Goal: Task Accomplishment & Management: Contribute content

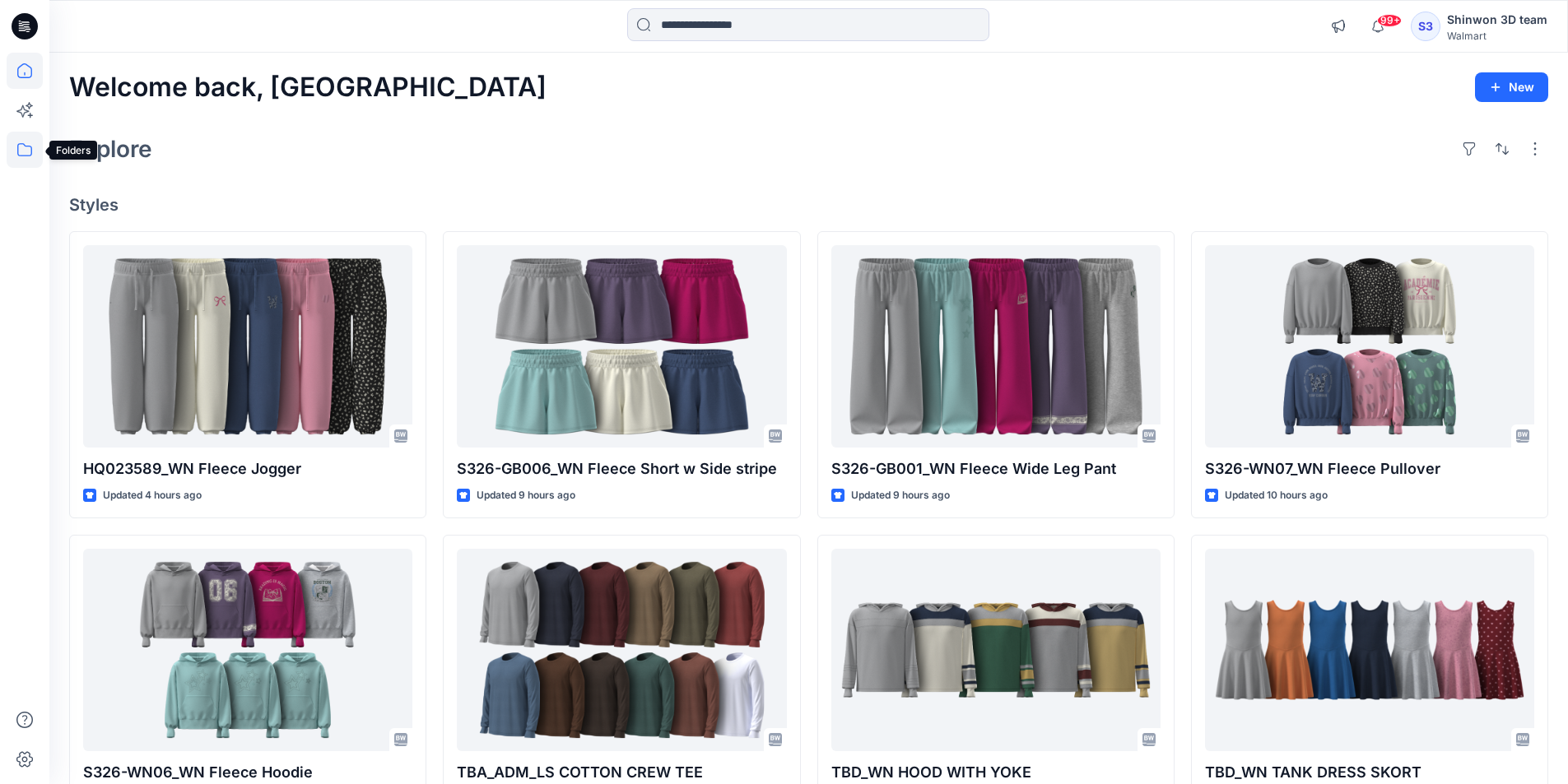
click at [27, 151] on icon at bounding box center [25, 149] width 36 height 36
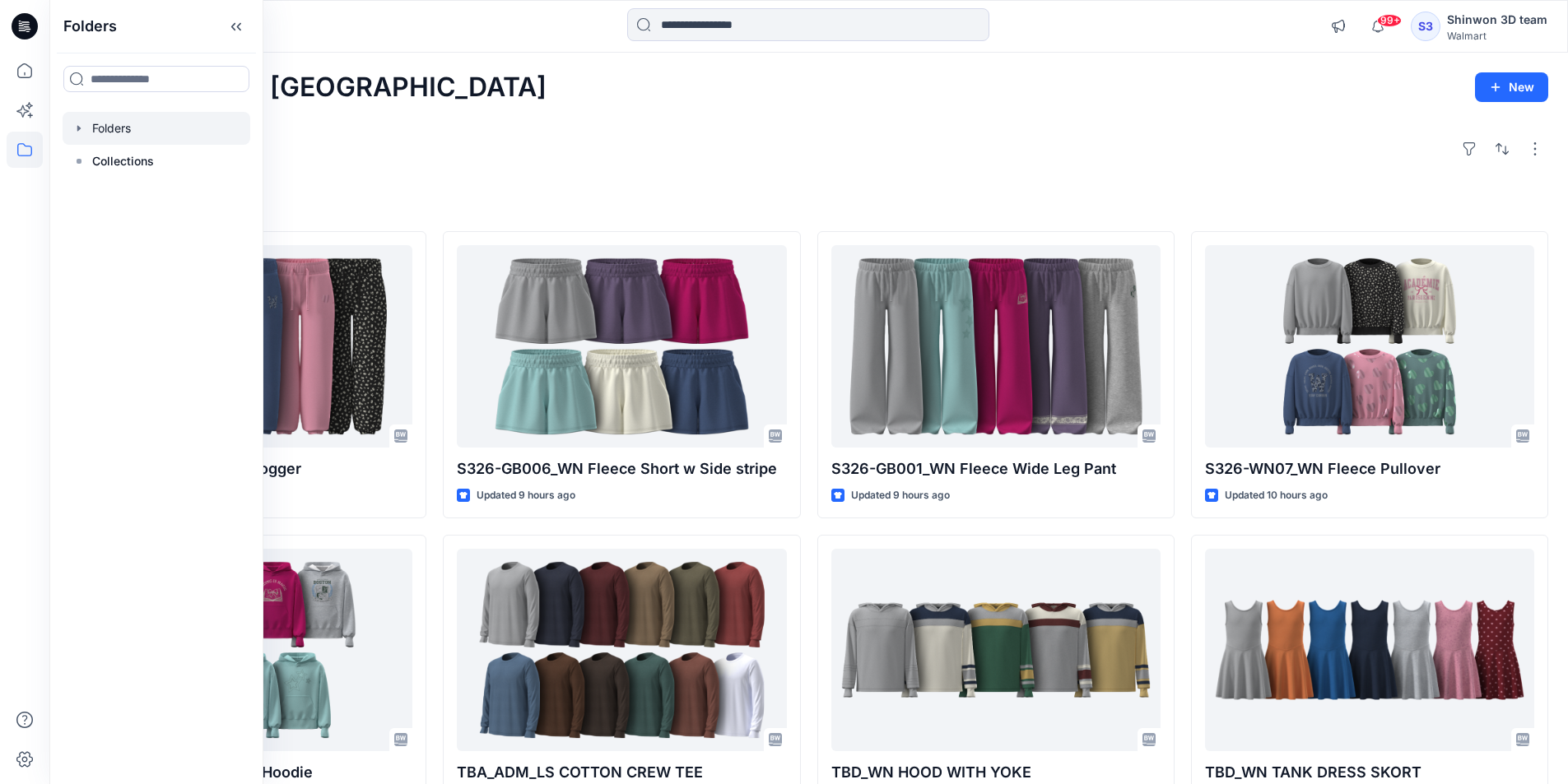
click at [152, 133] on div at bounding box center [156, 129] width 187 height 33
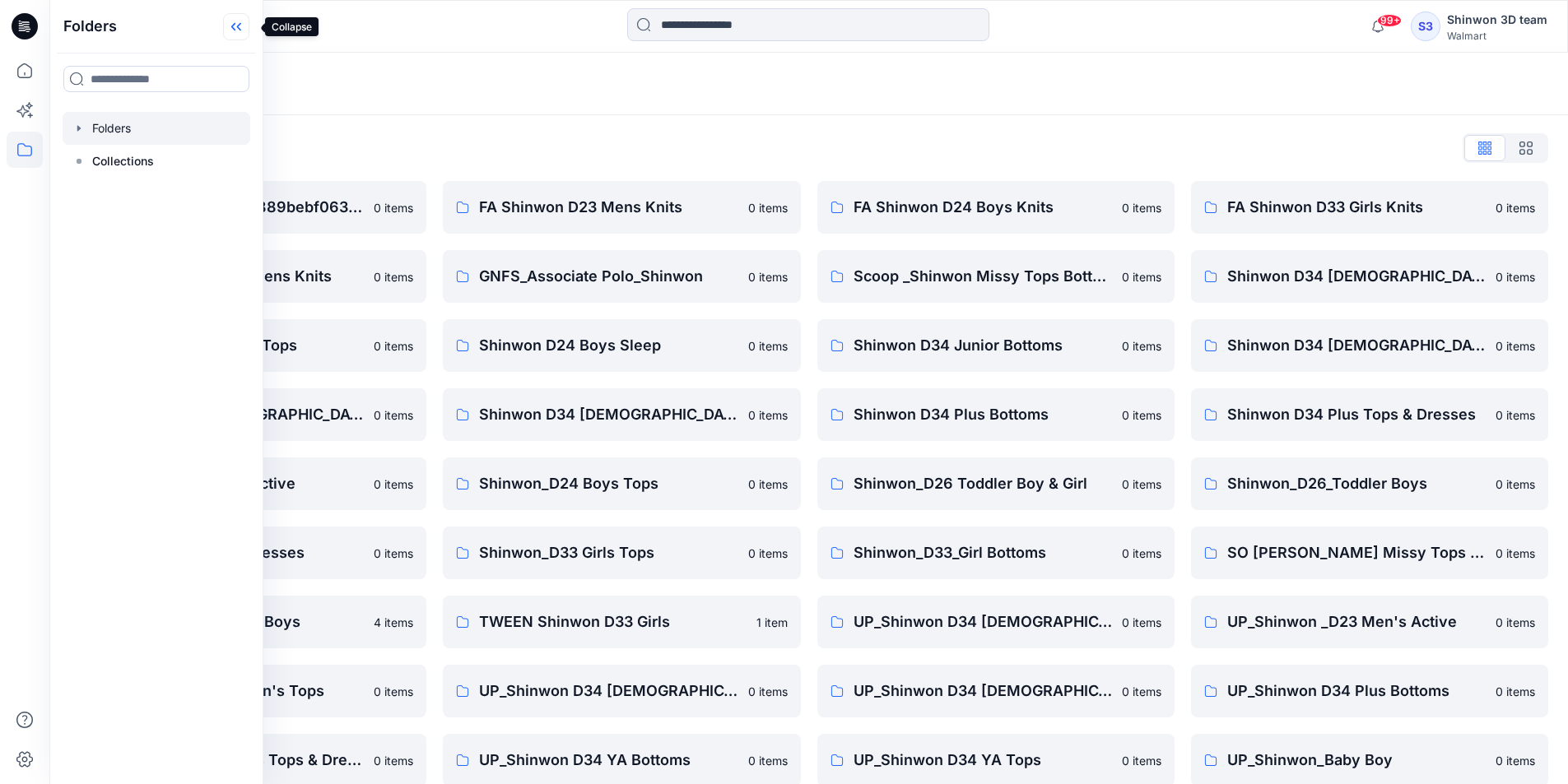
click at [248, 30] on icon at bounding box center [236, 26] width 26 height 27
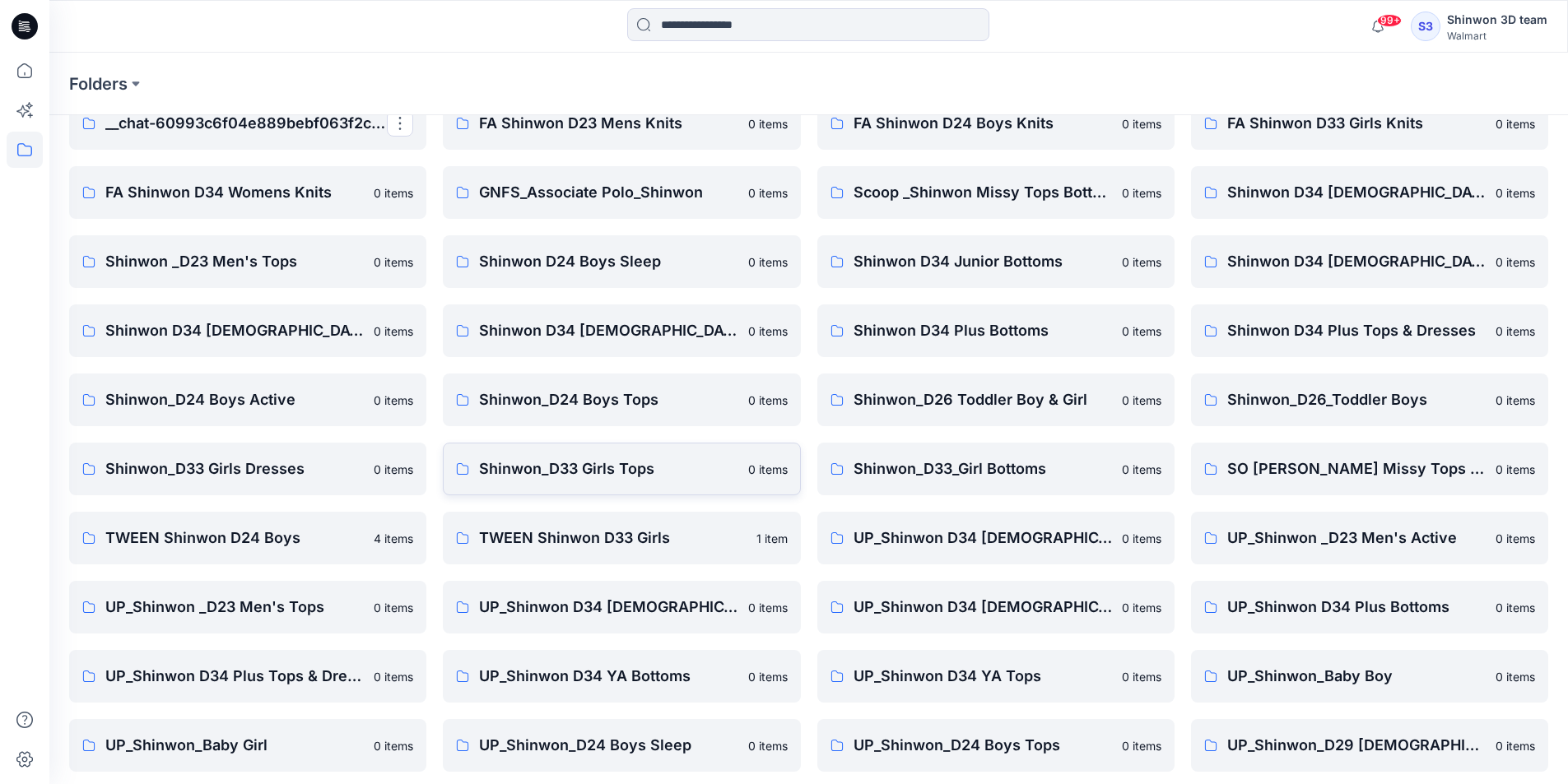
scroll to position [229, 0]
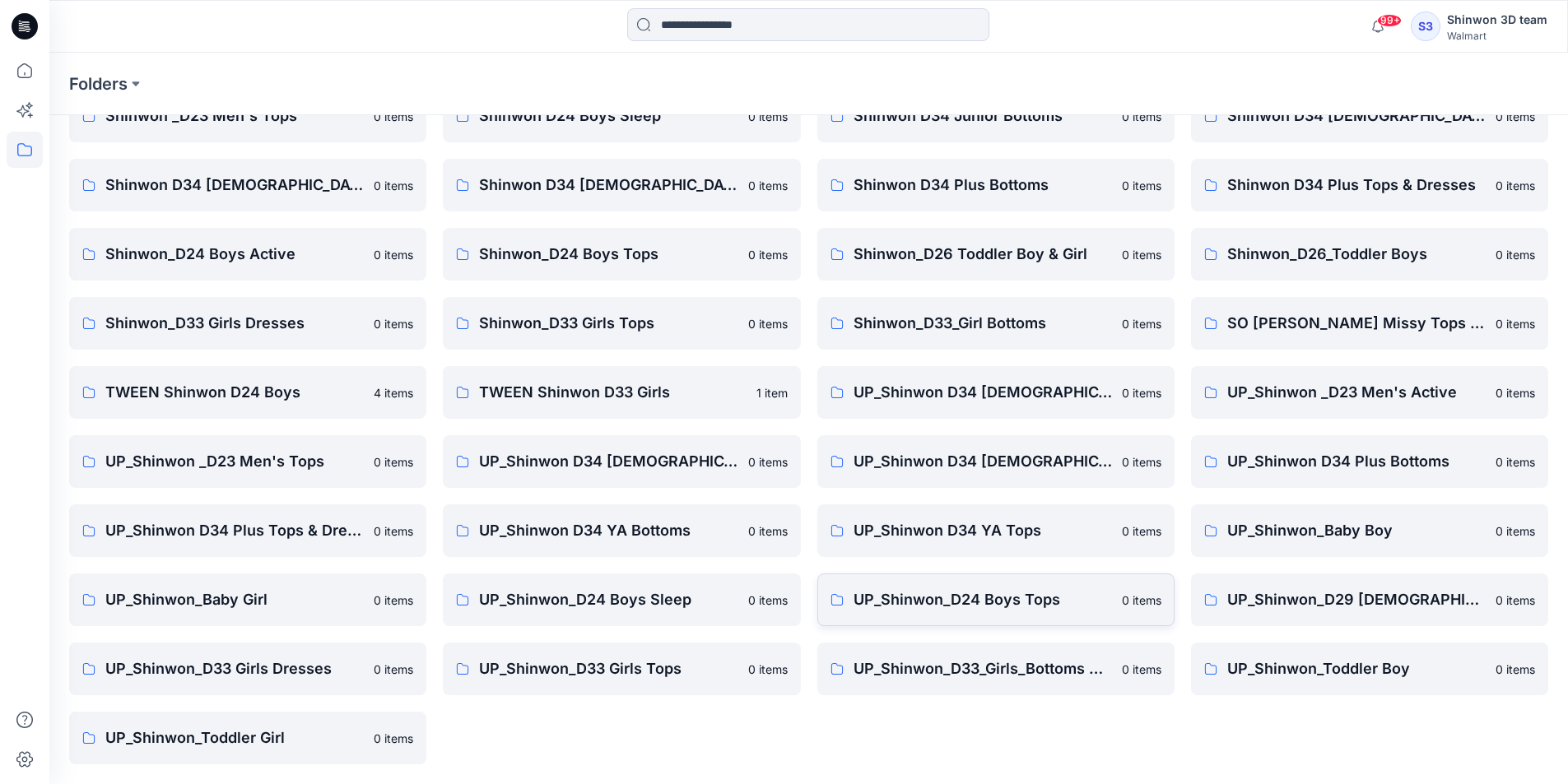
click at [1068, 585] on link "UP_Shinwon_D24 Boys Tops 0 items" at bounding box center [996, 599] width 357 height 52
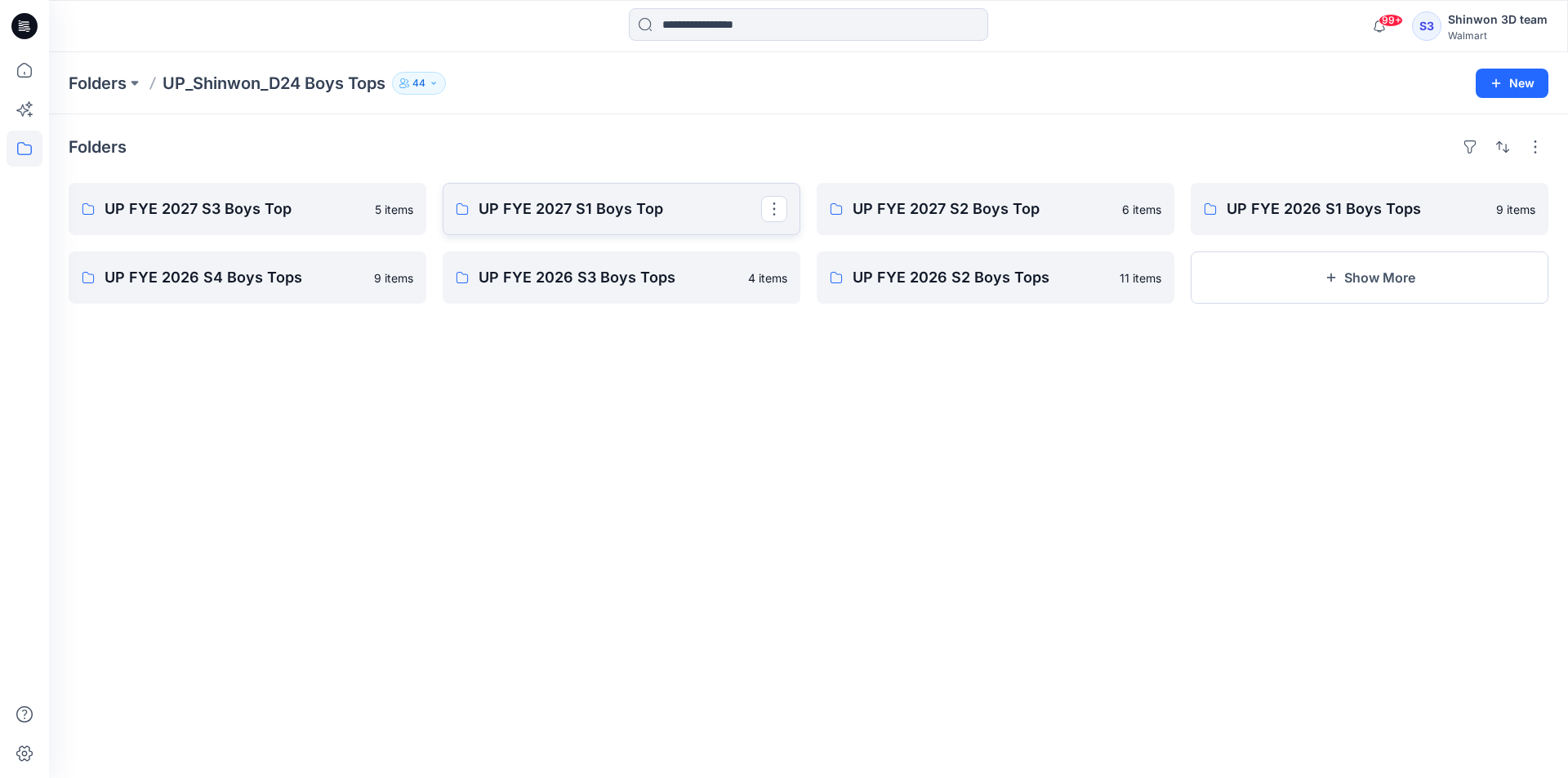
click at [698, 221] on link "UP FYE 2027 S1 Boys Top" at bounding box center [622, 209] width 358 height 52
click at [903, 200] on p "UP FYE 2027 S2 Boys Top" at bounding box center [993, 209] width 282 height 23
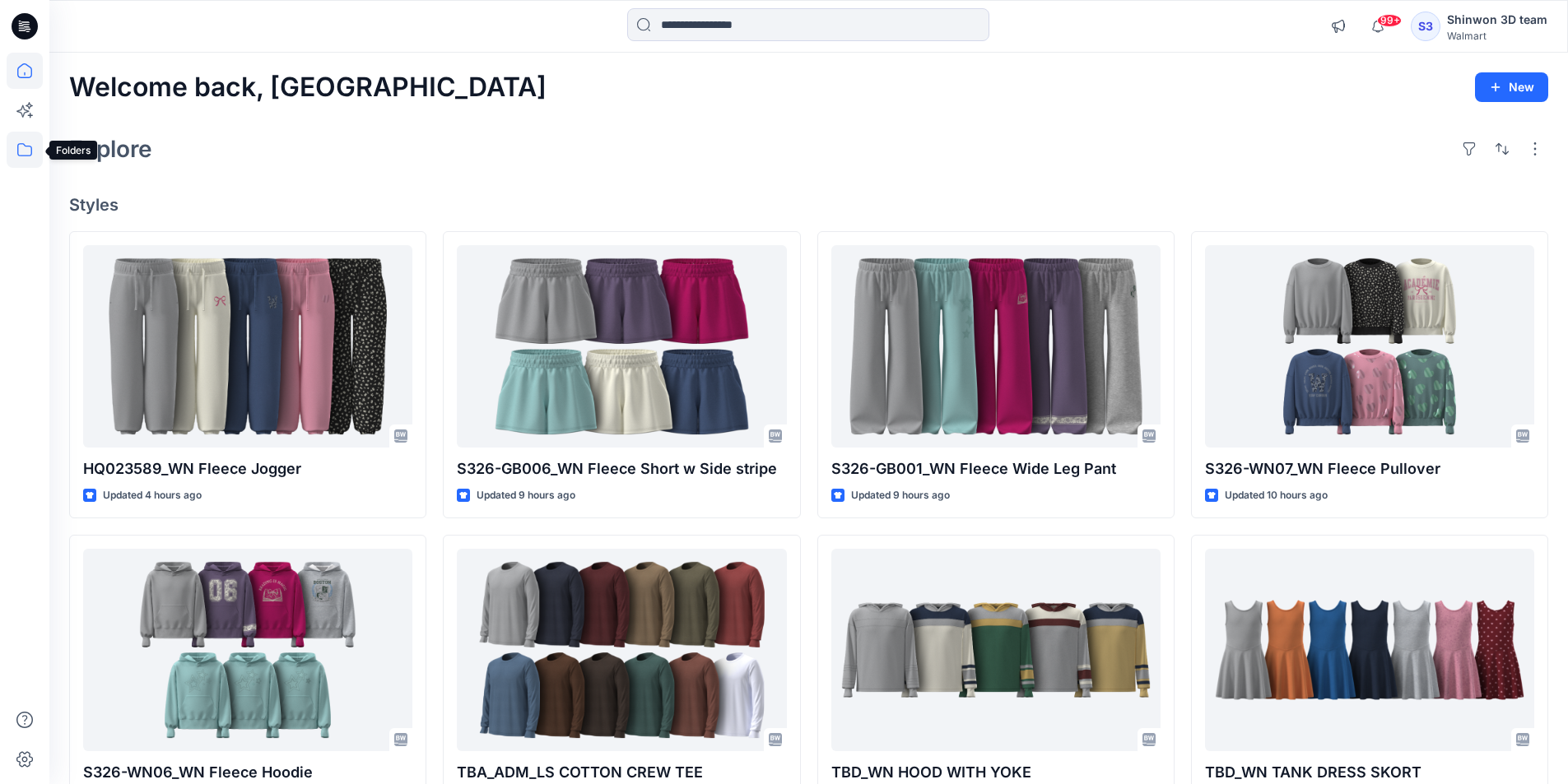
click at [32, 159] on icon at bounding box center [25, 149] width 36 height 36
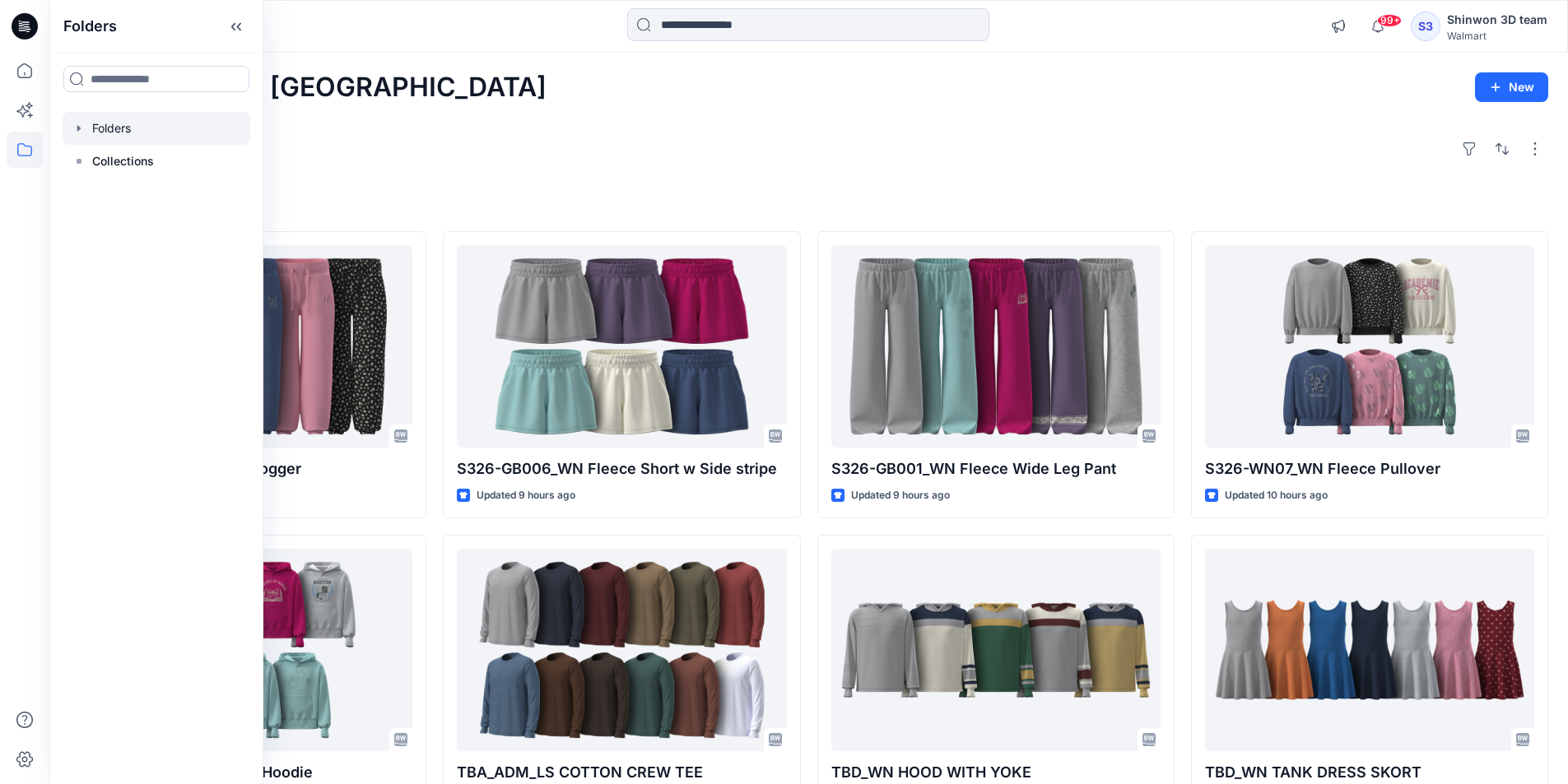
click at [161, 127] on div at bounding box center [156, 129] width 187 height 33
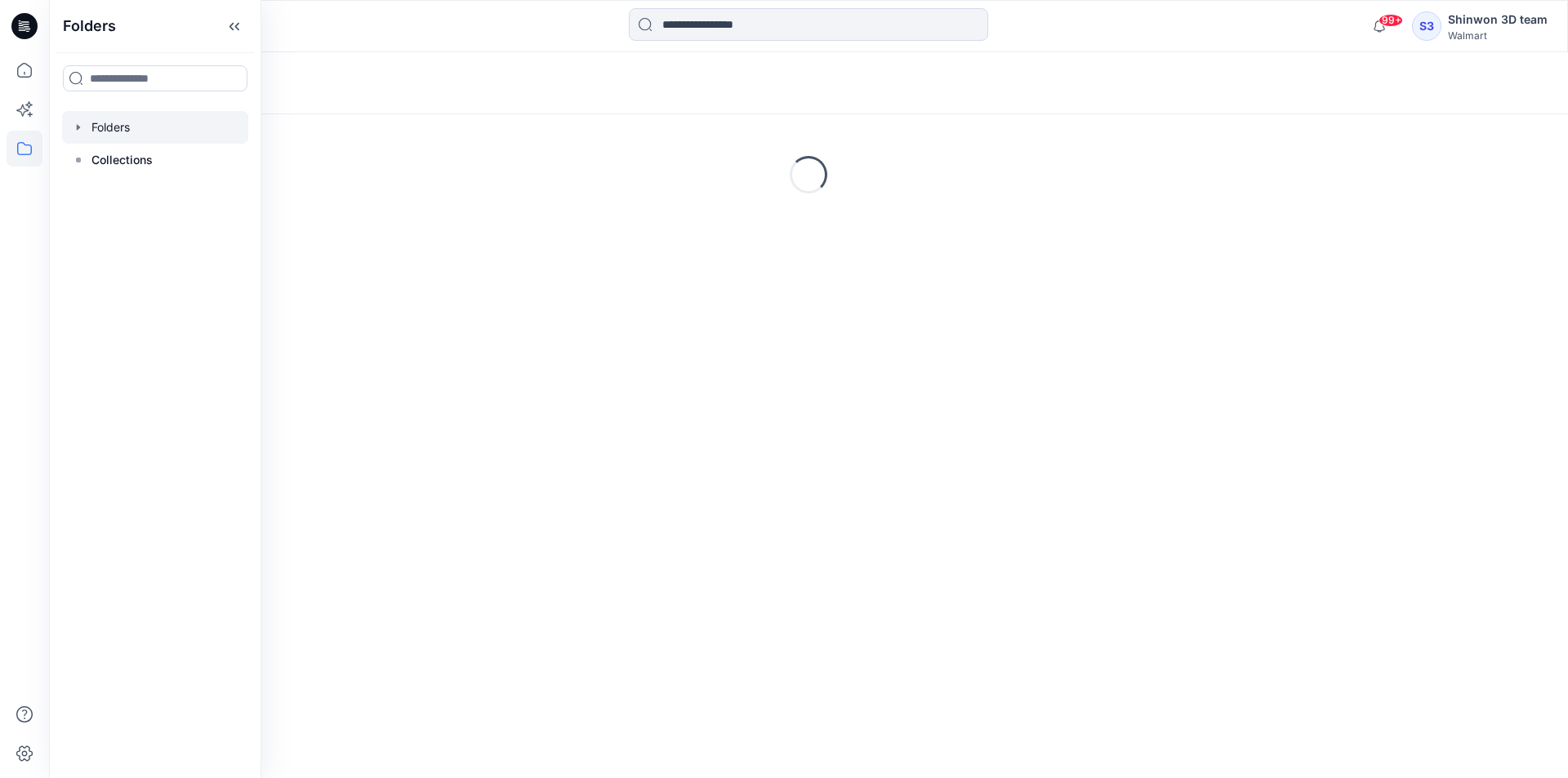
click at [482, 44] on div "99+ Notifications Syed Rasul changed the status of HQ023589_ADM_WN Fleece Jogge…" at bounding box center [808, 26] width 1519 height 52
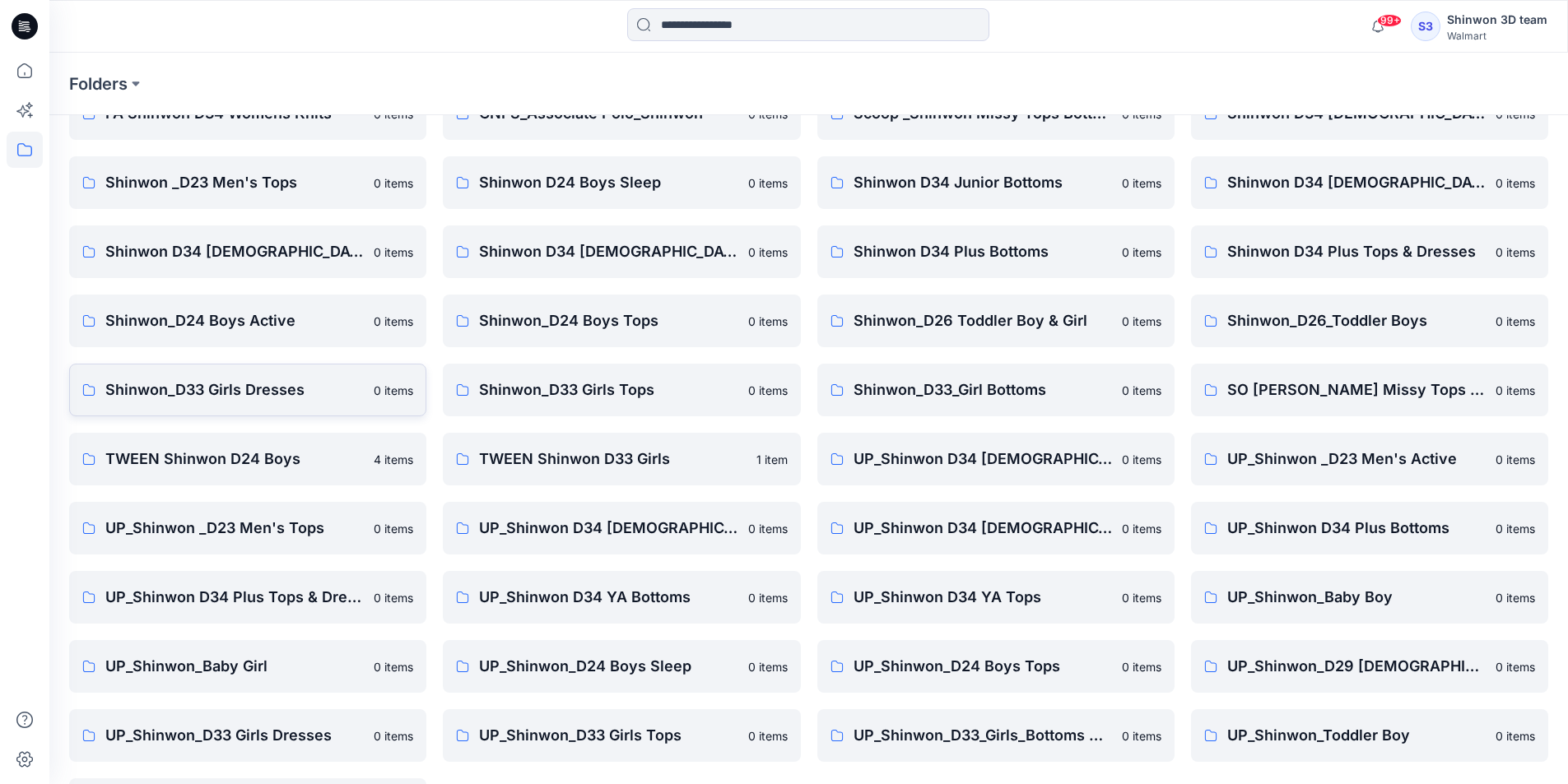
scroll to position [164, 0]
click at [193, 309] on p "Shinwon_D24 Boys Active" at bounding box center [234, 319] width 258 height 23
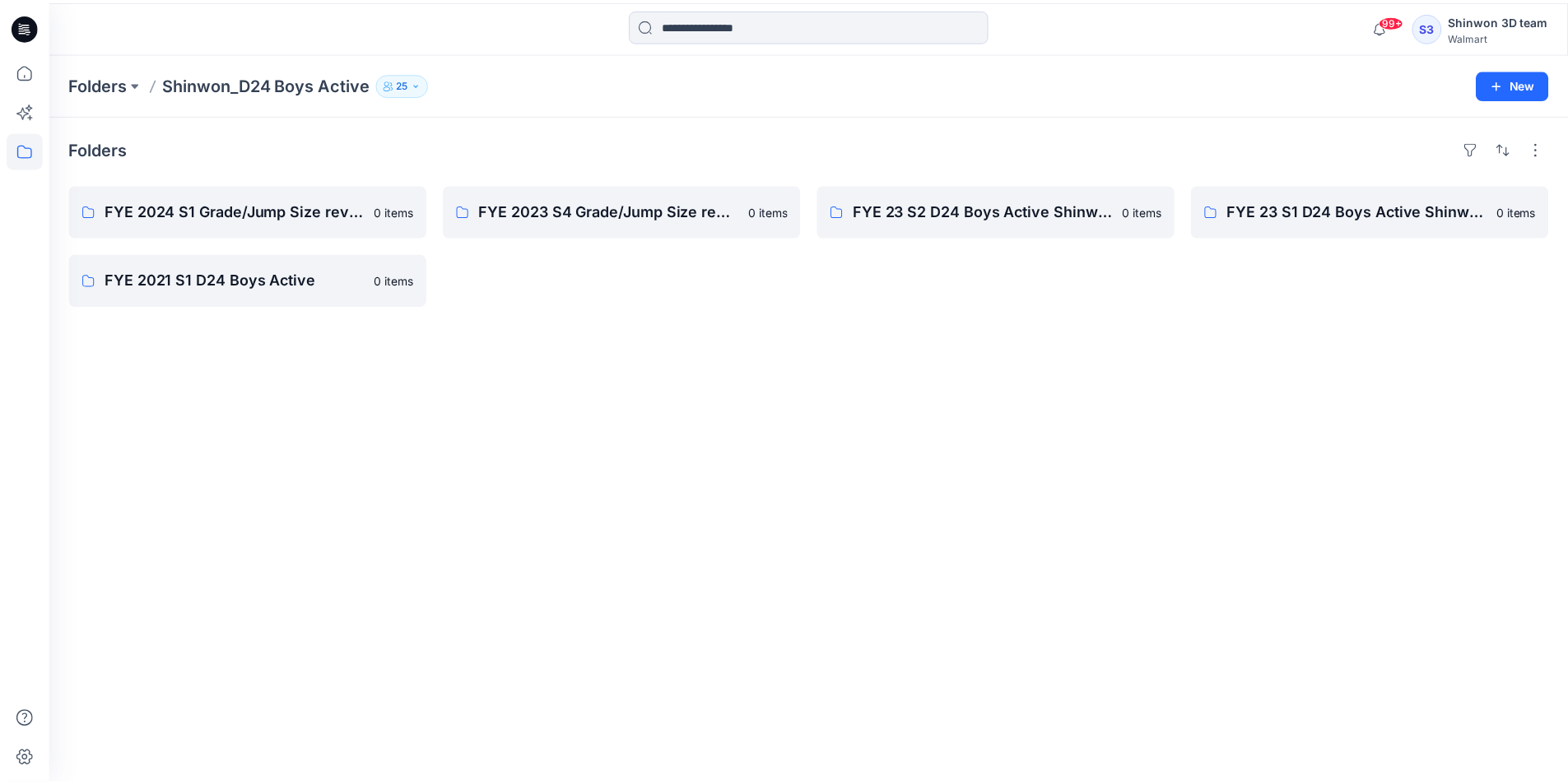
scroll to position [164, 0]
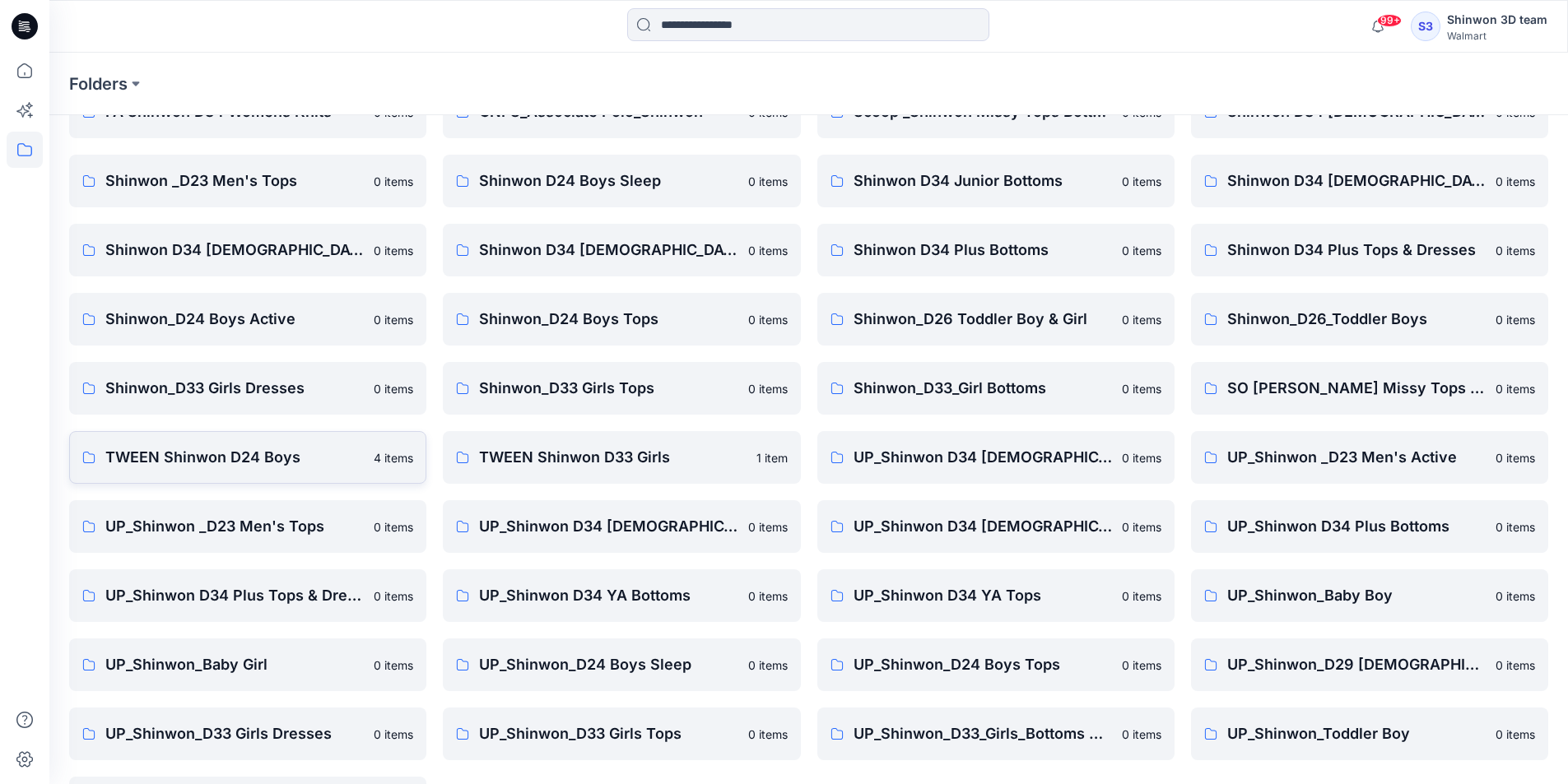
click at [234, 456] on p "TWEEN Shinwon D24 Boys" at bounding box center [234, 458] width 258 height 23
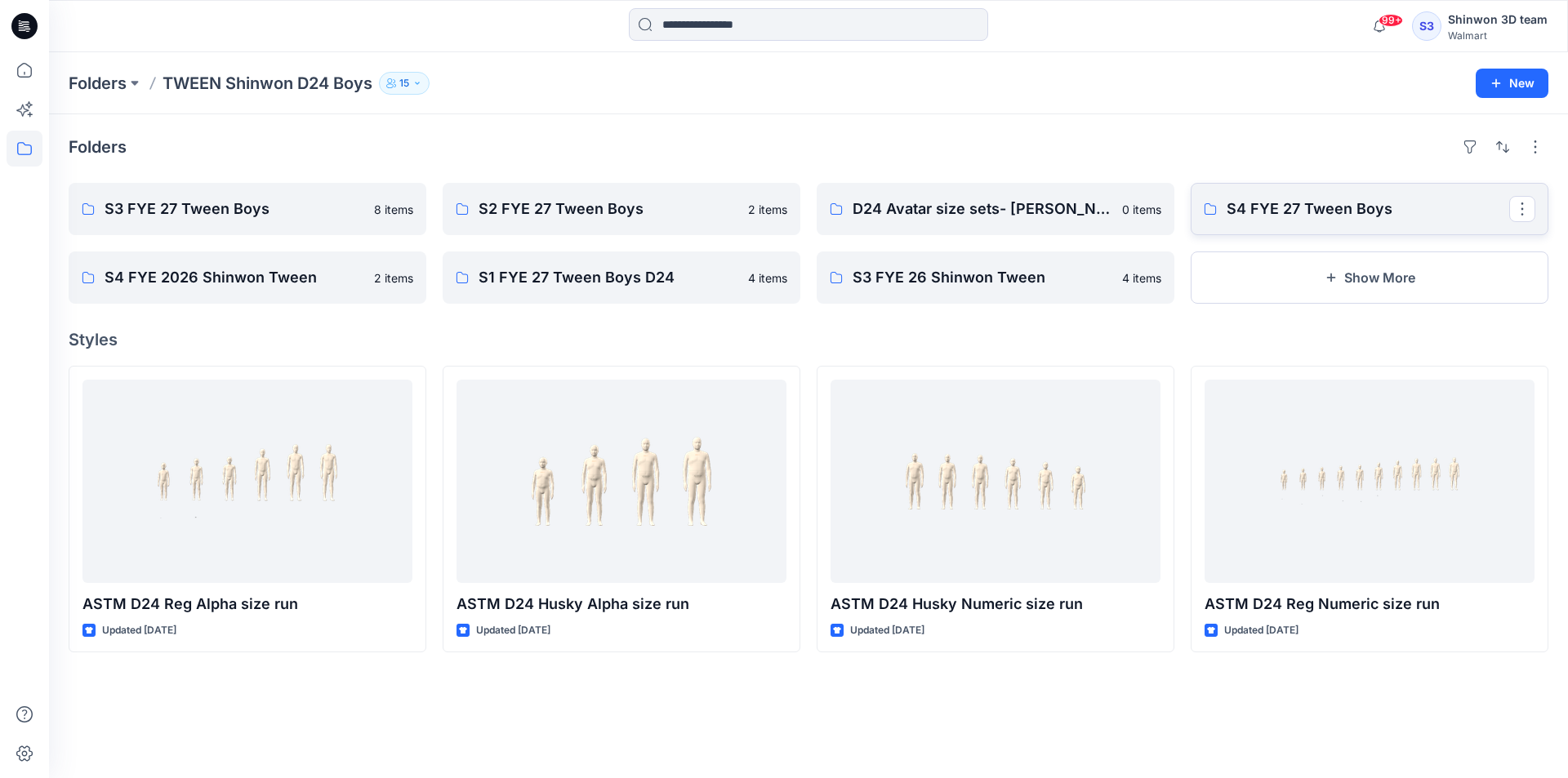
click at [1261, 218] on p "S4 FYE 27 Tween Boys" at bounding box center [1367, 209] width 282 height 23
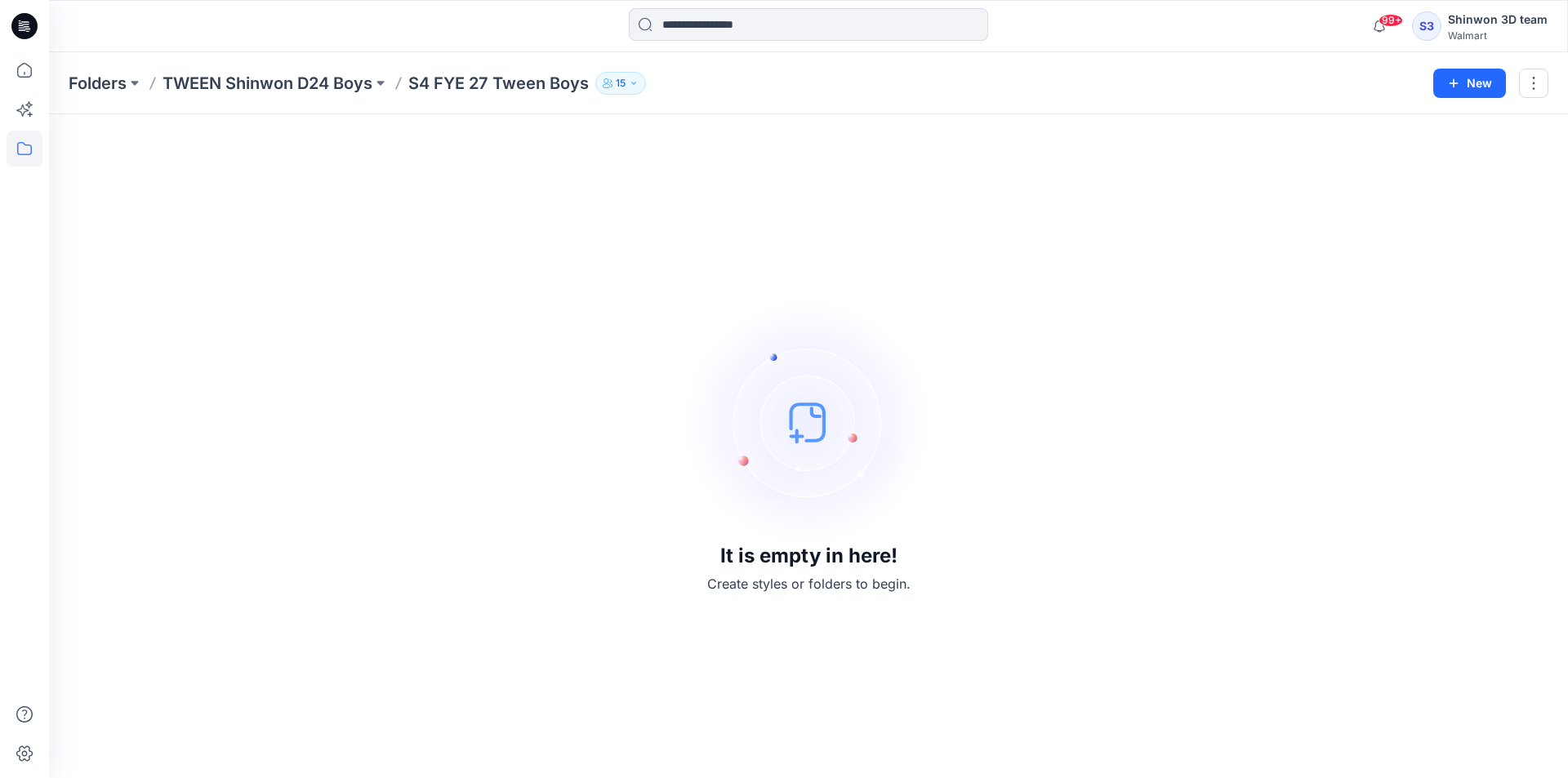
click at [293, 96] on div "Folders TWEEN Shinwon D24 Boys S4 FYE 27 Tween Boys 15 New" at bounding box center [808, 82] width 1519 height 62
click at [299, 90] on p "TWEEN Shinwon D24 Boys" at bounding box center [268, 83] width 210 height 23
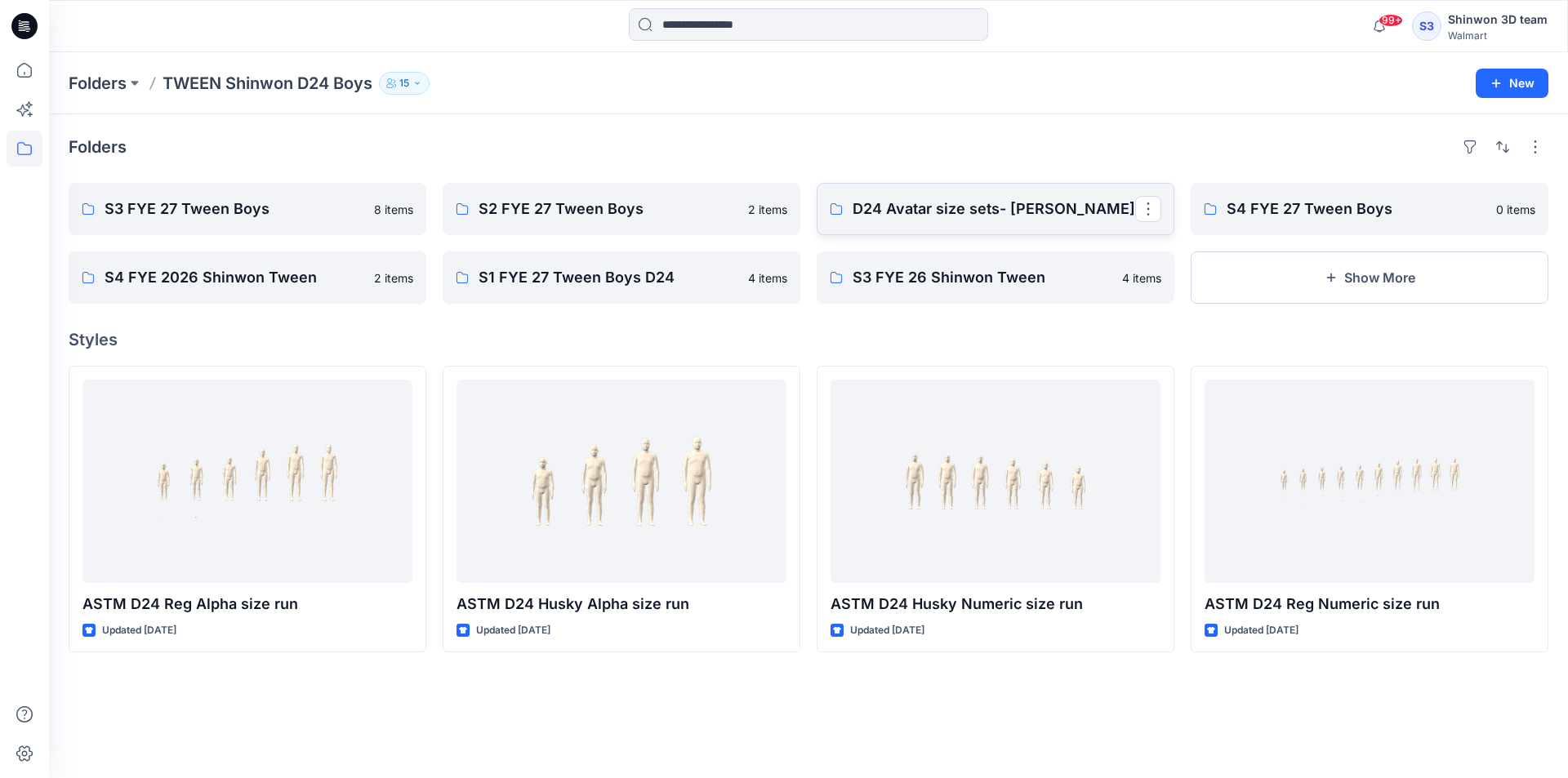
click at [909, 218] on p "D24 Avatar size sets- Shinwon" at bounding box center [993, 209] width 282 height 23
click at [226, 195] on link "S3 FYE 27 Tween Boys" at bounding box center [248, 209] width 358 height 52
click at [281, 204] on p "S3 FYE 27 Tween Boys" at bounding box center [245, 209] width 282 height 23
click at [566, 208] on p "S2 FYE 27 Tween Boys" at bounding box center [619, 209] width 282 height 23
click at [974, 287] on p "S3 FYE 26 Shinwon Tween" at bounding box center [993, 277] width 282 height 23
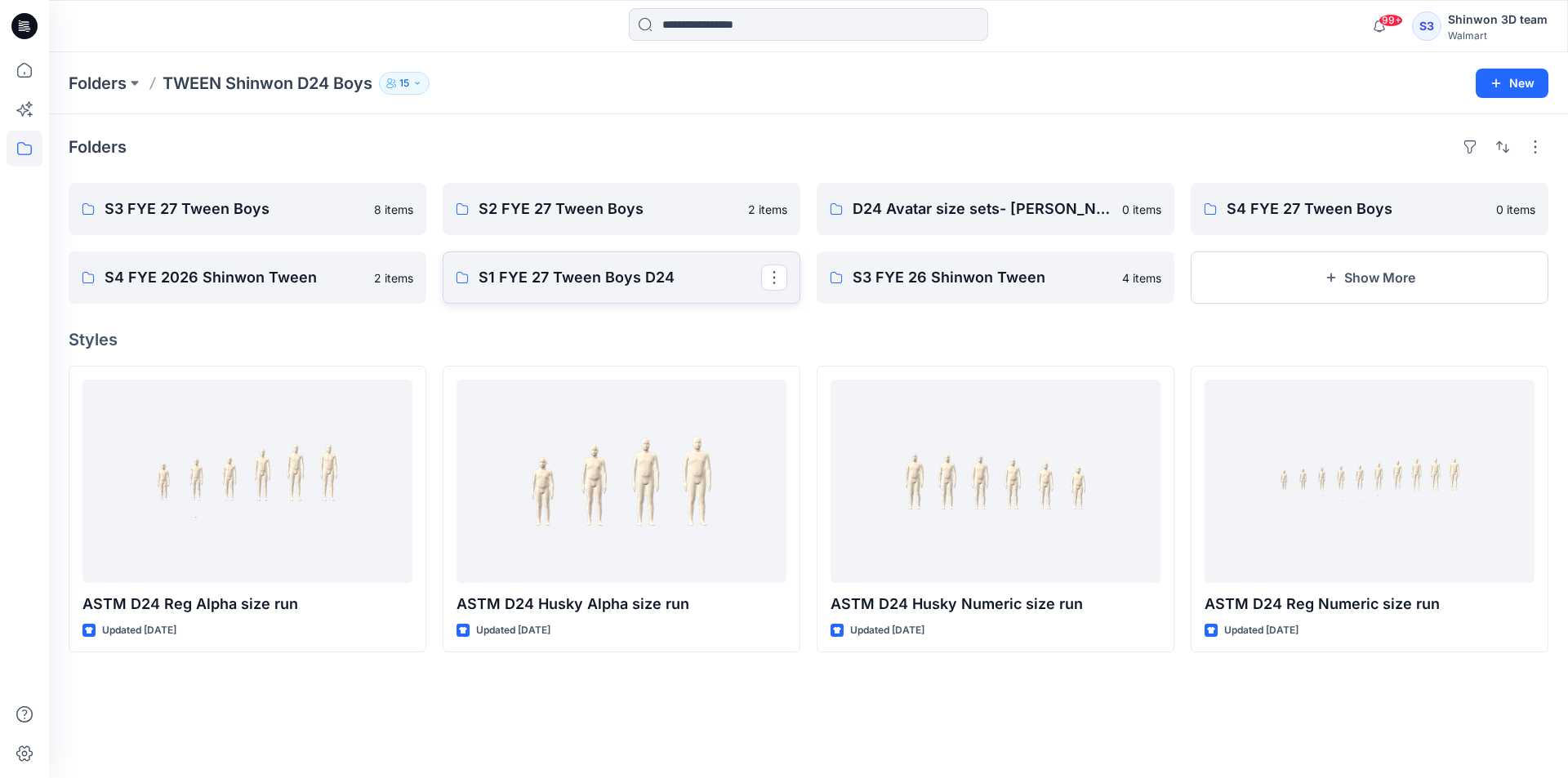
click at [554, 274] on p "S1 FYE 27 Tween Boys D24" at bounding box center [619, 277] width 282 height 23
click at [603, 201] on p "S2 FYE 27 Tween Boys" at bounding box center [619, 209] width 282 height 23
click at [1348, 274] on button "Show More" at bounding box center [1370, 278] width 358 height 52
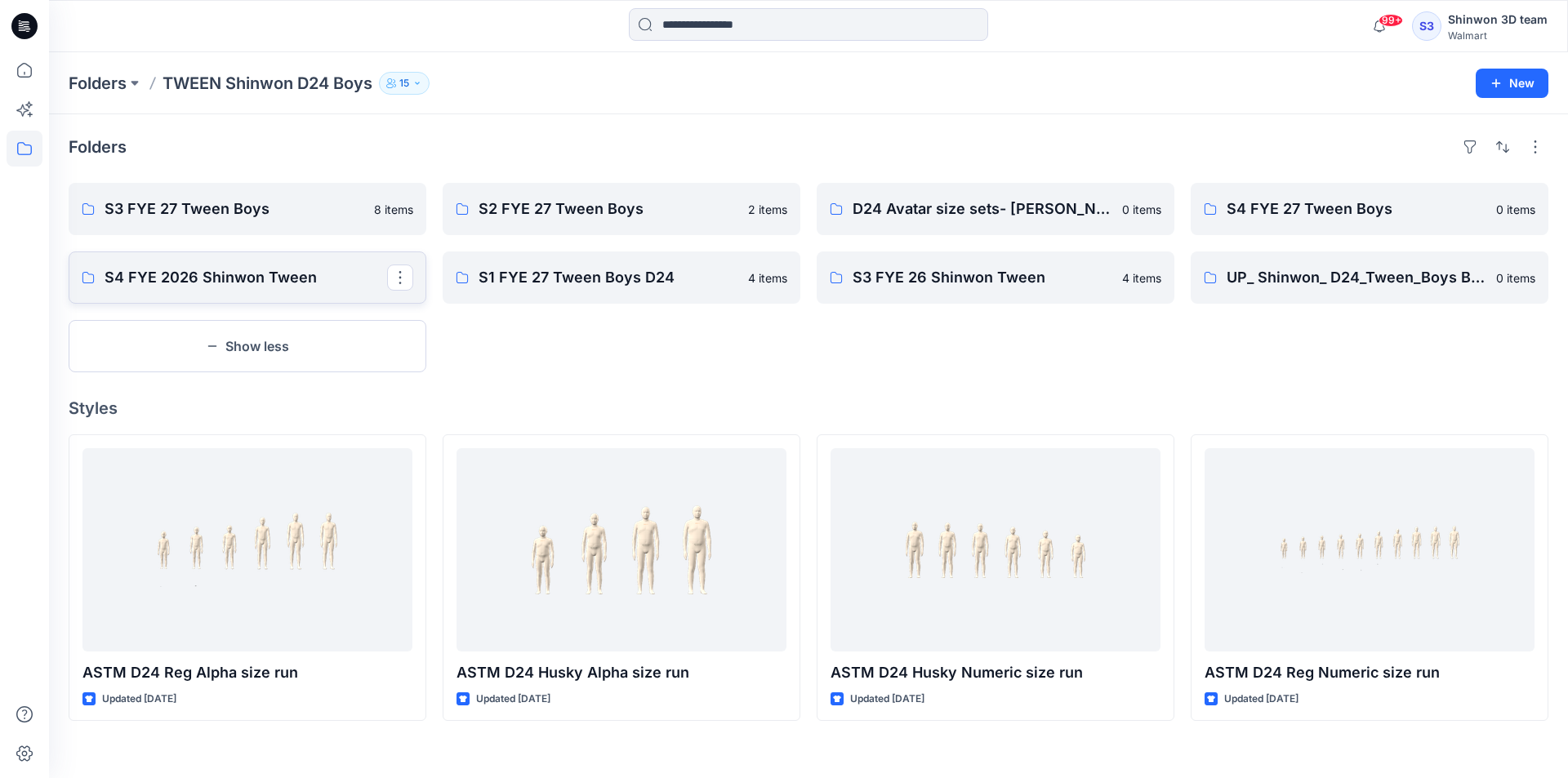
click at [145, 284] on p "S4 FYE 2026 Shinwon Tween" at bounding box center [245, 277] width 282 height 23
click at [248, 222] on link "S3 FYE 27 Tween Boys" at bounding box center [248, 209] width 358 height 52
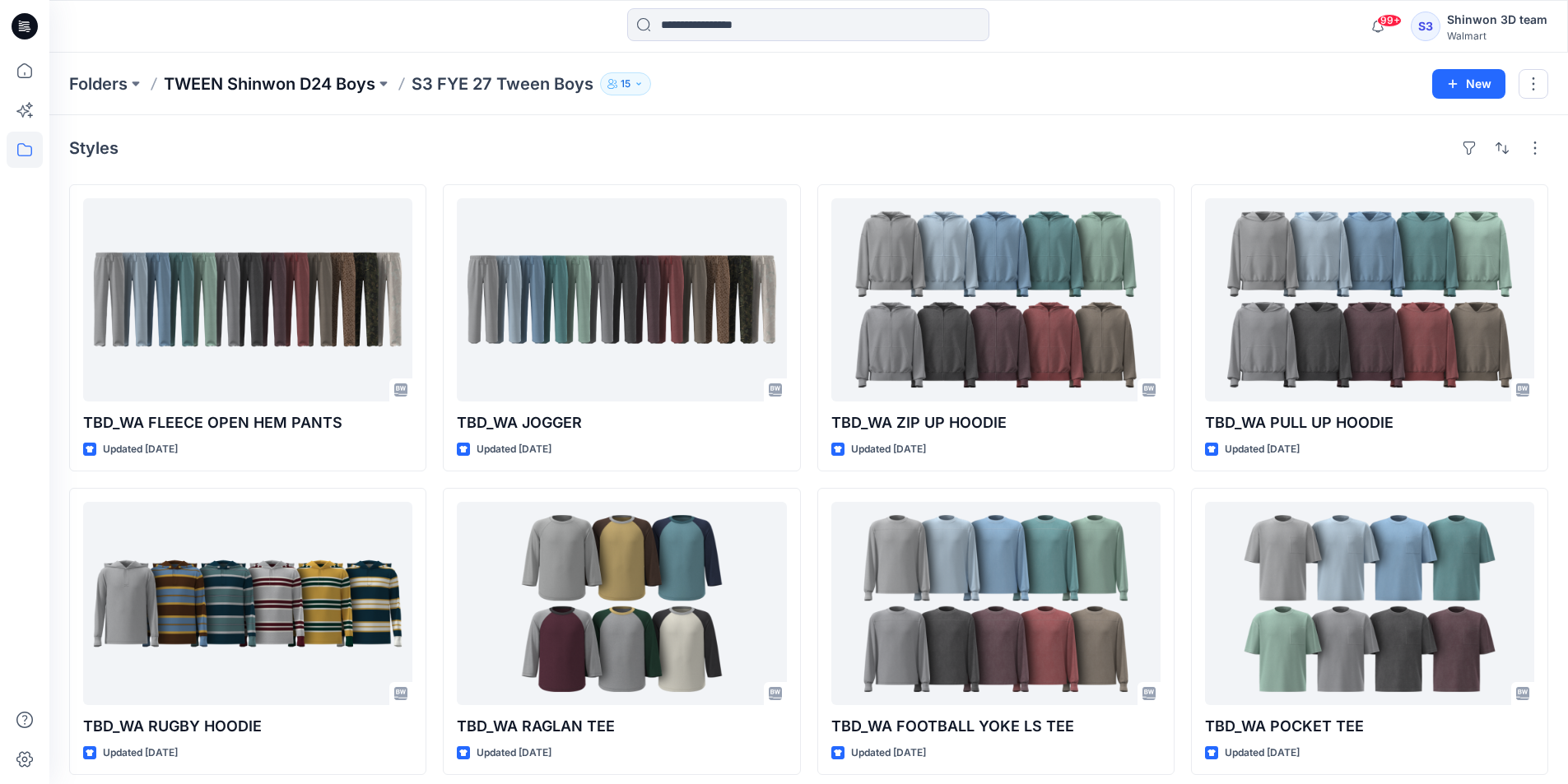
click at [197, 91] on p "TWEEN Shinwon D24 Boys" at bounding box center [270, 84] width 212 height 23
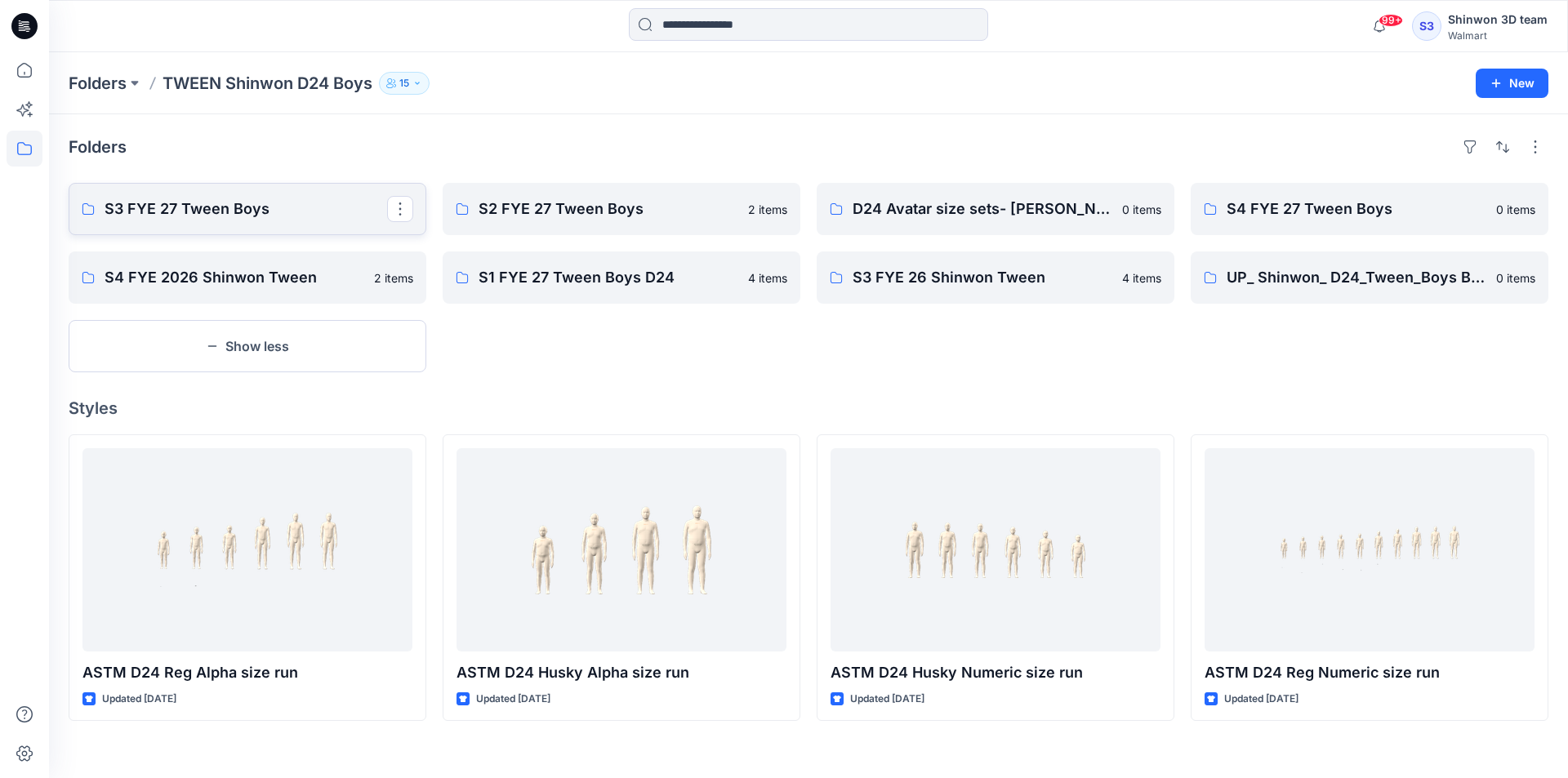
click at [295, 220] on p "S3 FYE 27 Tween Boys" at bounding box center [245, 209] width 282 height 23
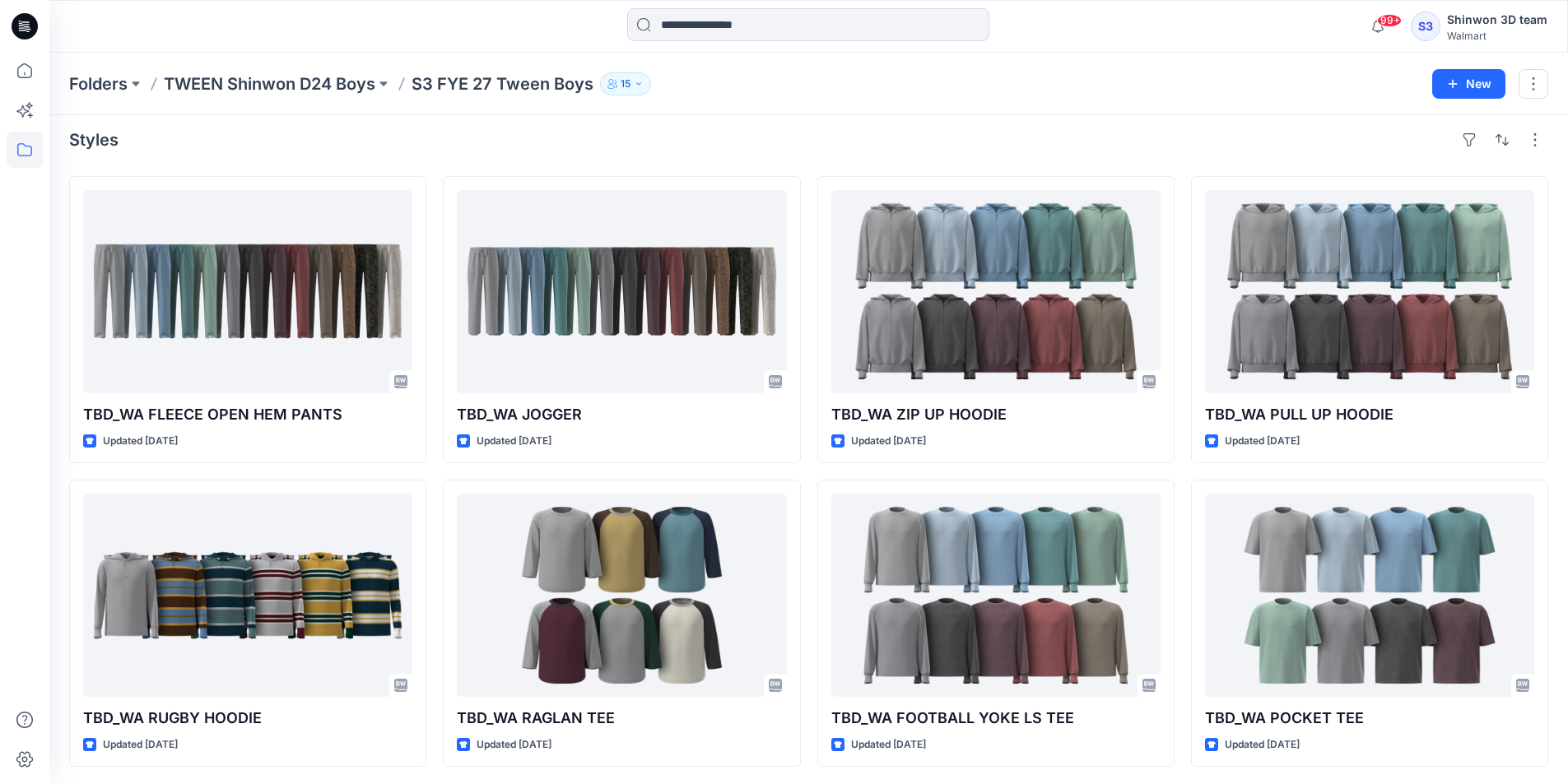
scroll to position [10, 0]
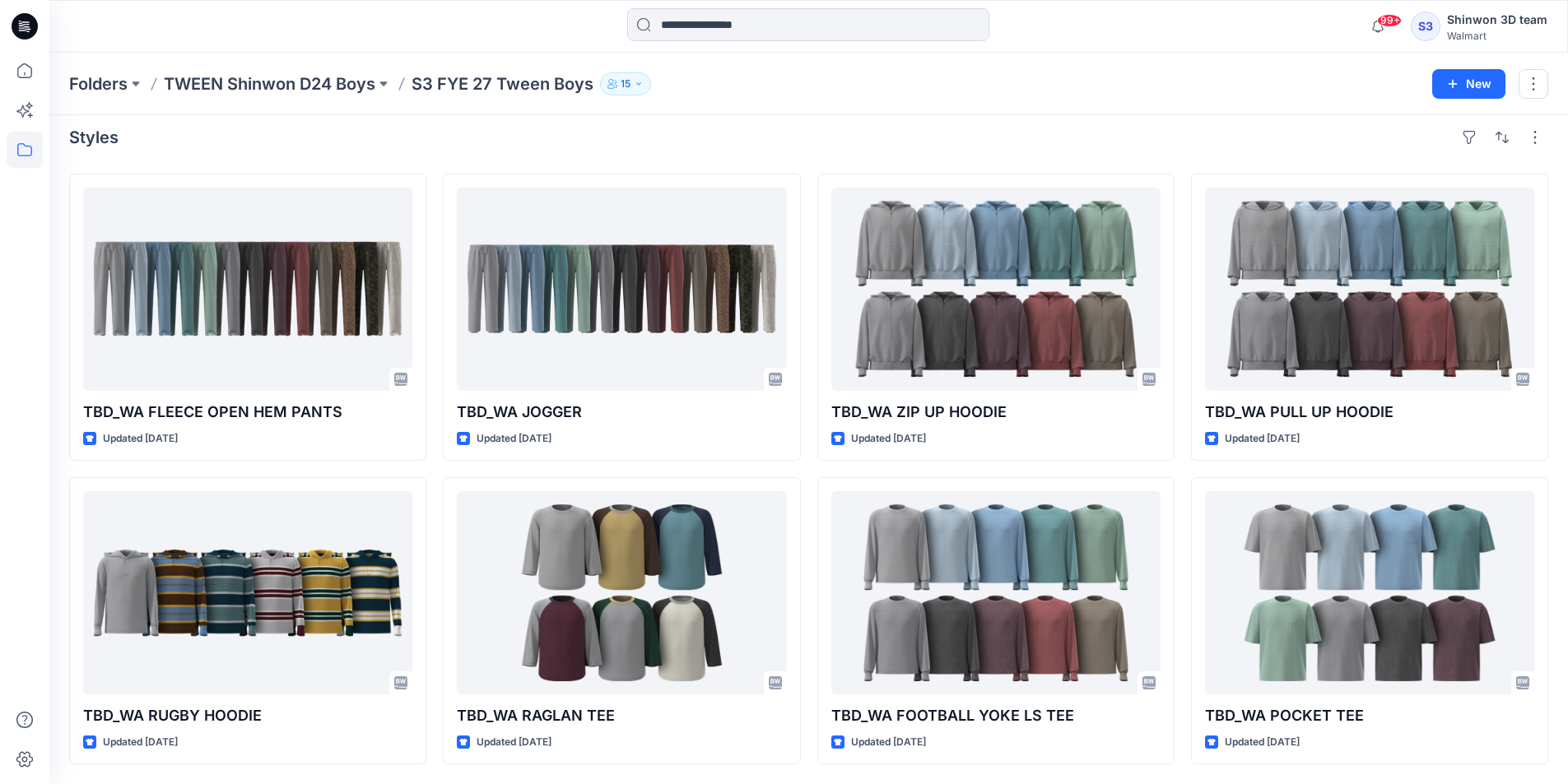
click at [749, 138] on div "Styles" at bounding box center [808, 137] width 1479 height 26
click at [250, 77] on p "TWEEN Shinwon D24 Boys" at bounding box center [270, 84] width 212 height 23
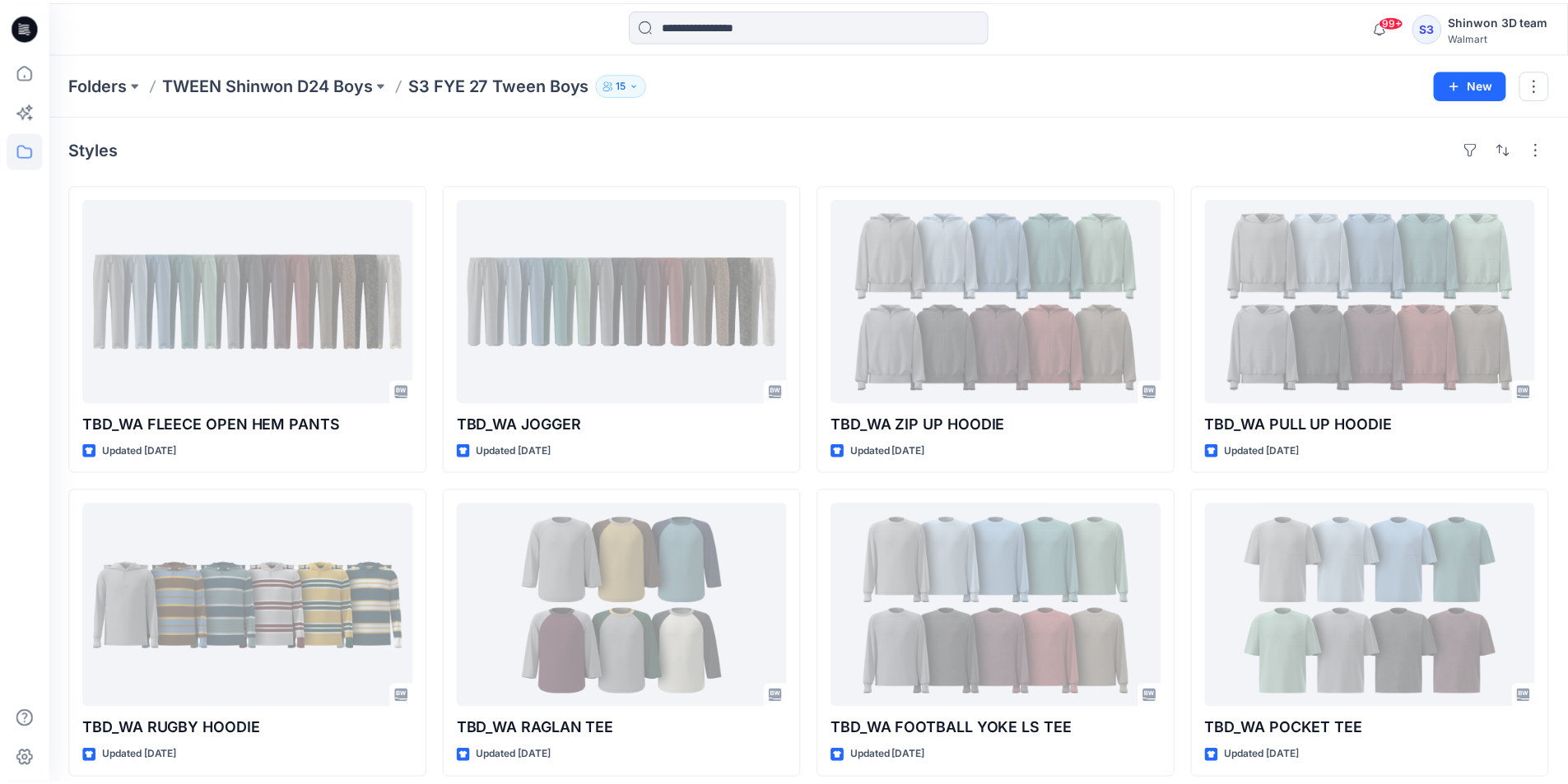
scroll to position [10, 0]
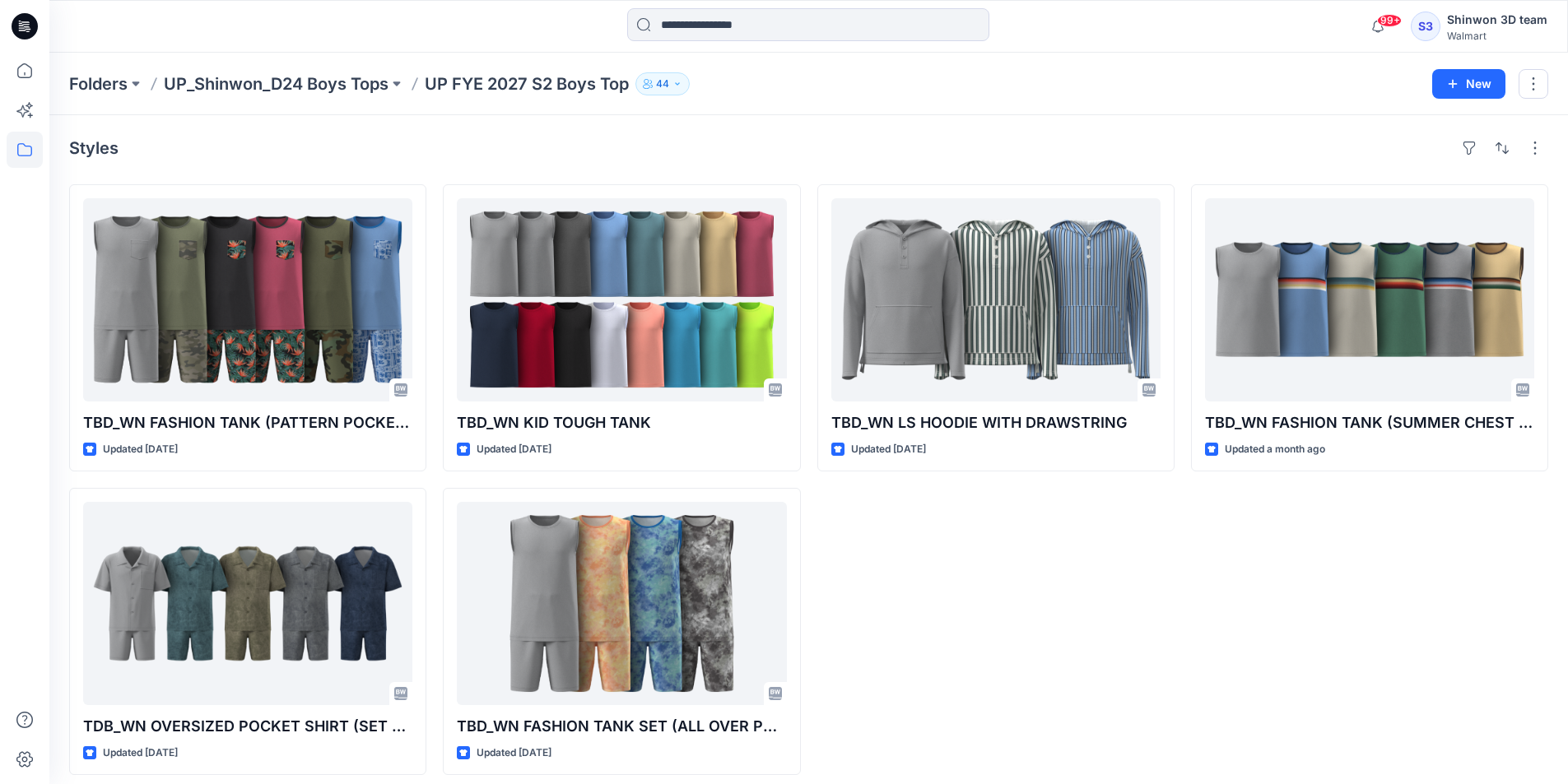
click at [349, 64] on div "Folders UP_Shinwon_D24 Boys Tops UP FYE 2027 S2 Boys Top 44 New" at bounding box center [808, 83] width 1518 height 62
click at [335, 76] on p "UP_Shinwon_D24 Boys Tops" at bounding box center [276, 84] width 225 height 23
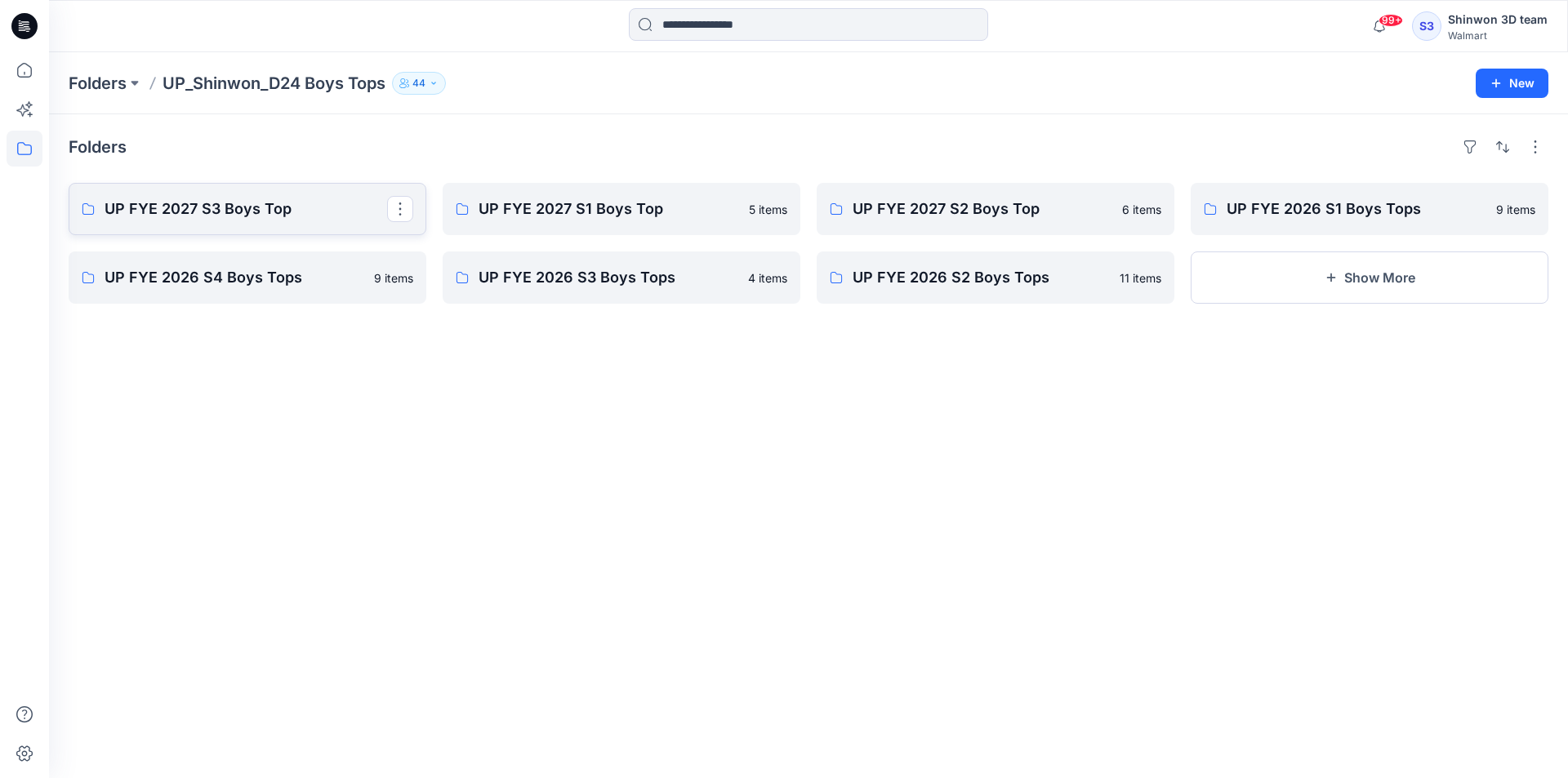
click at [294, 201] on p "UP FYE 2027 S3 Boys Top" at bounding box center [245, 209] width 282 height 23
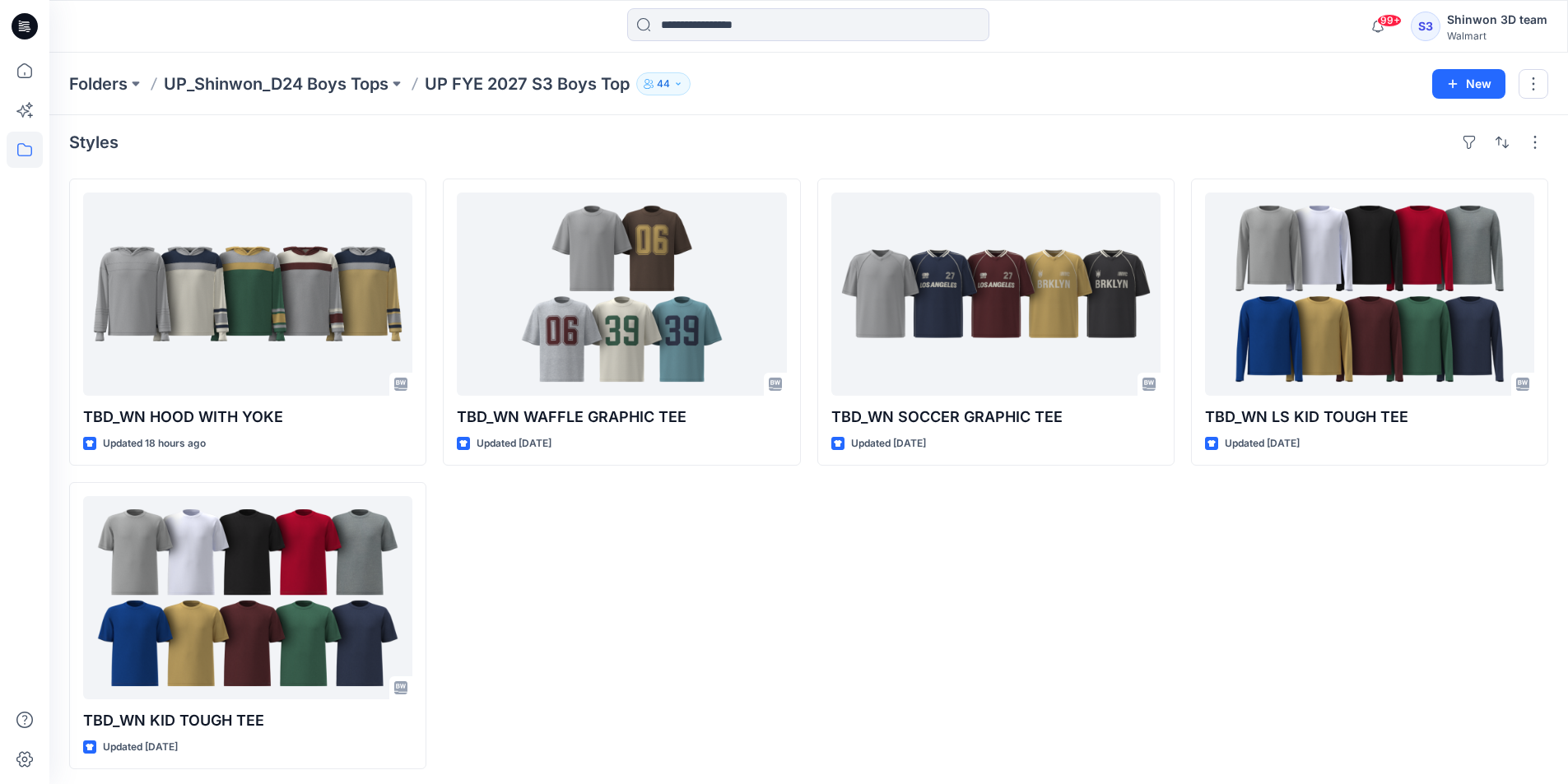
scroll to position [10, 0]
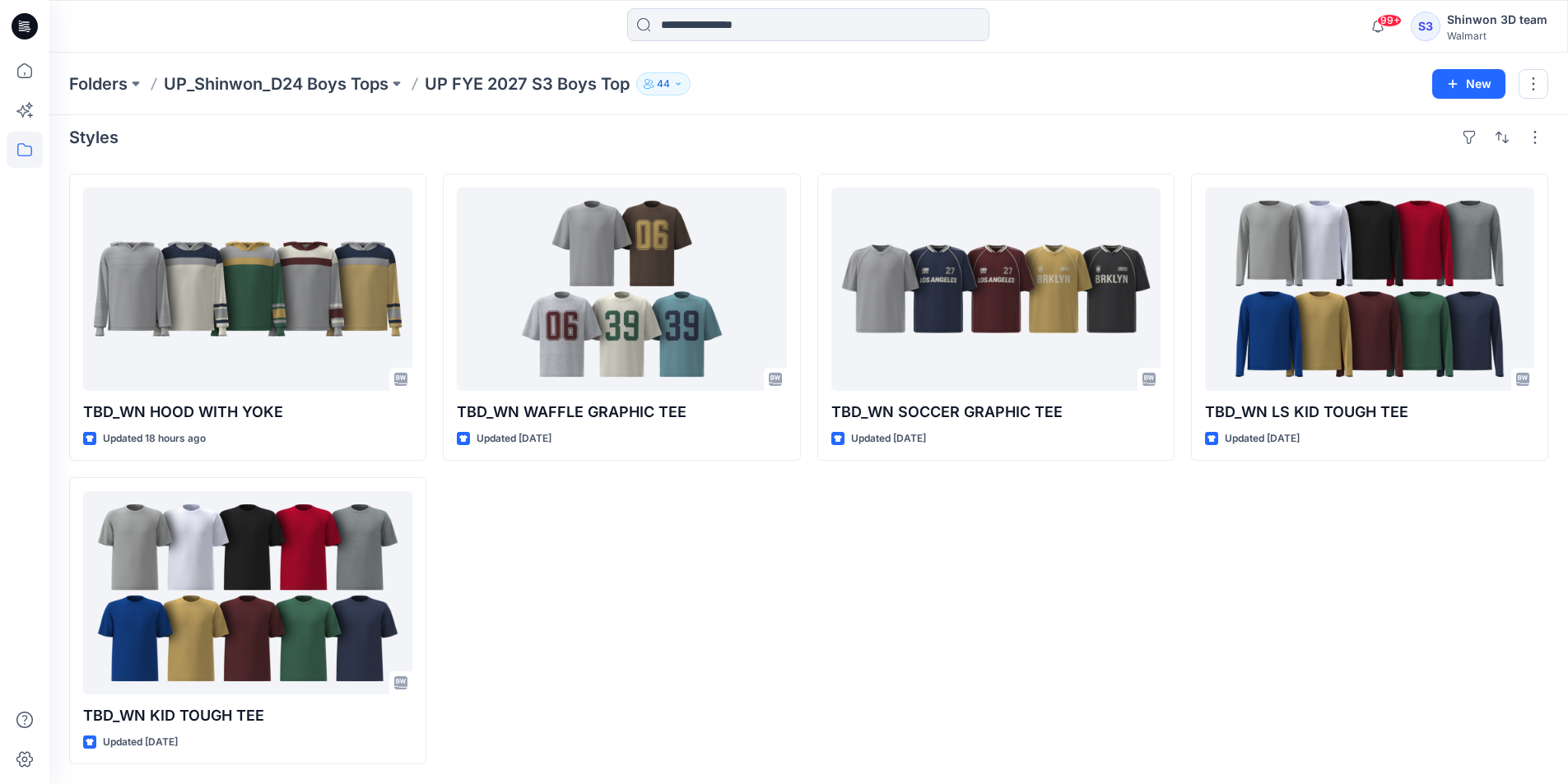
click at [326, 130] on div "Styles" at bounding box center [808, 137] width 1479 height 26
click at [349, 76] on p "UP_Shinwon_D24 Boys Tops" at bounding box center [276, 84] width 225 height 23
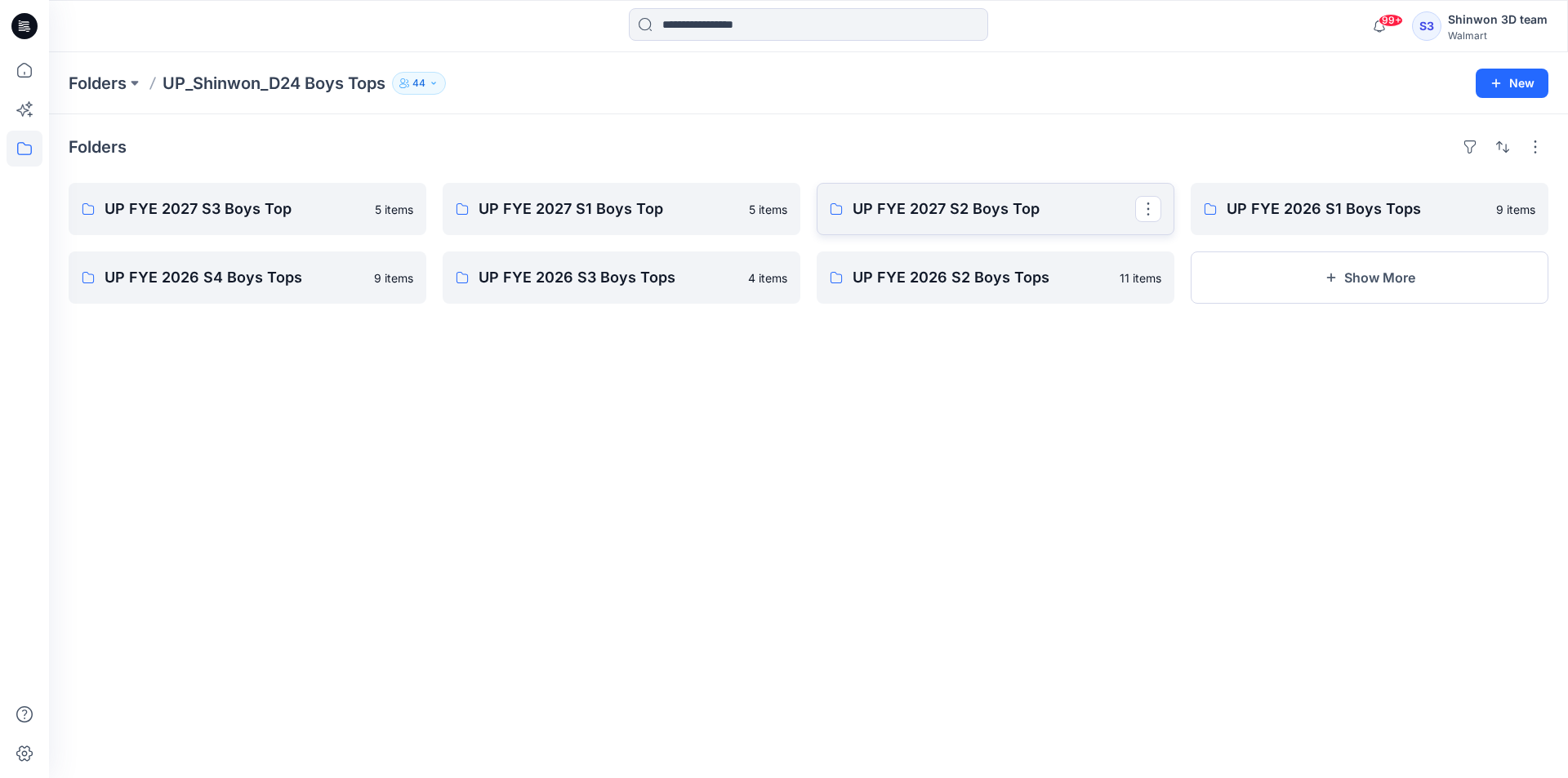
click at [946, 208] on p "UP FYE 2027 S2 Boys Top" at bounding box center [993, 209] width 282 height 23
click at [1300, 210] on p "UP FYE 2026 S1 Boys Tops" at bounding box center [1367, 209] width 282 height 23
click at [1001, 218] on p "UP FYE 2027 S2 Boys Top" at bounding box center [993, 209] width 282 height 23
click at [278, 204] on p "UP FYE 2027 S3 Boys Top" at bounding box center [245, 209] width 282 height 23
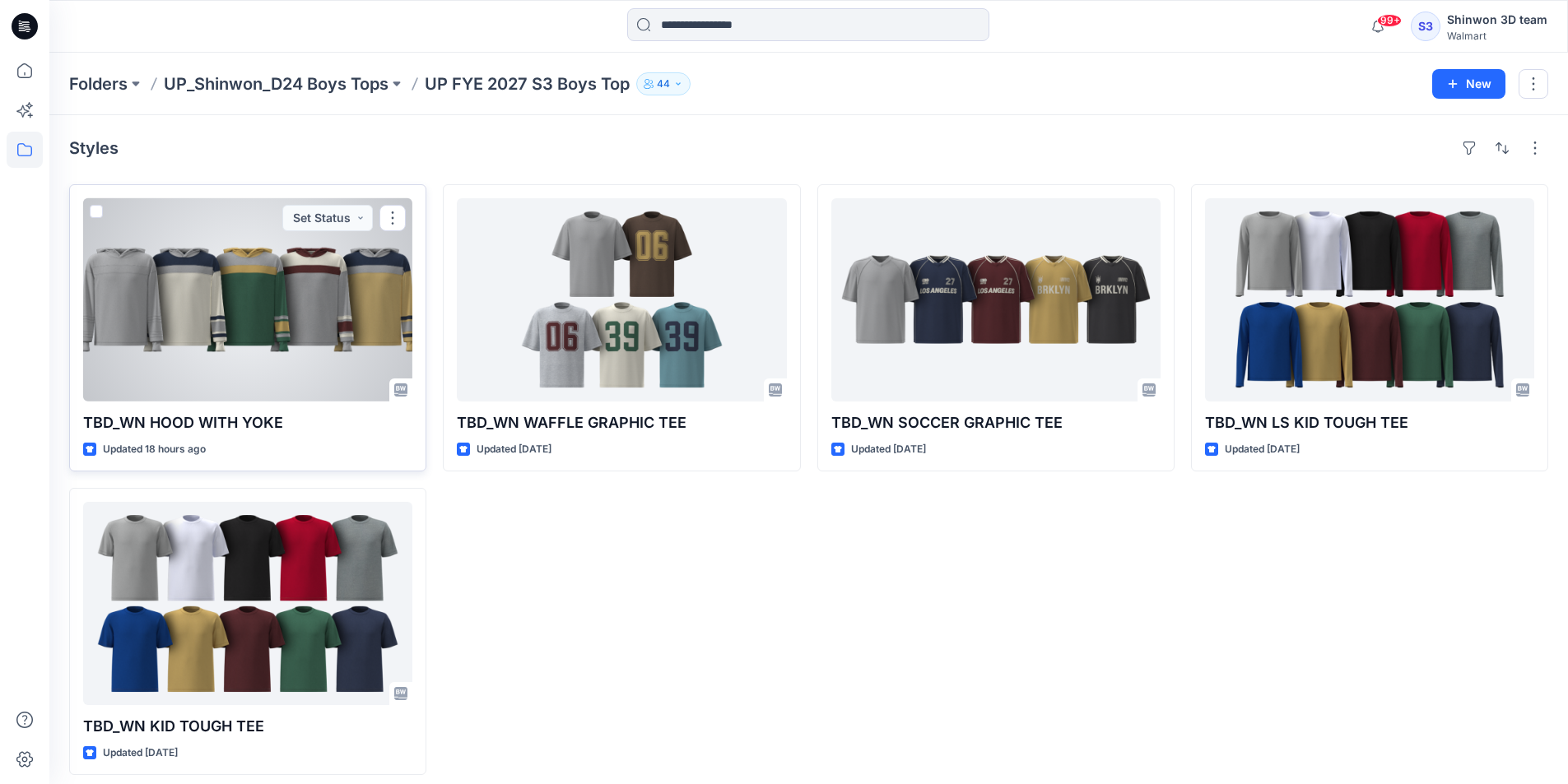
click at [362, 270] on div at bounding box center [248, 300] width 329 height 203
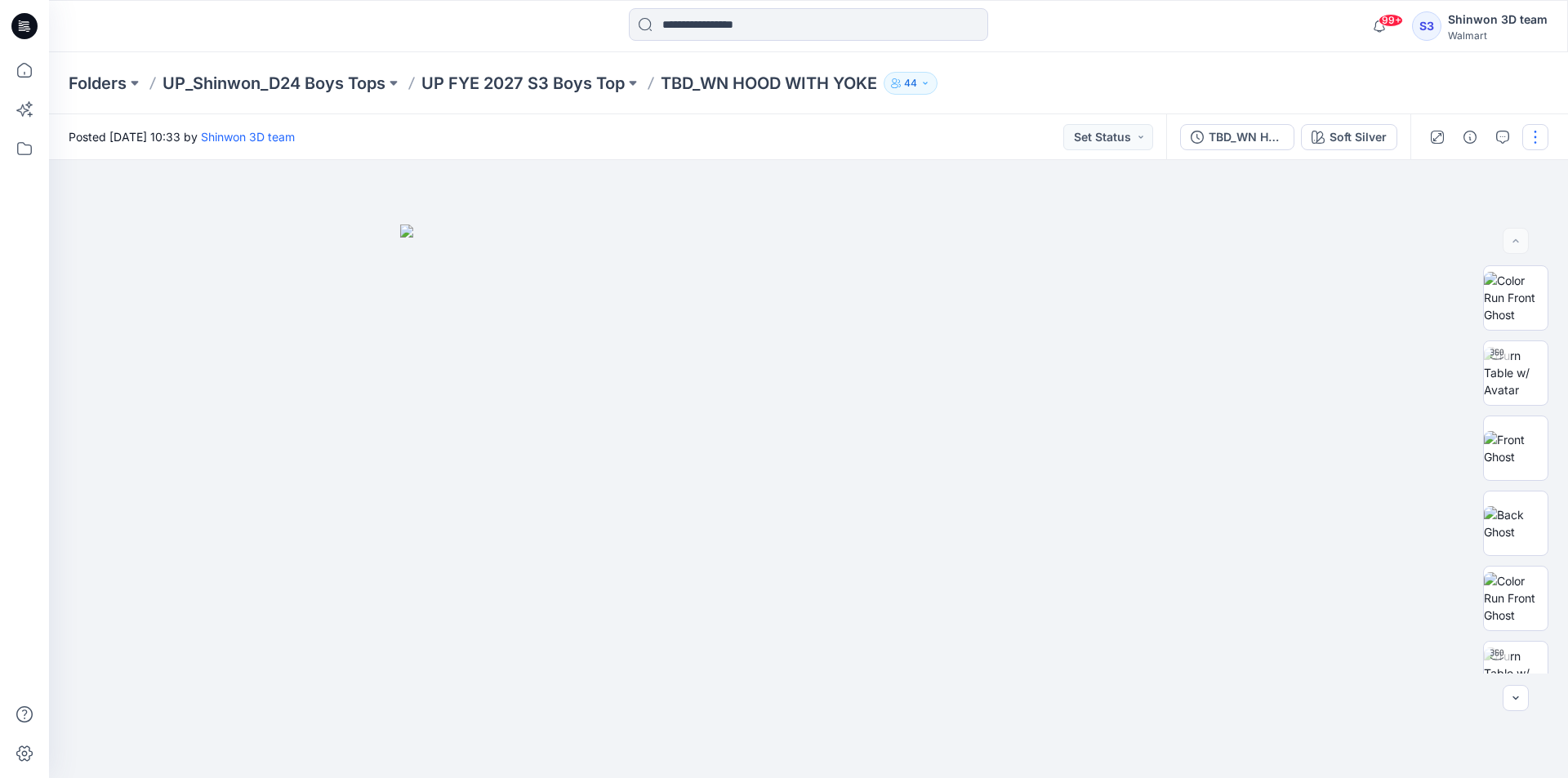
click at [1525, 143] on button "button" at bounding box center [1535, 137] width 26 height 26
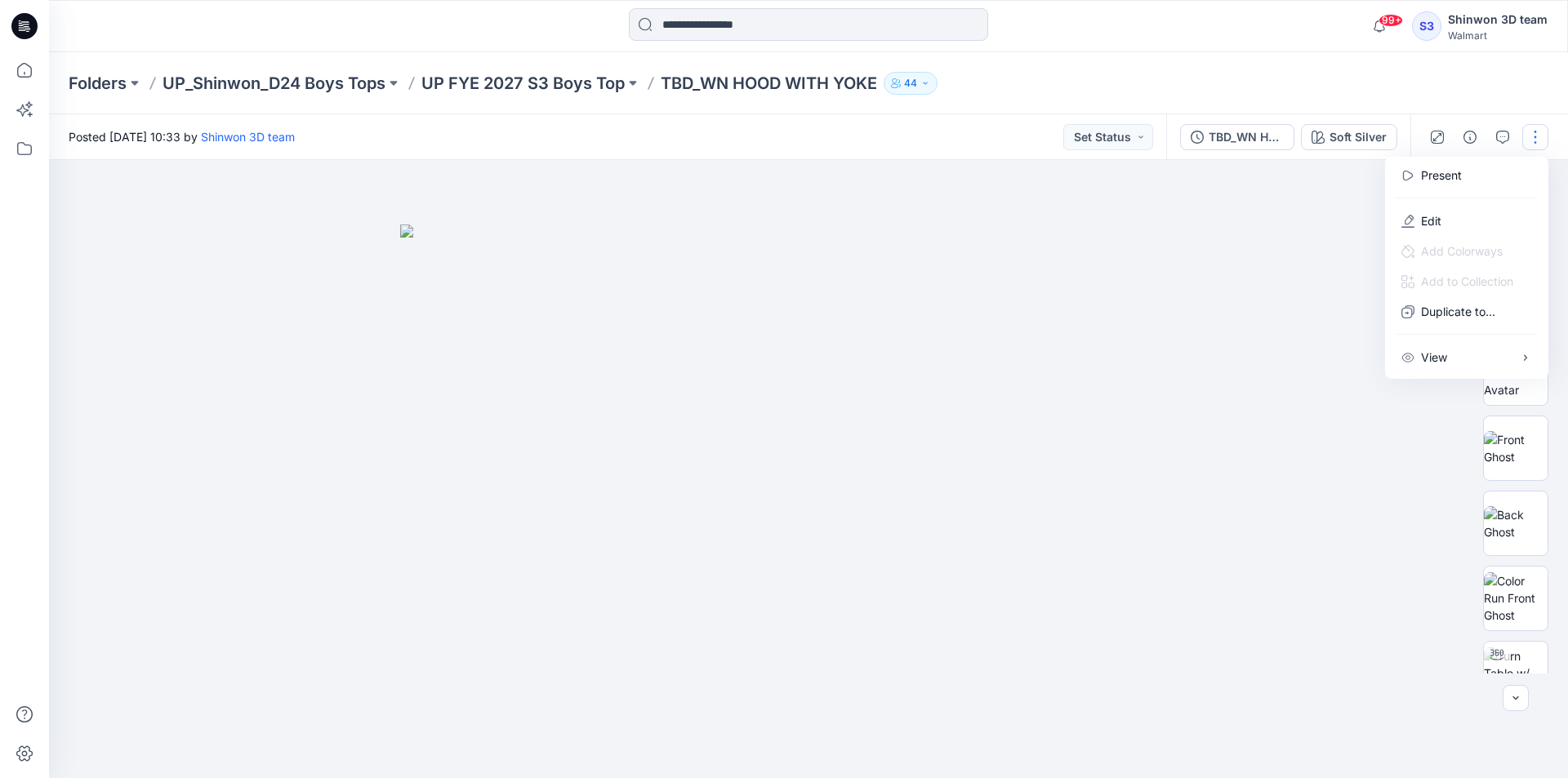
click at [1289, 235] on div at bounding box center [808, 469] width 1519 height 618
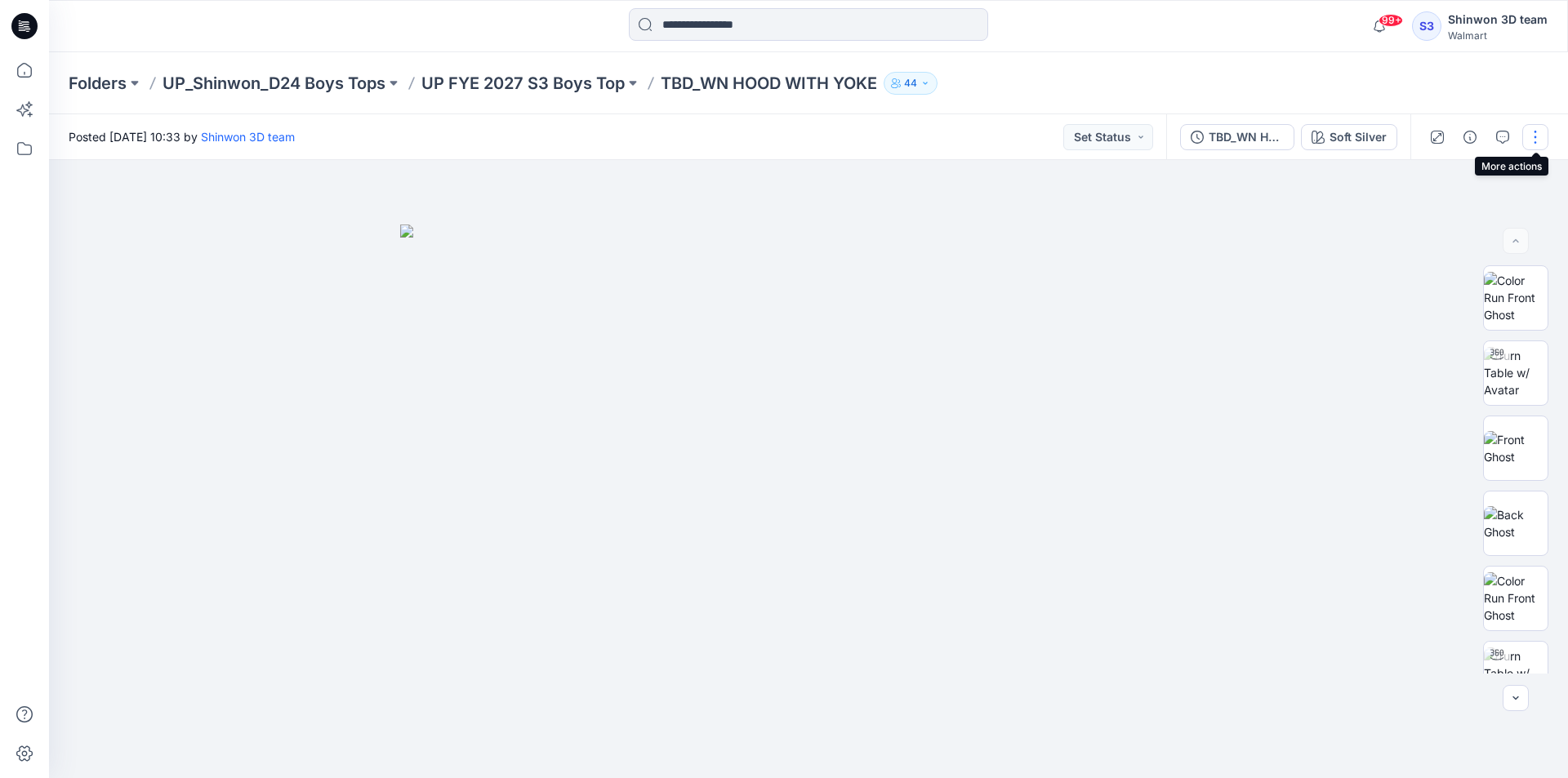
click at [1535, 146] on button "button" at bounding box center [1535, 137] width 26 height 26
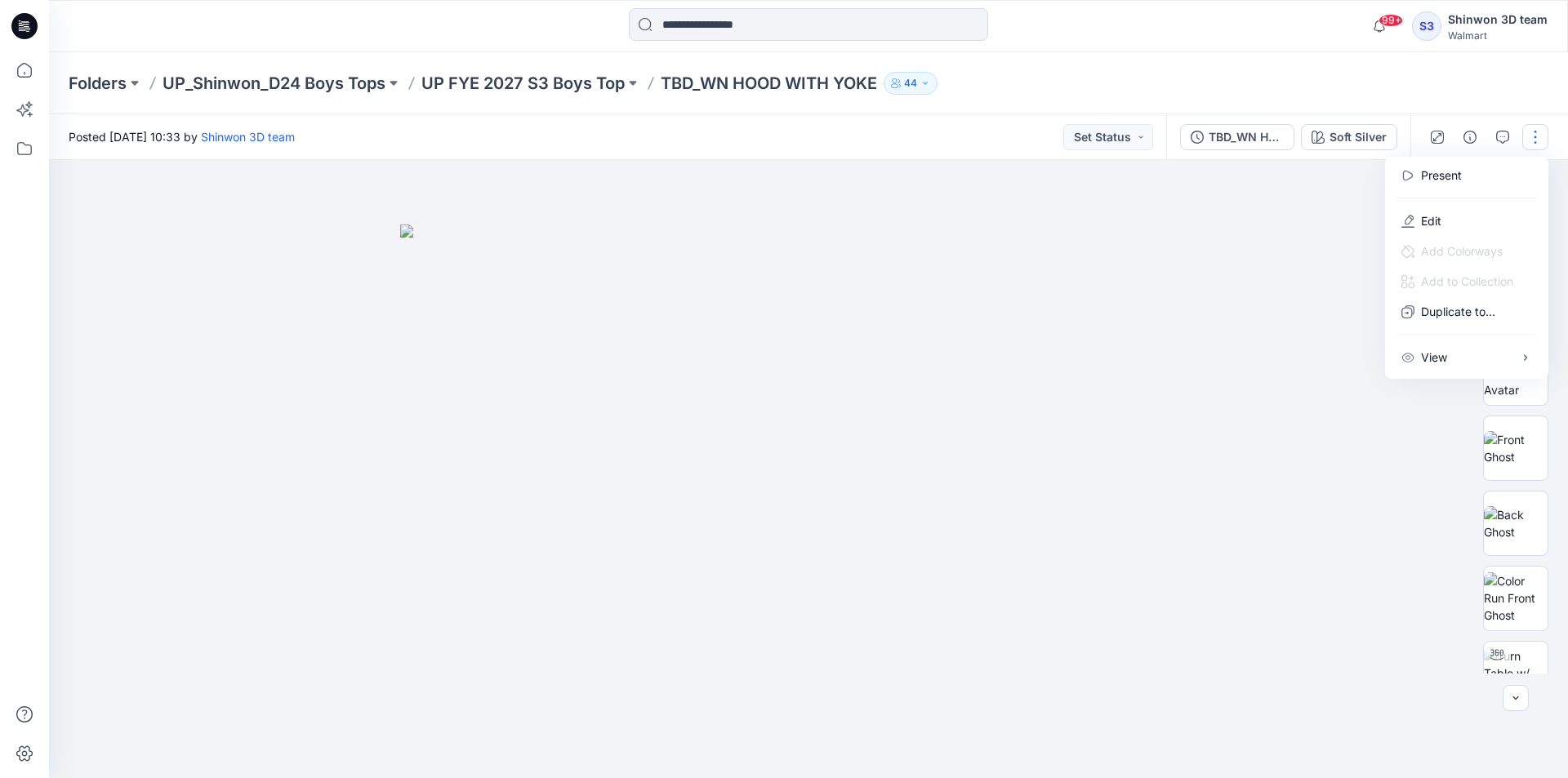
click at [1290, 227] on div at bounding box center [808, 469] width 1519 height 618
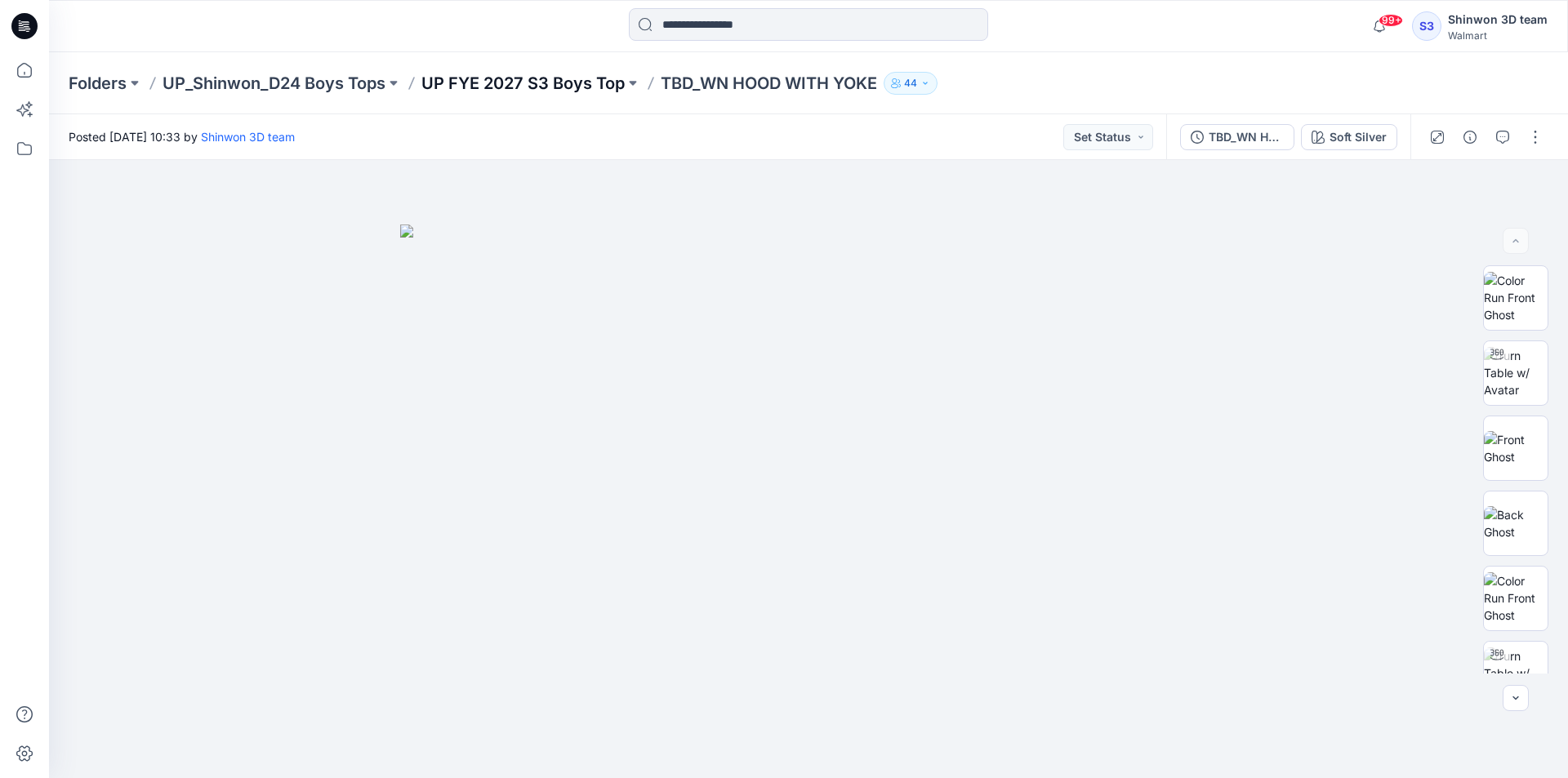
click at [573, 88] on p "UP FYE 2027 S3 Boys Top" at bounding box center [523, 83] width 203 height 23
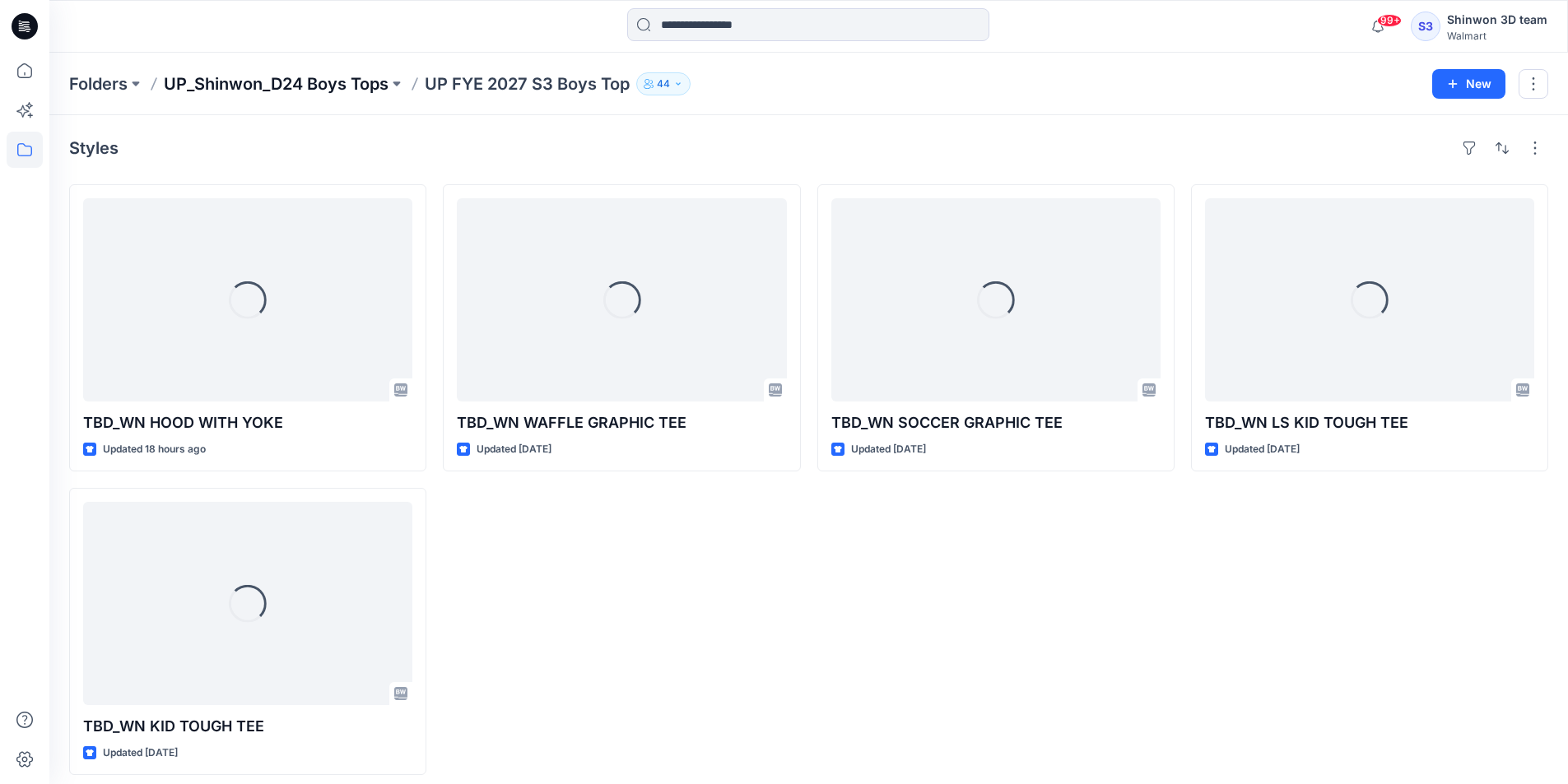
click at [328, 80] on p "UP_Shinwon_D24 Boys Tops" at bounding box center [276, 84] width 225 height 23
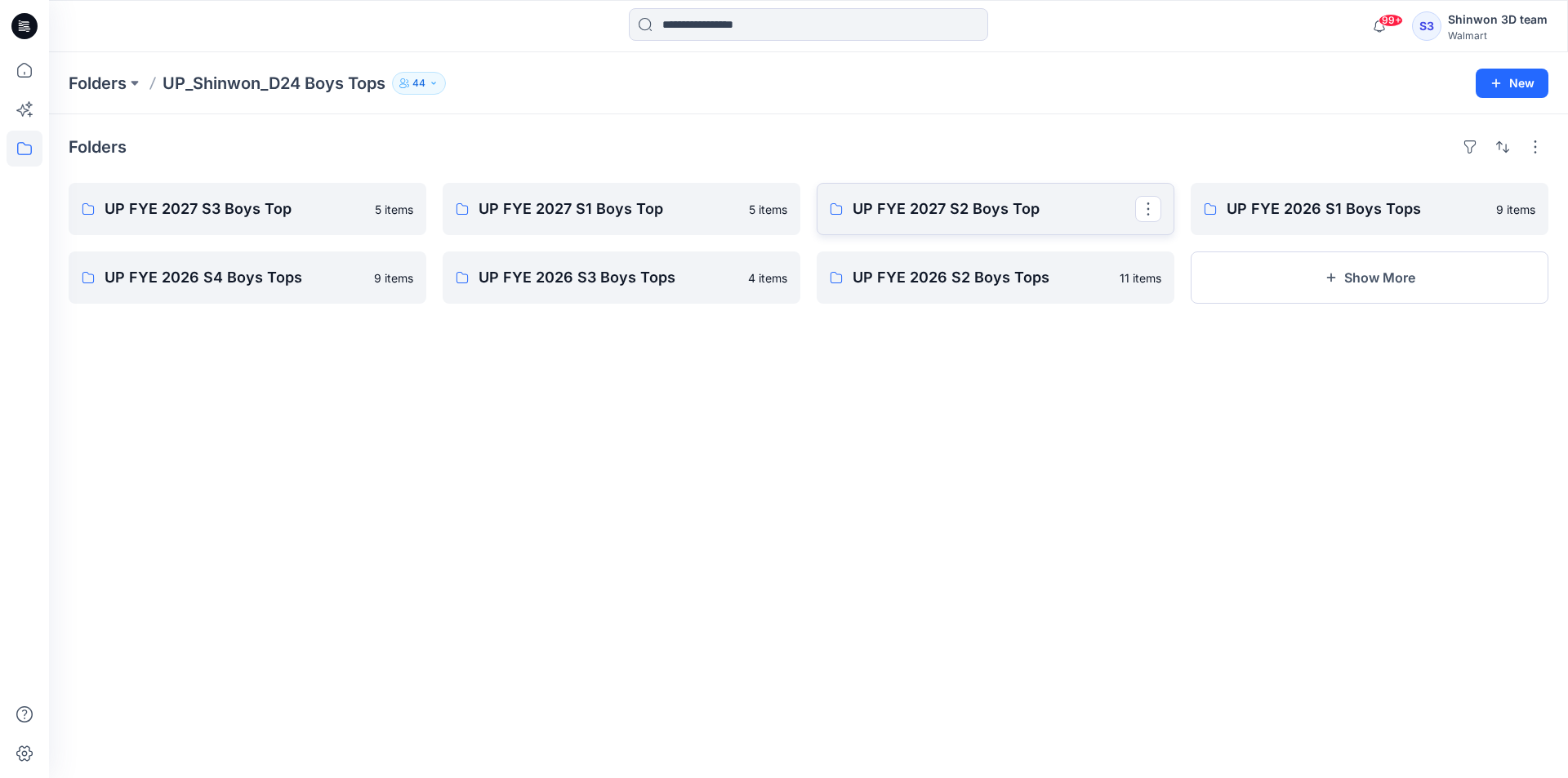
click at [962, 215] on p "UP FYE 2027 S2 Boys Top" at bounding box center [993, 209] width 282 height 23
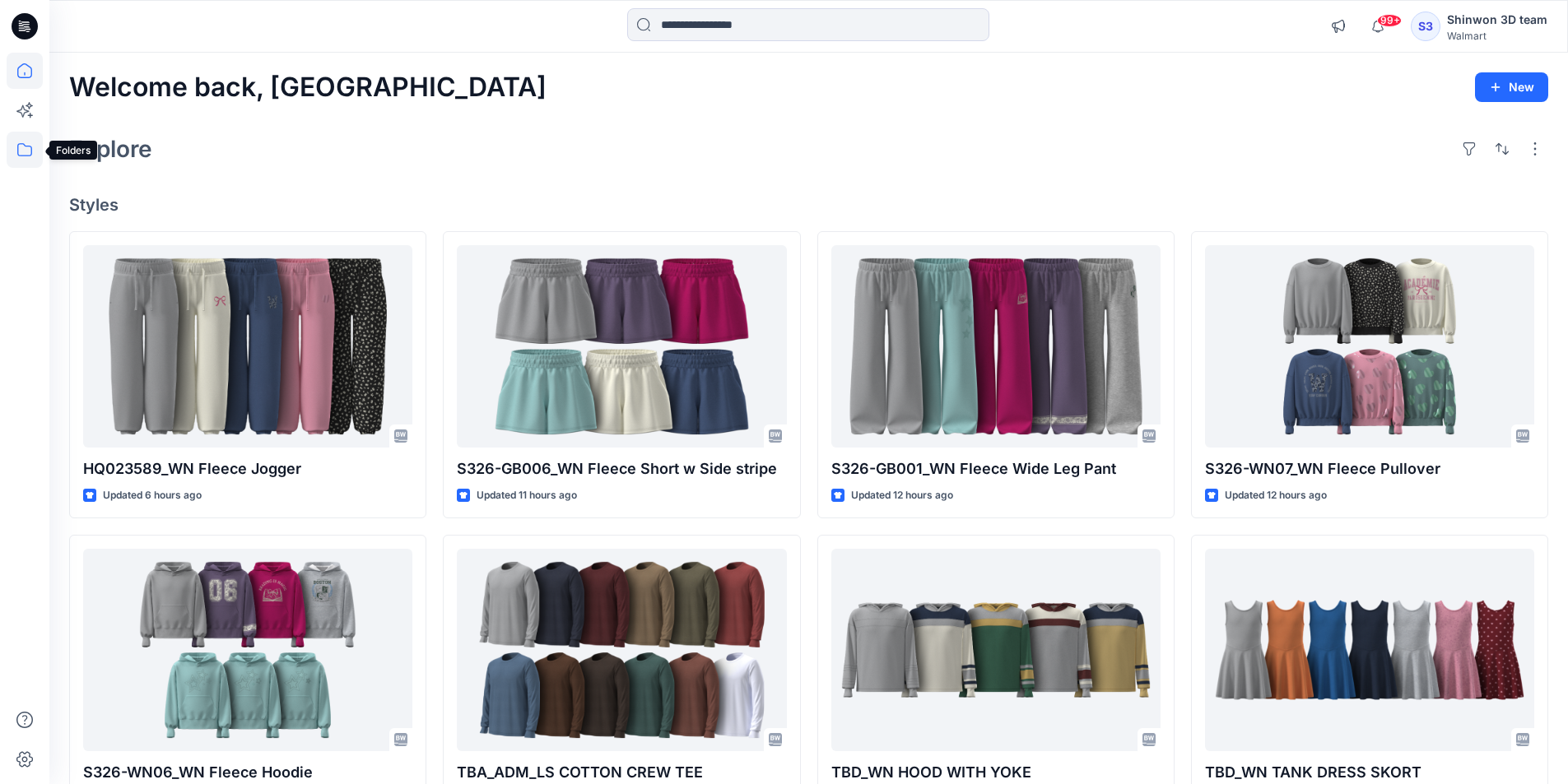
click at [27, 135] on icon at bounding box center [25, 149] width 36 height 36
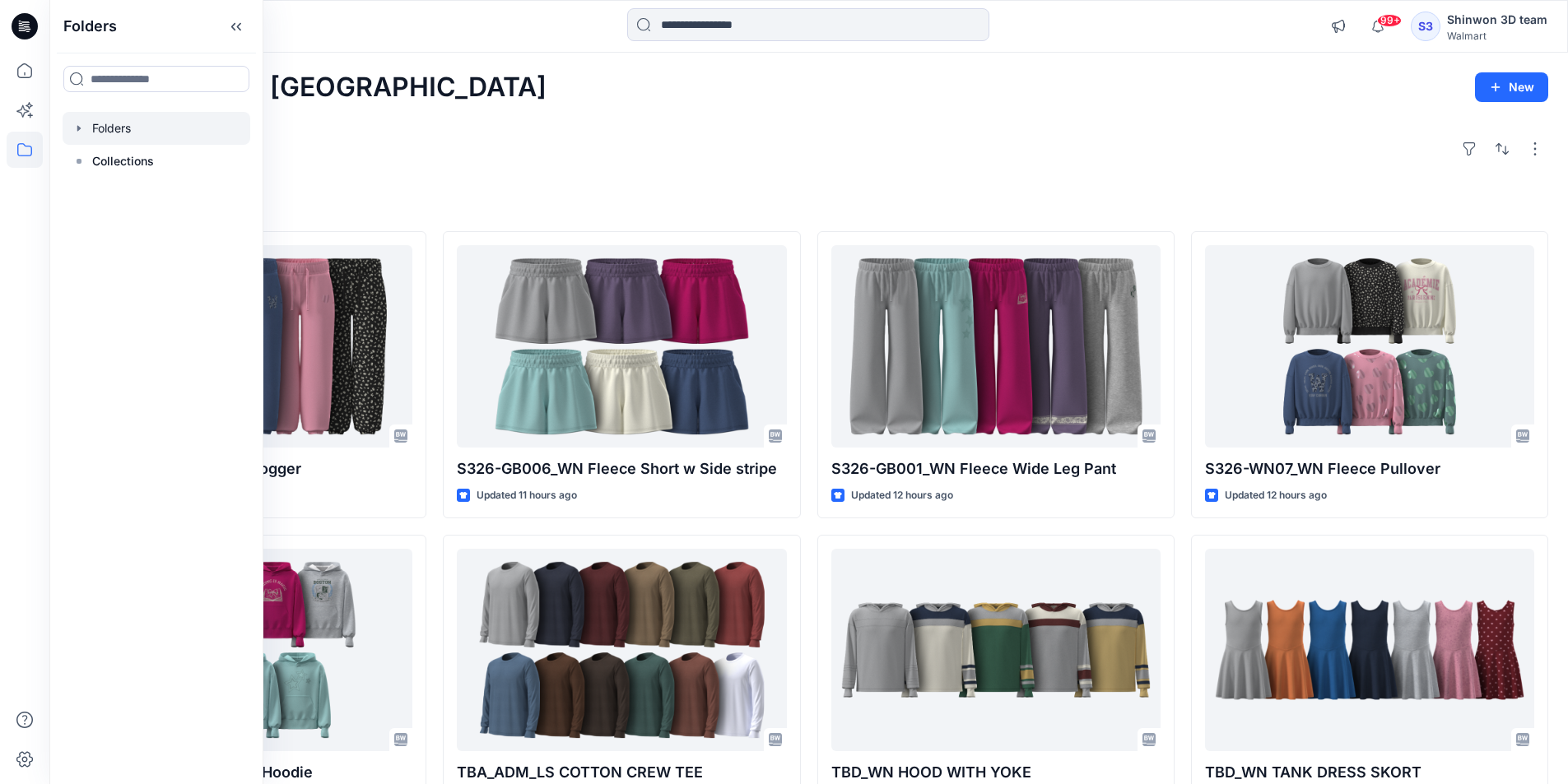
click at [89, 126] on div at bounding box center [156, 129] width 187 height 33
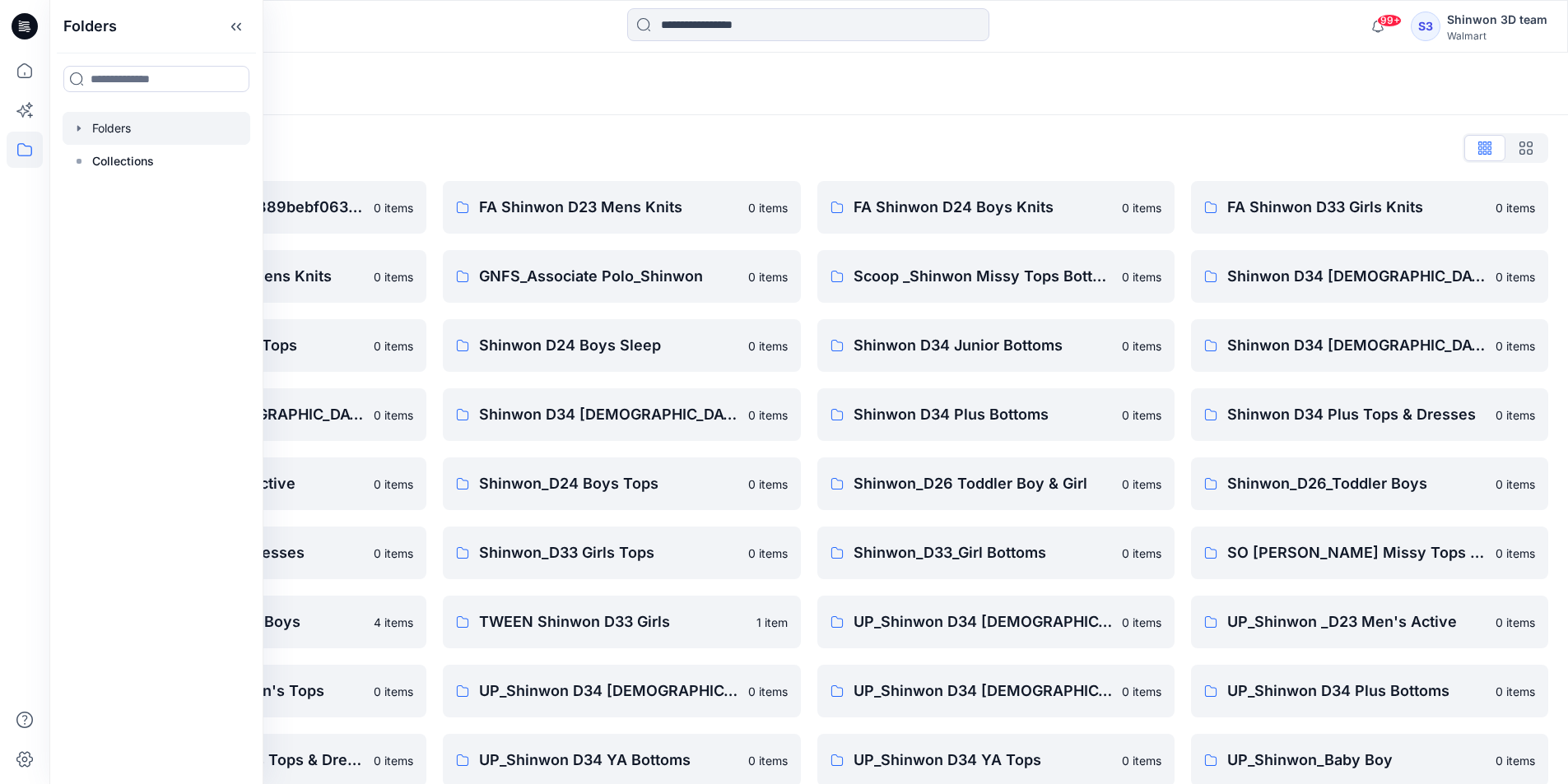
click at [553, 128] on div "Folders List __chat-60993c6f04e889bebf063f2c-61143f21d7cdd7a6bb478b50 0 items F…" at bounding box center [808, 564] width 1518 height 899
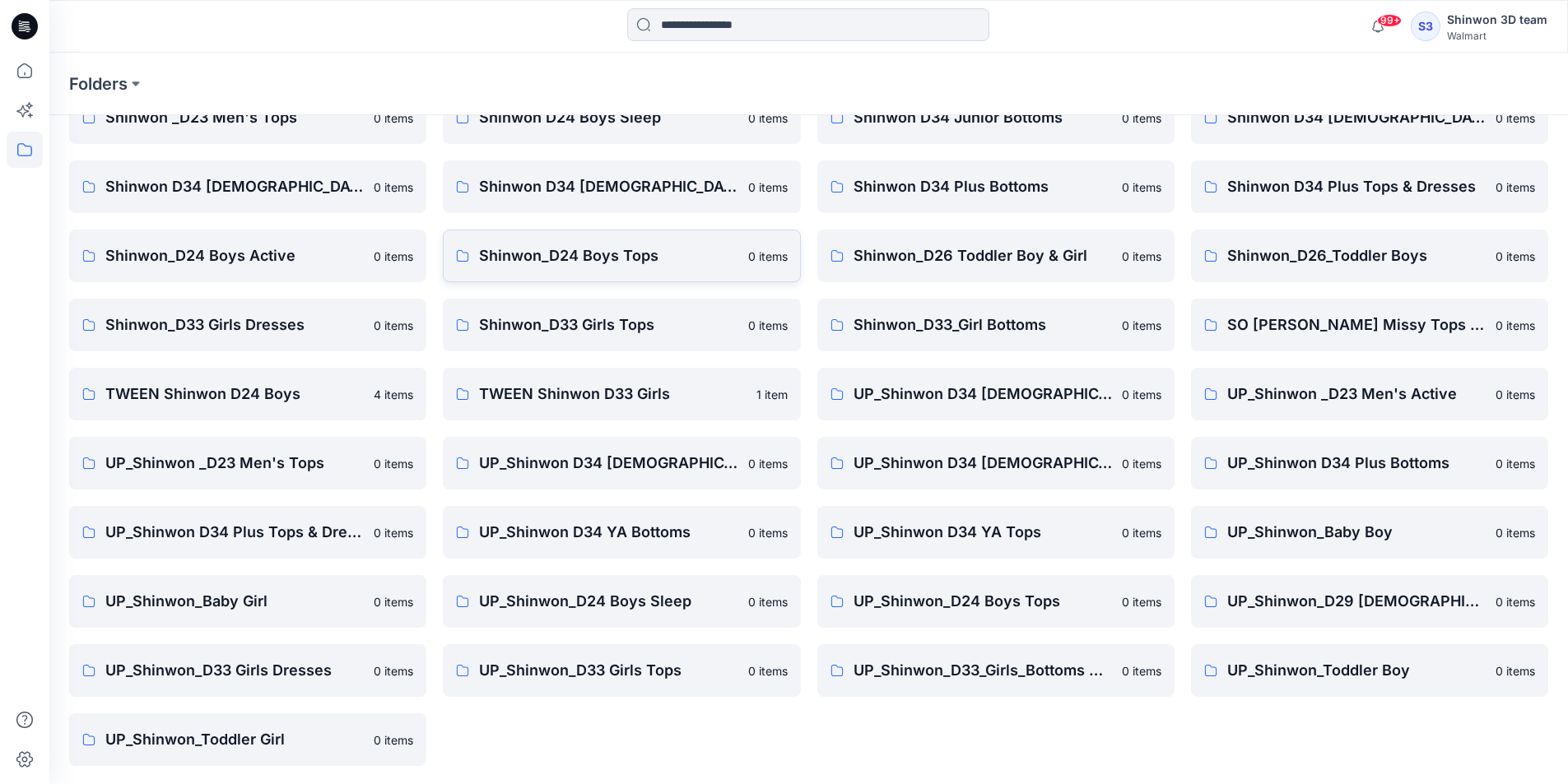
scroll to position [229, 0]
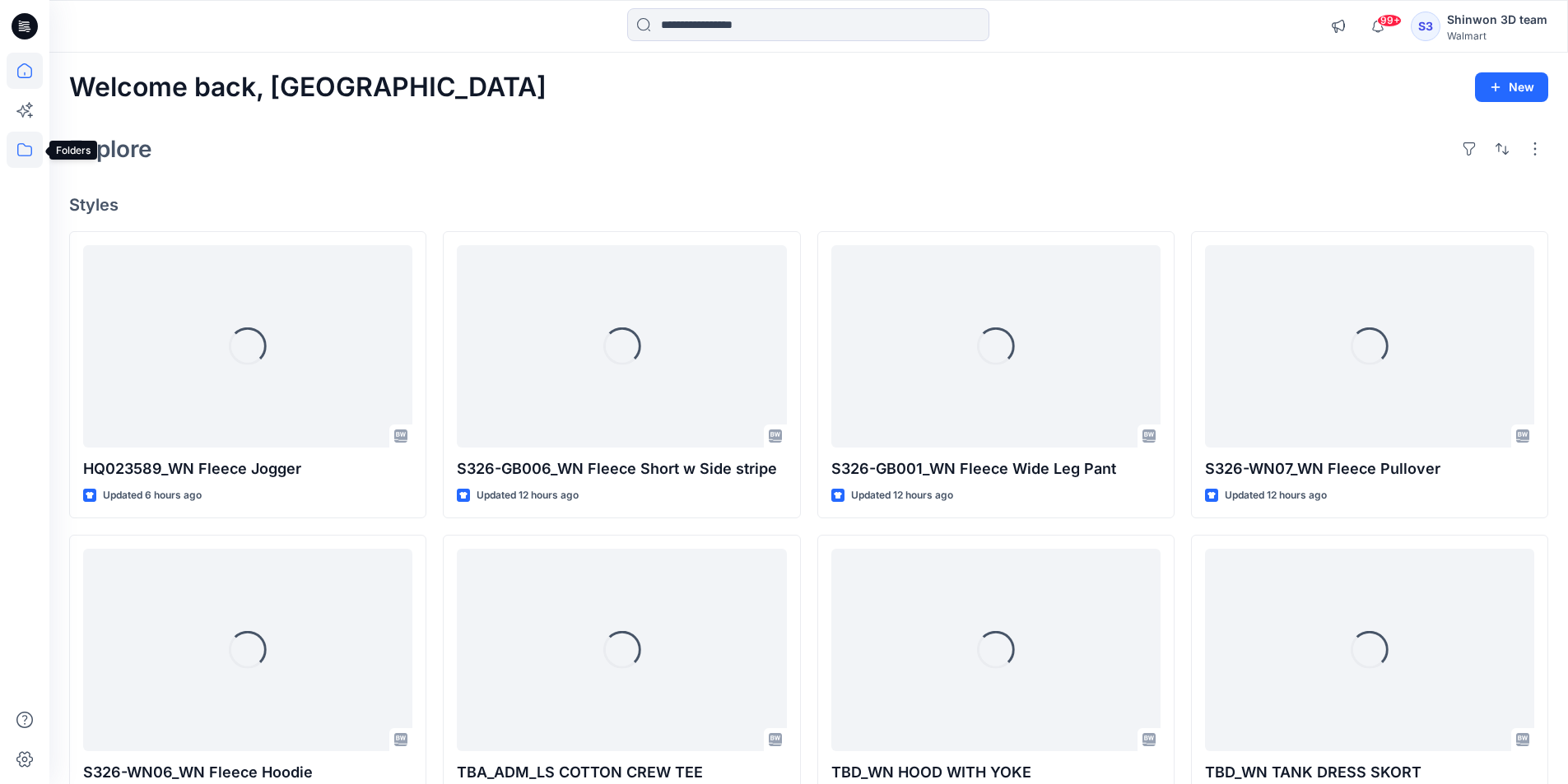
click at [24, 157] on icon at bounding box center [25, 149] width 36 height 36
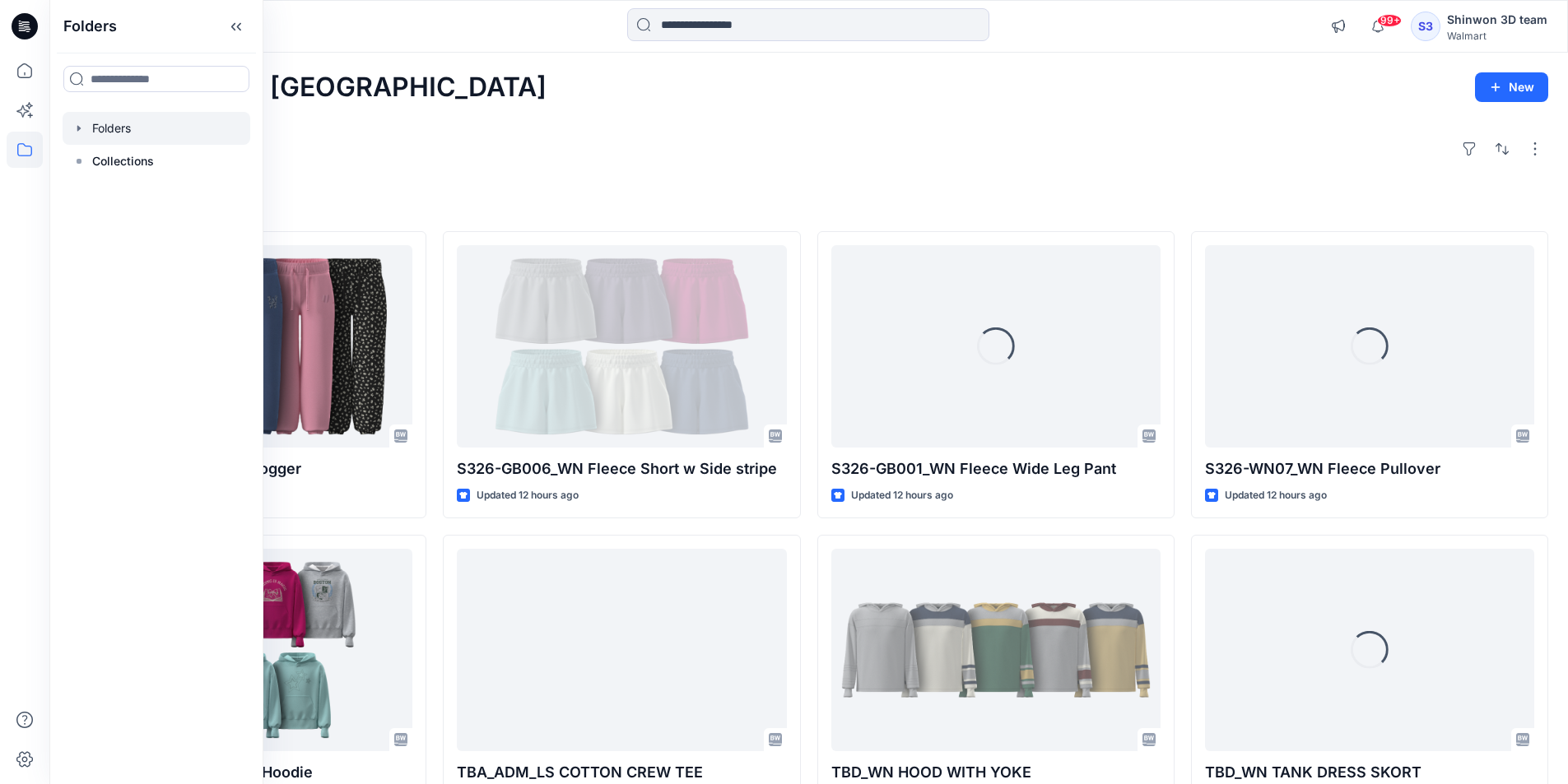
click at [126, 130] on div at bounding box center [156, 129] width 187 height 33
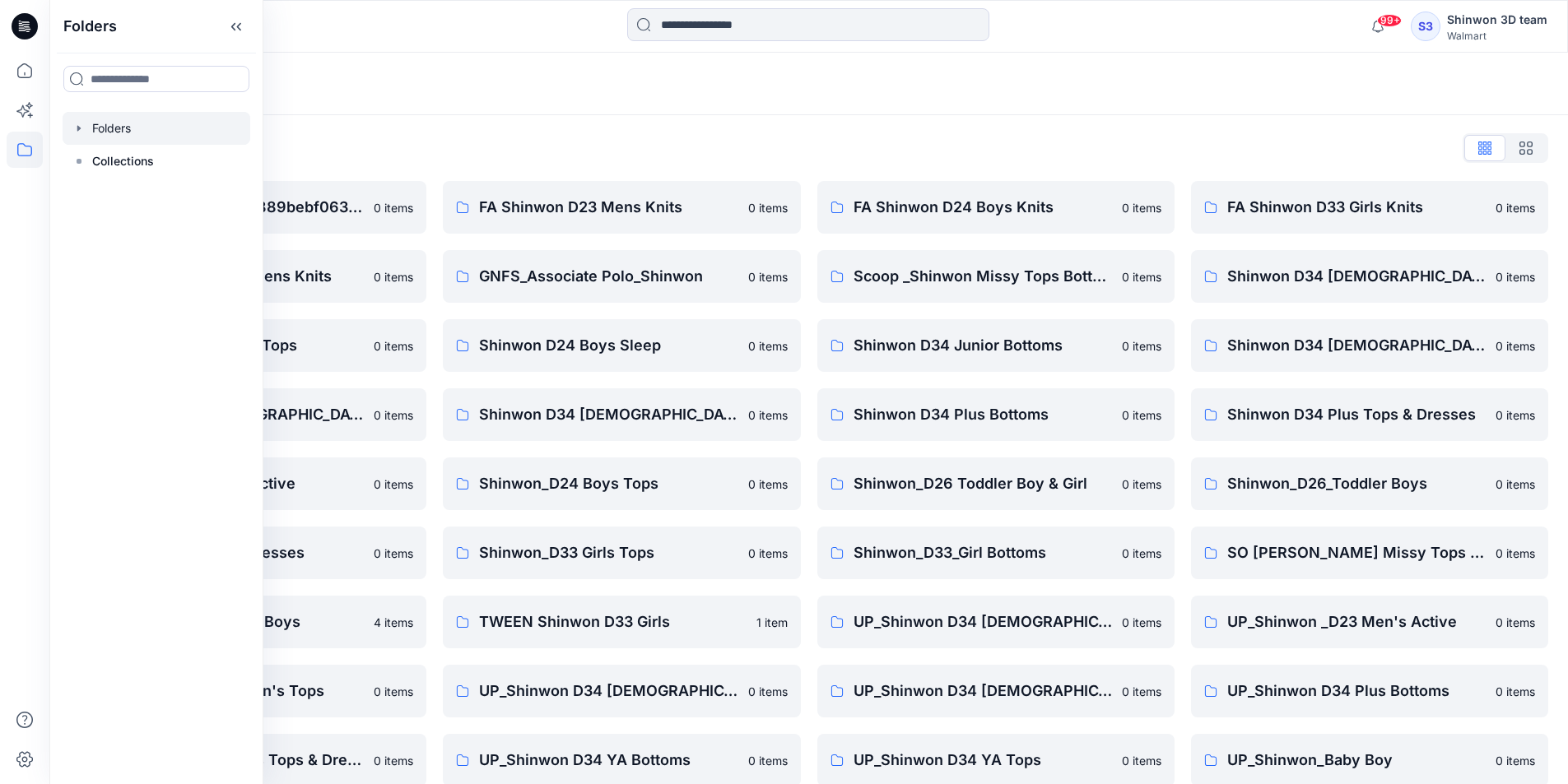
click at [653, 135] on div "Folders List" at bounding box center [808, 148] width 1479 height 26
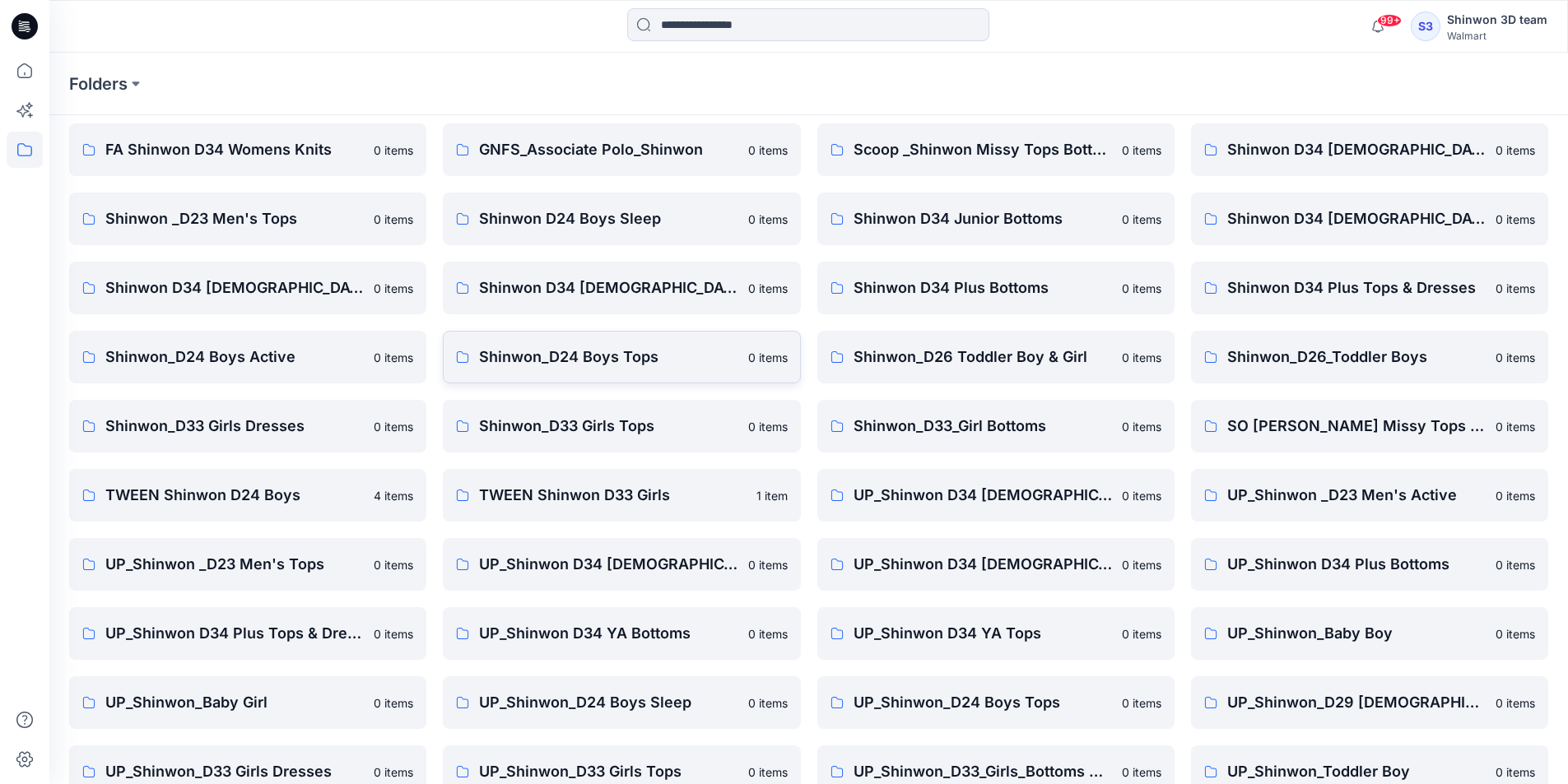
scroll to position [229, 0]
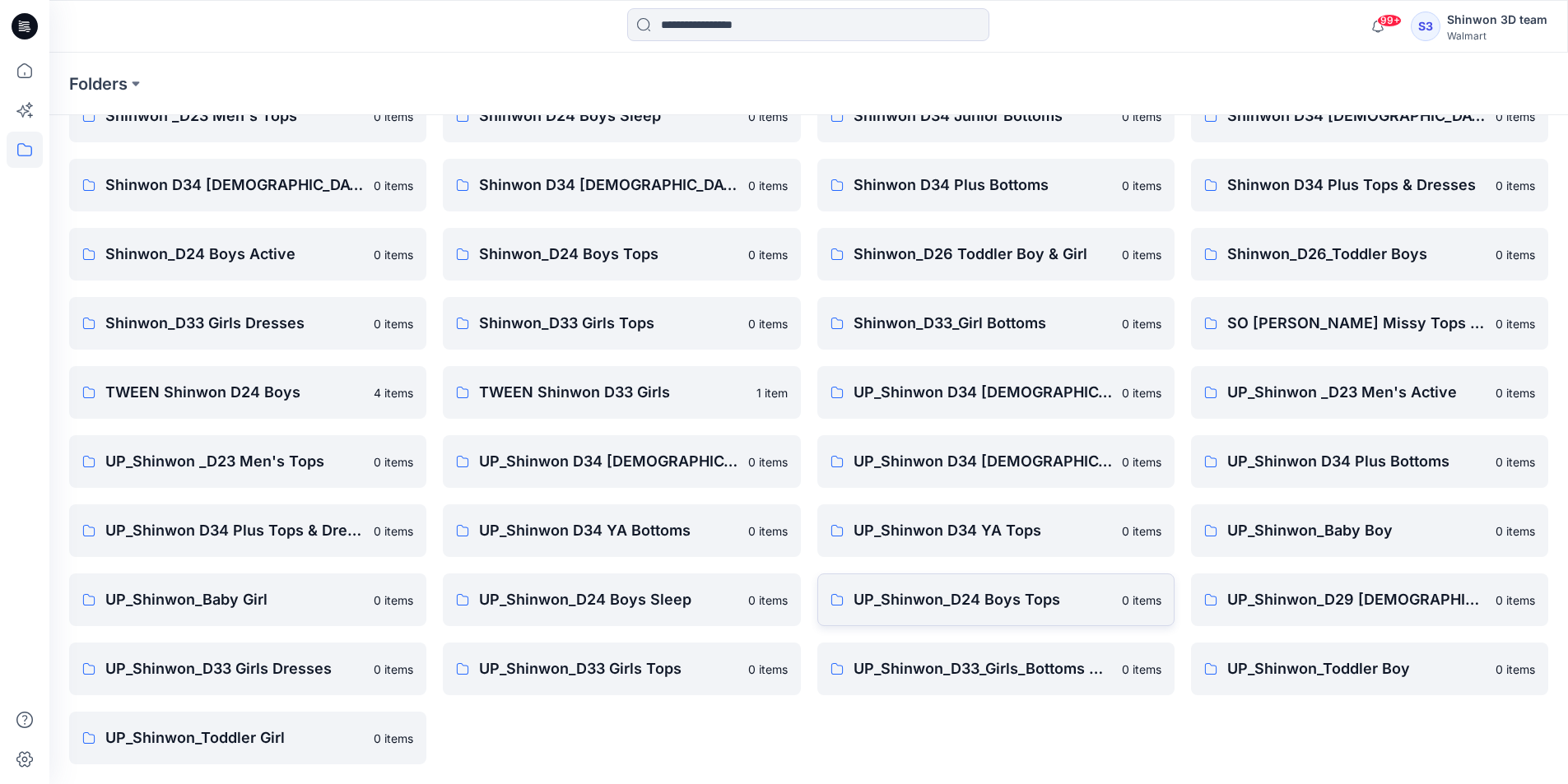
click at [950, 604] on p "UP_Shinwon_D24 Boys Tops" at bounding box center [982, 599] width 258 height 23
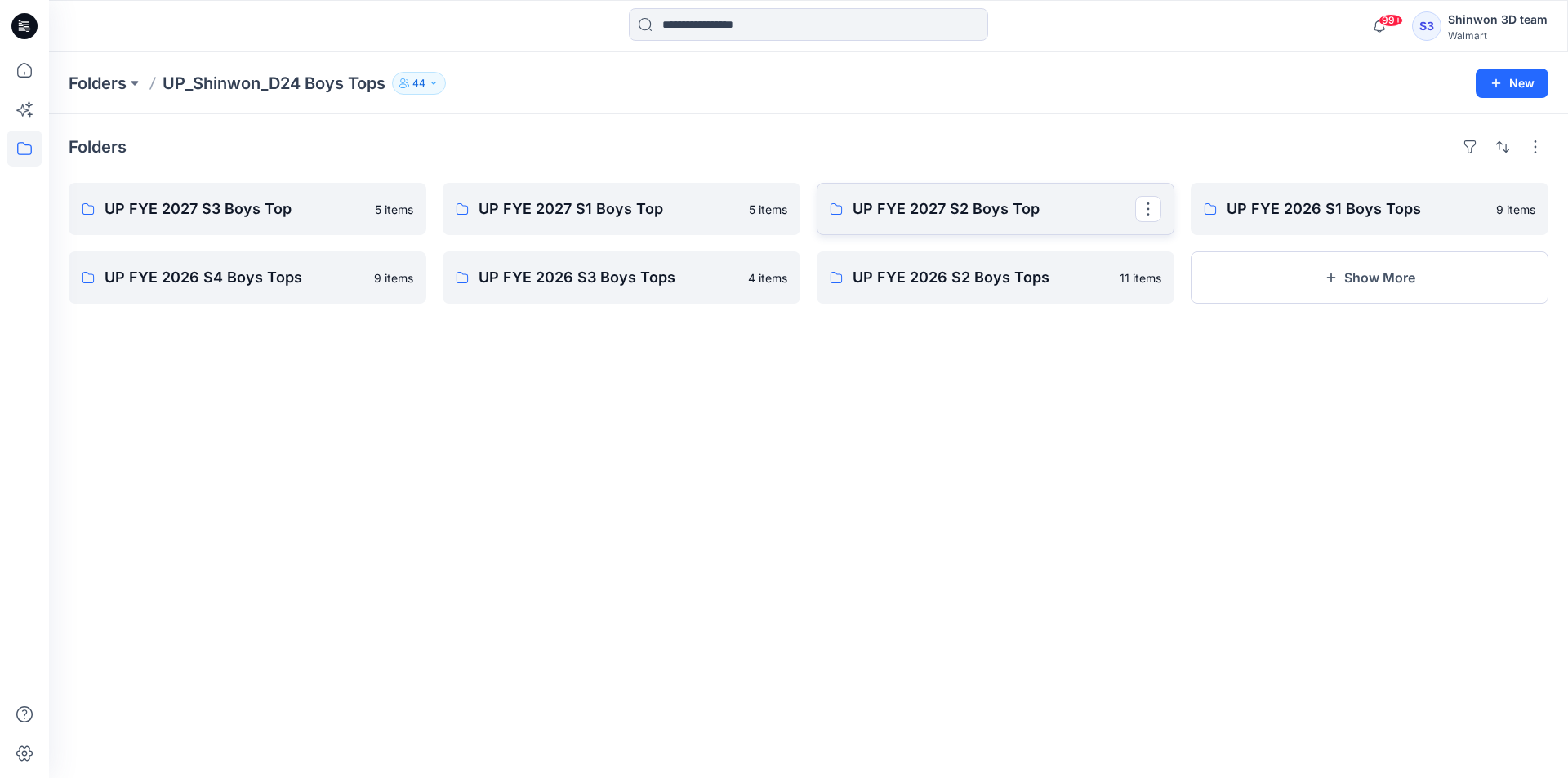
click at [1044, 194] on link "UP FYE 2027 S2 Boys Top" at bounding box center [996, 209] width 358 height 52
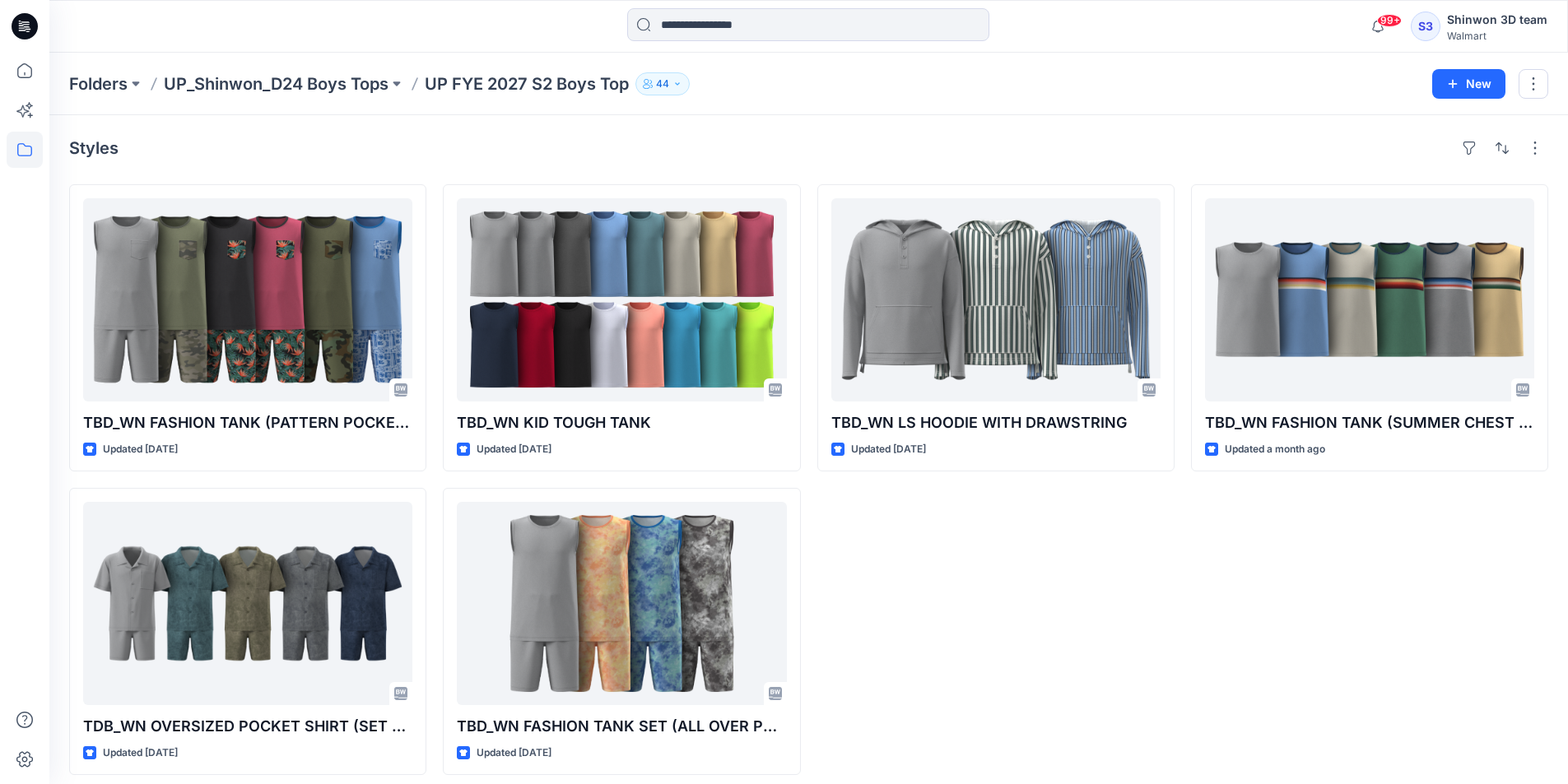
click at [981, 87] on div "Folders UP_Shinwon_D24 Boys Tops UP FYE 2027 S2 Boys Top 44" at bounding box center [744, 84] width 1351 height 23
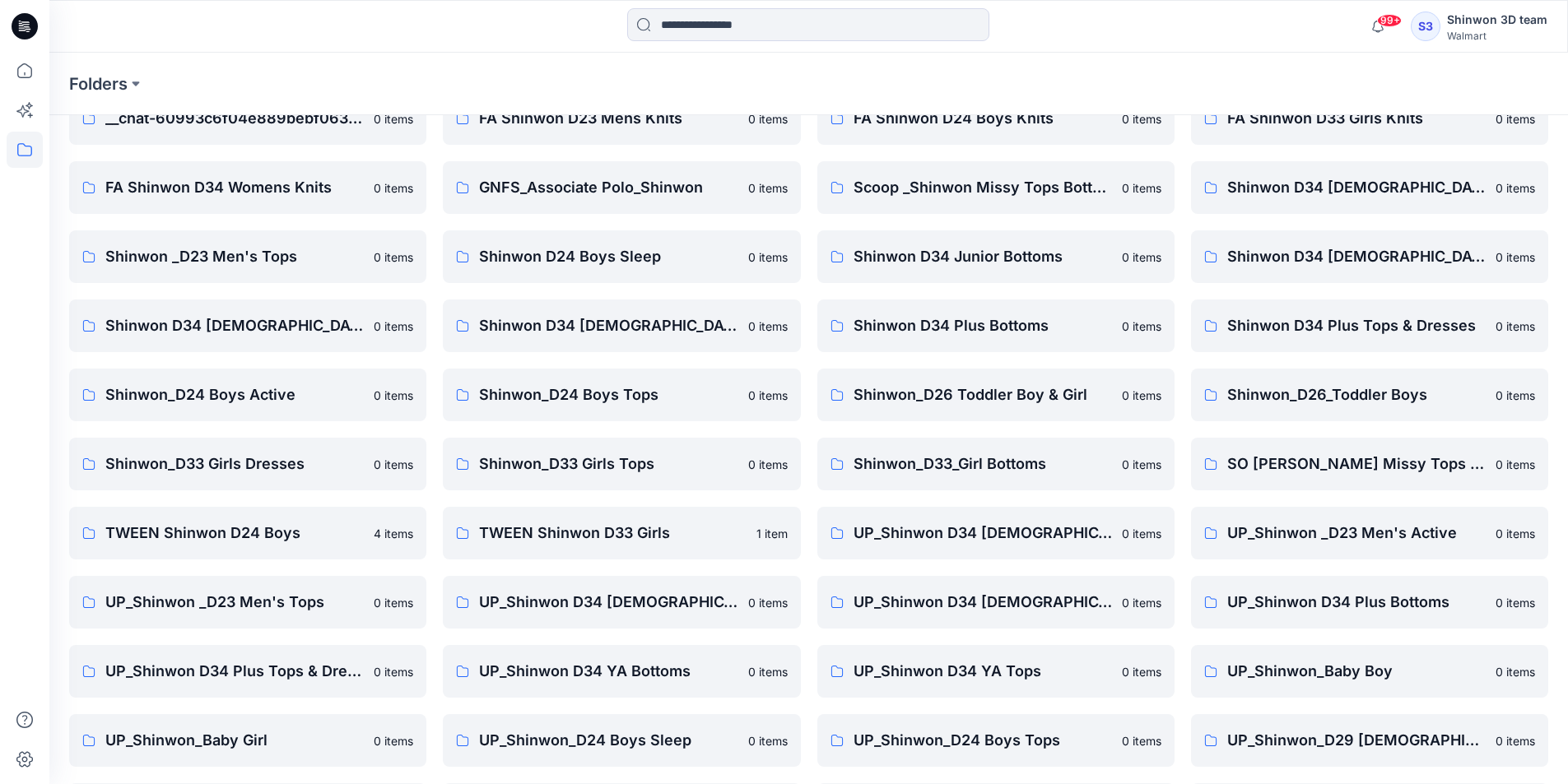
scroll to position [229, 0]
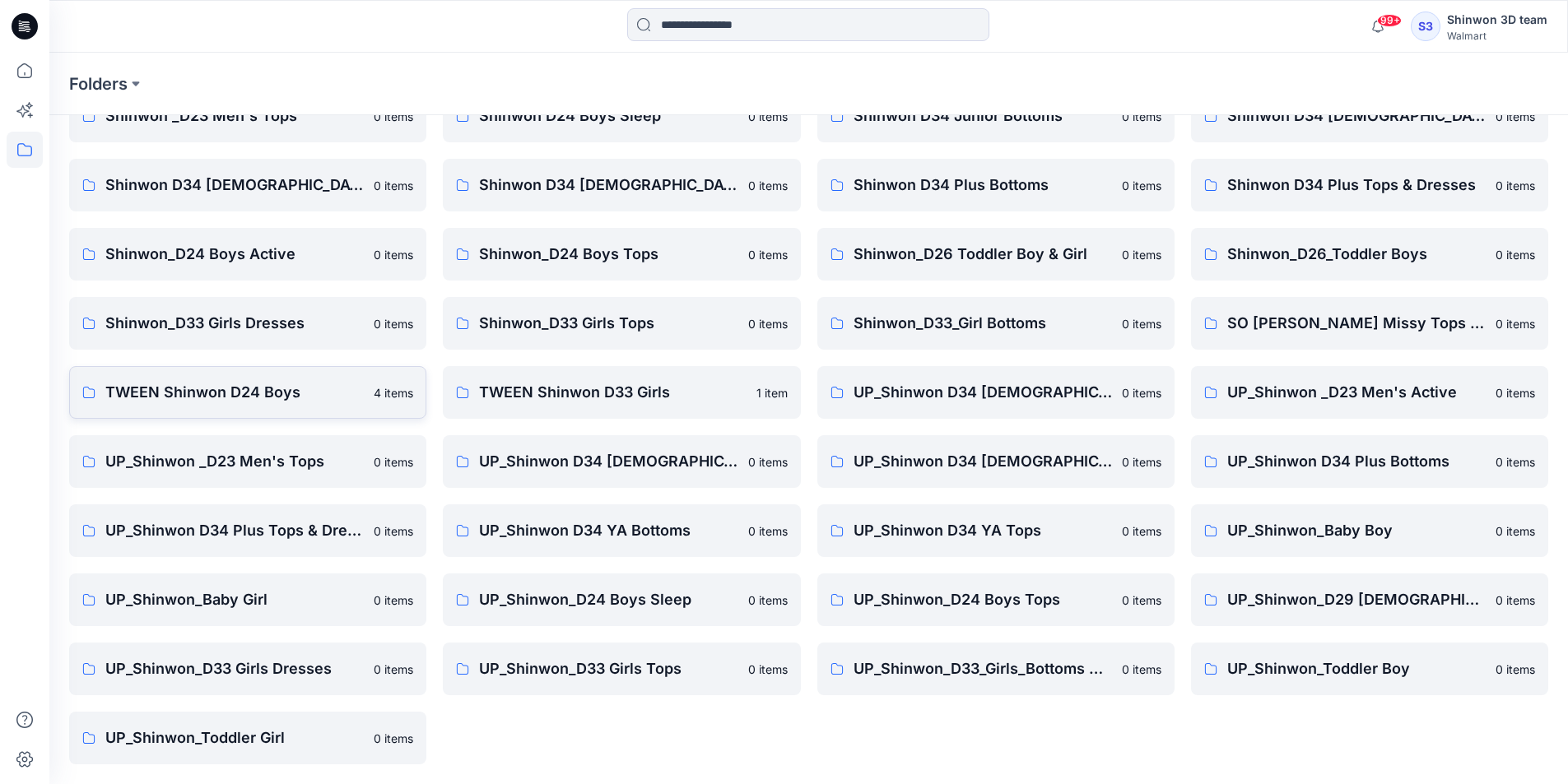
click at [241, 412] on link "TWEEN Shinwon D24 Boys 4 items" at bounding box center [248, 392] width 357 height 52
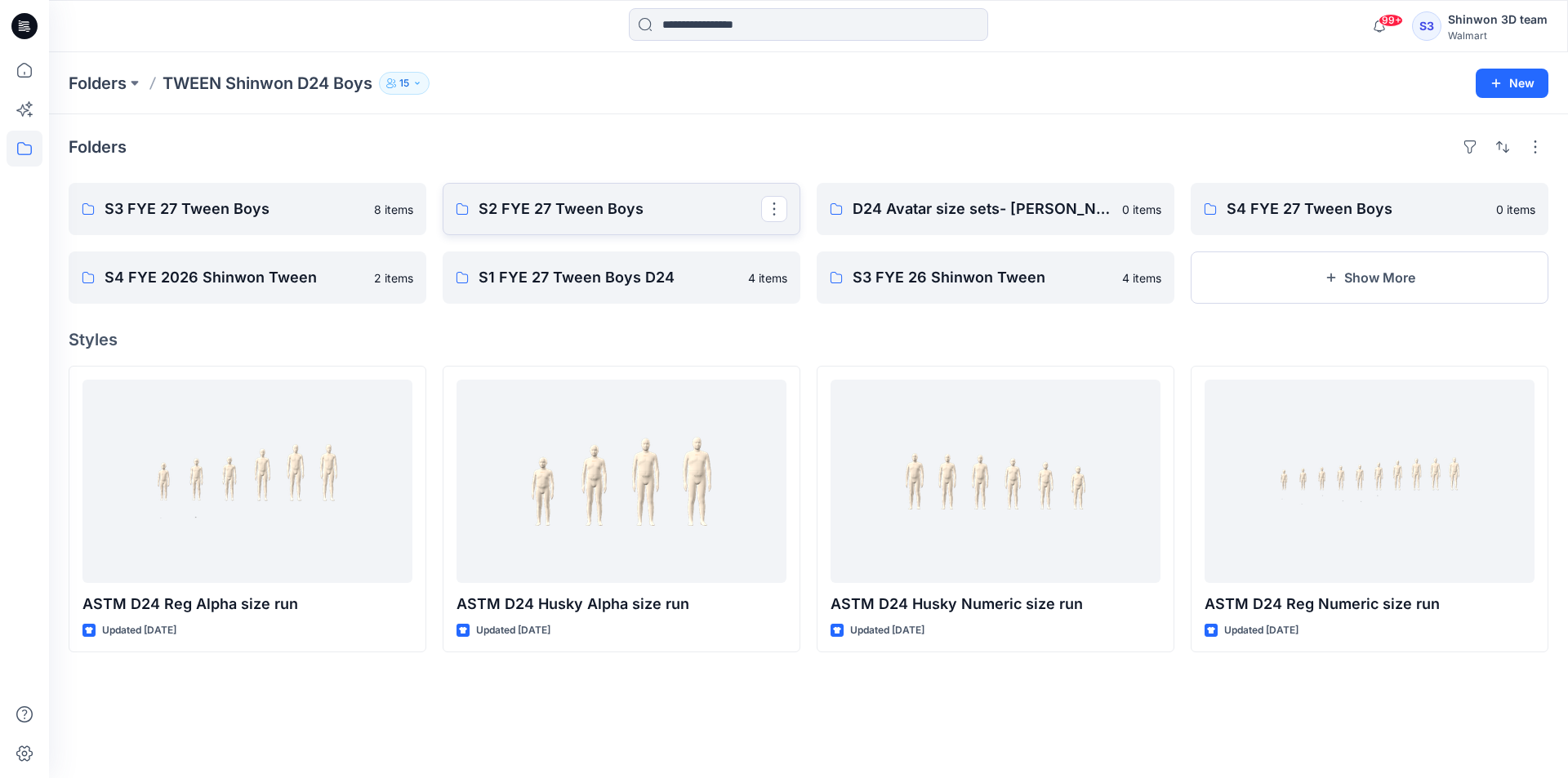
click at [560, 209] on p "S2 FYE 27 Tween Boys" at bounding box center [619, 209] width 282 height 23
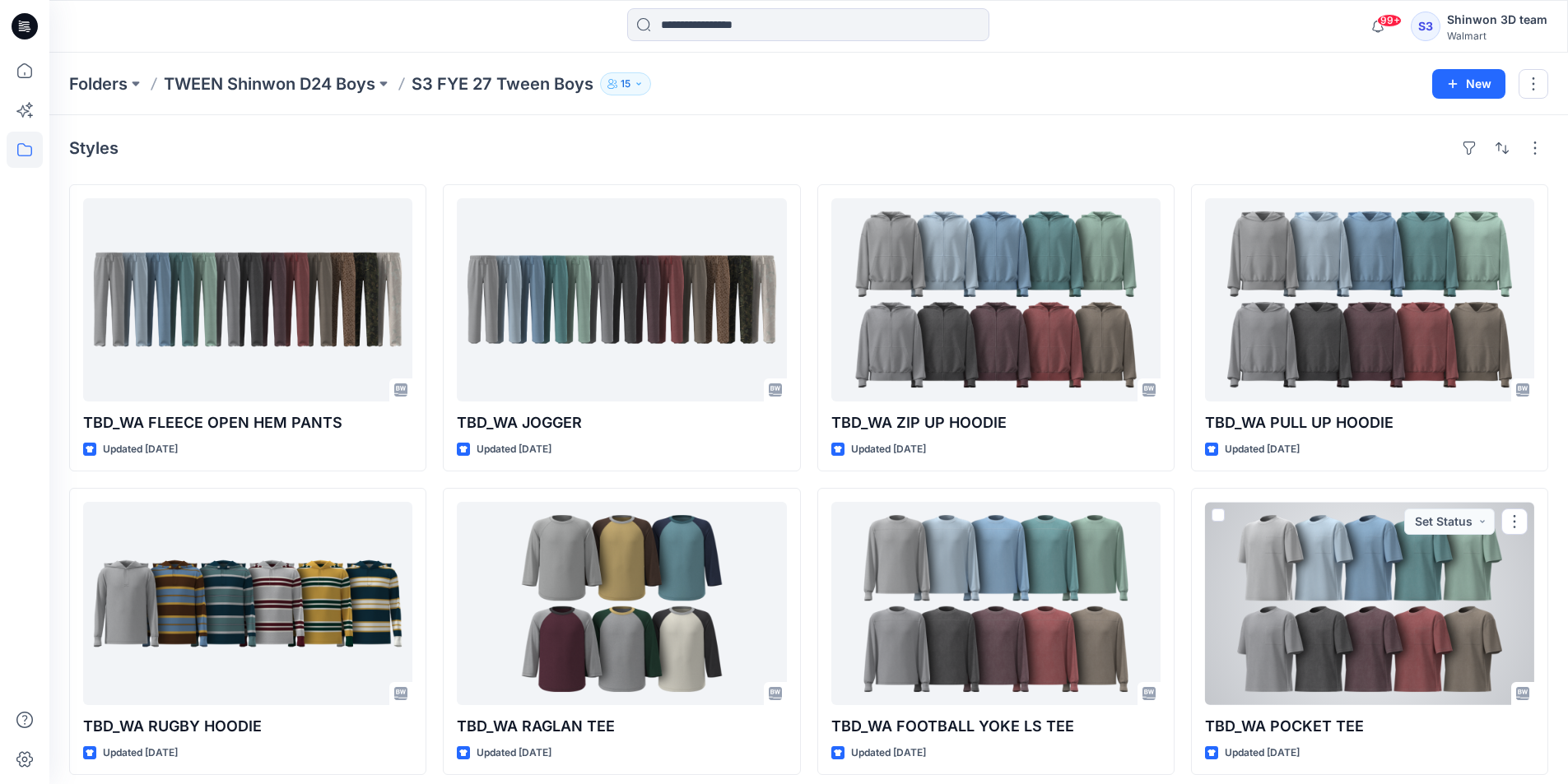
click at [1345, 615] on div at bounding box center [1369, 603] width 329 height 203
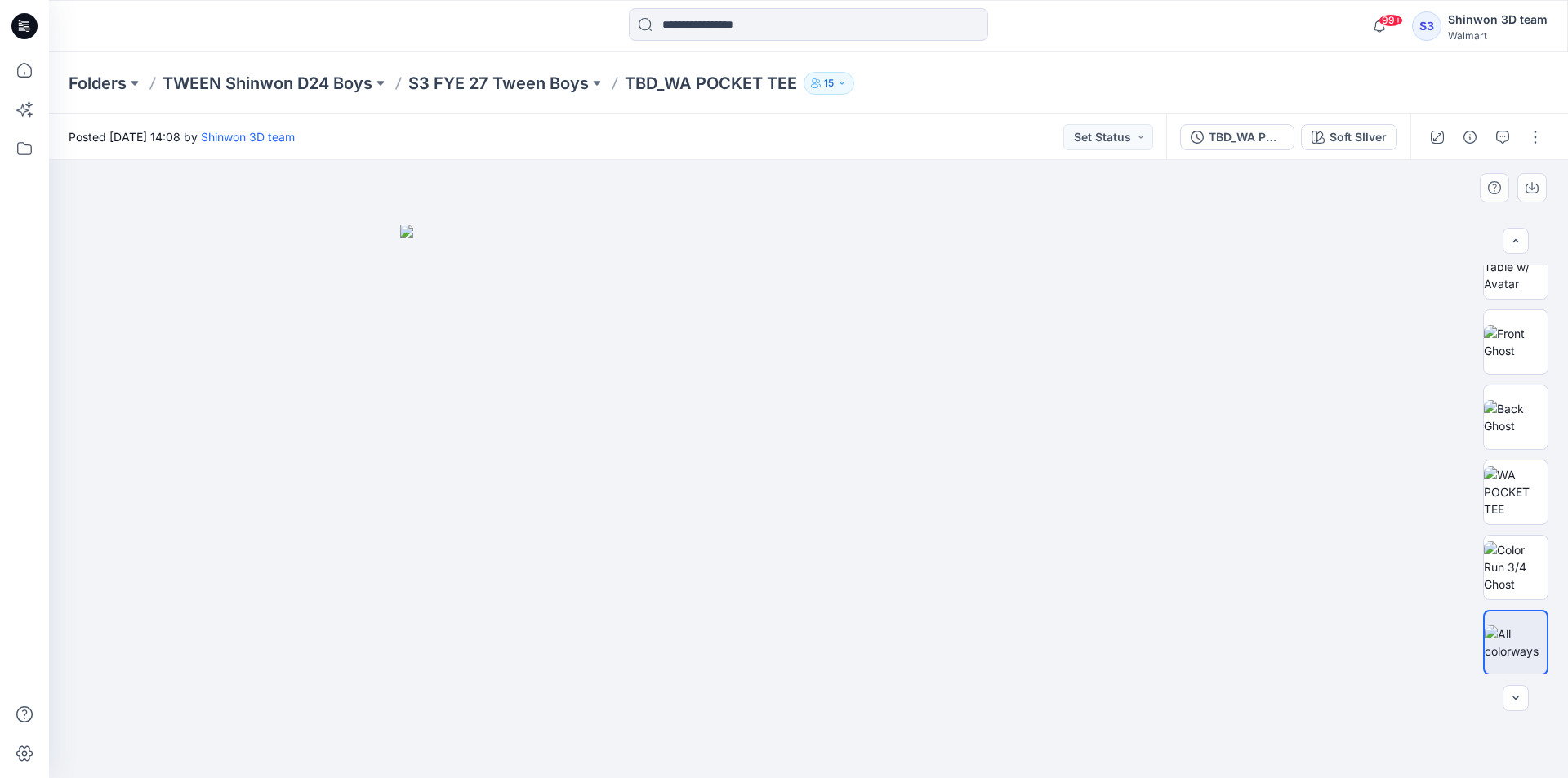
scroll to position [108, 0]
click at [1506, 557] on img at bounding box center [1515, 564] width 63 height 51
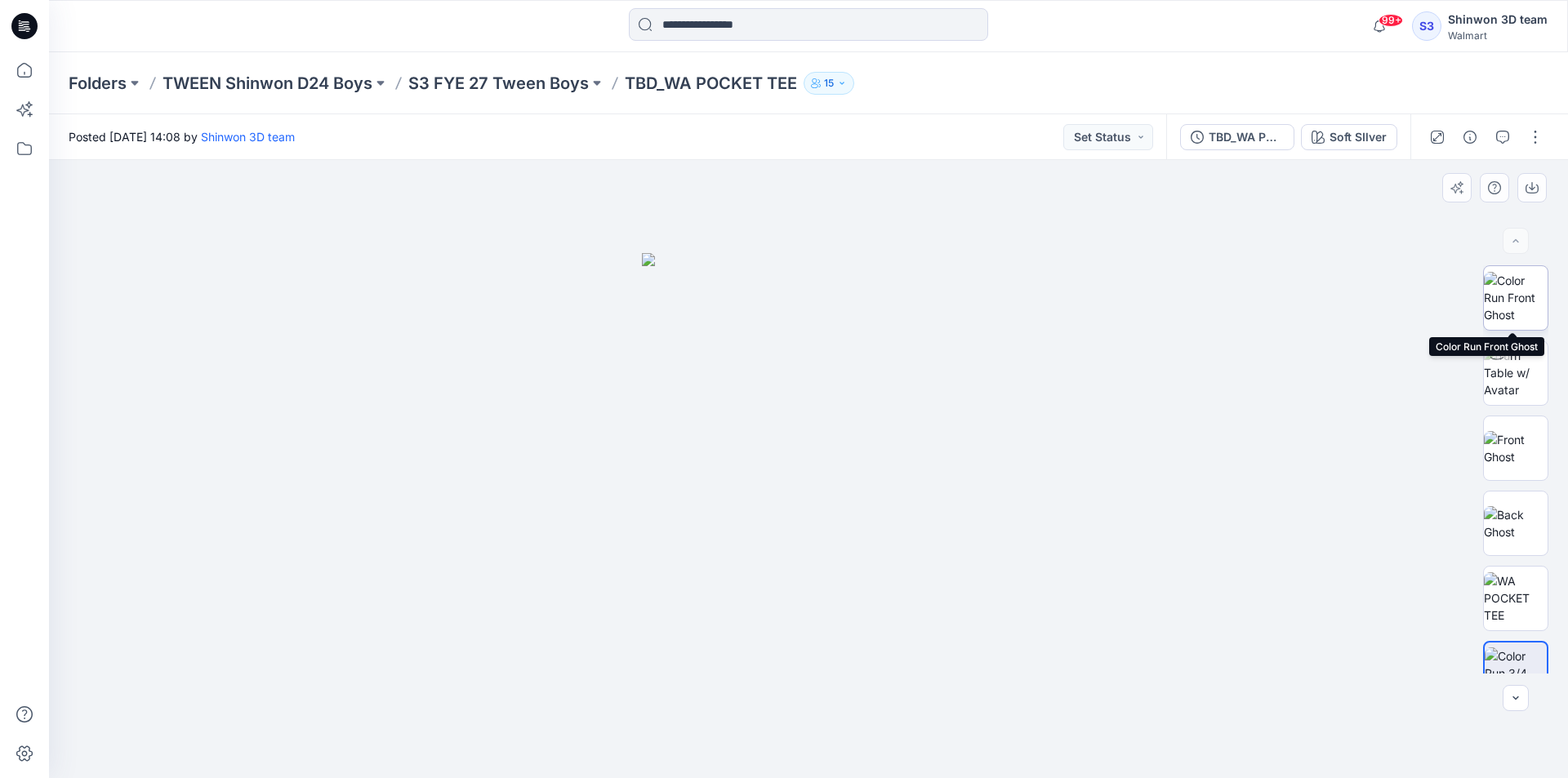
click at [1507, 295] on img at bounding box center [1515, 297] width 63 height 51
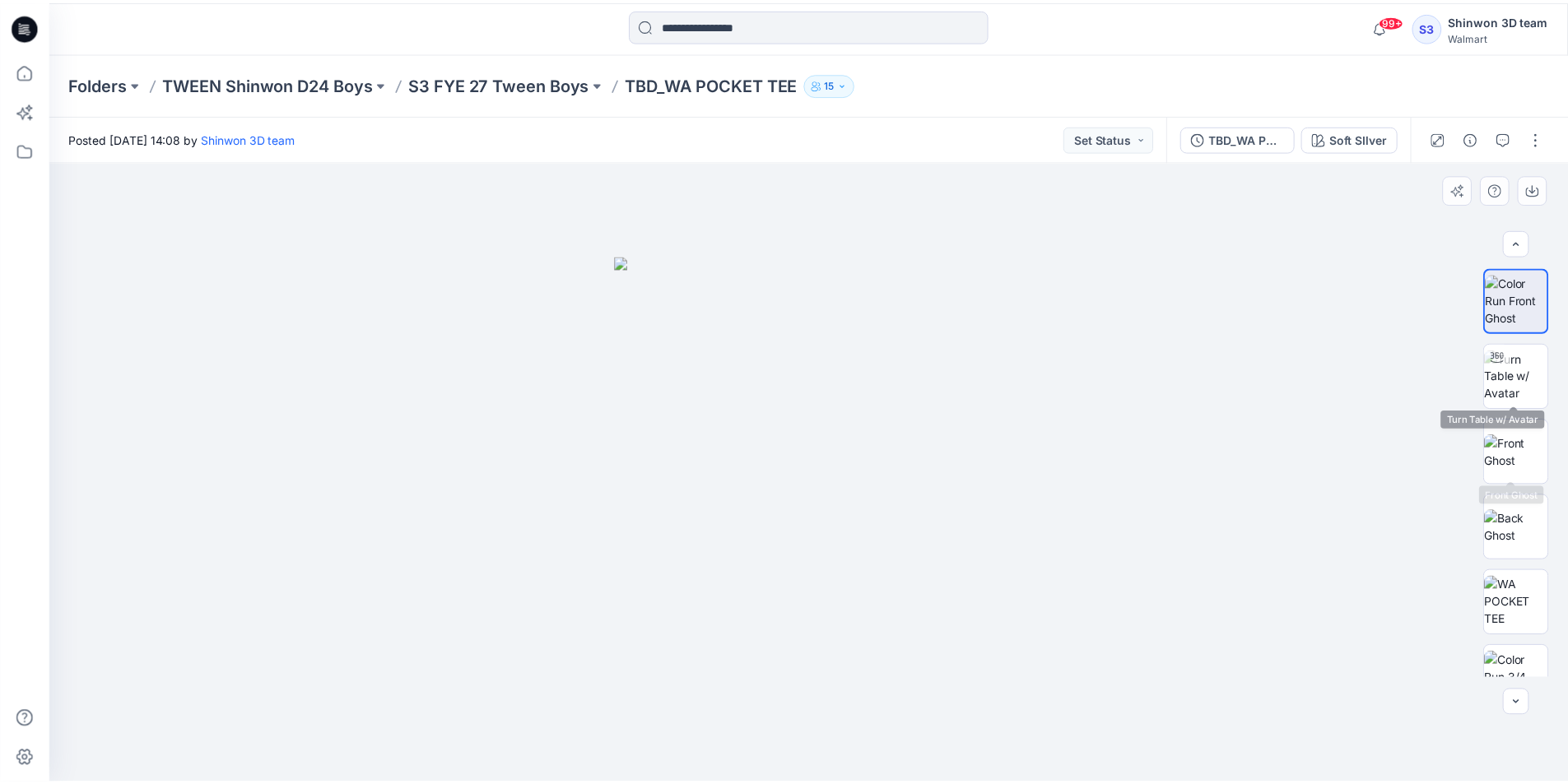
scroll to position [108, 0]
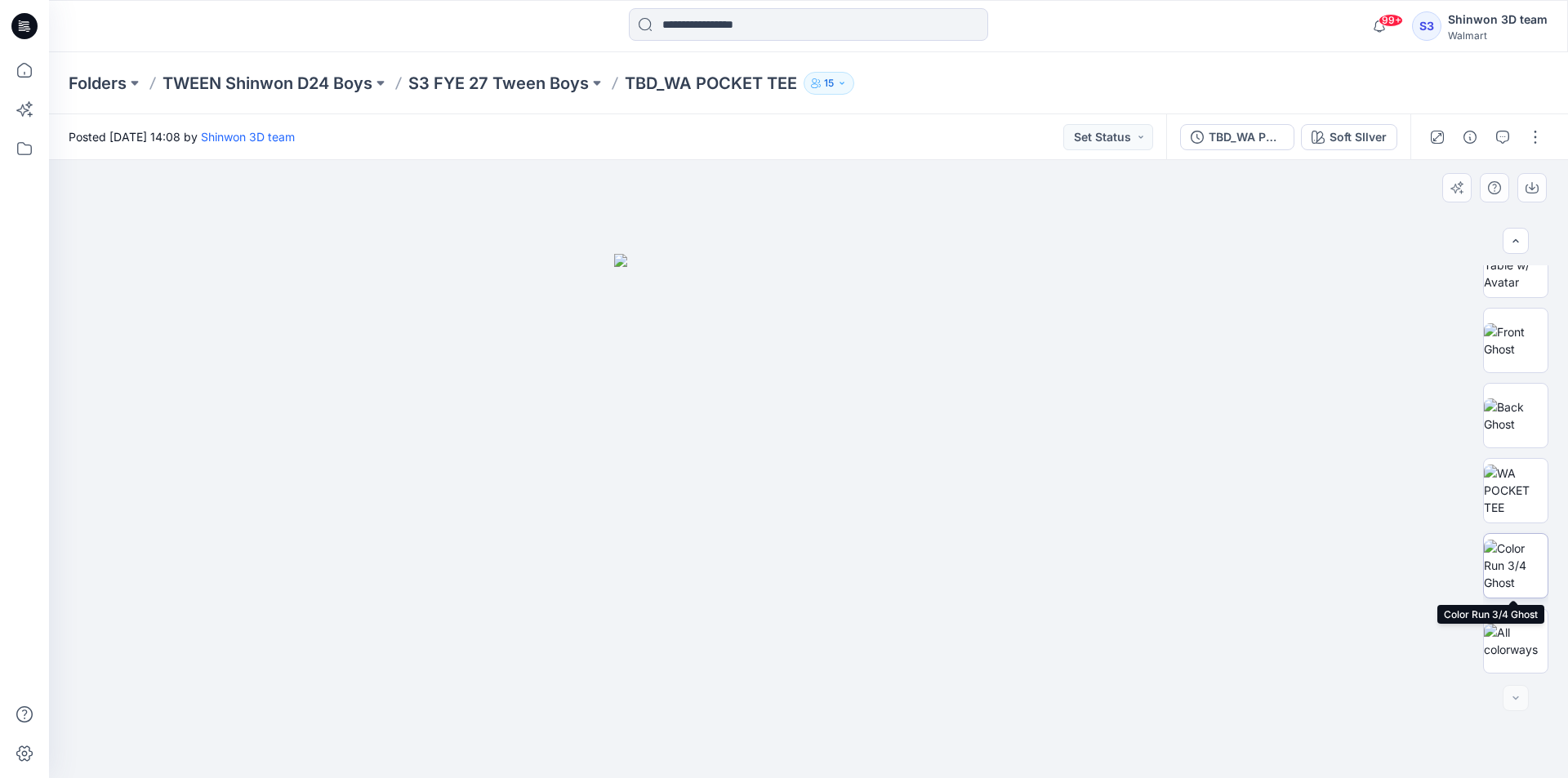
click at [1516, 577] on img at bounding box center [1515, 564] width 63 height 51
click at [1360, 129] on div "Soft SIlver" at bounding box center [1358, 137] width 57 height 18
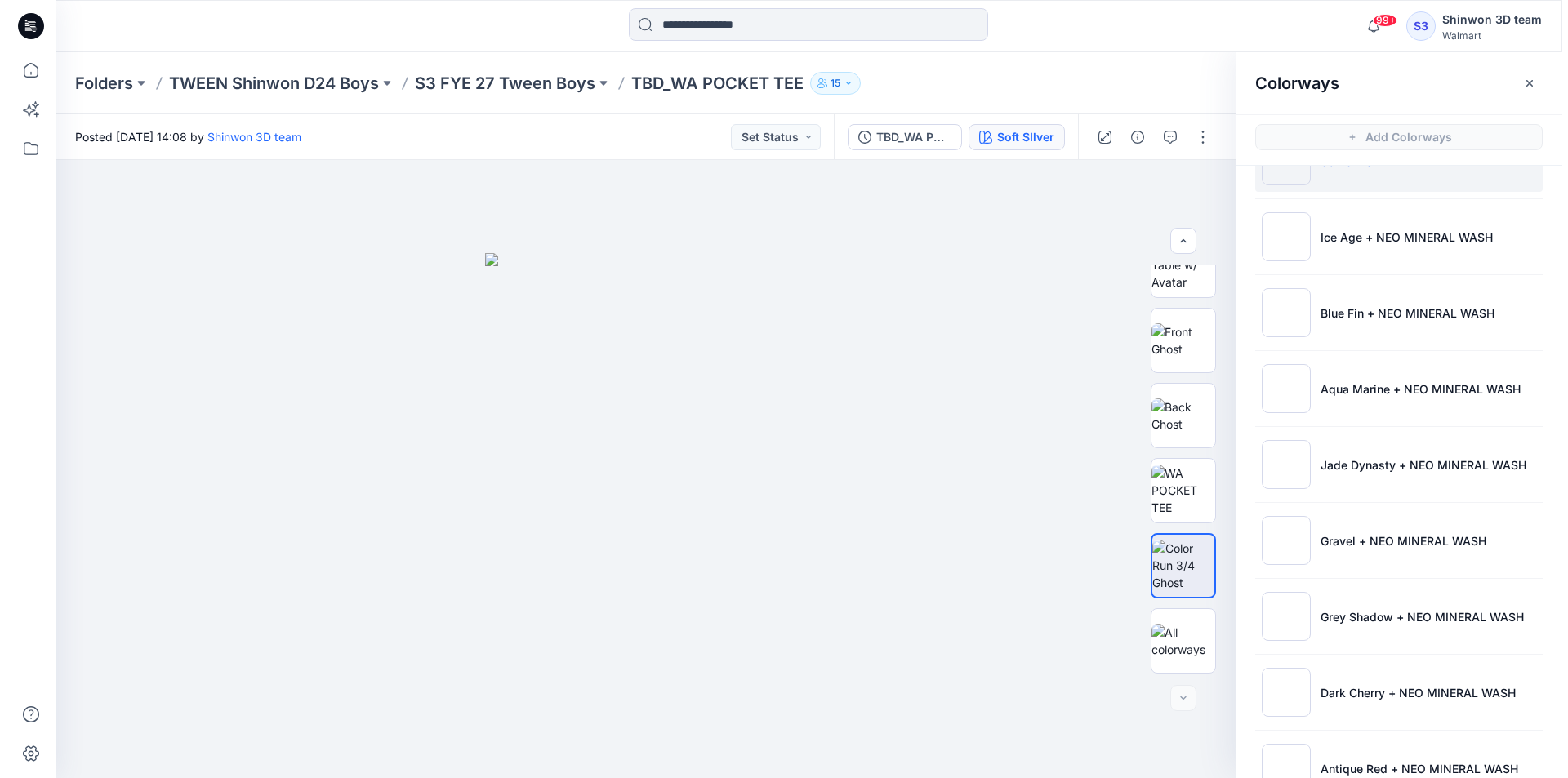
scroll to position [82, 0]
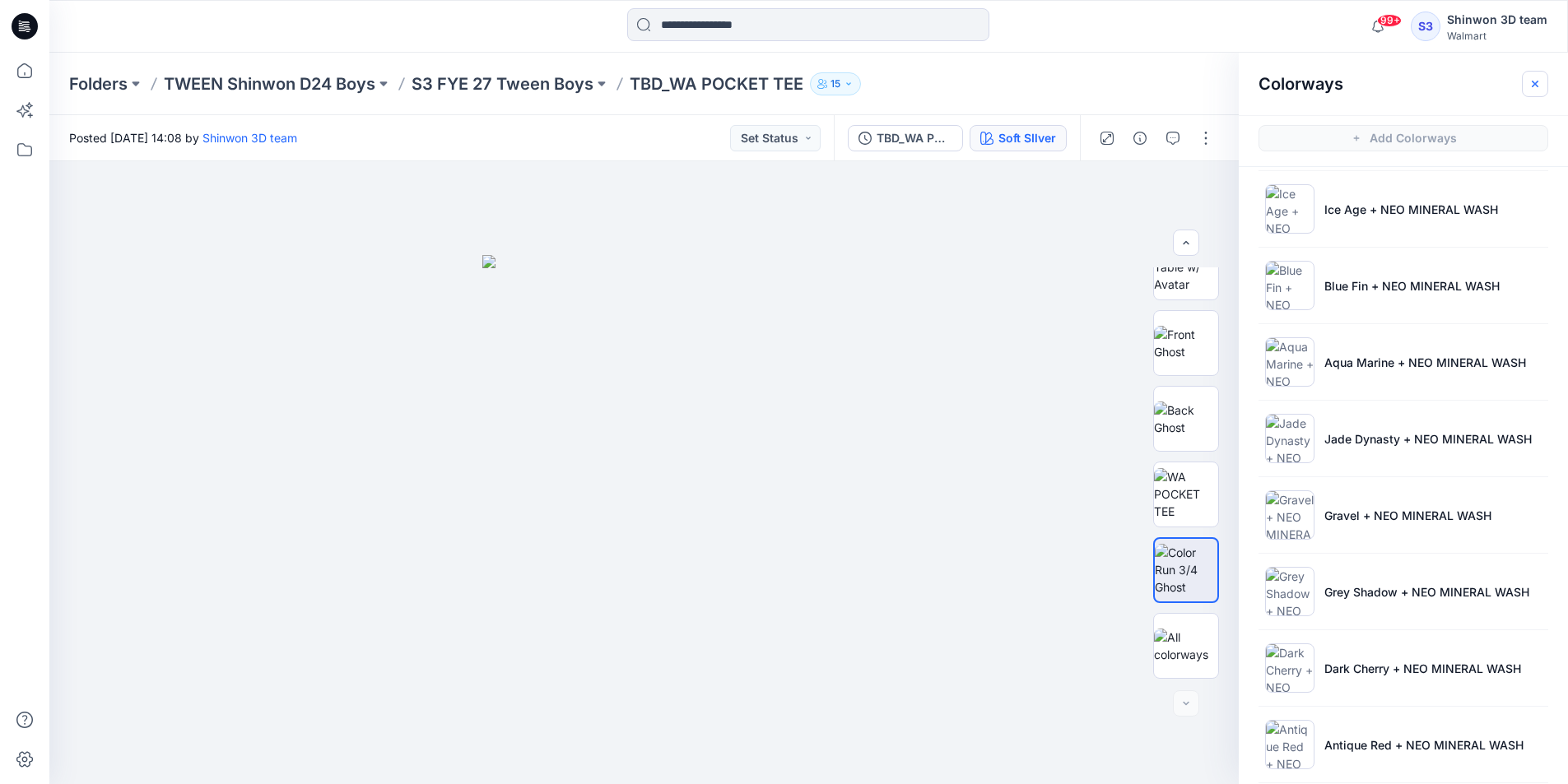
click at [1537, 86] on icon "button" at bounding box center [1536, 83] width 7 height 7
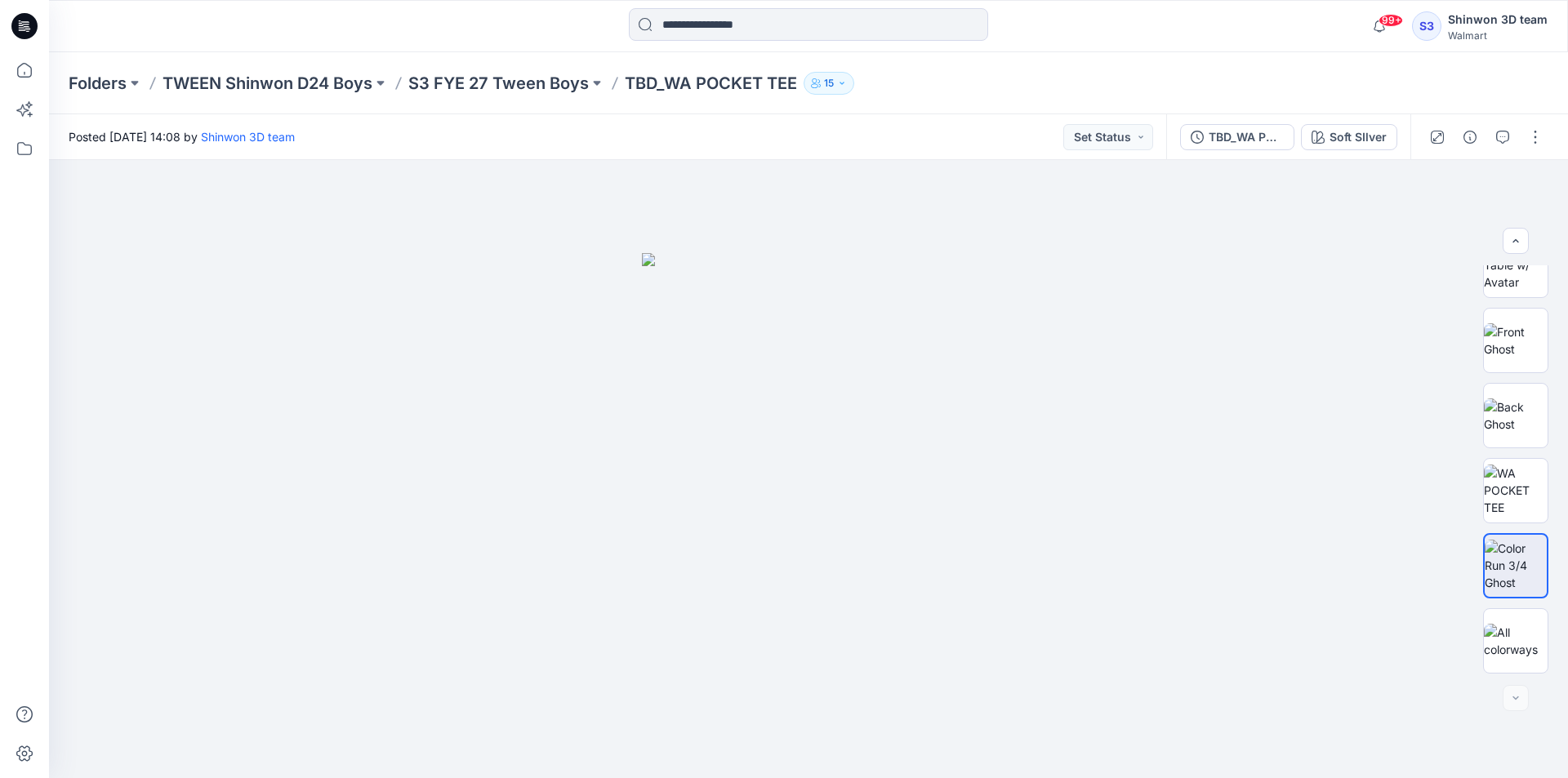
click at [1550, 148] on div at bounding box center [1486, 137] width 151 height 46
click at [1538, 140] on button "button" at bounding box center [1535, 137] width 26 height 26
click at [1444, 213] on button "Edit" at bounding box center [1466, 221] width 150 height 30
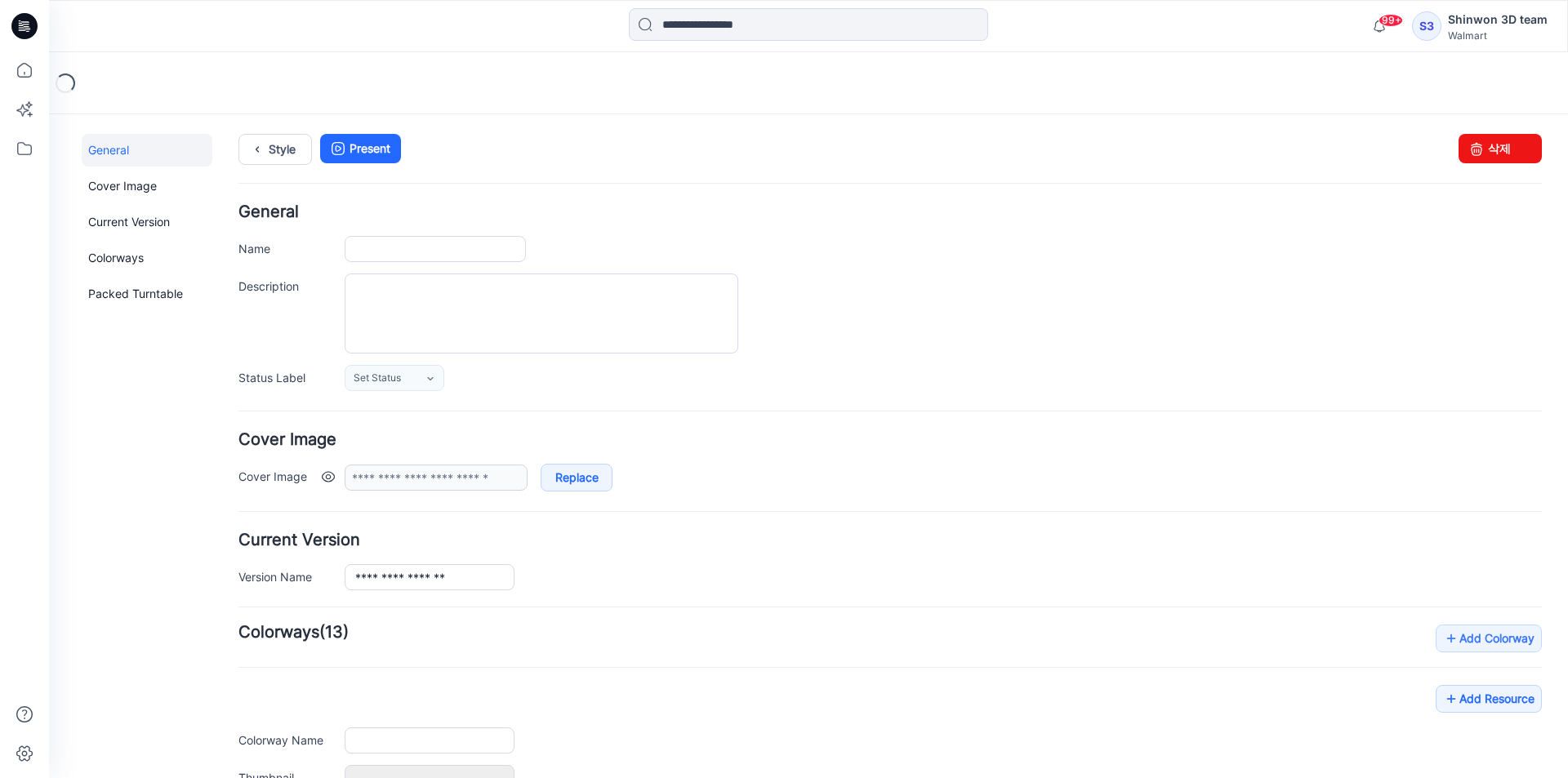
type input "**********"
type textarea "**********"
type input "**********"
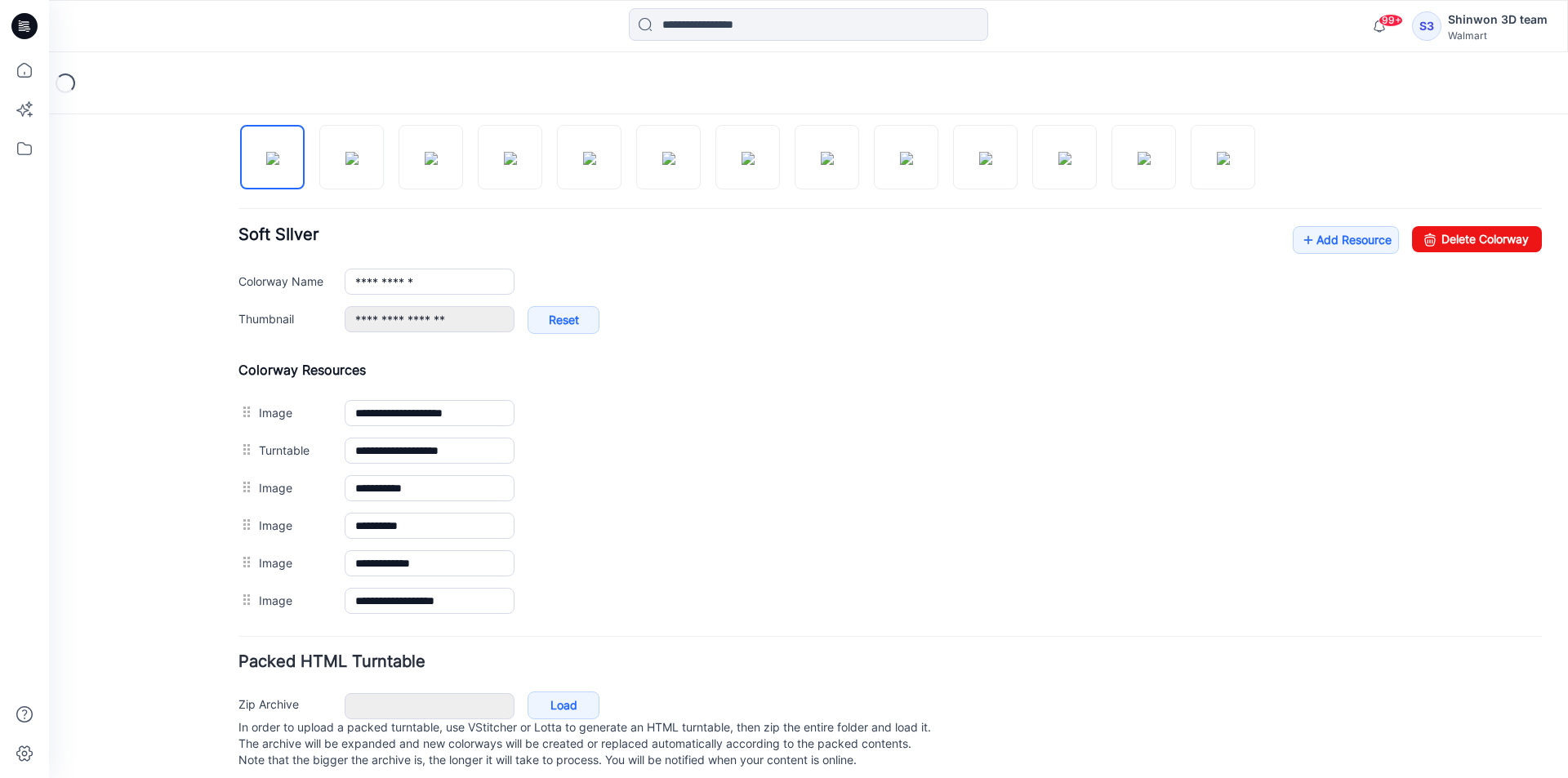
scroll to position [570, 0]
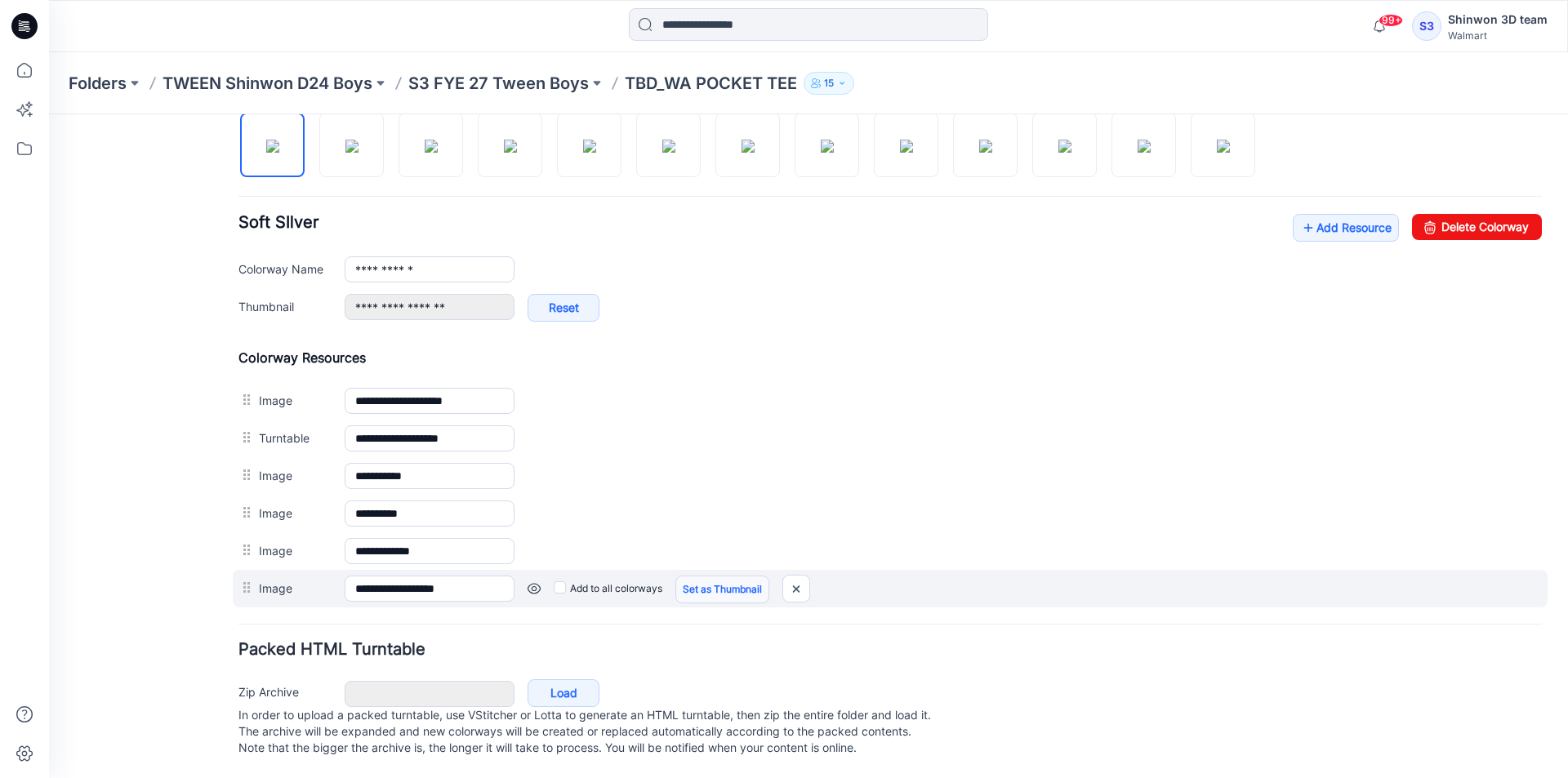
click at [725, 577] on link "Set as Thumbnail" at bounding box center [722, 590] width 94 height 28
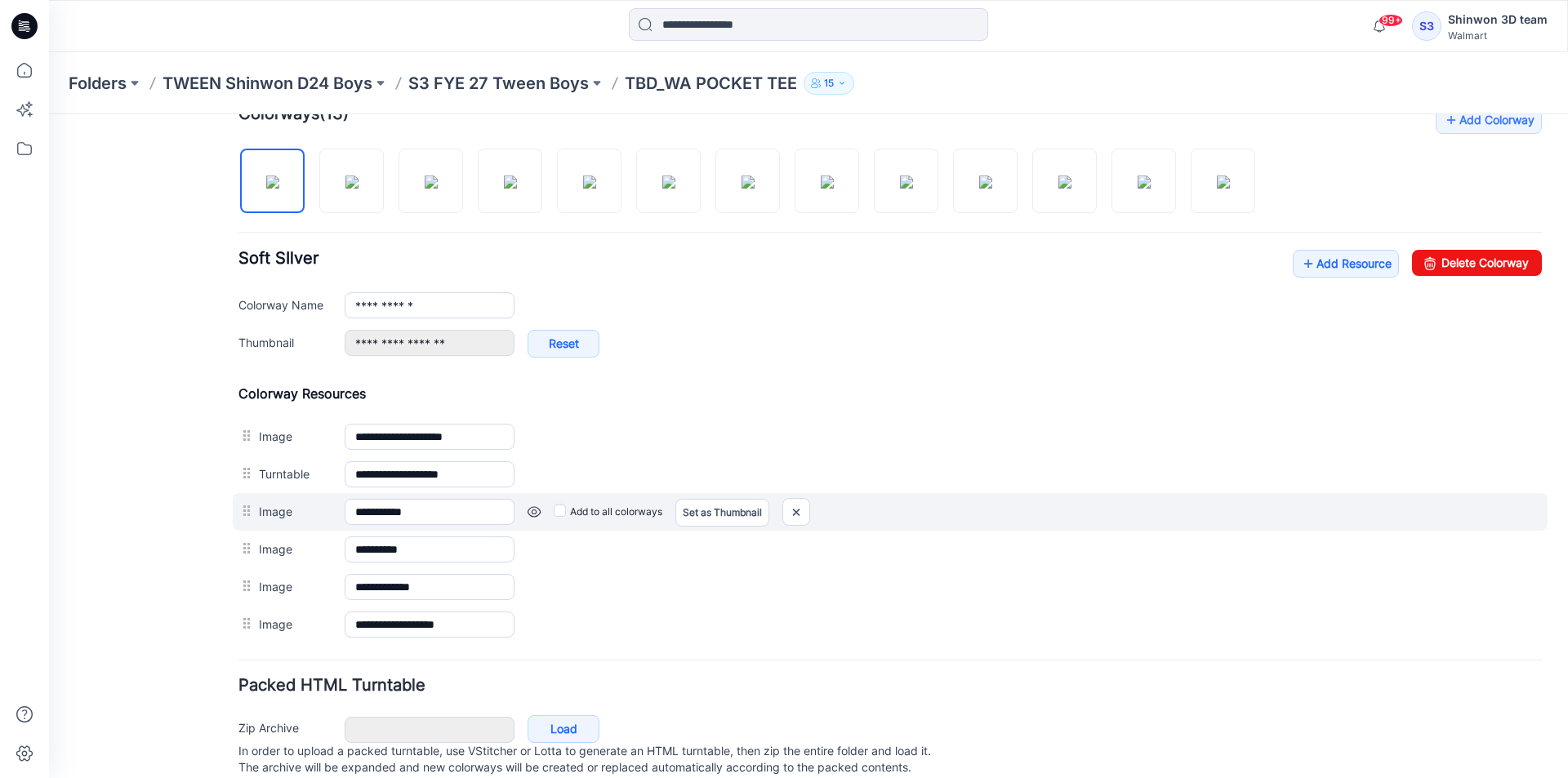
scroll to position [489, 0]
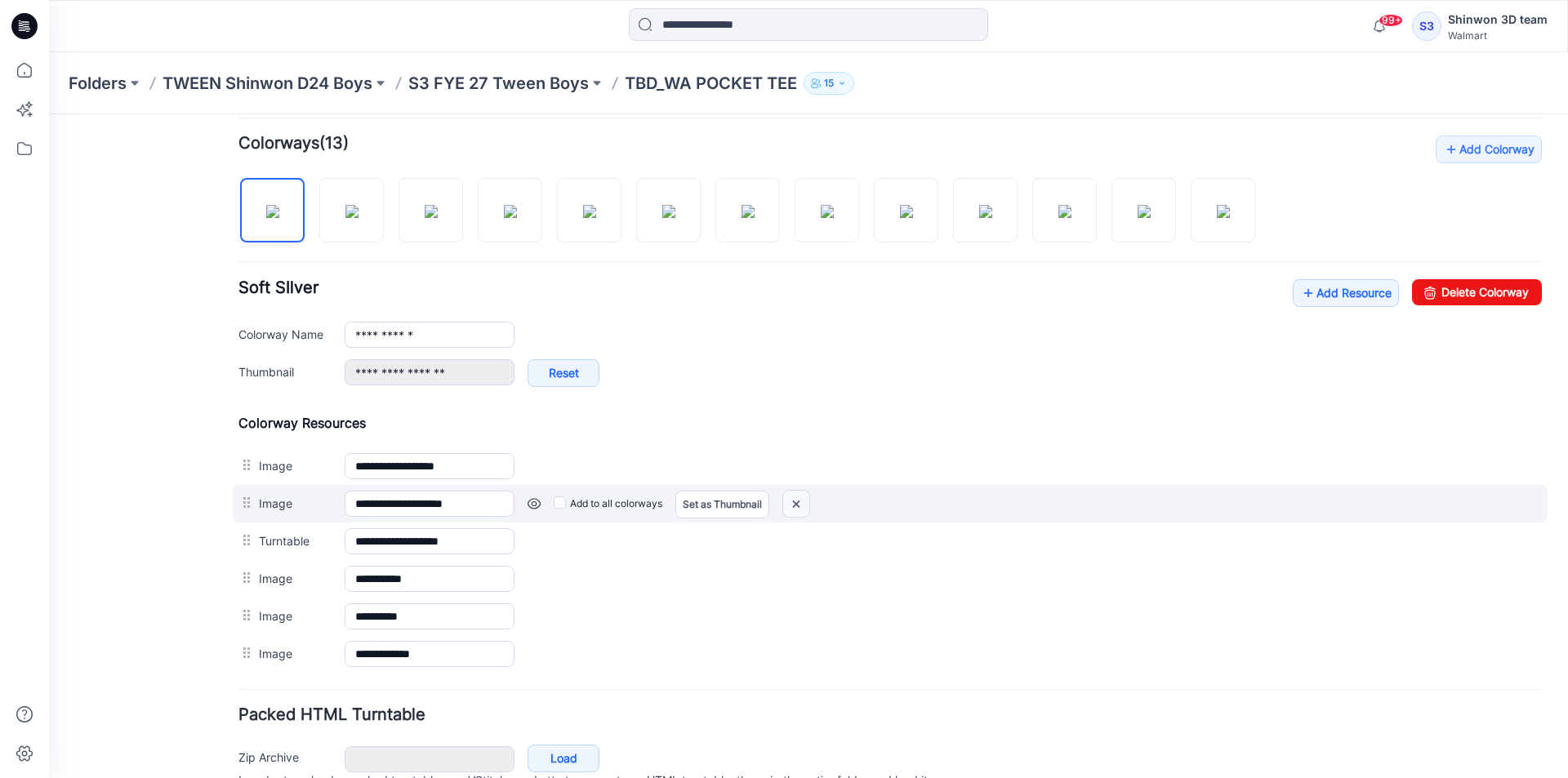
click at [797, 498] on img at bounding box center [797, 504] width 26 height 27
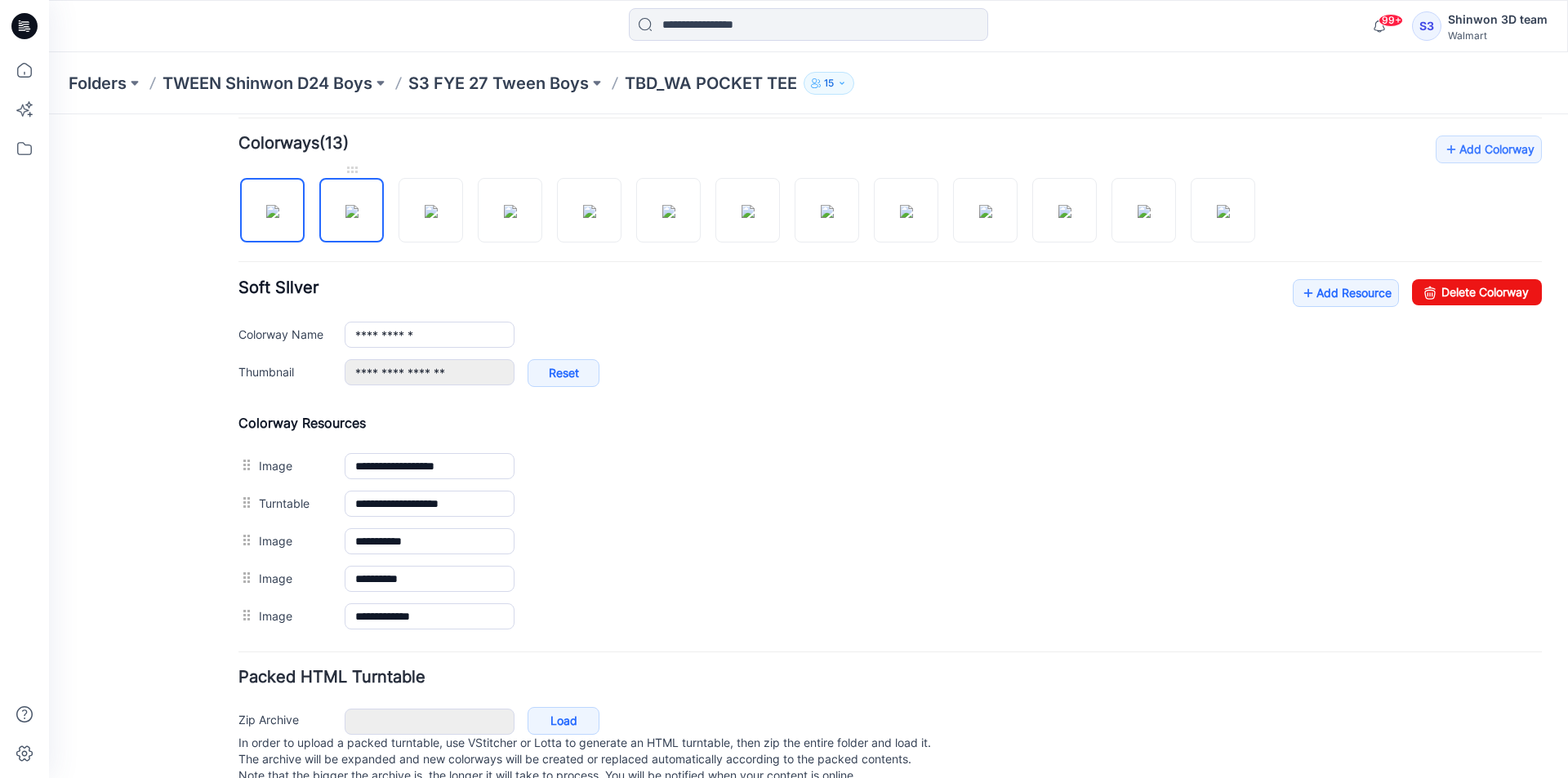
click at [359, 208] on img at bounding box center [352, 211] width 13 height 13
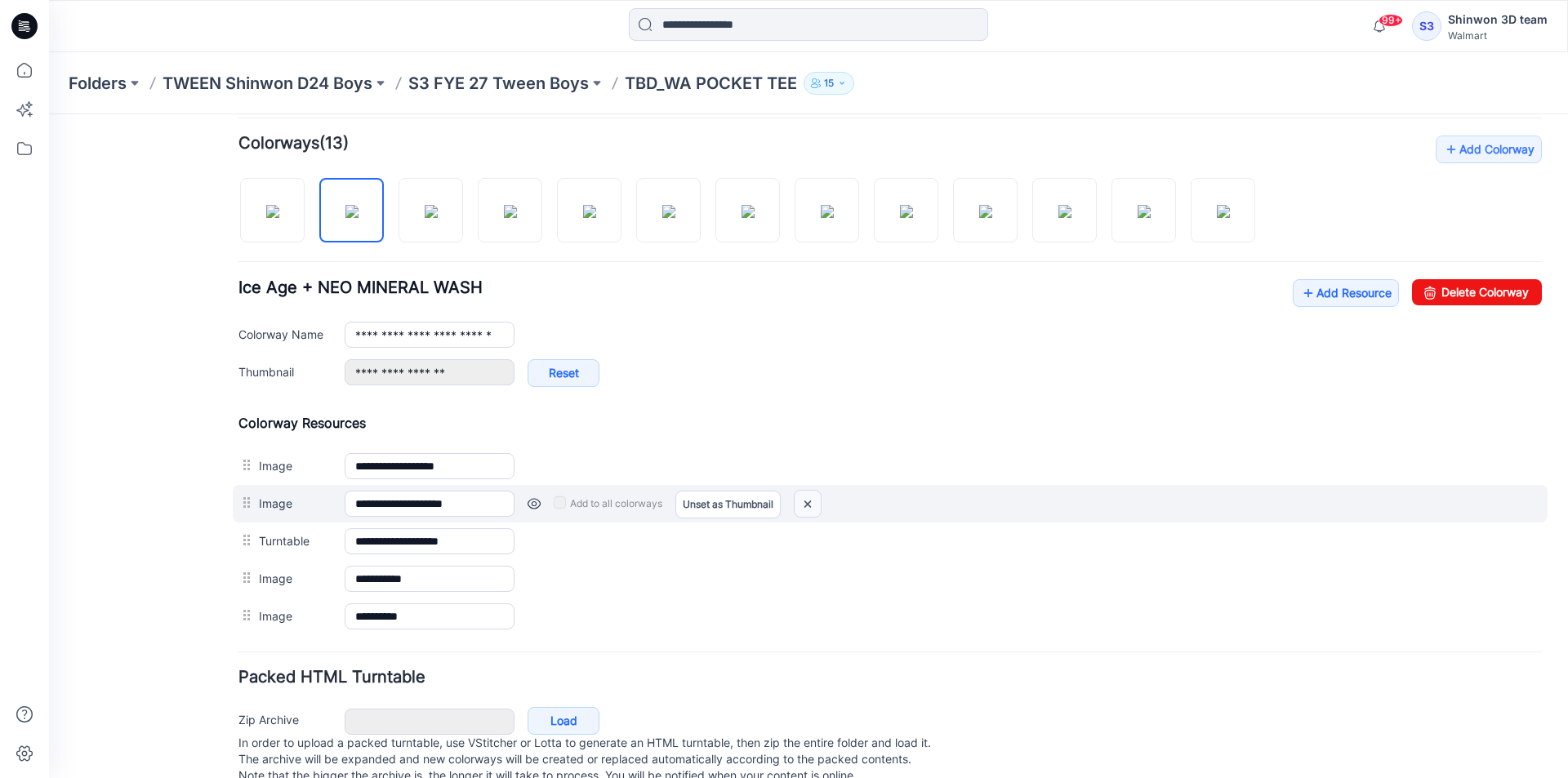
click at [812, 503] on img at bounding box center [808, 504] width 26 height 27
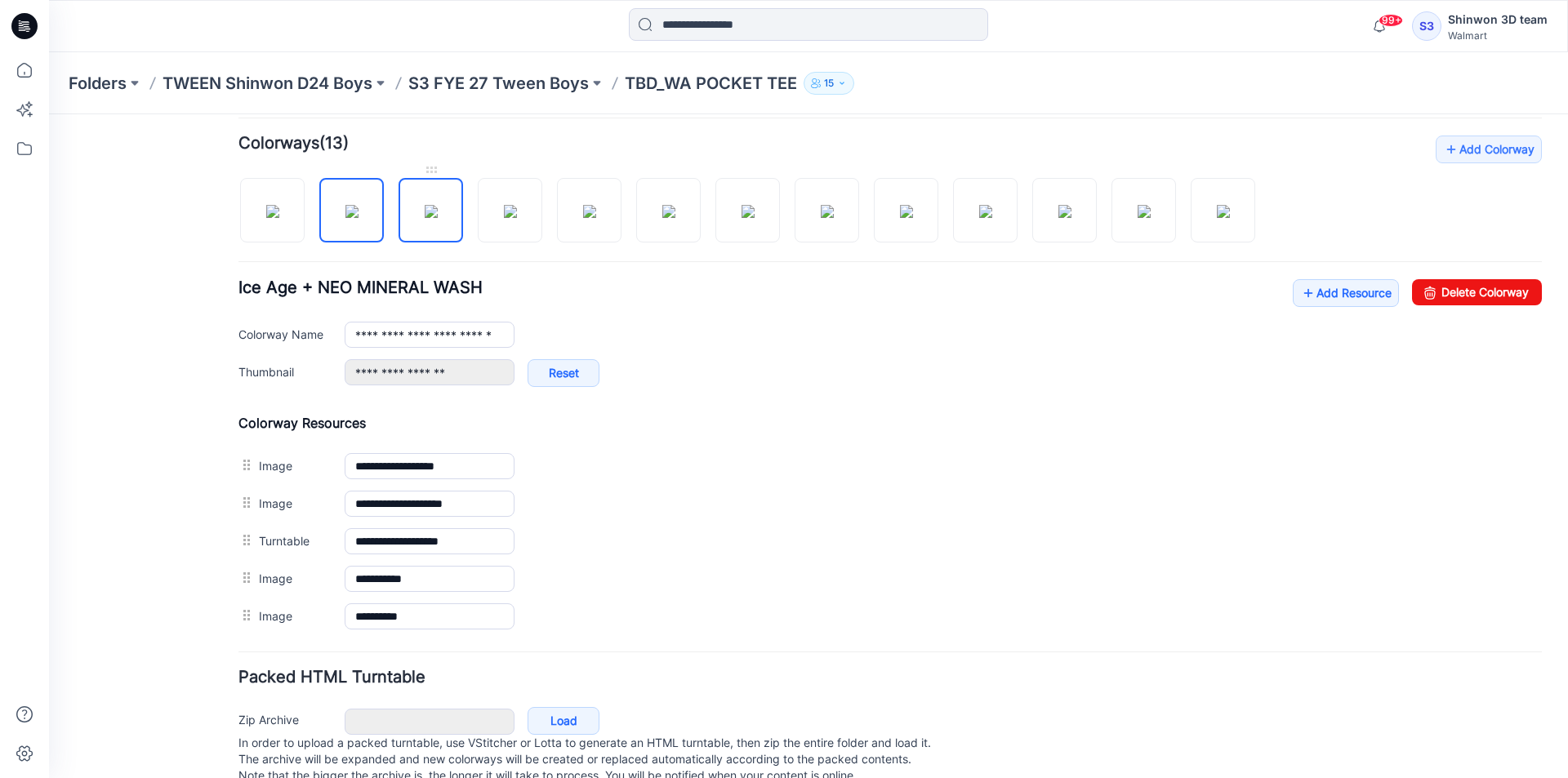
click at [438, 209] on img at bounding box center [431, 211] width 13 height 13
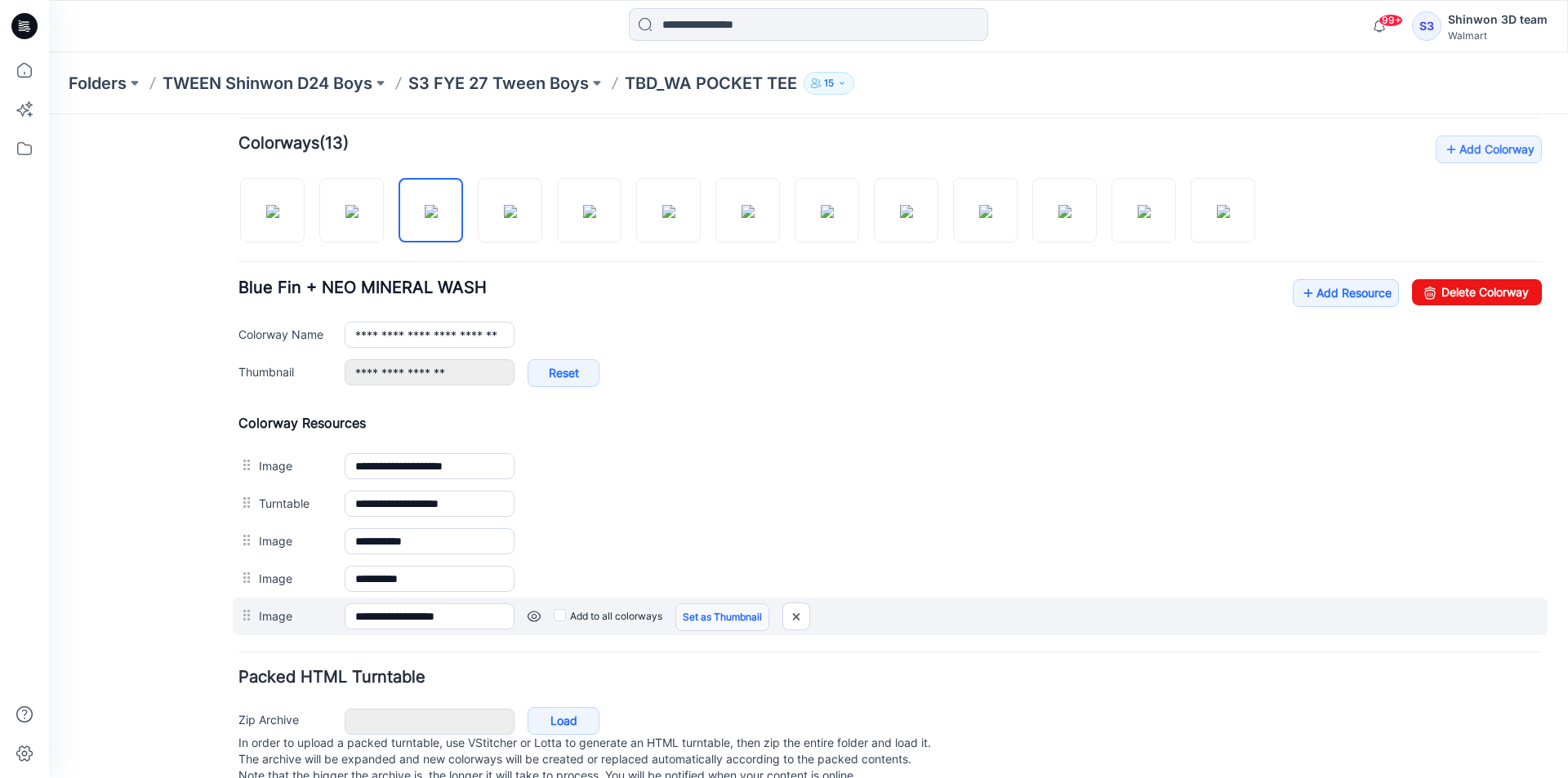
click at [737, 625] on link "Set as Thumbnail" at bounding box center [722, 617] width 94 height 28
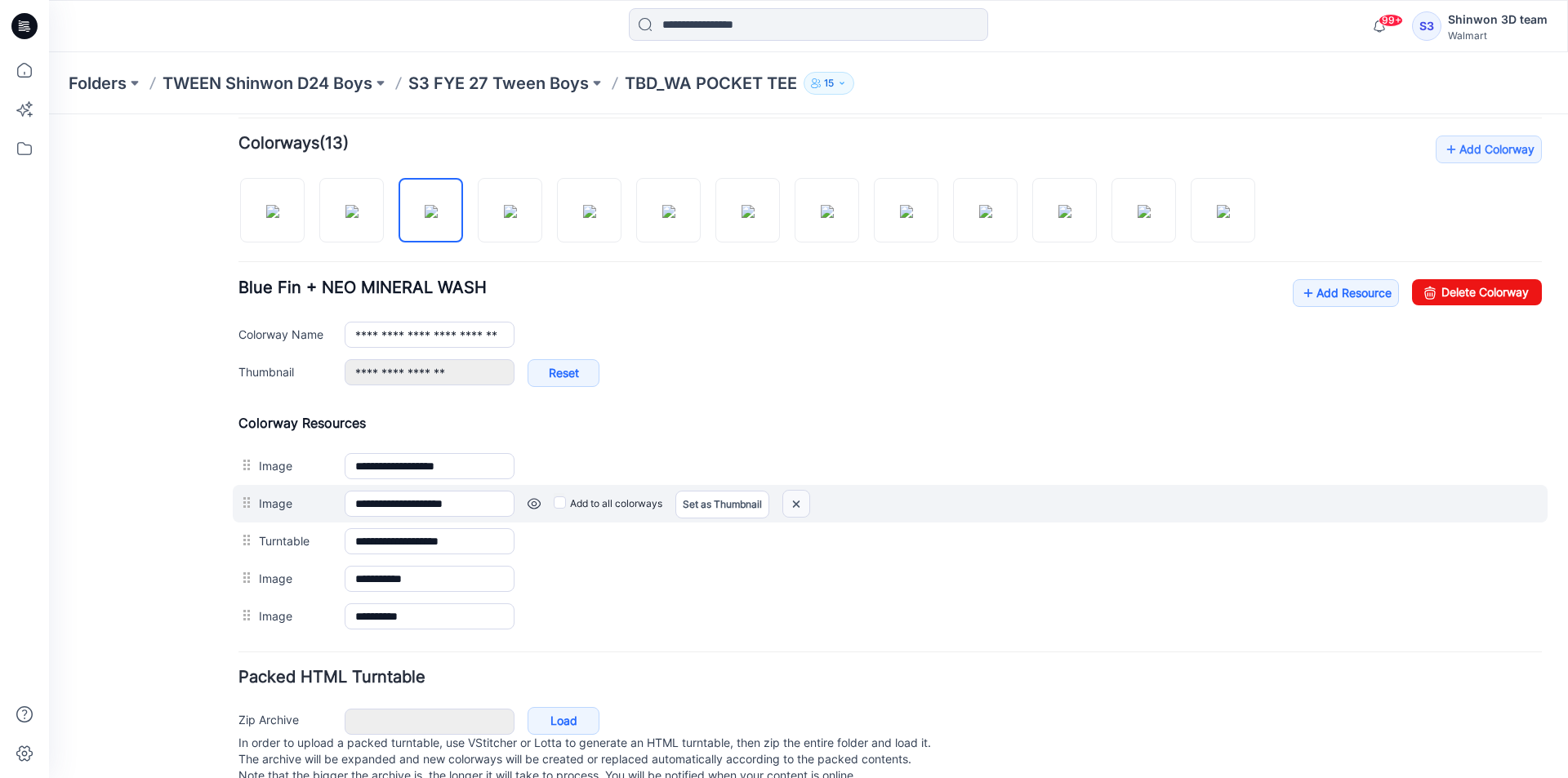
click at [788, 511] on img at bounding box center [797, 504] width 26 height 27
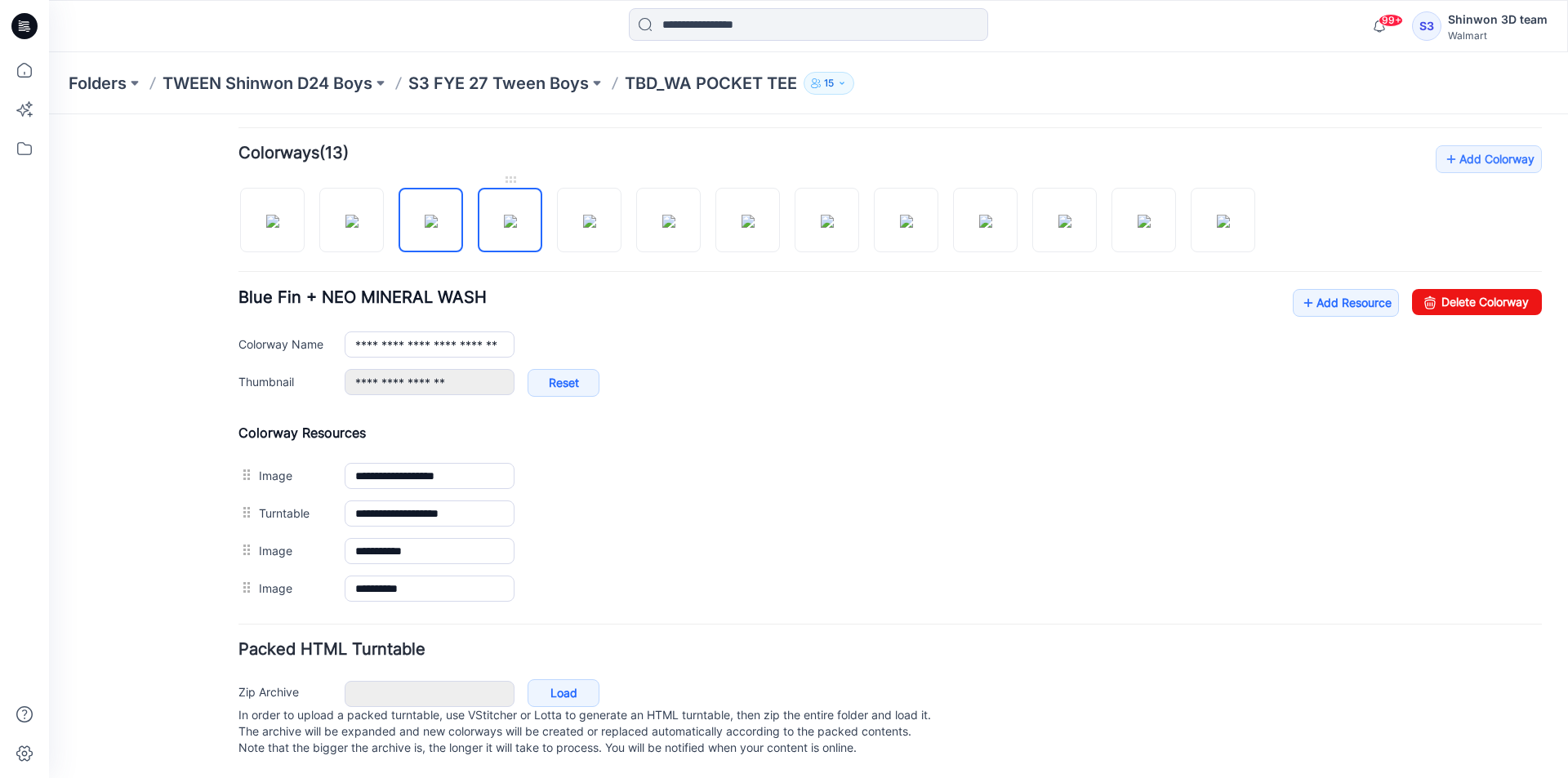
click at [512, 221] on img at bounding box center [510, 221] width 13 height 13
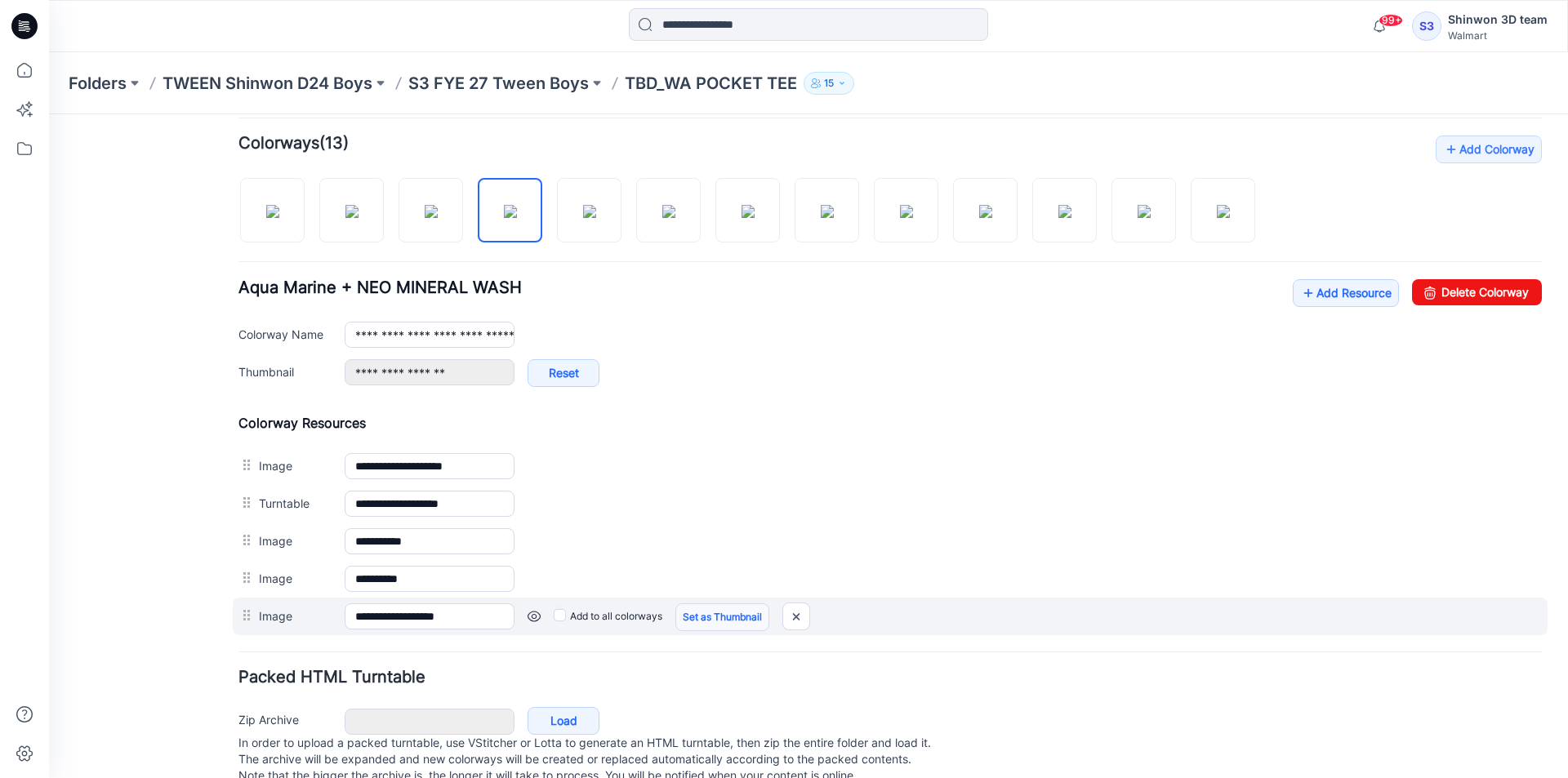
click at [703, 620] on link "Set as Thumbnail" at bounding box center [722, 617] width 94 height 28
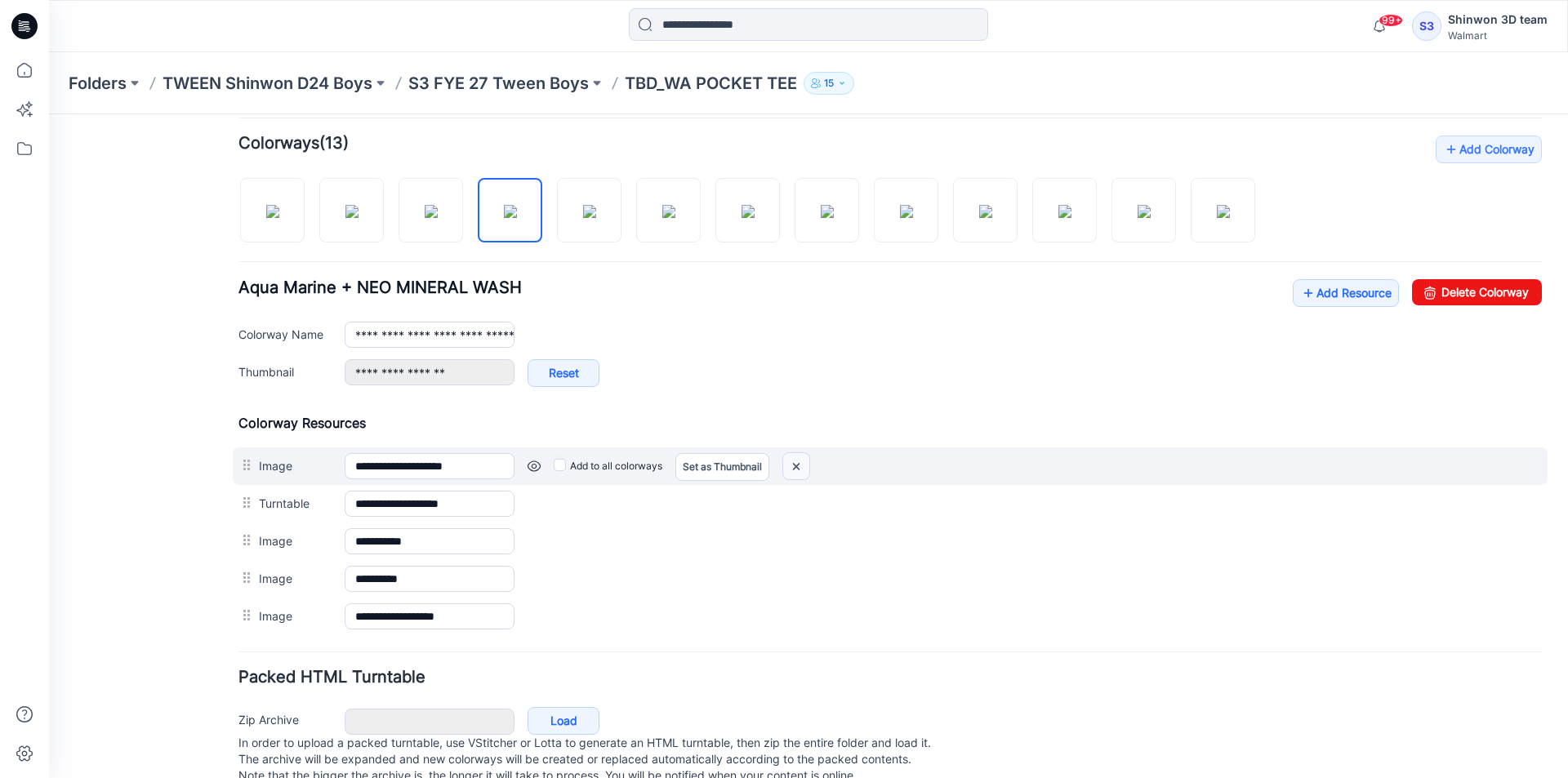
click at [806, 462] on img at bounding box center [797, 466] width 26 height 27
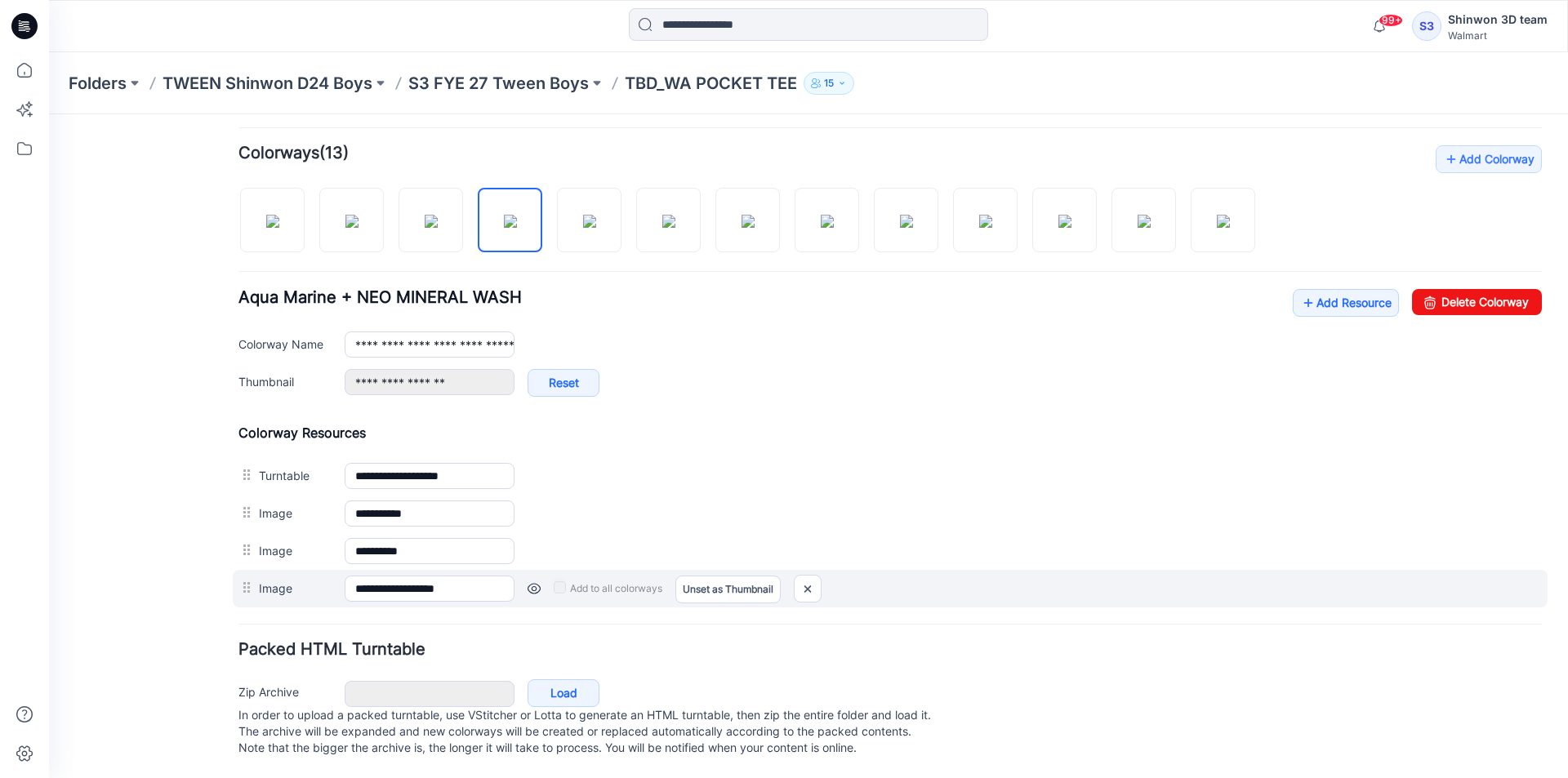
scroll to position [478, 0]
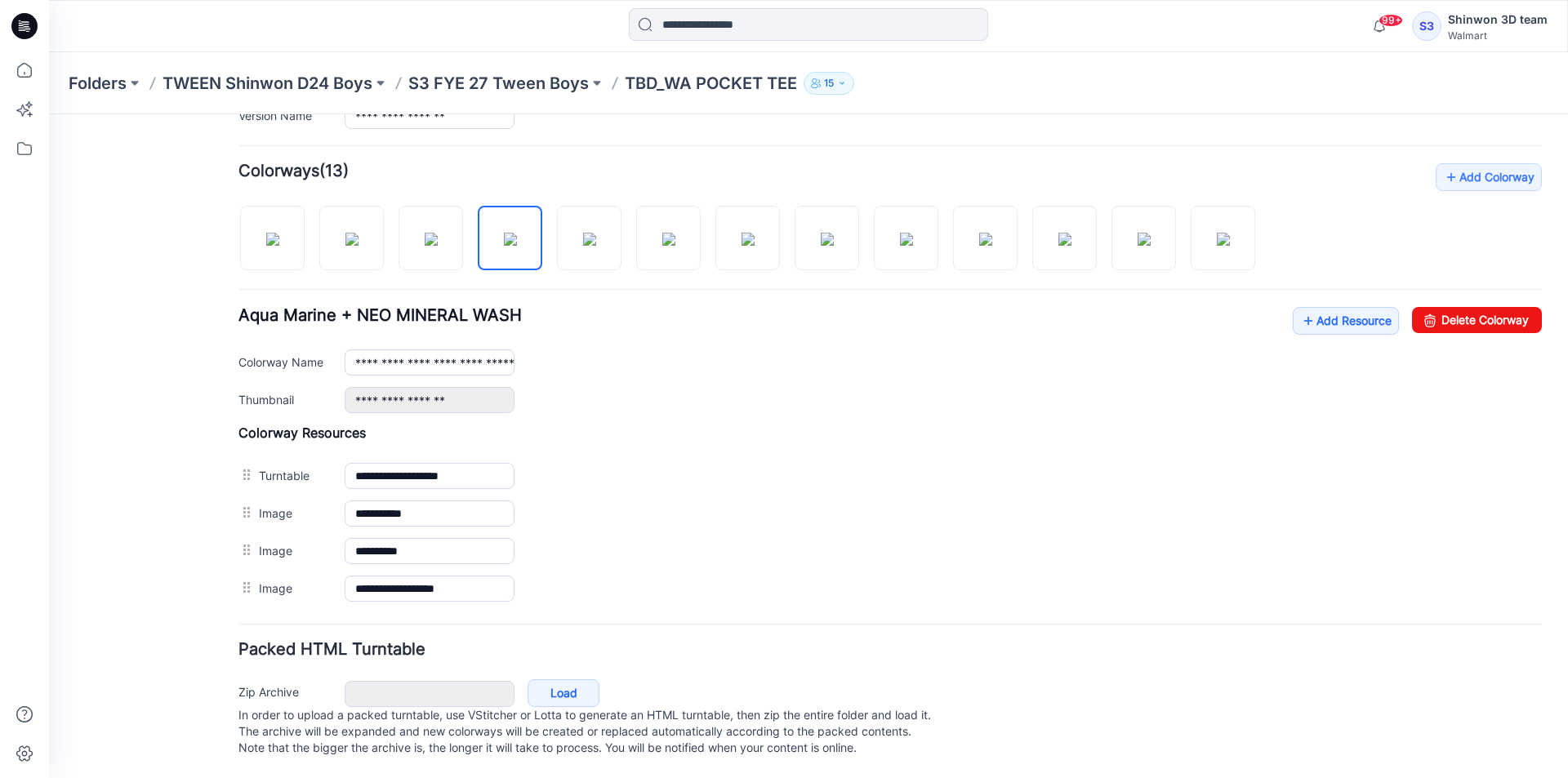
click at [251, 583] on div at bounding box center [249, 588] width 21 height 24
click at [587, 233] on img at bounding box center [589, 239] width 13 height 13
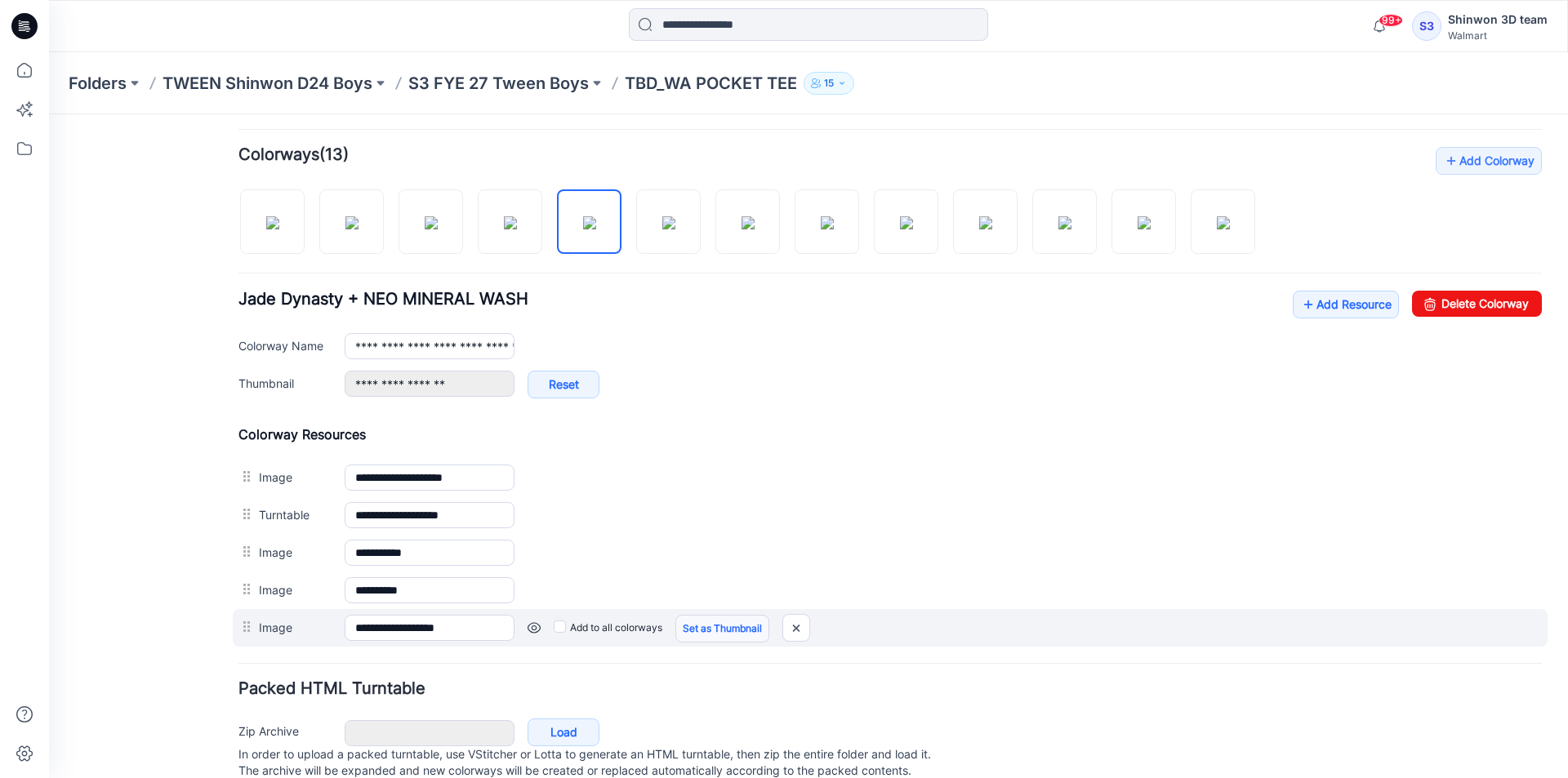
click at [709, 631] on link "Set as Thumbnail" at bounding box center [722, 629] width 94 height 28
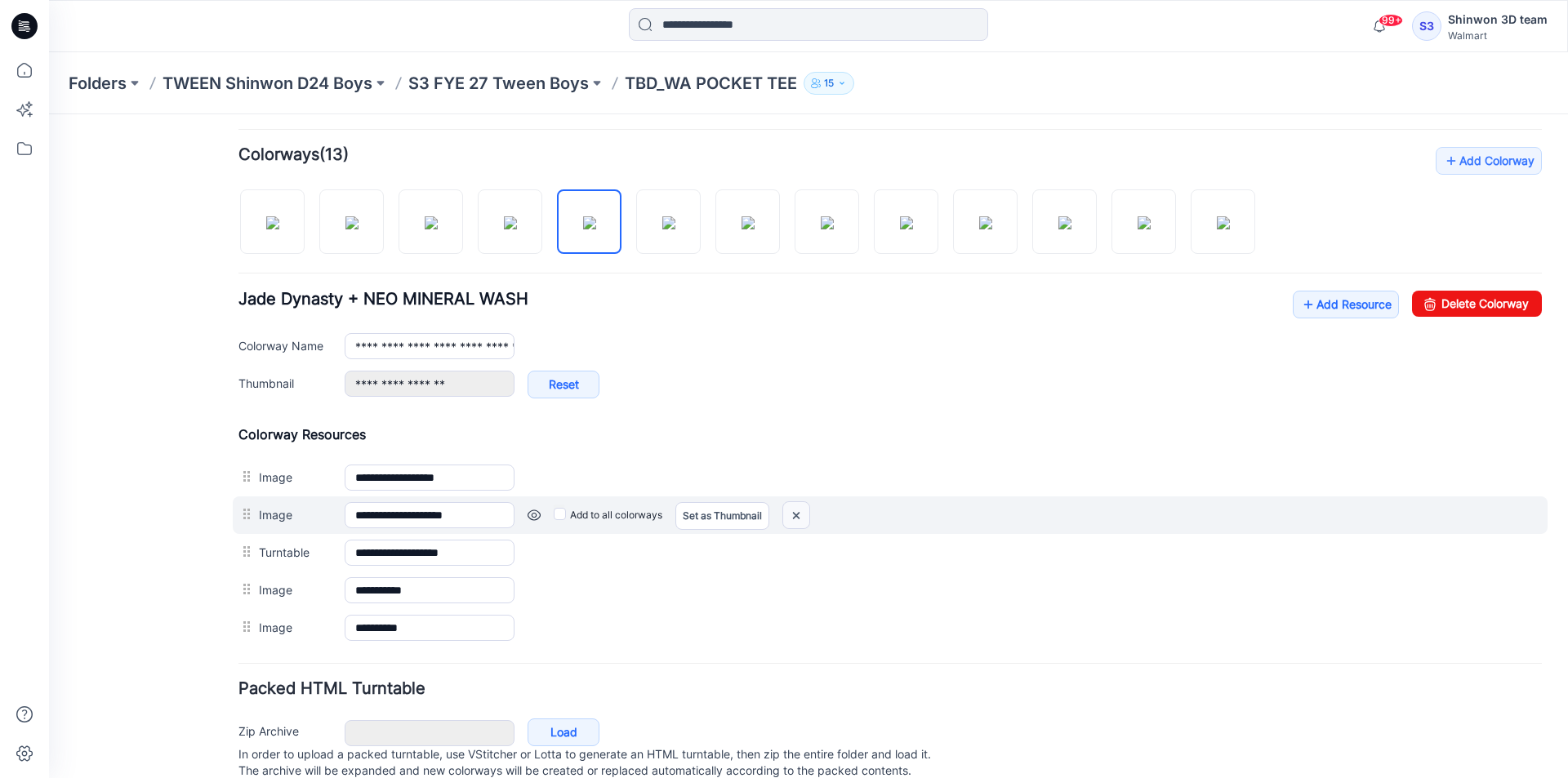
click at [807, 513] on img at bounding box center [797, 515] width 26 height 27
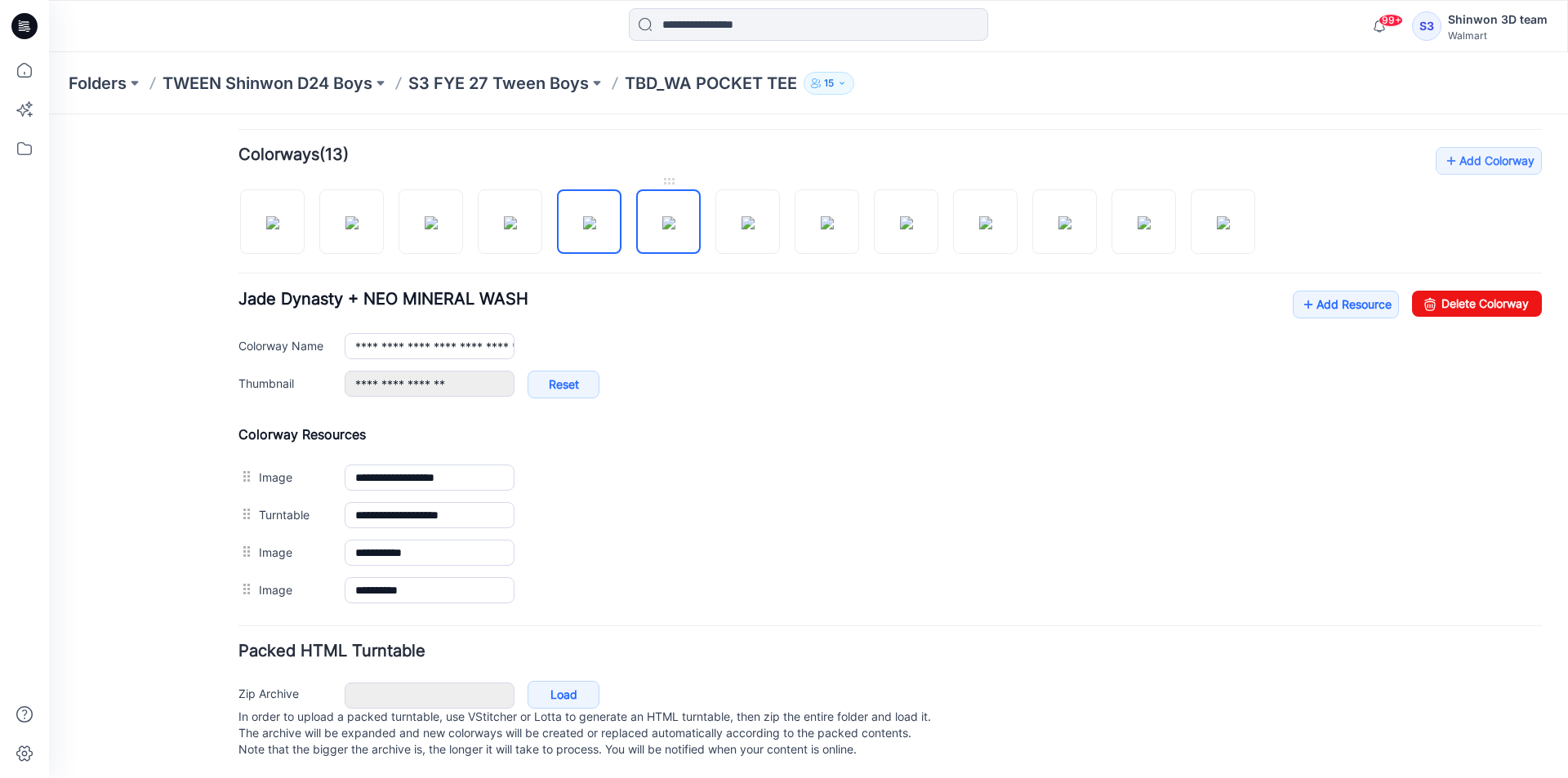
click at [675, 222] on img at bounding box center [668, 222] width 13 height 13
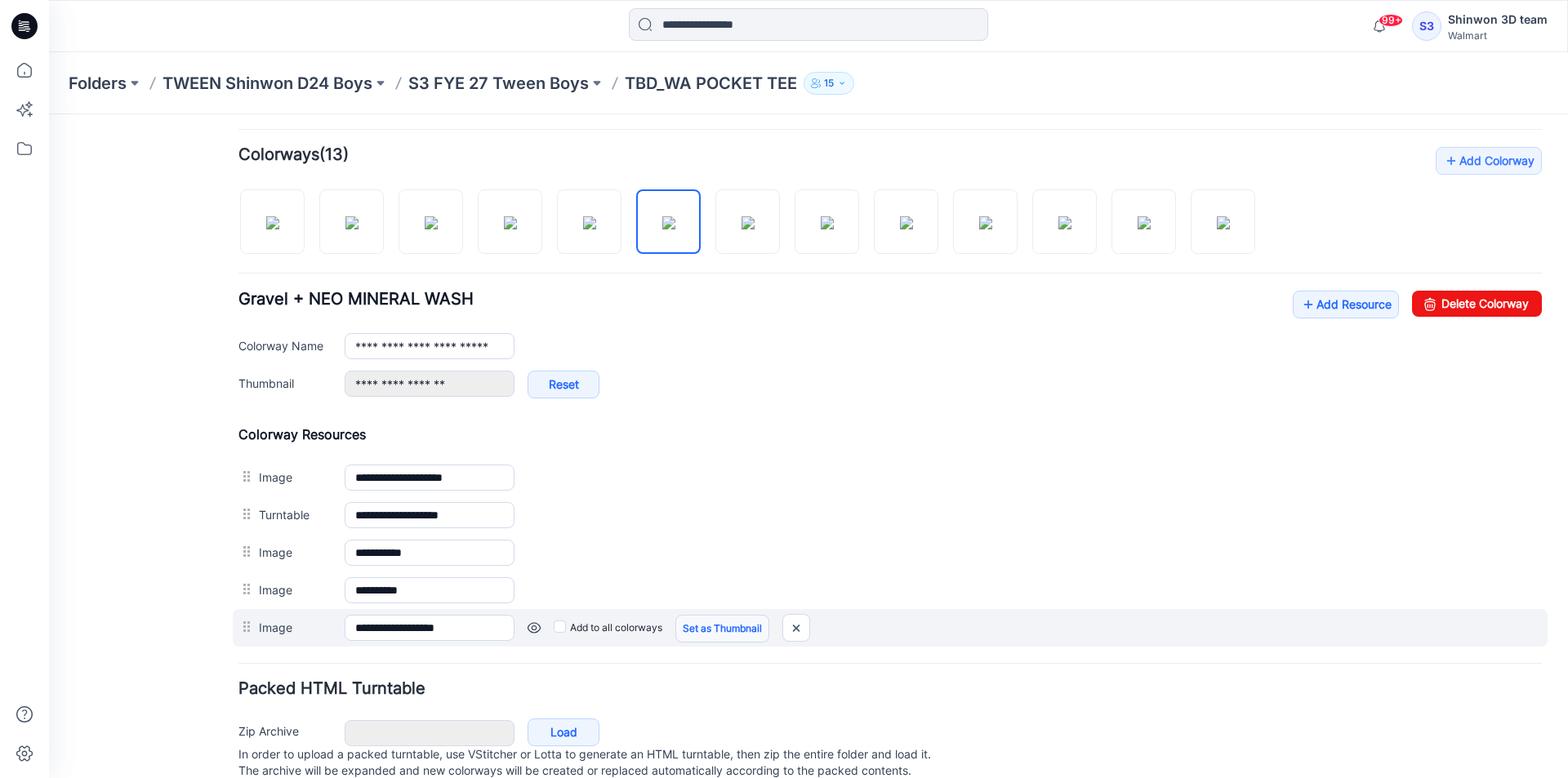
click at [708, 634] on link "Set as Thumbnail" at bounding box center [722, 629] width 94 height 28
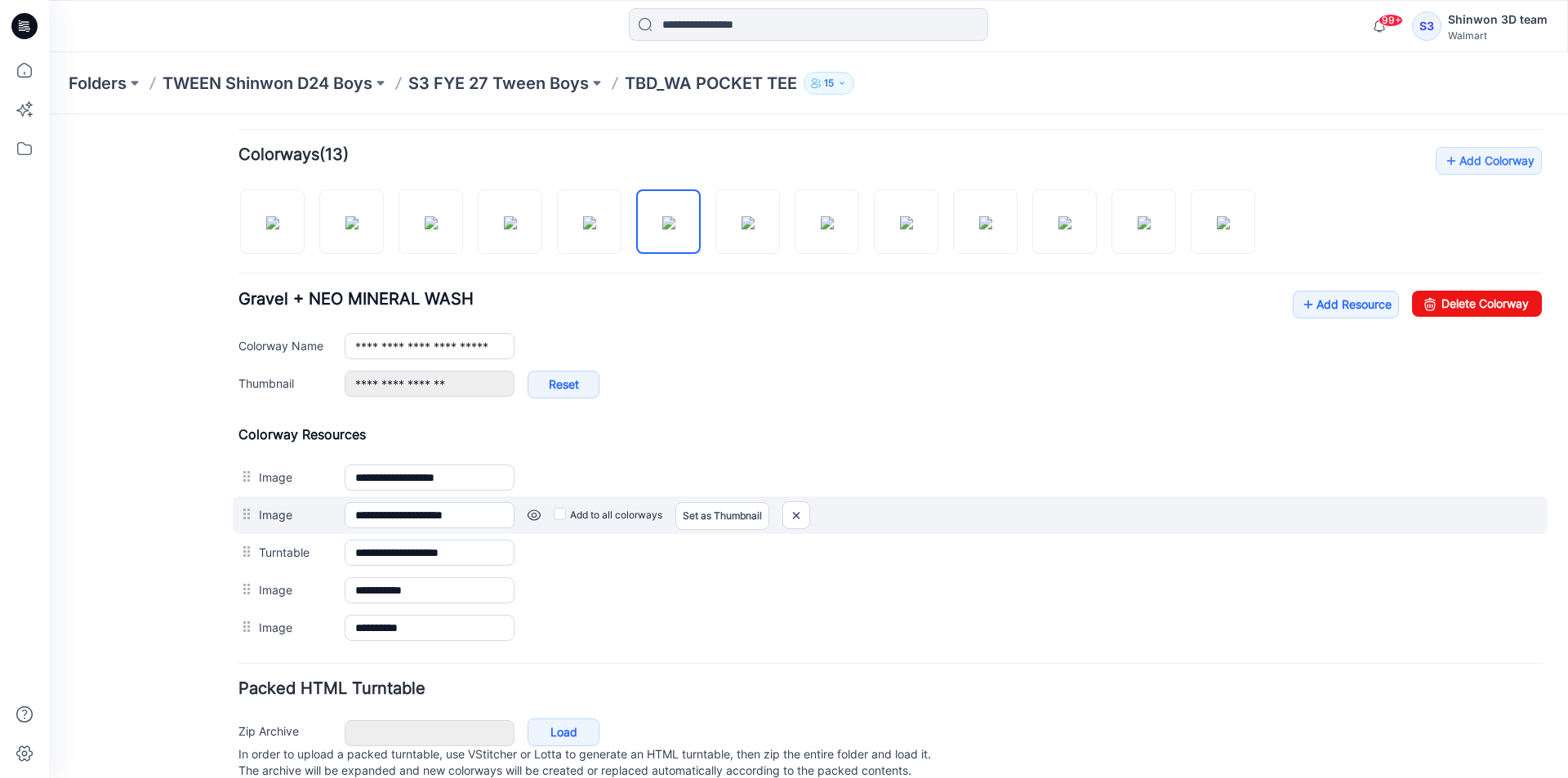
click at [814, 511] on div "Add to all colorways Set as Thumbnail Unset as Thumbnail" at bounding box center [1028, 515] width 1028 height 26
click at [807, 515] on img at bounding box center [797, 515] width 26 height 27
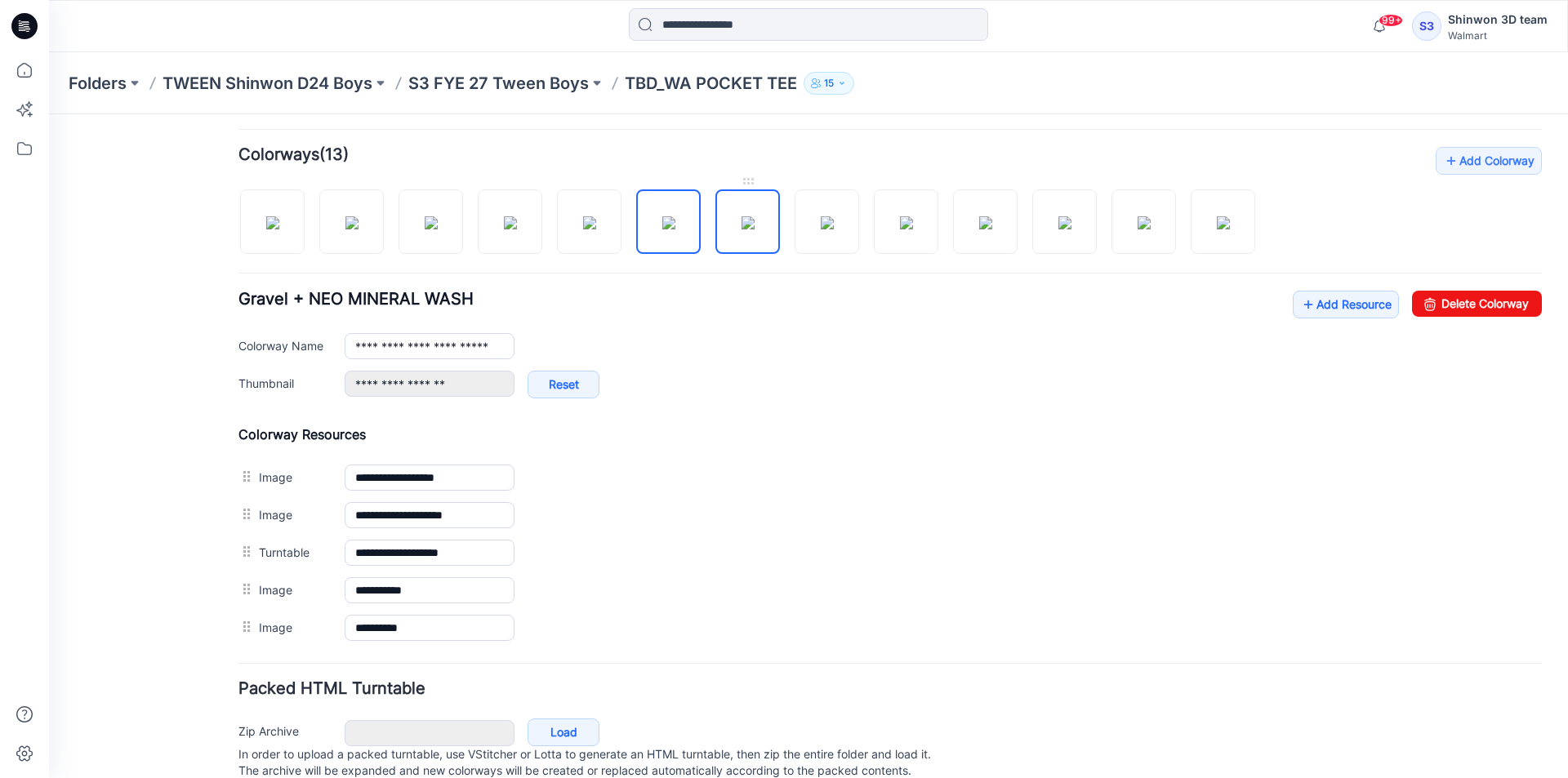
click at [755, 229] on img at bounding box center [748, 222] width 13 height 13
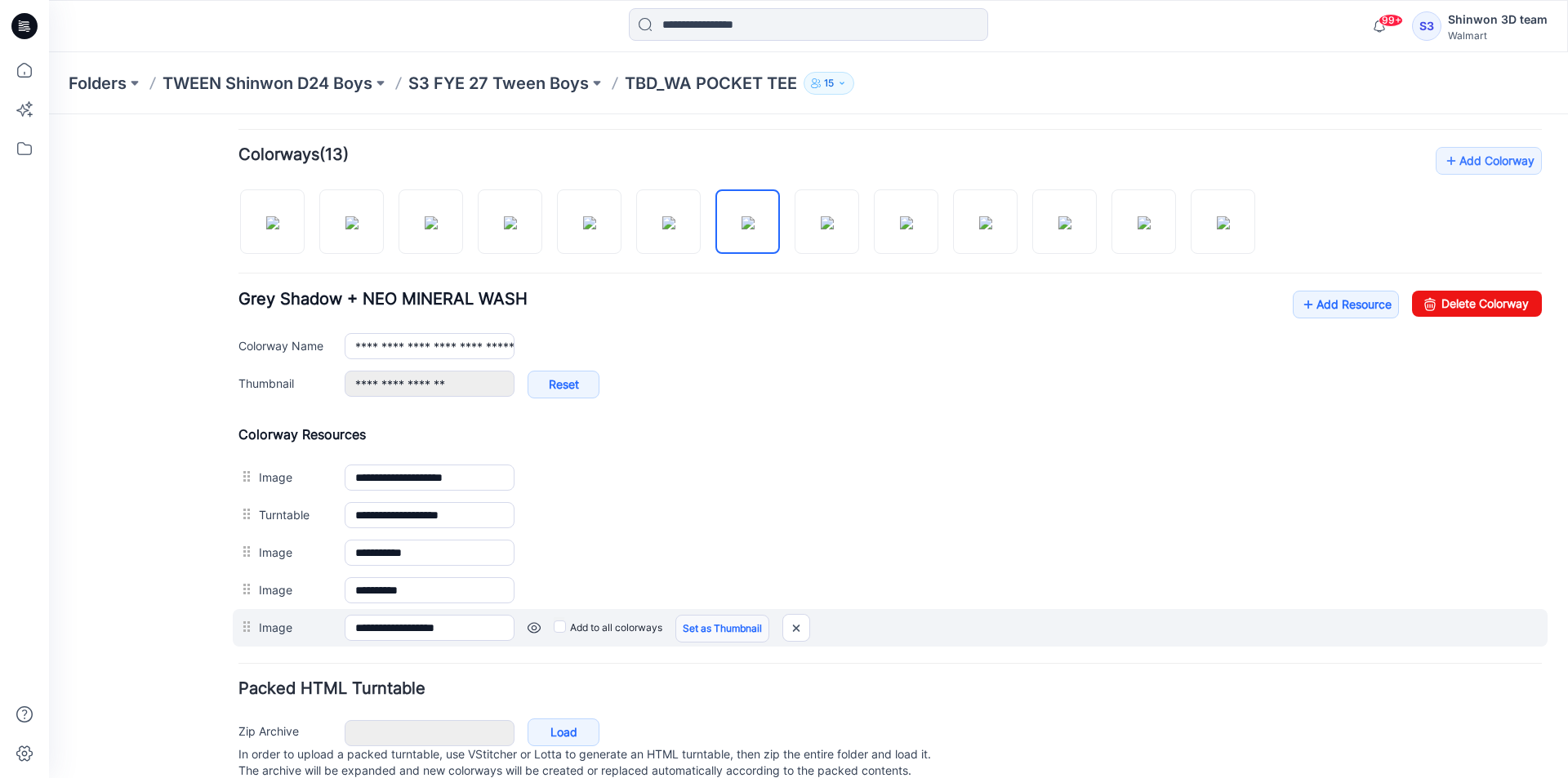
click at [710, 630] on link "Set as Thumbnail" at bounding box center [722, 629] width 94 height 28
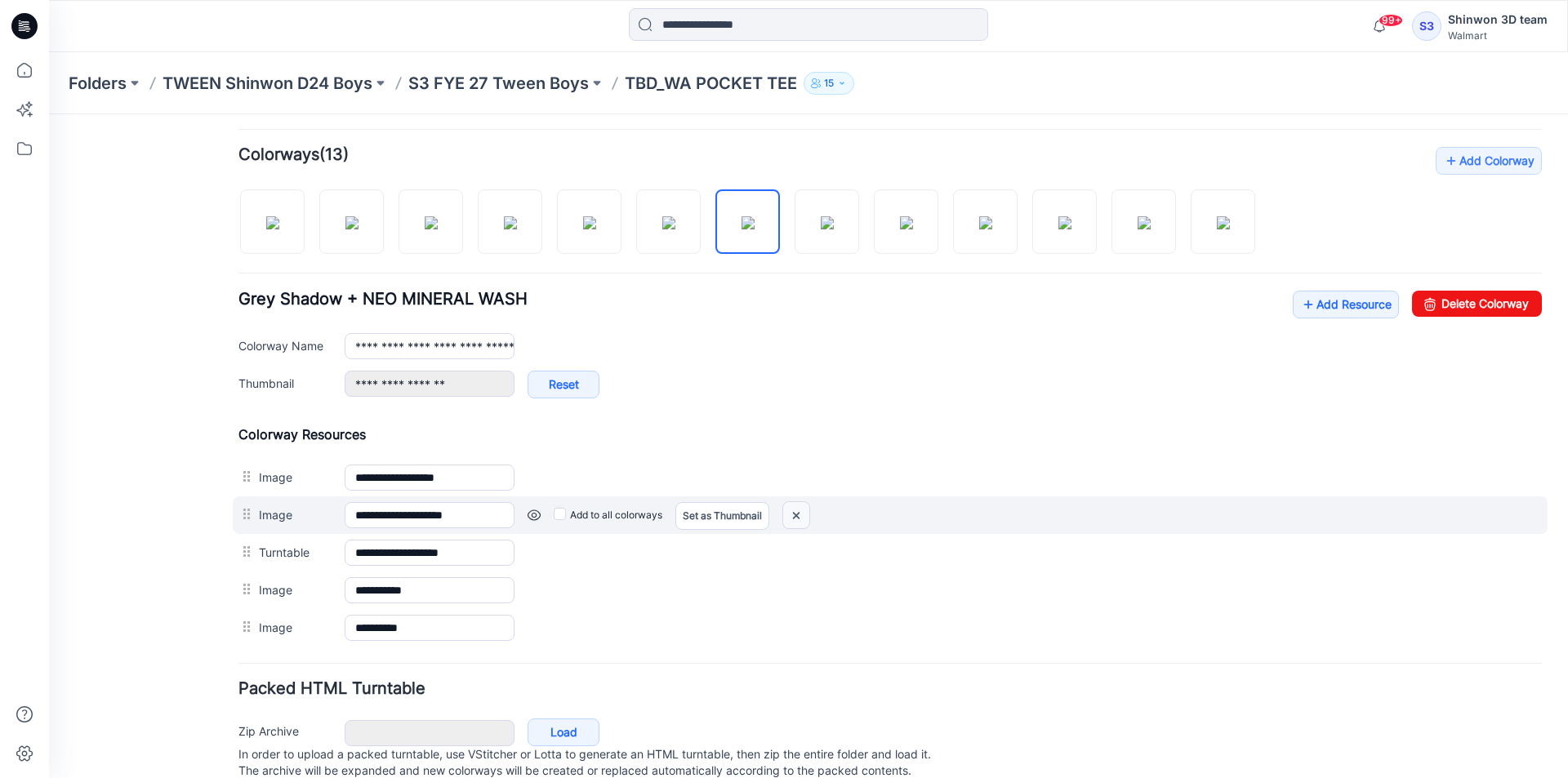
click at [808, 512] on img at bounding box center [797, 515] width 26 height 27
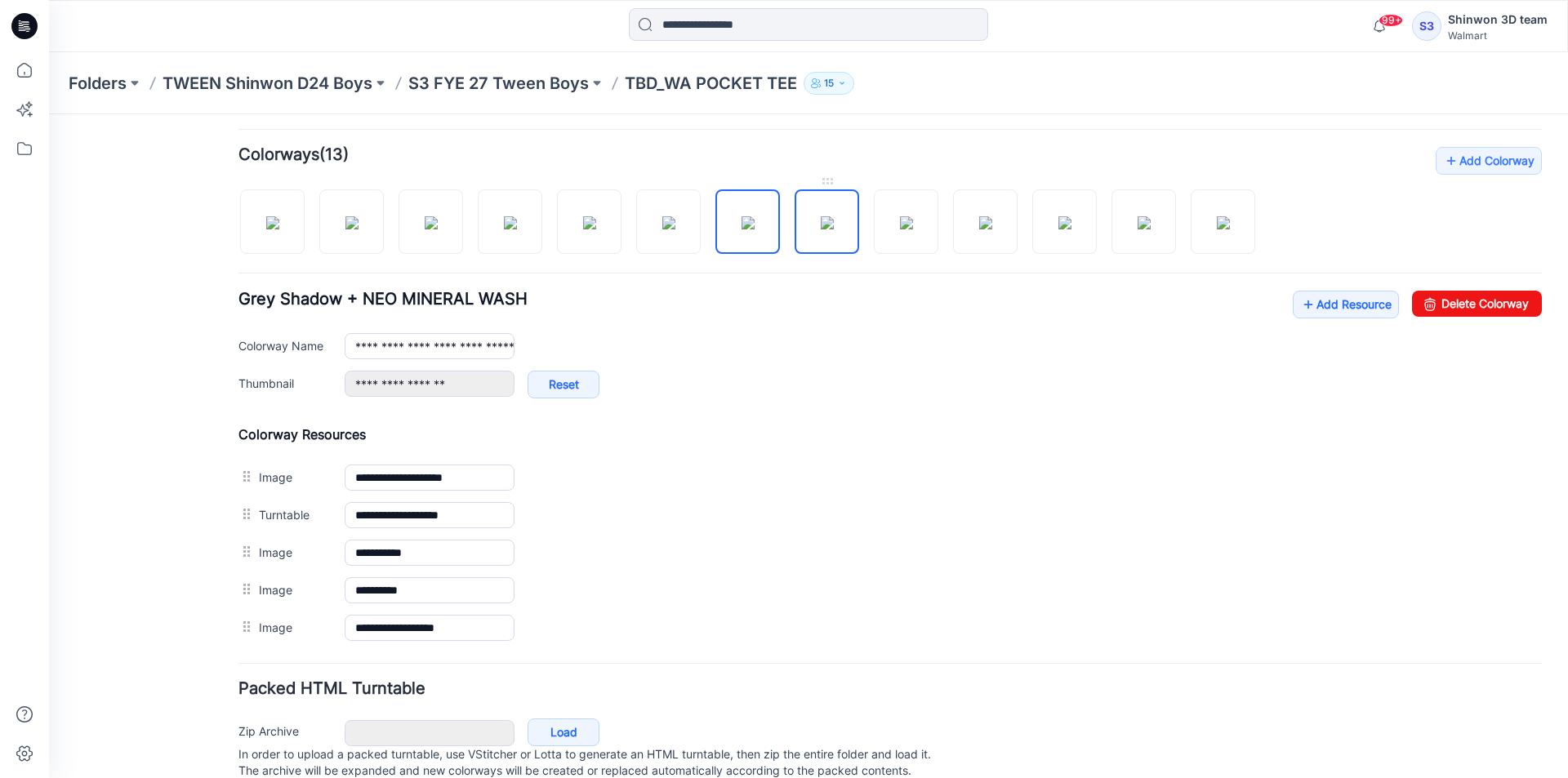
click at [821, 216] on img at bounding box center [827, 222] width 13 height 13
type input "**********"
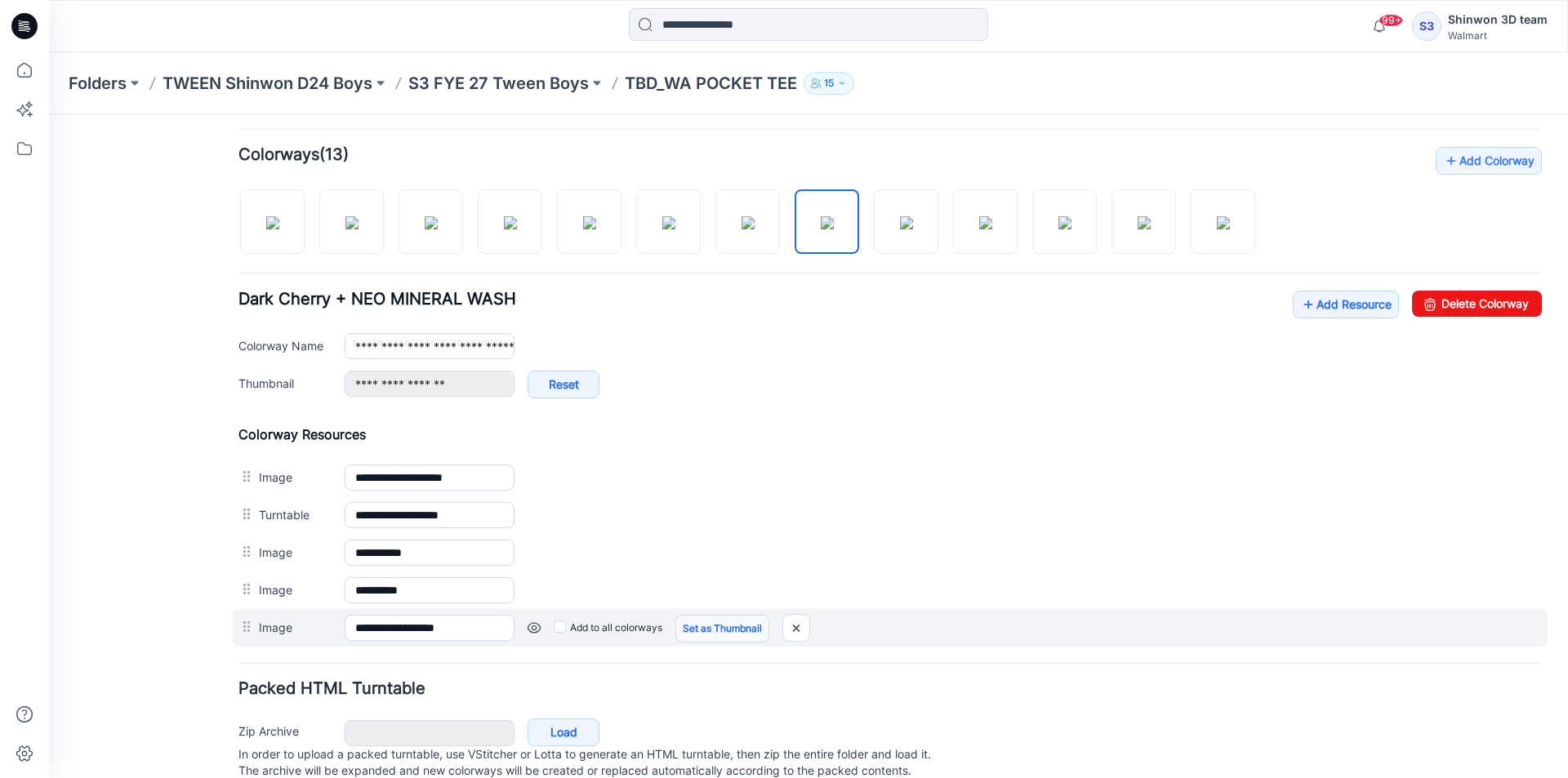
click at [721, 638] on link "Set as Thumbnail" at bounding box center [722, 629] width 94 height 28
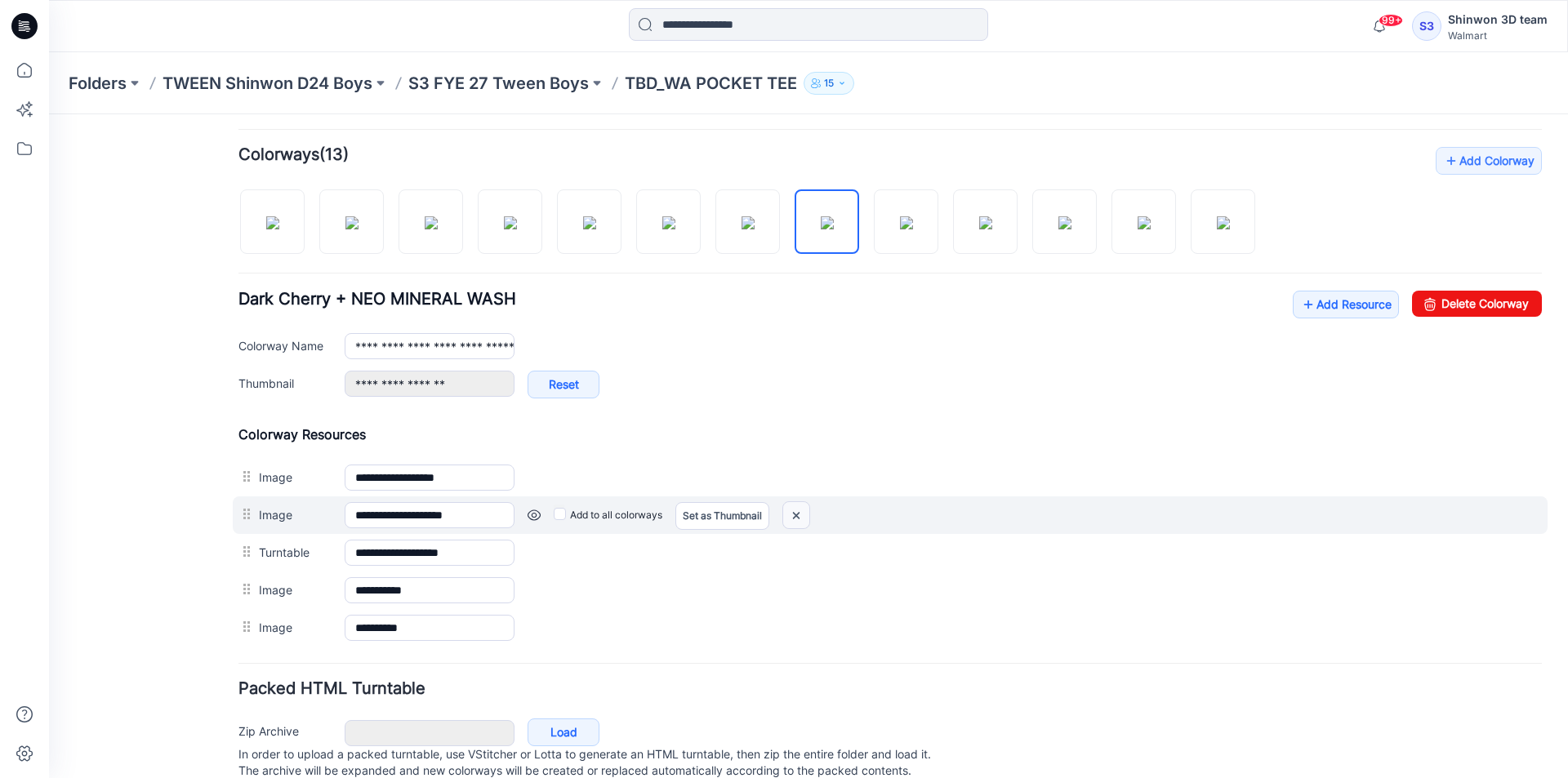
click at [801, 510] on img at bounding box center [797, 515] width 26 height 27
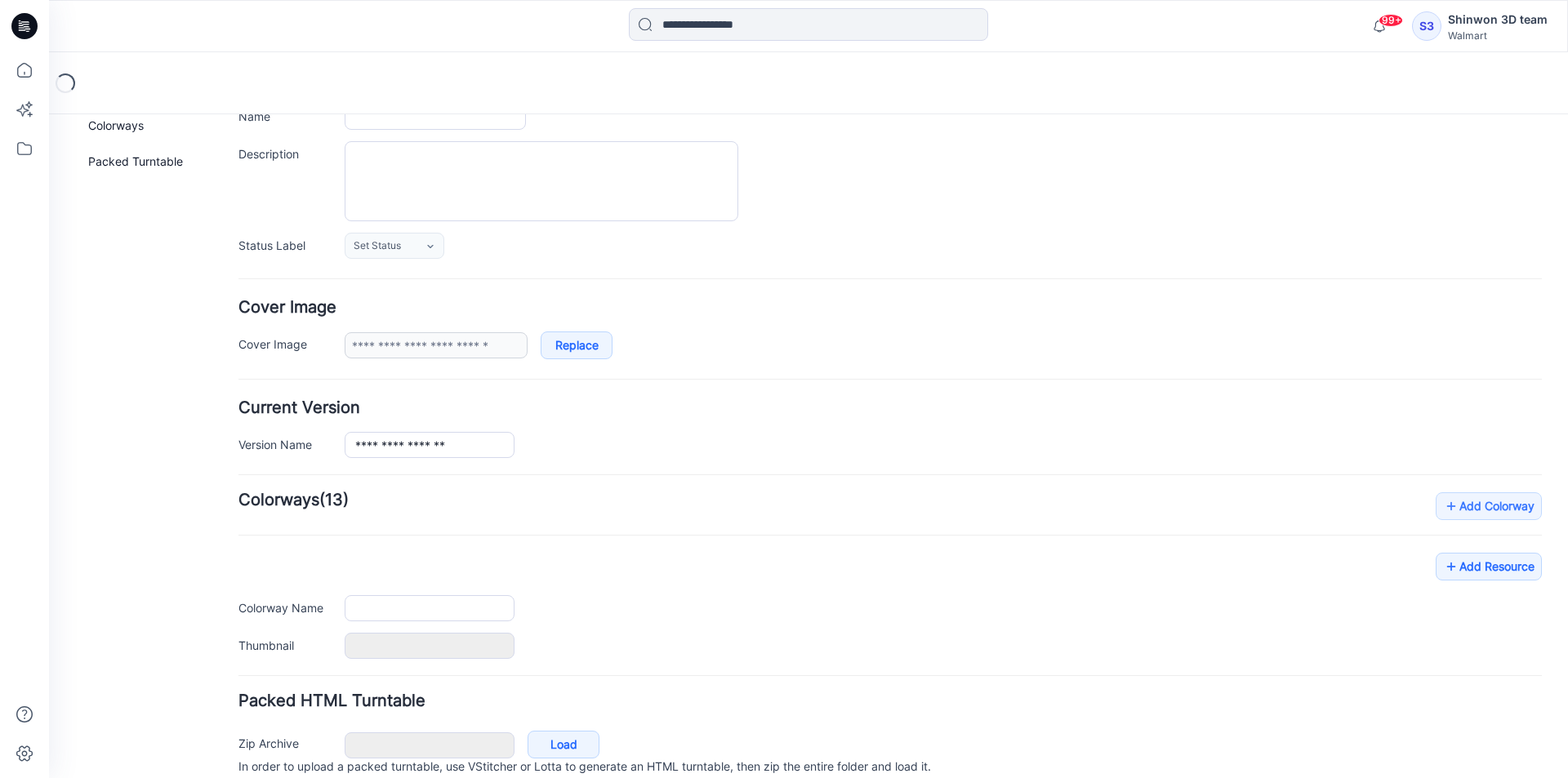
type input "**********"
type textarea "**********"
type input "**********"
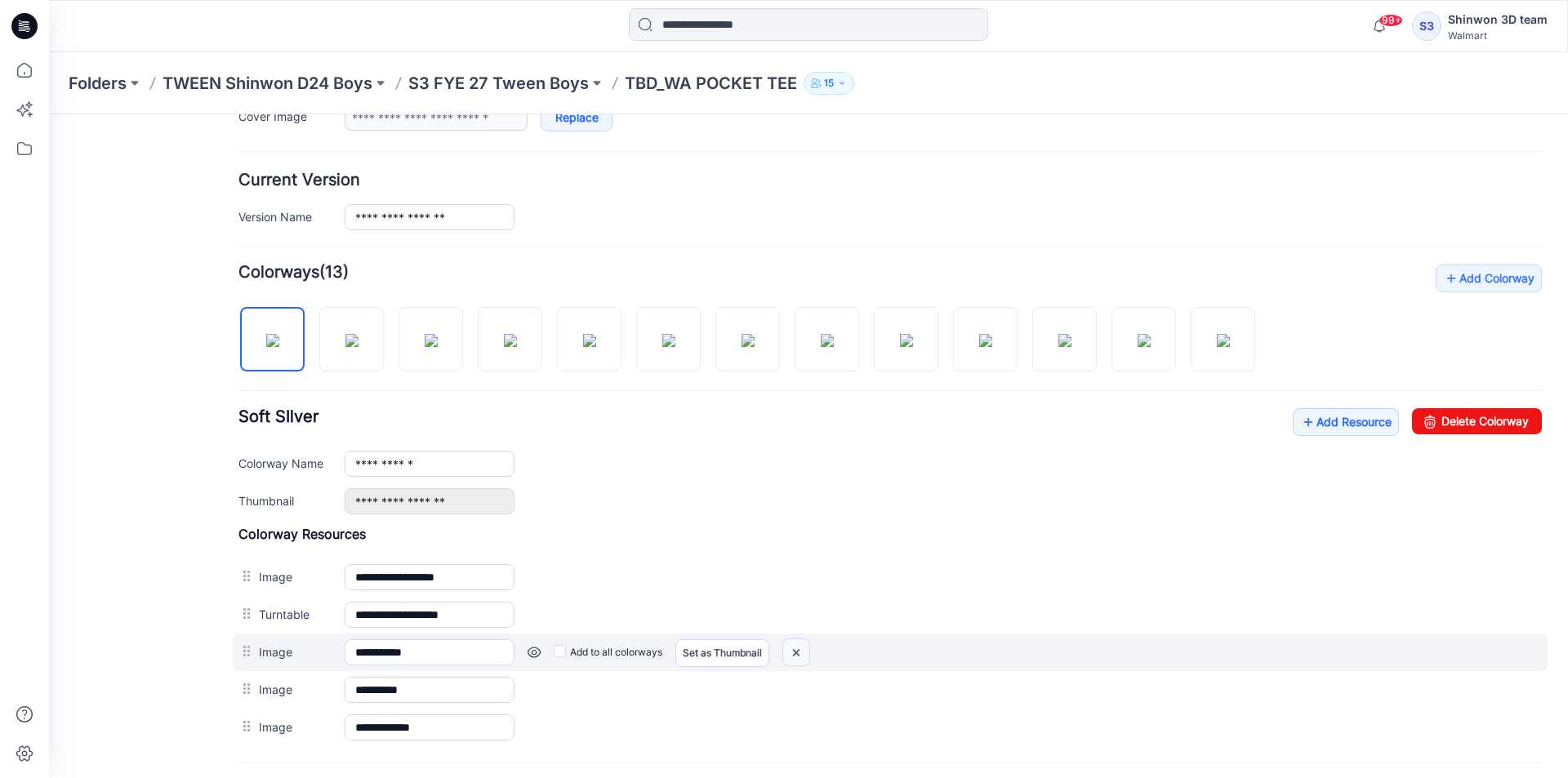
scroll to position [515, 0]
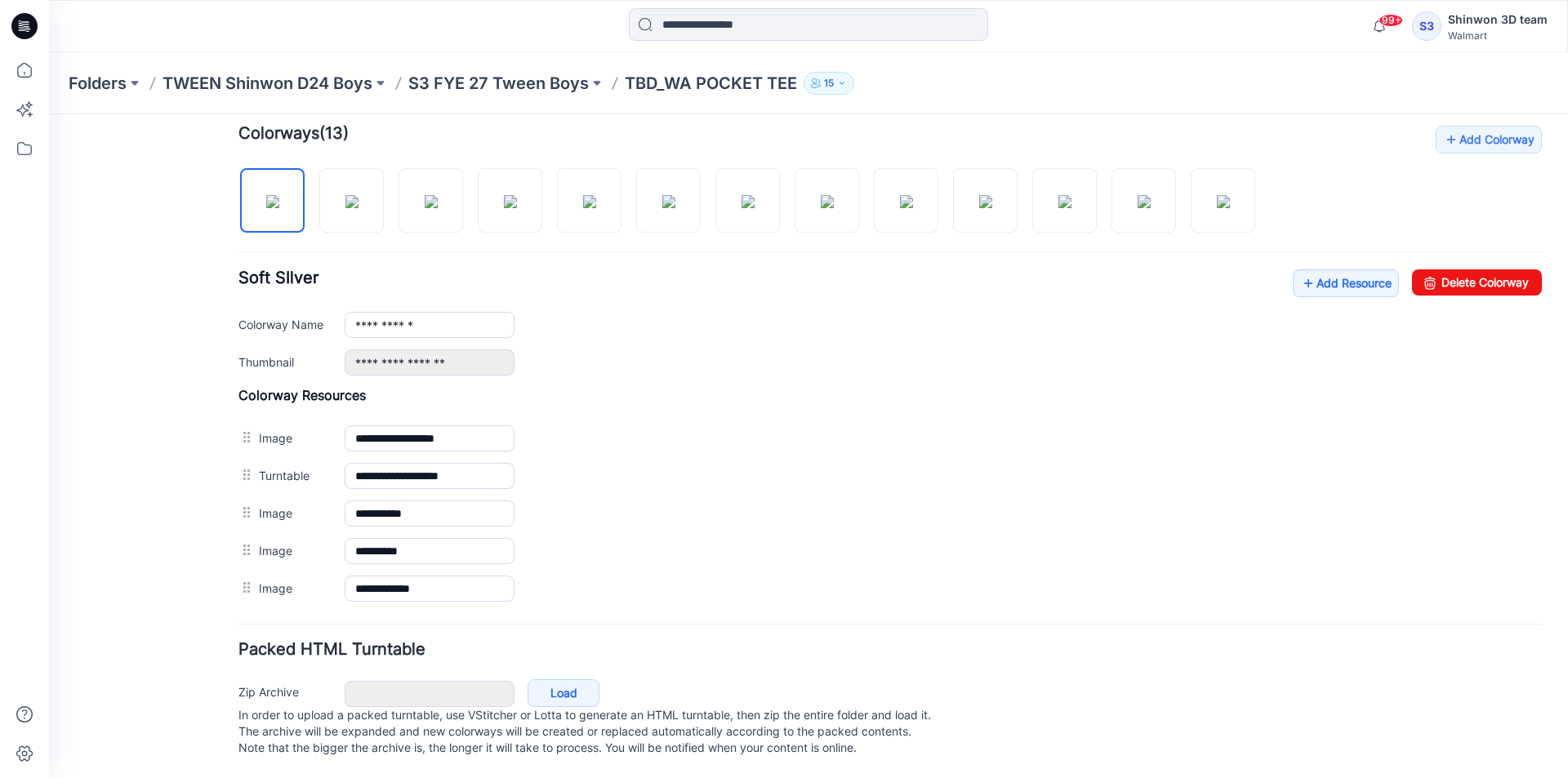
click at [714, 198] on div at bounding box center [753, 192] width 1029 height 84
click at [272, 195] on img at bounding box center [272, 201] width 13 height 13
click at [346, 195] on img at bounding box center [352, 201] width 13 height 13
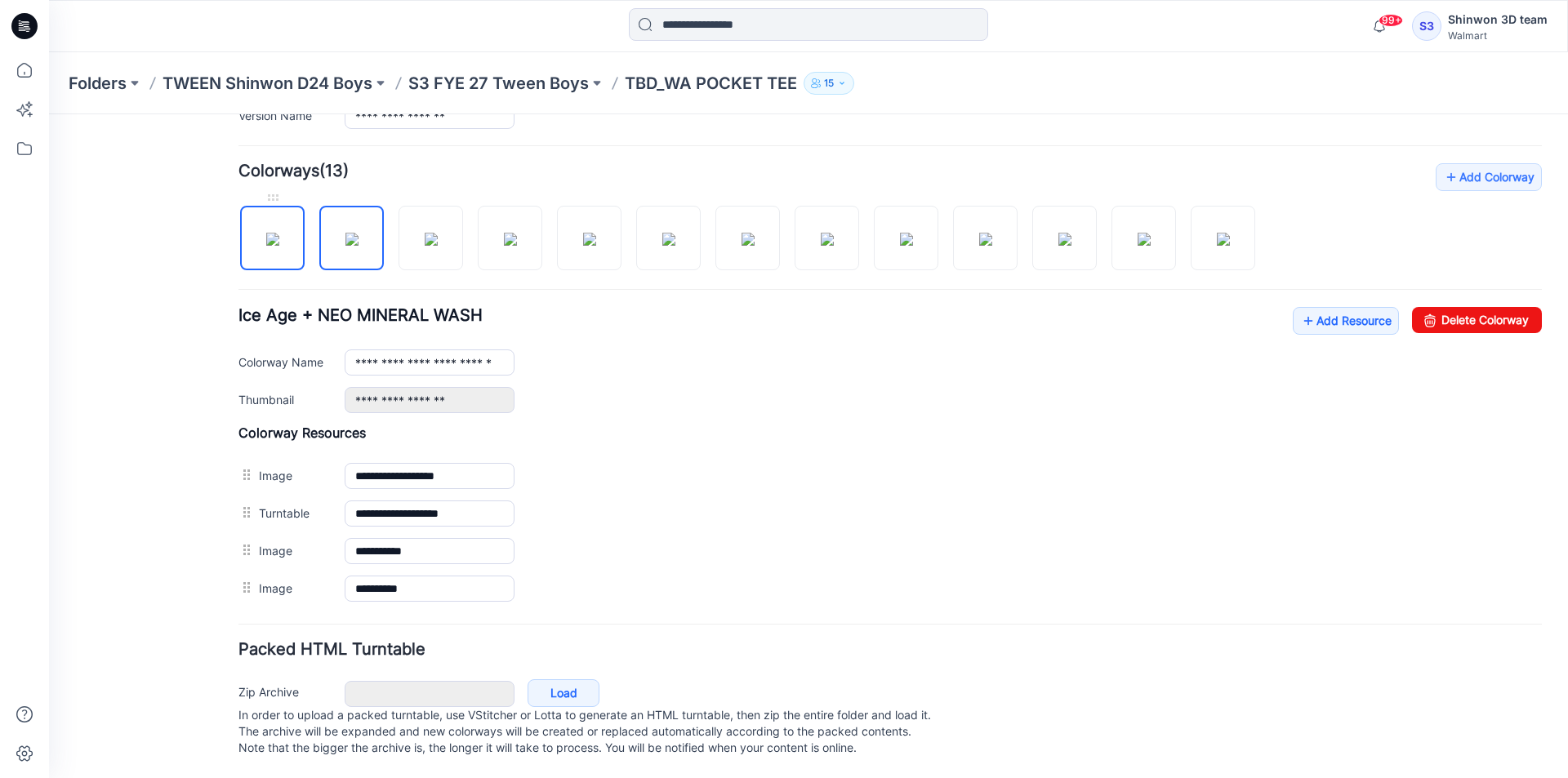
click at [266, 233] on img at bounding box center [272, 239] width 13 height 13
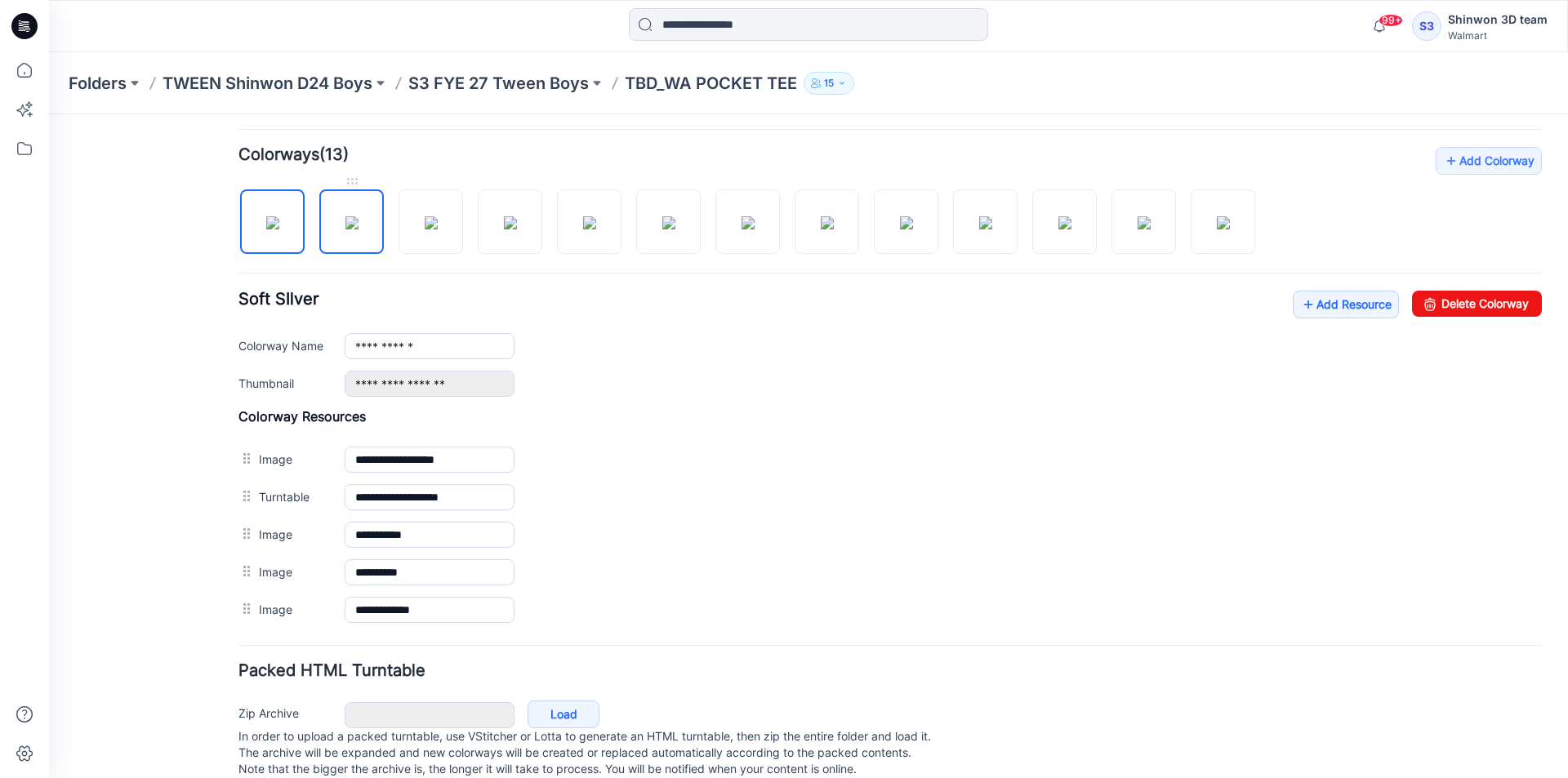
click at [359, 229] on img at bounding box center [352, 222] width 13 height 13
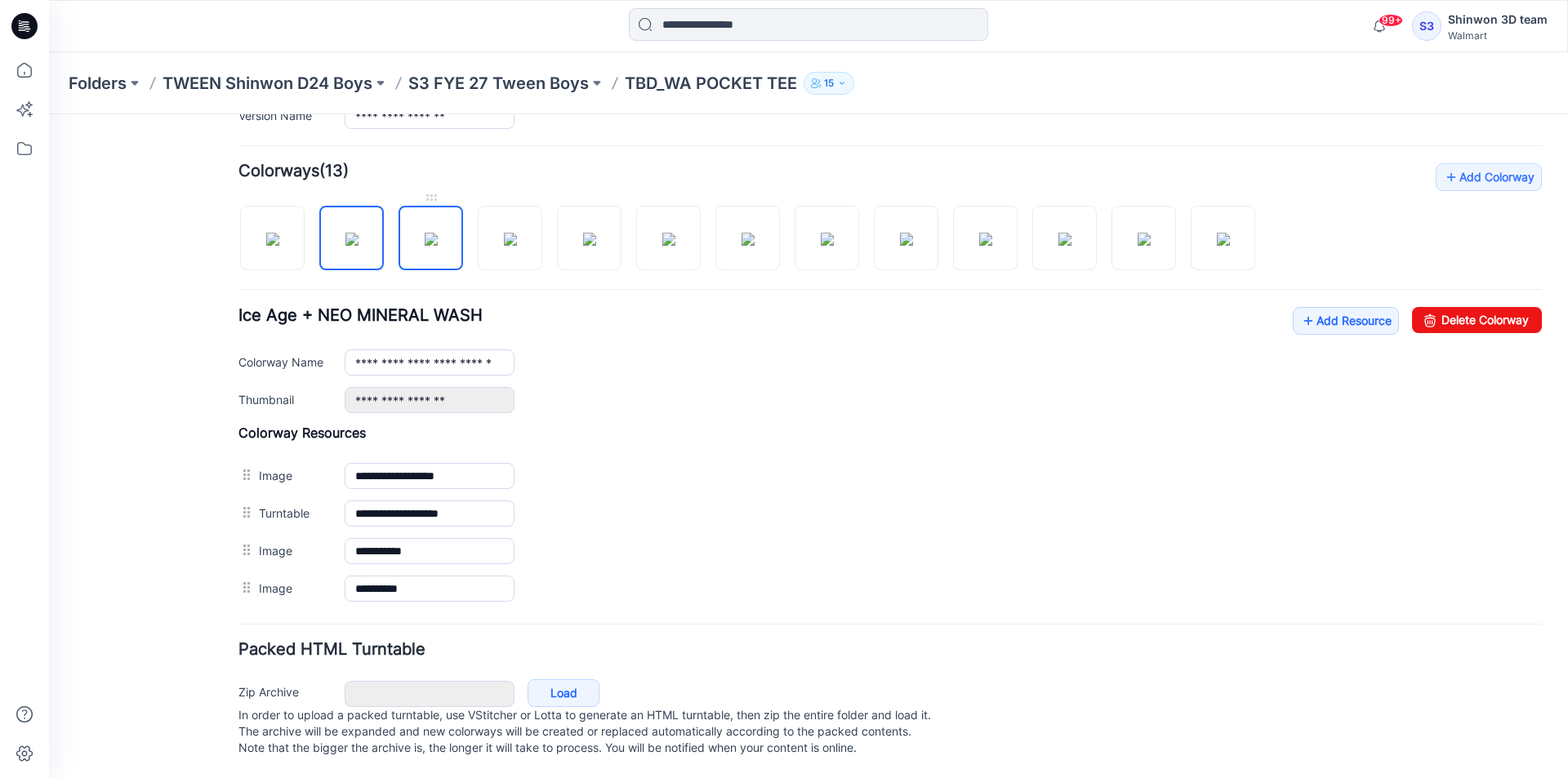
click at [438, 233] on img at bounding box center [431, 239] width 13 height 13
click at [515, 233] on img at bounding box center [510, 239] width 13 height 13
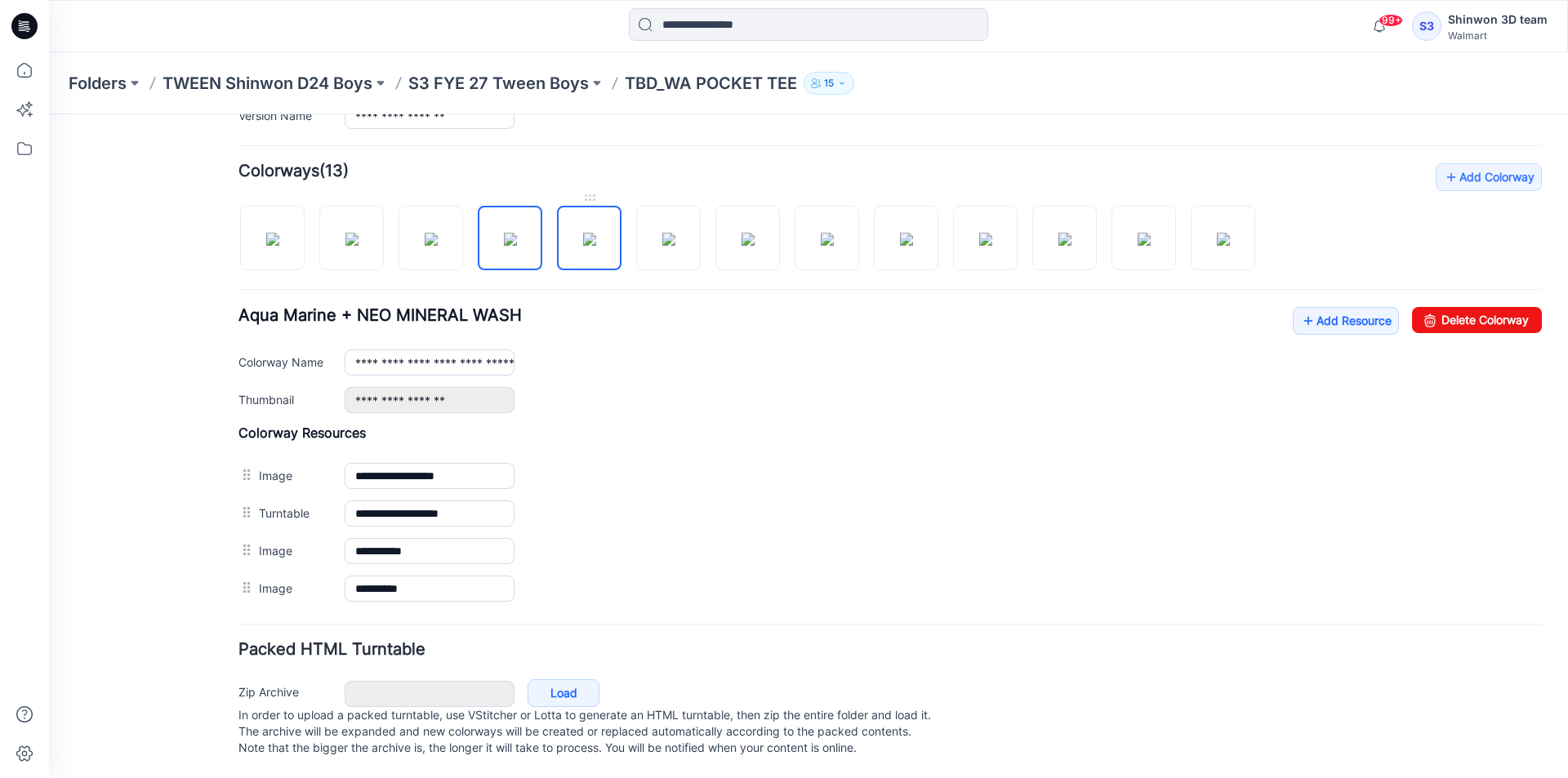
click at [596, 233] on img at bounding box center [589, 239] width 13 height 13
click at [675, 233] on img at bounding box center [668, 239] width 13 height 13
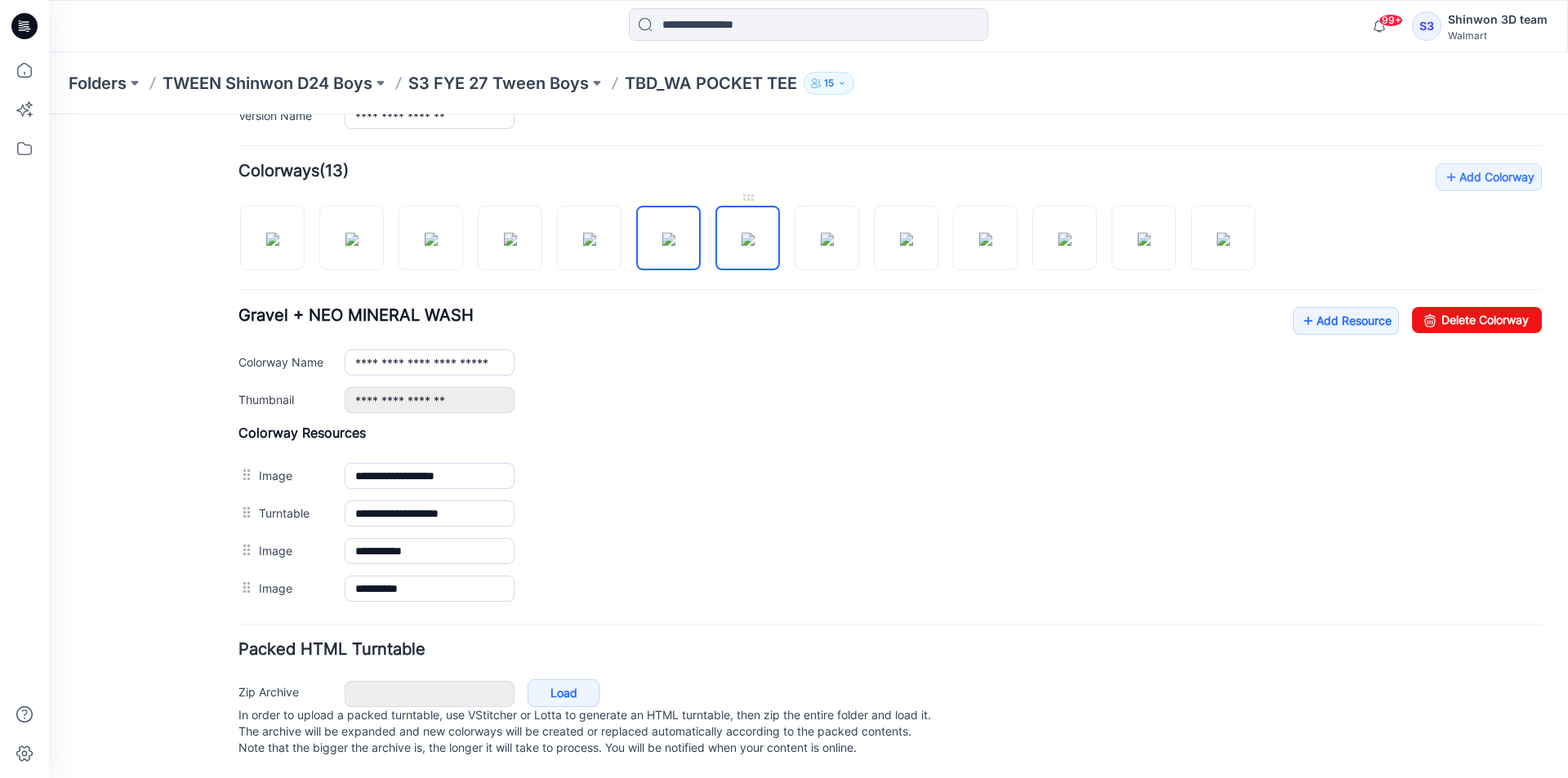
click at [755, 233] on img at bounding box center [748, 239] width 13 height 13
click at [834, 233] on img at bounding box center [827, 239] width 13 height 13
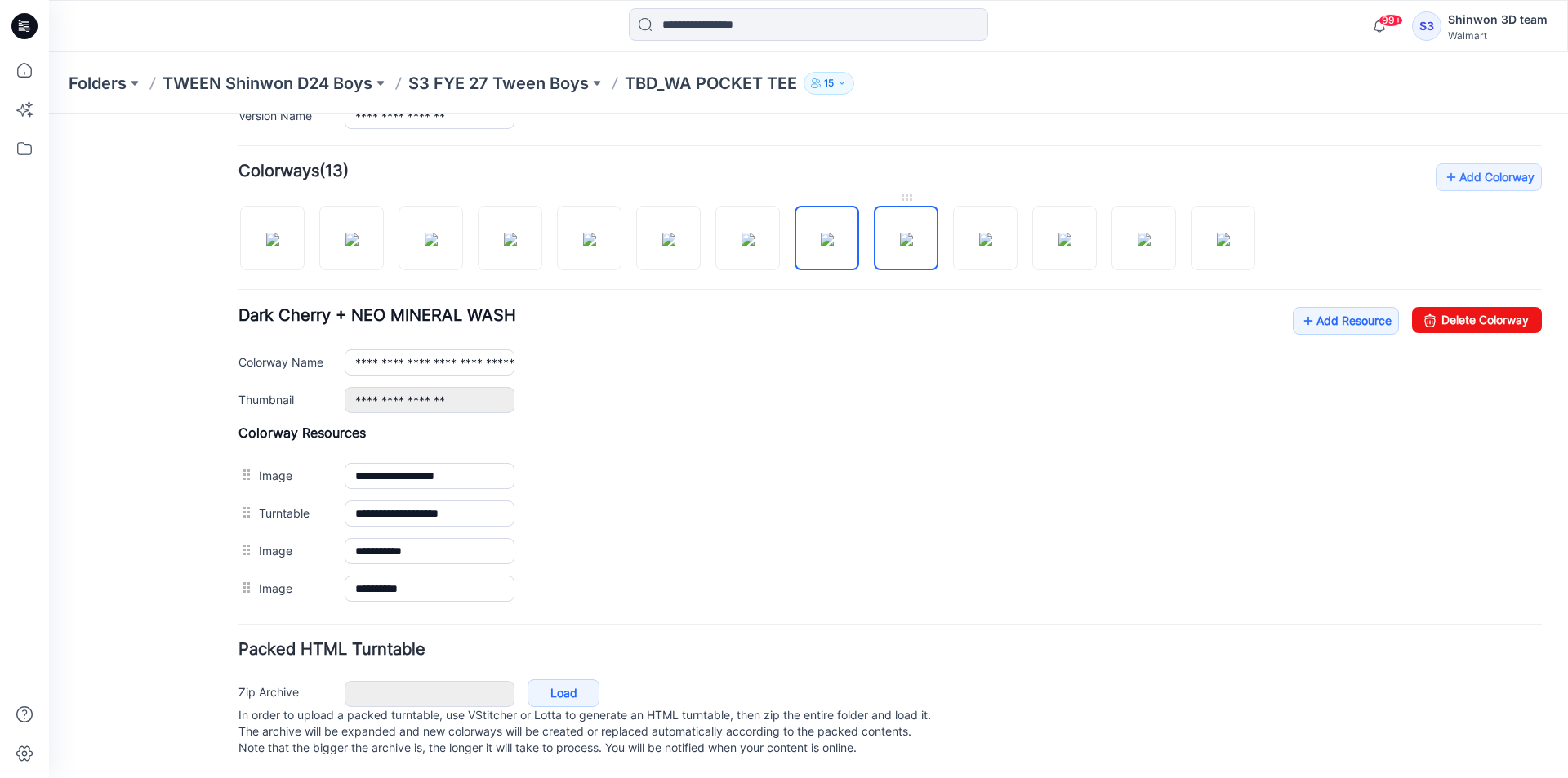
click at [913, 233] on img at bounding box center [906, 239] width 13 height 13
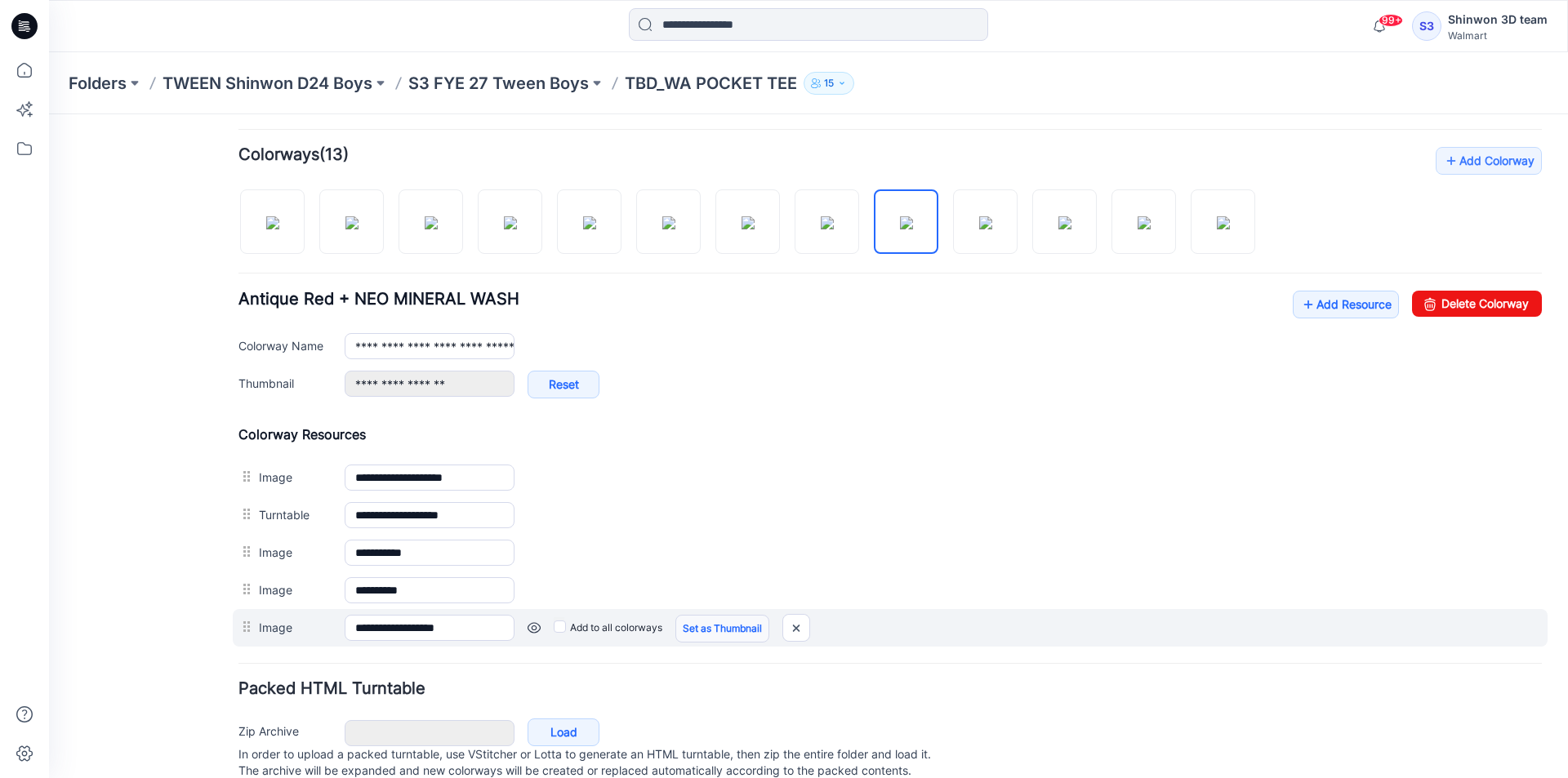
click at [728, 632] on link "Set as Thumbnail" at bounding box center [722, 629] width 94 height 28
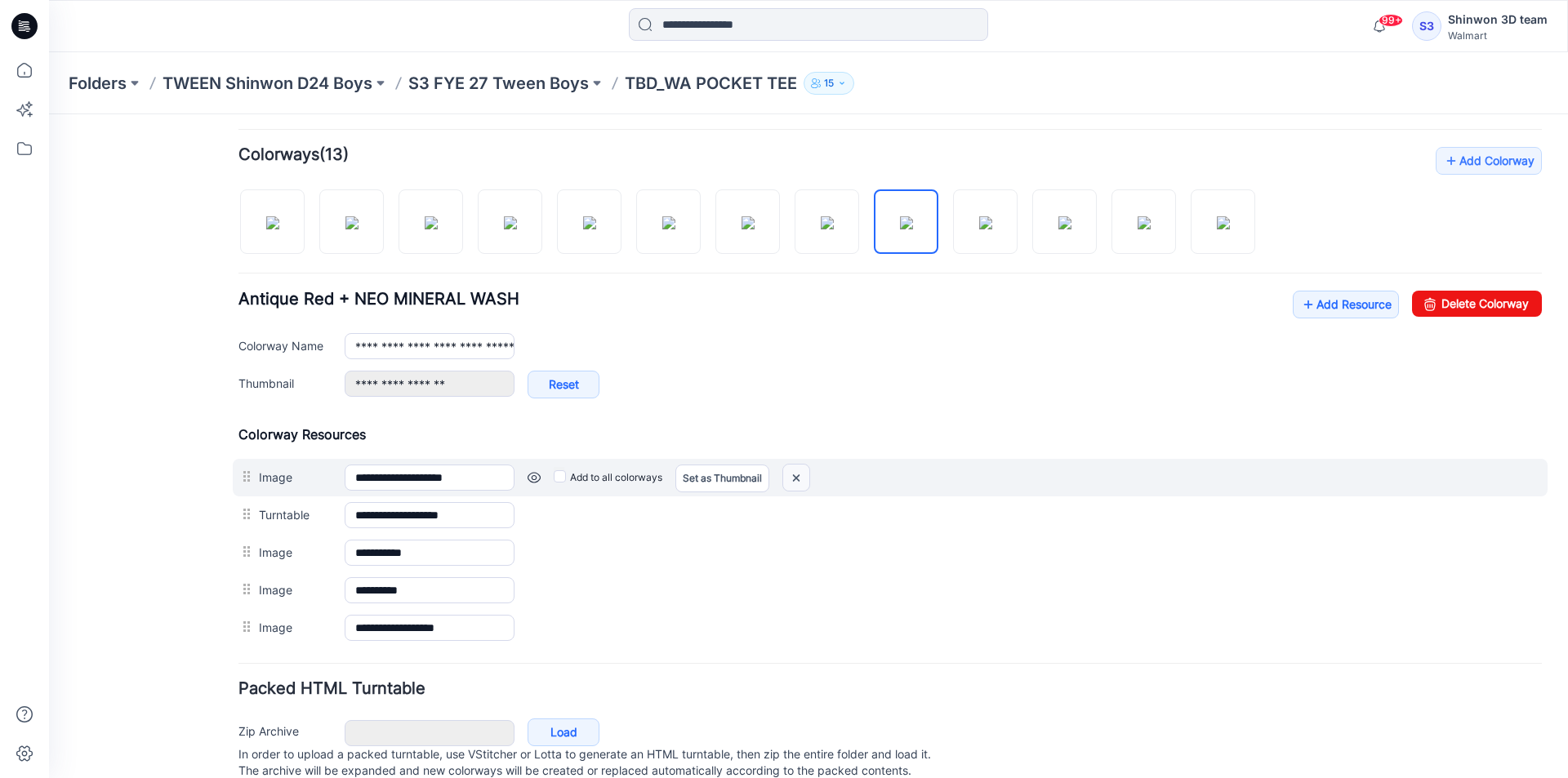
click at [805, 472] on img at bounding box center [797, 478] width 26 height 27
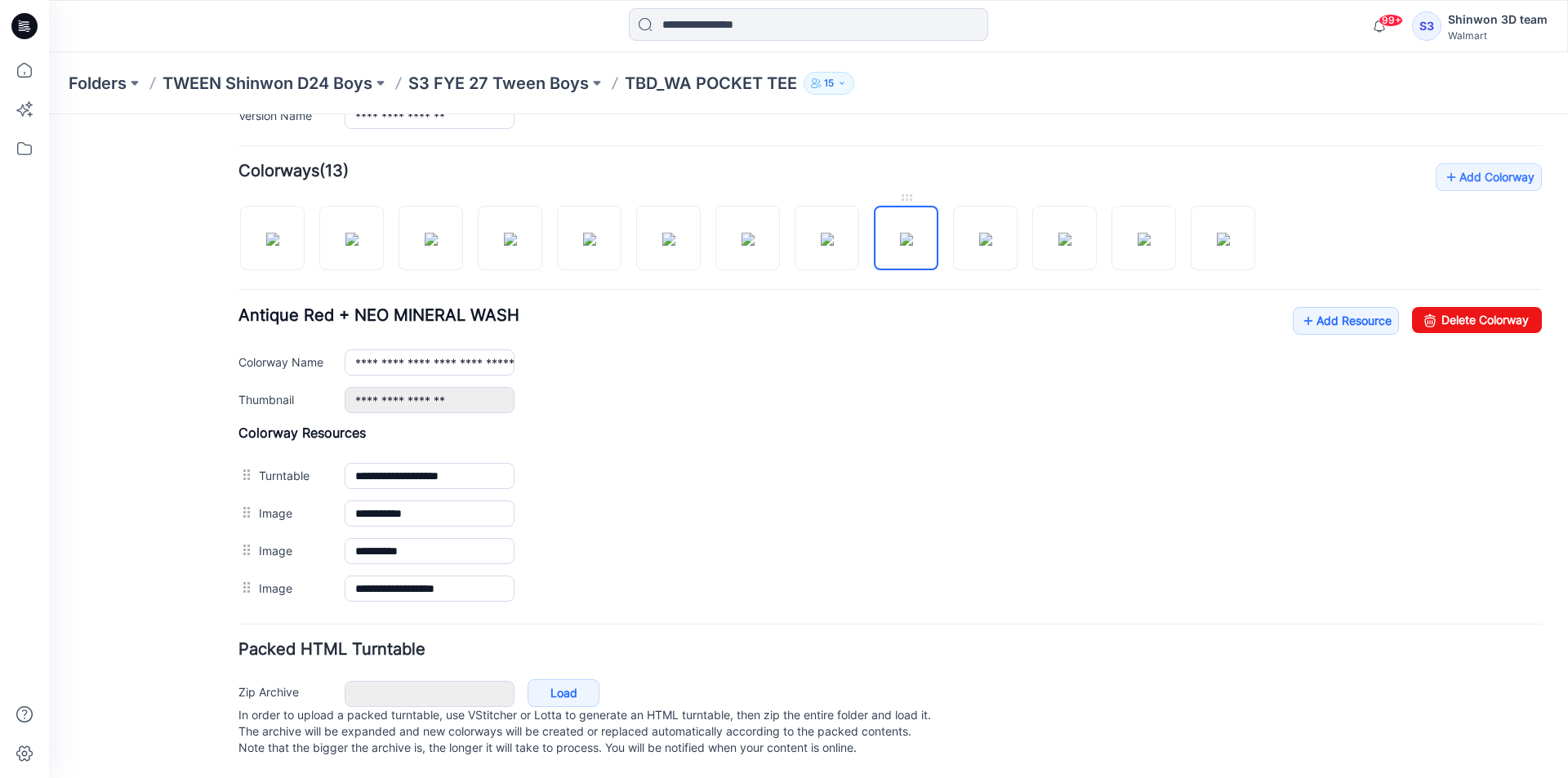
drag, startPoint x: 909, startPoint y: 212, endPoint x: 893, endPoint y: 212, distance: 16.0
click at [908, 233] on img at bounding box center [906, 239] width 13 height 13
click at [834, 233] on img at bounding box center [827, 239] width 13 height 13
click at [907, 233] on img at bounding box center [906, 239] width 13 height 13
click at [989, 233] on img at bounding box center [985, 239] width 13 height 13
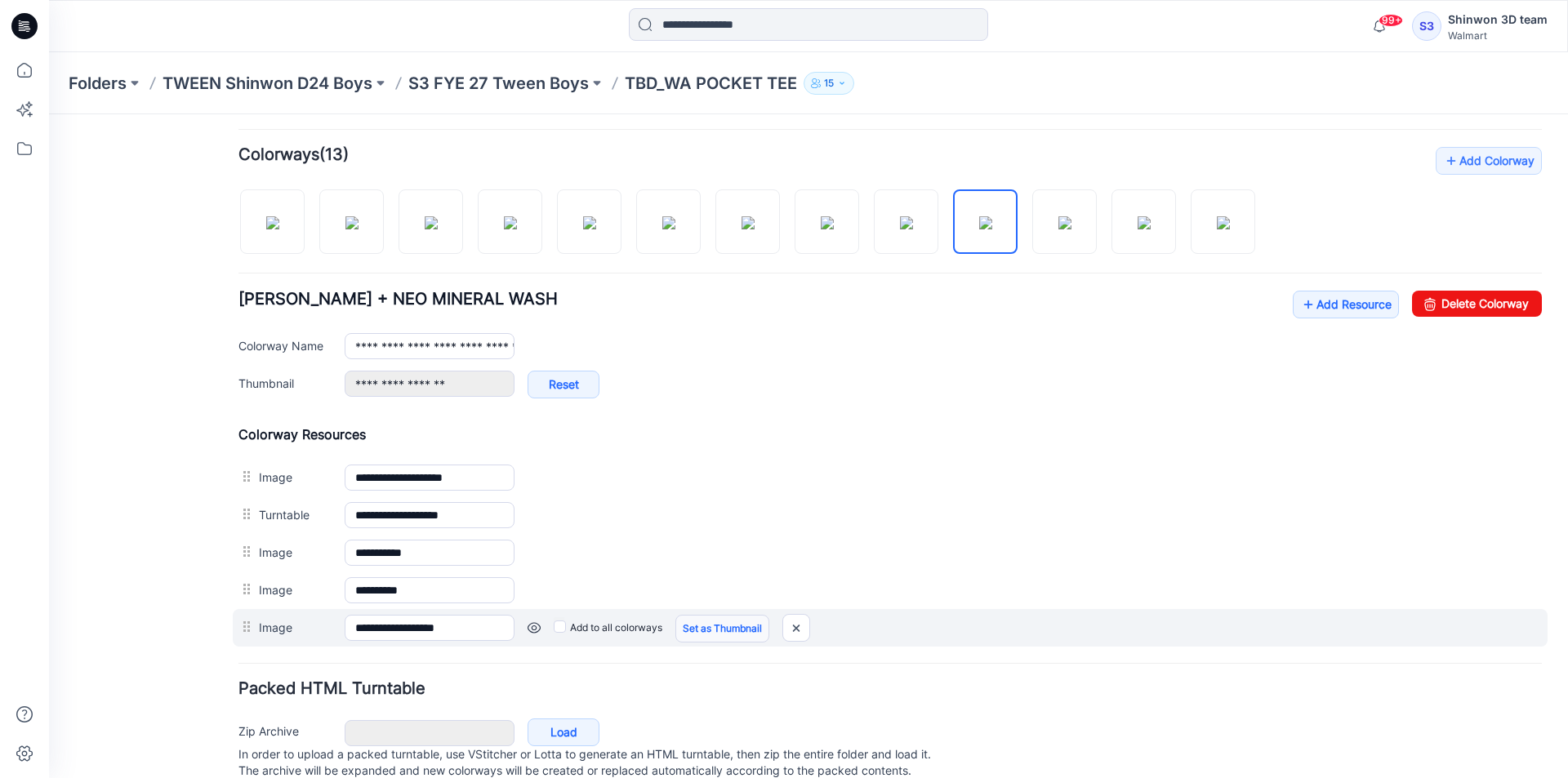
click at [716, 631] on link "Set as Thumbnail" at bounding box center [722, 629] width 94 height 28
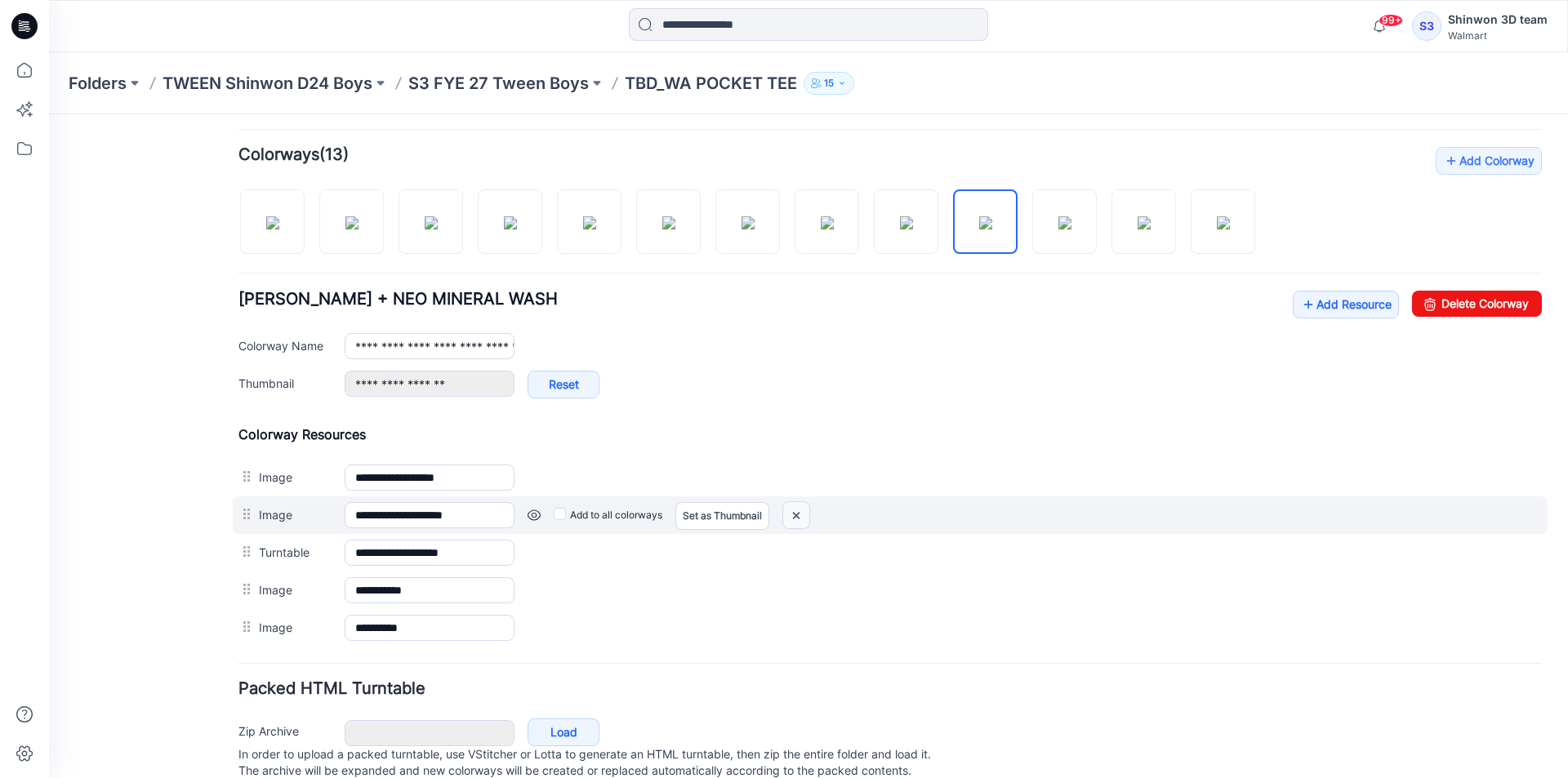
click at [802, 508] on img at bounding box center [797, 515] width 26 height 27
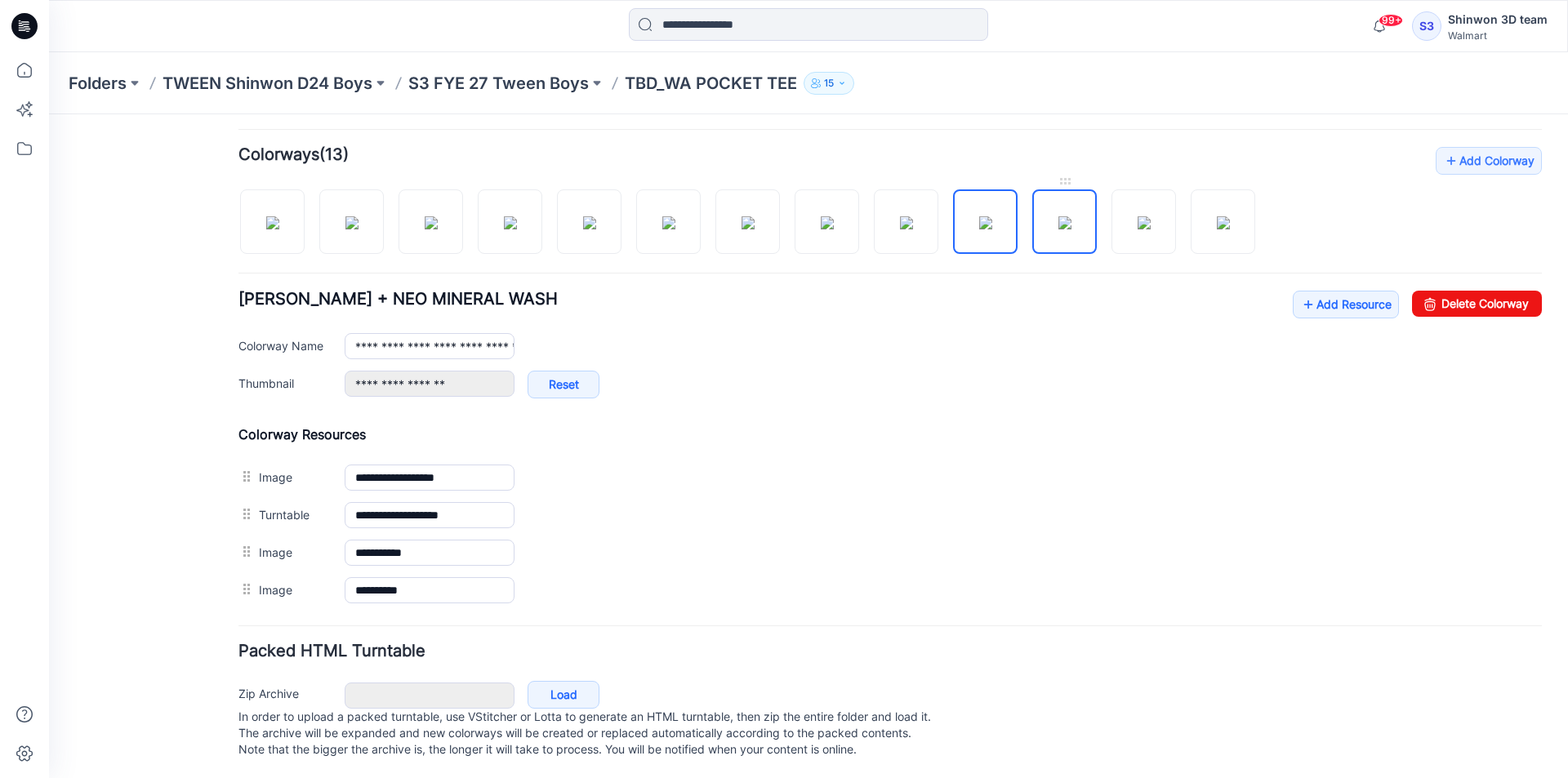
click at [1071, 229] on img at bounding box center [1064, 222] width 13 height 13
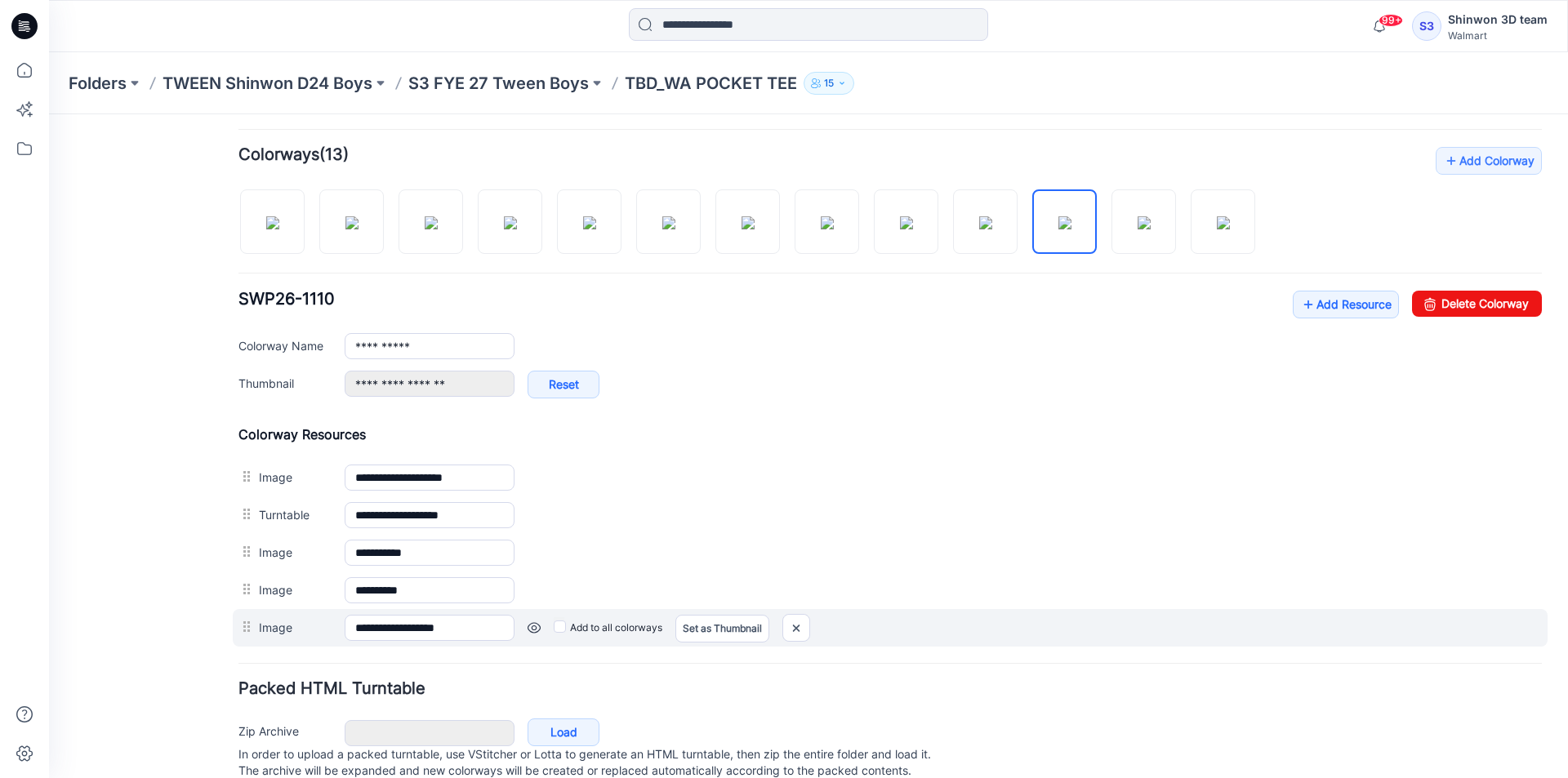
click at [778, 623] on div "Add to all colorways Set as Thumbnail Unset as Thumbnail" at bounding box center [1028, 628] width 1028 height 26
click at [758, 621] on link "Set as Thumbnail" at bounding box center [722, 629] width 94 height 28
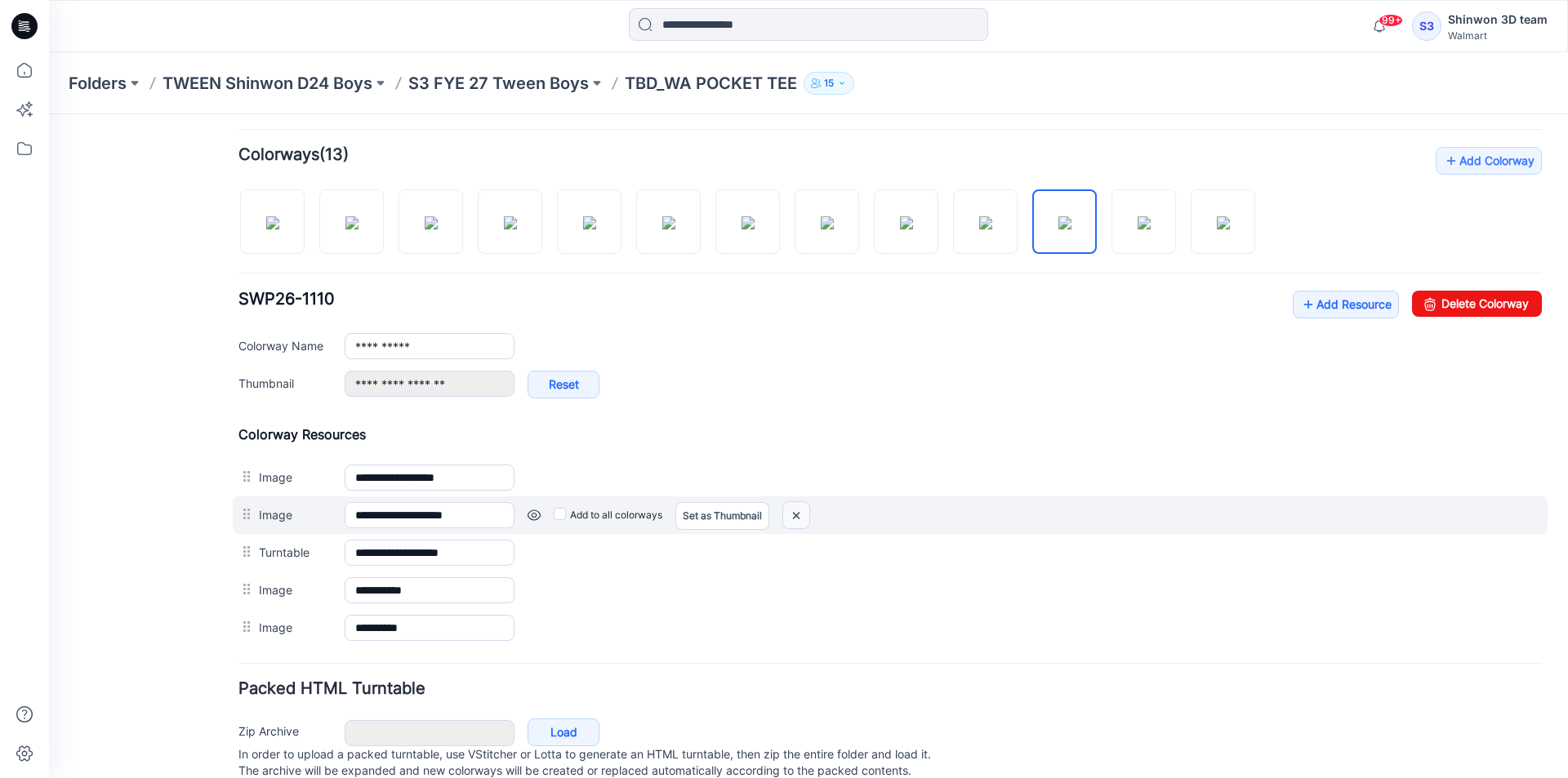
click at [804, 521] on img at bounding box center [797, 515] width 26 height 27
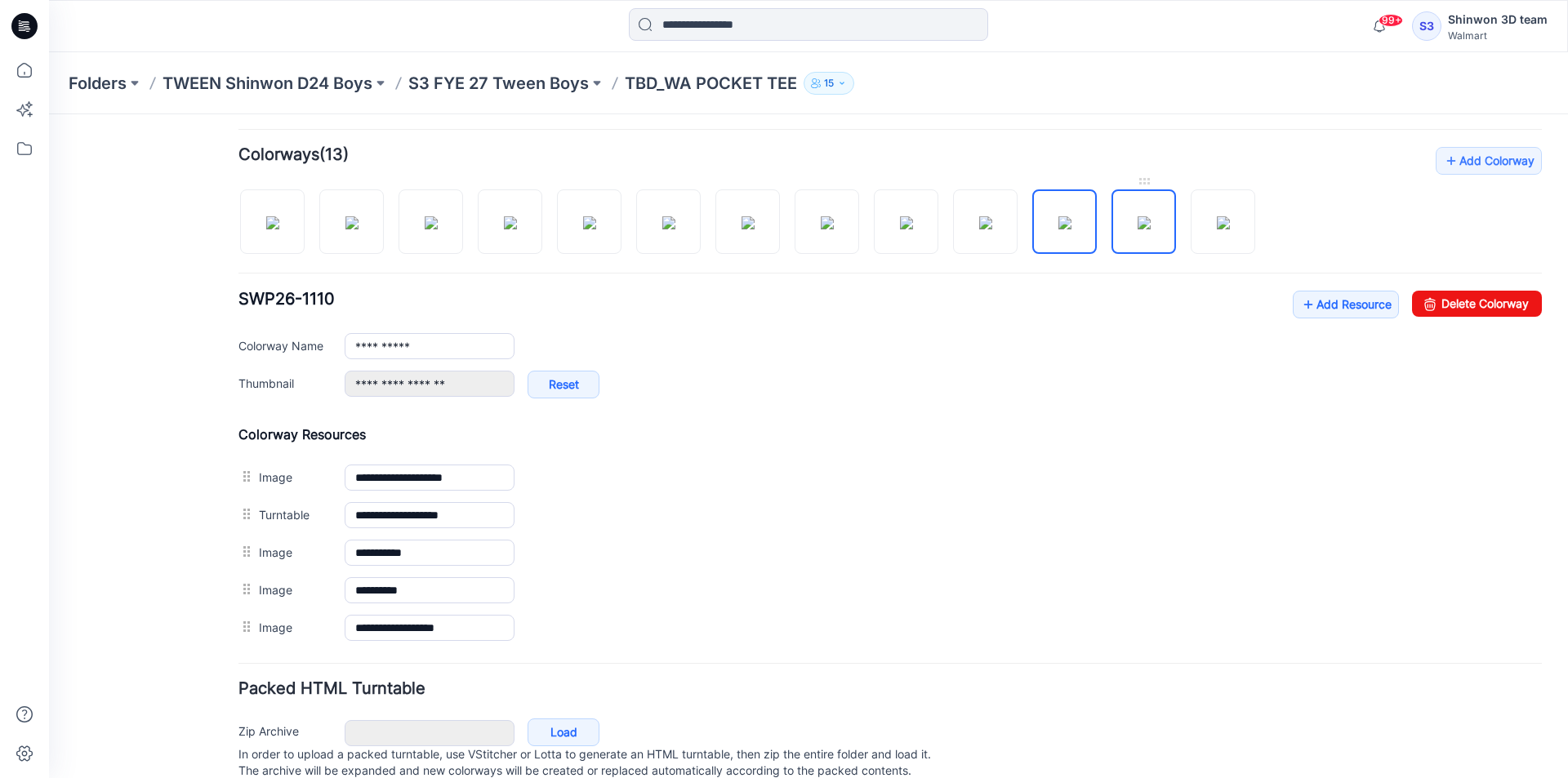
click at [1147, 224] on img at bounding box center [1144, 222] width 13 height 13
click at [1071, 223] on img at bounding box center [1064, 222] width 13 height 13
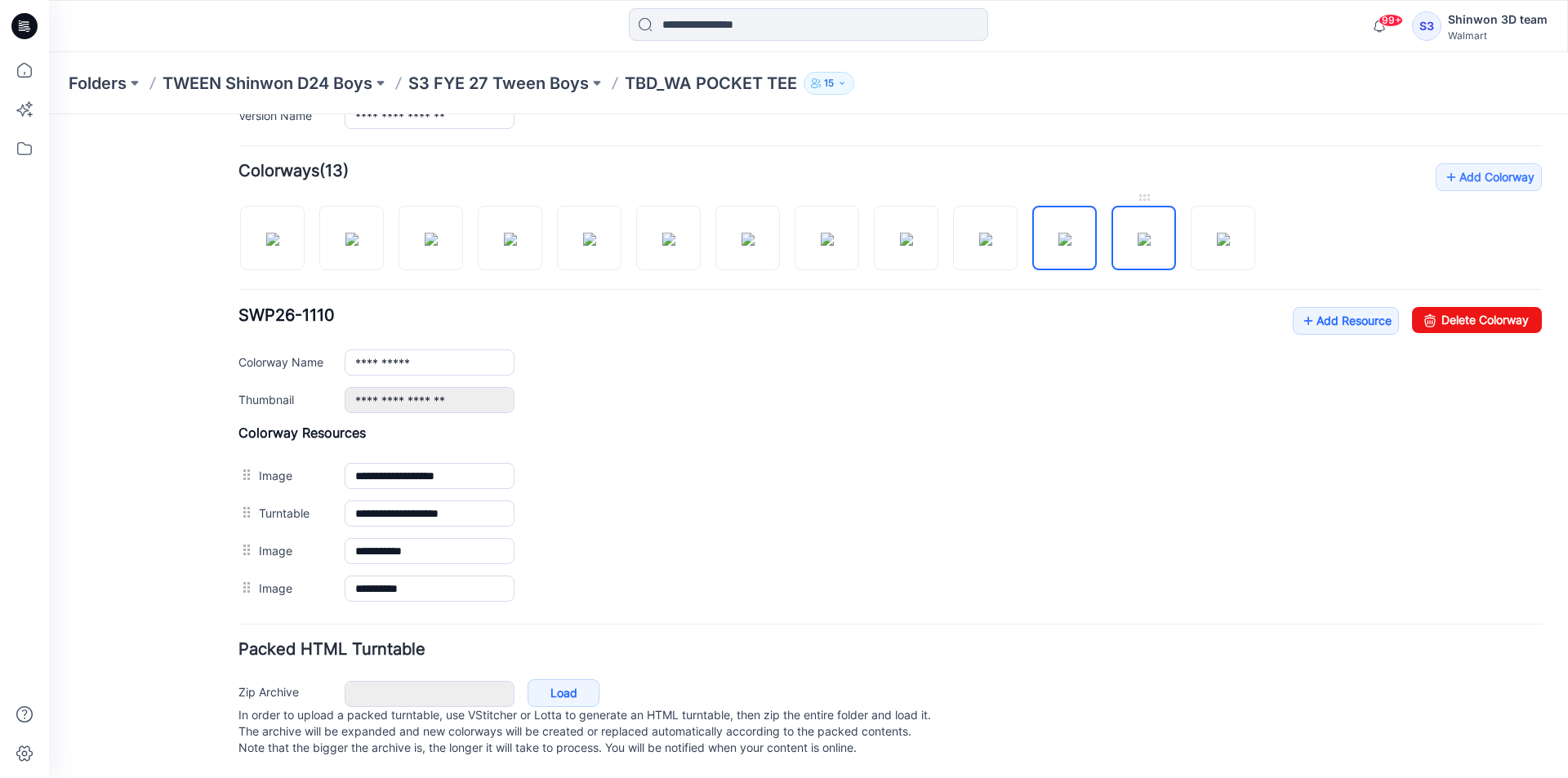
click at [1150, 233] on img at bounding box center [1144, 239] width 13 height 13
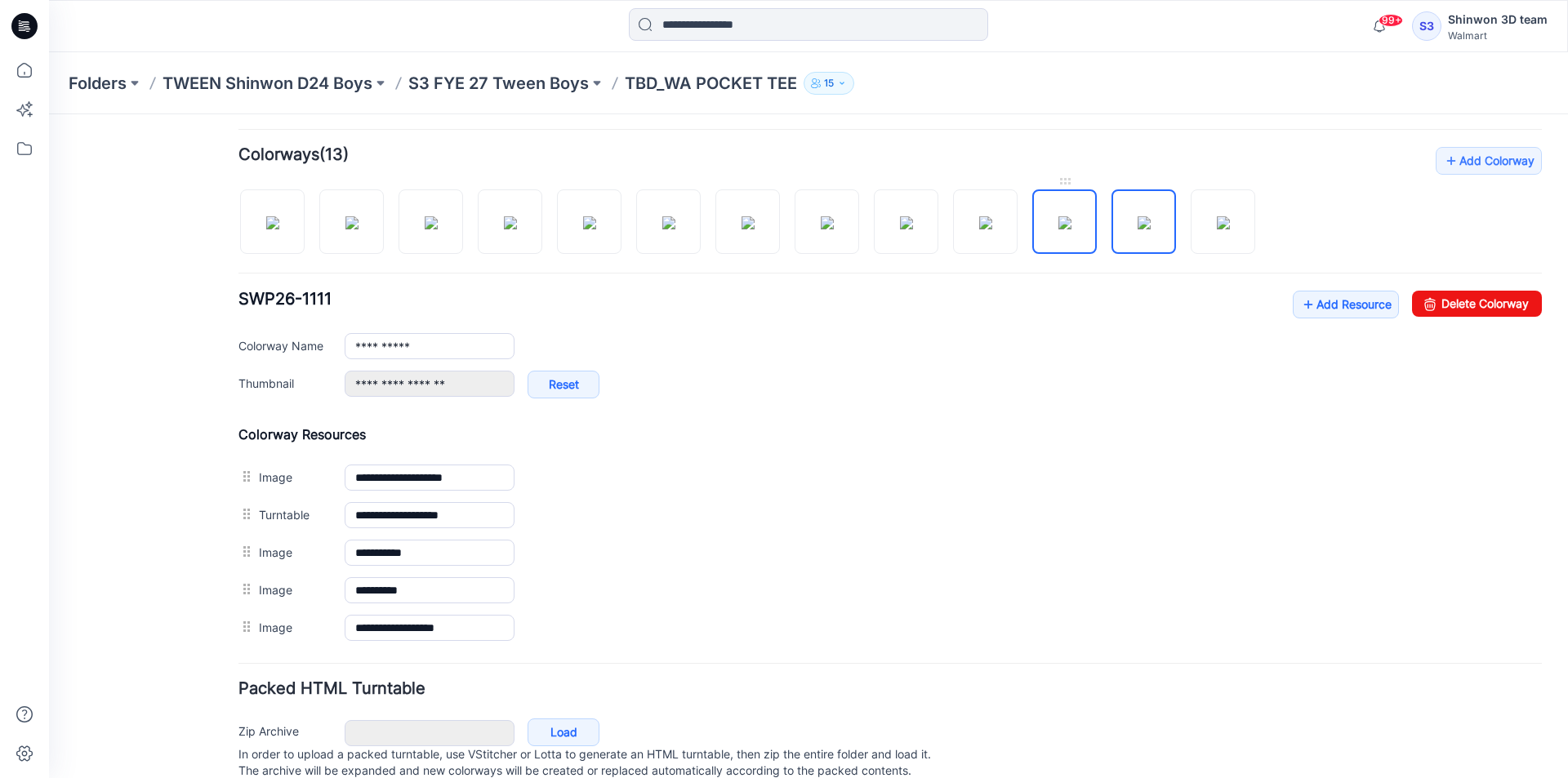
click at [1065, 225] on img at bounding box center [1064, 222] width 13 height 13
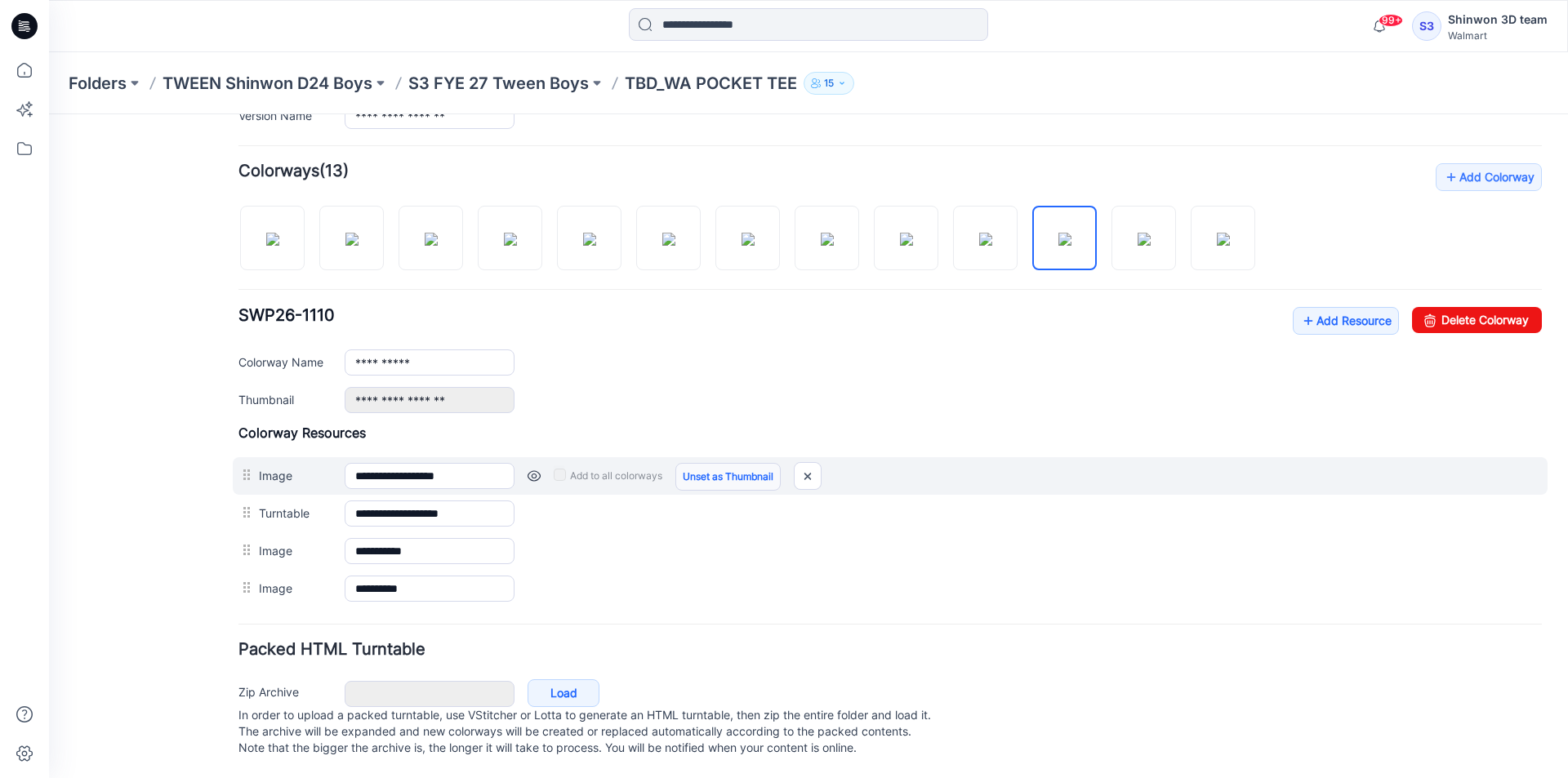
click at [687, 463] on link "Unset as Thumbnail" at bounding box center [727, 477] width 105 height 28
click at [698, 463] on link "Unset as Thumbnail" at bounding box center [727, 477] width 105 height 28
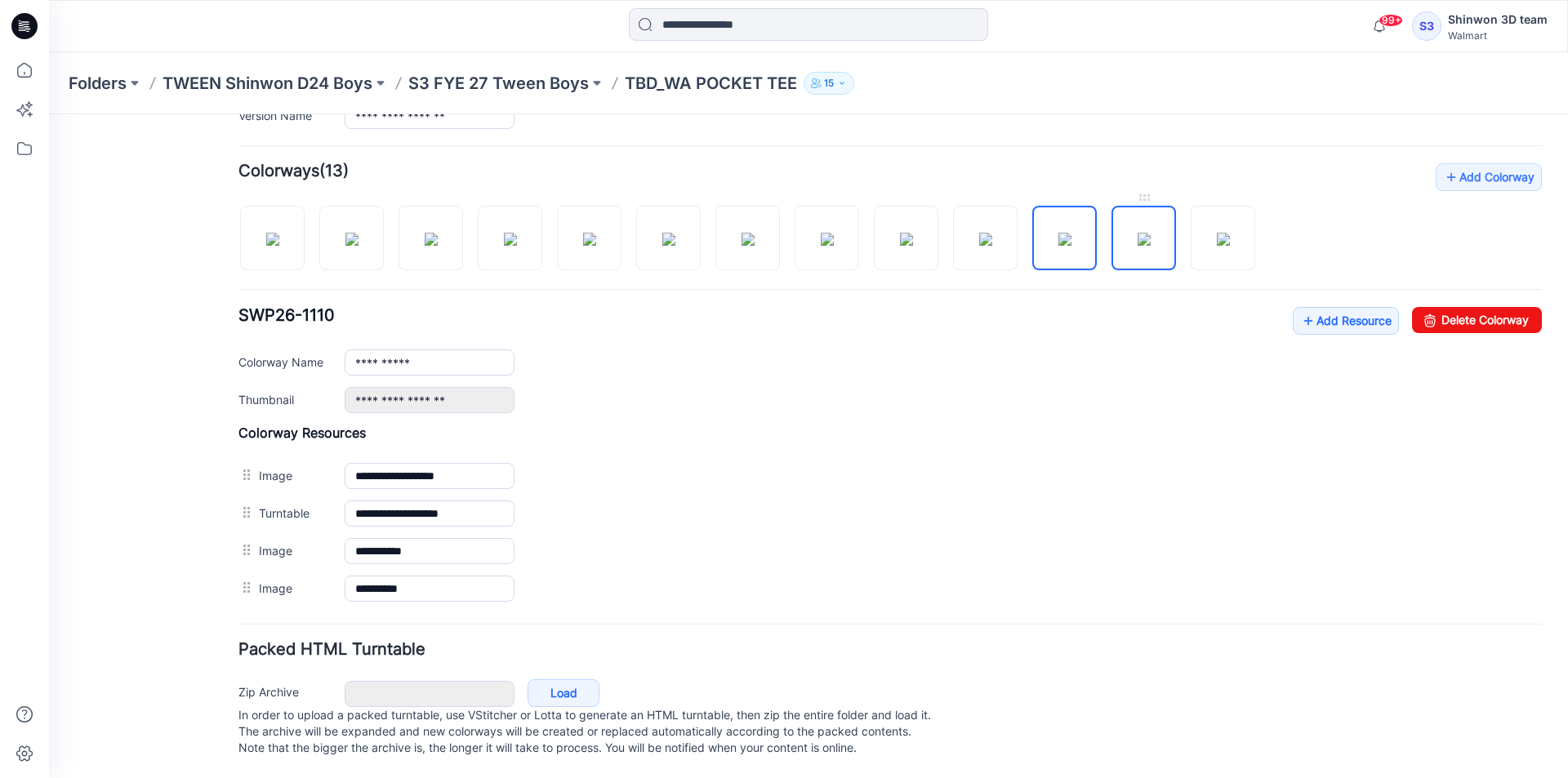
click at [1151, 233] on img at bounding box center [1144, 239] width 13 height 13
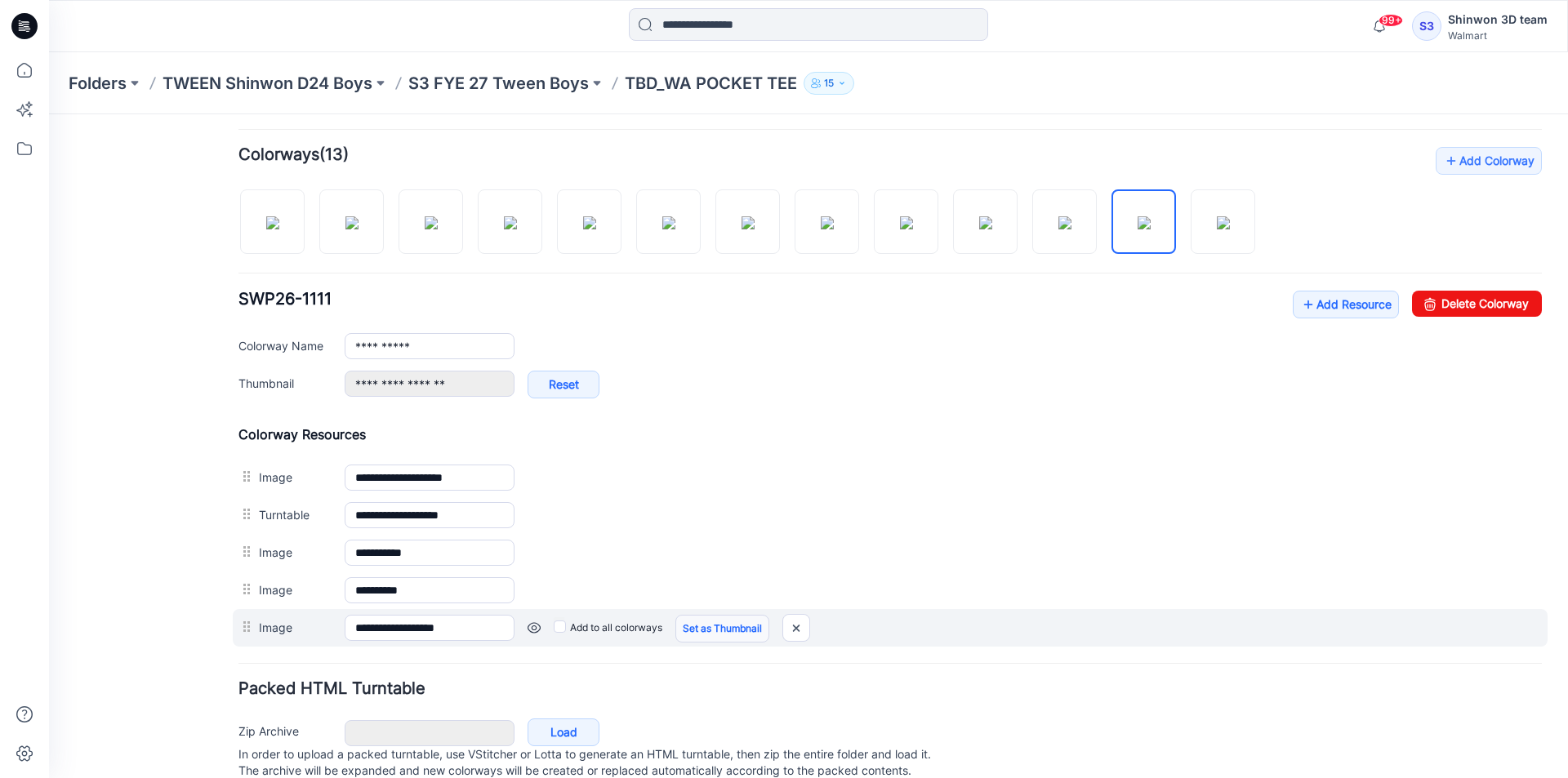
click at [706, 636] on link "Set as Thumbnail" at bounding box center [722, 629] width 94 height 28
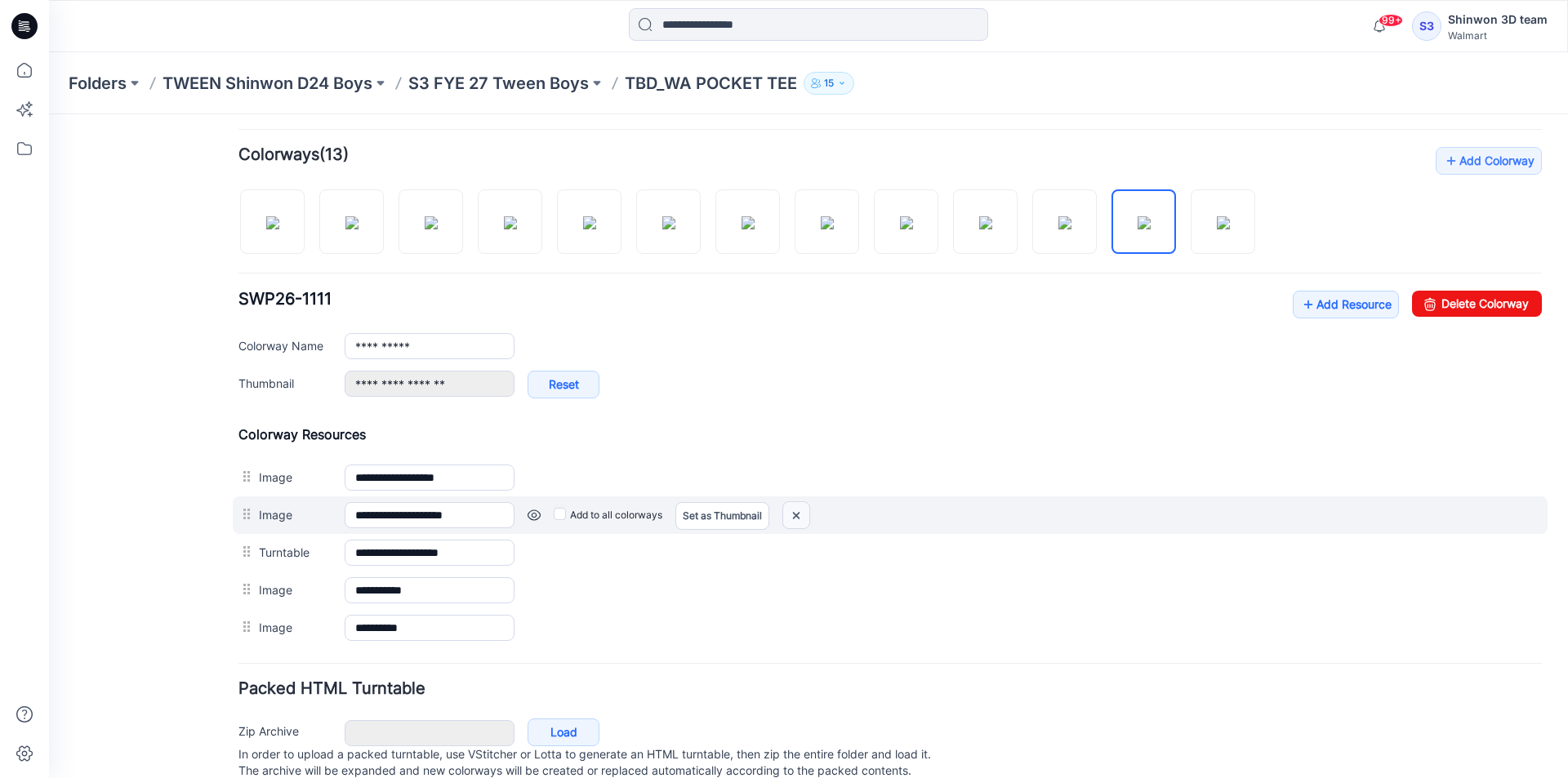
click at [794, 518] on img at bounding box center [797, 515] width 26 height 27
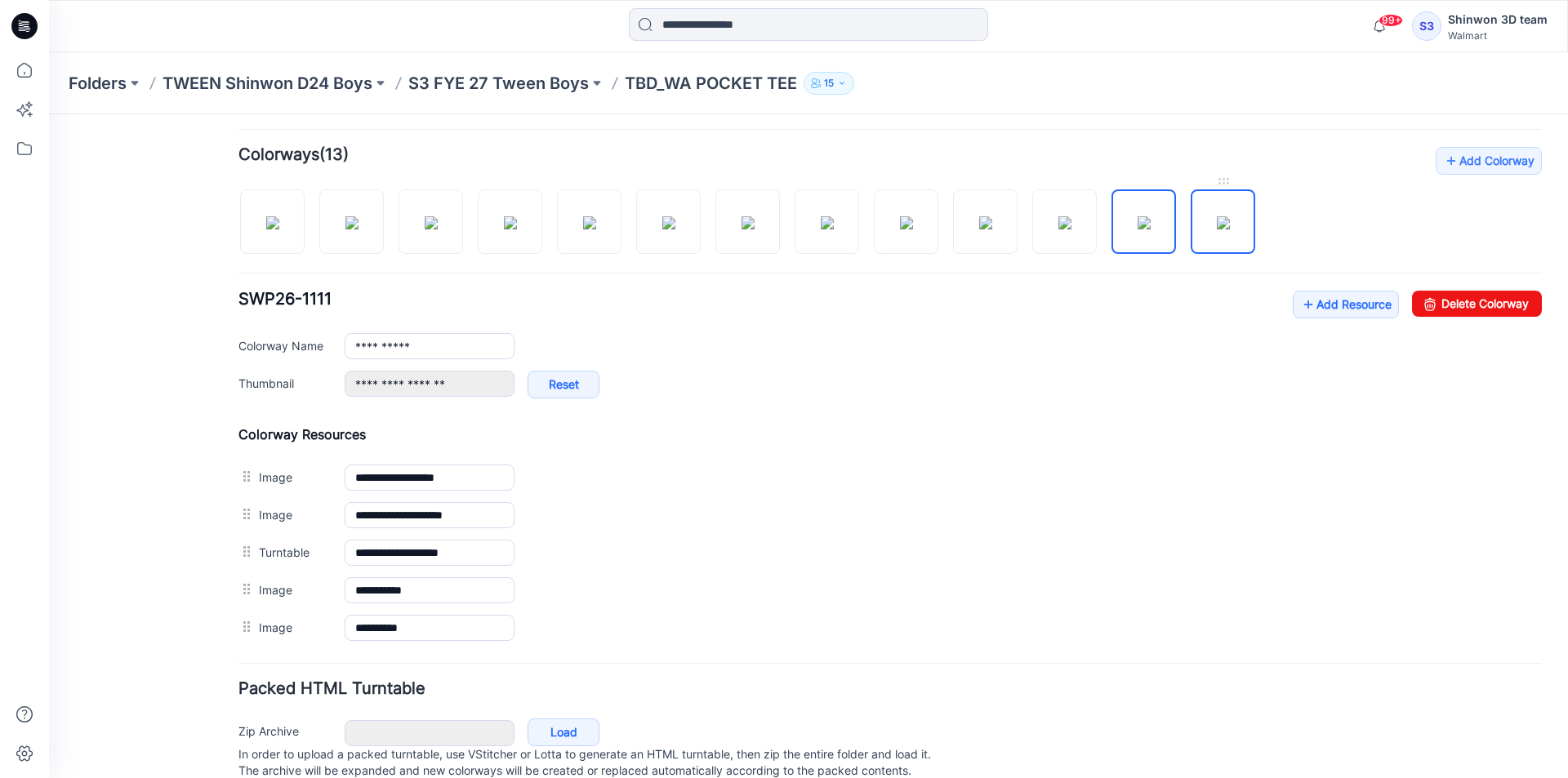
click at [1219, 216] on img at bounding box center [1223, 222] width 13 height 13
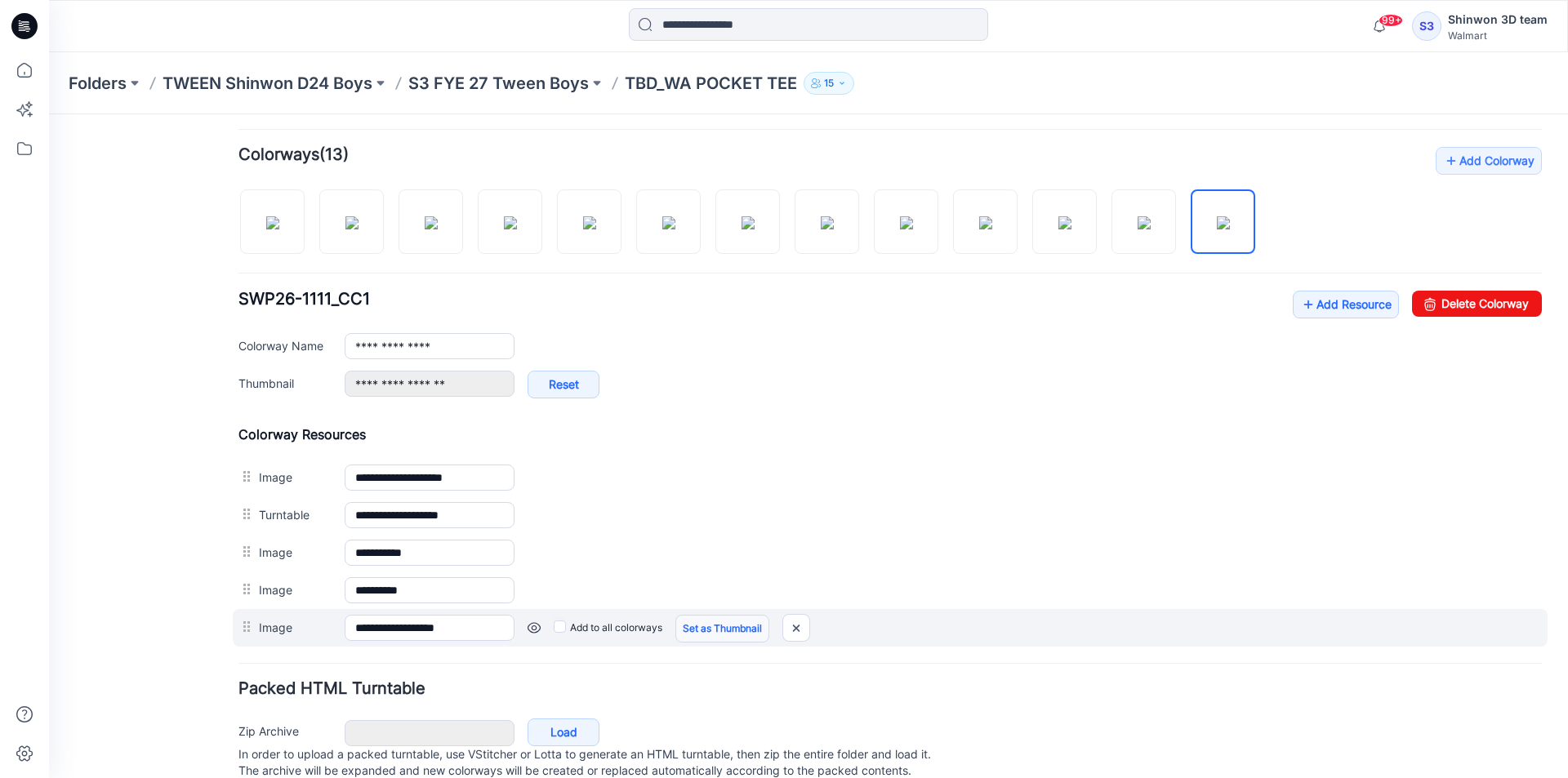
click at [691, 633] on link "Set as Thumbnail" at bounding box center [722, 629] width 94 height 28
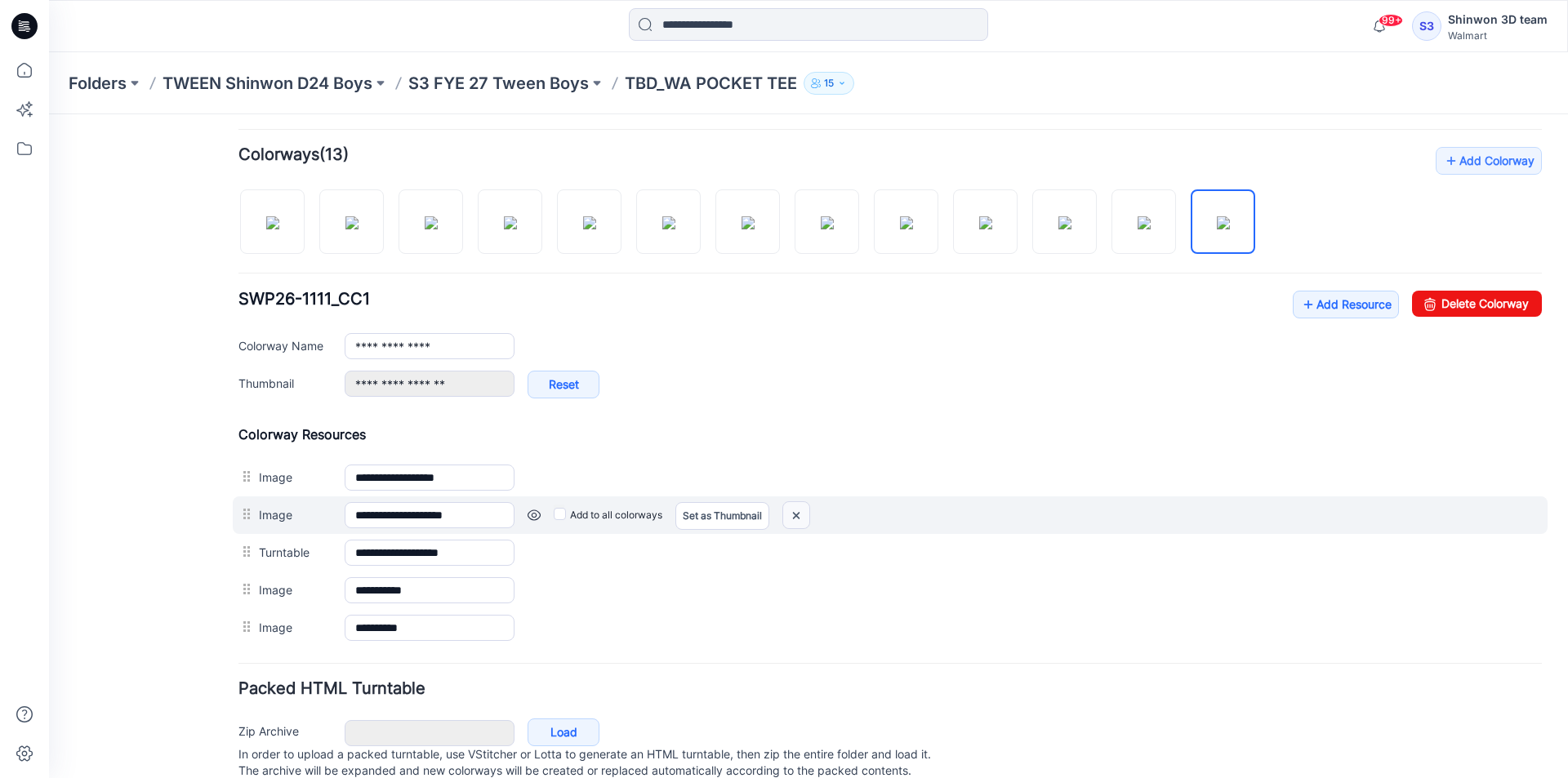
click at [803, 510] on img at bounding box center [797, 515] width 26 height 27
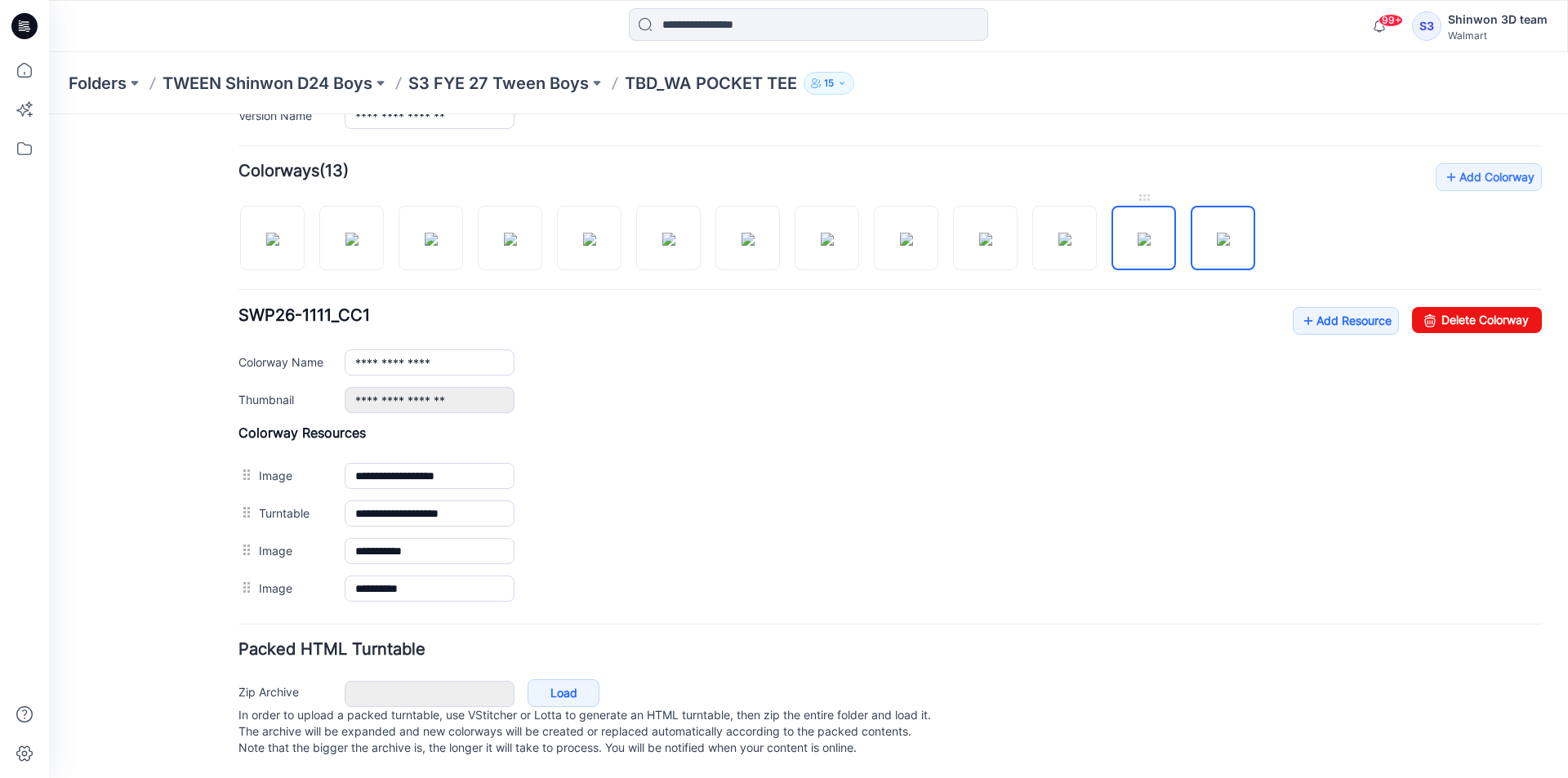
click at [1143, 234] on img at bounding box center [1144, 239] width 13 height 13
click at [1230, 234] on img at bounding box center [1223, 239] width 13 height 13
type input "**********"
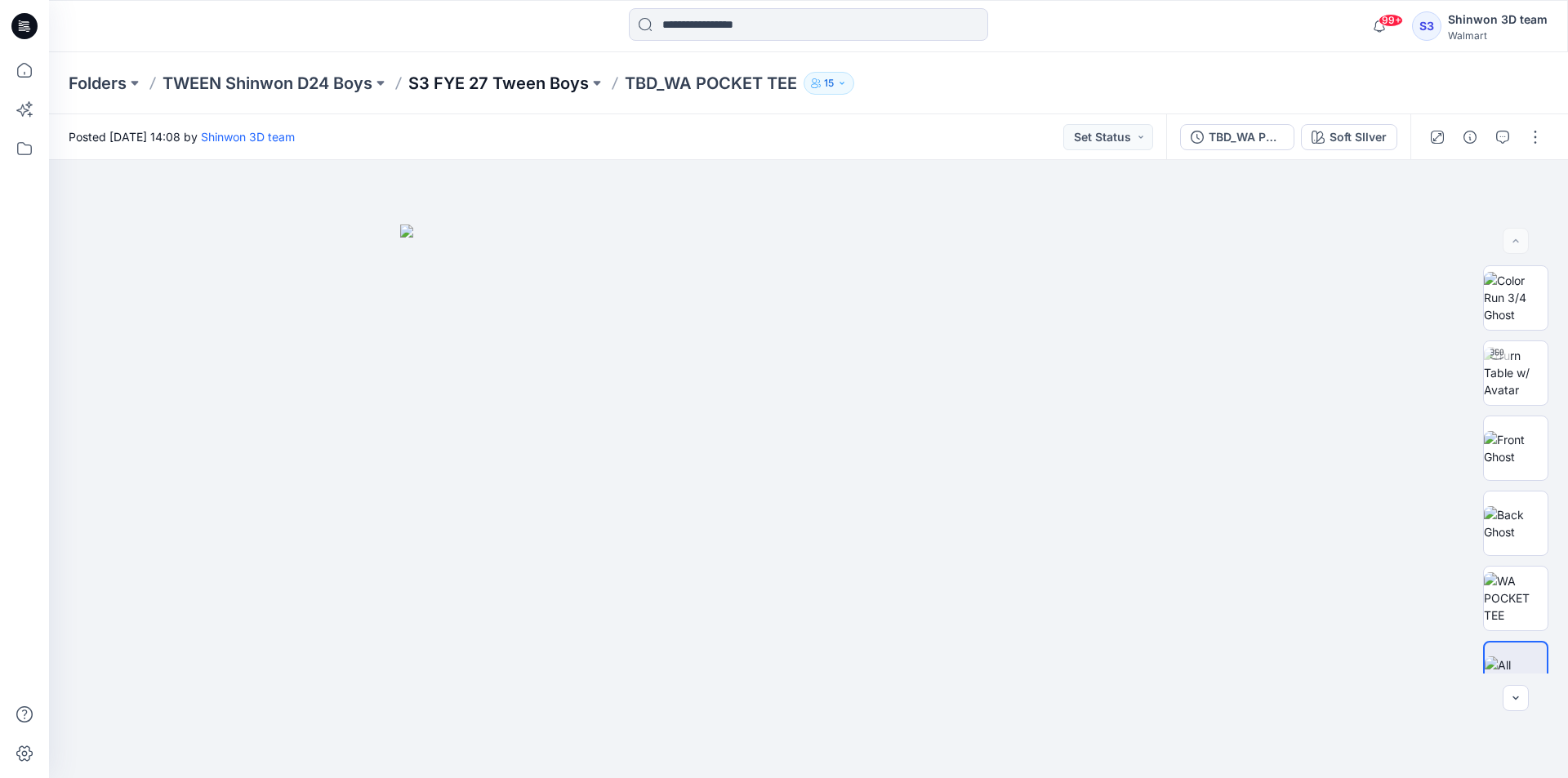
click at [573, 90] on p "S3 FYE 27 Tween Boys" at bounding box center [499, 83] width 181 height 23
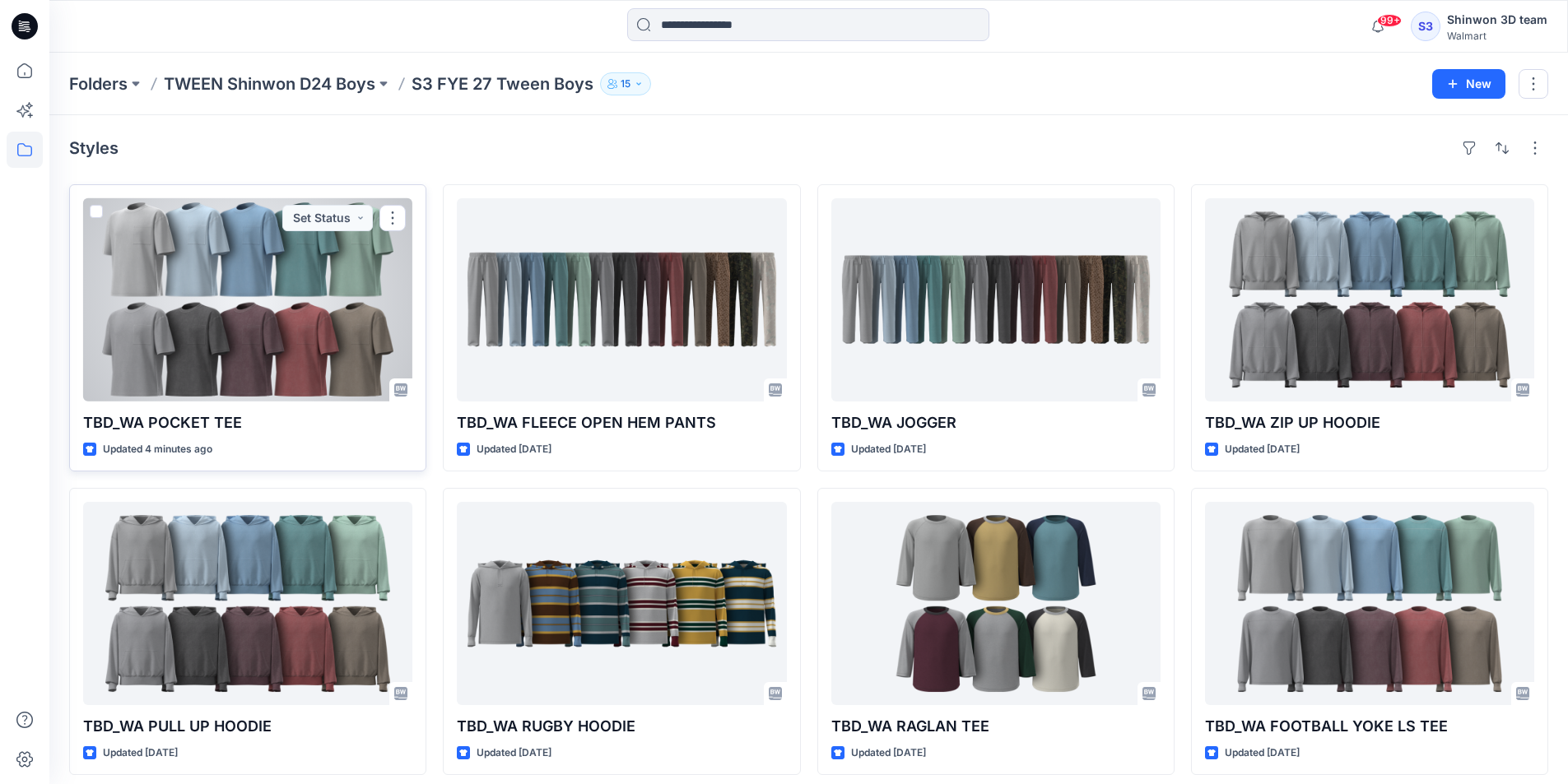
click at [221, 292] on div at bounding box center [248, 300] width 329 height 203
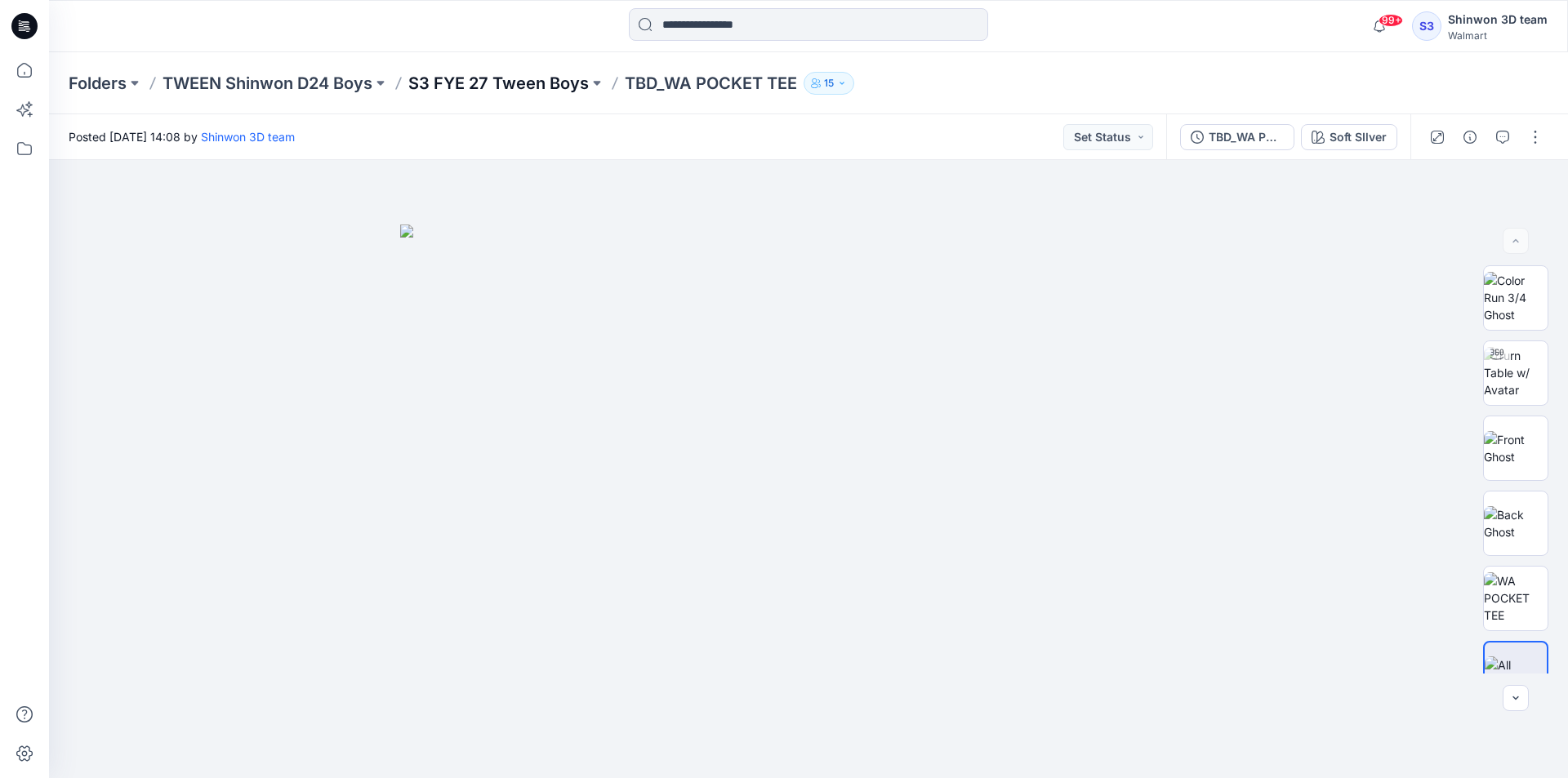
click at [543, 74] on p "S3 FYE 27 Tween Boys" at bounding box center [499, 83] width 181 height 23
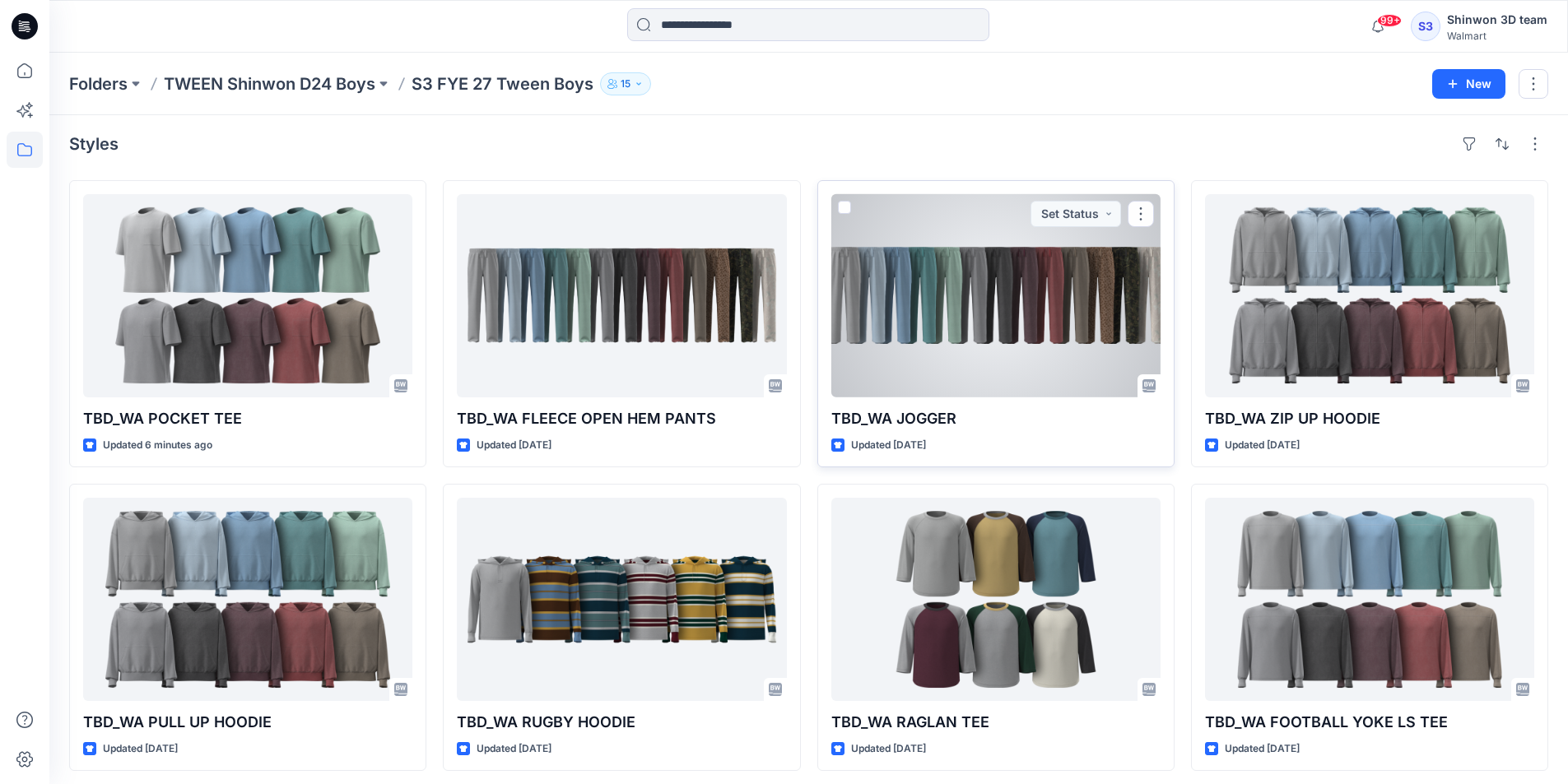
scroll to position [10, 0]
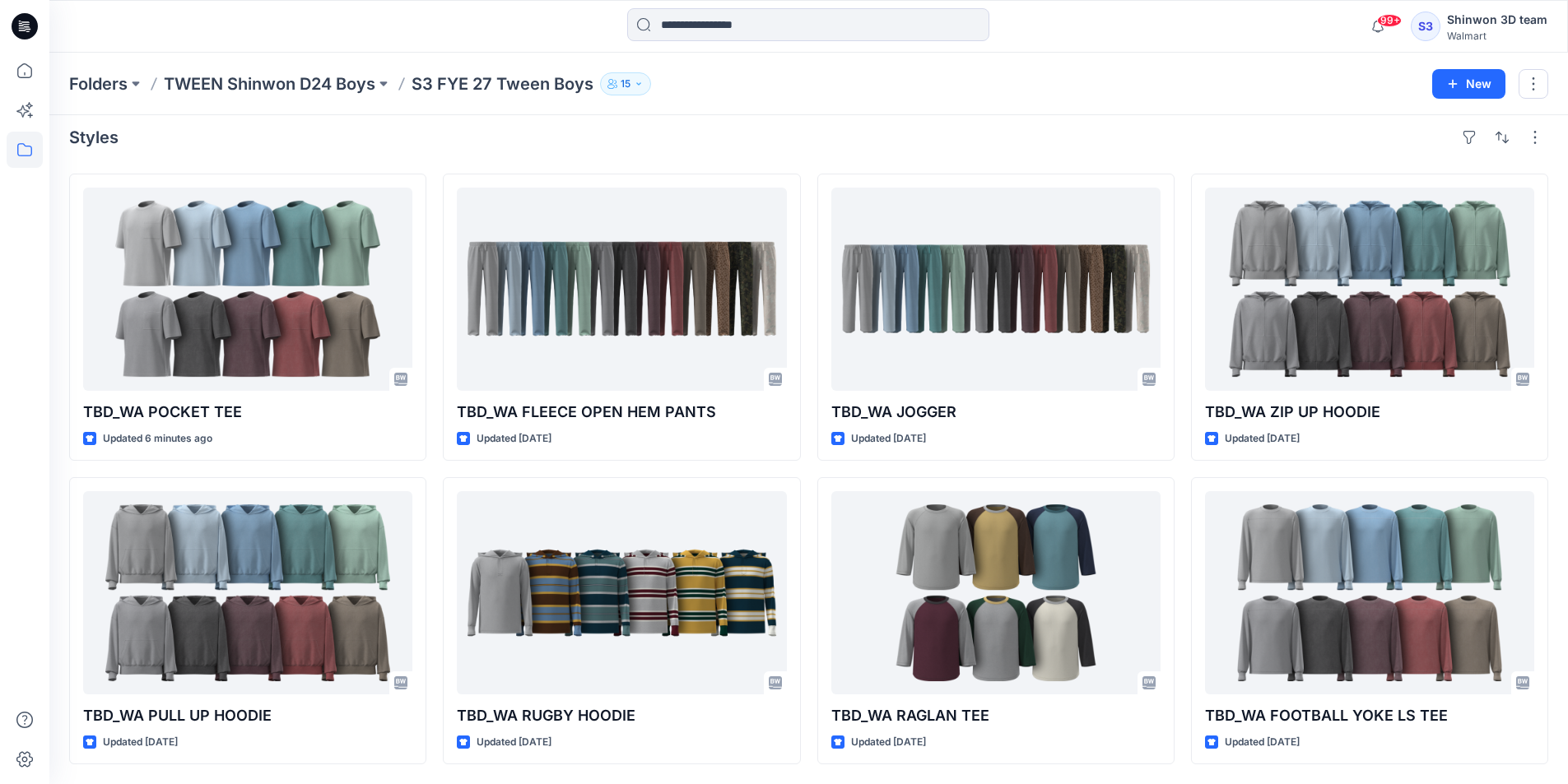
click at [1370, 144] on div "Styles" at bounding box center [808, 137] width 1479 height 26
click at [1234, 35] on div "99+ Notifications Your style TBD_WA POCKET TEE is ready 2 minutes ago Syed Rasu…" at bounding box center [808, 25] width 1518 height 36
click at [541, 113] on div "Folders TWEEN Shinwon D24 Boys S3 FYE 27 Tween Boys 15 New" at bounding box center [808, 83] width 1518 height 62
click at [1015, 48] on div "99+ Notifications Your style TBD_WA POCKET TEE is ready 2 minutes ago Syed Rasu…" at bounding box center [808, 26] width 1518 height 52
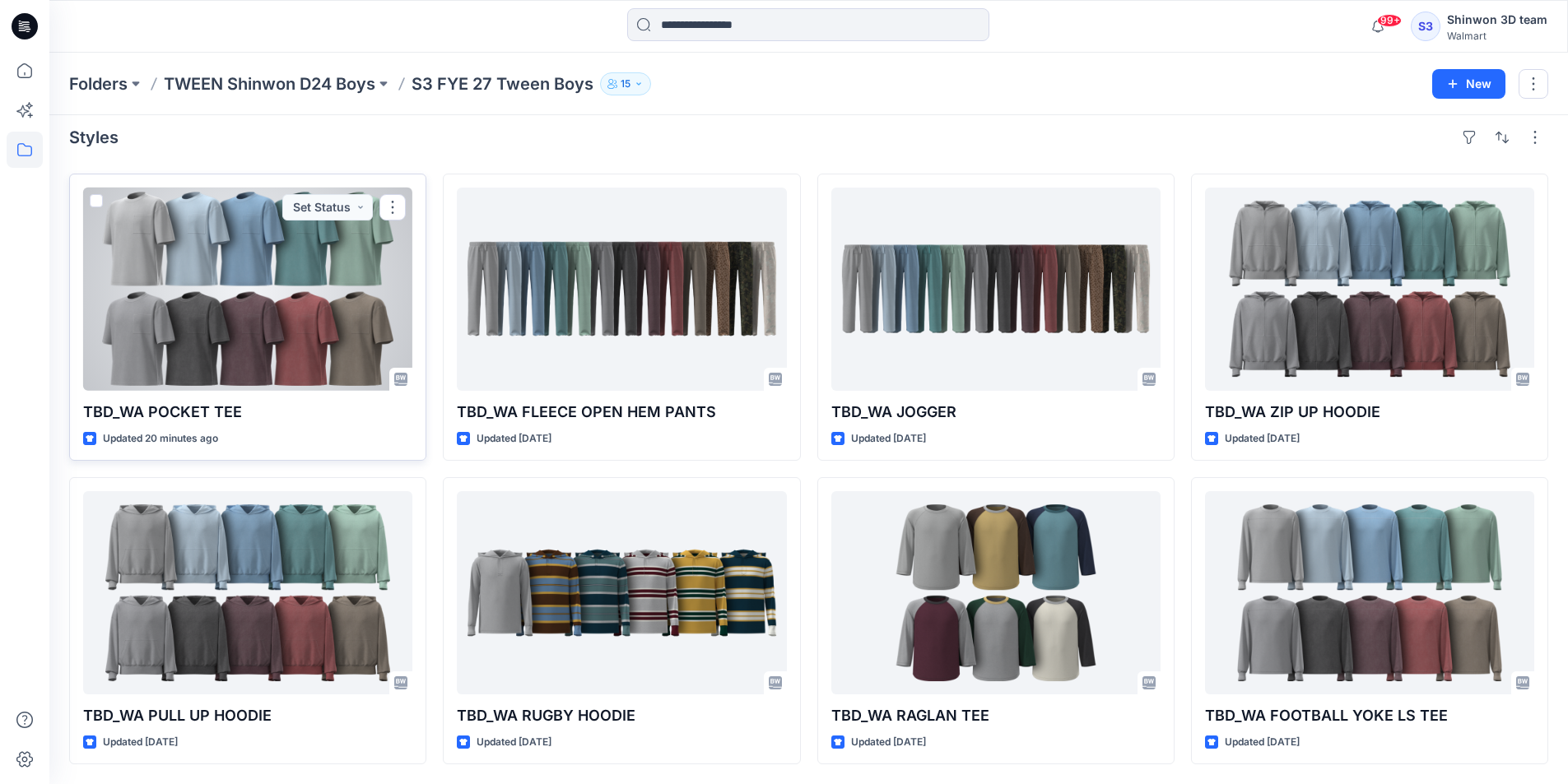
click at [290, 248] on div at bounding box center [248, 289] width 329 height 203
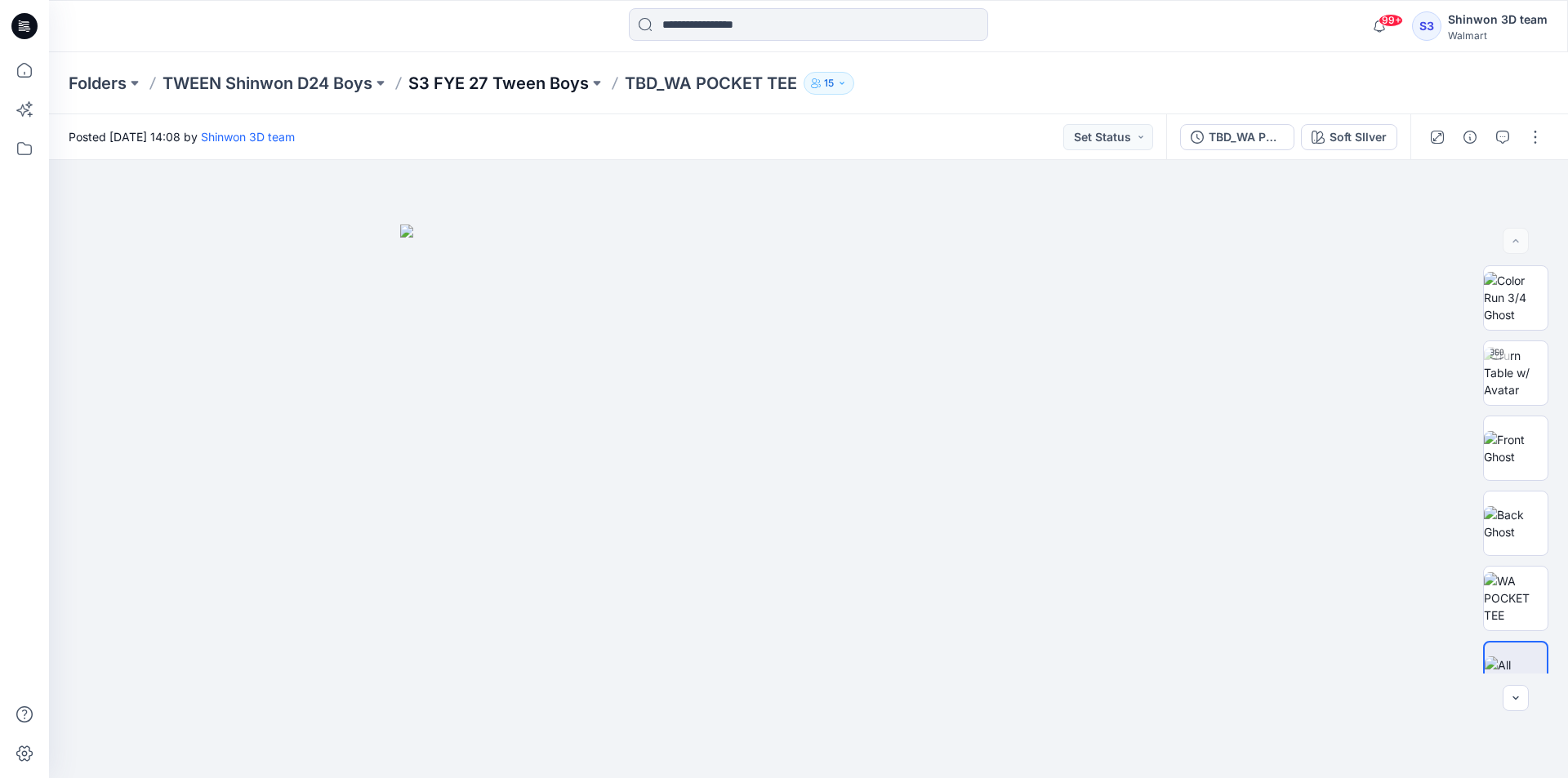
click at [444, 77] on p "S3 FYE 27 Tween Boys" at bounding box center [499, 83] width 181 height 23
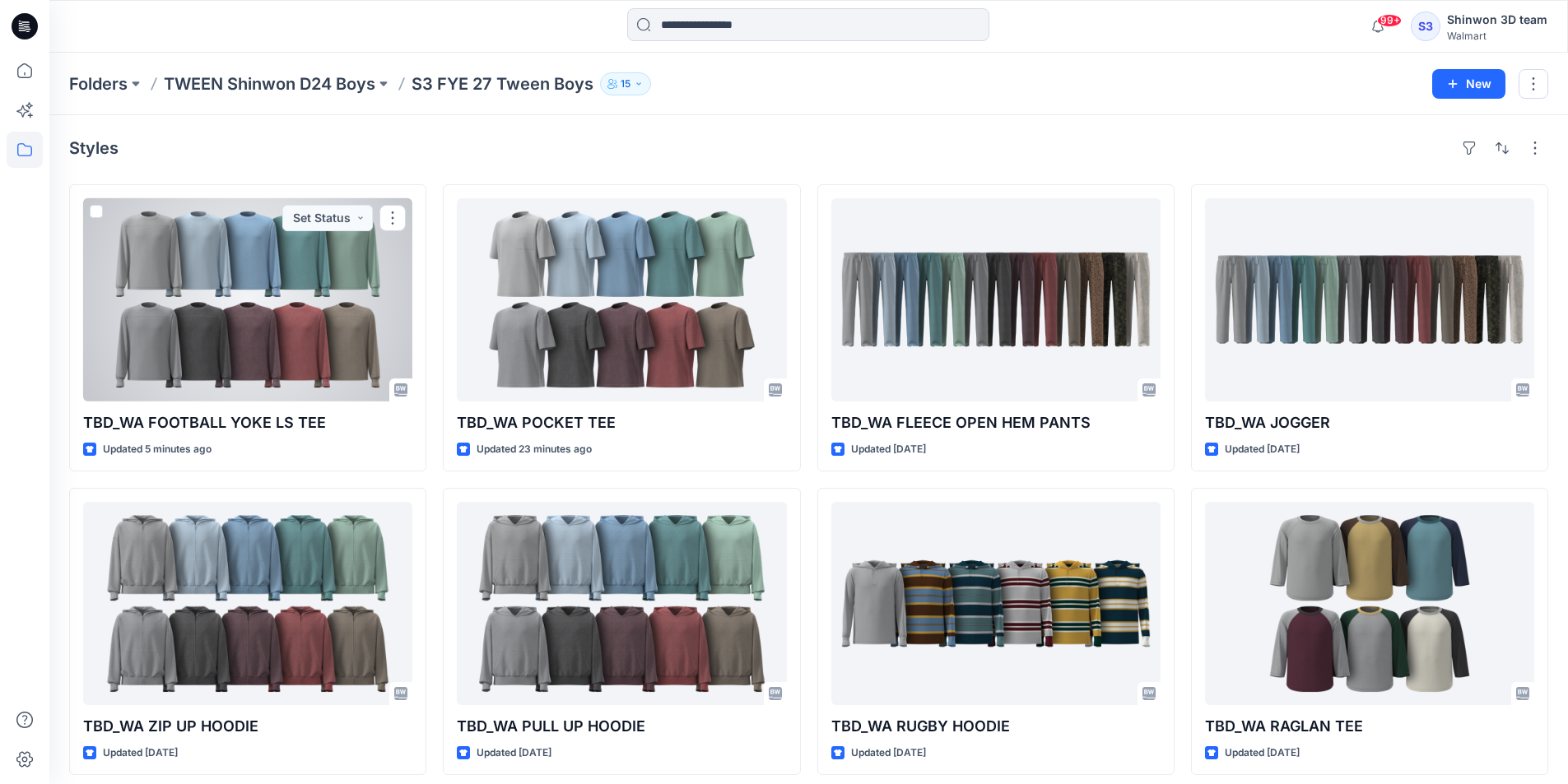
click at [231, 260] on div at bounding box center [248, 300] width 329 height 203
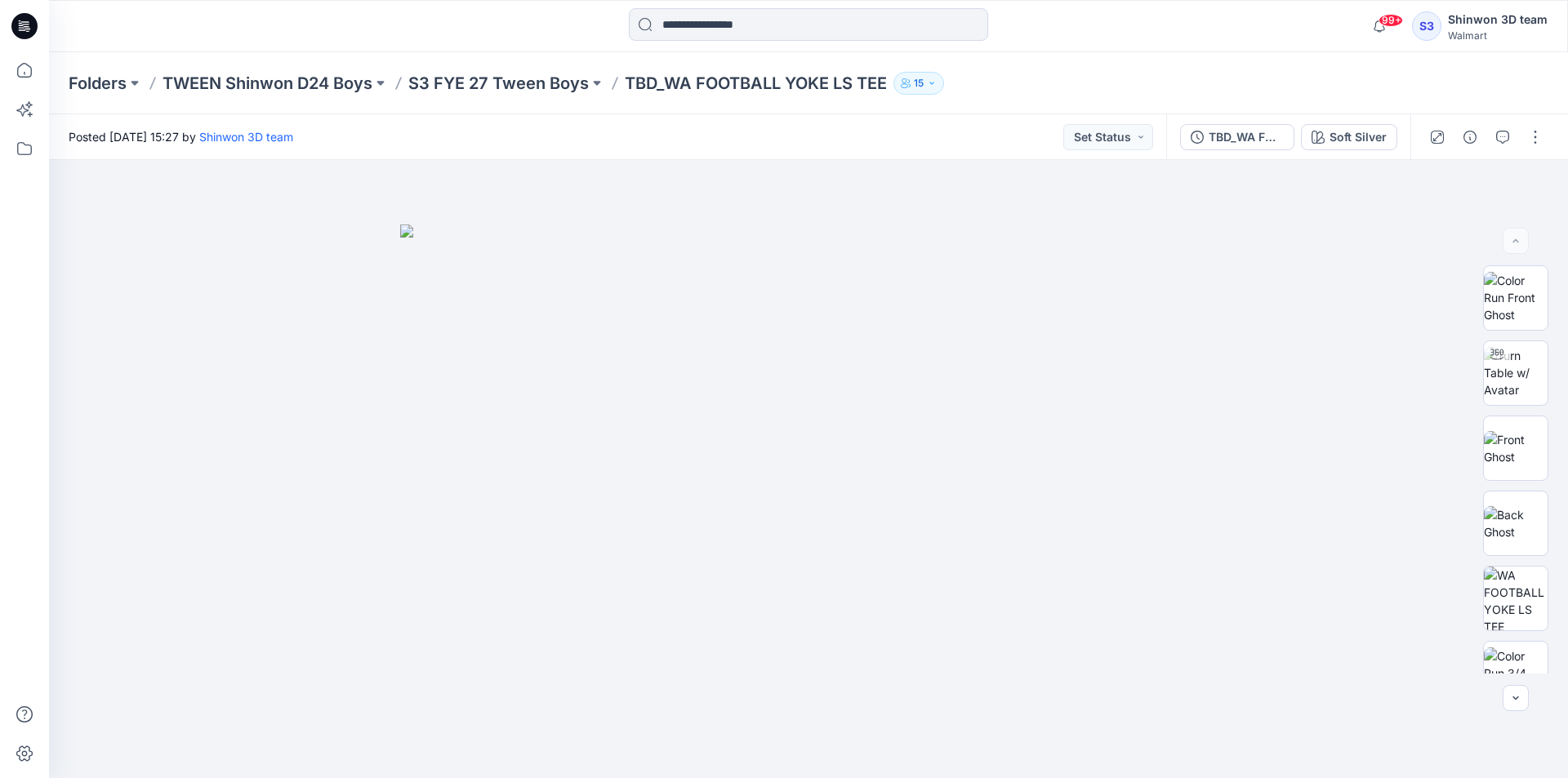
click at [1009, 34] on div at bounding box center [809, 25] width 759 height 36
click at [1247, 139] on div "TBD_WA FOOTBALL YOKE LS TEE" at bounding box center [1246, 137] width 75 height 18
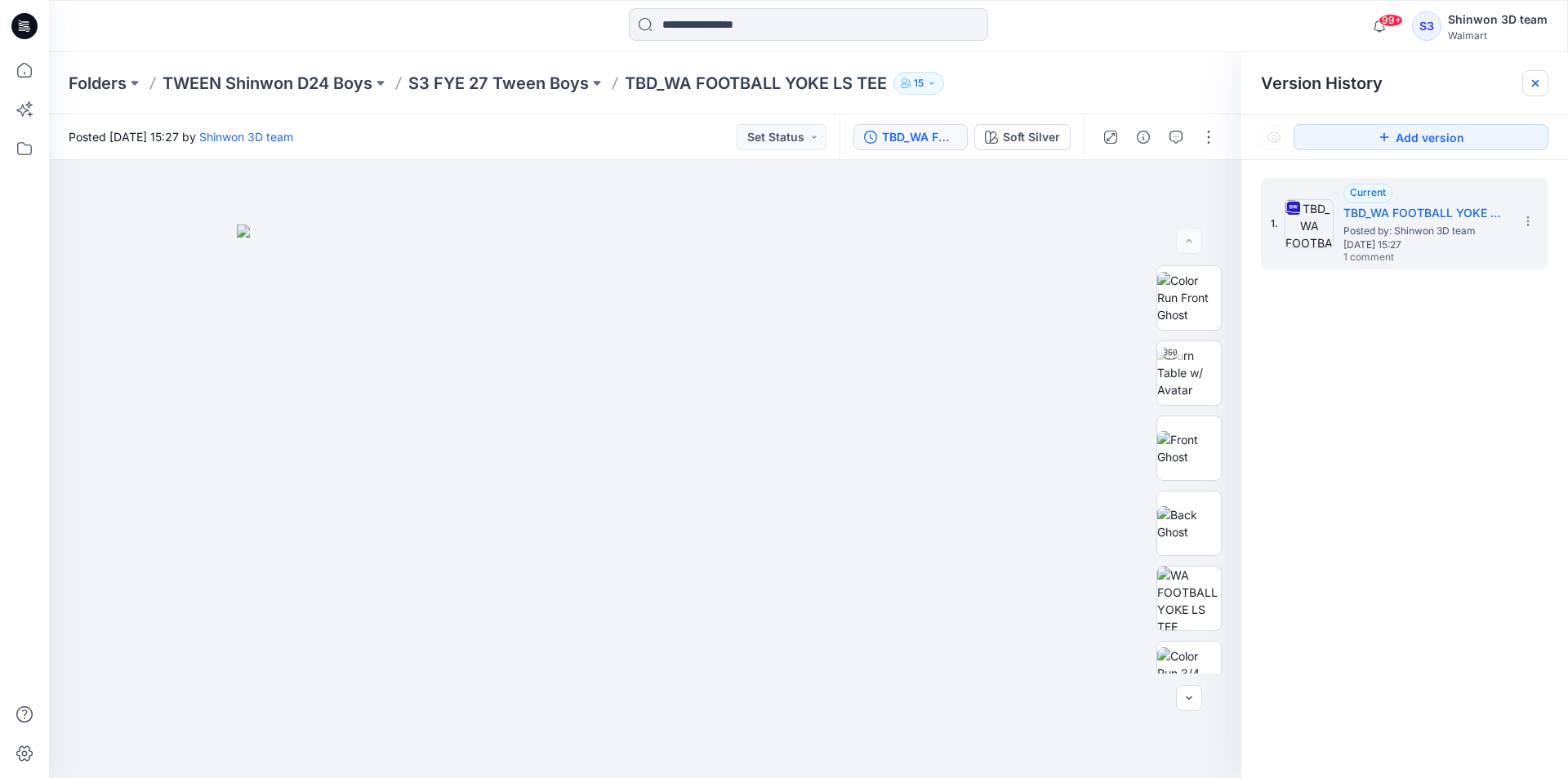
click at [1532, 86] on icon at bounding box center [1536, 83] width 7 height 7
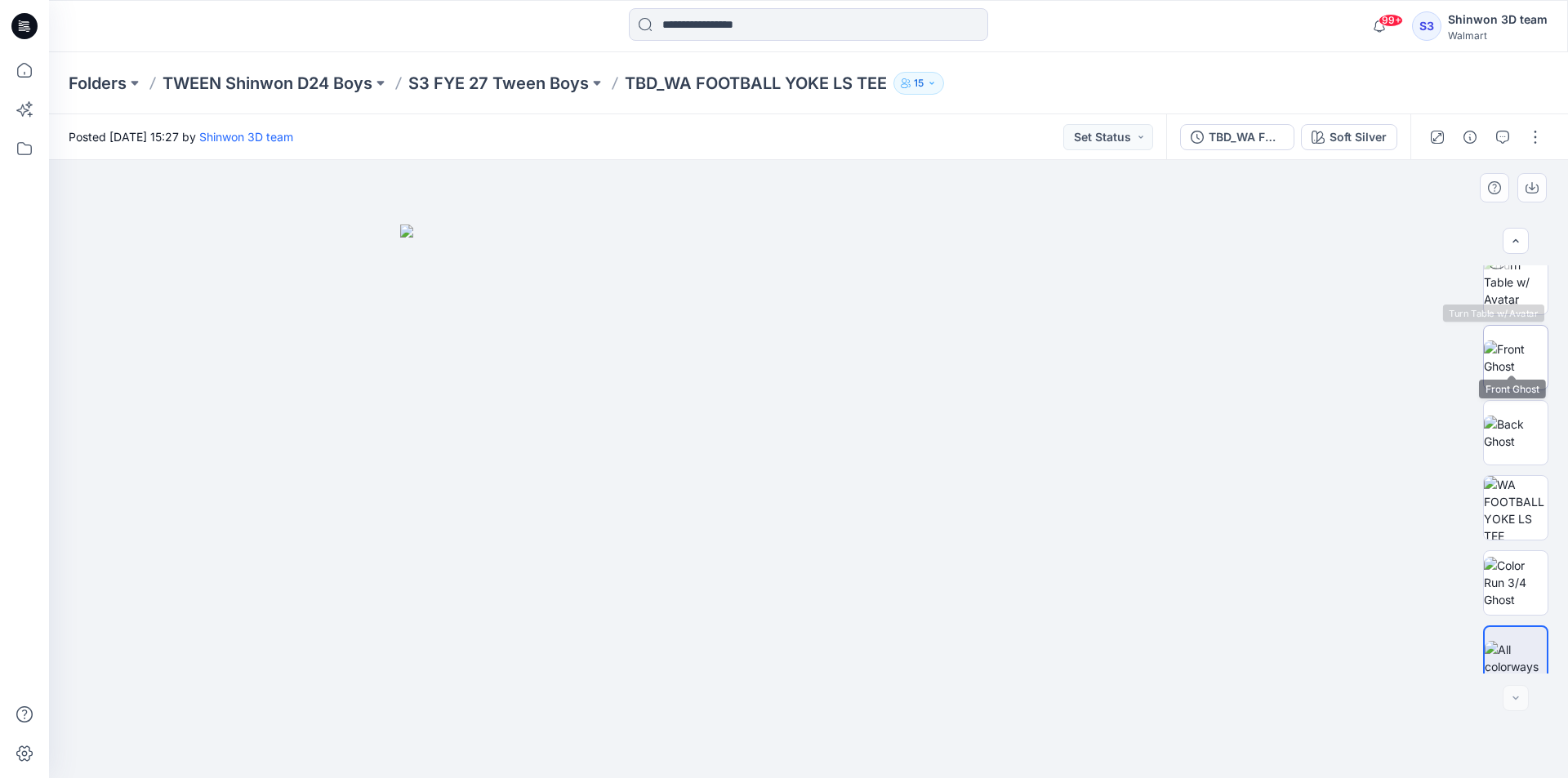
scroll to position [108, 0]
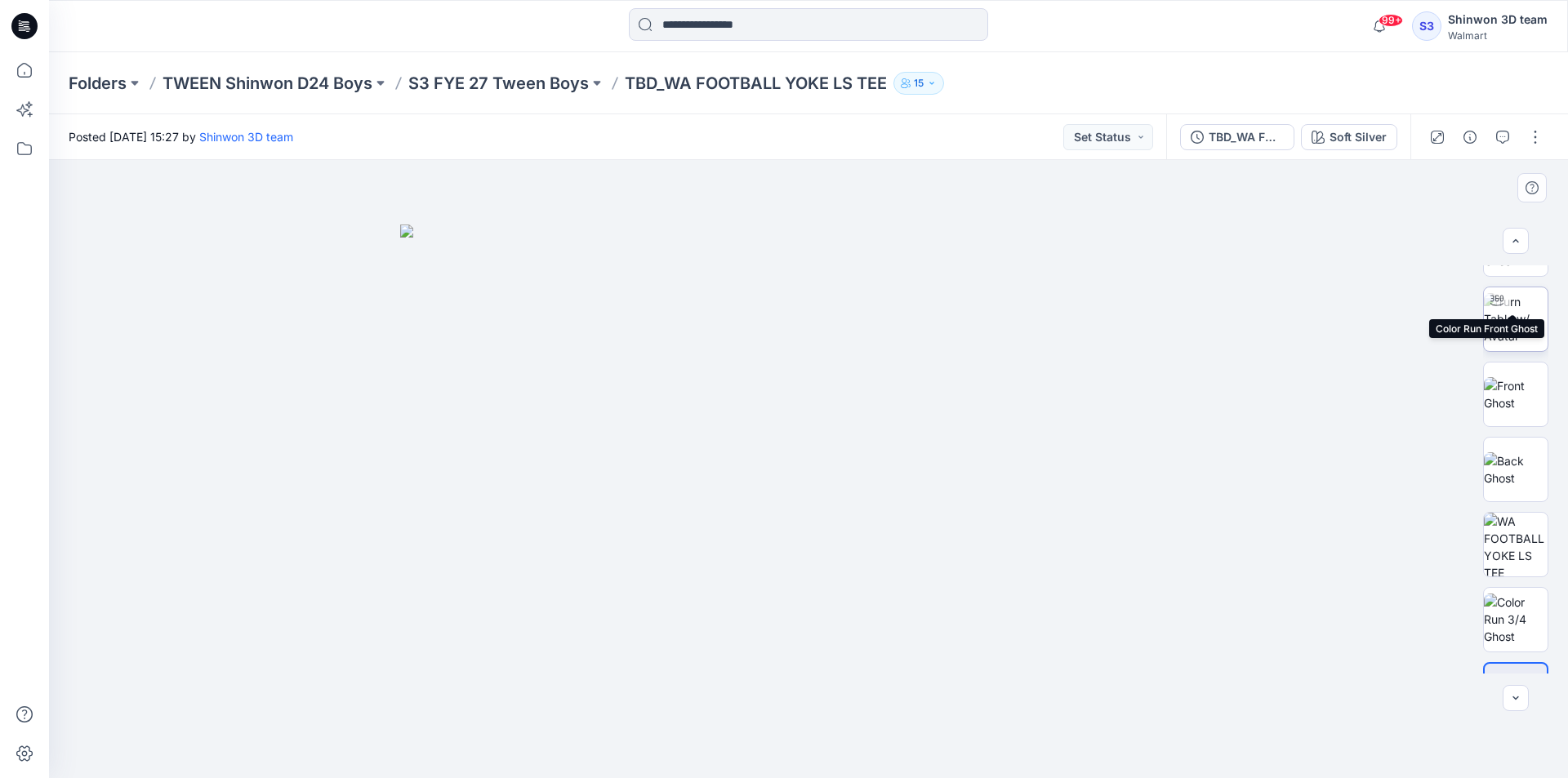
scroll to position [108, 0]
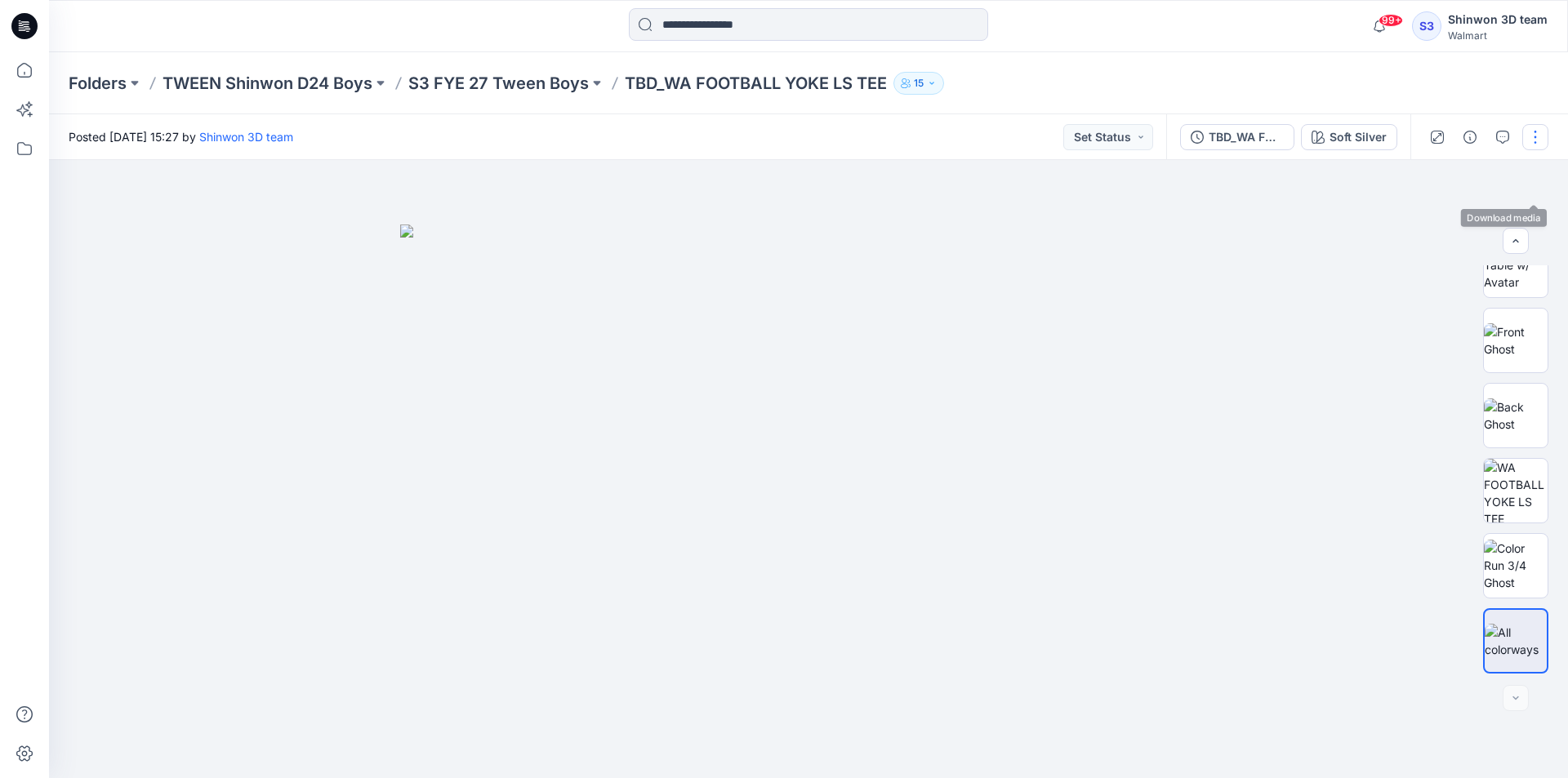
click at [1539, 141] on button "button" at bounding box center [1535, 137] width 26 height 26
click at [1406, 223] on icon "button" at bounding box center [1409, 219] width 9 height 10
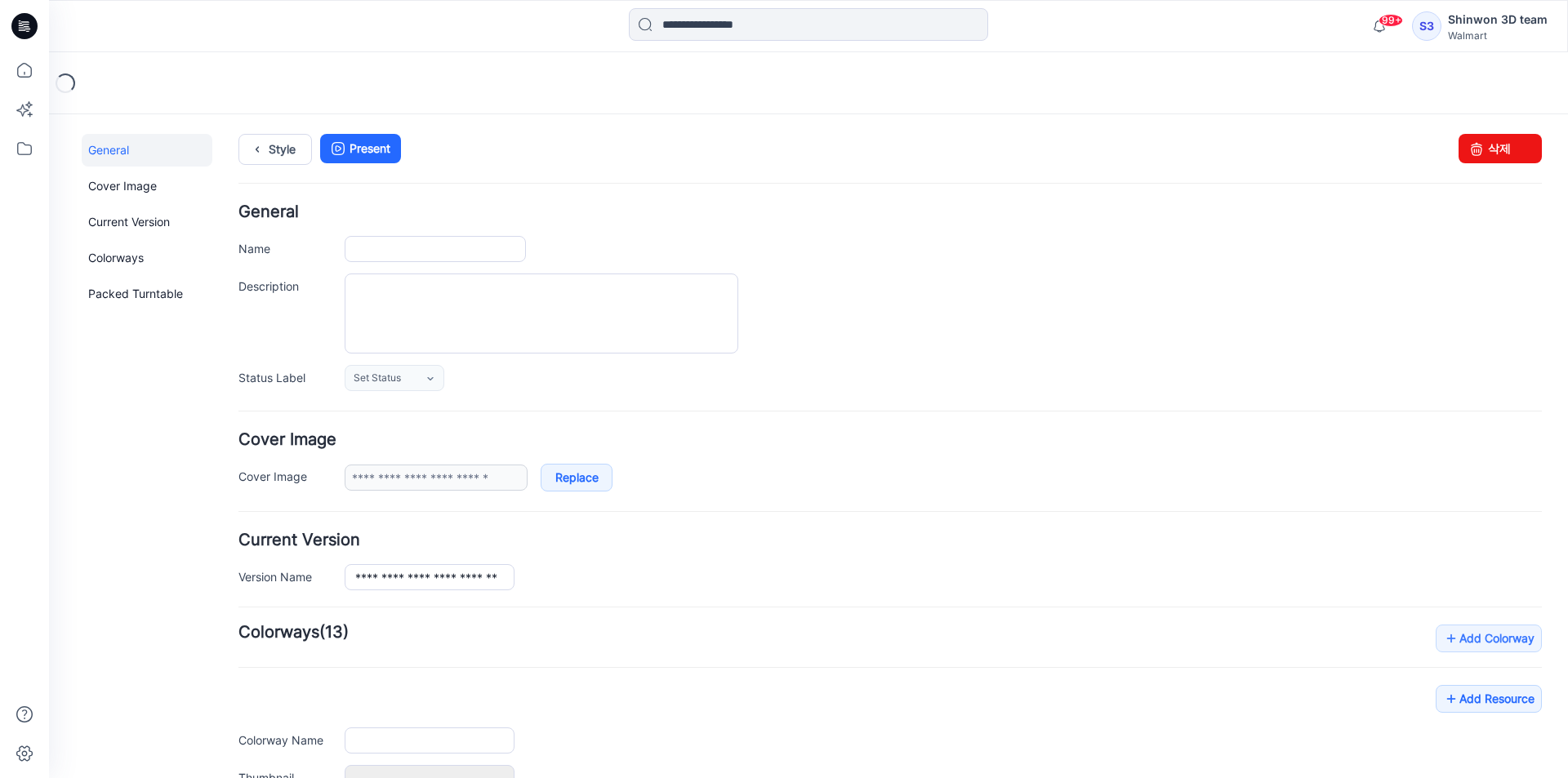
type input "**********"
type textarea "**********"
type input "**********"
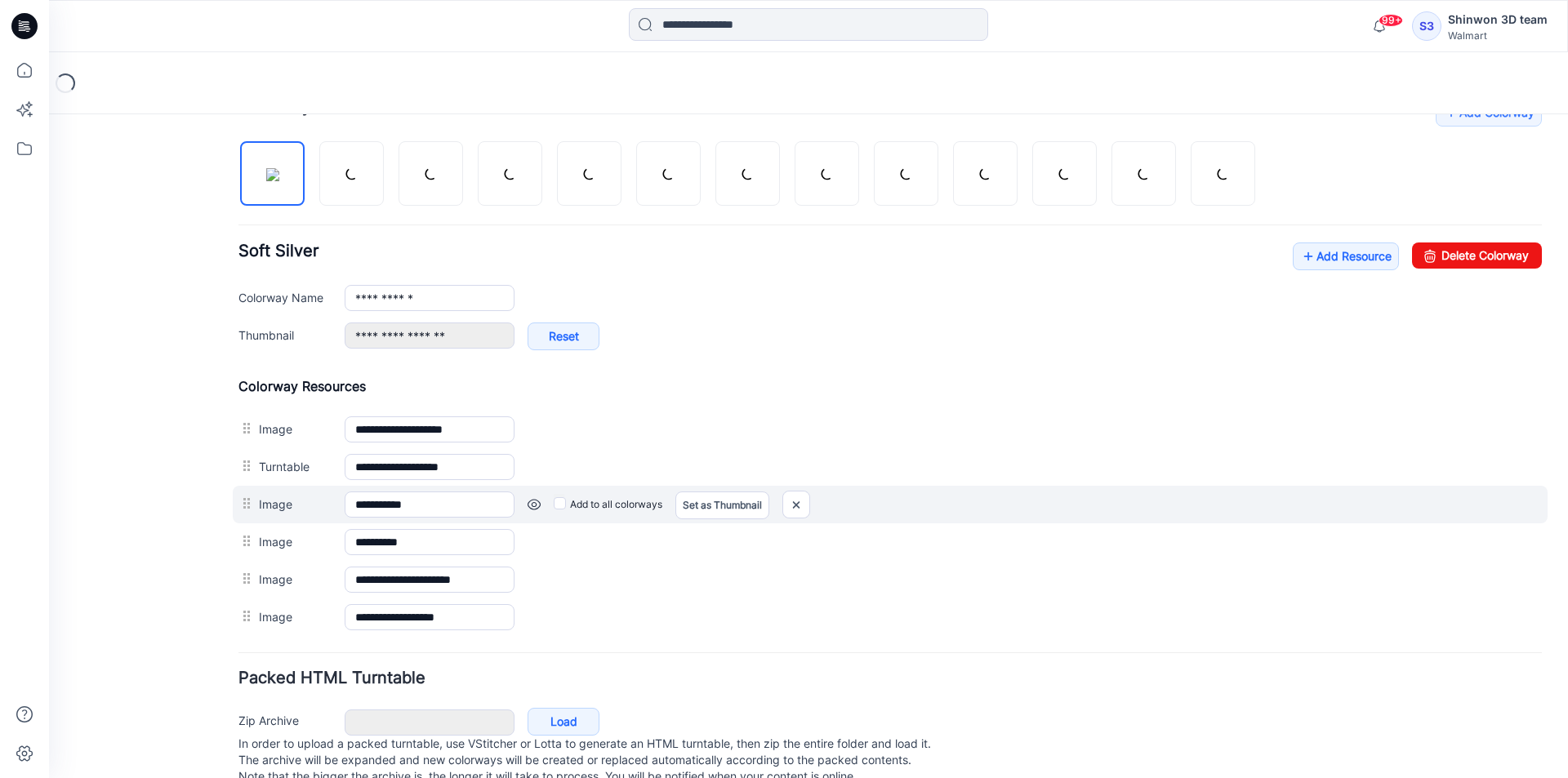
scroll to position [570, 0]
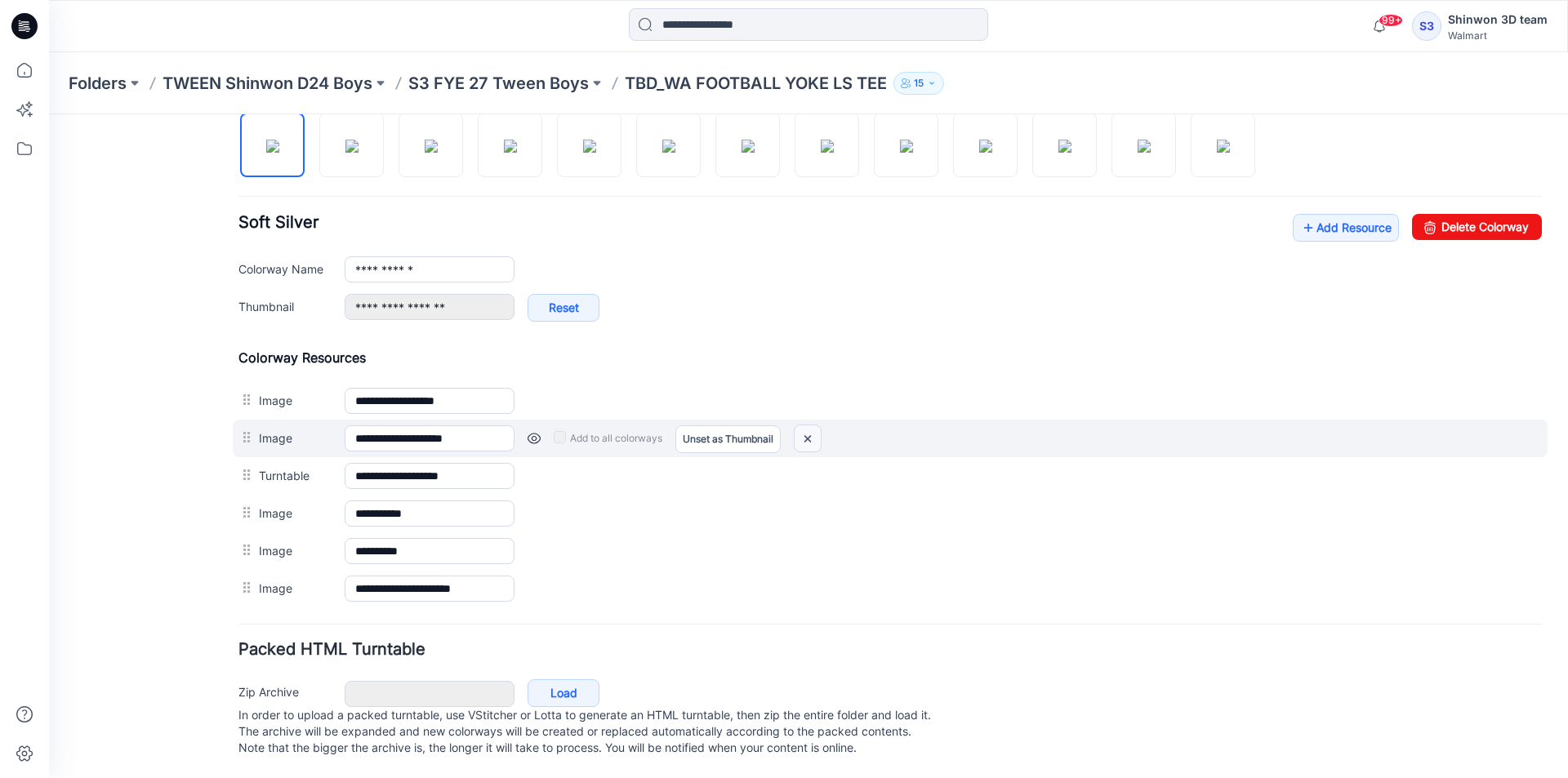
click at [817, 425] on img at bounding box center [808, 438] width 26 height 27
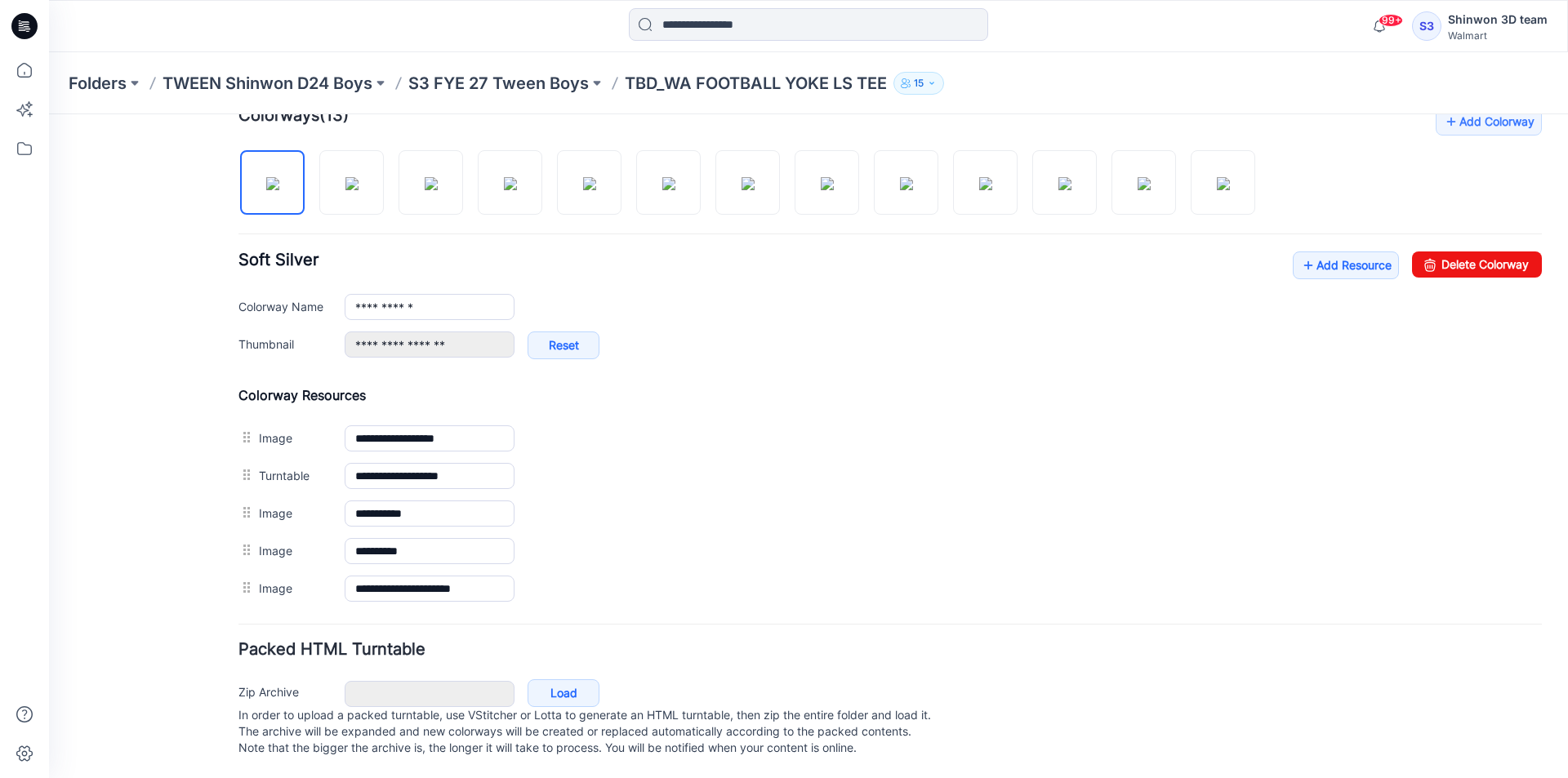
scroll to position [533, 0]
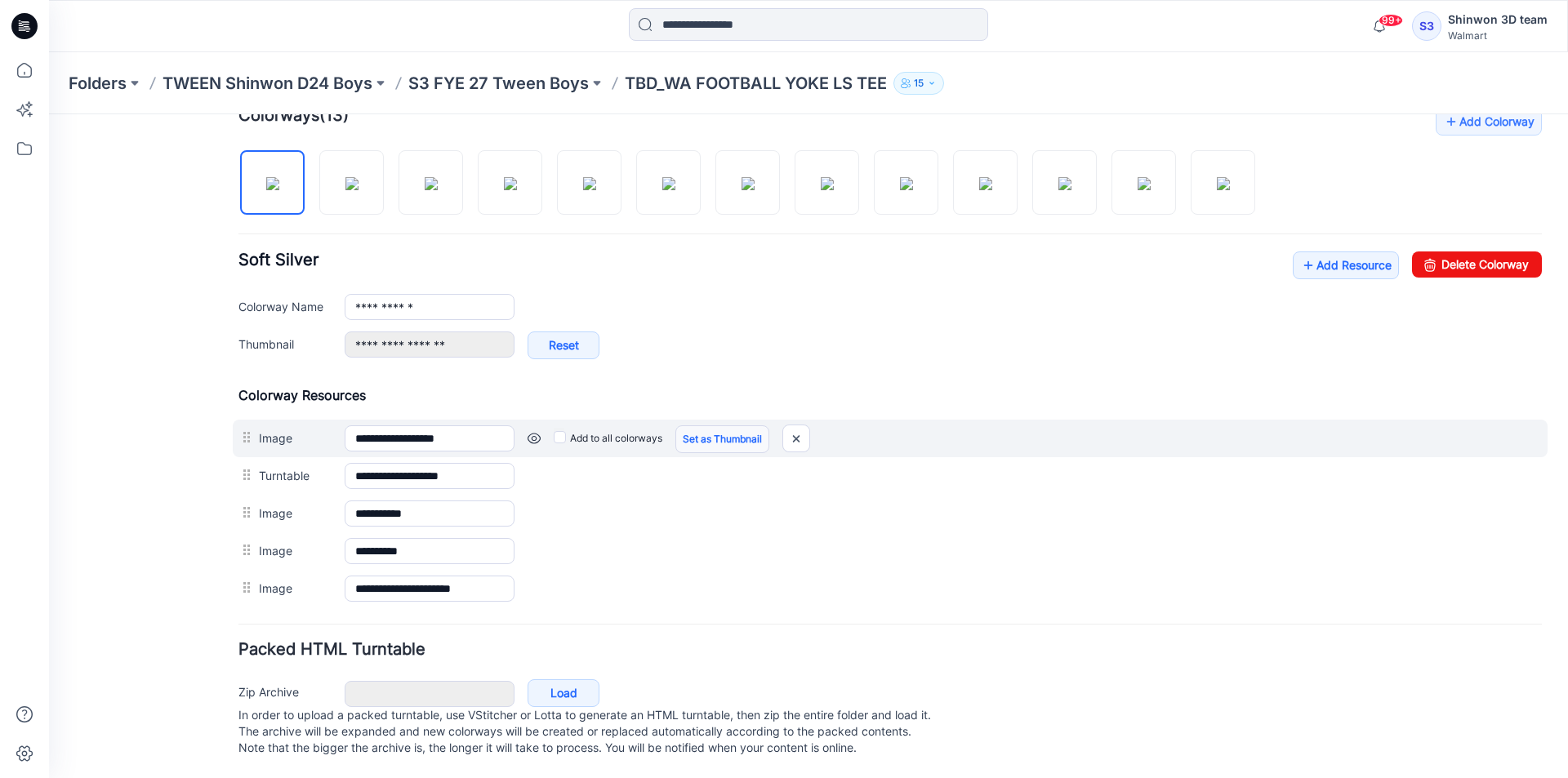
click at [700, 425] on link "Set as Thumbnail" at bounding box center [722, 439] width 94 height 28
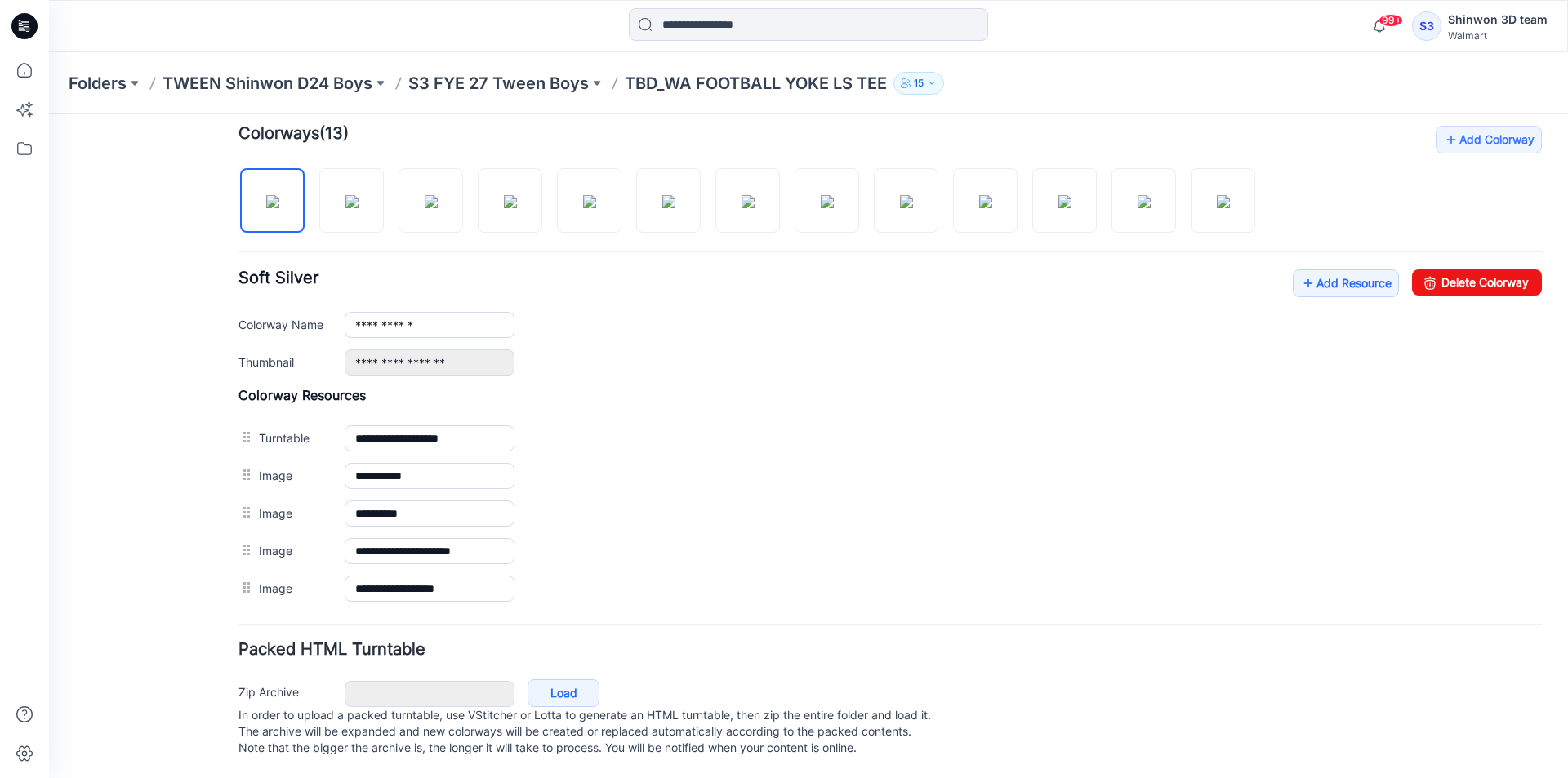
scroll to position [515, 0]
click at [359, 195] on img at bounding box center [352, 201] width 13 height 13
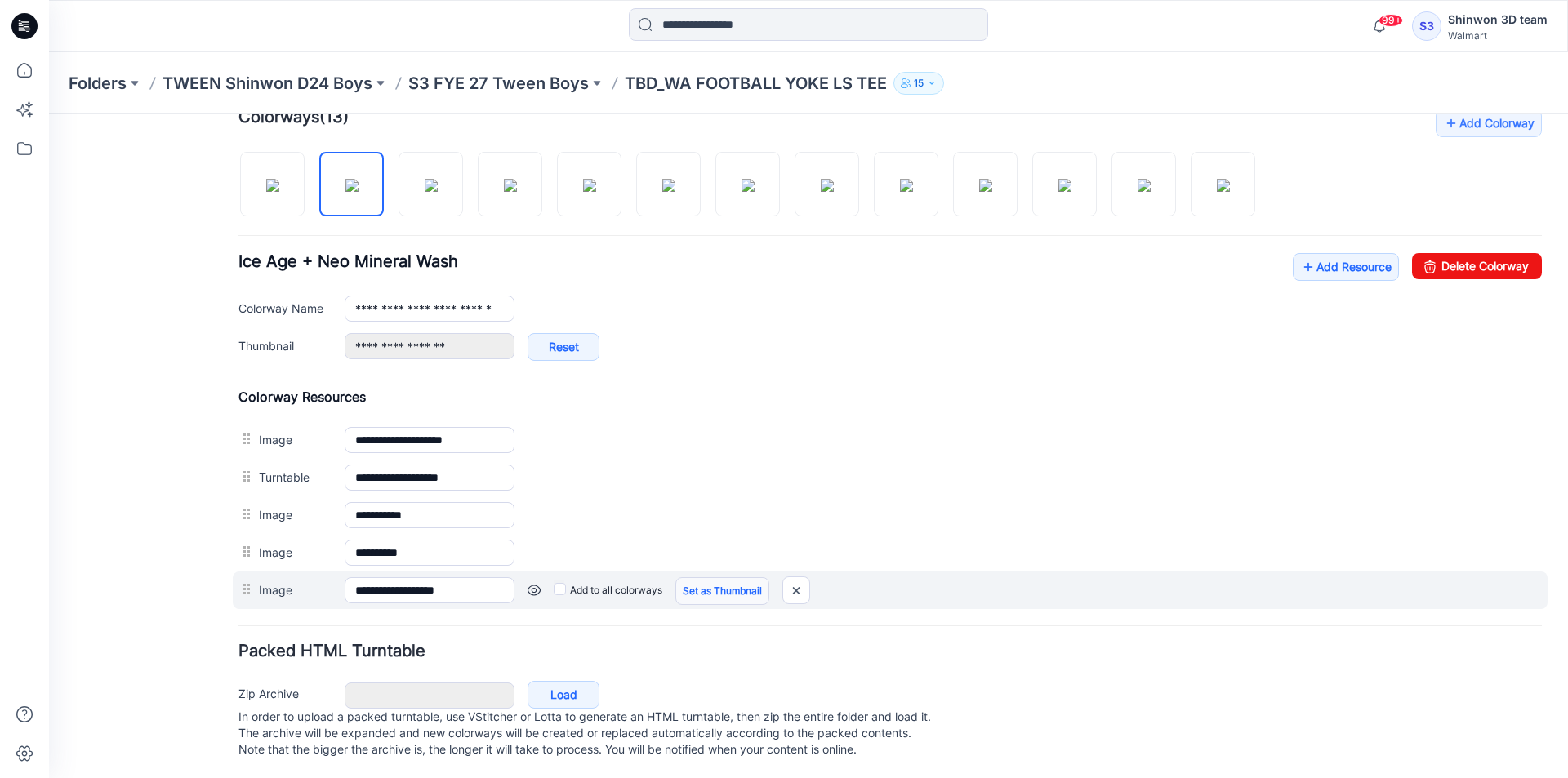
click at [692, 590] on link "Set as Thumbnail" at bounding box center [722, 591] width 94 height 28
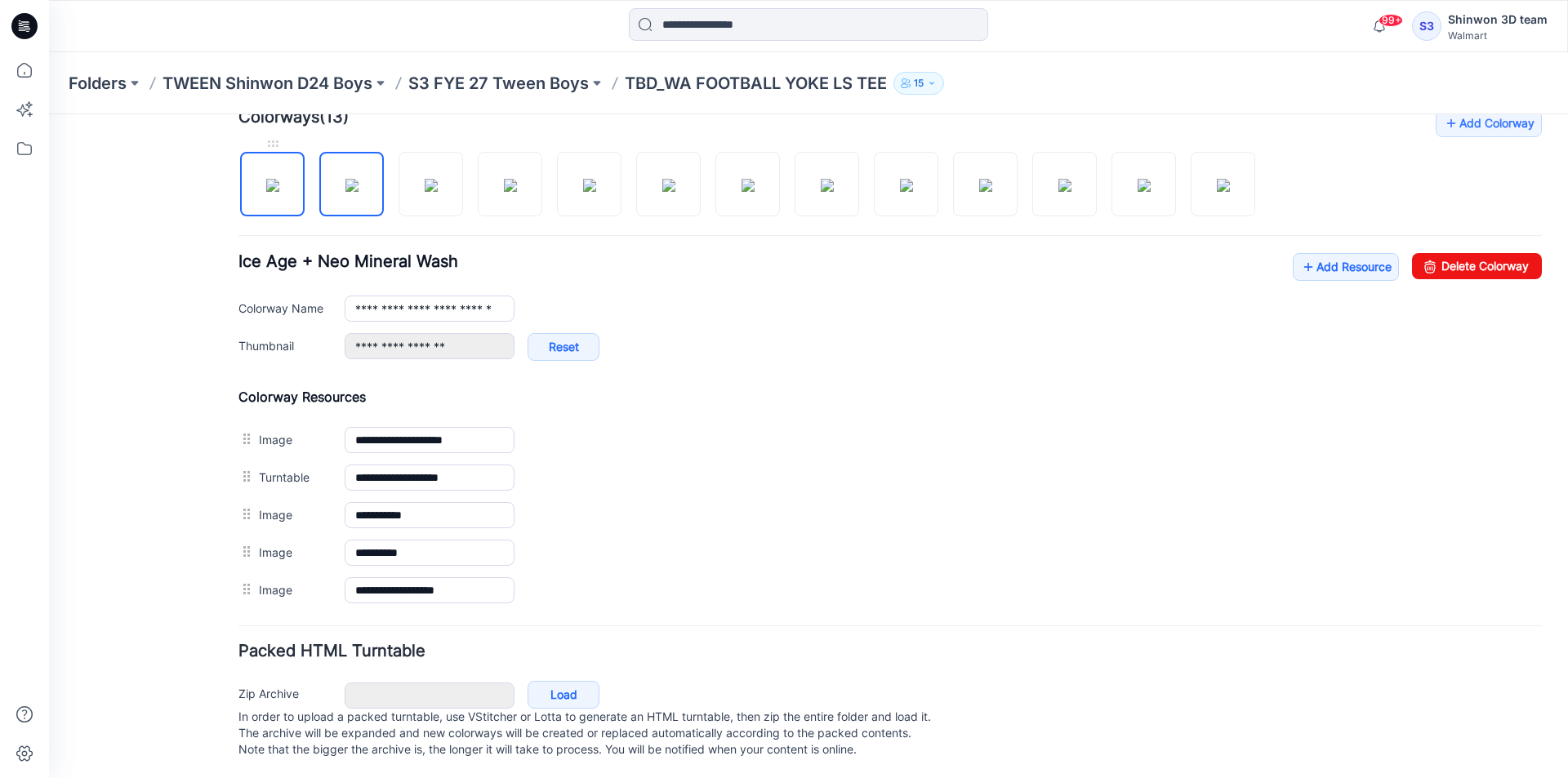
click at [280, 185] on img at bounding box center [272, 185] width 13 height 13
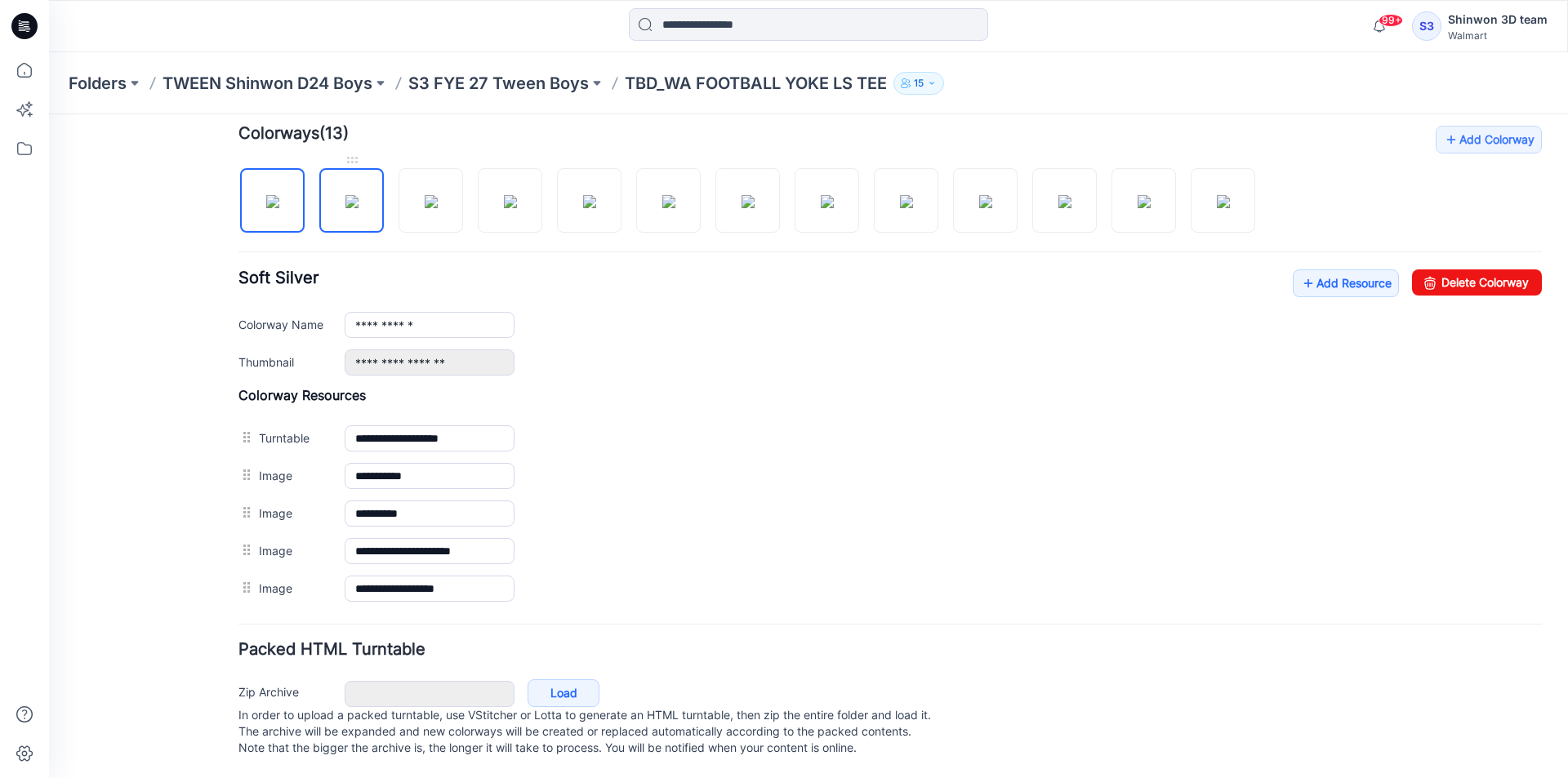
click at [355, 195] on img at bounding box center [352, 201] width 13 height 13
type input "**********"
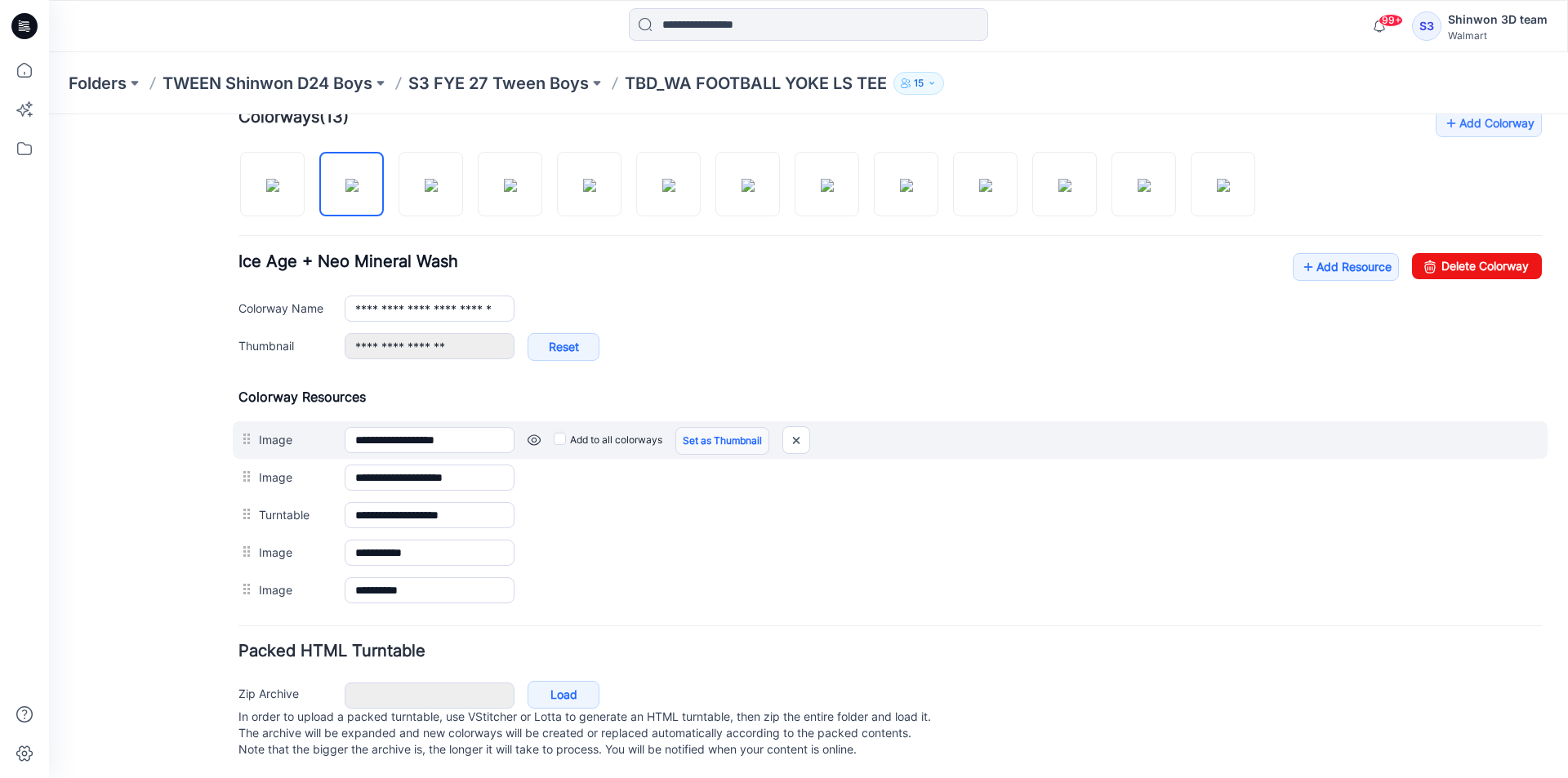
click at [726, 437] on link "Set as Thumbnail" at bounding box center [722, 441] width 94 height 28
click at [725, 439] on link "Set as Thumbnail" at bounding box center [722, 441] width 94 height 28
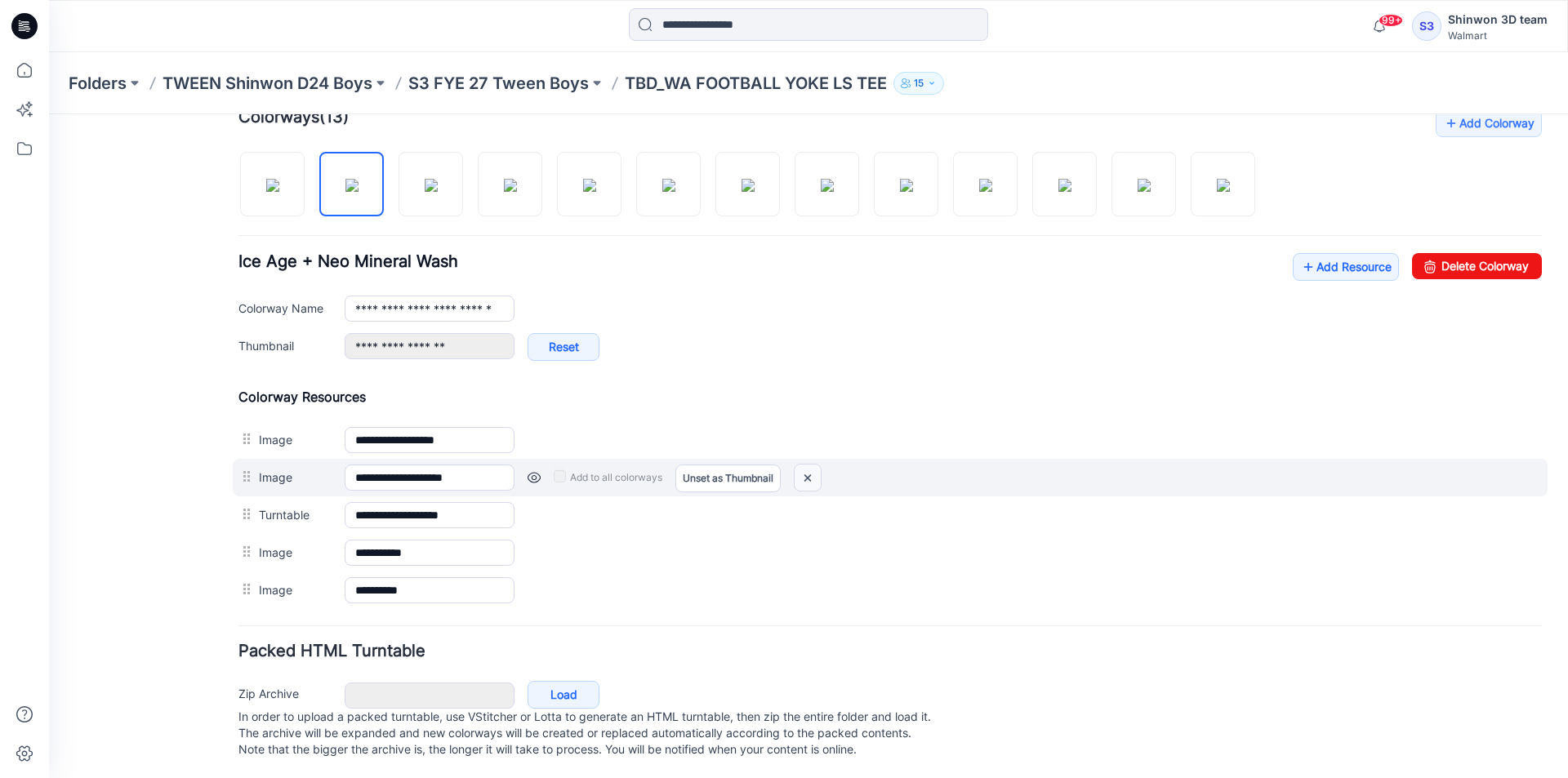
click at [815, 476] on img at bounding box center [808, 478] width 26 height 27
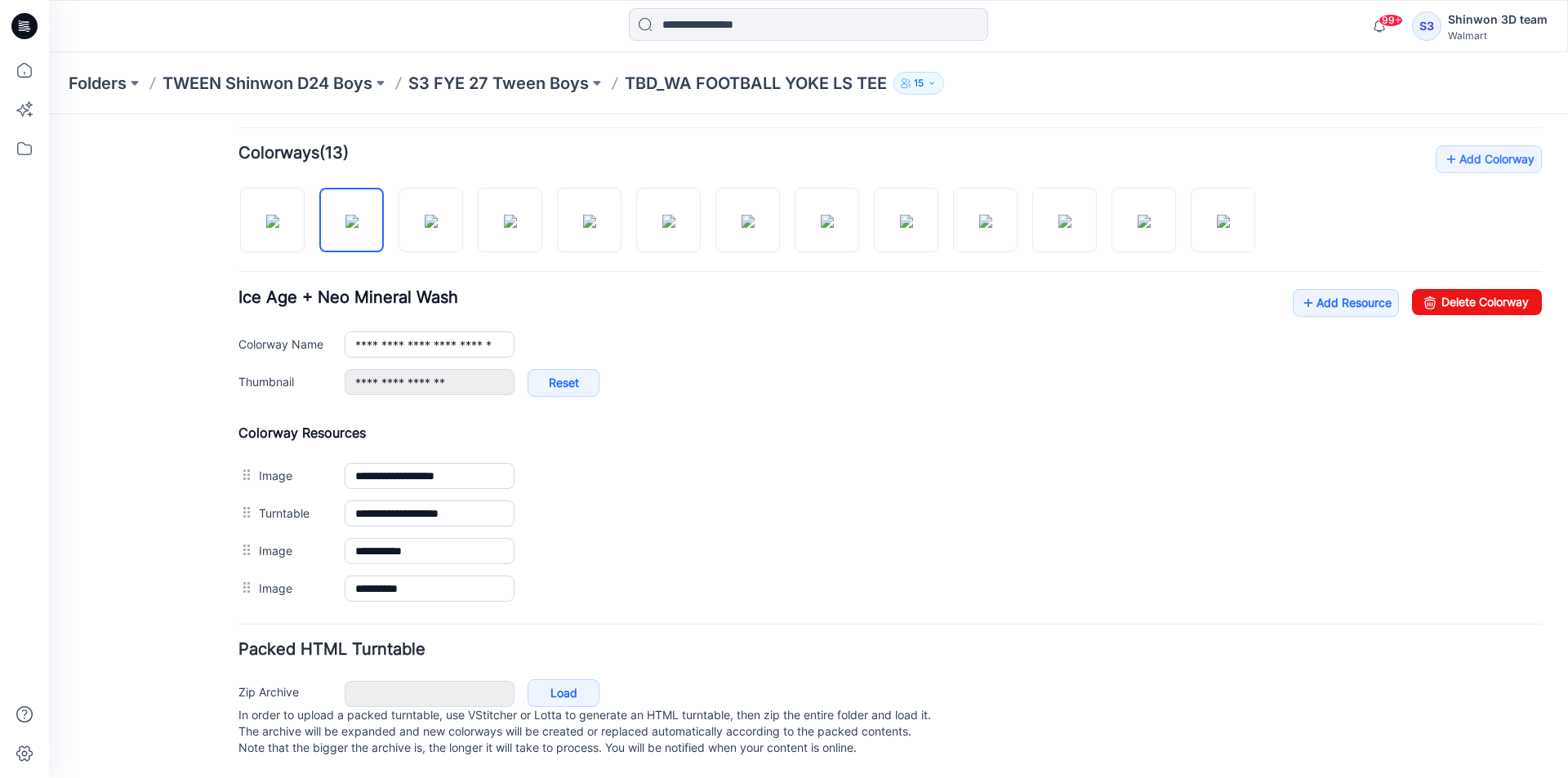
scroll to position [496, 0]
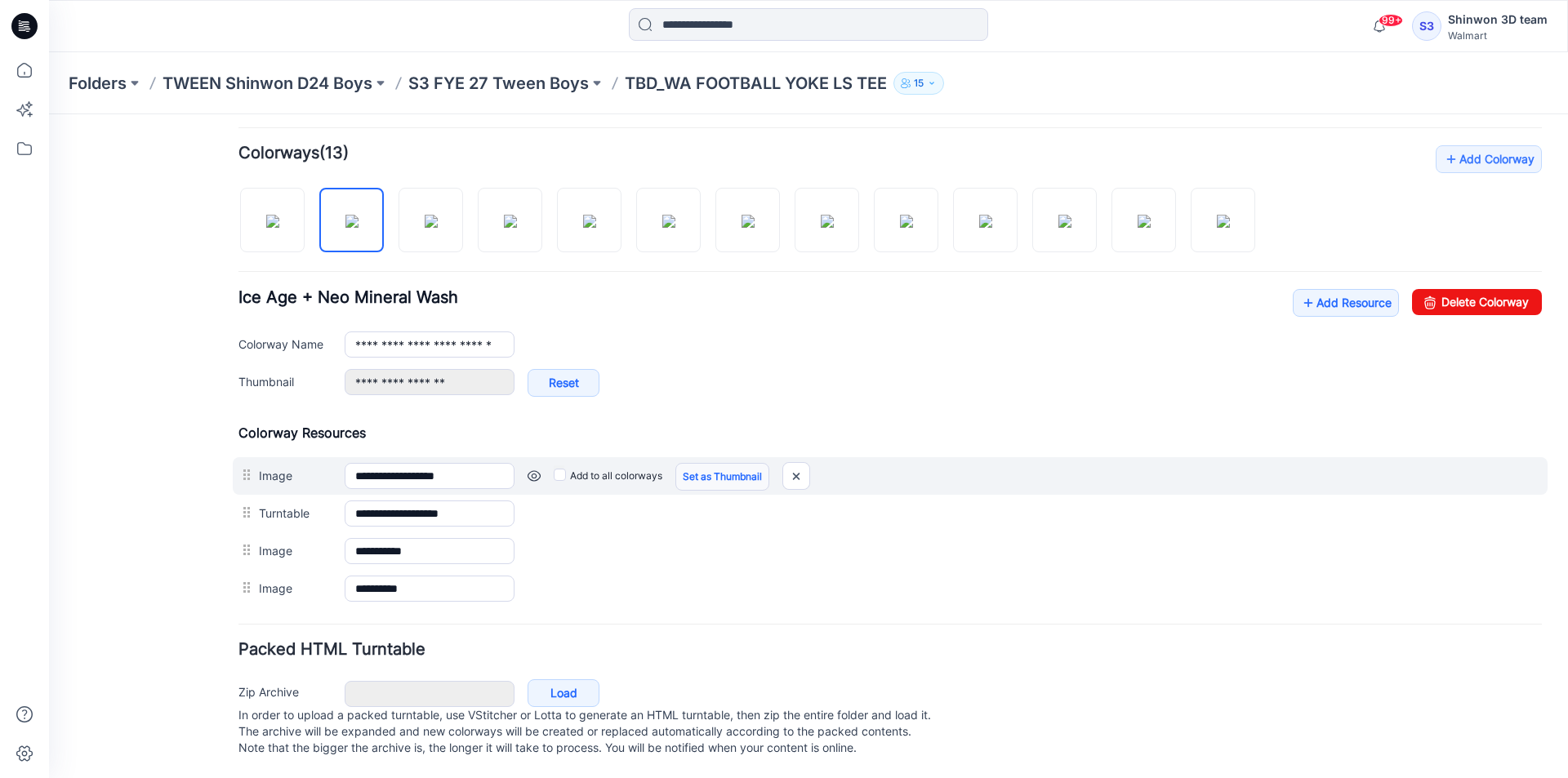
click at [722, 471] on link "Set as Thumbnail" at bounding box center [722, 477] width 94 height 28
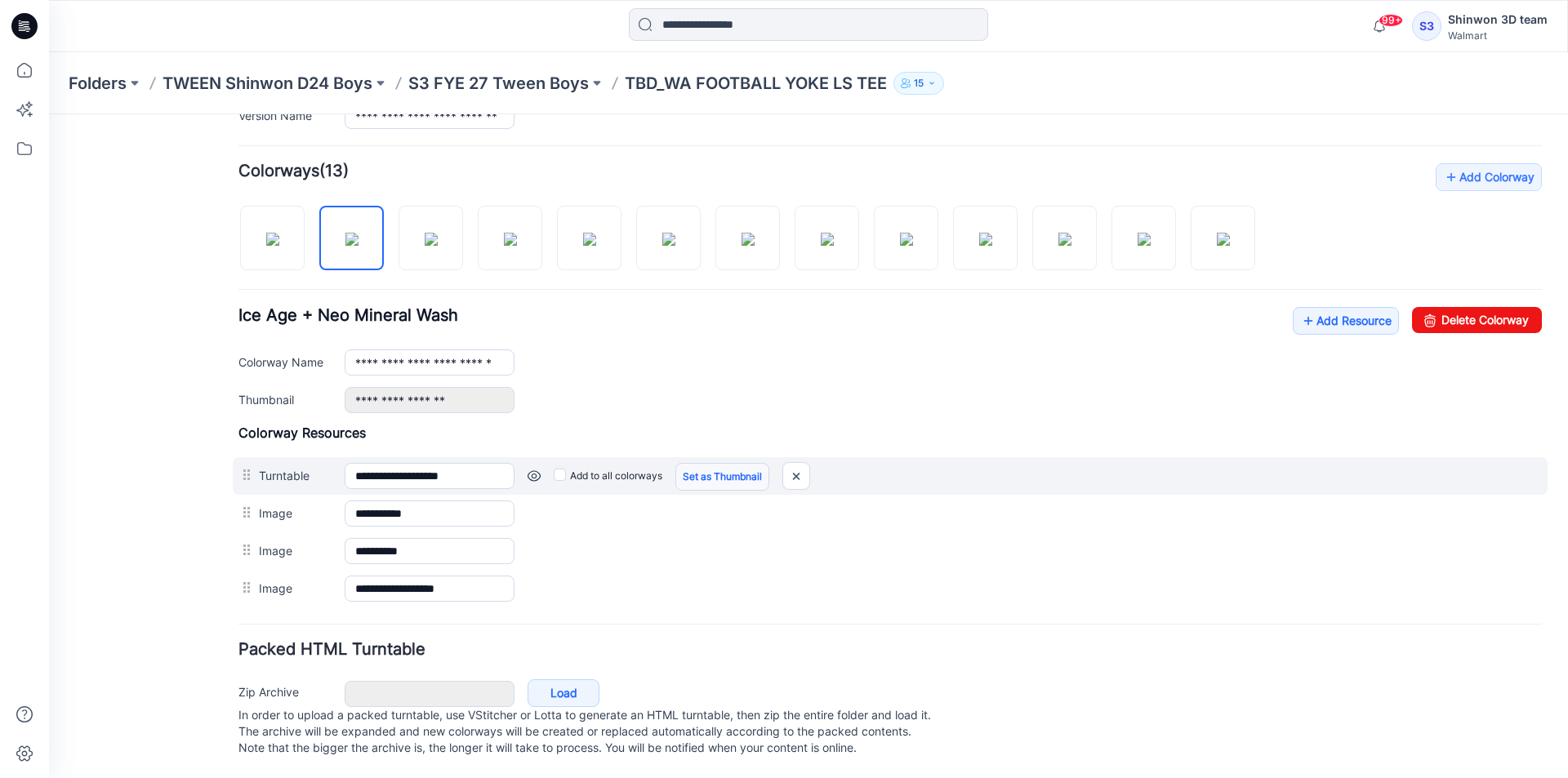
scroll to position [478, 0]
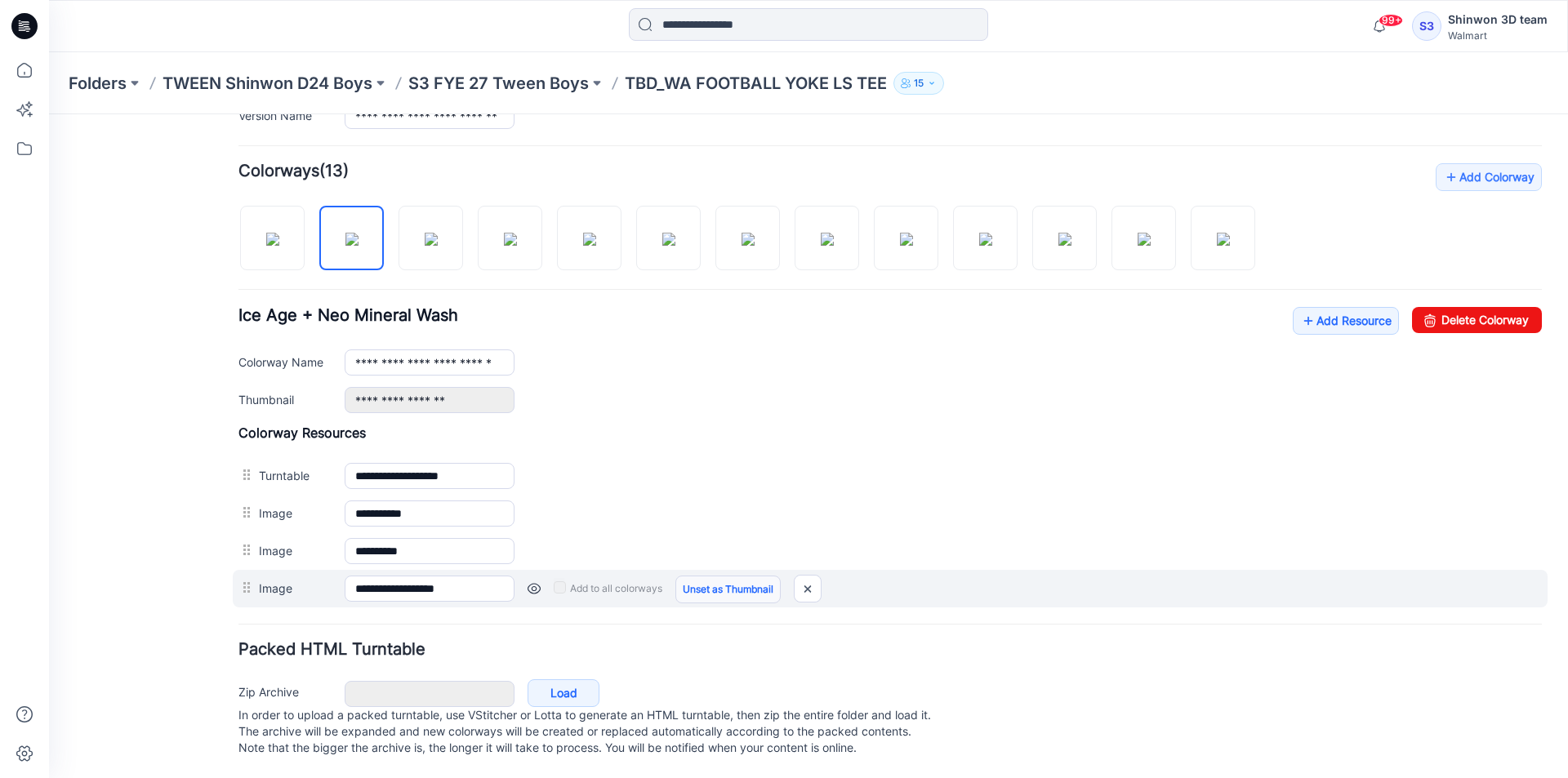
click at [708, 585] on link "Unset as Thumbnail" at bounding box center [727, 590] width 105 height 28
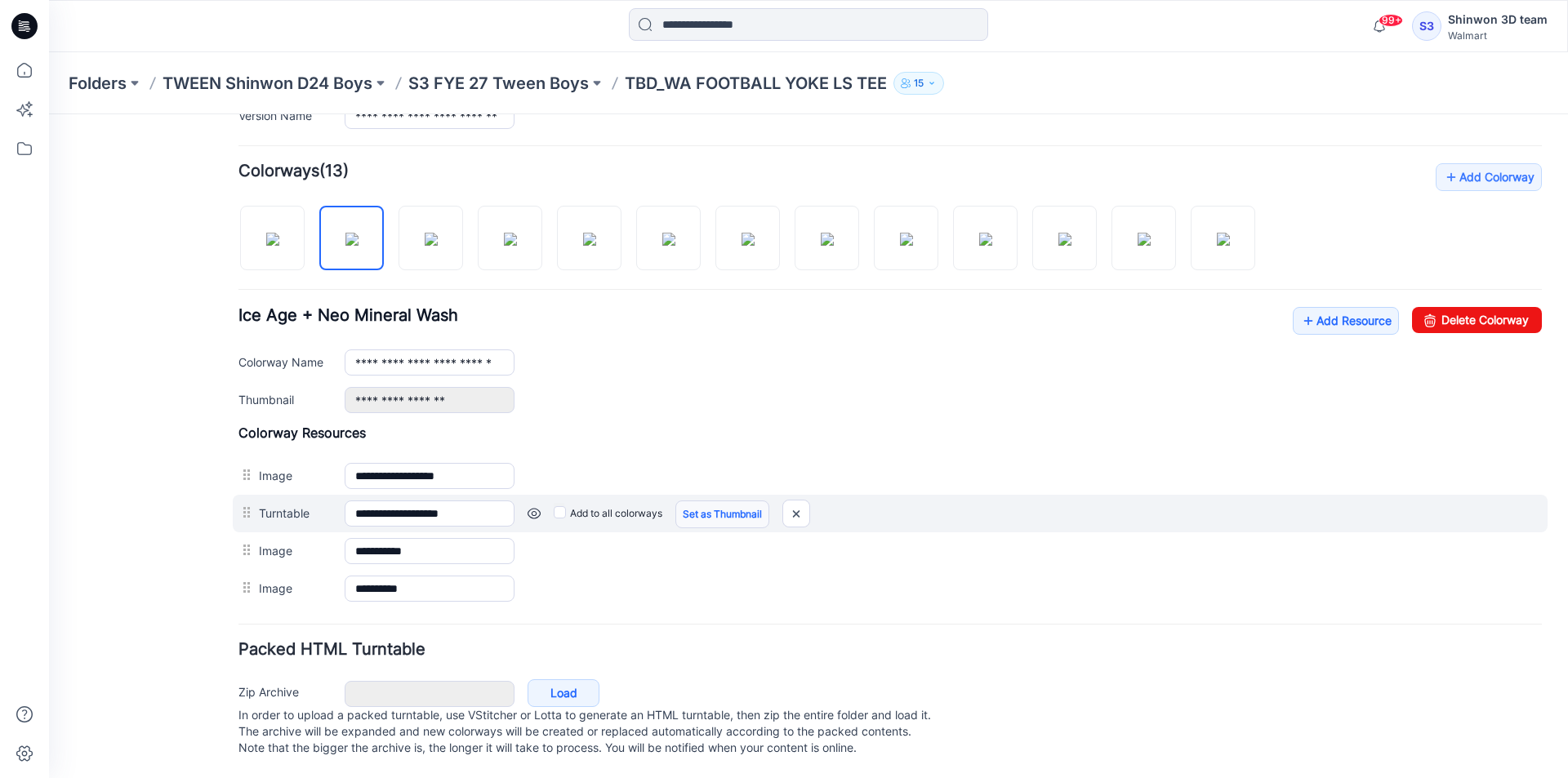
click at [718, 500] on link "Set as Thumbnail" at bounding box center [722, 514] width 94 height 28
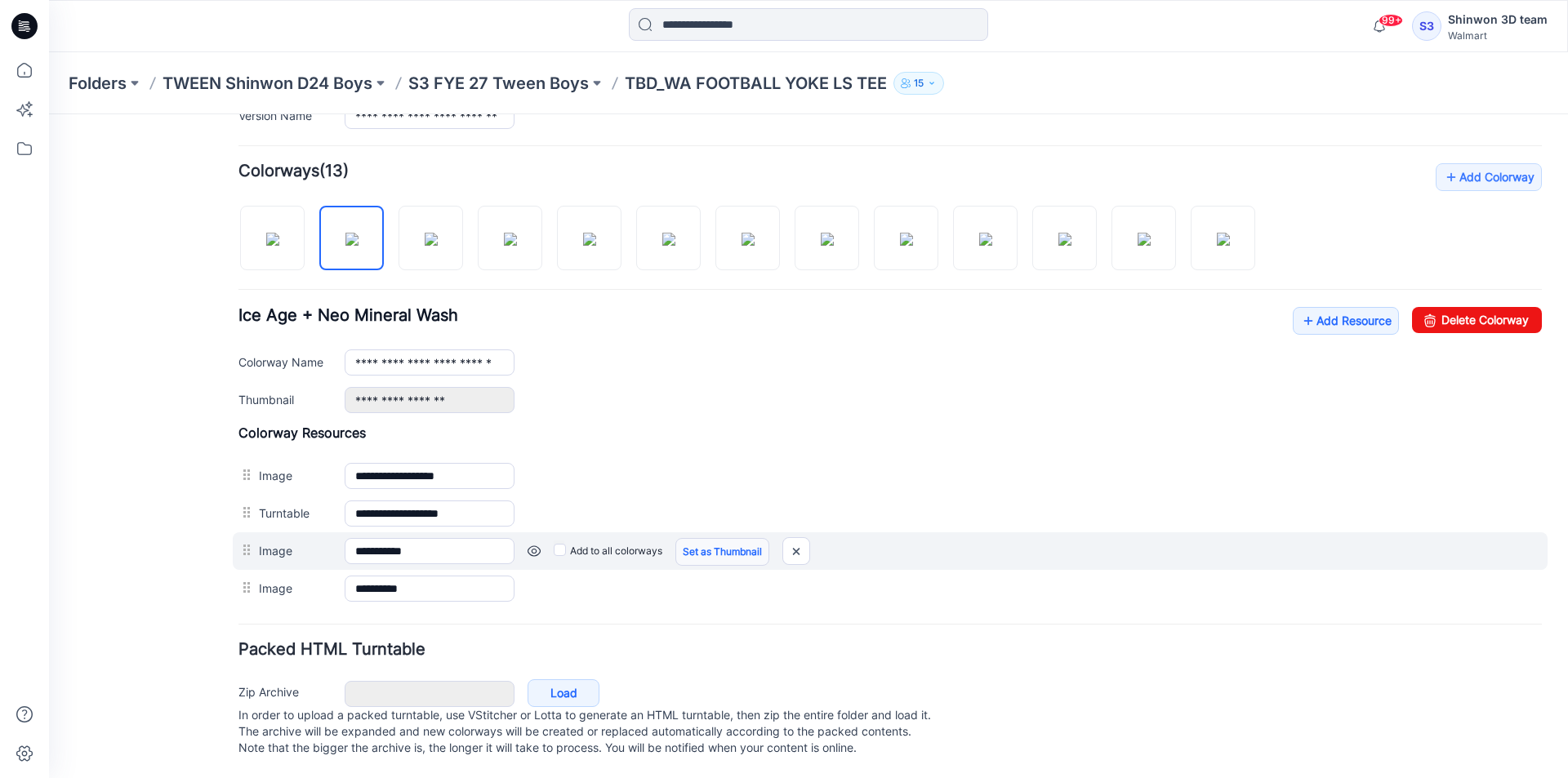
click at [690, 538] on link "Set as Thumbnail" at bounding box center [722, 552] width 94 height 28
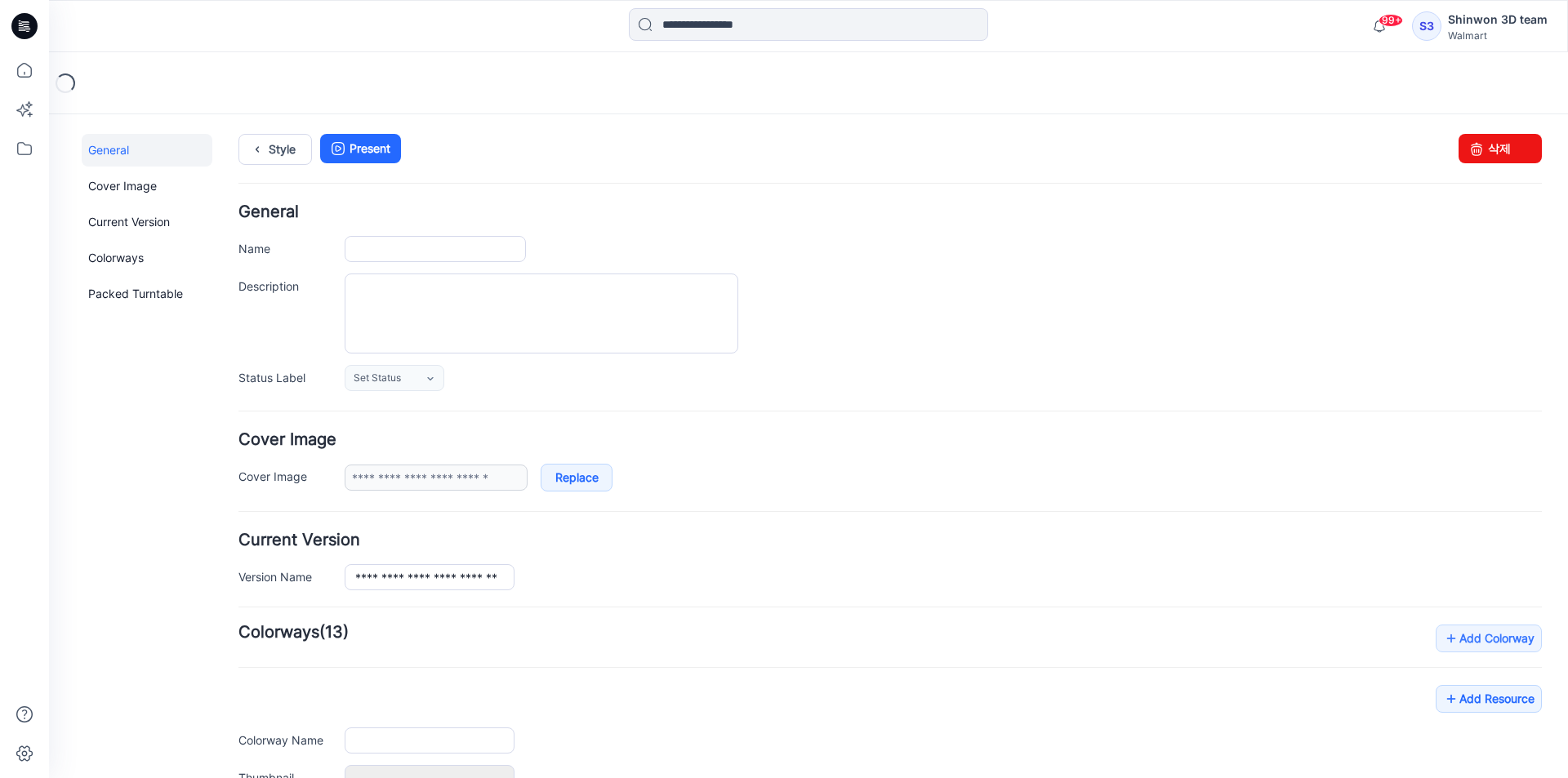
type input "**********"
type textarea "**********"
type input "**********"
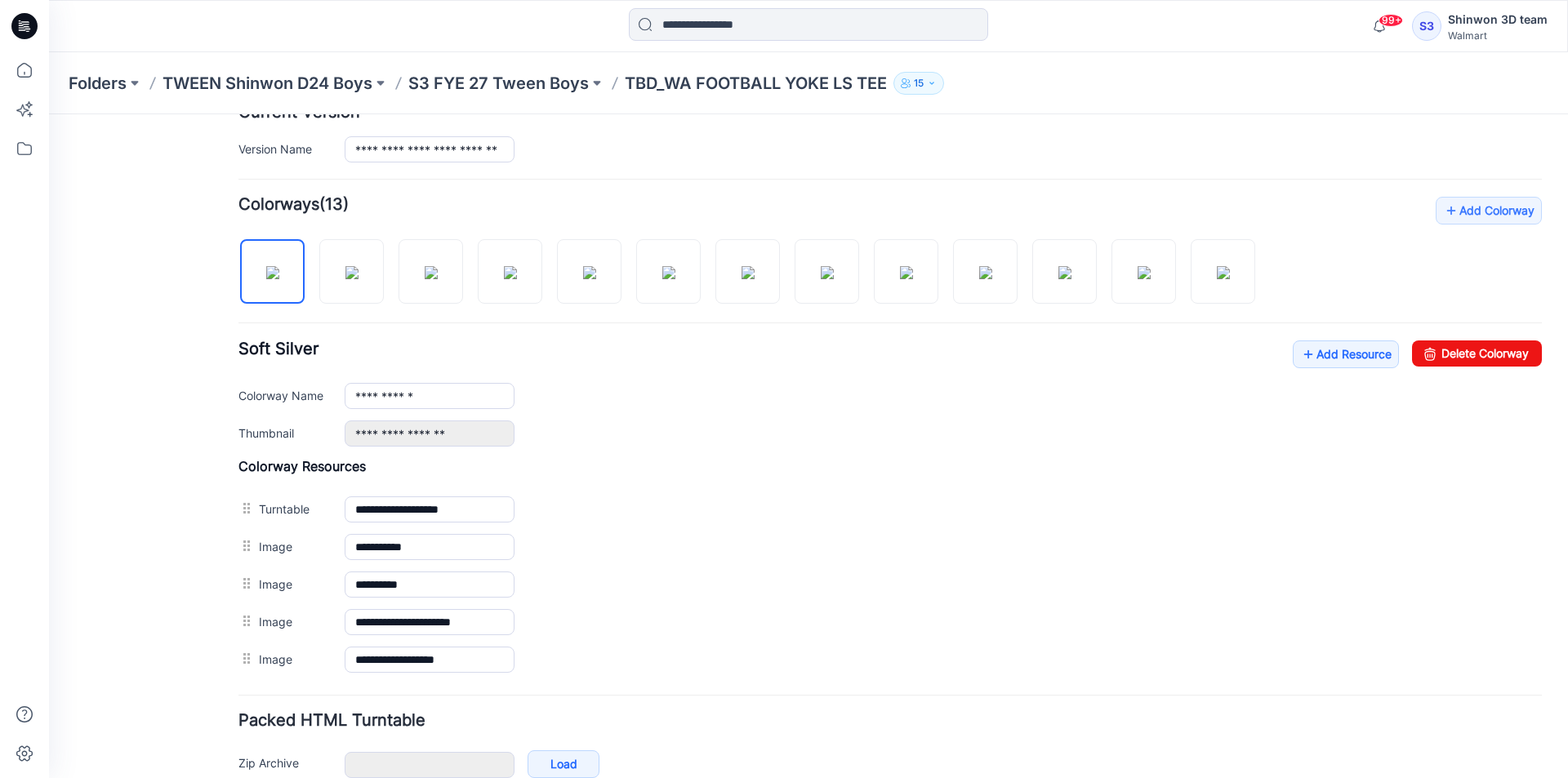
scroll to position [490, 0]
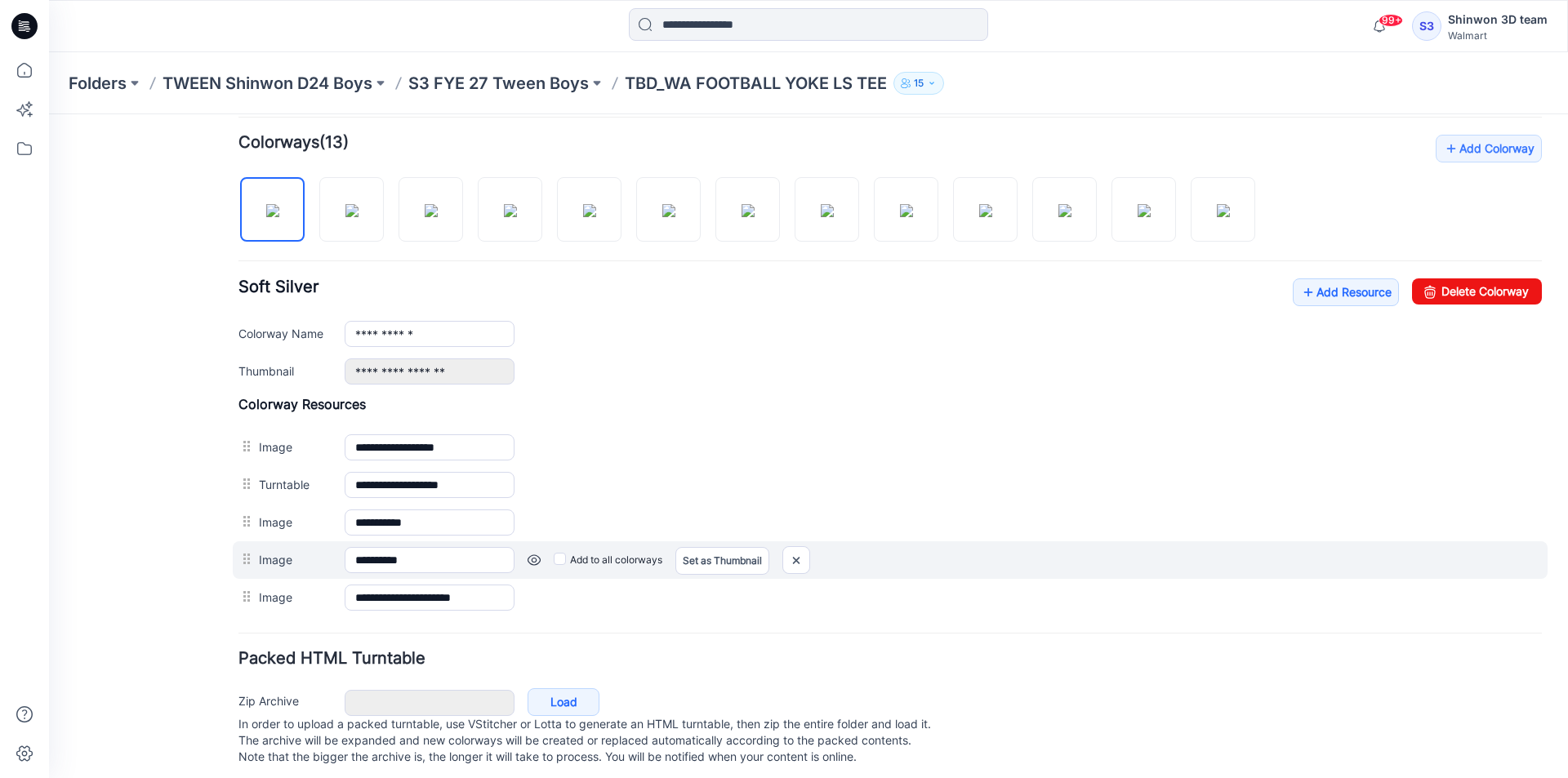
drag, startPoint x: 718, startPoint y: 452, endPoint x: 690, endPoint y: 541, distance: 93.3
click at [690, 541] on div "**********" at bounding box center [890, 506] width 1303 height 221
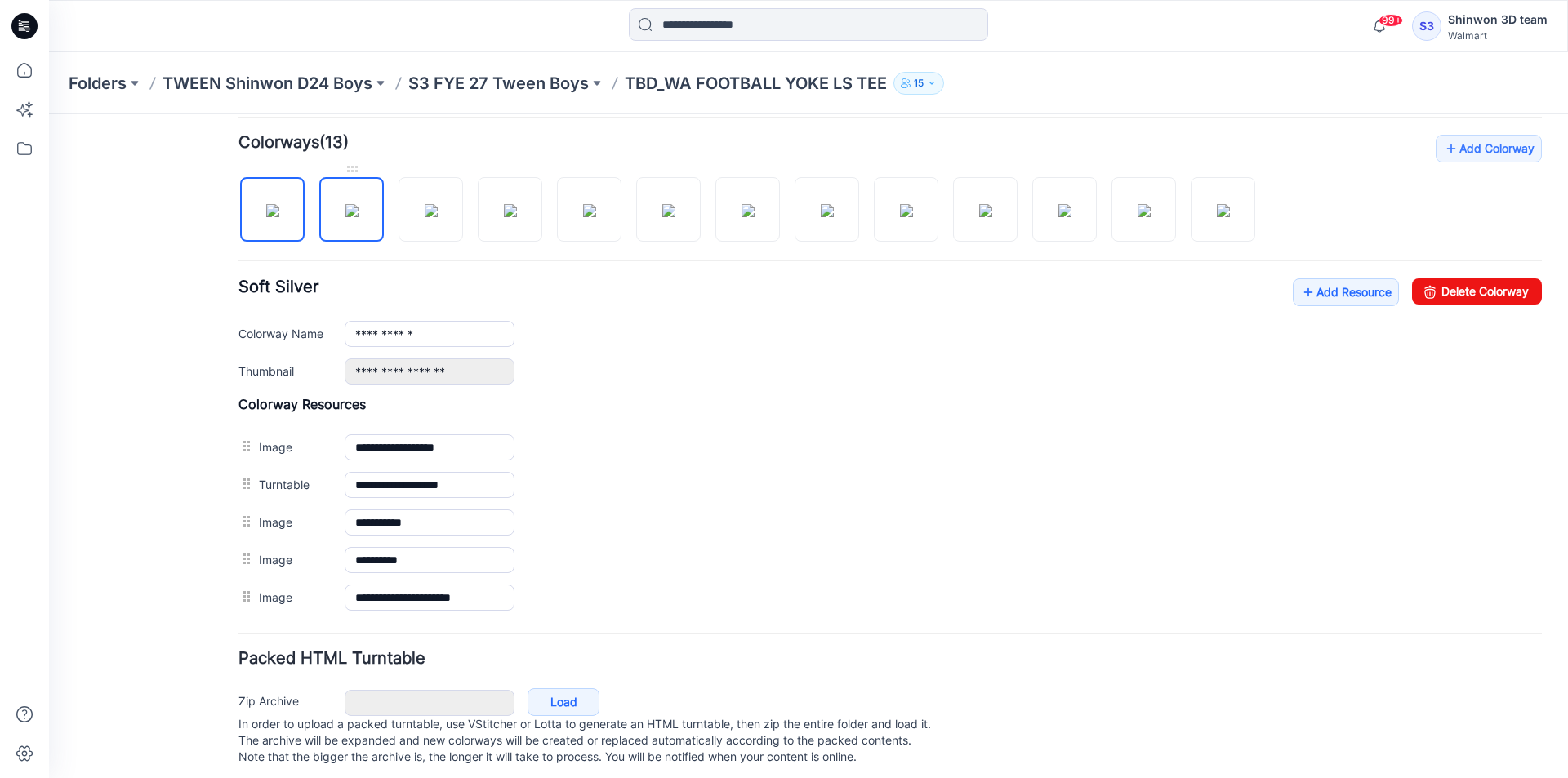
click at [346, 217] on img at bounding box center [352, 210] width 13 height 13
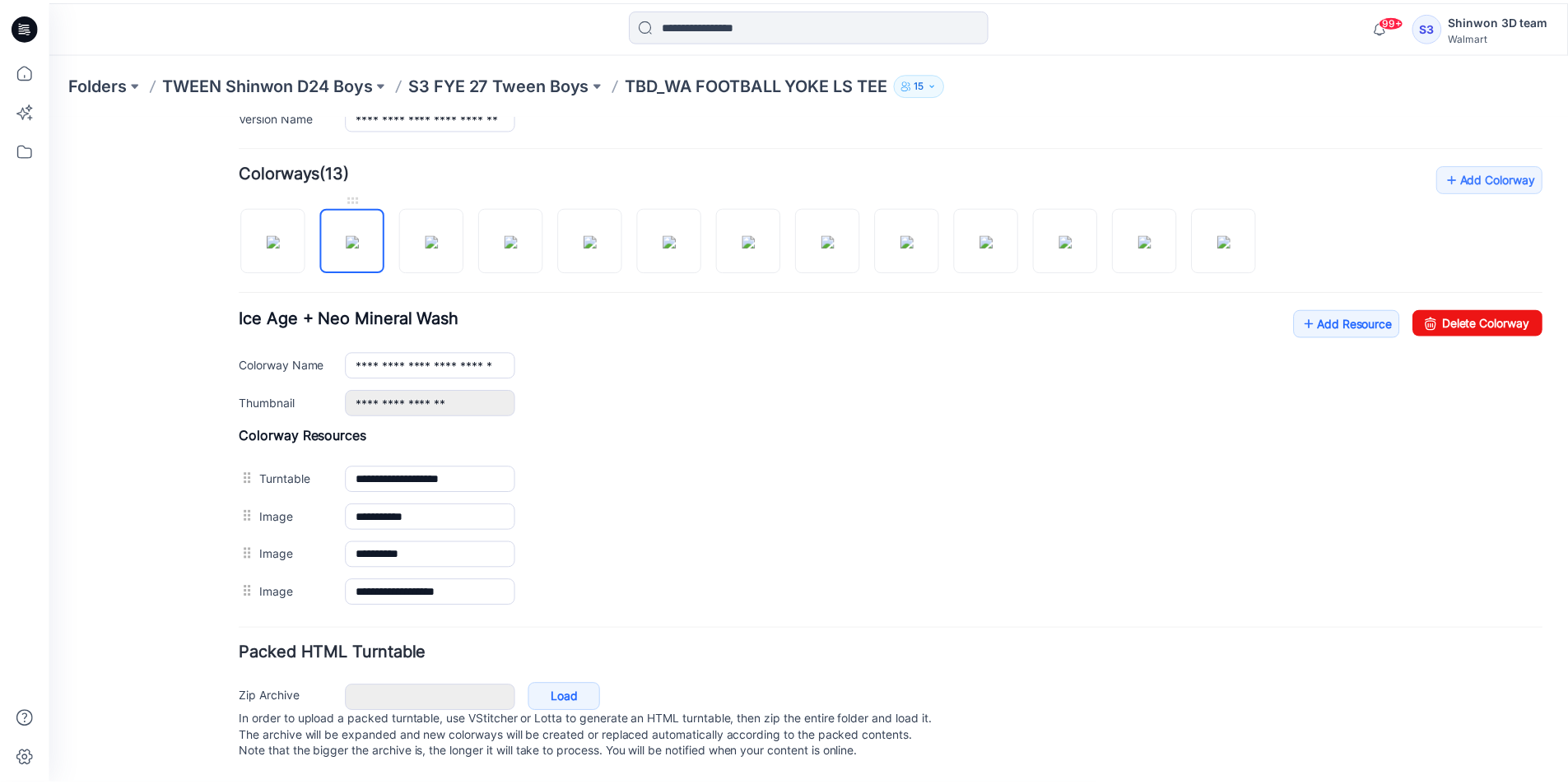
scroll to position [481, 0]
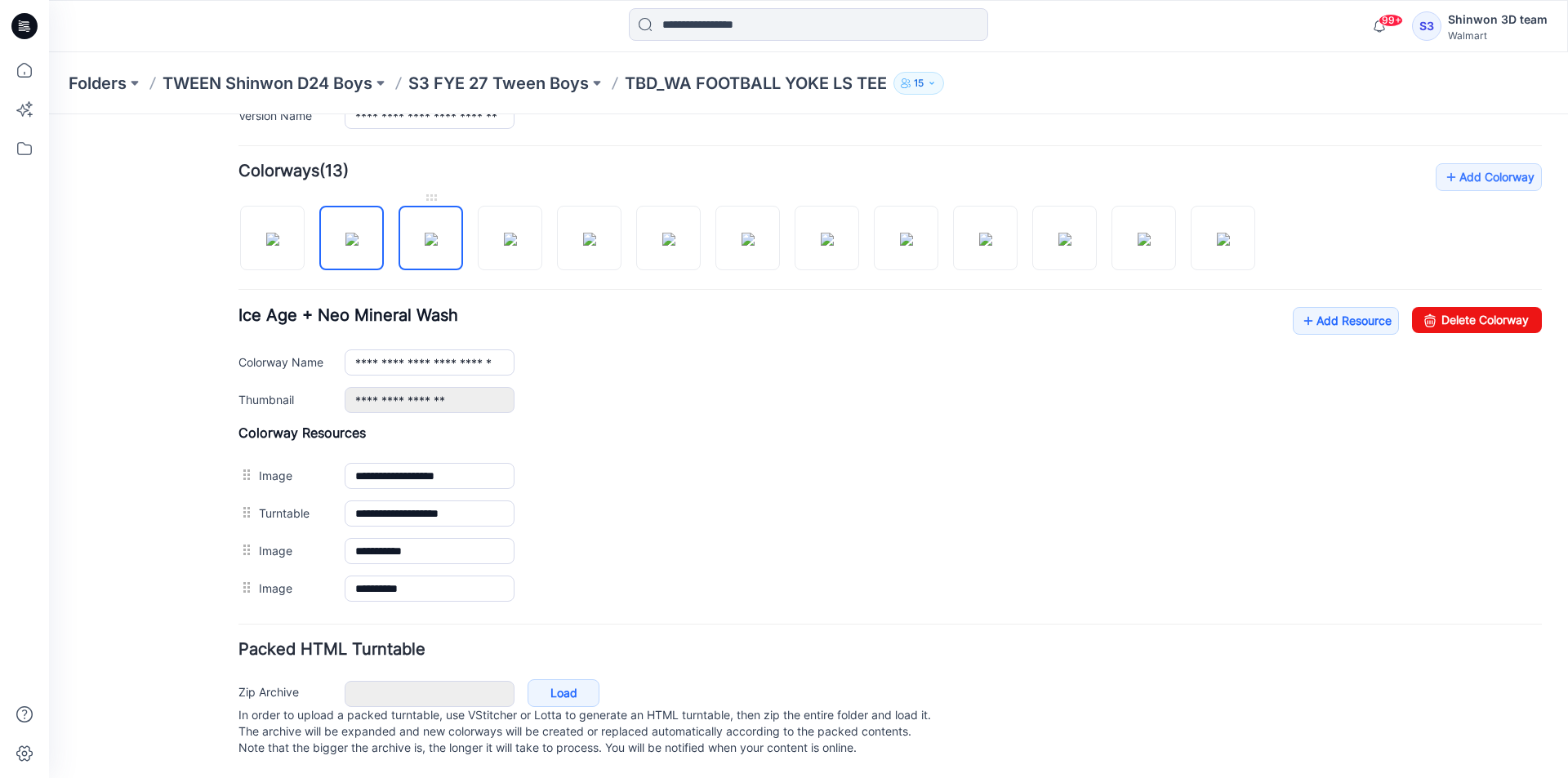
click at [432, 233] on img at bounding box center [431, 239] width 13 height 13
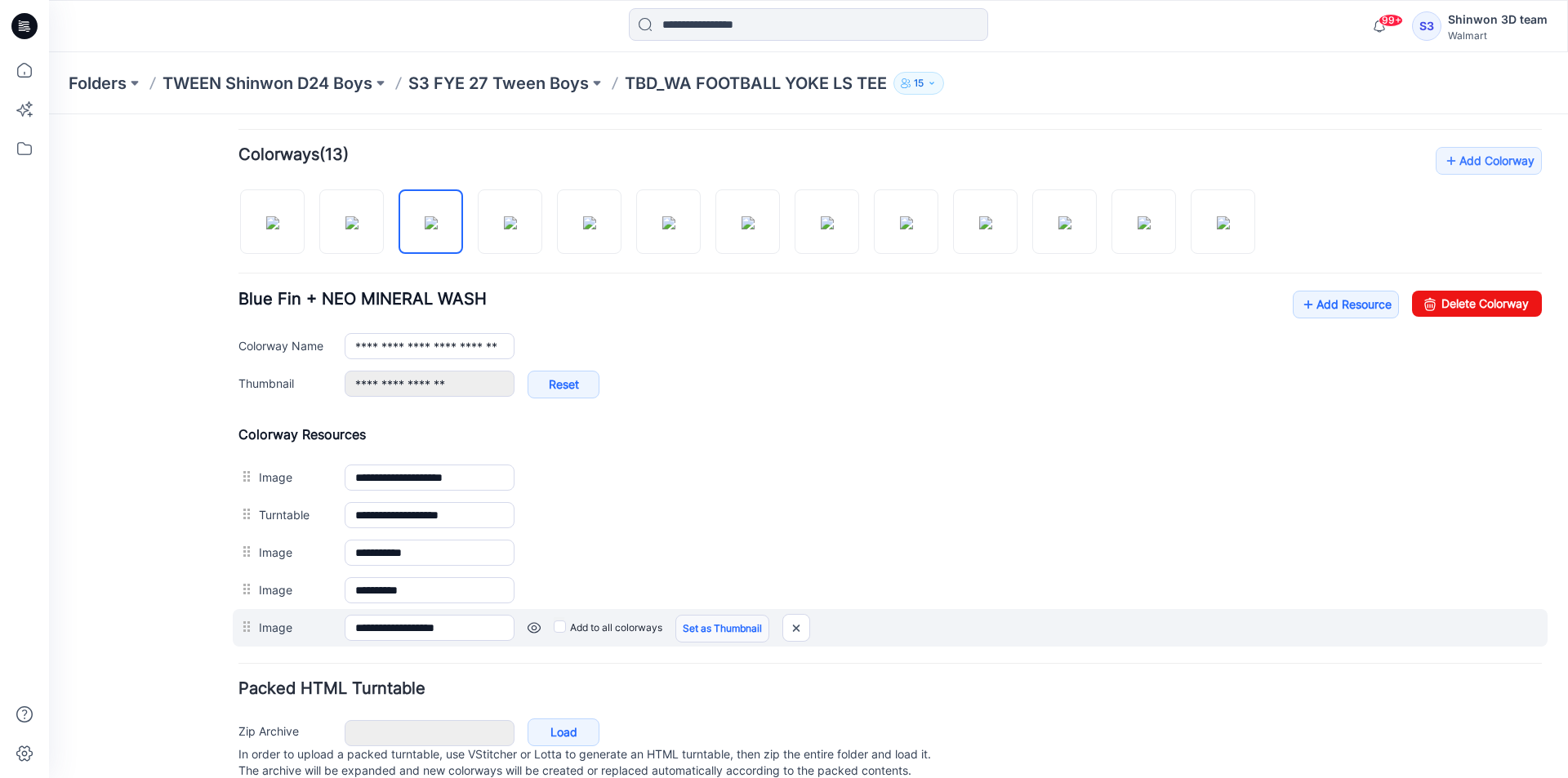
click at [732, 623] on link "Set as Thumbnail" at bounding box center [722, 629] width 94 height 28
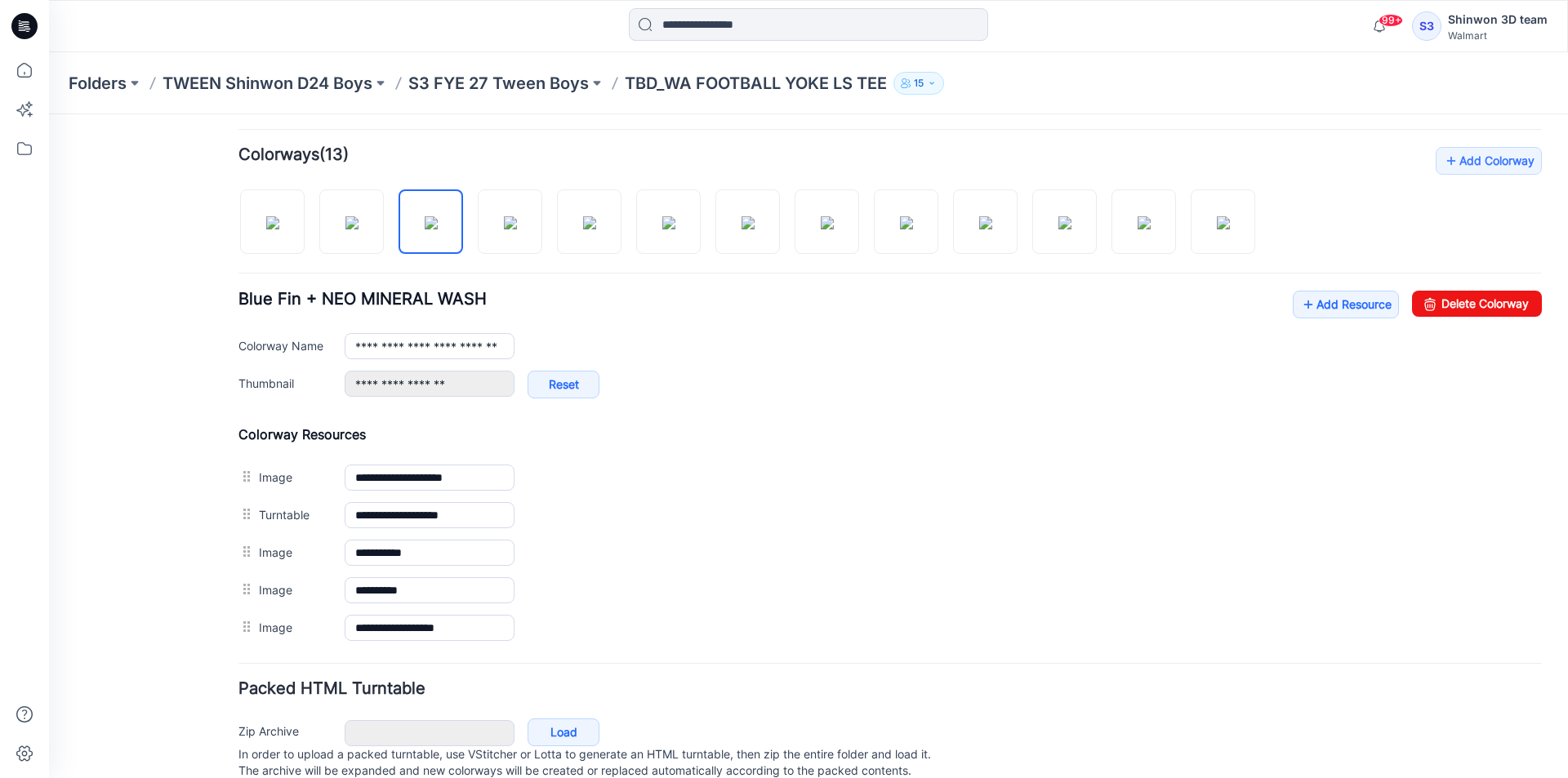
click at [49, 115] on img at bounding box center [49, 115] width 0 height 0
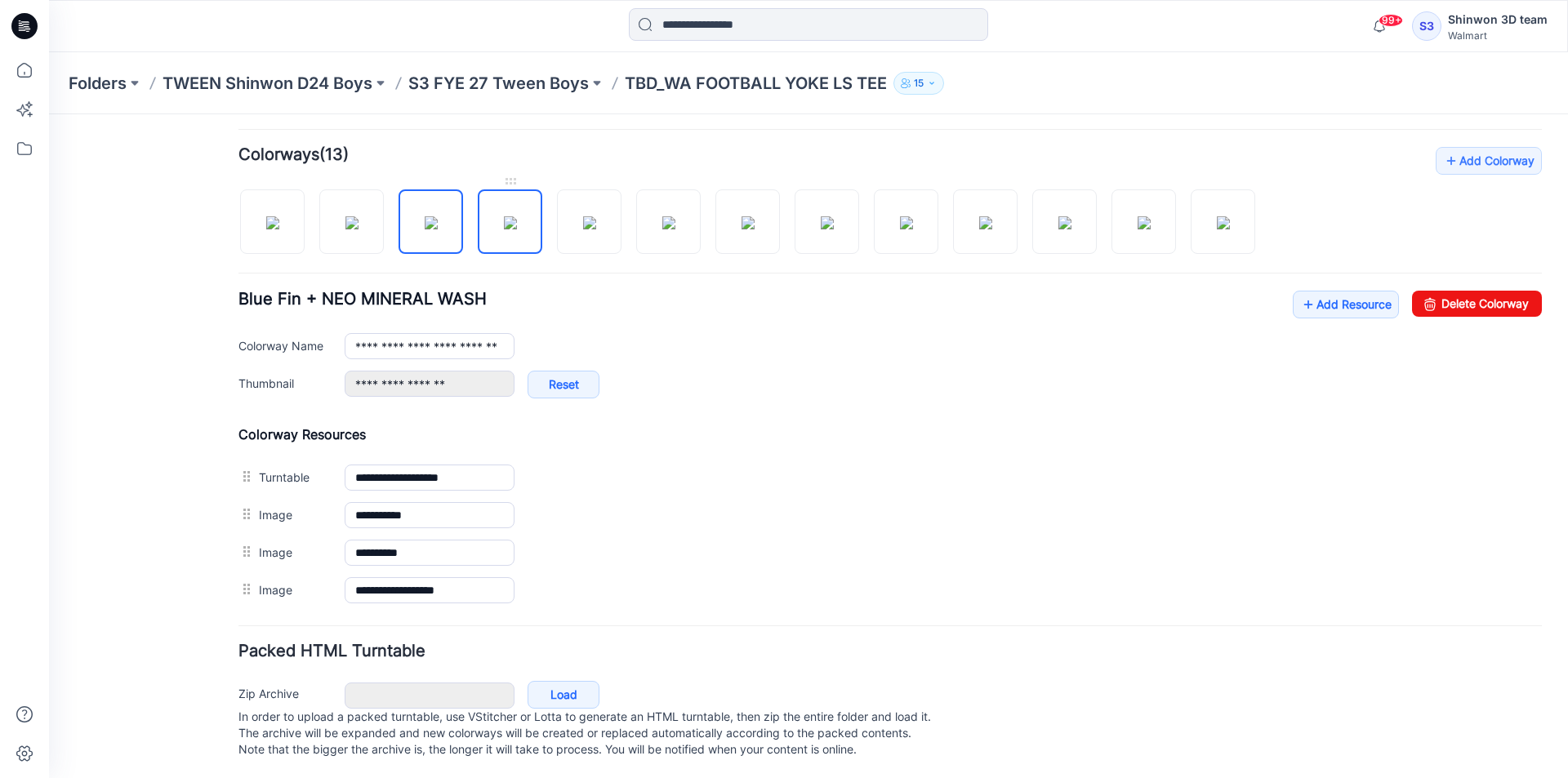
click at [504, 226] on img at bounding box center [510, 222] width 13 height 13
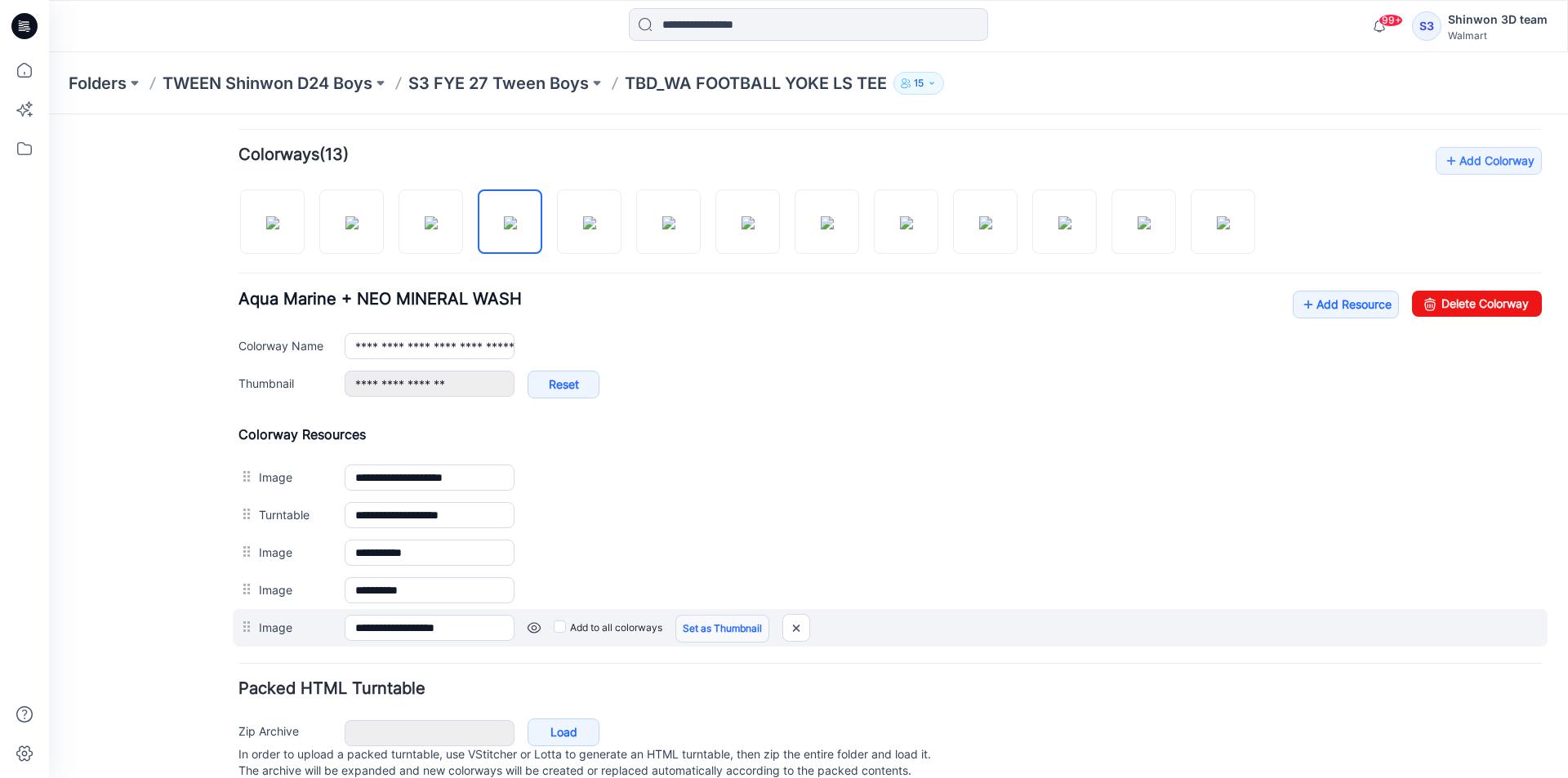
click at [720, 626] on link "Set as Thumbnail" at bounding box center [722, 629] width 94 height 28
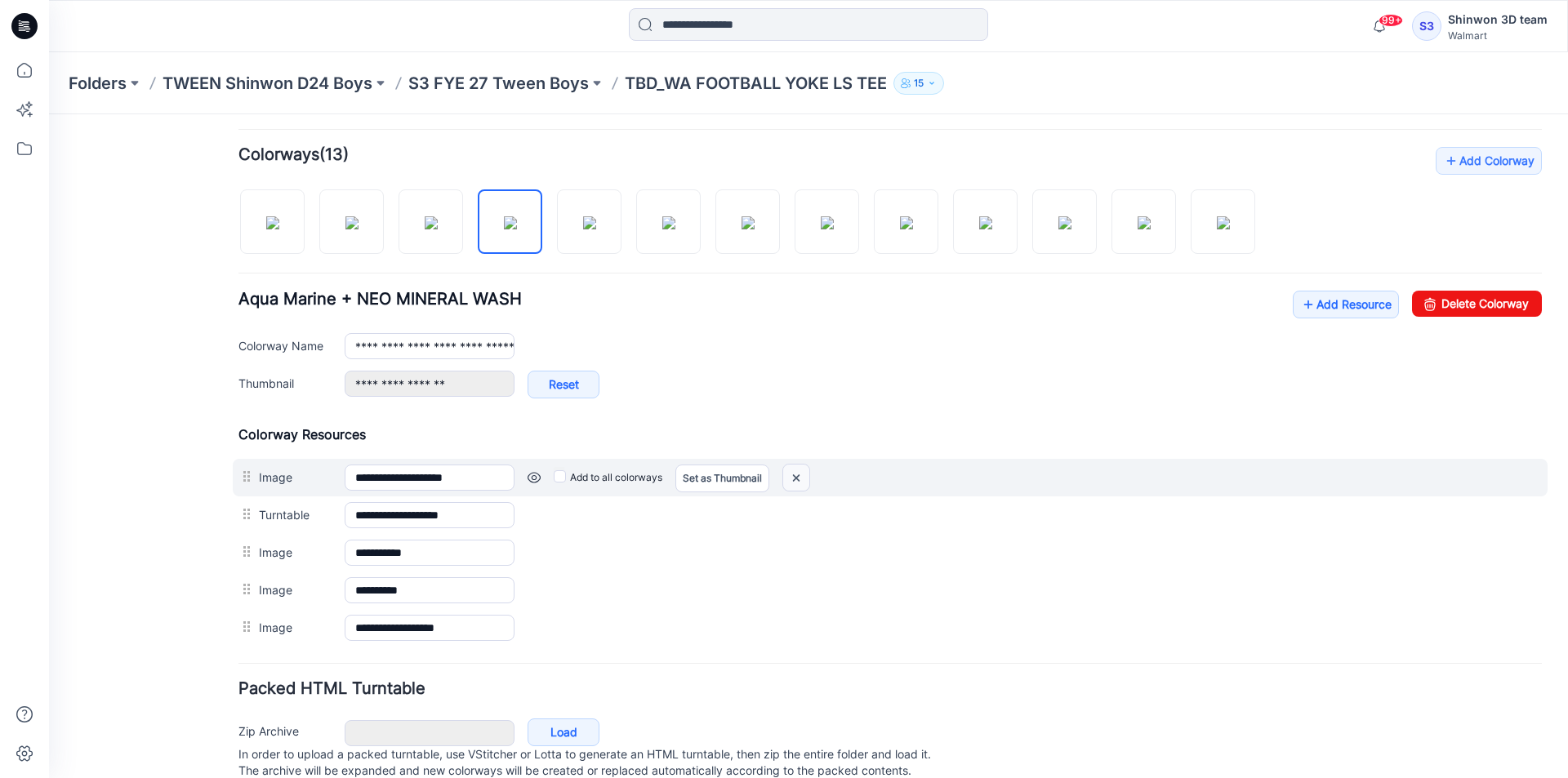
click at [799, 476] on img at bounding box center [797, 478] width 26 height 27
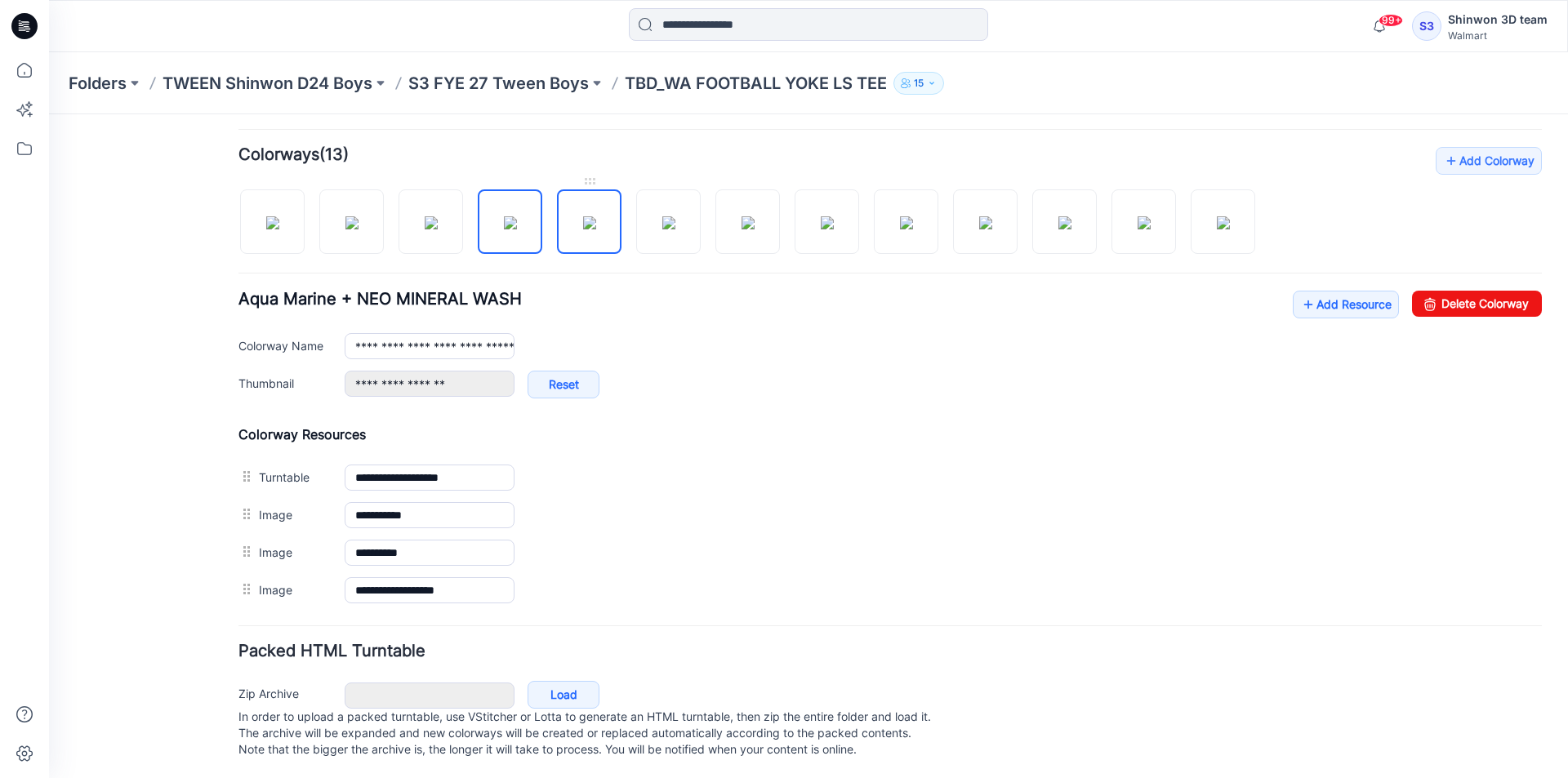
click at [596, 222] on img at bounding box center [589, 222] width 13 height 13
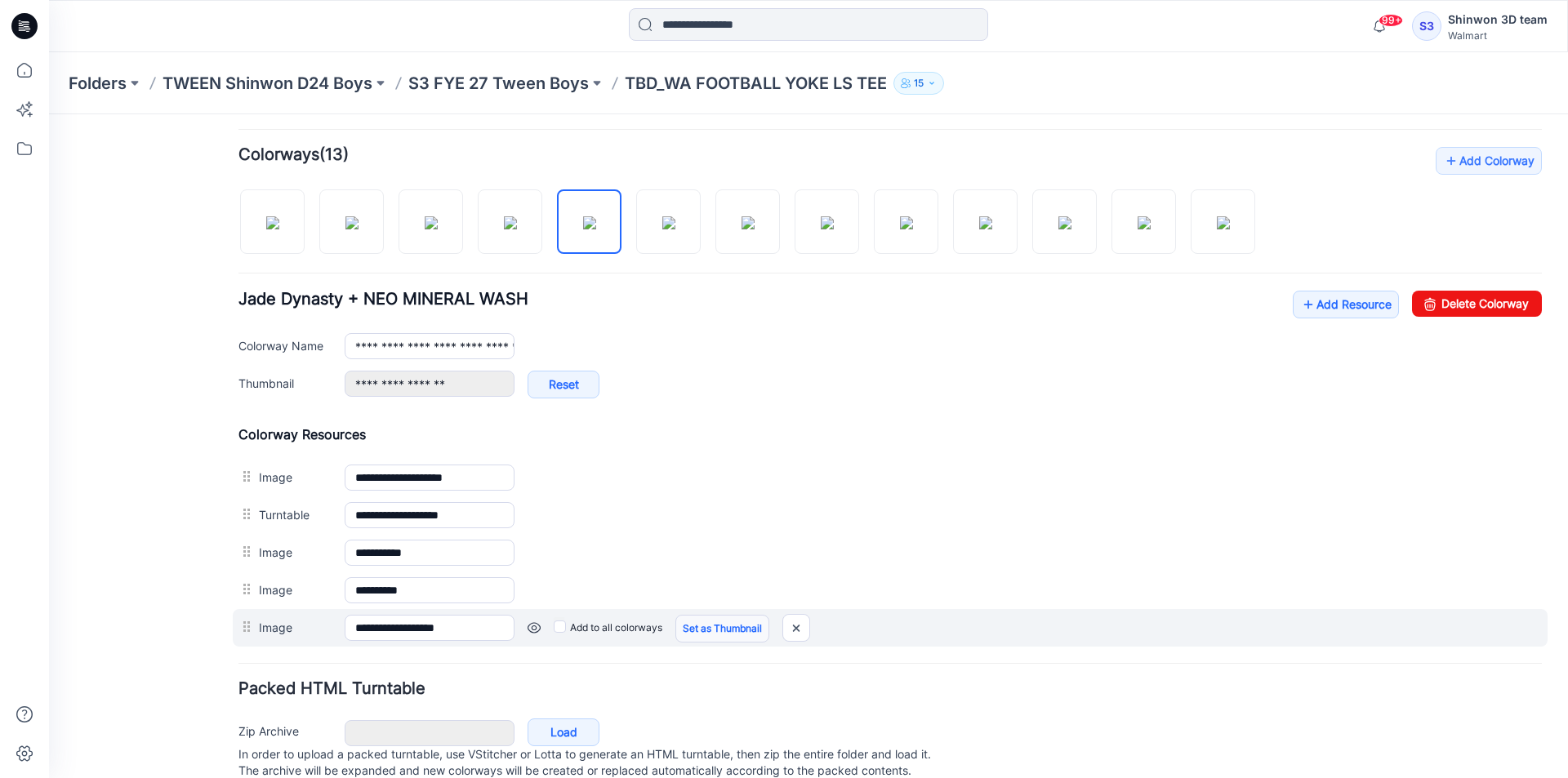
click at [689, 629] on link "Set as Thumbnail" at bounding box center [722, 629] width 94 height 28
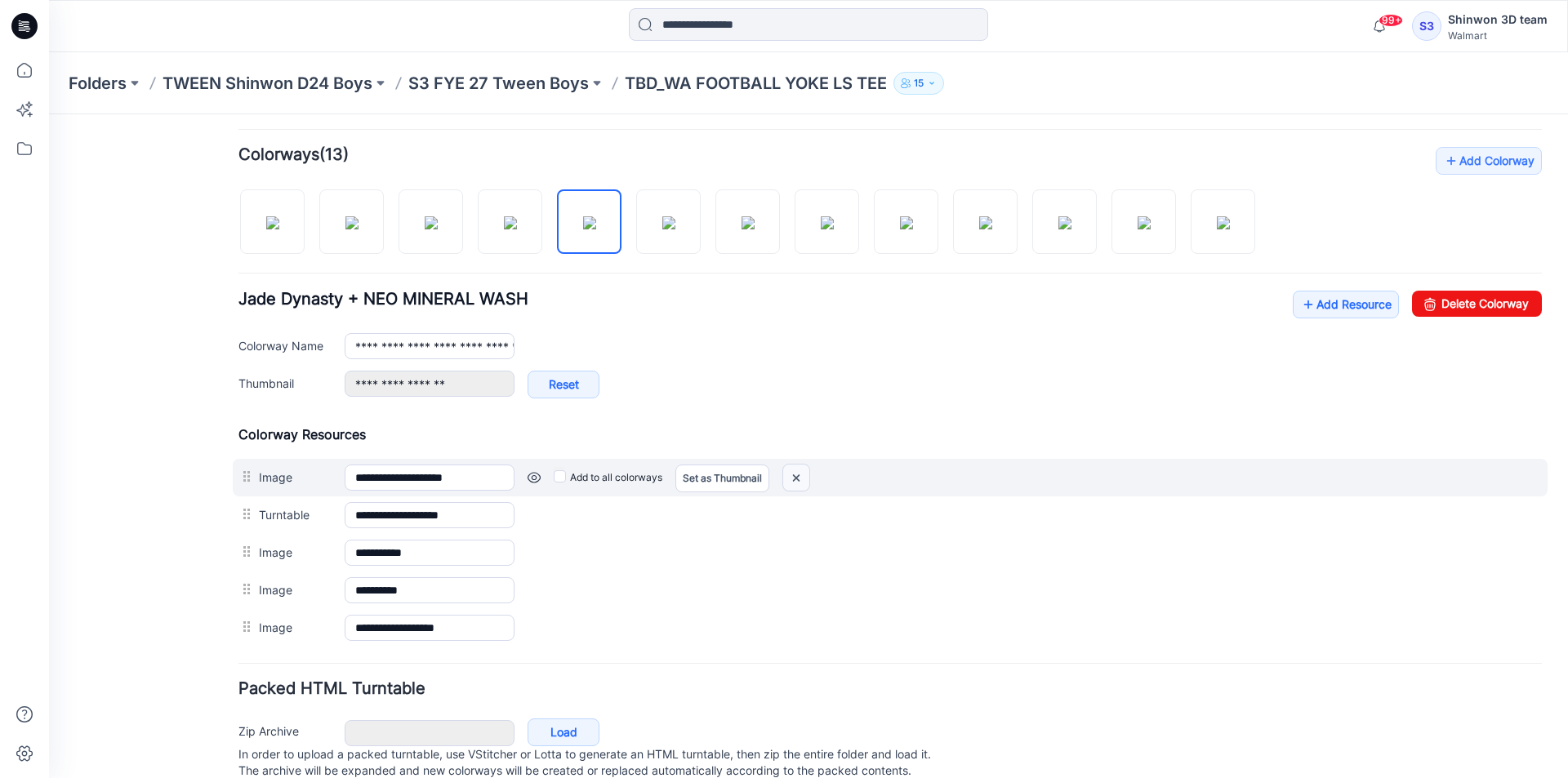
click at [794, 484] on img at bounding box center [797, 478] width 26 height 27
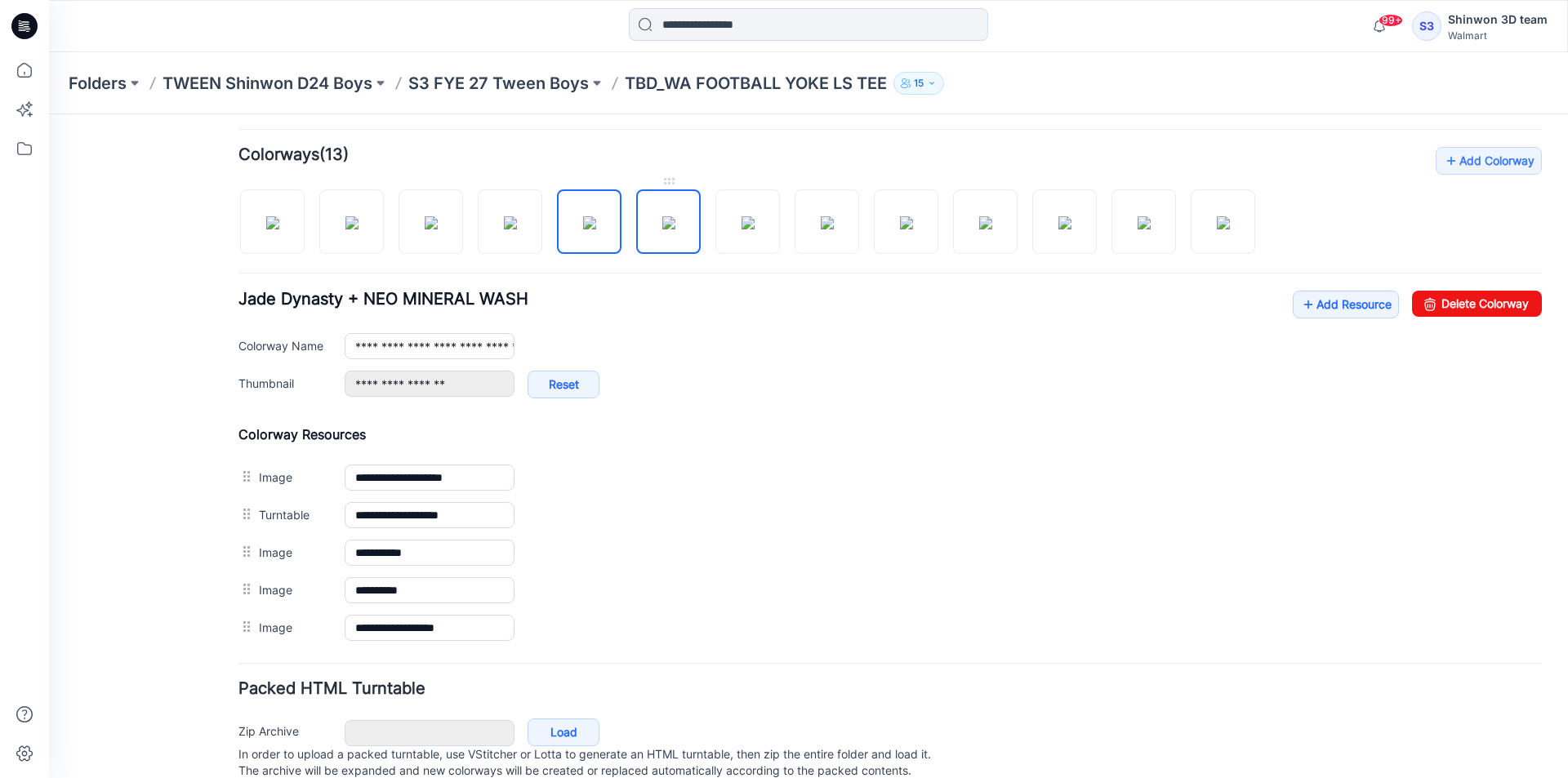
click at [675, 229] on img at bounding box center [668, 222] width 13 height 13
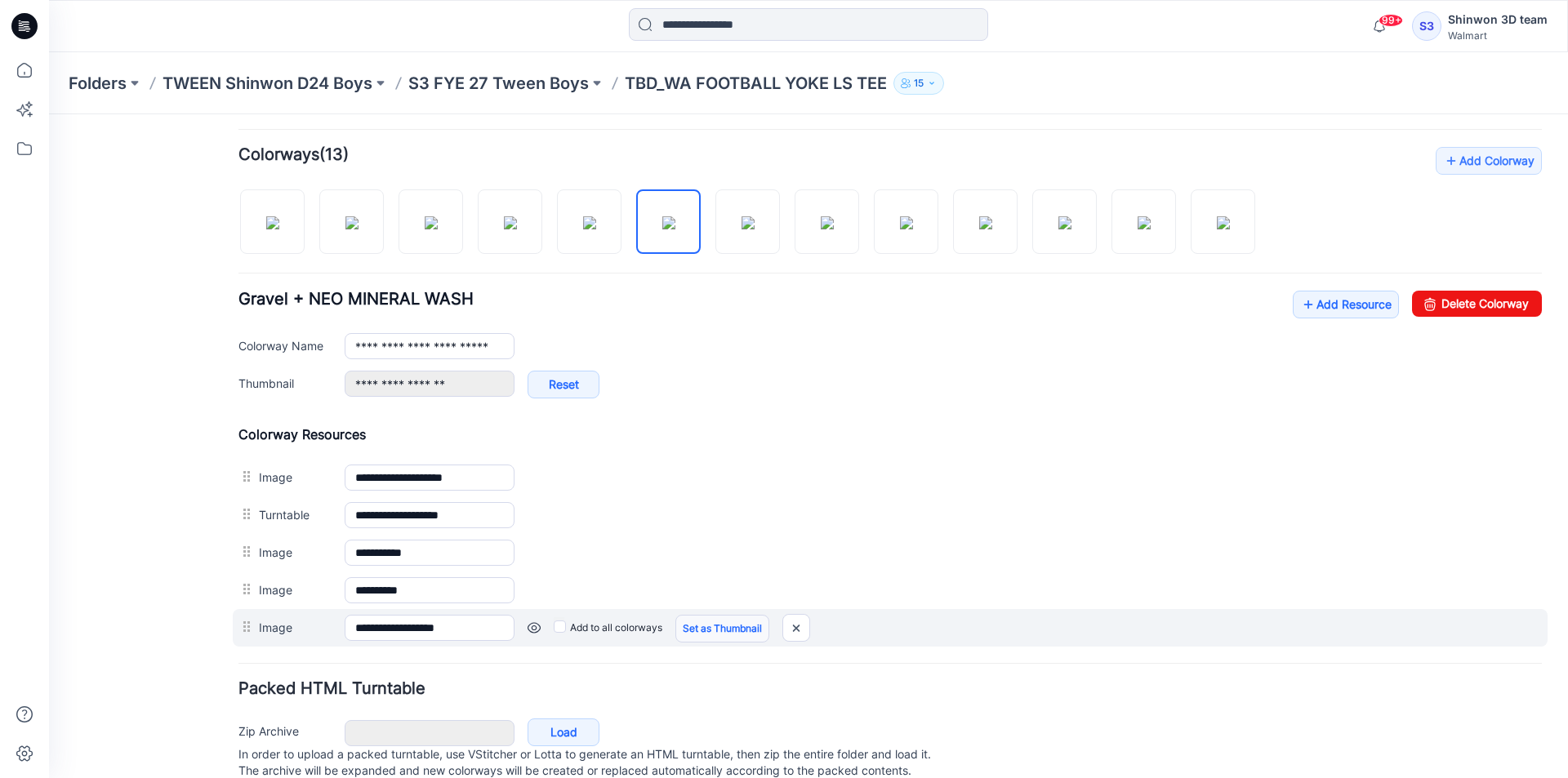
click at [724, 629] on link "Set as Thumbnail" at bounding box center [722, 629] width 94 height 28
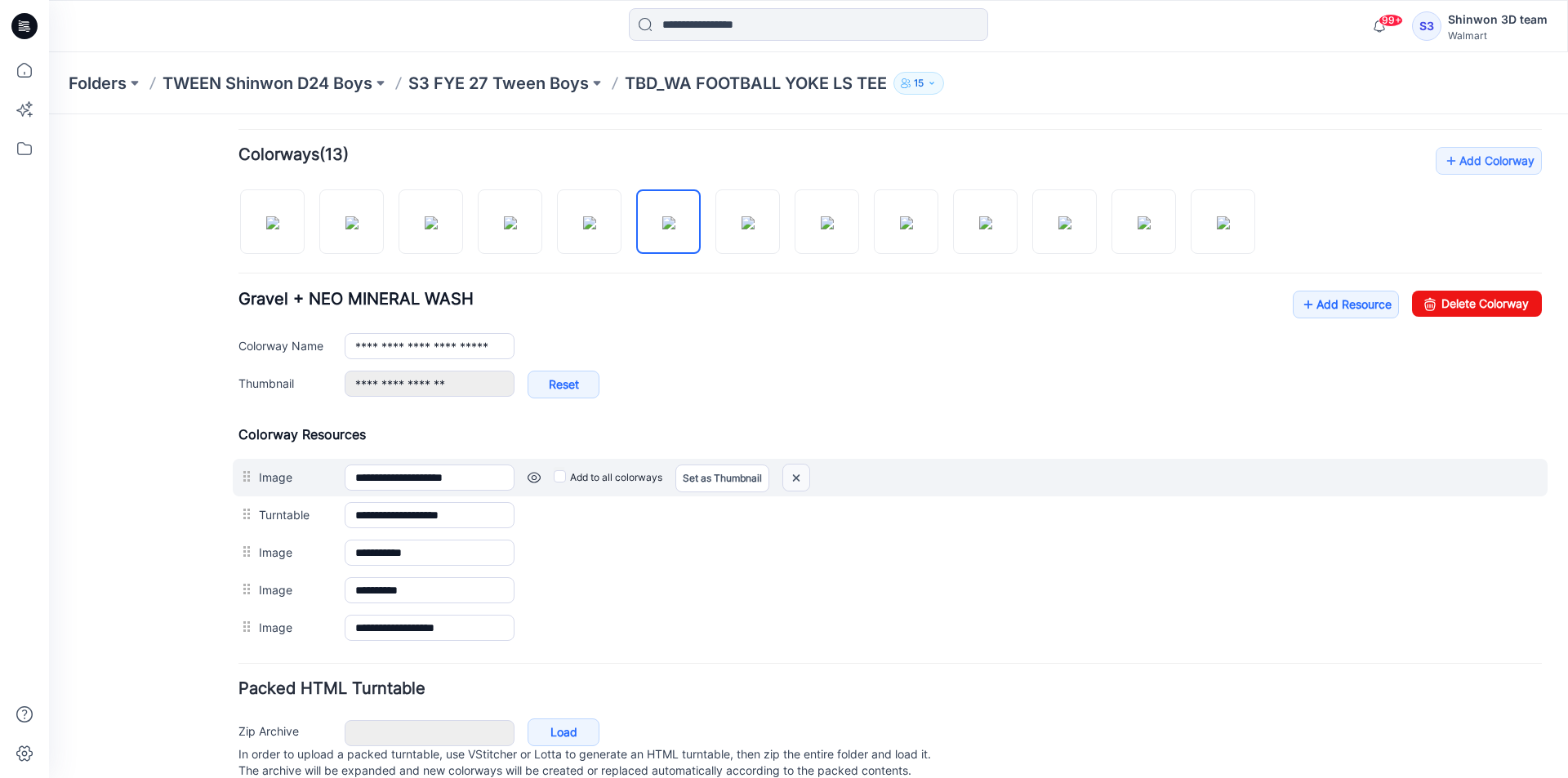
click at [806, 474] on img at bounding box center [797, 478] width 26 height 27
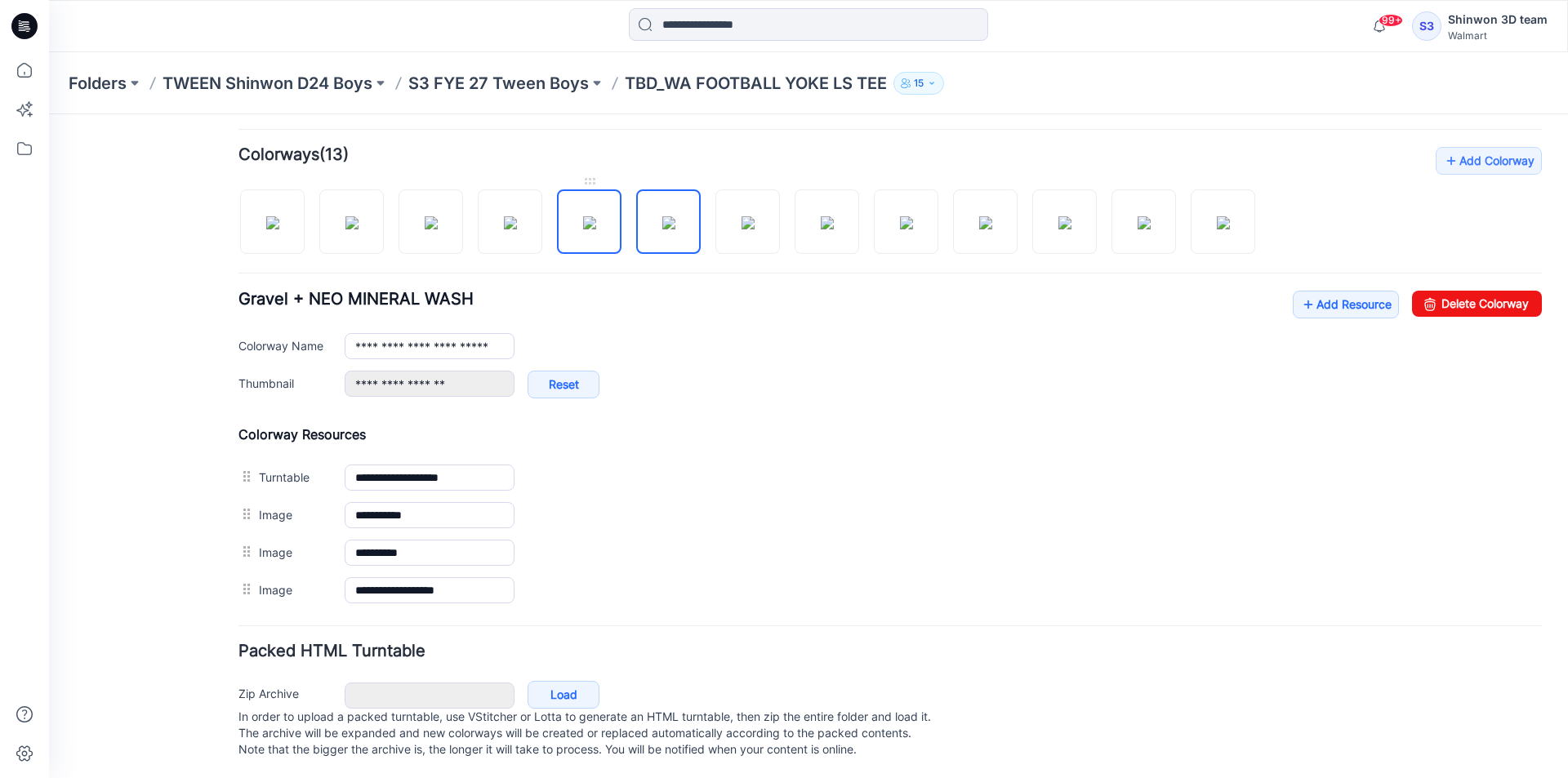
click at [589, 219] on img at bounding box center [589, 222] width 13 height 13
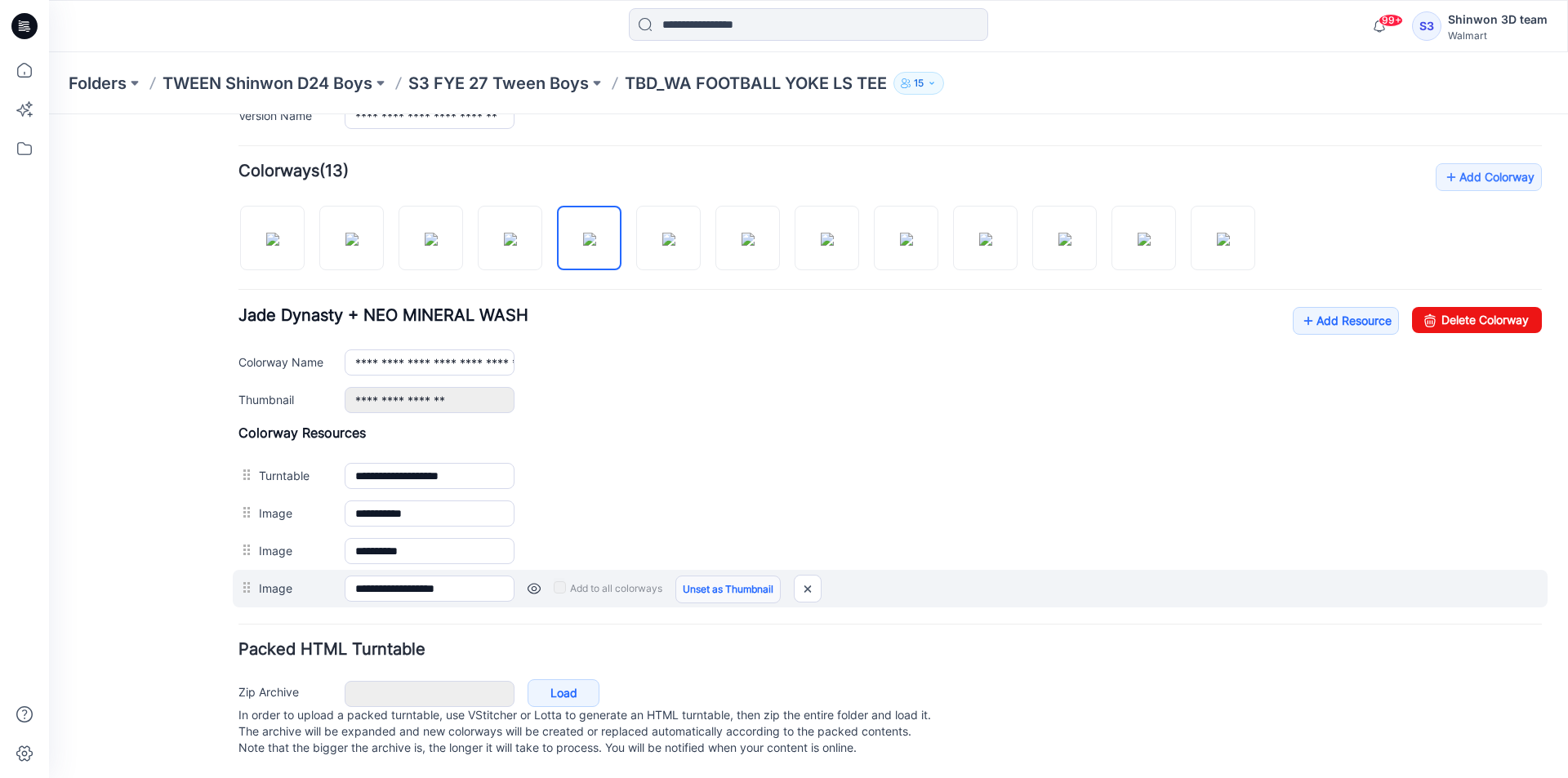
click at [722, 576] on link "Unset as Thumbnail" at bounding box center [727, 590] width 105 height 28
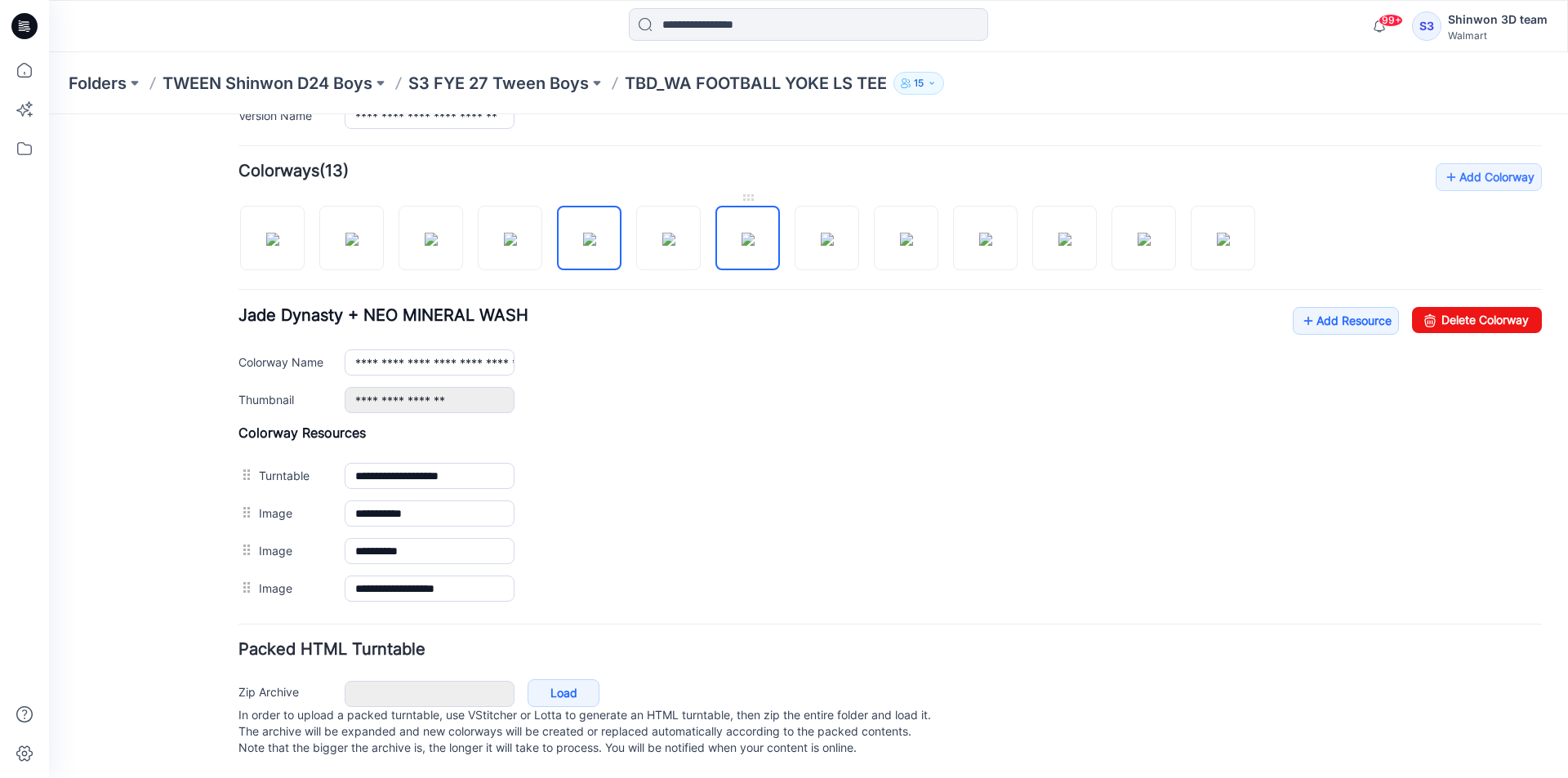
click at [755, 234] on img at bounding box center [748, 239] width 13 height 13
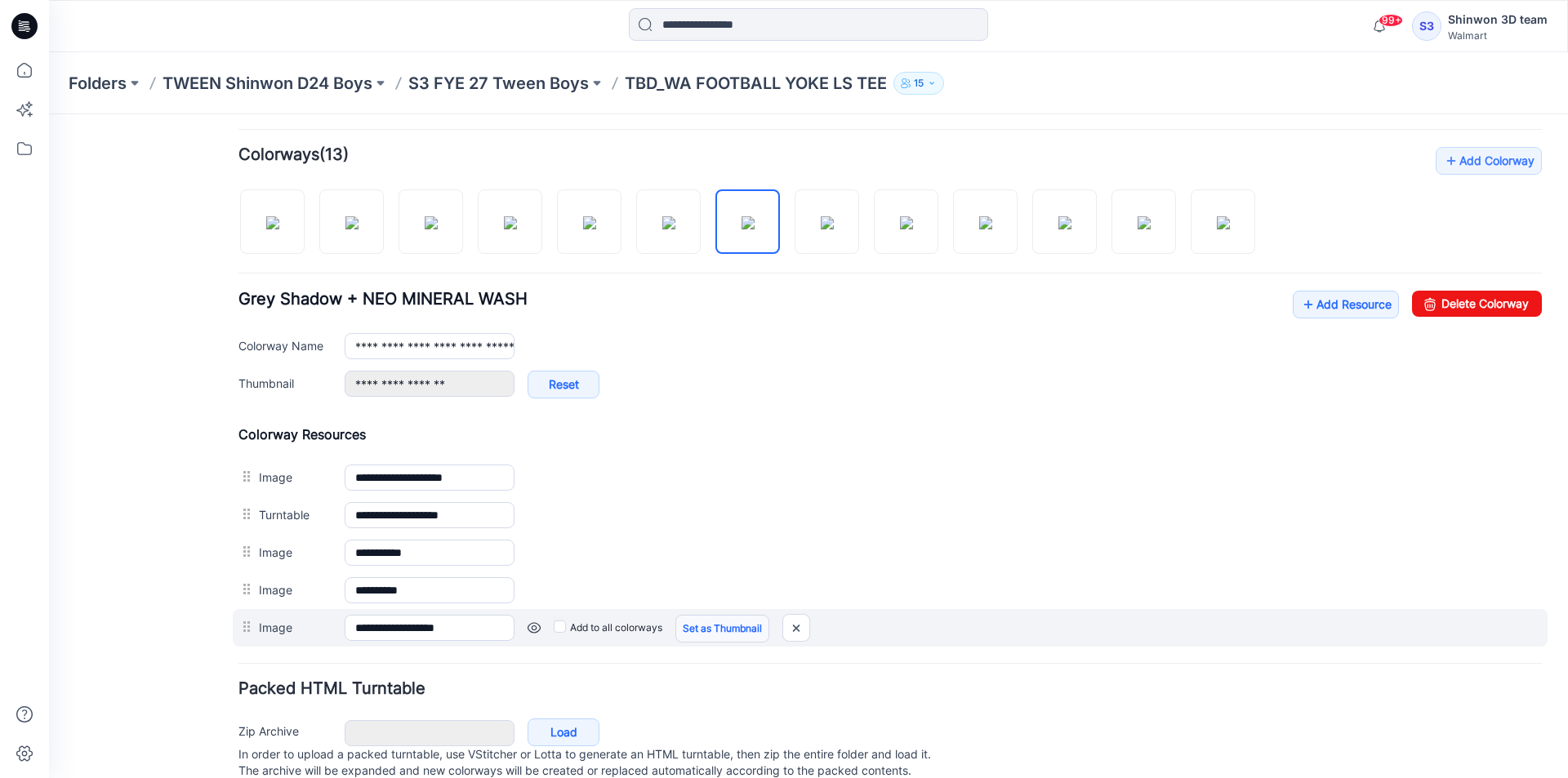
click at [734, 627] on link "Set as Thumbnail" at bounding box center [722, 629] width 94 height 28
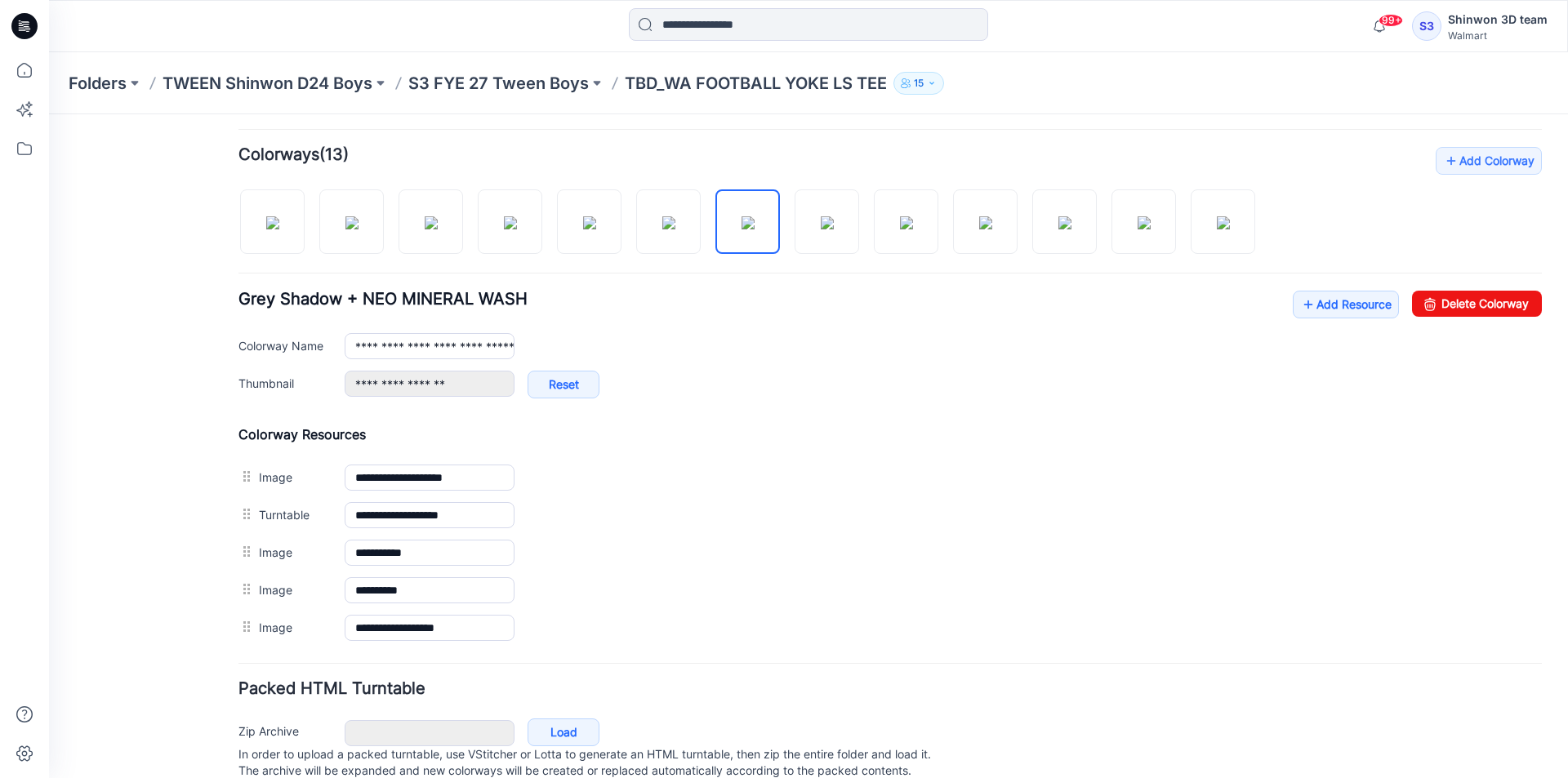
click at [49, 115] on img at bounding box center [49, 115] width 0 height 0
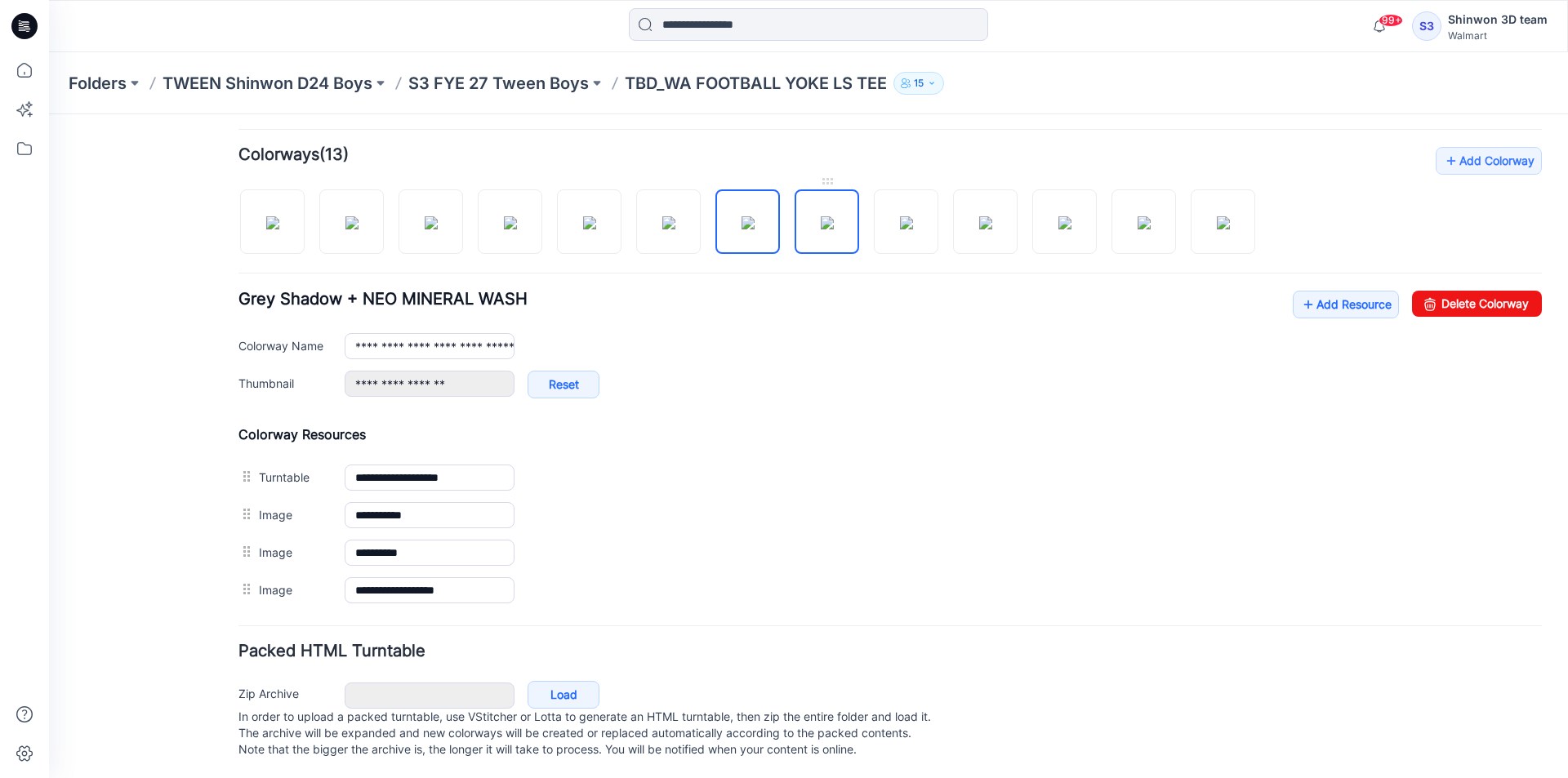
click at [834, 216] on img at bounding box center [827, 222] width 13 height 13
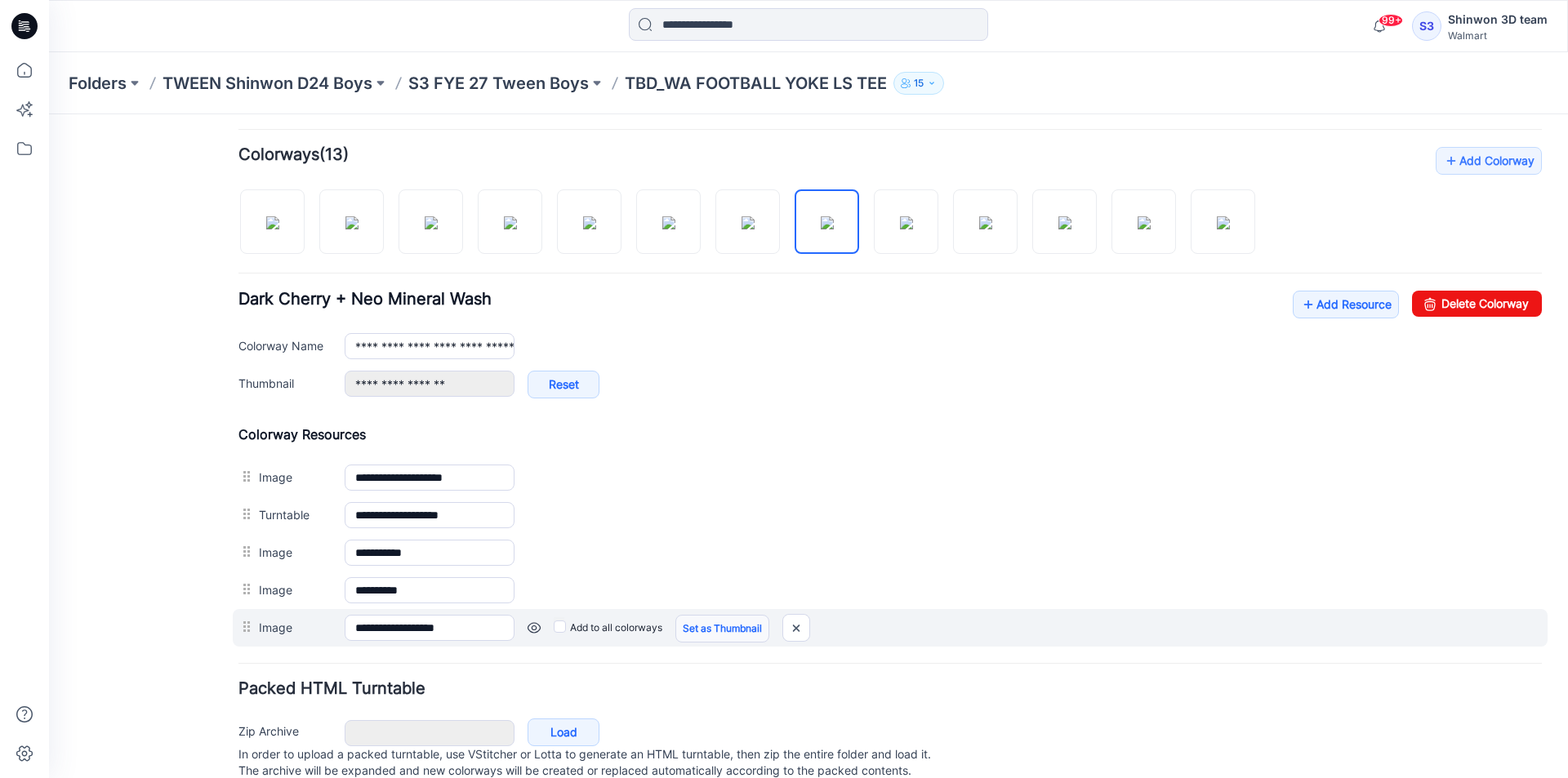
click at [691, 637] on link "Set as Thumbnail" at bounding box center [722, 629] width 94 height 28
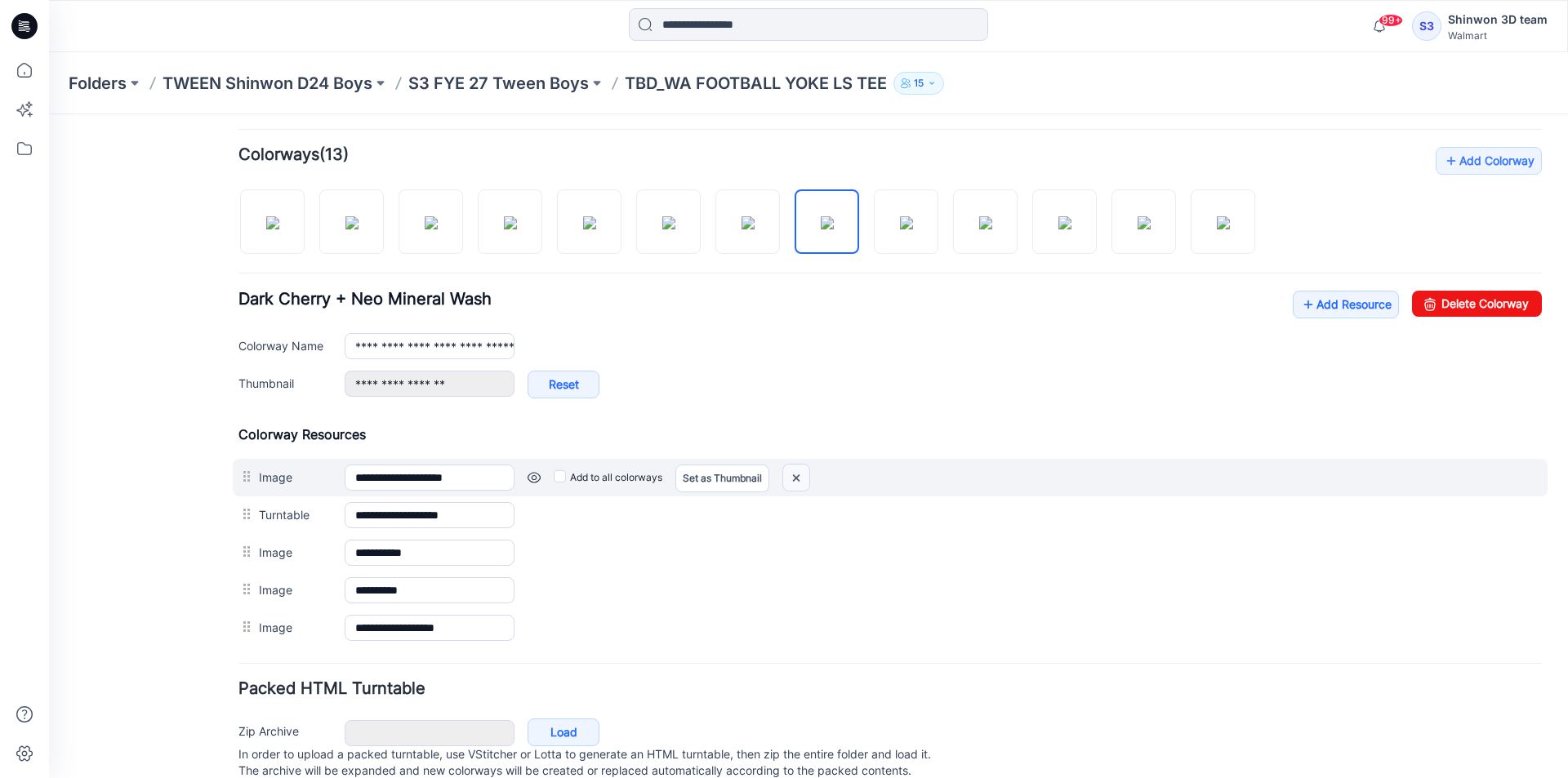
click at [795, 484] on img at bounding box center [797, 478] width 26 height 27
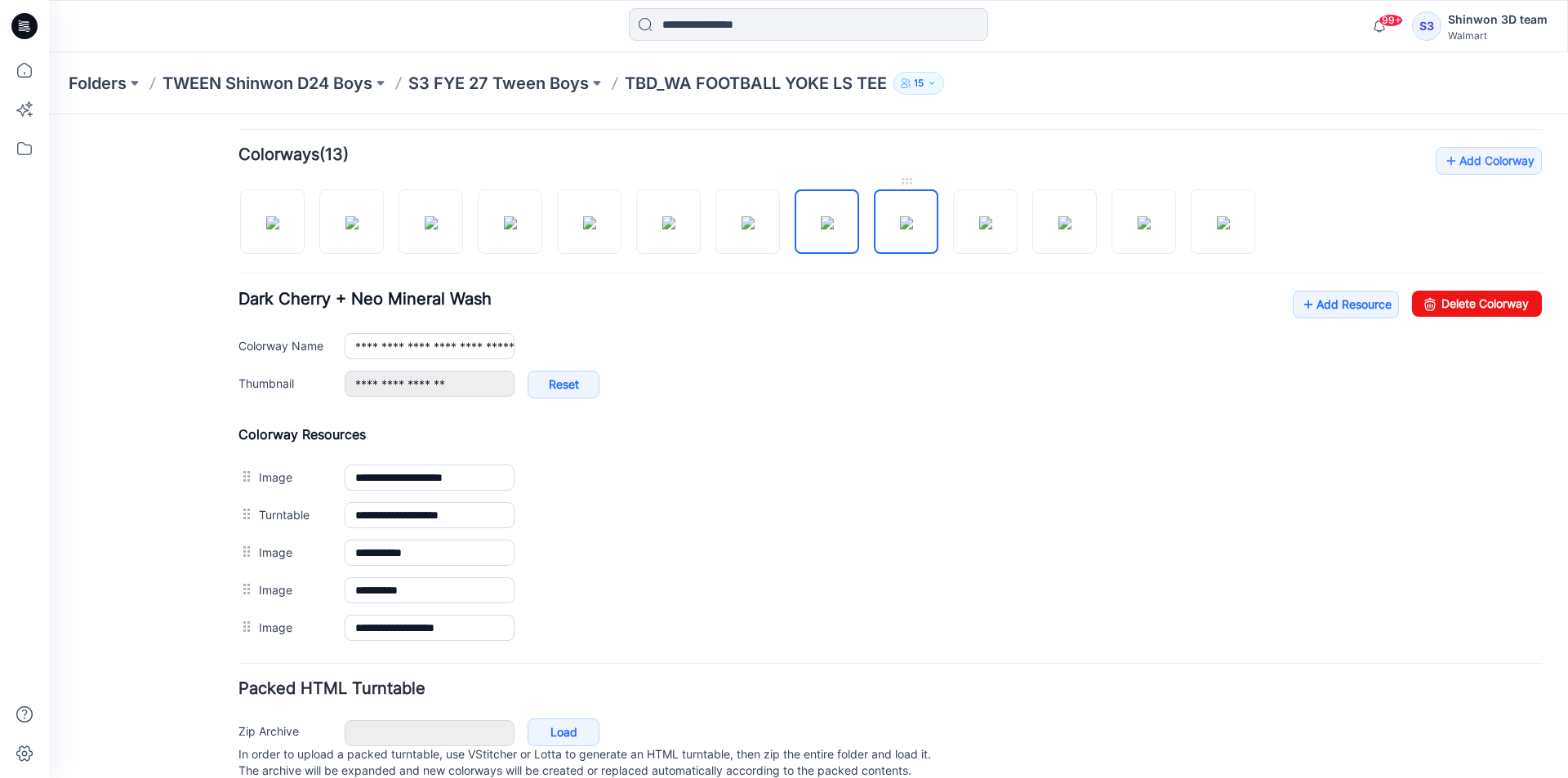
click at [913, 229] on img at bounding box center [906, 222] width 13 height 13
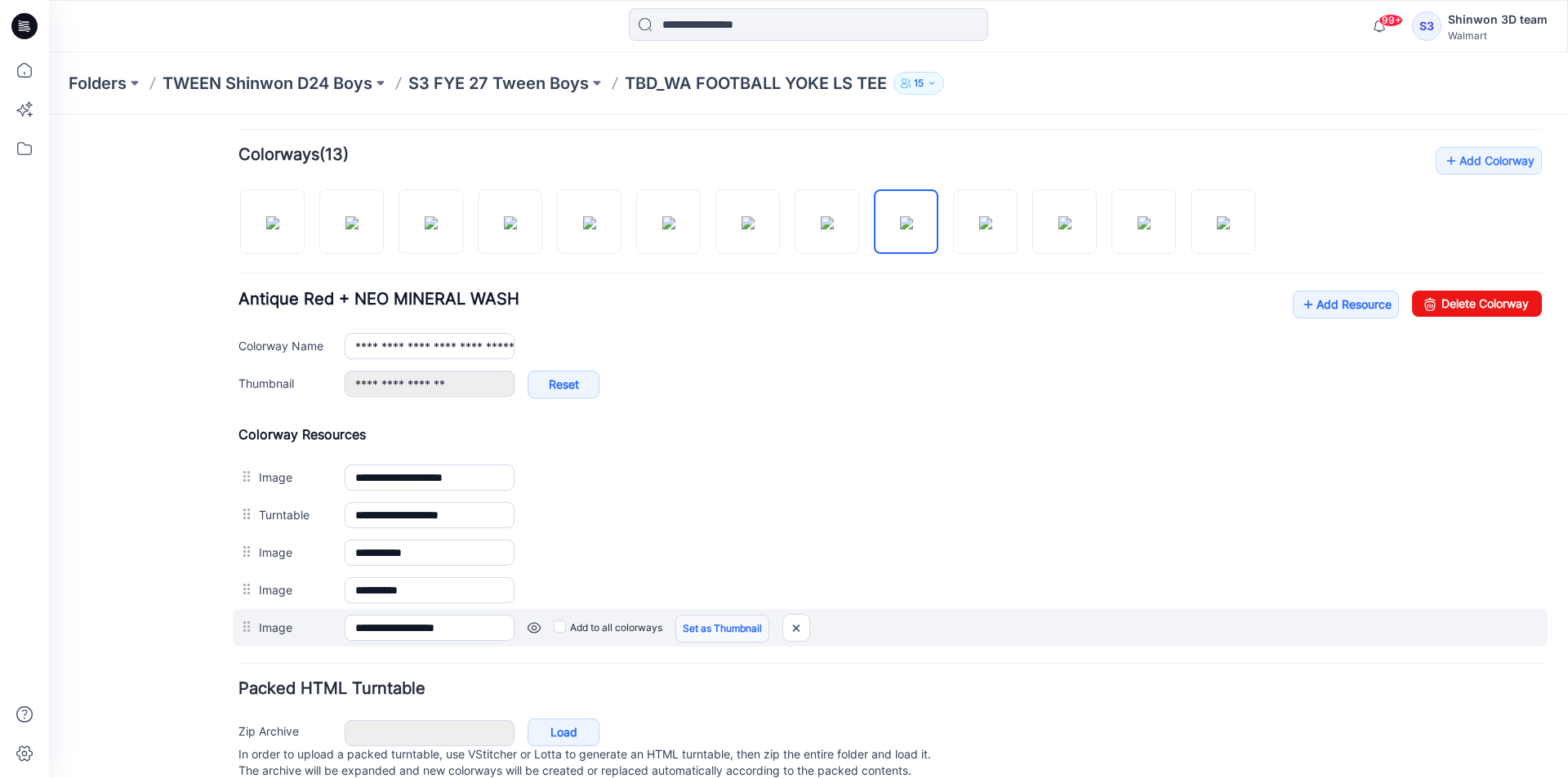
click at [715, 629] on link "Set as Thumbnail" at bounding box center [722, 629] width 94 height 28
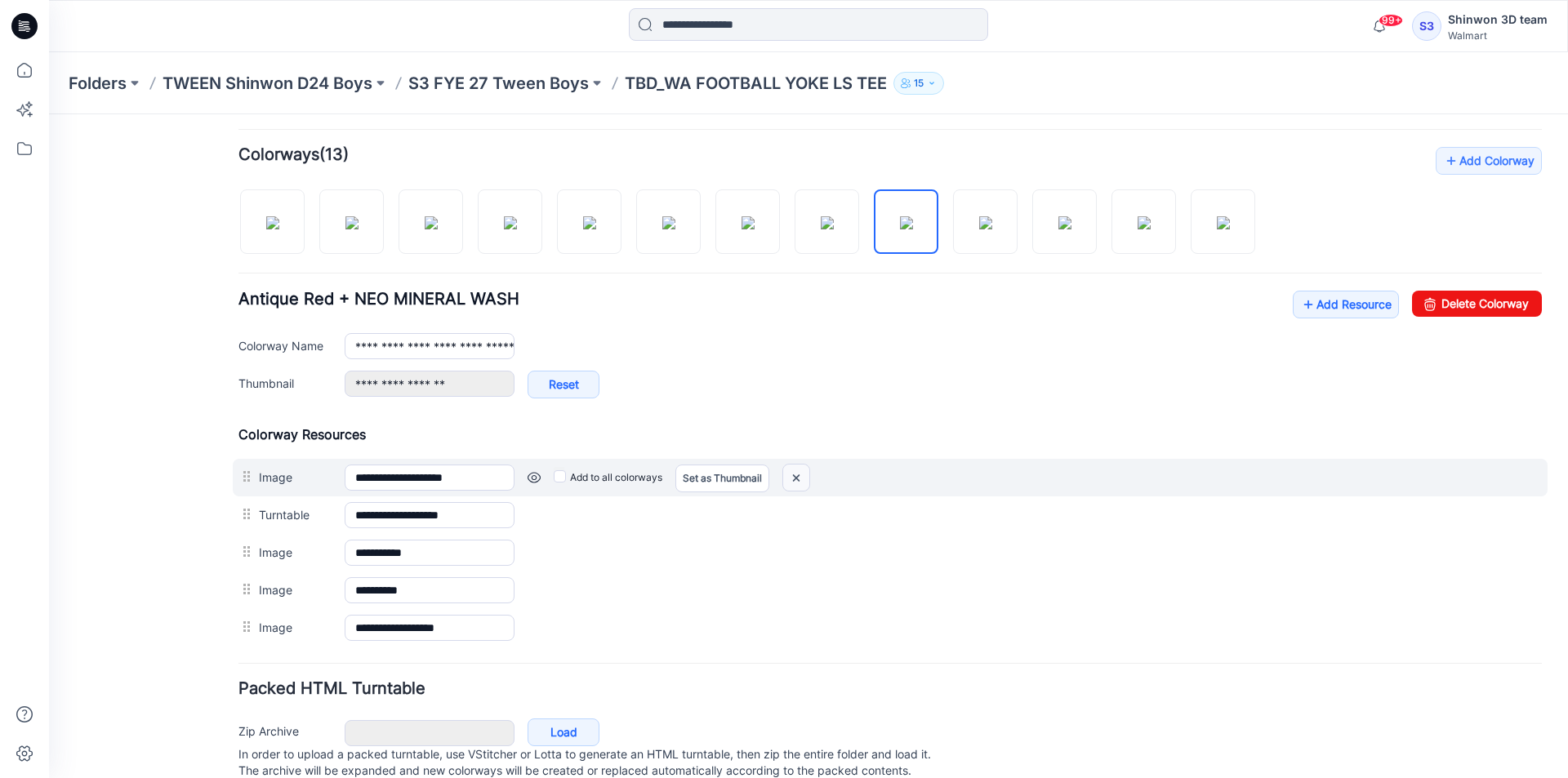
click at [804, 478] on img at bounding box center [797, 478] width 26 height 27
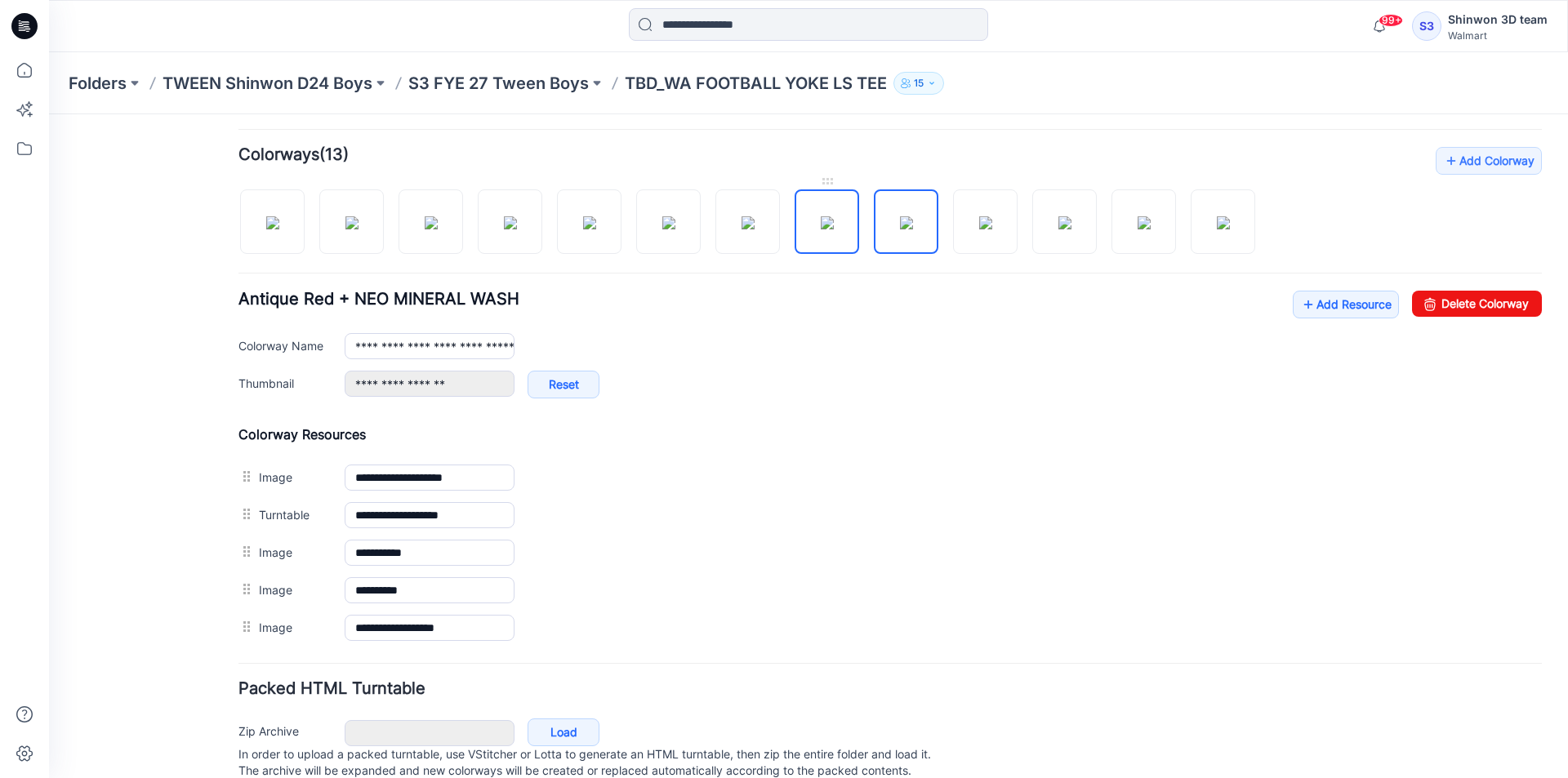
click at [827, 229] on img at bounding box center [827, 222] width 13 height 13
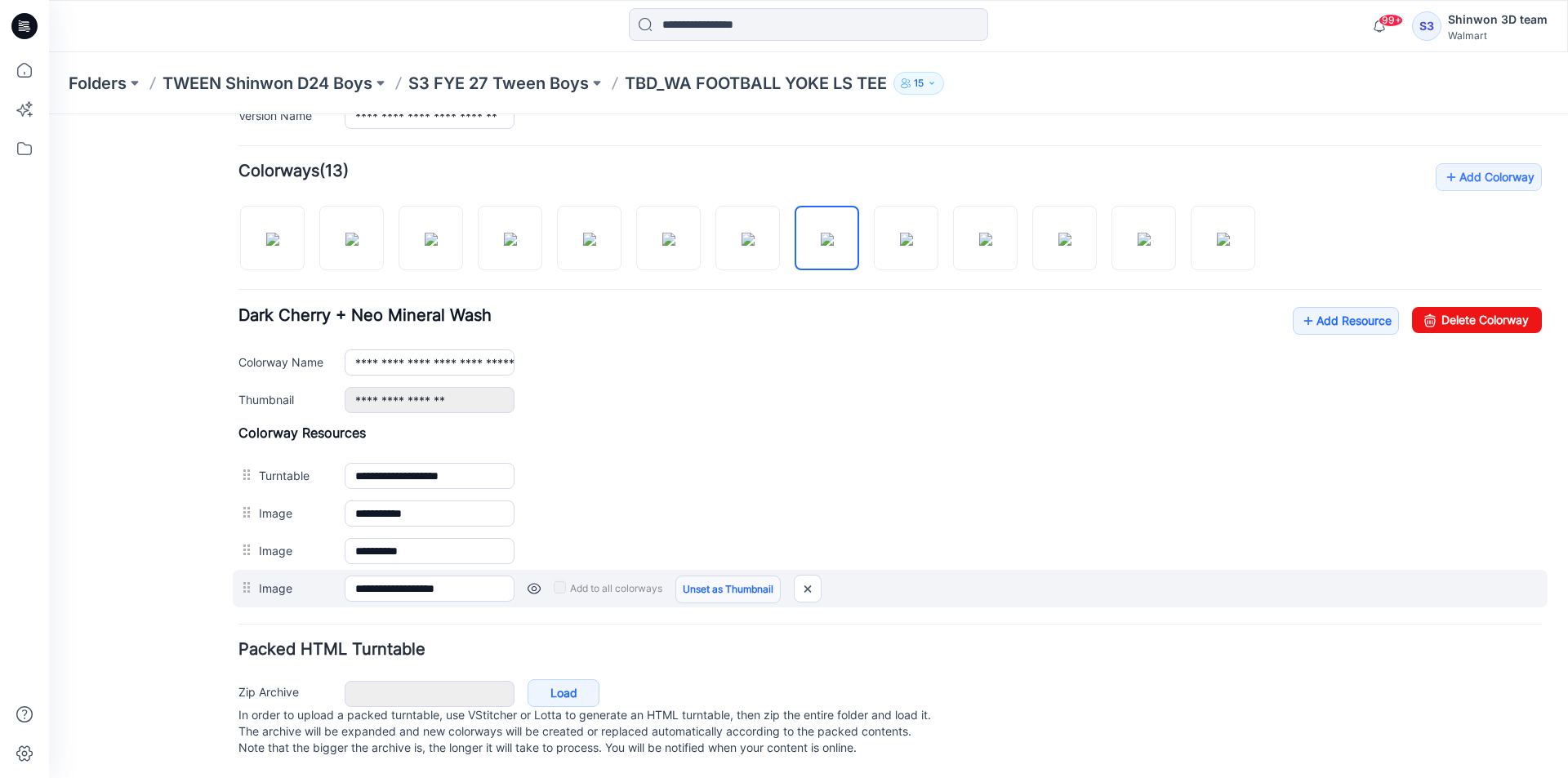
click at [691, 583] on link "Unset as Thumbnail" at bounding box center [727, 590] width 105 height 28
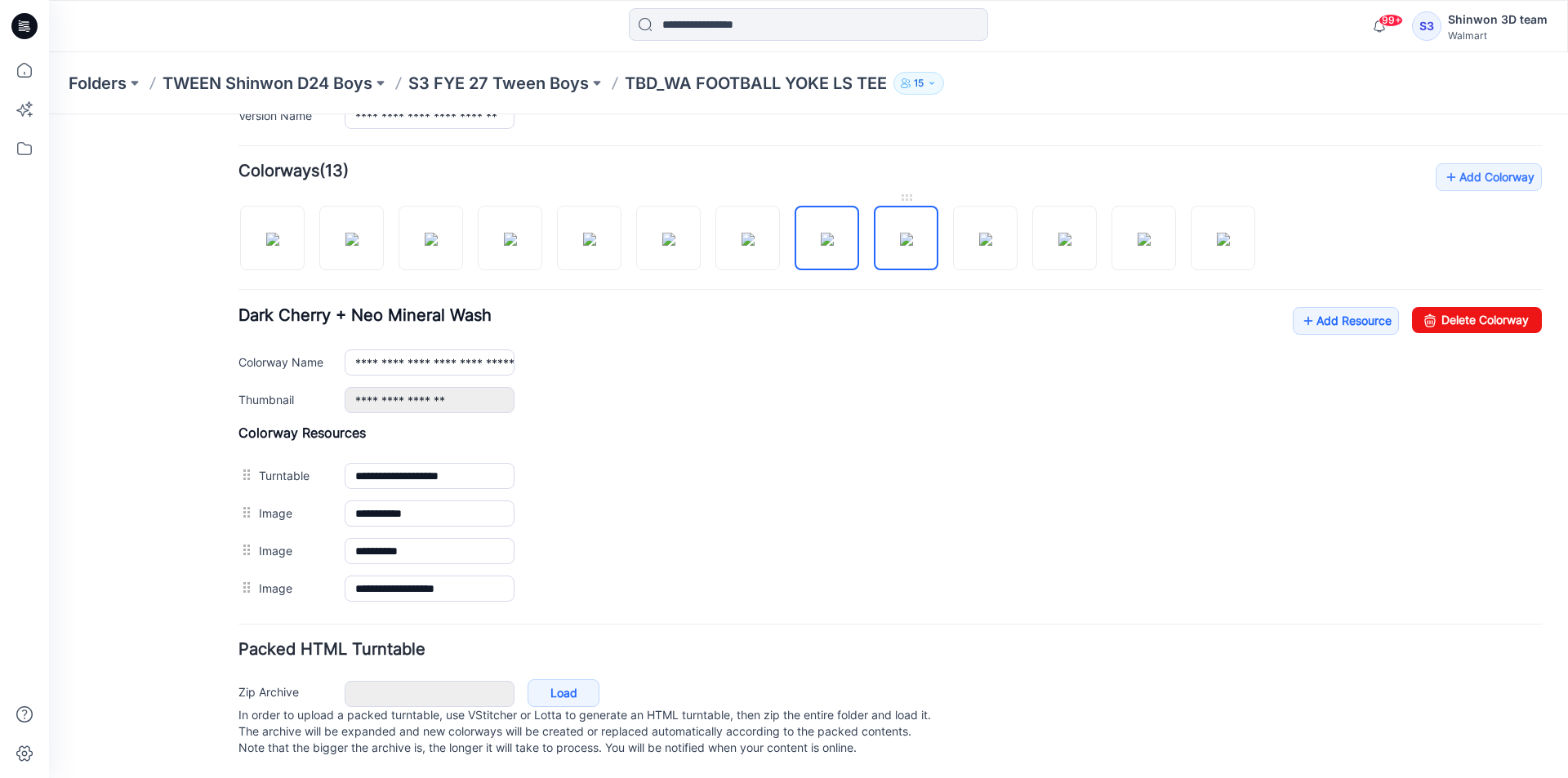
click at [900, 233] on img at bounding box center [906, 239] width 13 height 13
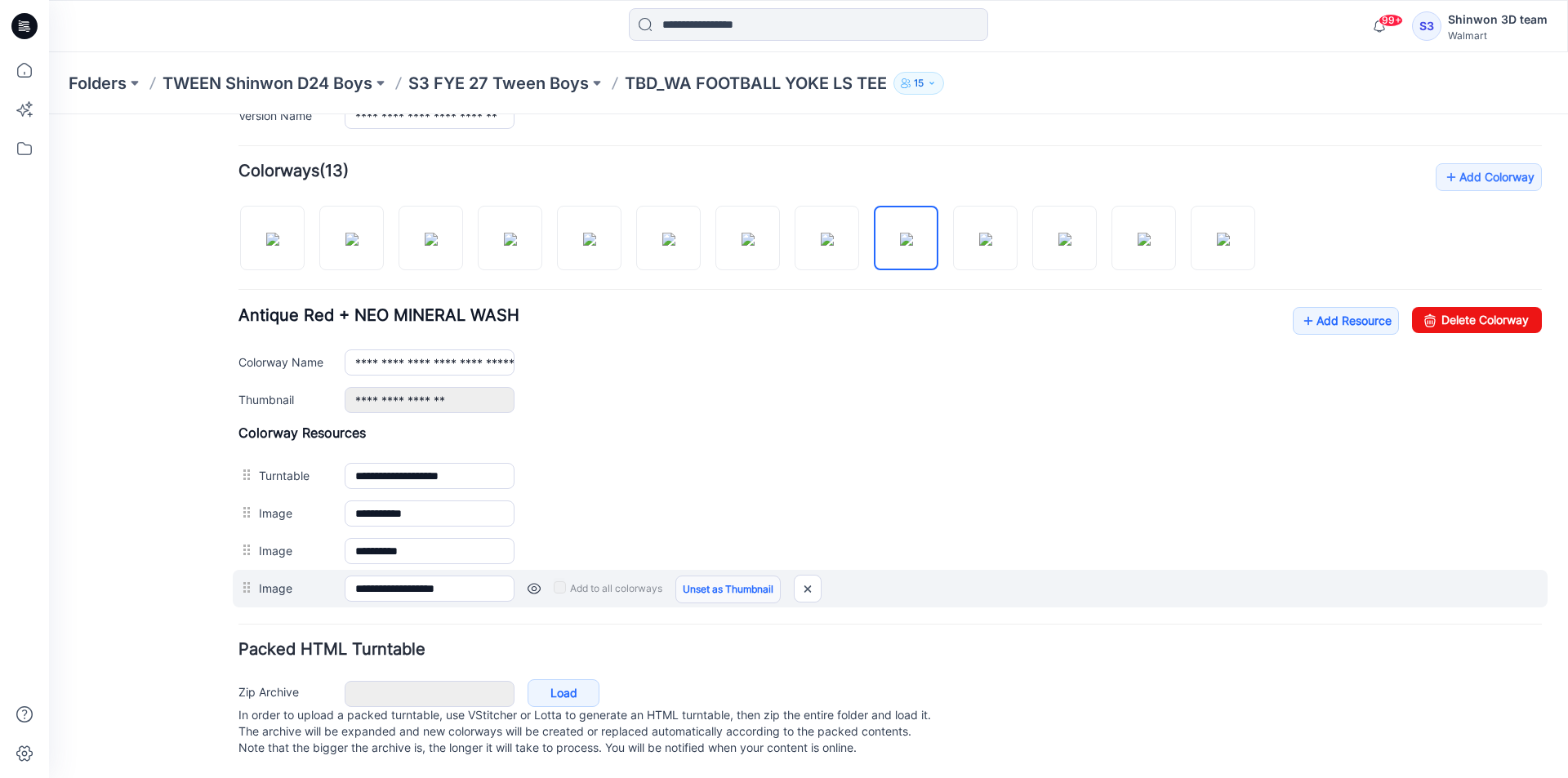
click at [702, 576] on link "Unset as Thumbnail" at bounding box center [727, 590] width 105 height 28
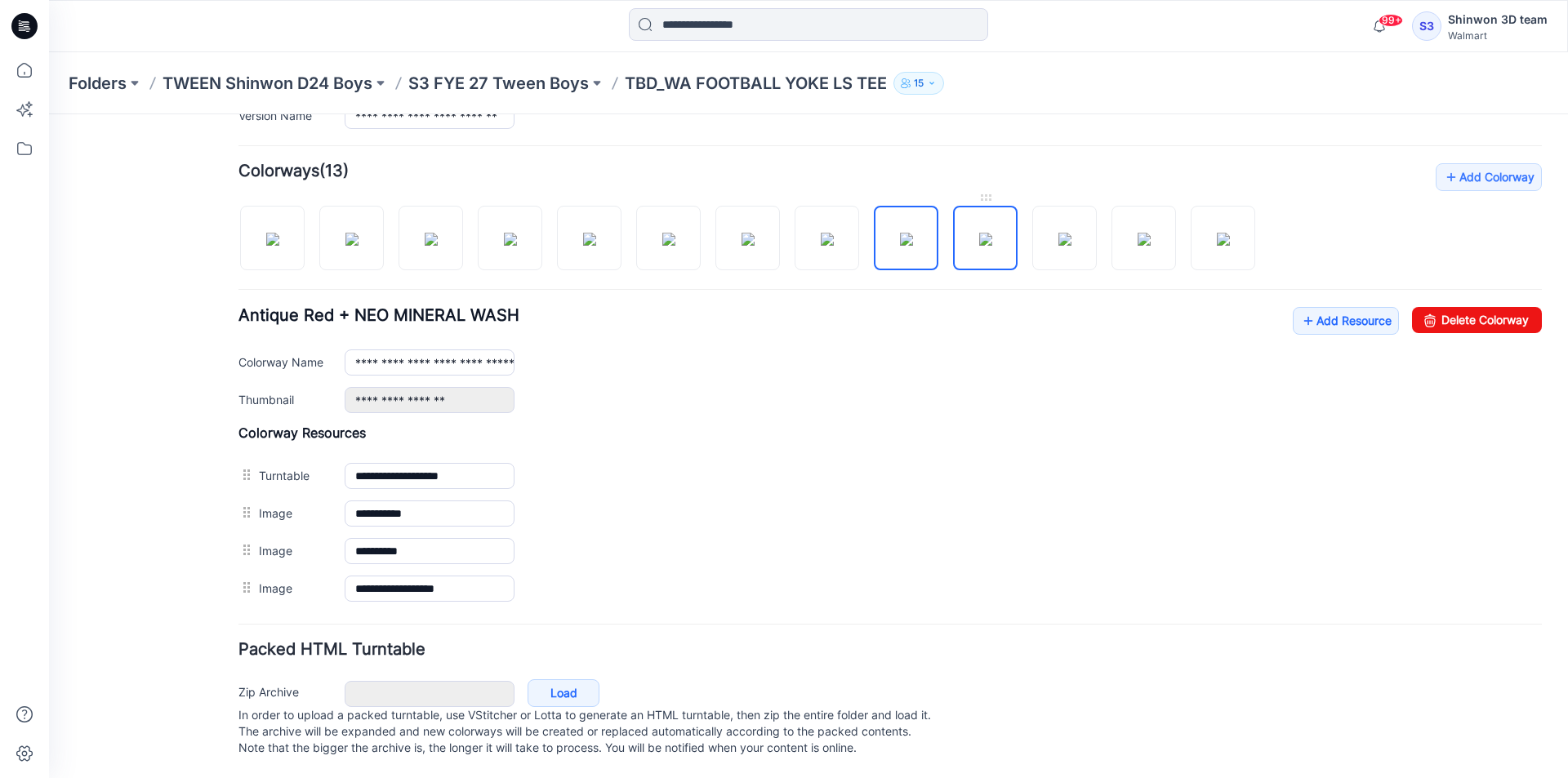
click at [992, 234] on img at bounding box center [985, 239] width 13 height 13
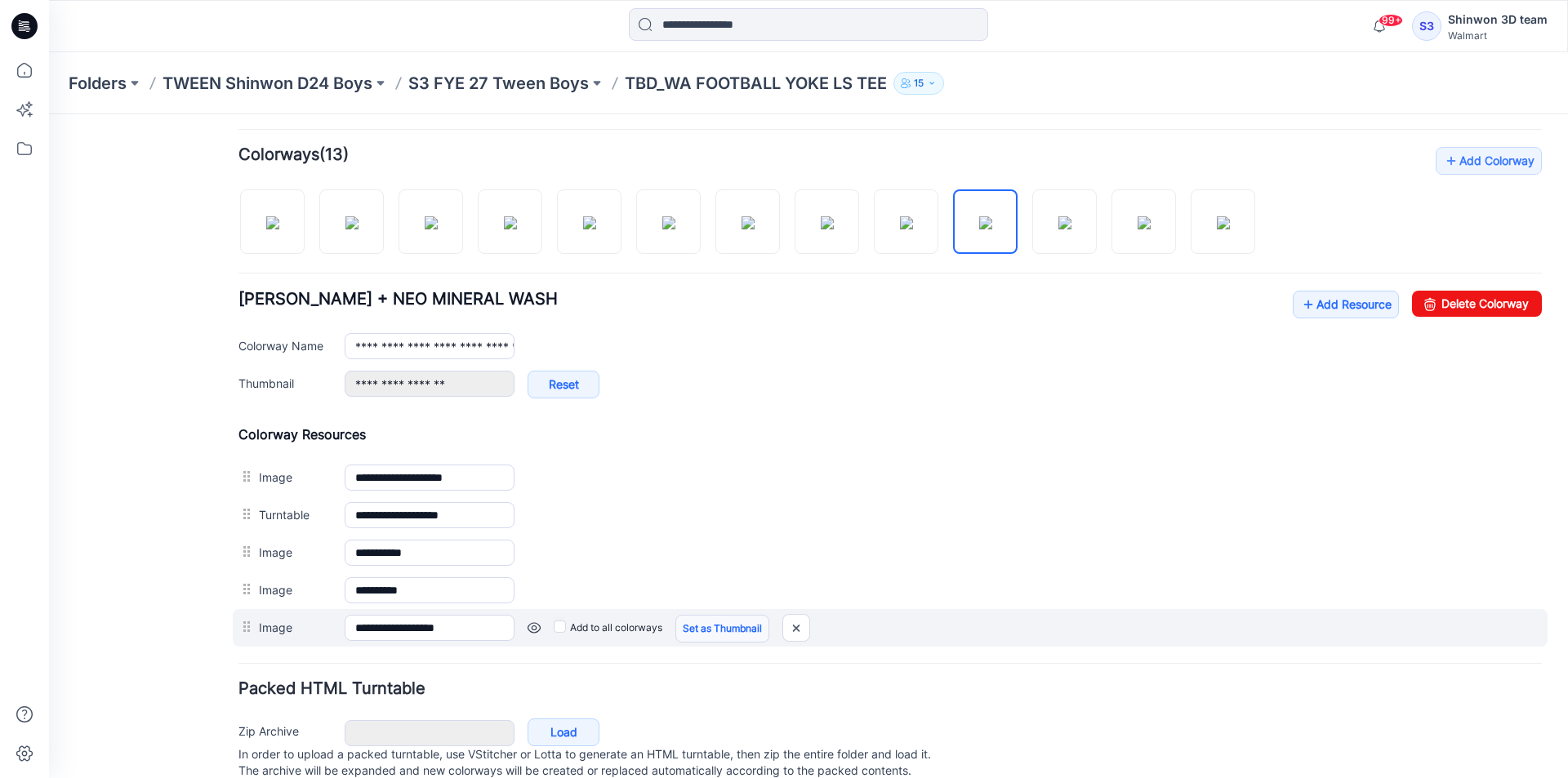
click at [711, 631] on link "Set as Thumbnail" at bounding box center [722, 629] width 94 height 28
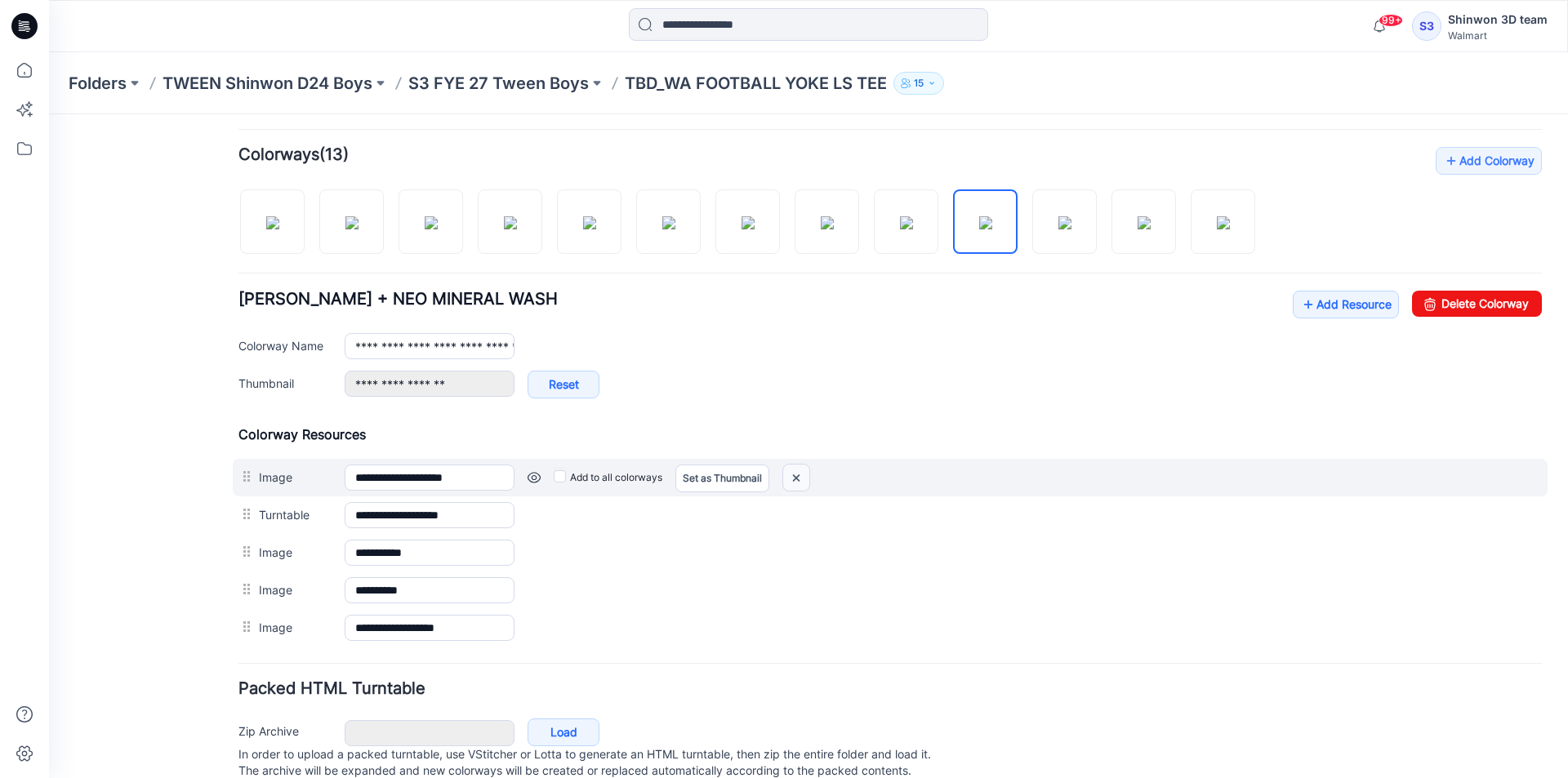
click at [795, 476] on img at bounding box center [797, 478] width 26 height 27
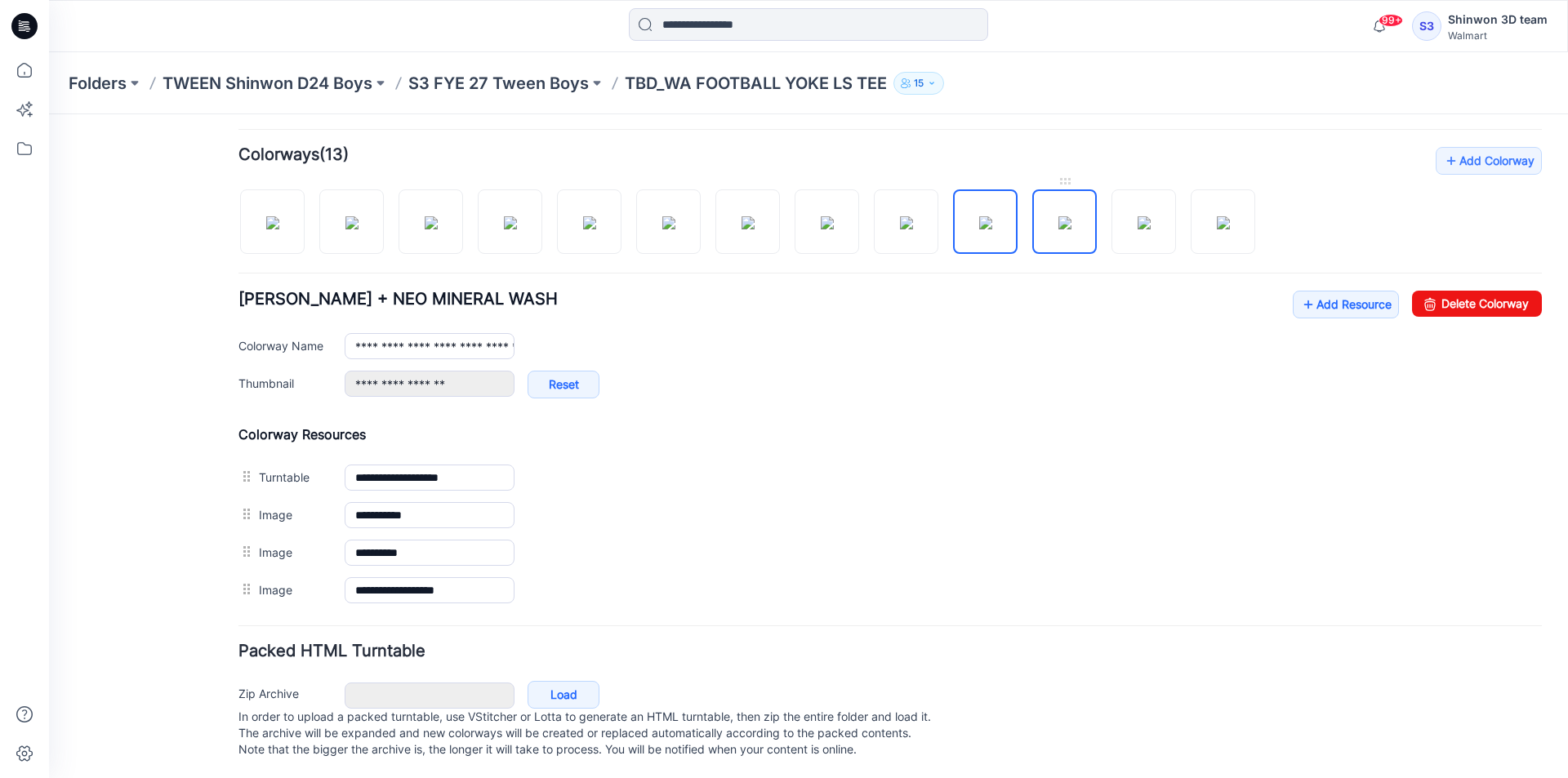
click at [1058, 229] on img at bounding box center [1064, 222] width 13 height 13
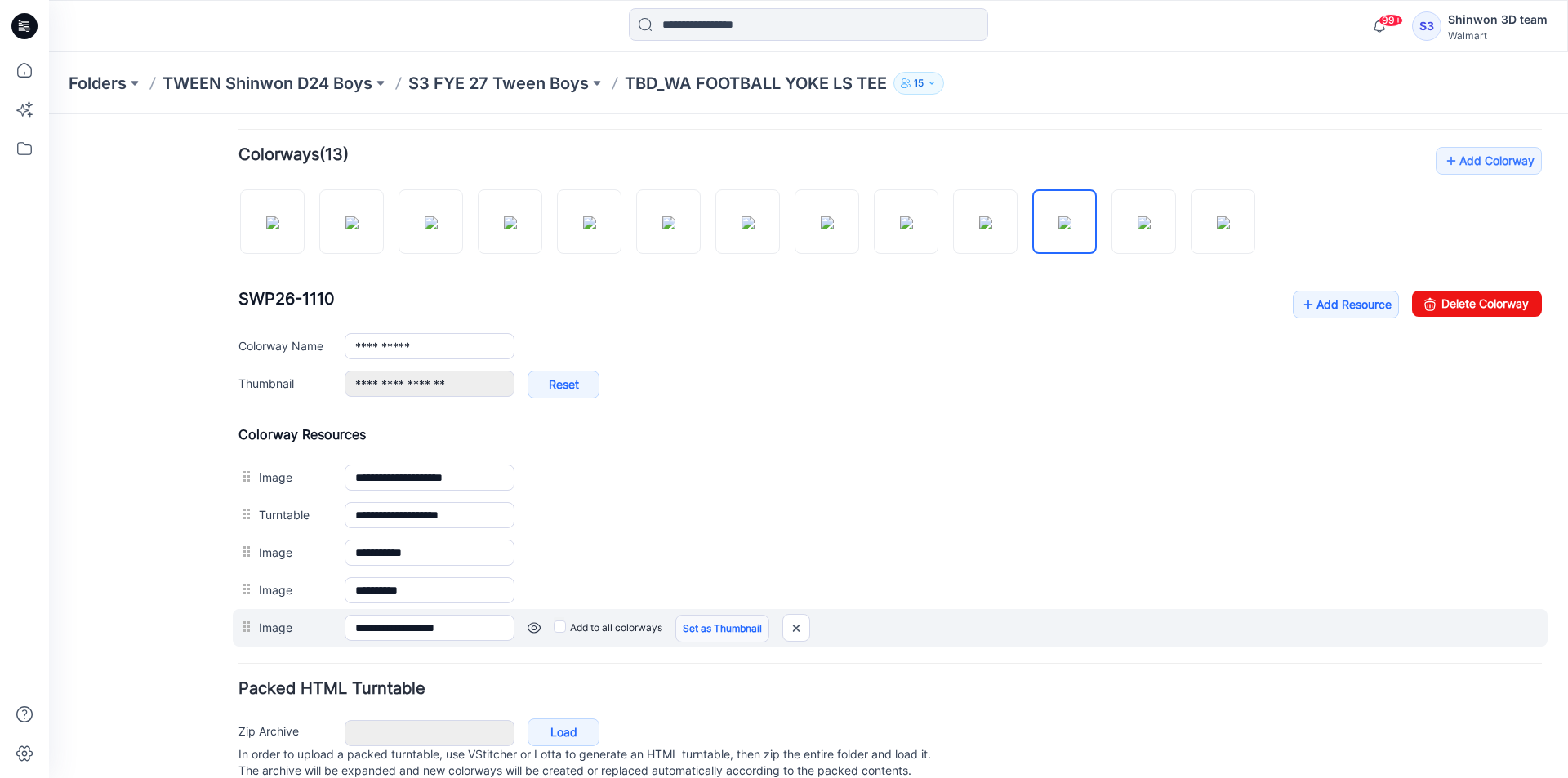
click at [699, 640] on link "Set as Thumbnail" at bounding box center [722, 629] width 94 height 28
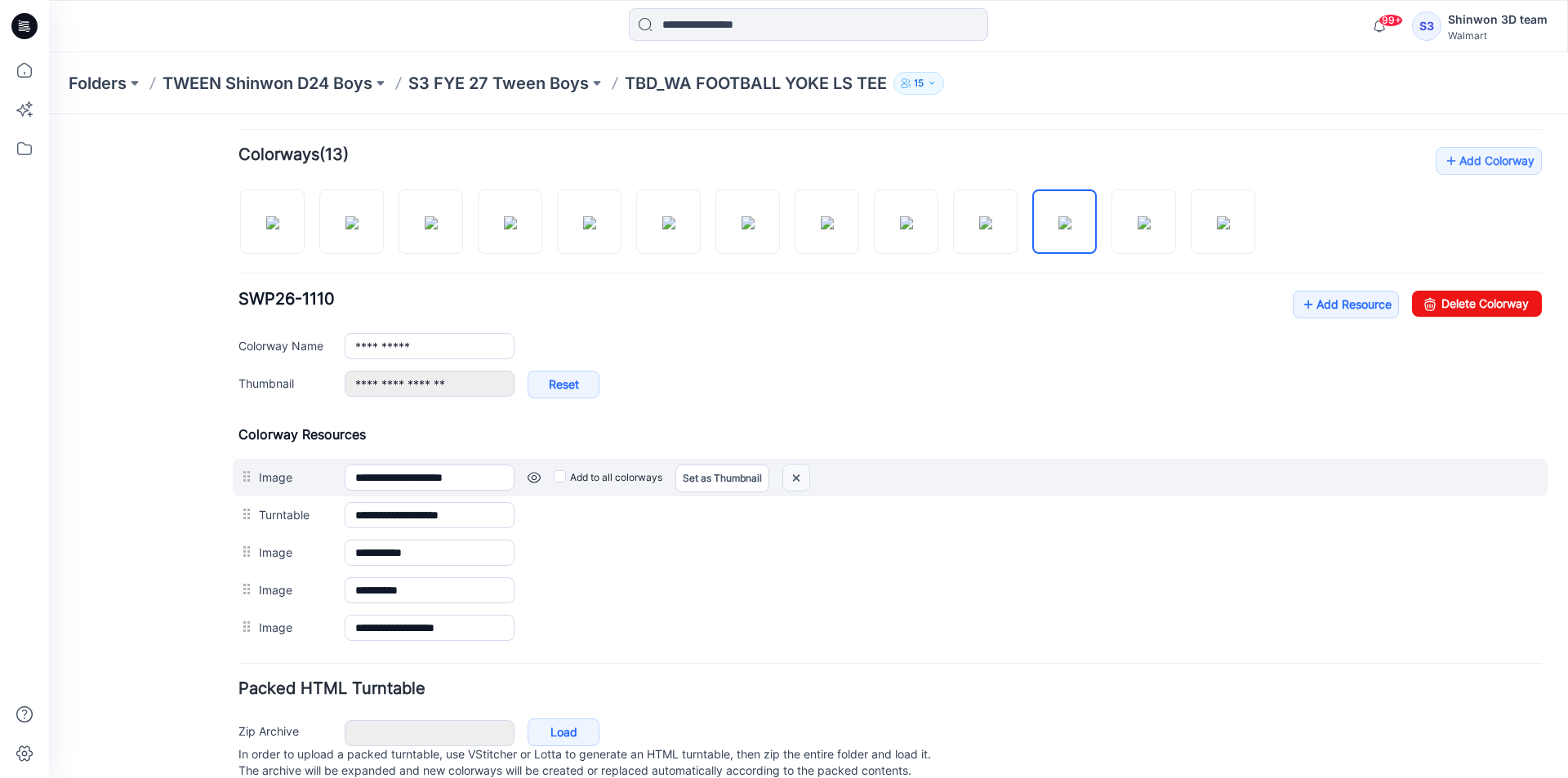
click at [803, 473] on img at bounding box center [797, 478] width 26 height 27
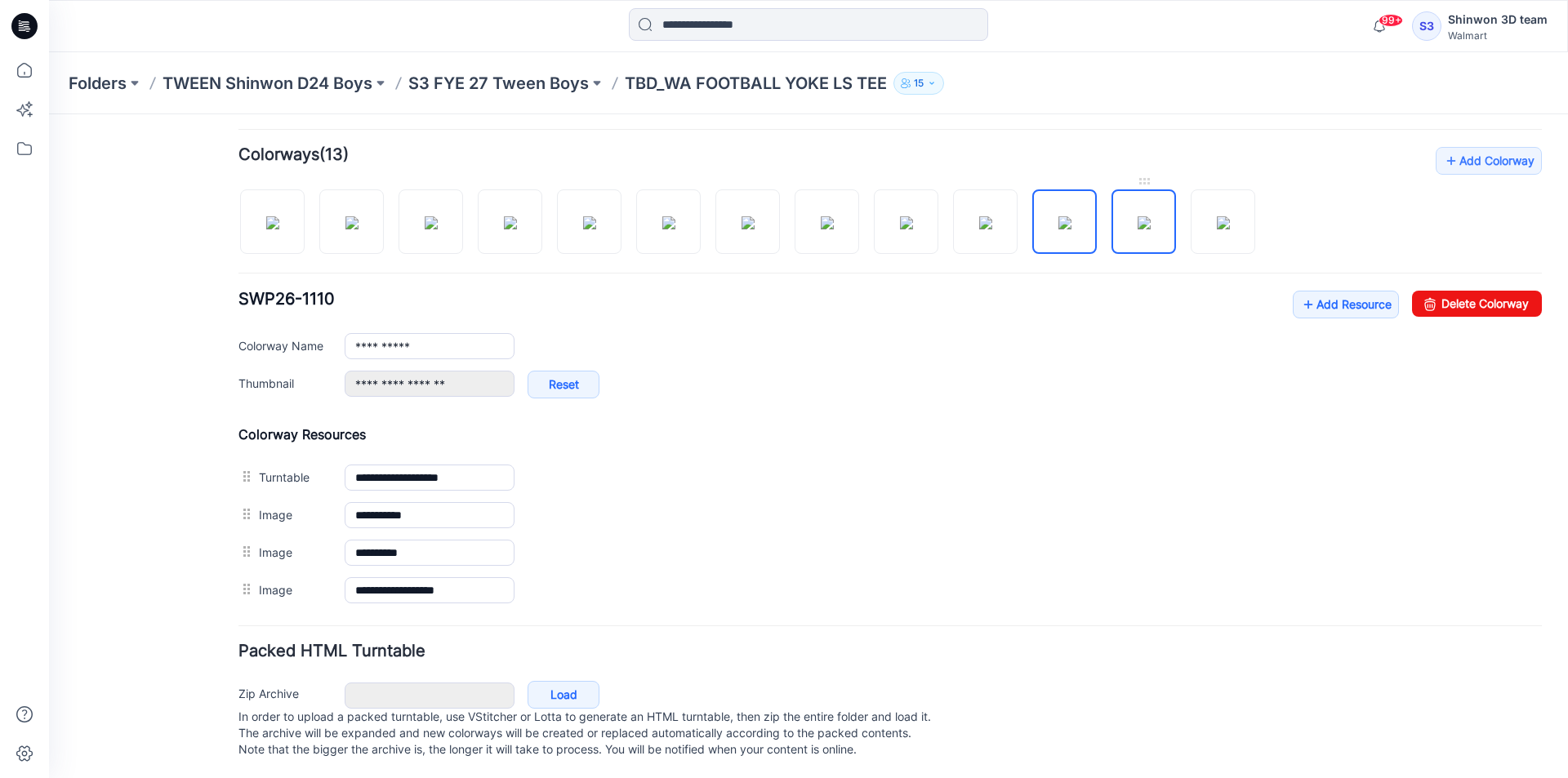
click at [1151, 227] on img at bounding box center [1144, 222] width 13 height 13
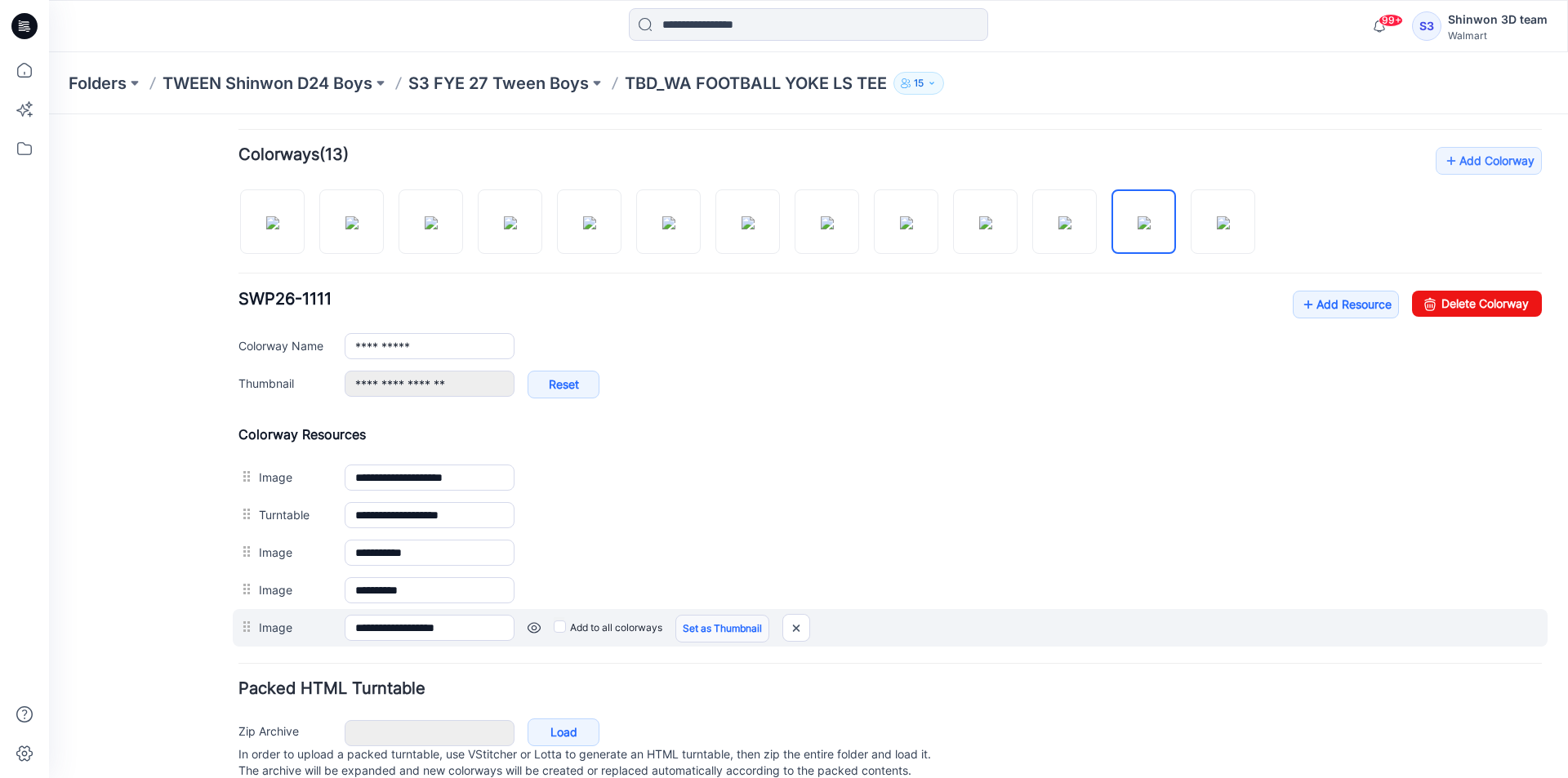
click at [743, 623] on link "Set as Thumbnail" at bounding box center [722, 629] width 94 height 28
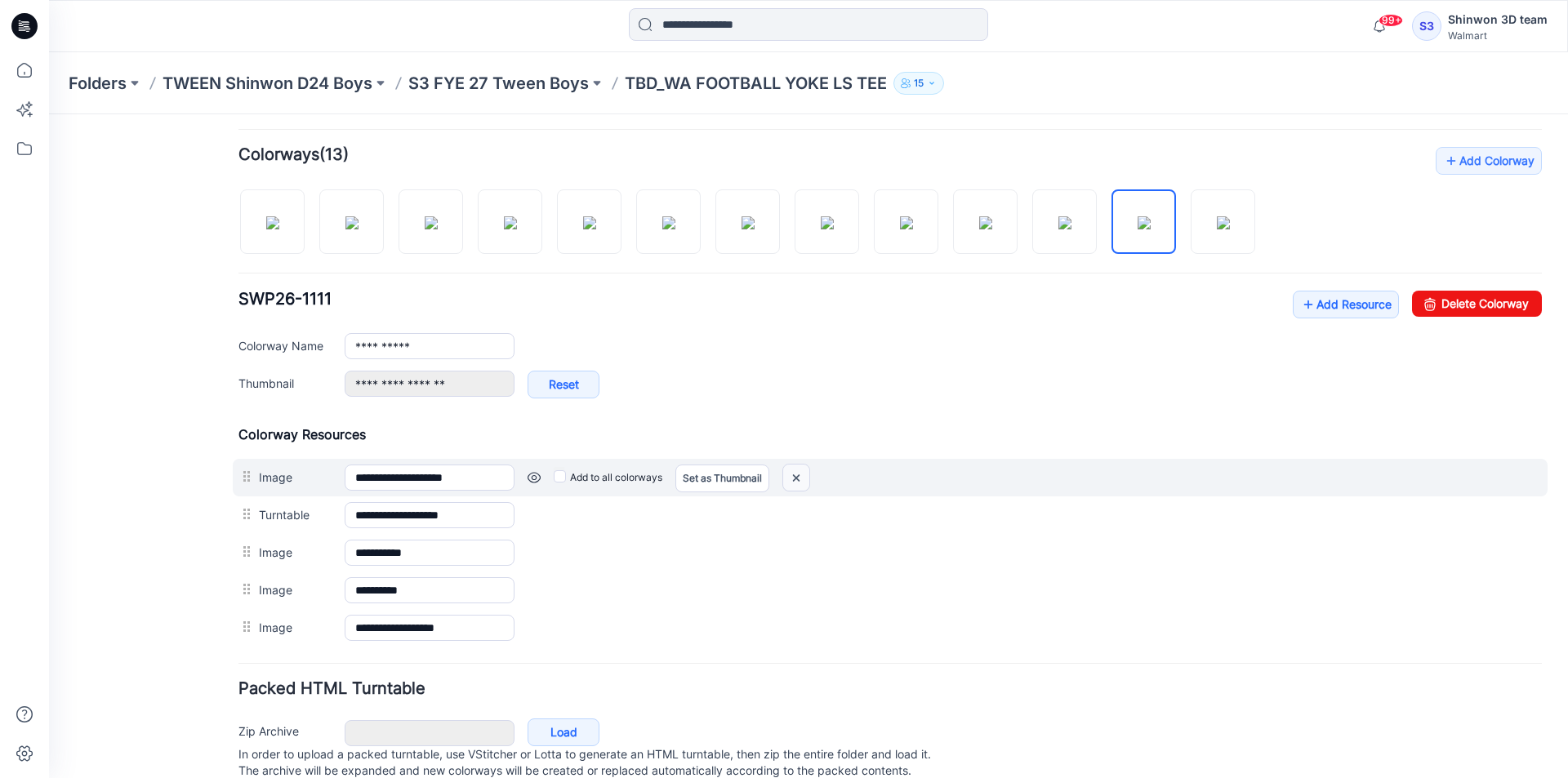
click at [808, 472] on img at bounding box center [797, 478] width 26 height 27
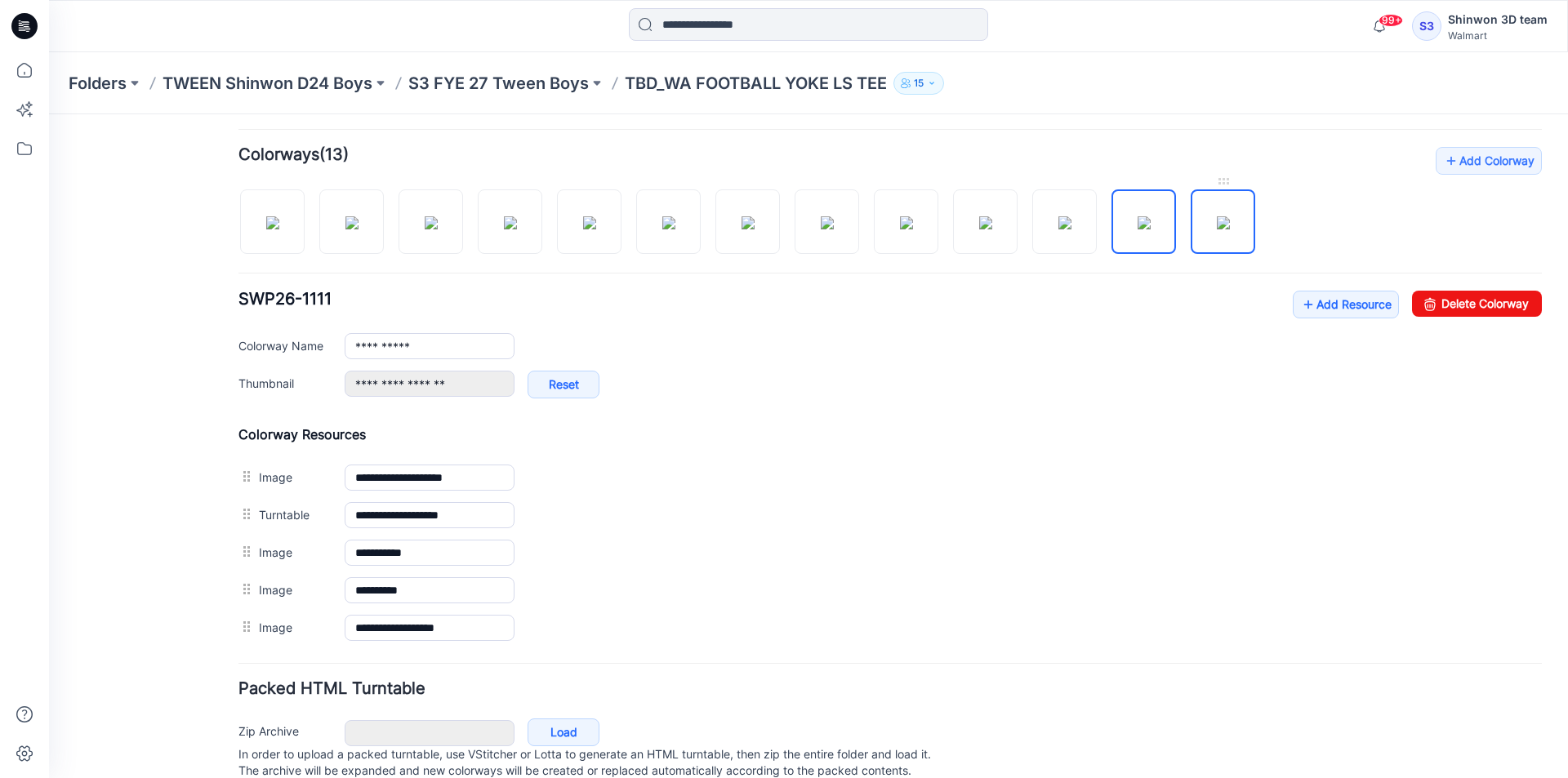
click at [1217, 229] on img at bounding box center [1223, 222] width 13 height 13
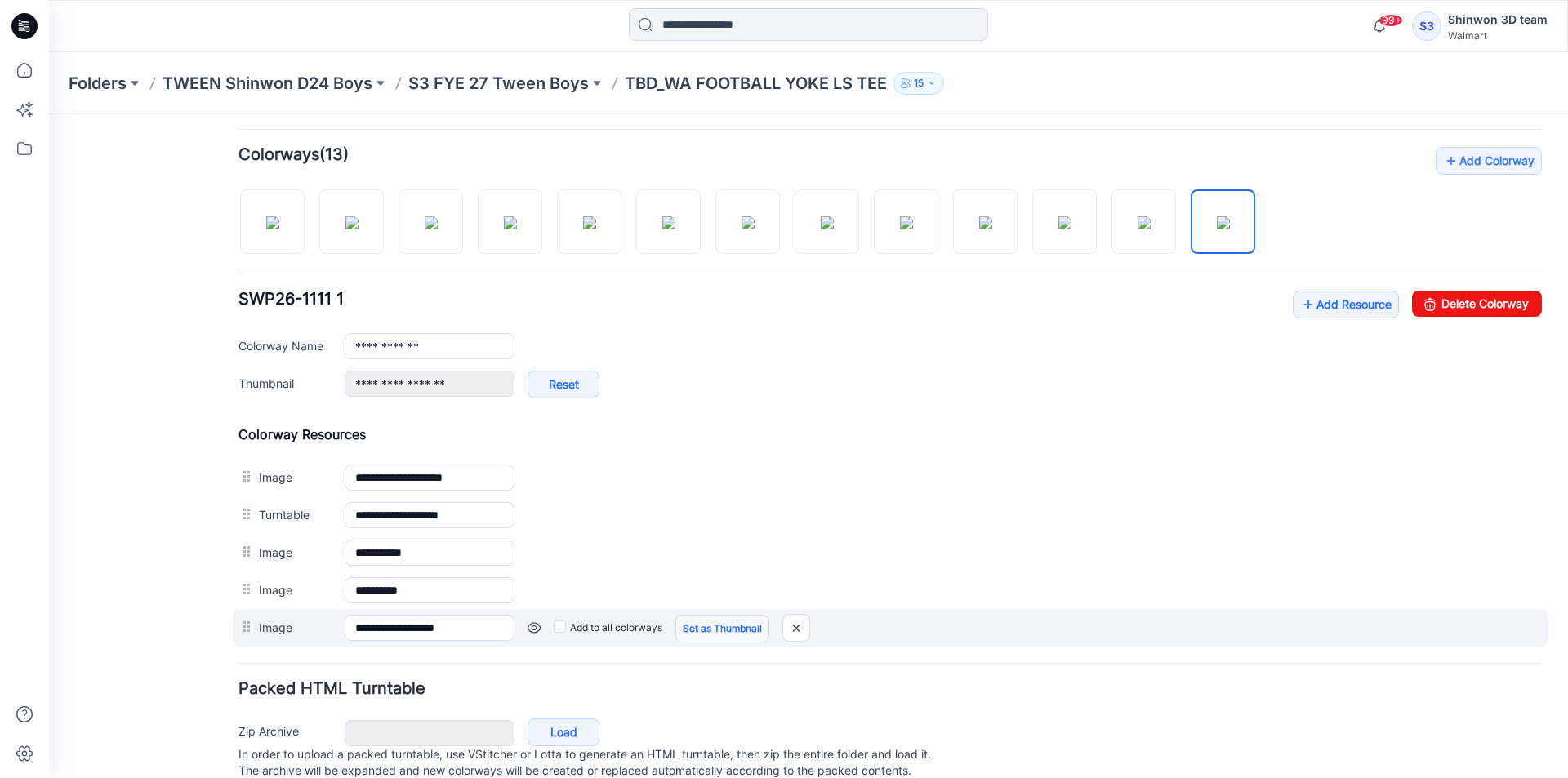
click at [764, 633] on link "Set as Thumbnail" at bounding box center [722, 629] width 94 height 28
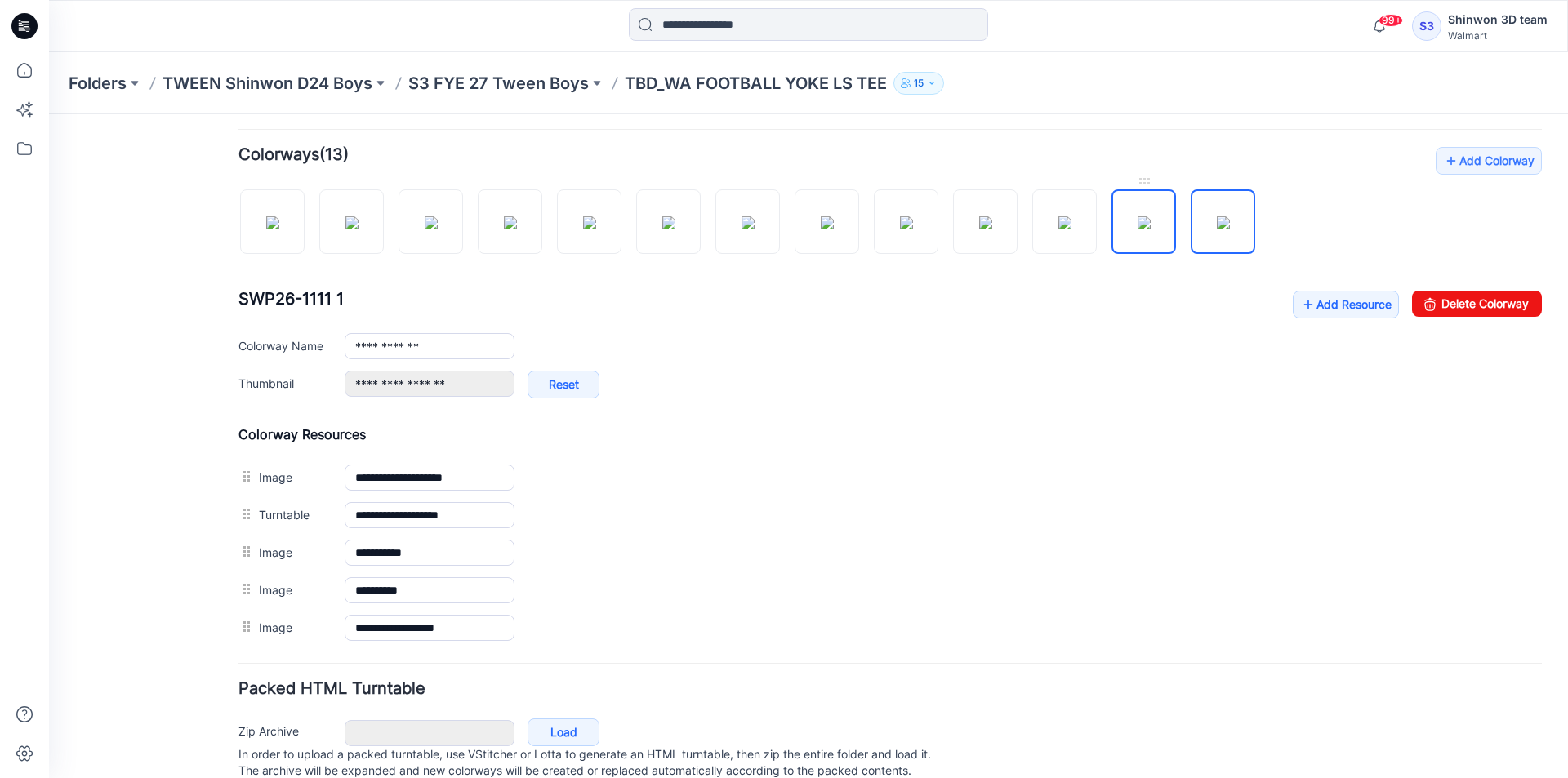
click at [1138, 216] on img at bounding box center [1144, 222] width 13 height 13
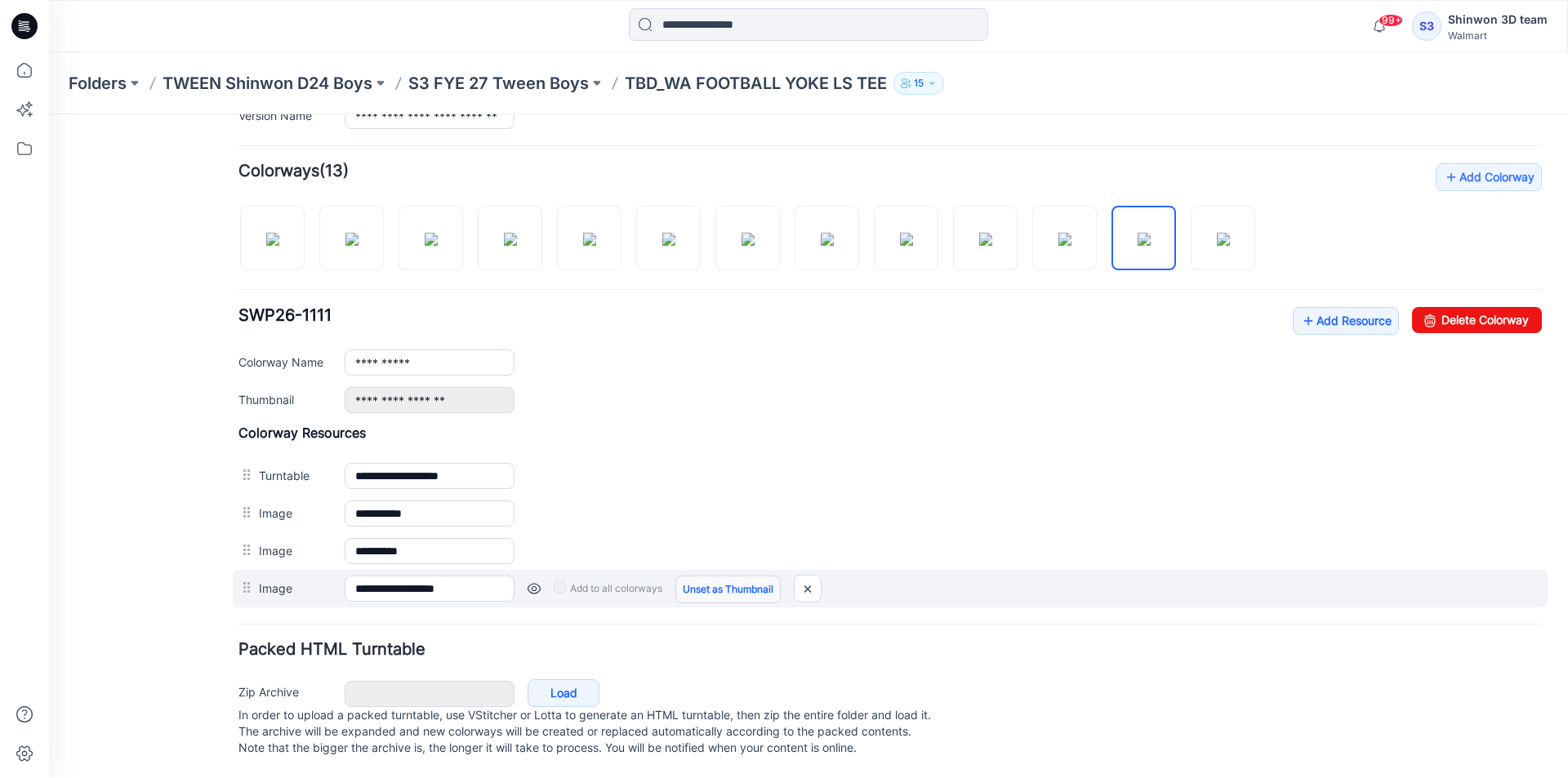
click at [698, 583] on link "Unset as Thumbnail" at bounding box center [727, 590] width 105 height 28
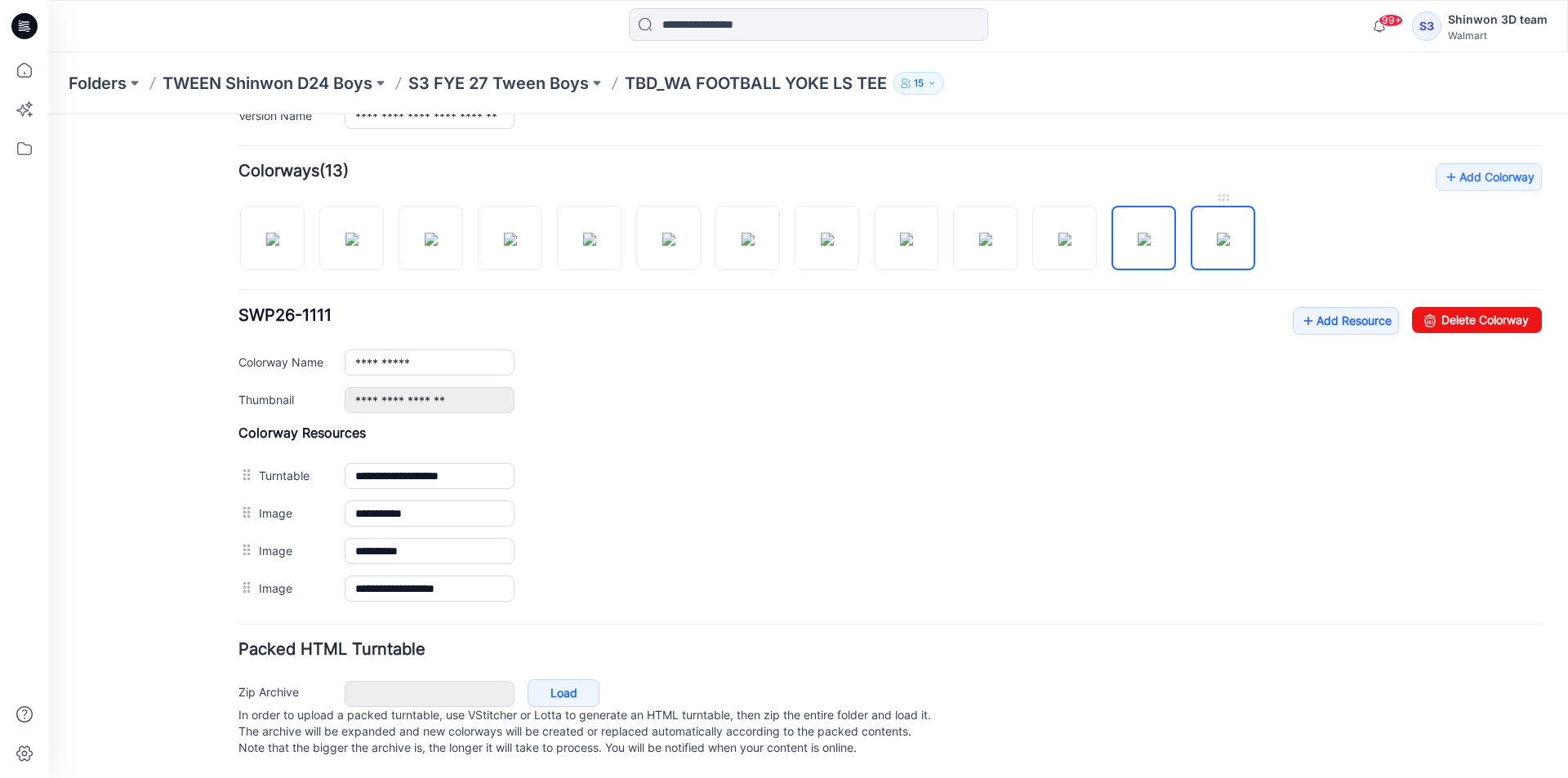
click at [1221, 252] on link at bounding box center [1223, 238] width 64 height 64
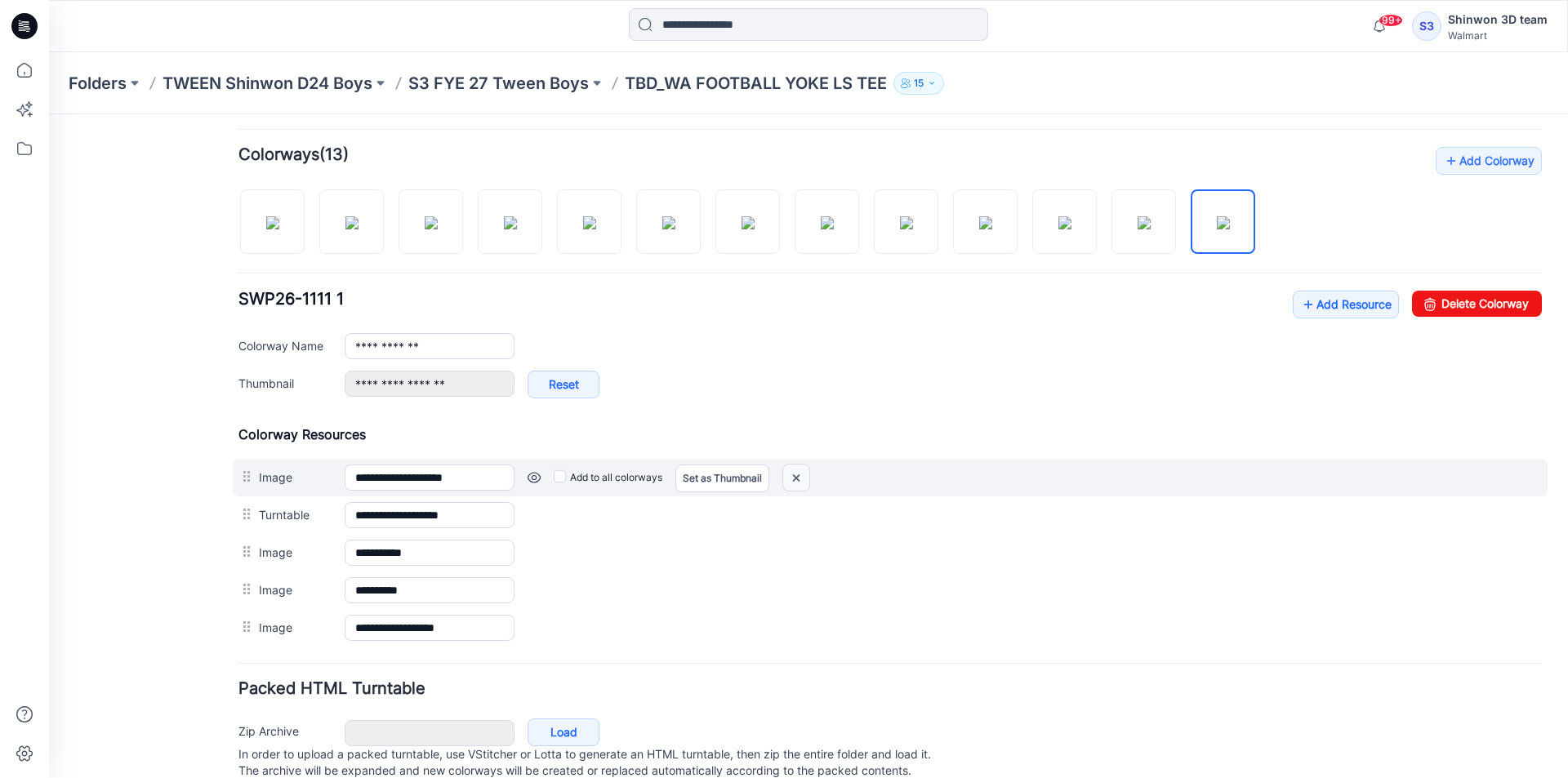
click at [796, 475] on img at bounding box center [797, 478] width 26 height 27
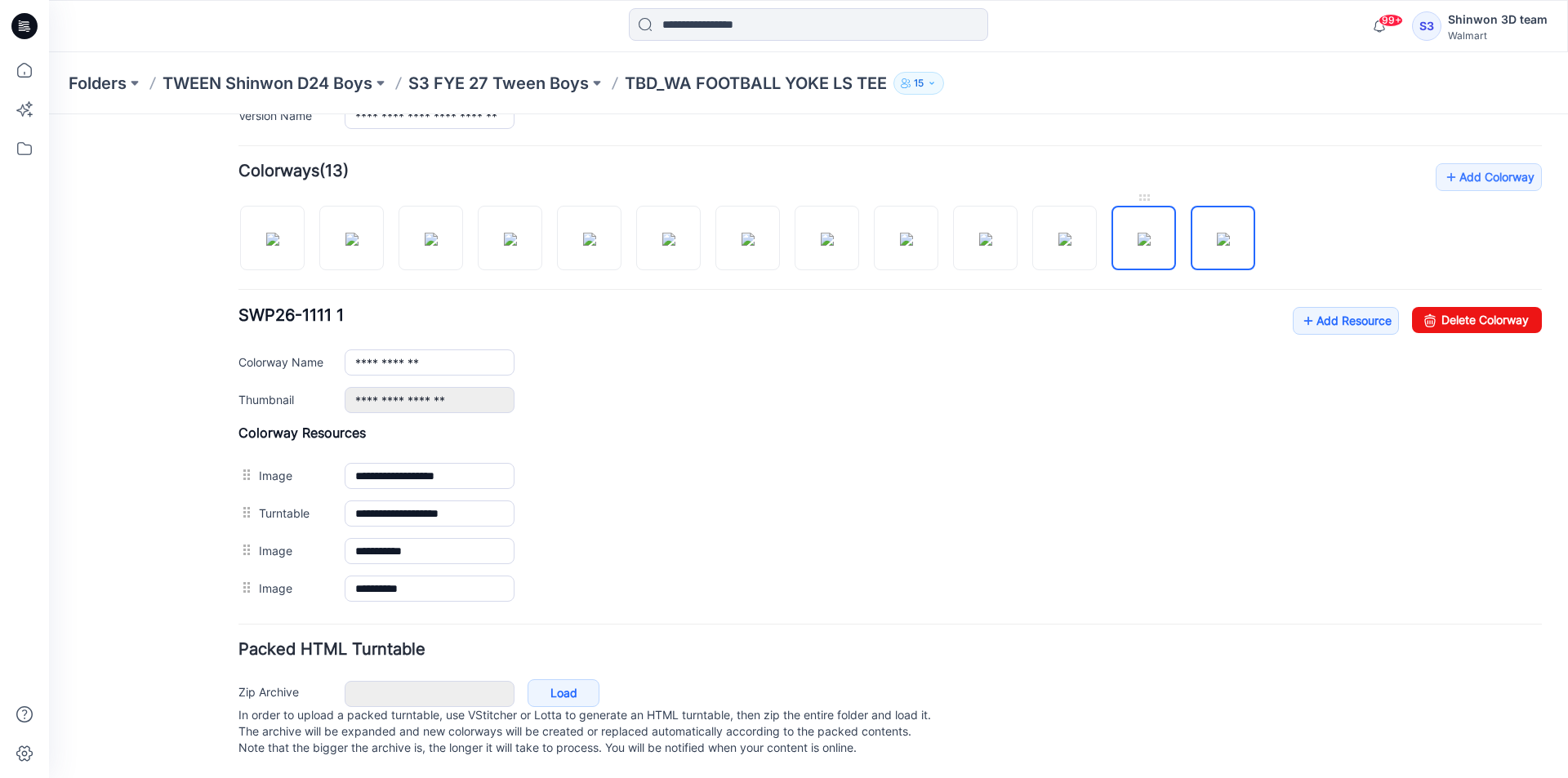
click at [1138, 233] on img at bounding box center [1144, 239] width 13 height 13
click at [1071, 233] on img at bounding box center [1064, 239] width 13 height 13
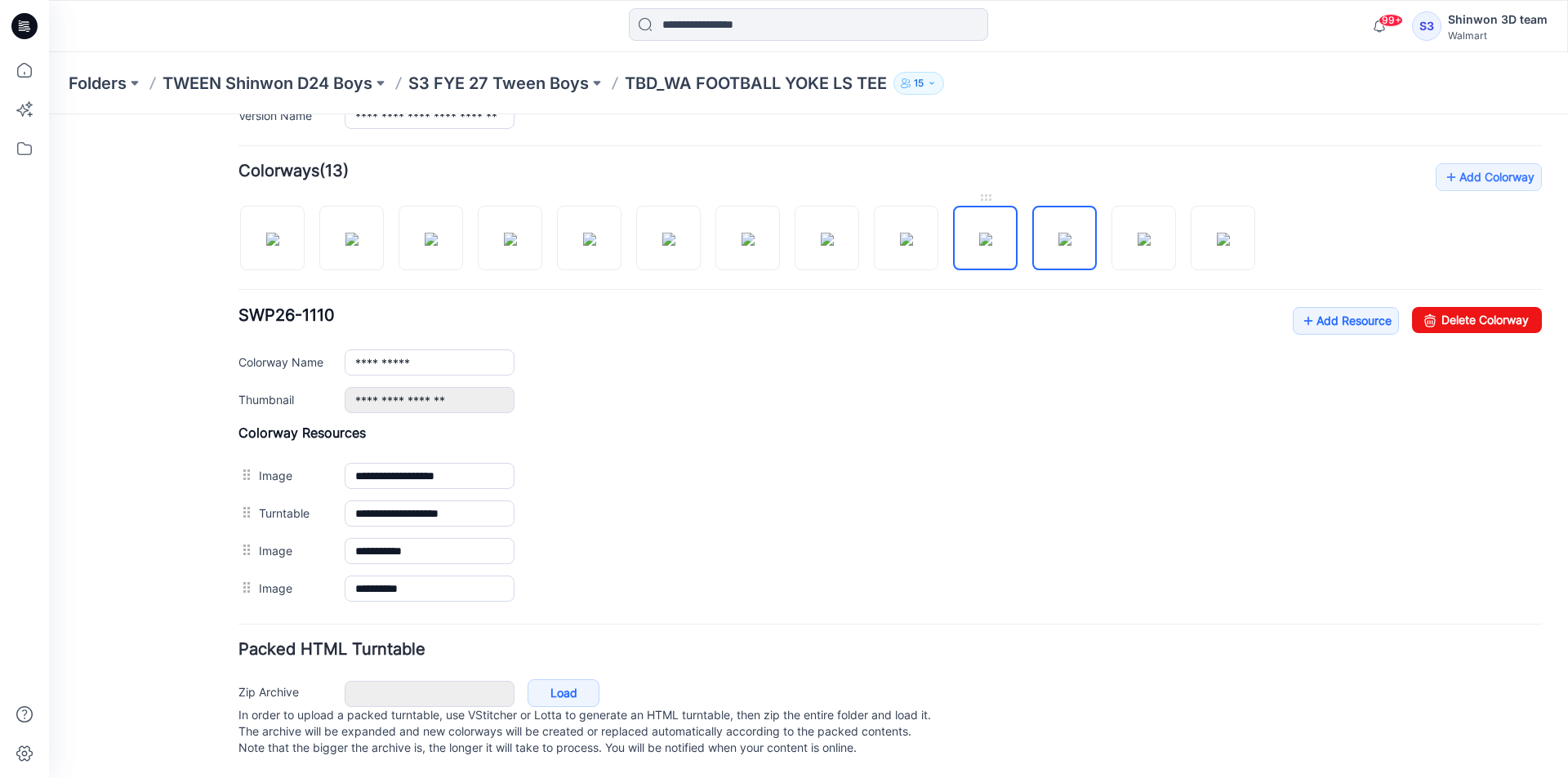
click at [989, 233] on img at bounding box center [985, 239] width 13 height 13
click at [900, 233] on img at bounding box center [906, 239] width 13 height 13
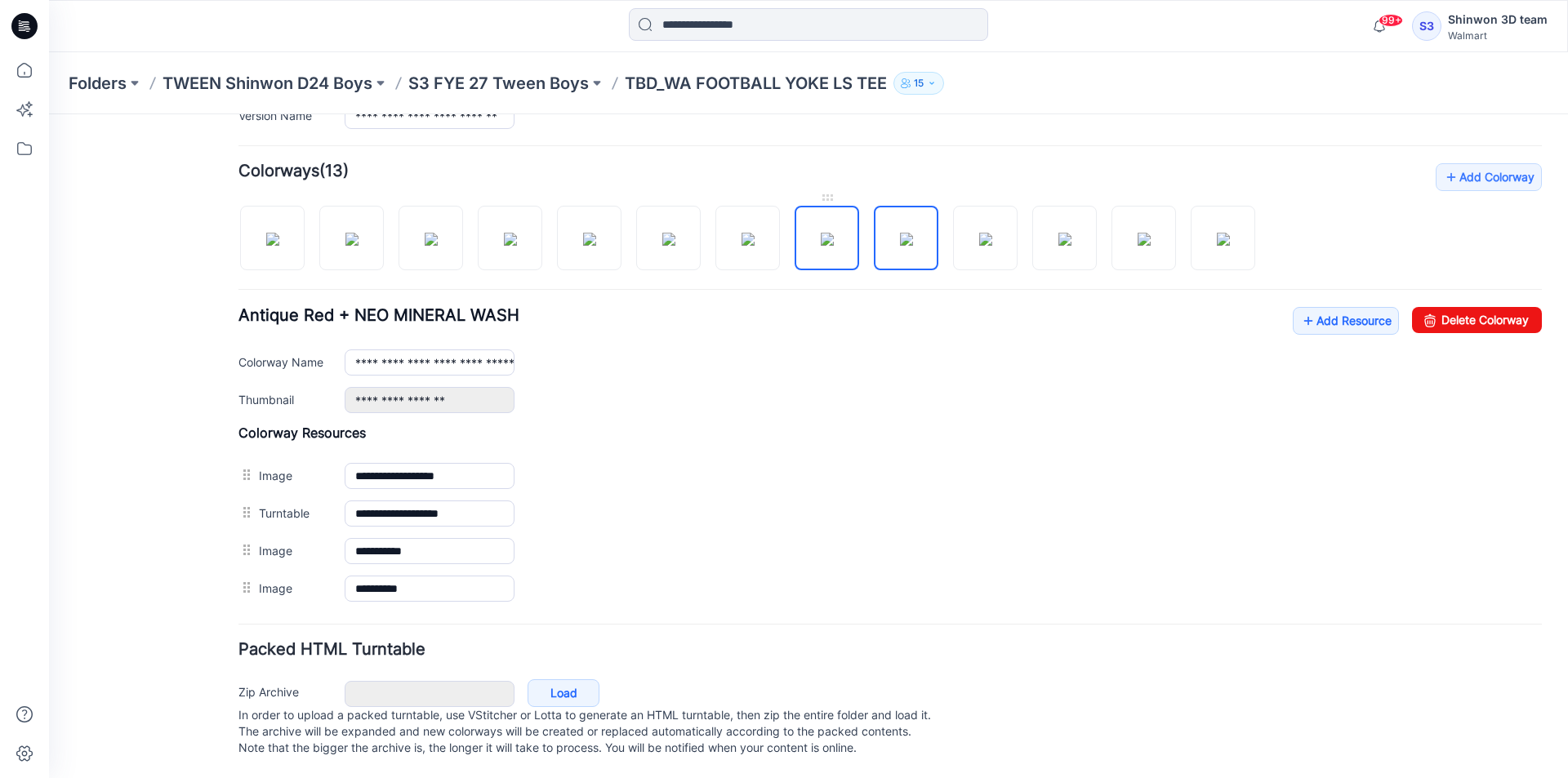
click at [821, 233] on img at bounding box center [827, 239] width 13 height 13
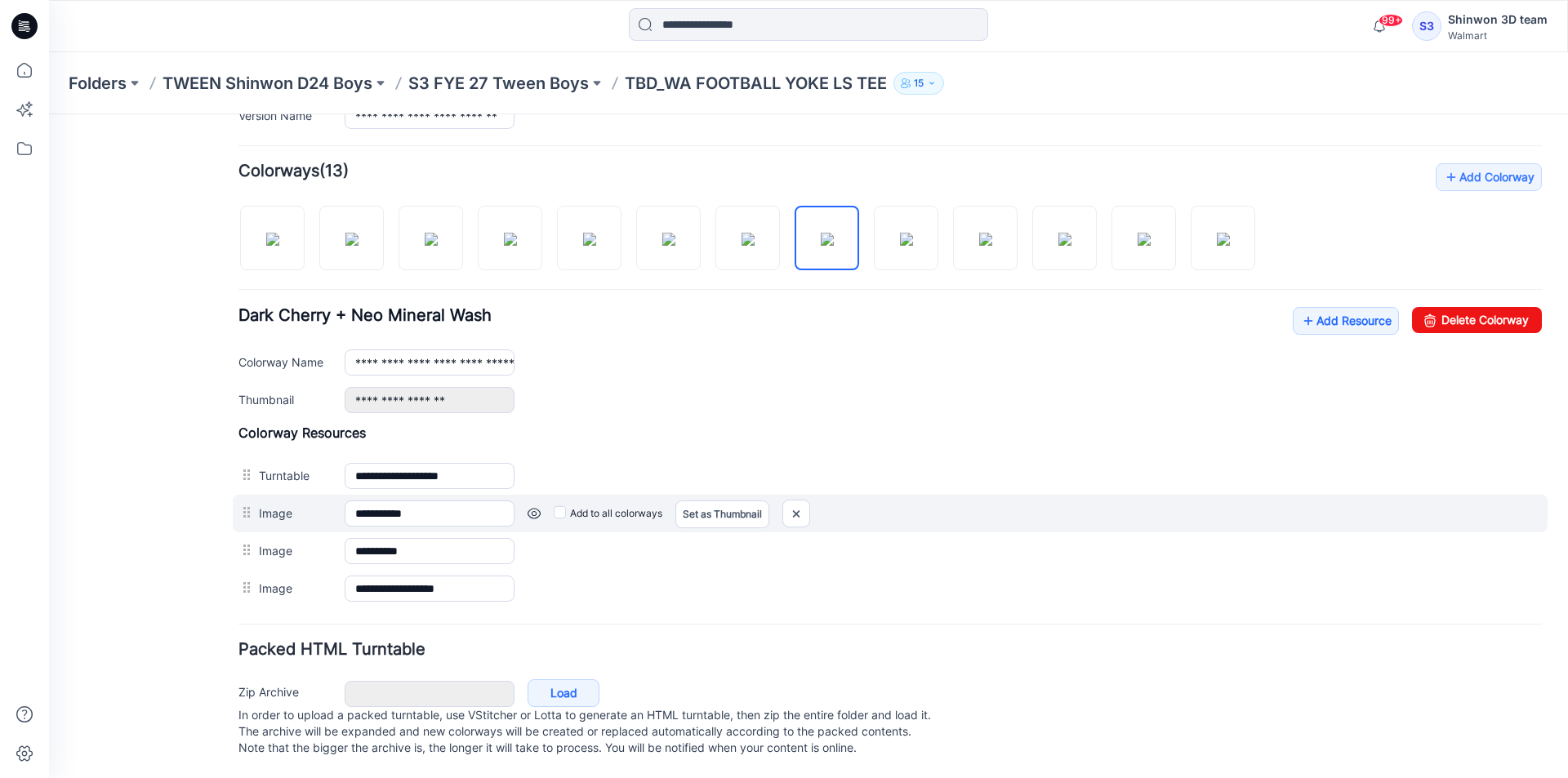
drag, startPoint x: 238, startPoint y: 577, endPoint x: 264, endPoint y: 480, distance: 100.4
click at [264, 480] on div "**********" at bounding box center [890, 516] width 1303 height 183
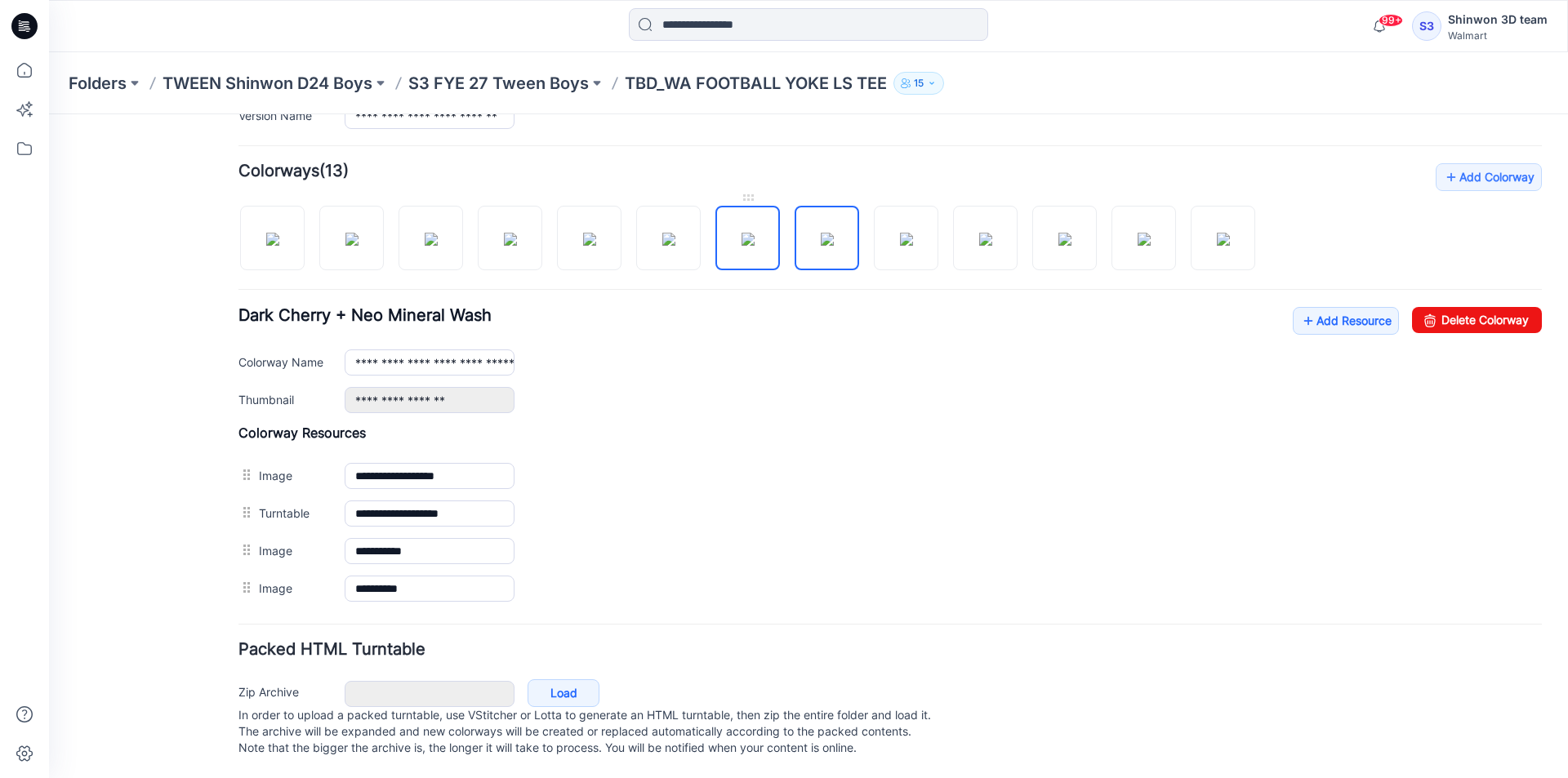
click at [755, 233] on img at bounding box center [748, 239] width 13 height 13
click at [675, 234] on img at bounding box center [668, 239] width 13 height 13
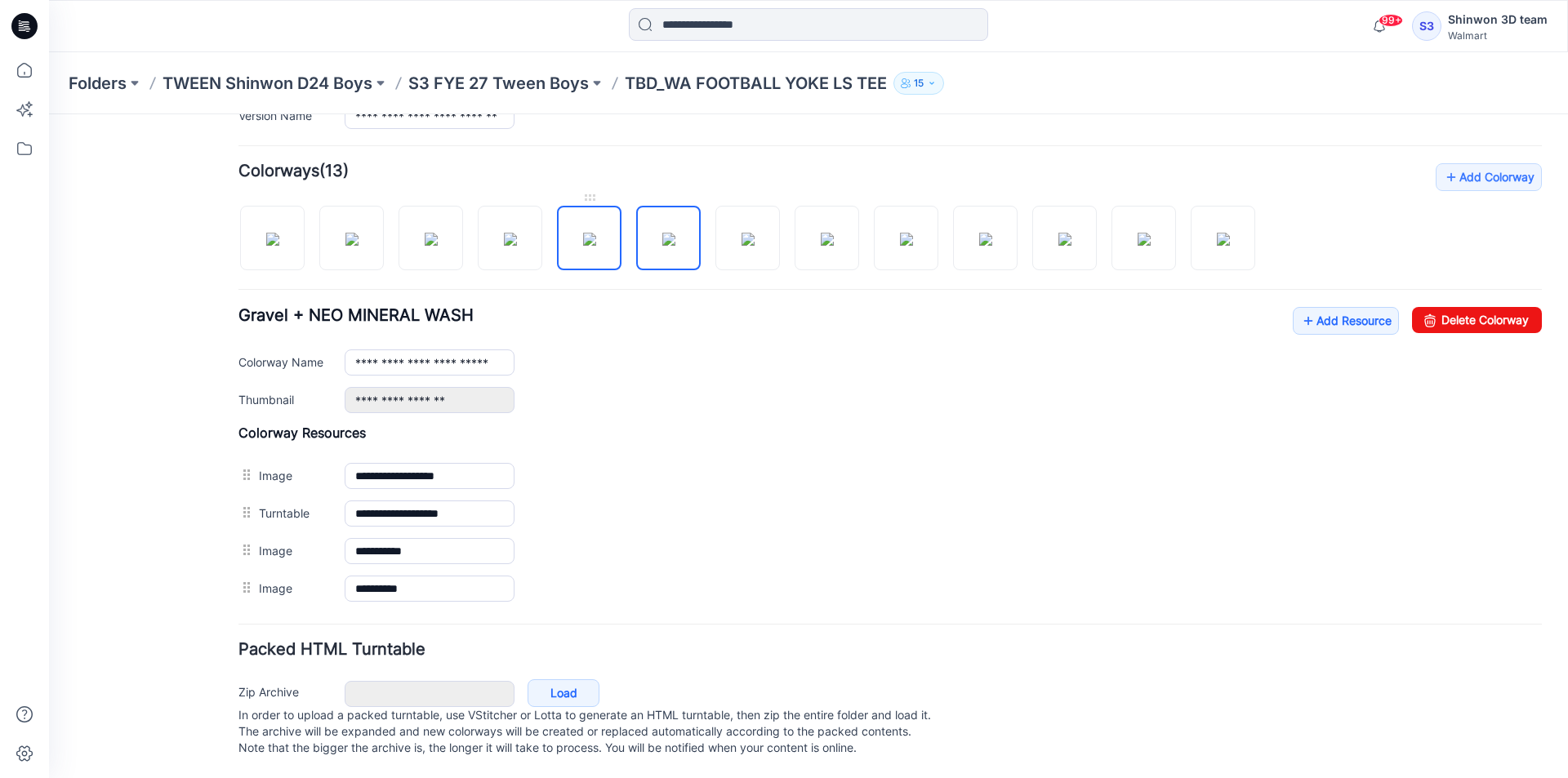
click at [586, 233] on img at bounding box center [589, 239] width 13 height 13
click at [504, 238] on img at bounding box center [510, 239] width 13 height 13
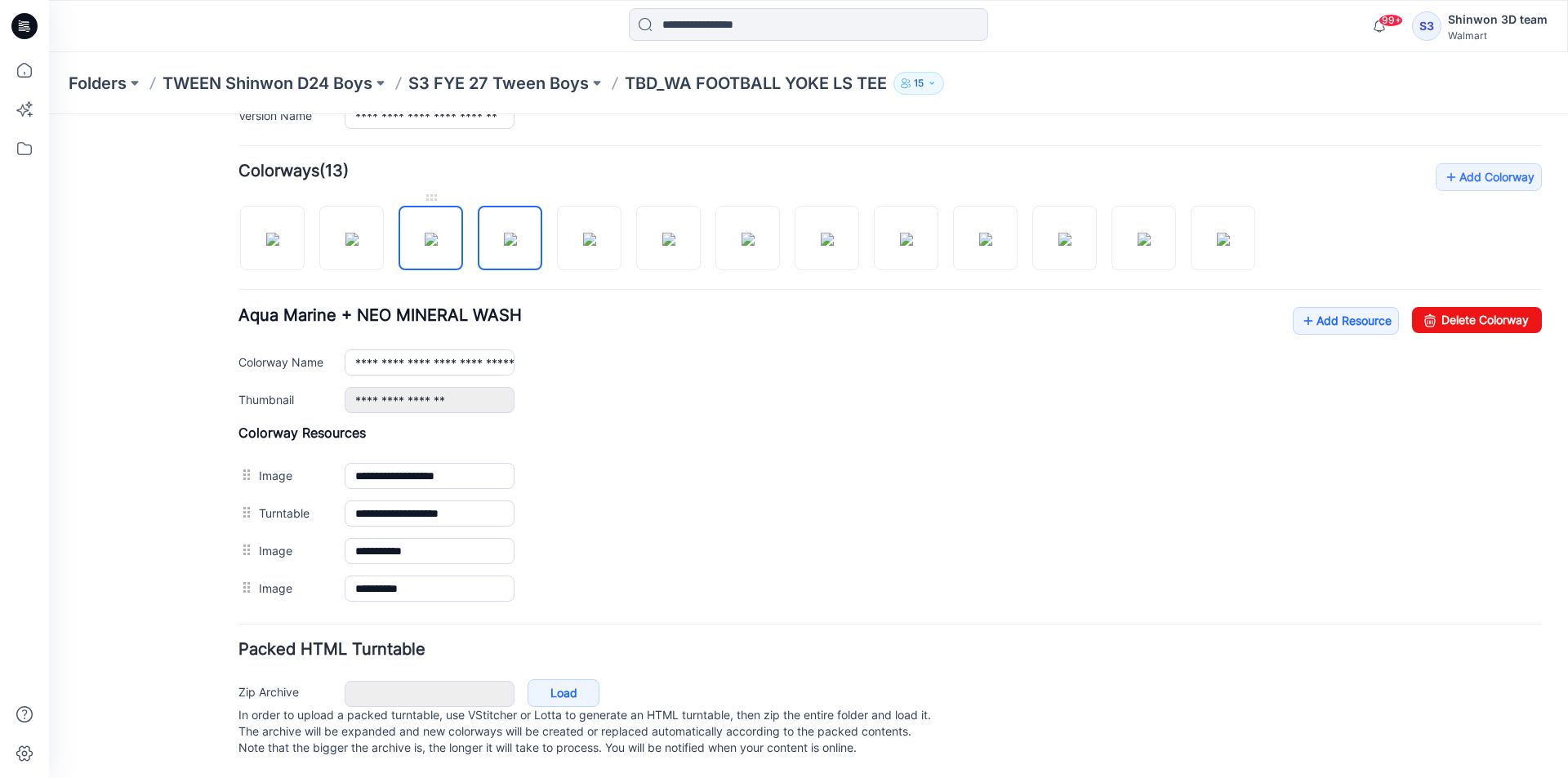
click at [438, 233] on img at bounding box center [431, 239] width 13 height 13
click at [382, 218] on link at bounding box center [352, 238] width 64 height 64
click at [438, 233] on img at bounding box center [431, 239] width 13 height 13
click at [512, 233] on img at bounding box center [510, 239] width 13 height 13
click at [436, 252] on link at bounding box center [431, 238] width 64 height 64
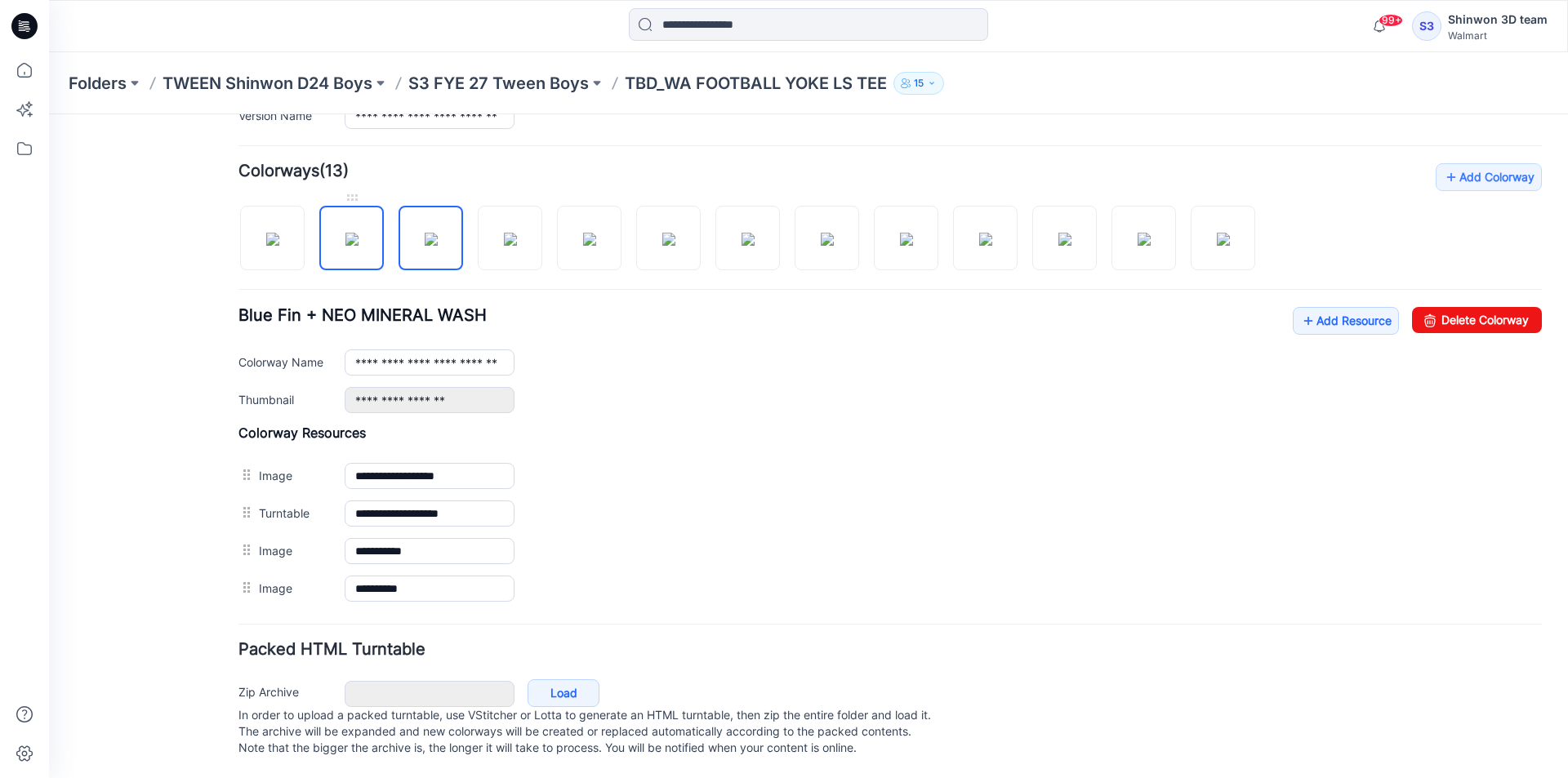
click at [382, 238] on div at bounding box center [753, 229] width 1029 height 84
click at [359, 234] on img at bounding box center [352, 239] width 13 height 13
click at [280, 246] on img at bounding box center [272, 239] width 13 height 13
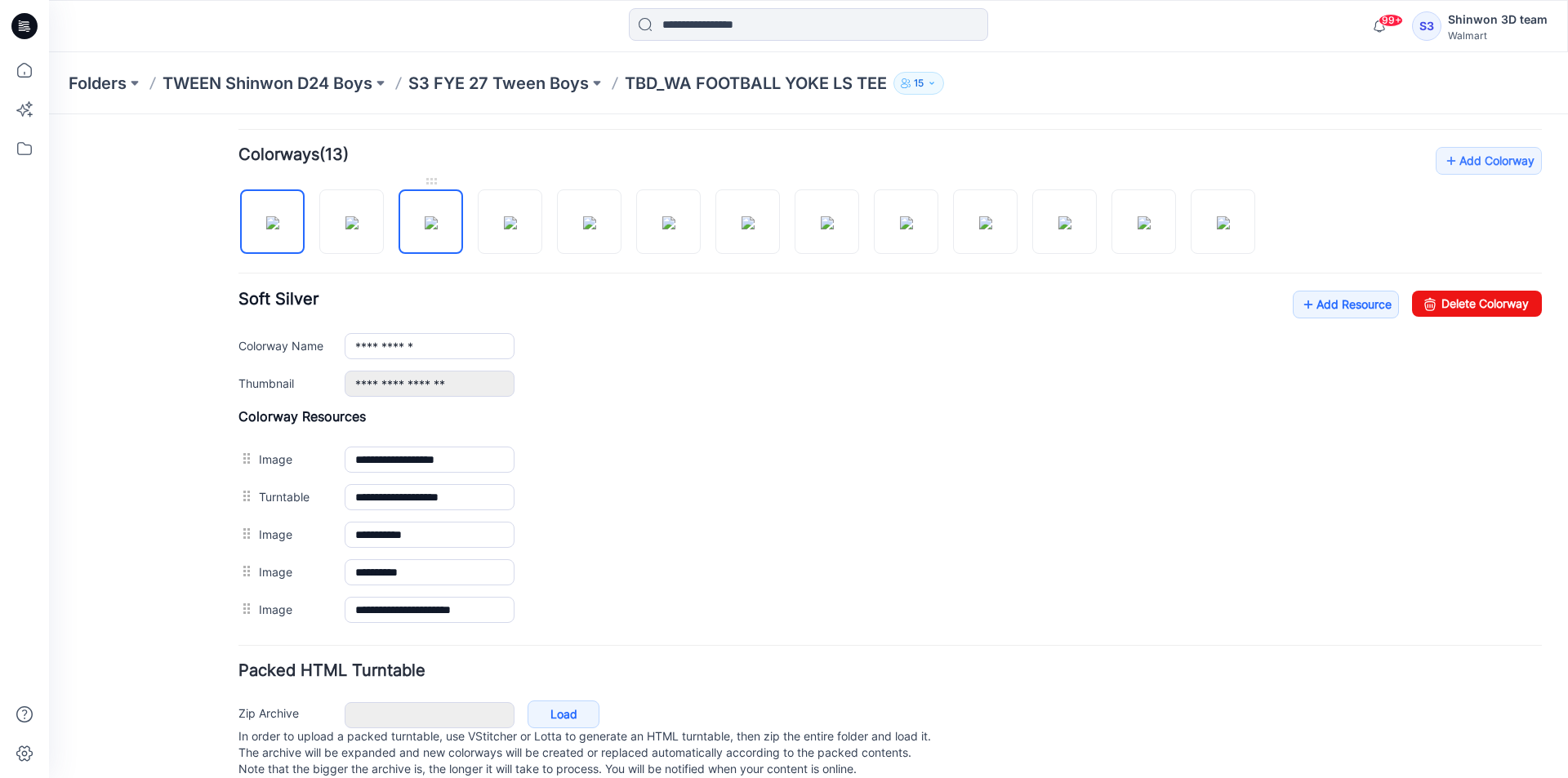
click at [430, 229] on img at bounding box center [431, 222] width 13 height 13
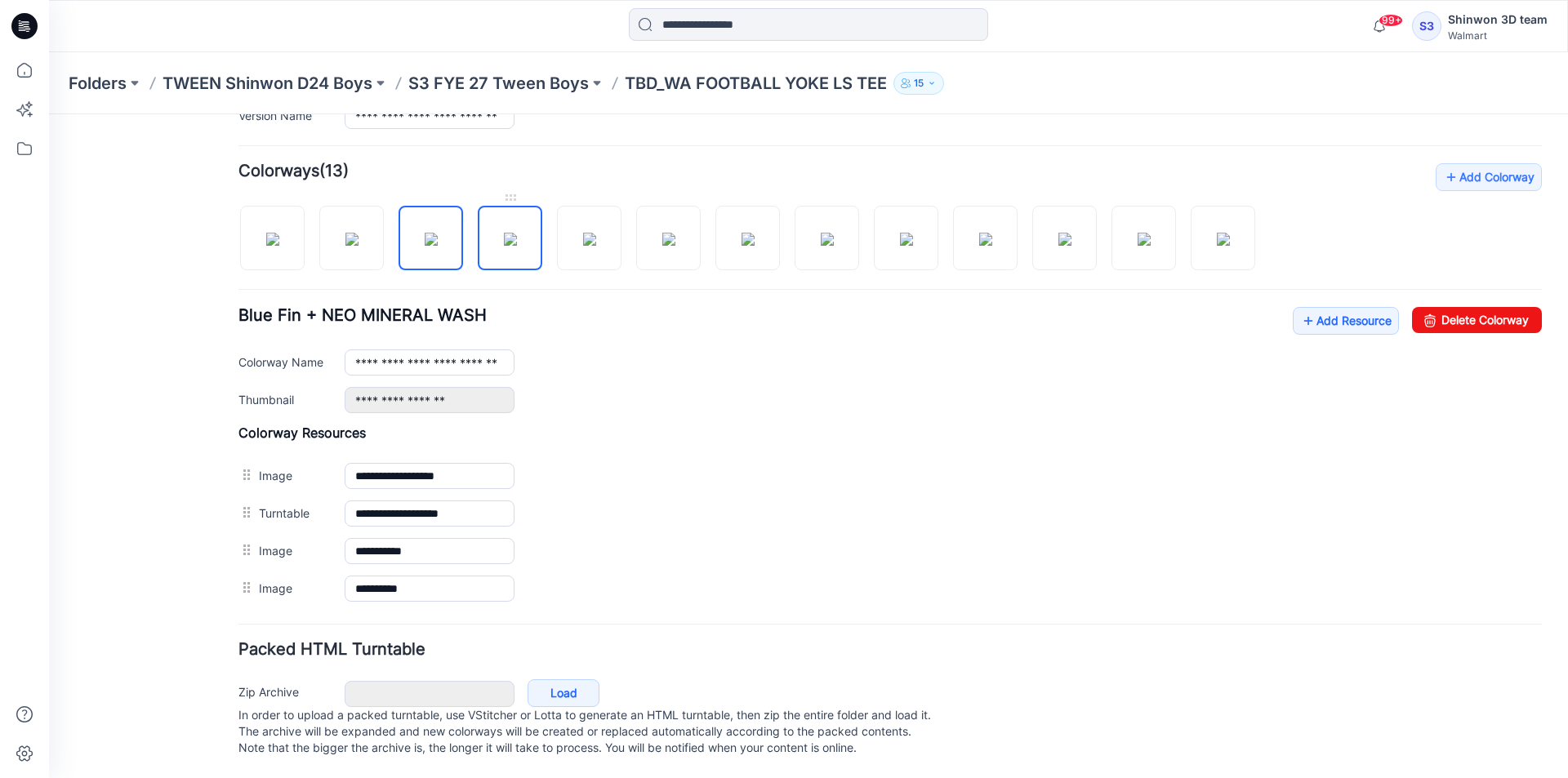
click at [504, 233] on img at bounding box center [510, 239] width 13 height 13
click at [590, 233] on img at bounding box center [589, 239] width 13 height 13
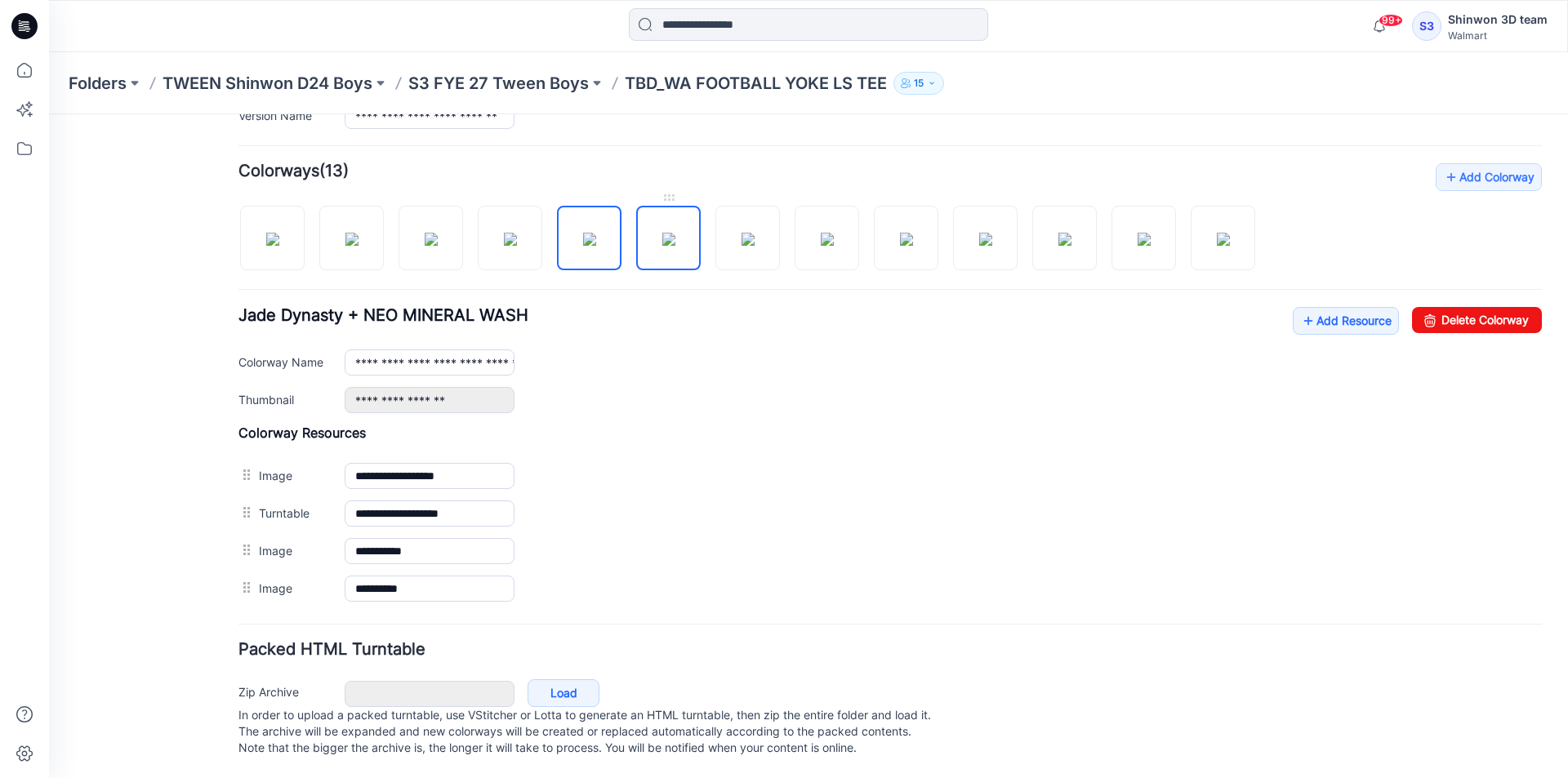
click at [671, 233] on img at bounding box center [668, 239] width 13 height 13
click at [751, 233] on img at bounding box center [748, 239] width 13 height 13
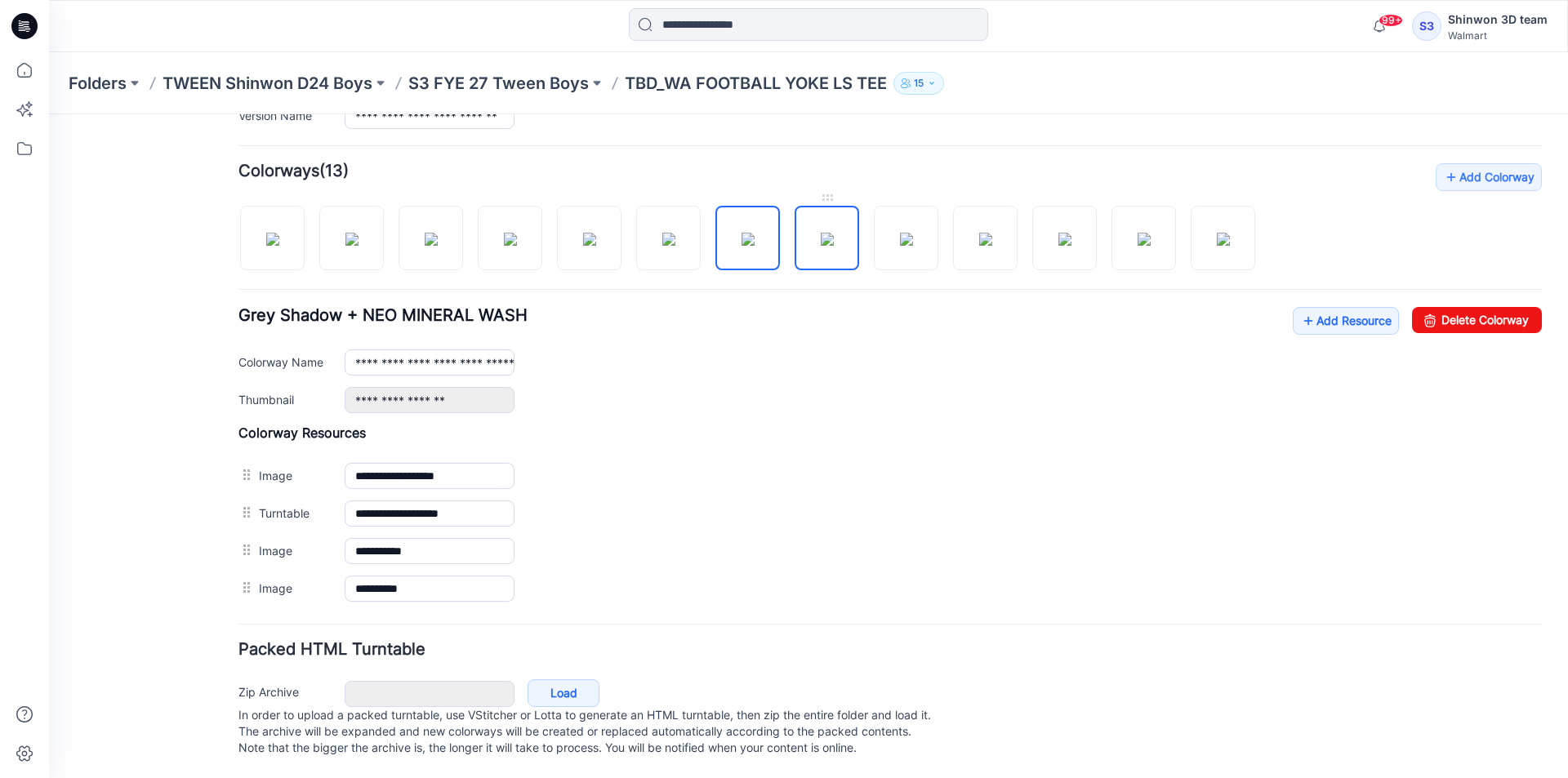
click at [824, 233] on img at bounding box center [827, 239] width 13 height 13
click at [913, 233] on img at bounding box center [906, 239] width 13 height 13
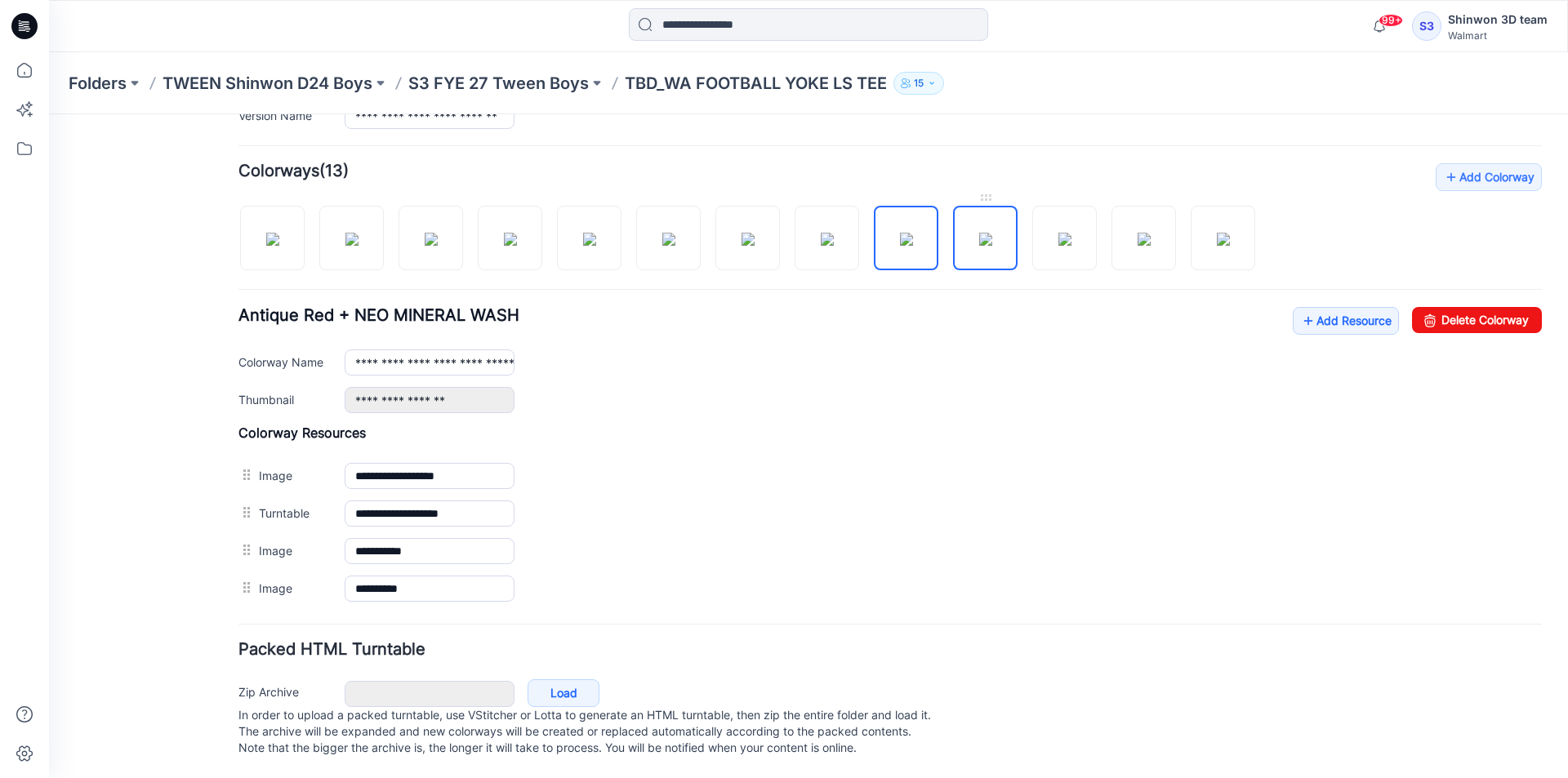
click at [992, 233] on img at bounding box center [985, 239] width 13 height 13
click at [1071, 233] on img at bounding box center [1064, 239] width 13 height 13
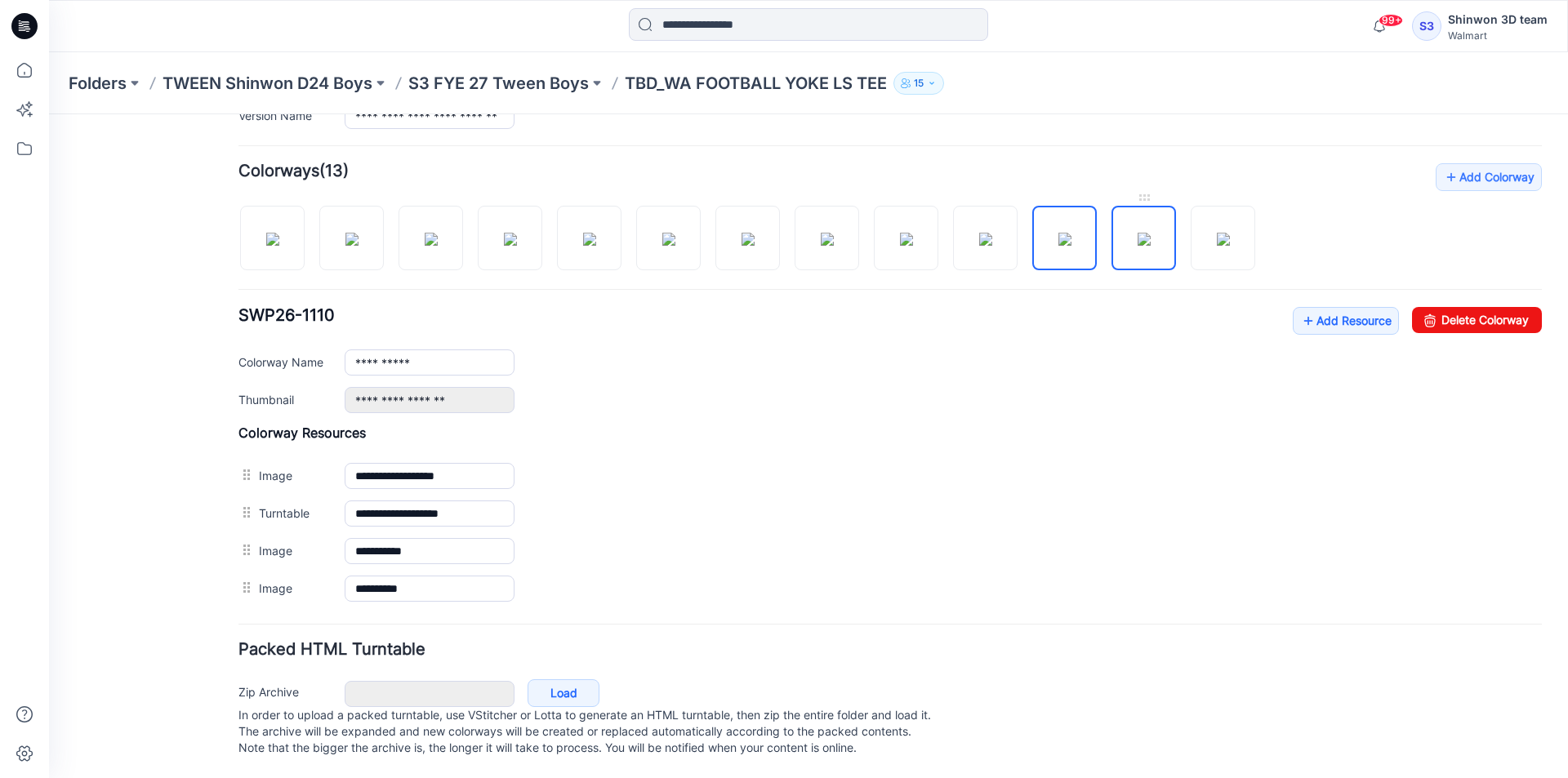
click at [1138, 233] on img at bounding box center [1144, 239] width 13 height 13
click at [1230, 233] on img at bounding box center [1223, 239] width 13 height 13
type input "**********"
click at [516, 82] on p "S3 FYE 27 Tween Boys" at bounding box center [499, 83] width 181 height 23
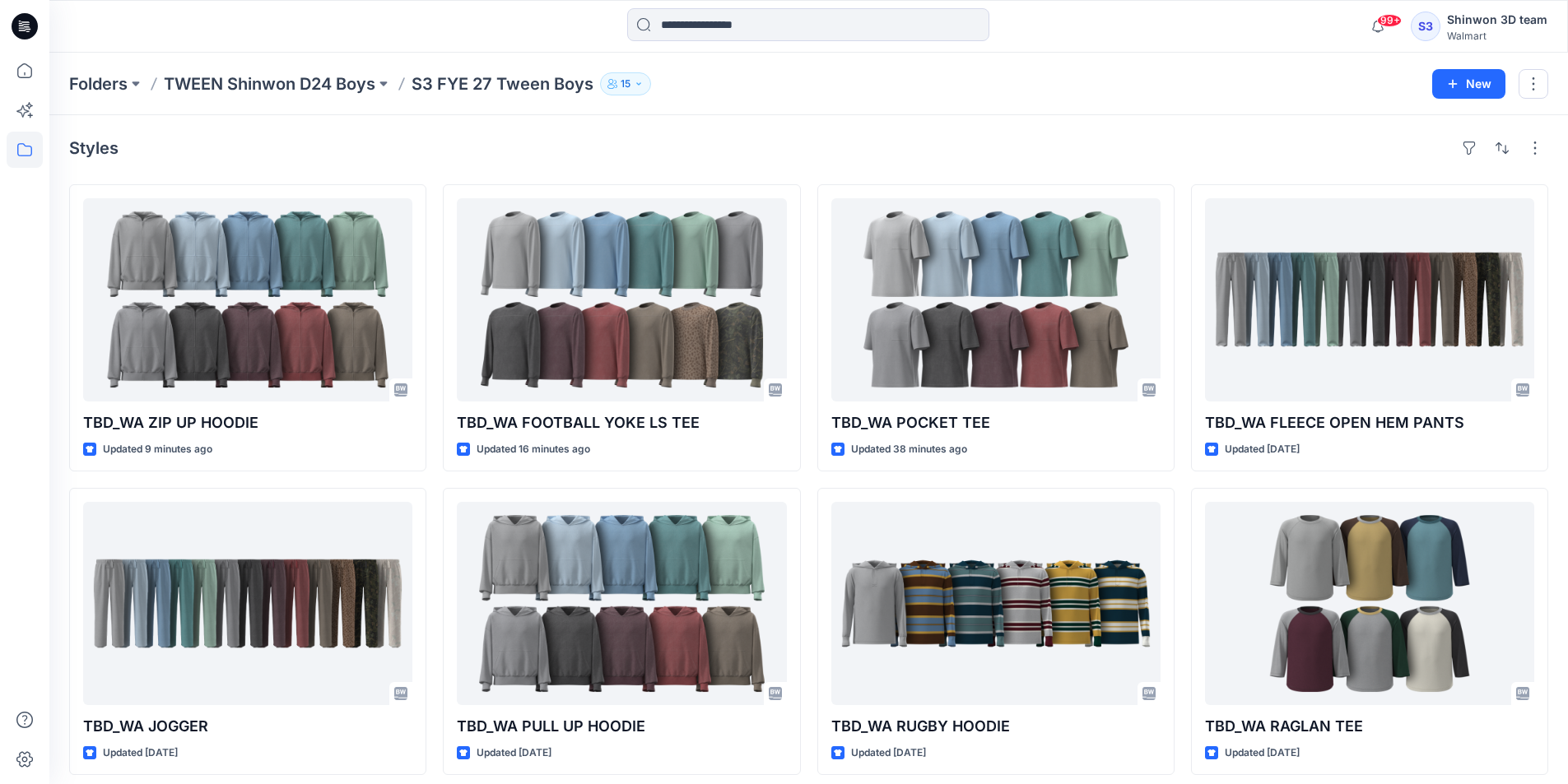
click at [988, 49] on div "99+ Notifications Your style TBD_WA FOOTBALL YOKE LS TEE is ready 7 minutes ago…" at bounding box center [808, 26] width 1518 height 52
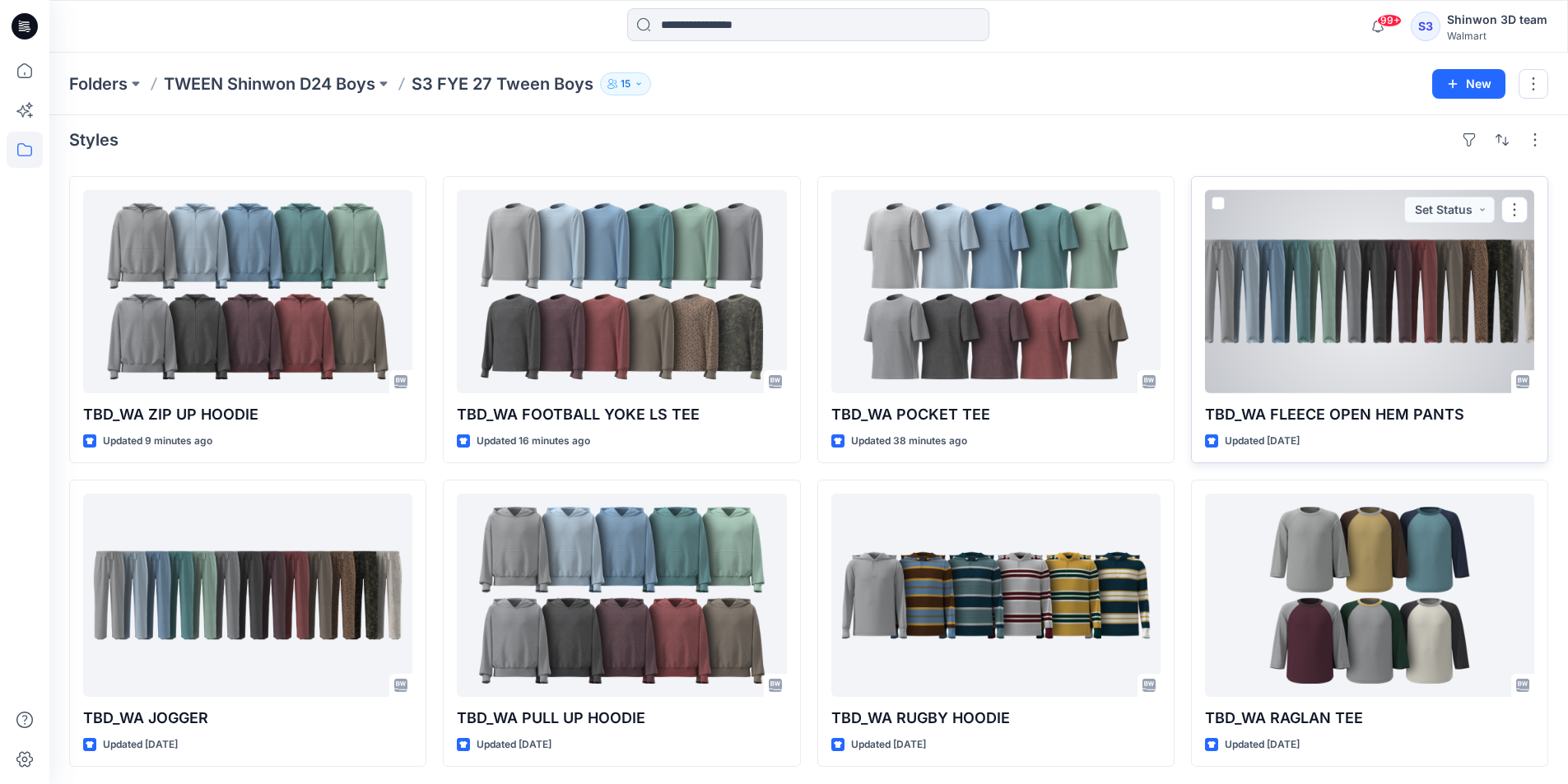
scroll to position [10, 0]
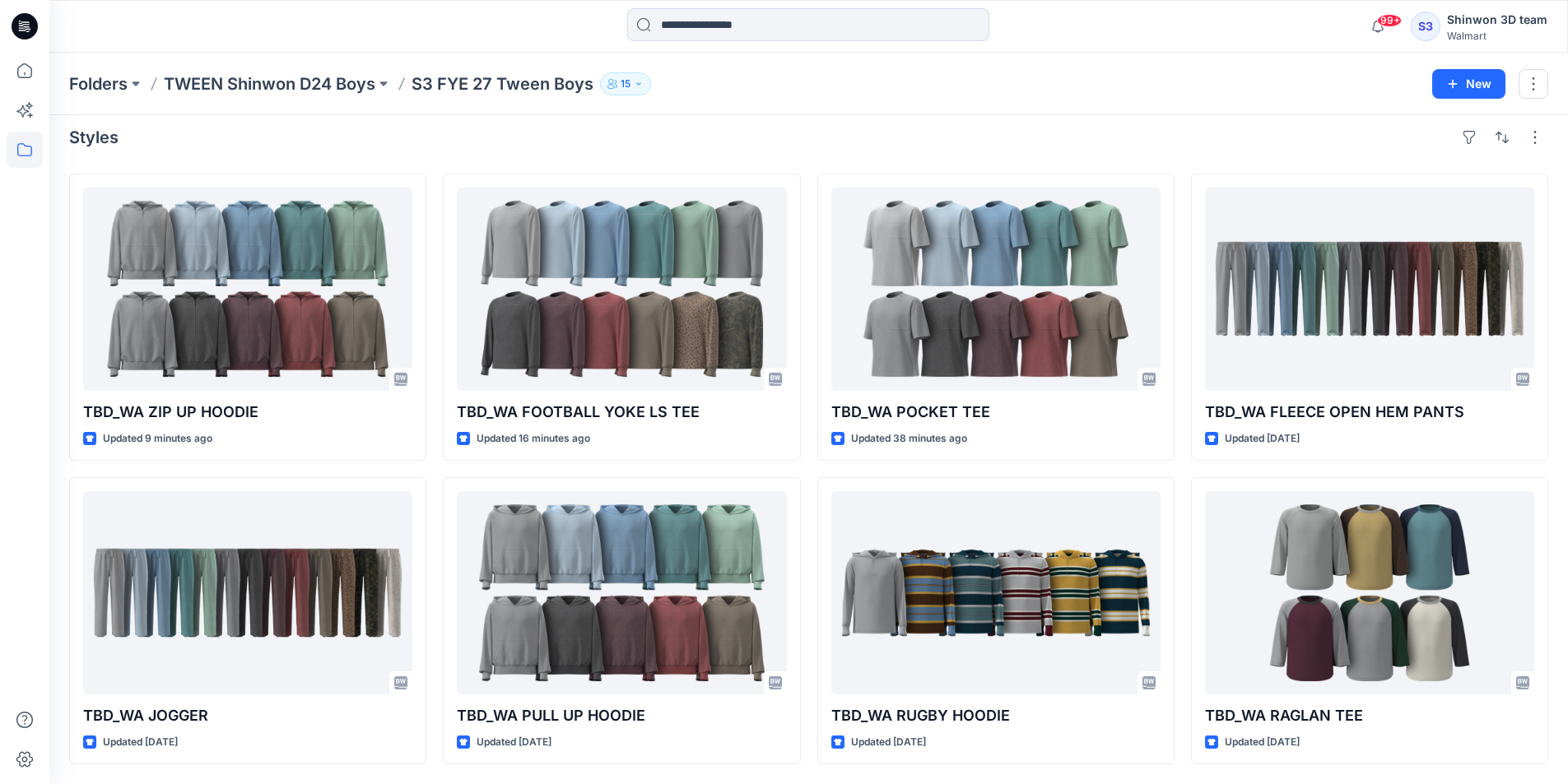
click at [1252, 43] on div "99+ Notifications Your style TBD_WA FOOTBALL YOKE LS TEE is ready 7 minutes ago…" at bounding box center [808, 25] width 1518 height 36
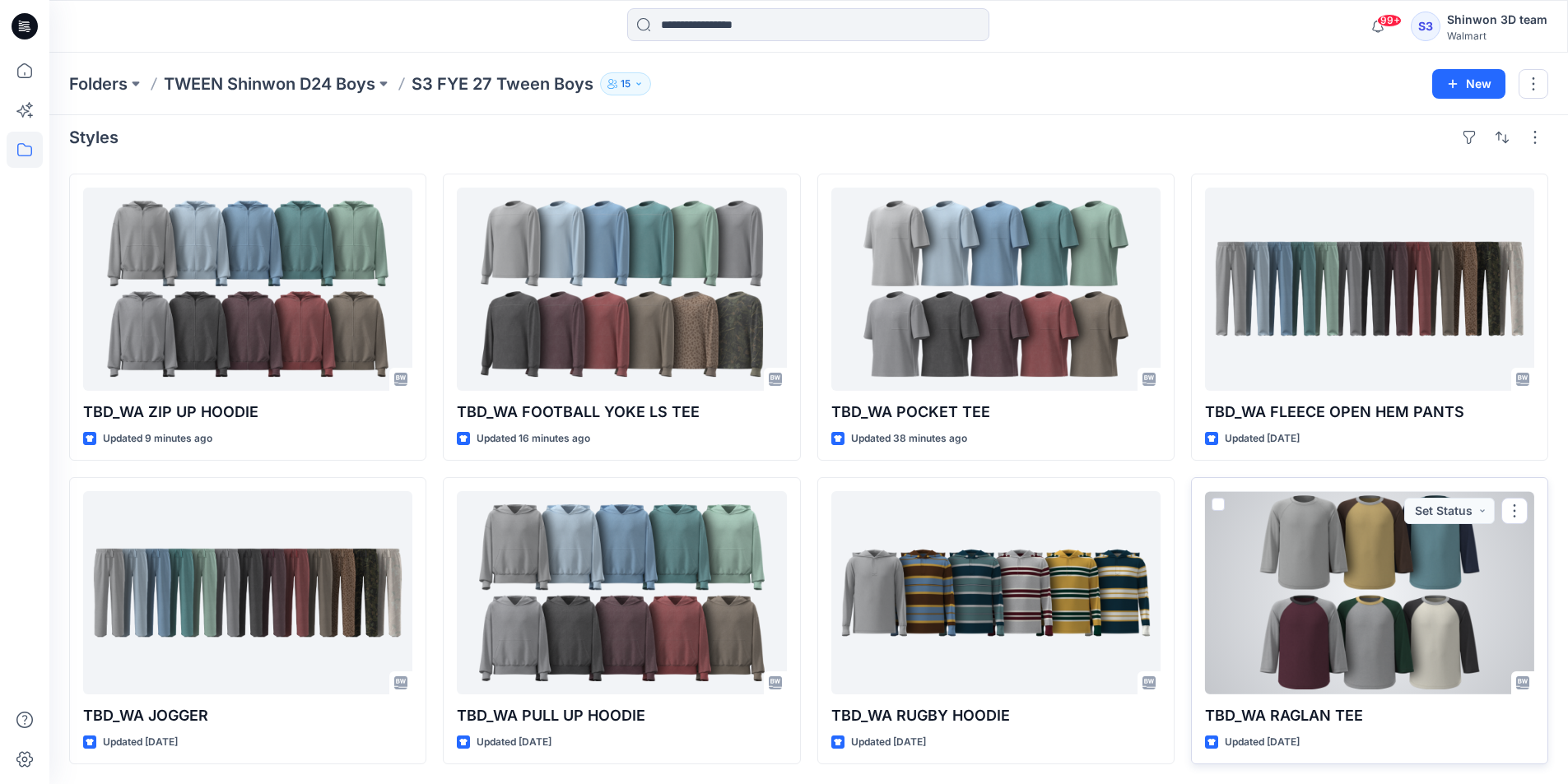
click at [1392, 607] on div at bounding box center [1369, 592] width 329 height 203
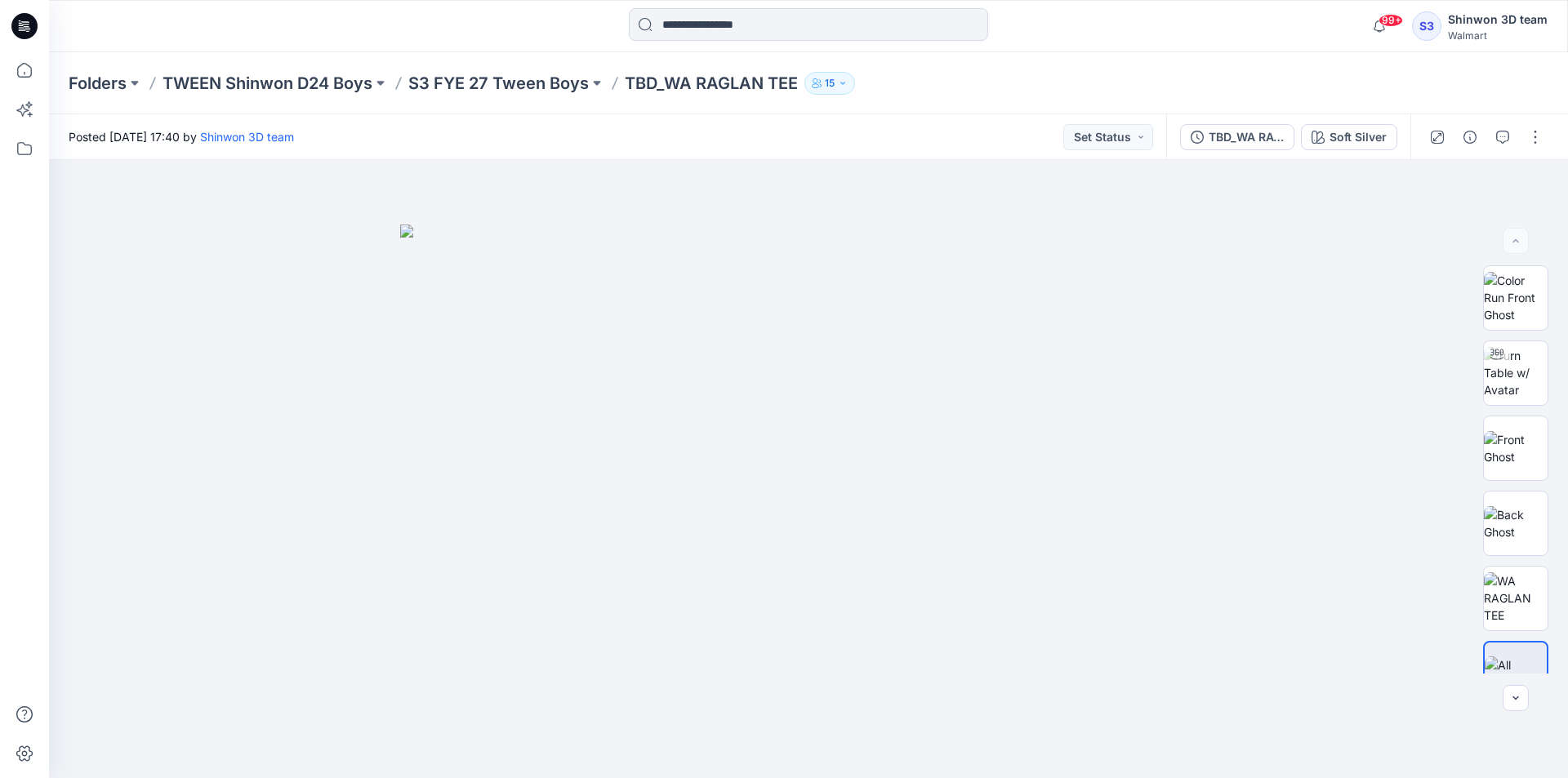
click at [1034, 22] on div at bounding box center [809, 25] width 759 height 36
drag, startPoint x: 629, startPoint y: 81, endPoint x: 810, endPoint y: 82, distance: 181.0
click at [810, 82] on div "Folders TWEEN Shinwon D24 Boys S3 FYE 27 Tween Boys TBD_WA RAGLAN TEE 15" at bounding box center [744, 83] width 1353 height 23
copy div "TBD_WA RAGLAN TEE 15"
click at [471, 80] on p "S3 FYE 27 Tween Boys" at bounding box center [499, 83] width 181 height 23
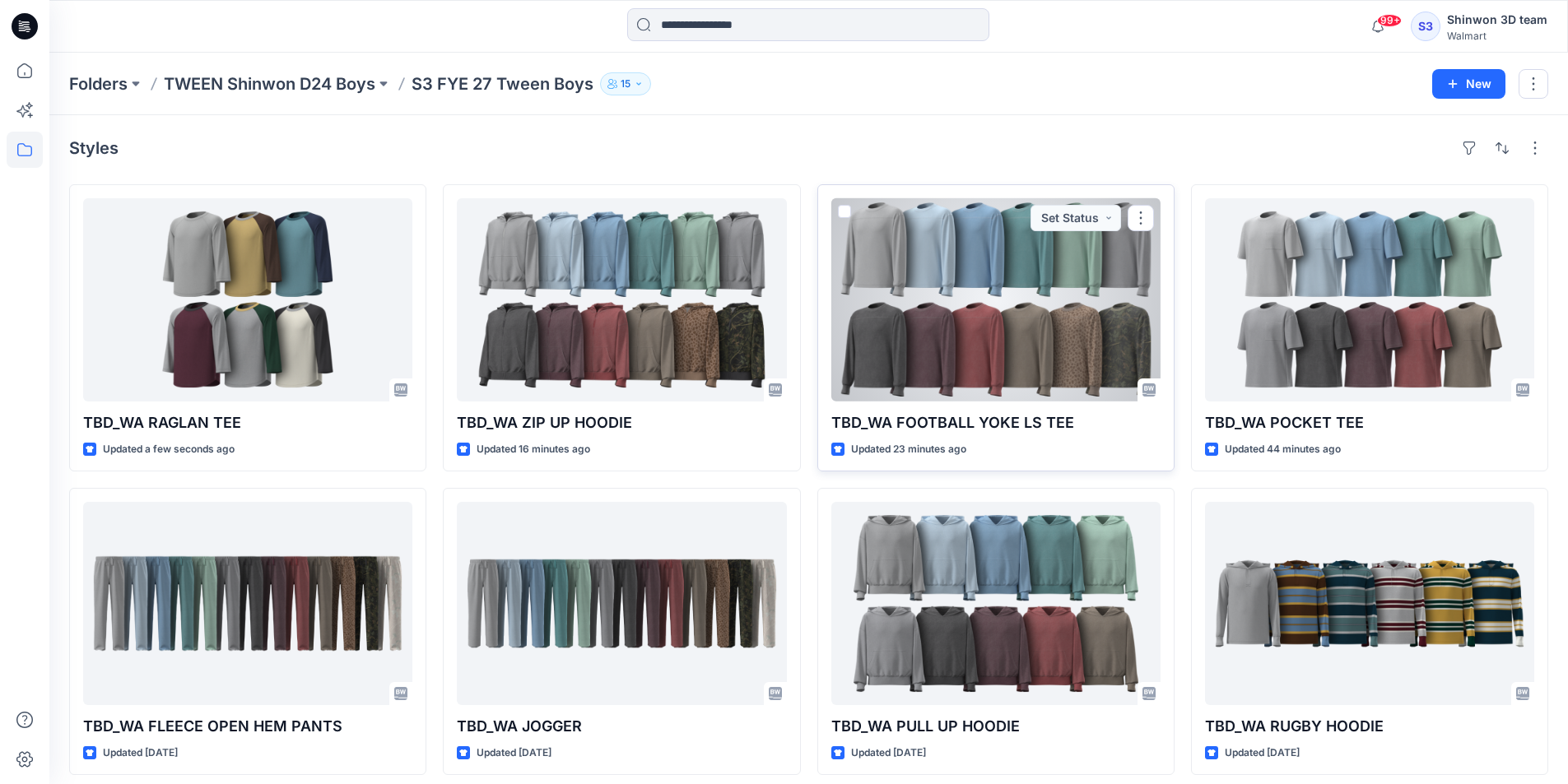
scroll to position [10, 0]
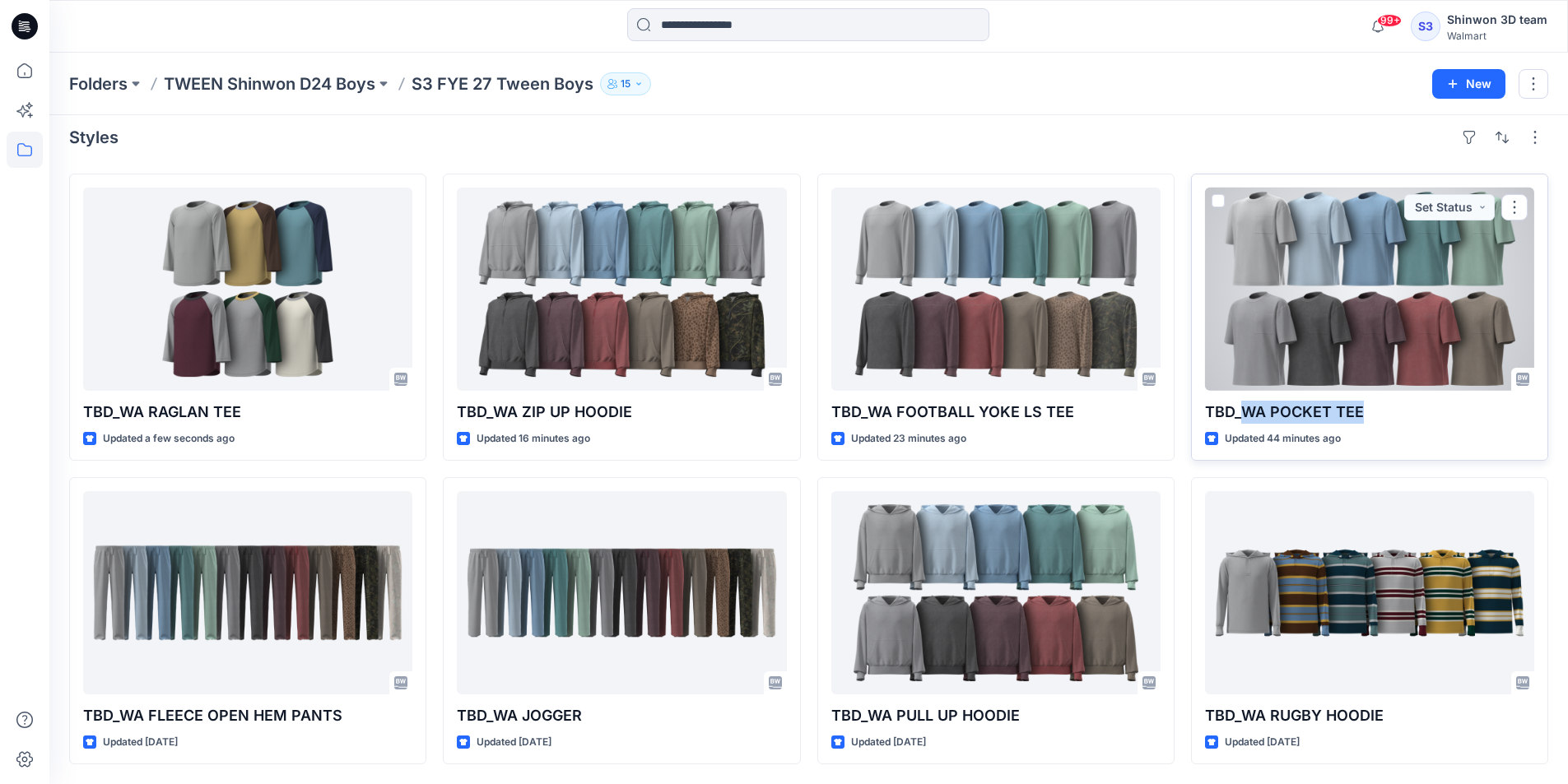
drag, startPoint x: 1243, startPoint y: 410, endPoint x: 1376, endPoint y: 416, distance: 133.1
click at [1376, 416] on p "TBD_WA POCKET TEE" at bounding box center [1369, 412] width 329 height 23
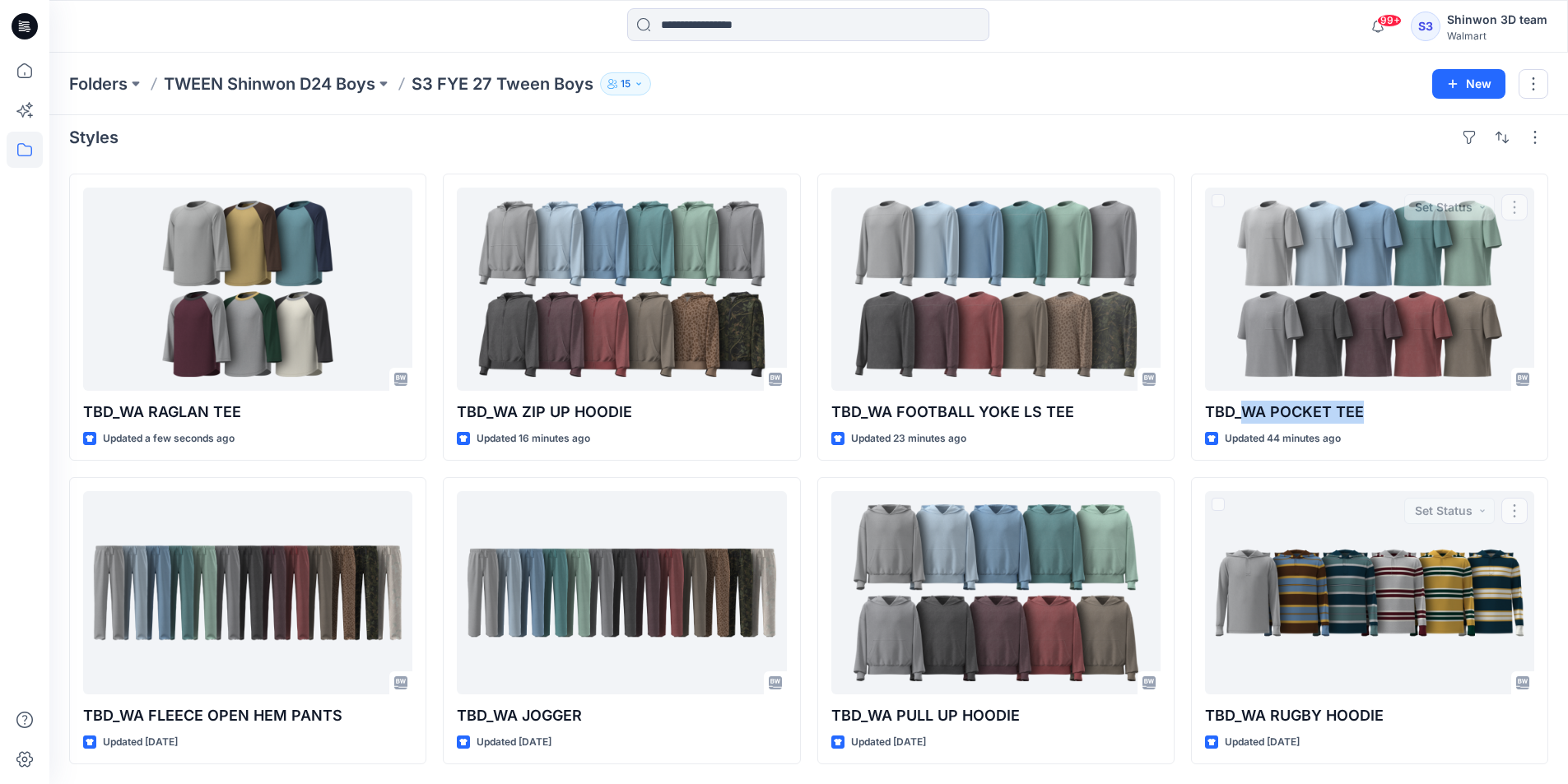
copy p "WA POCKET TEE"
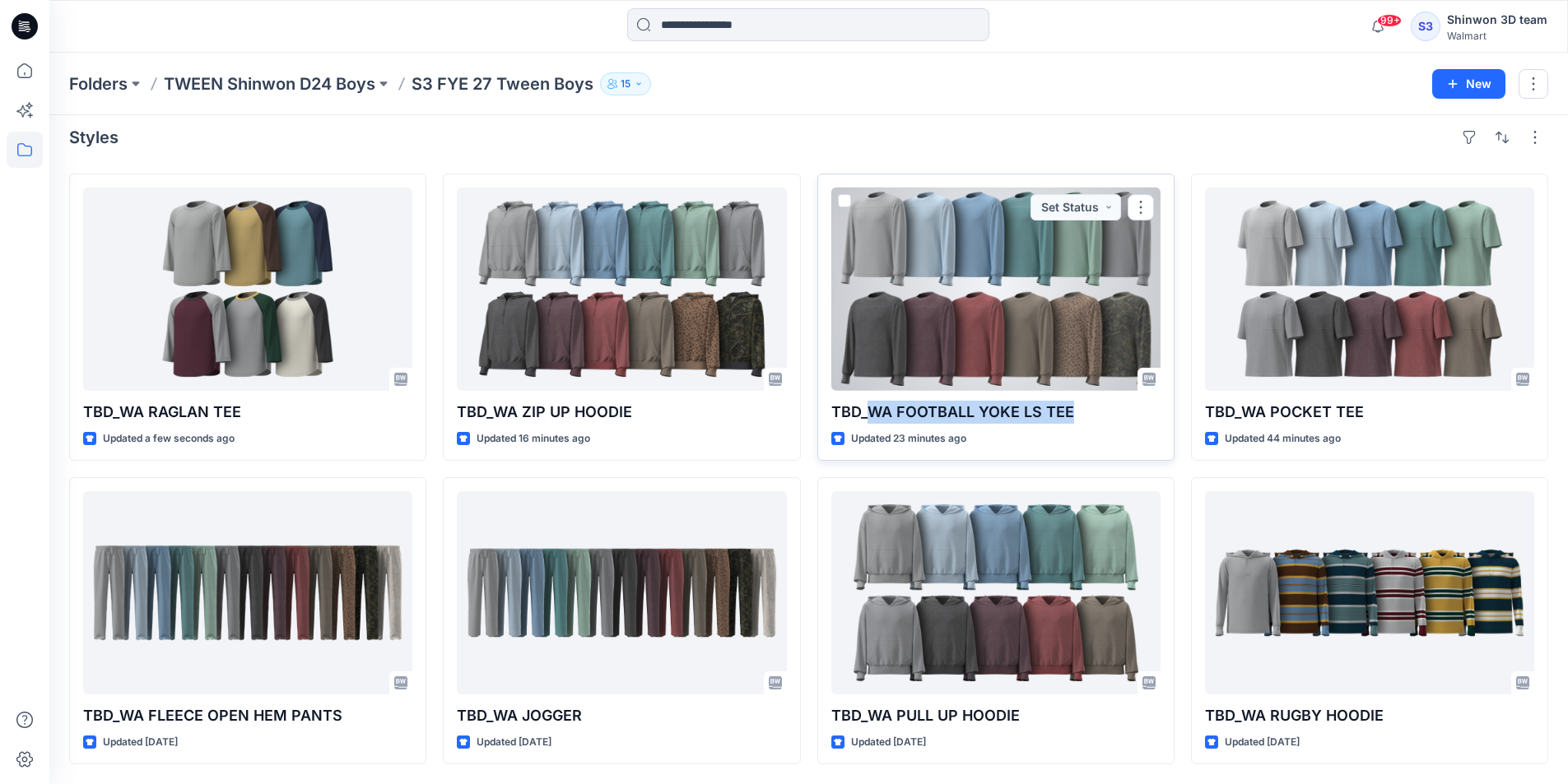
drag, startPoint x: 873, startPoint y: 412, endPoint x: 1078, endPoint y: 420, distance: 205.2
click at [1078, 420] on p "TBD_WA FOOTBALL YOKE LS TEE" at bounding box center [996, 412] width 329 height 23
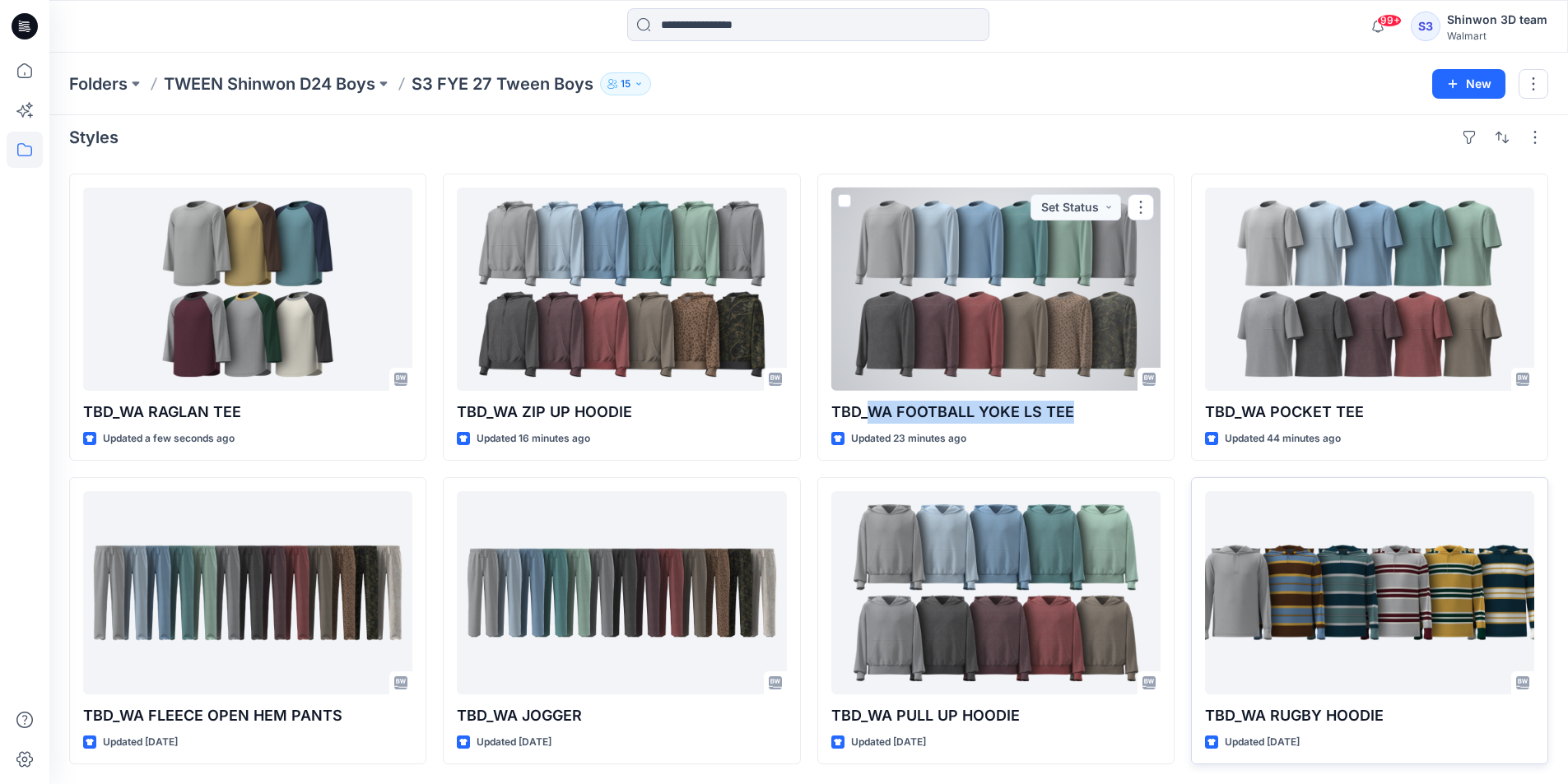
copy p "WA FOOTBALL YOKE LS TEE"
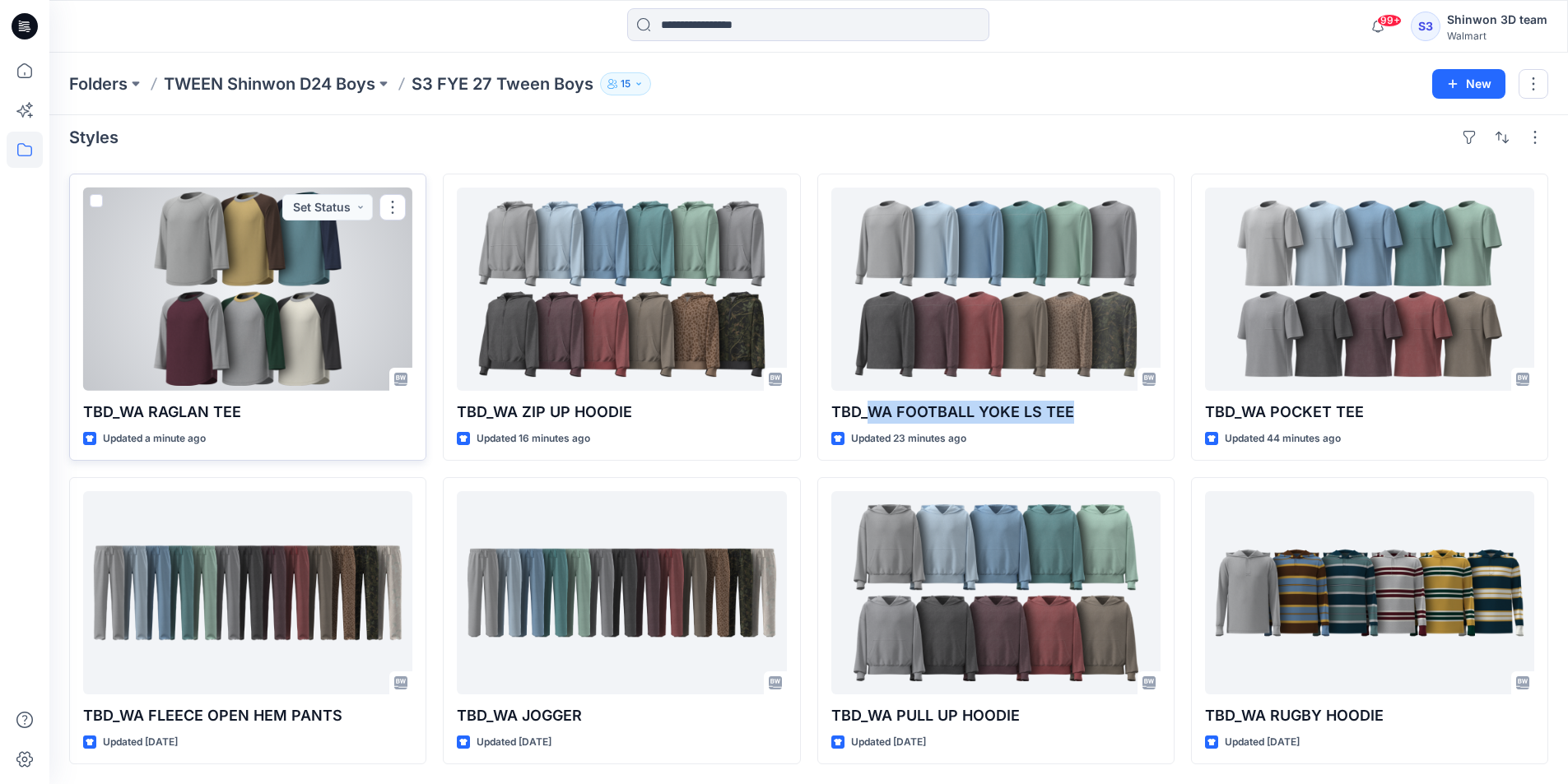
click at [345, 292] on div at bounding box center [248, 289] width 329 height 203
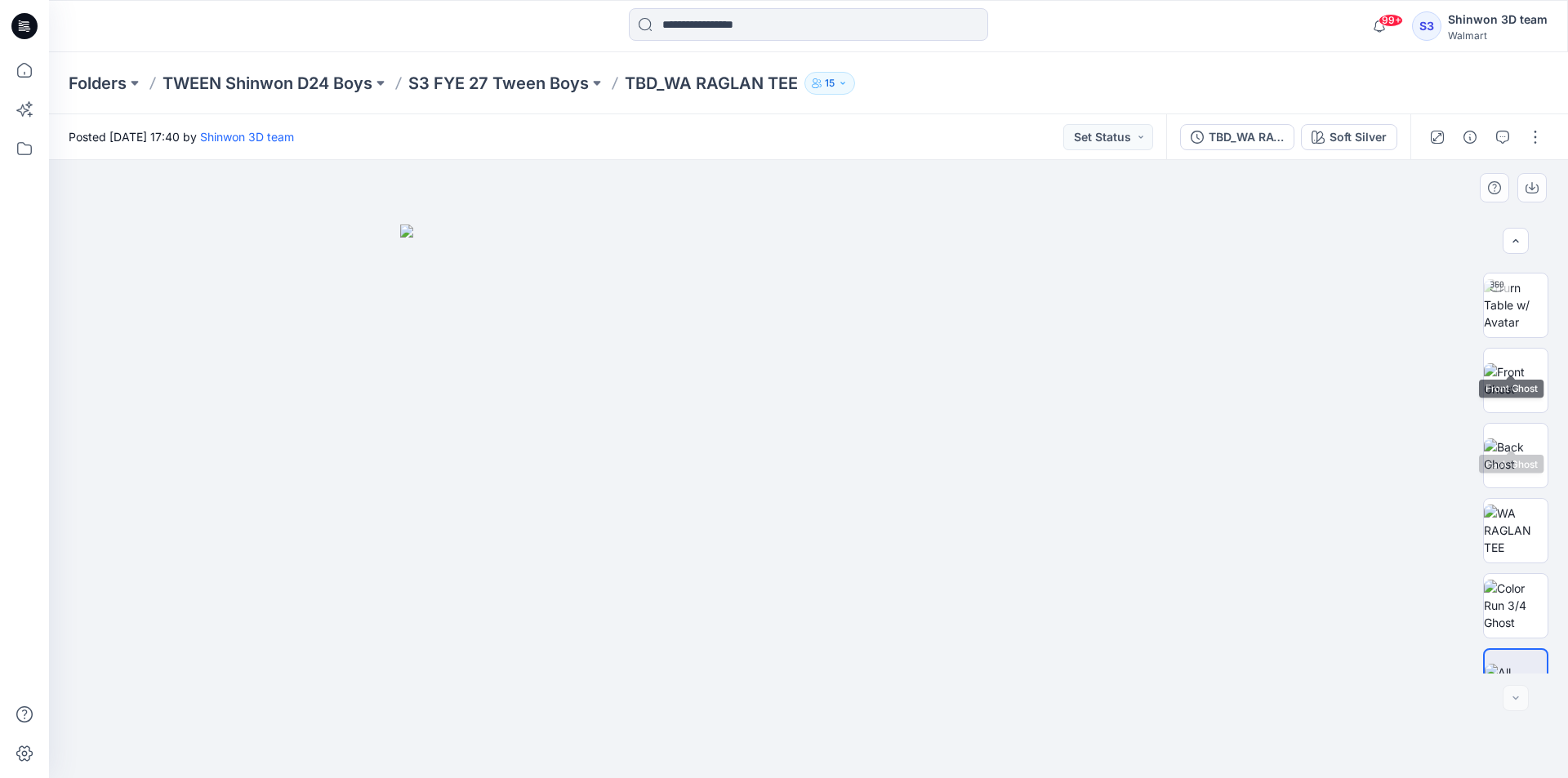
scroll to position [108, 0]
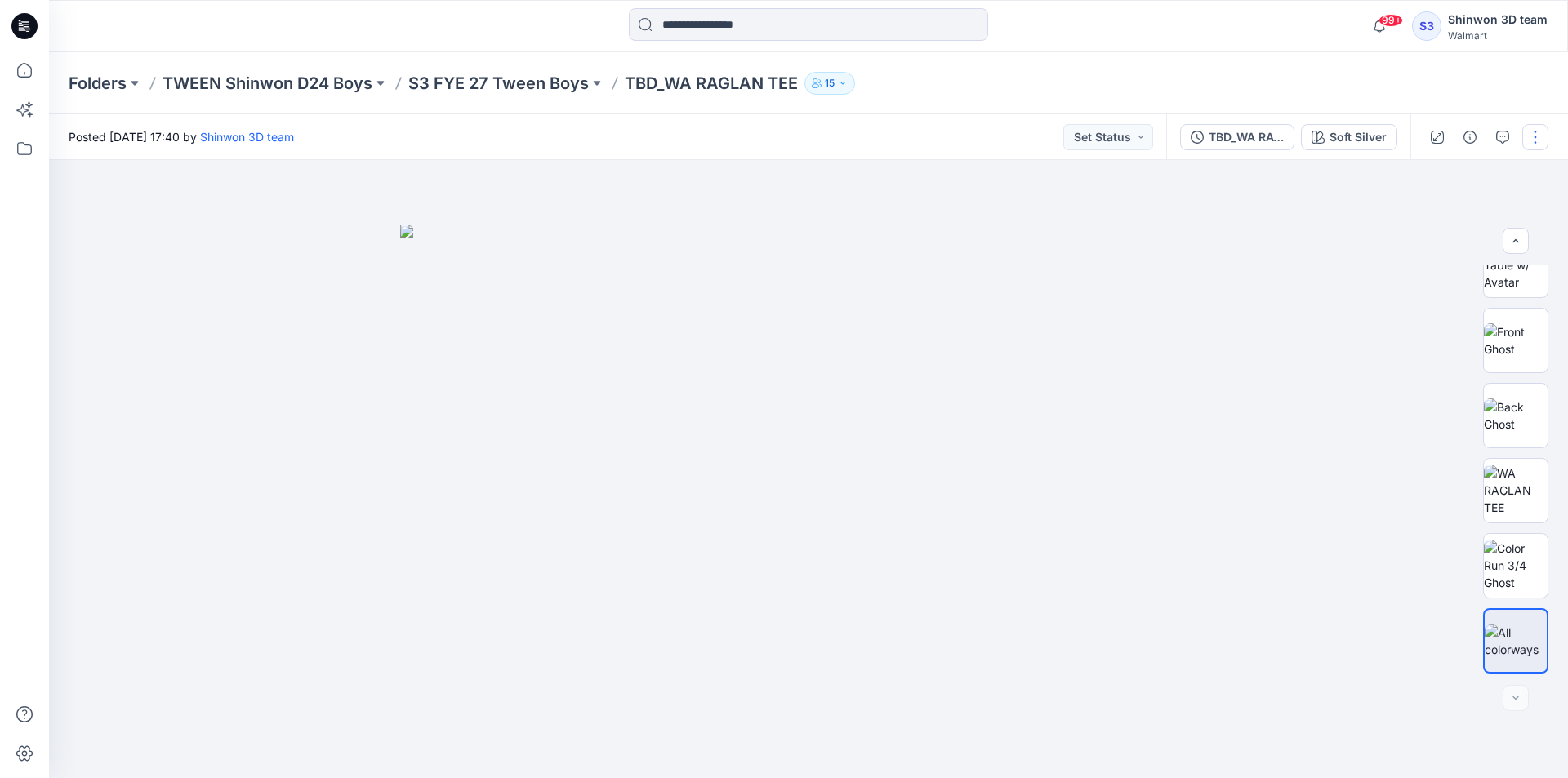
click at [1536, 137] on button "button" at bounding box center [1535, 137] width 26 height 26
click at [1446, 210] on button "Edit" at bounding box center [1466, 221] width 150 height 30
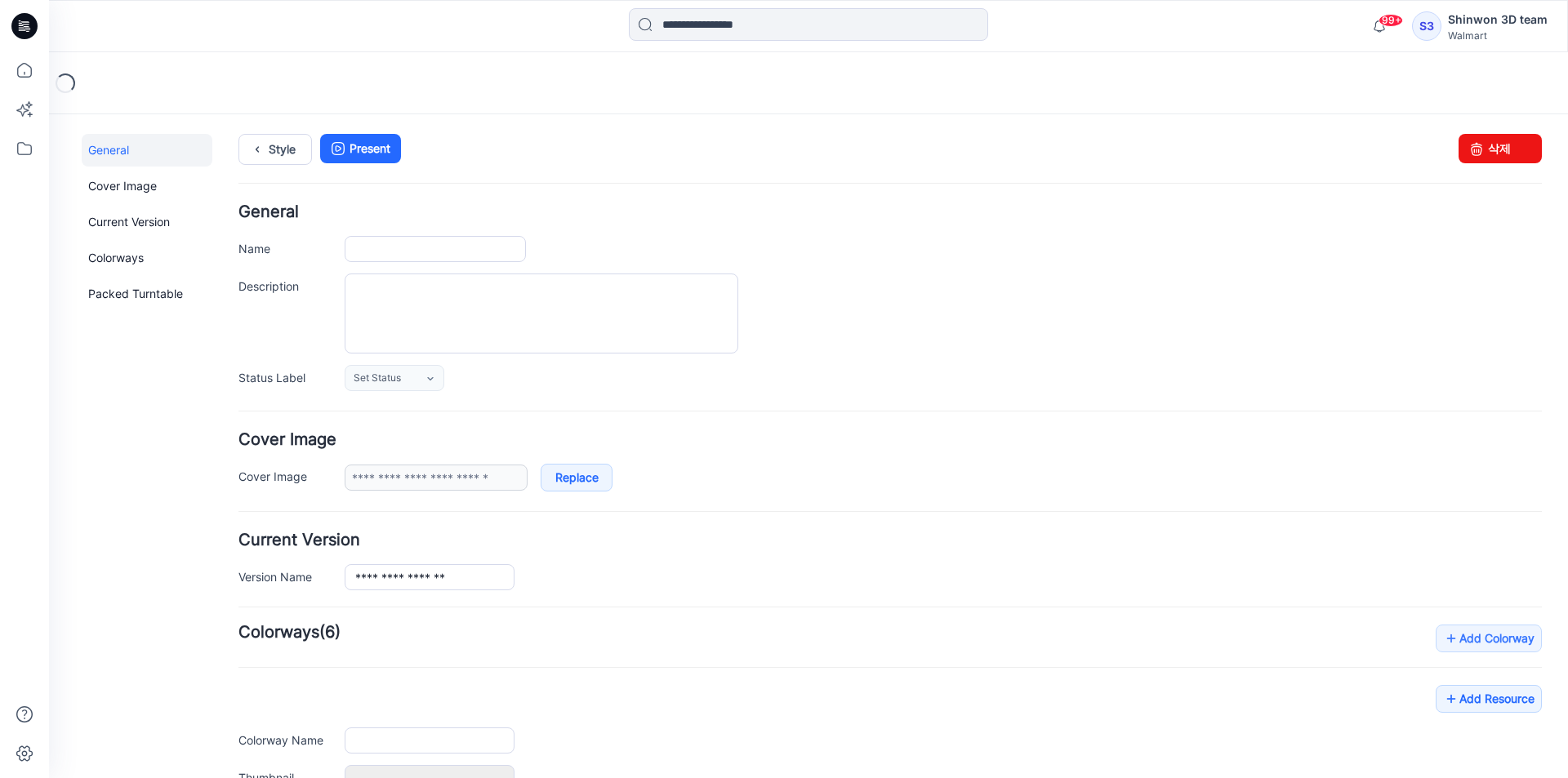
type input "**********"
type textarea "**********"
type input "**********"
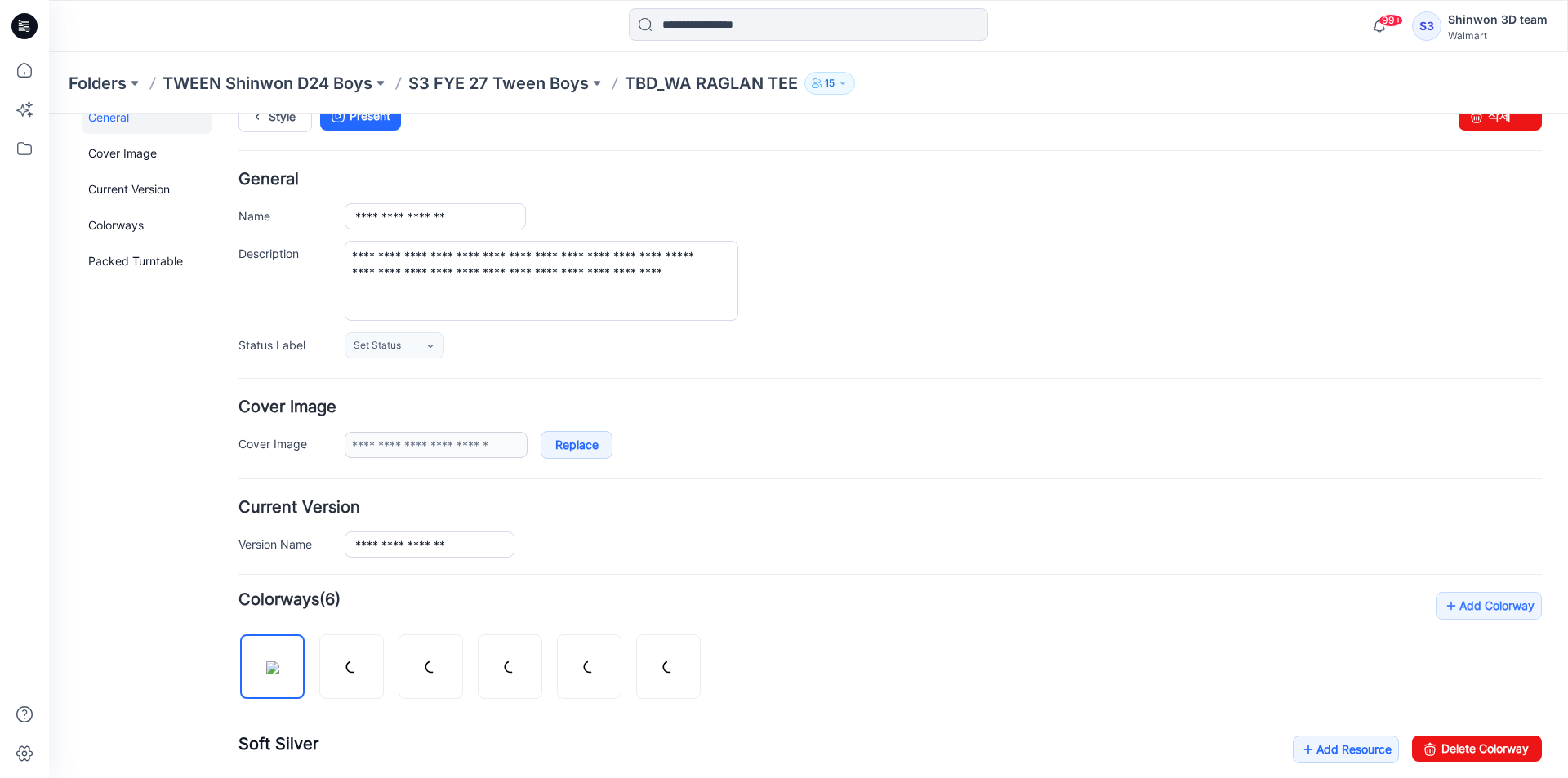
scroll to position [490, 0]
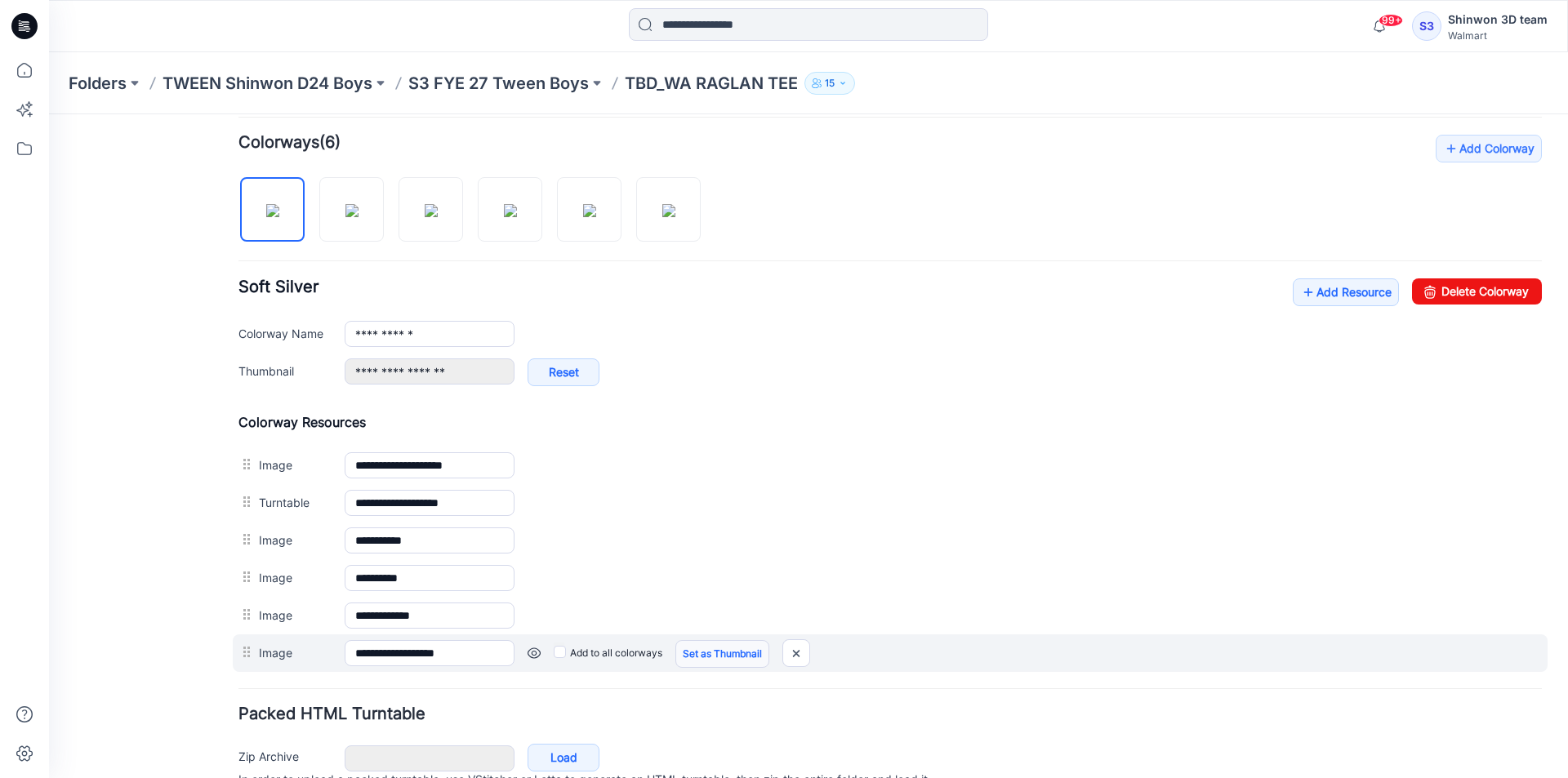
click at [713, 656] on link "Set as Thumbnail" at bounding box center [722, 654] width 94 height 28
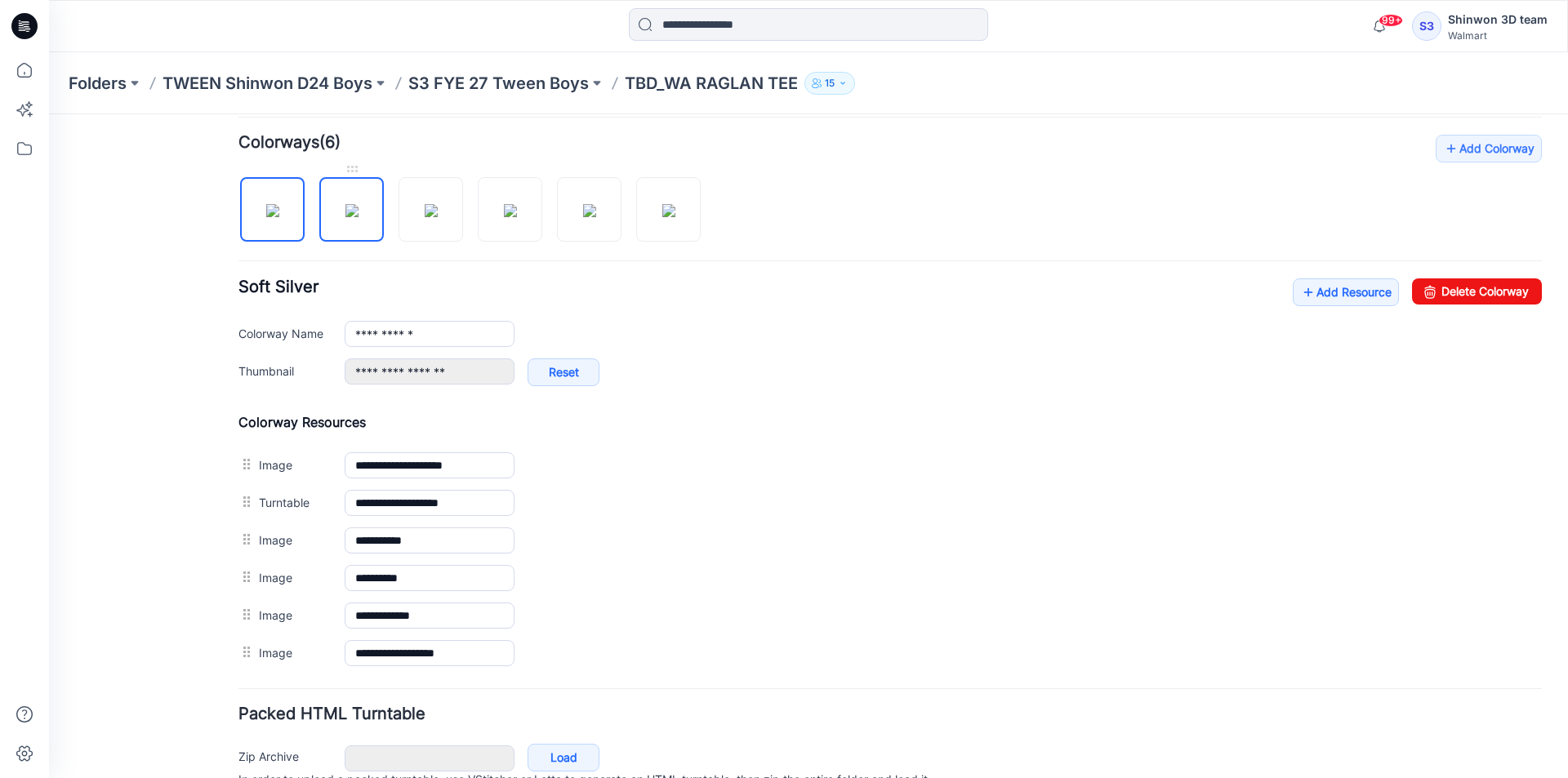
click at [359, 217] on img at bounding box center [352, 210] width 13 height 13
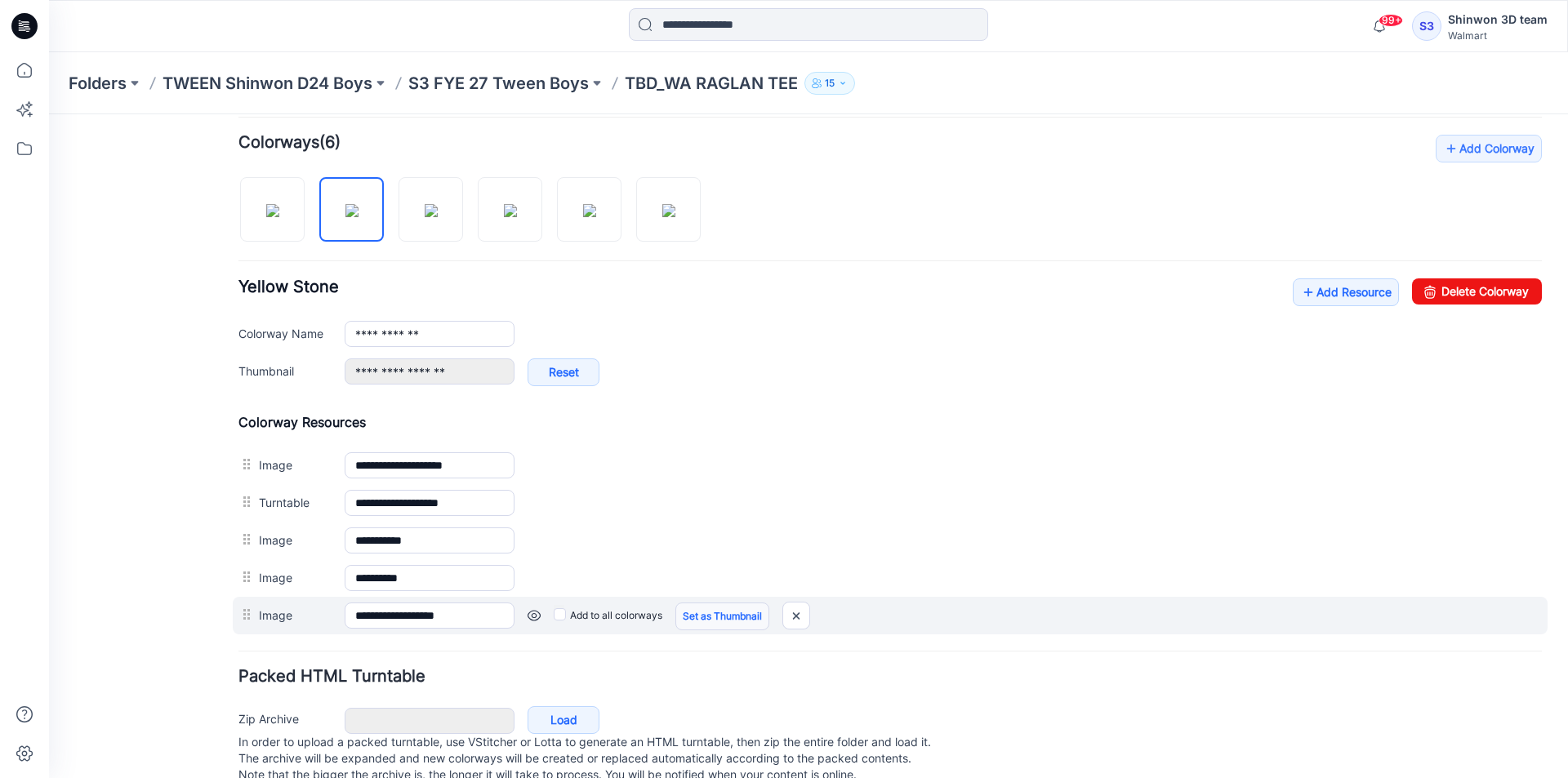
click at [749, 619] on link "Set as Thumbnail" at bounding box center [722, 616] width 94 height 28
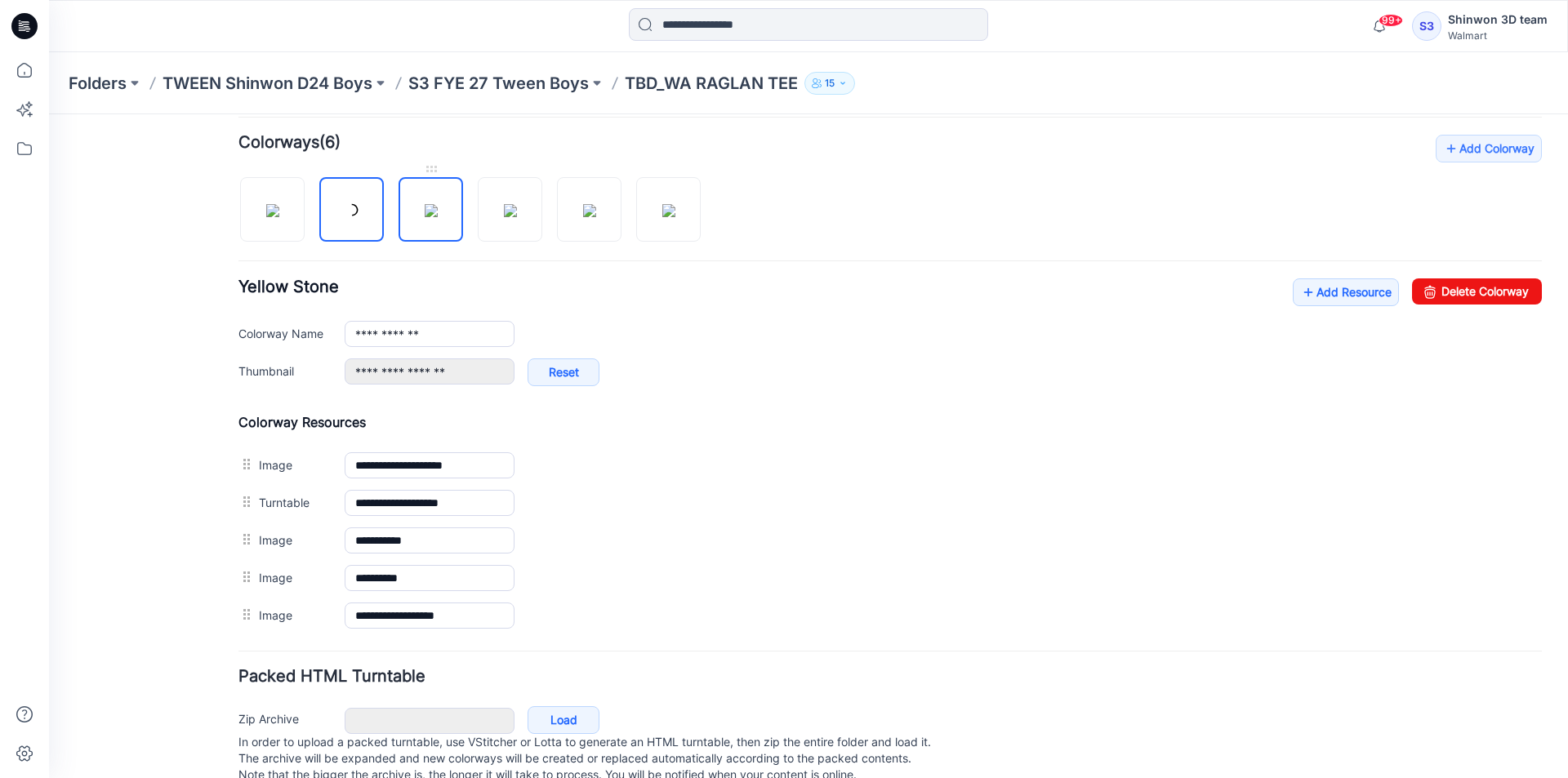
click at [438, 217] on img at bounding box center [431, 210] width 13 height 13
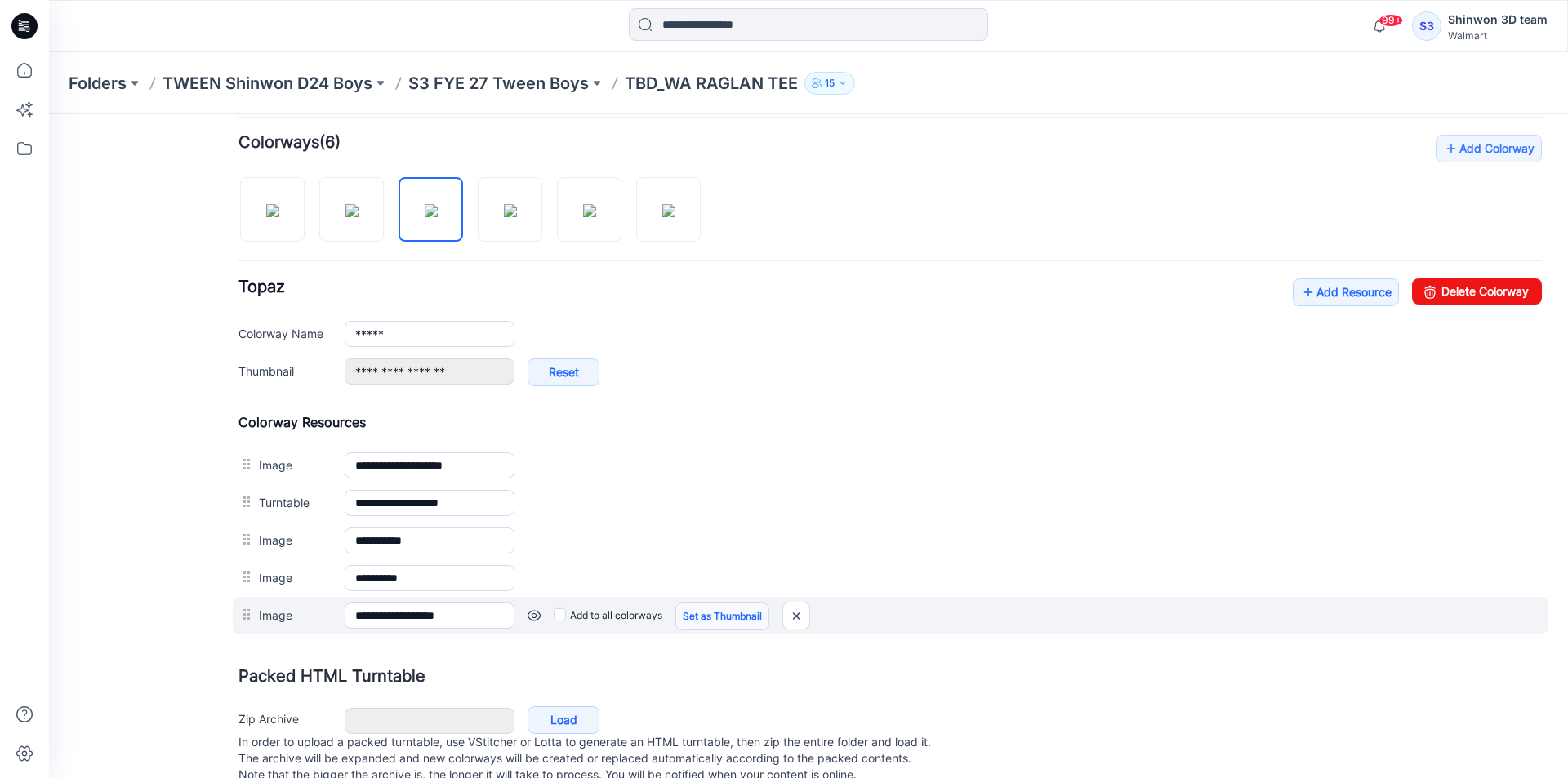
click at [697, 619] on link "Set as Thumbnail" at bounding box center [722, 616] width 94 height 28
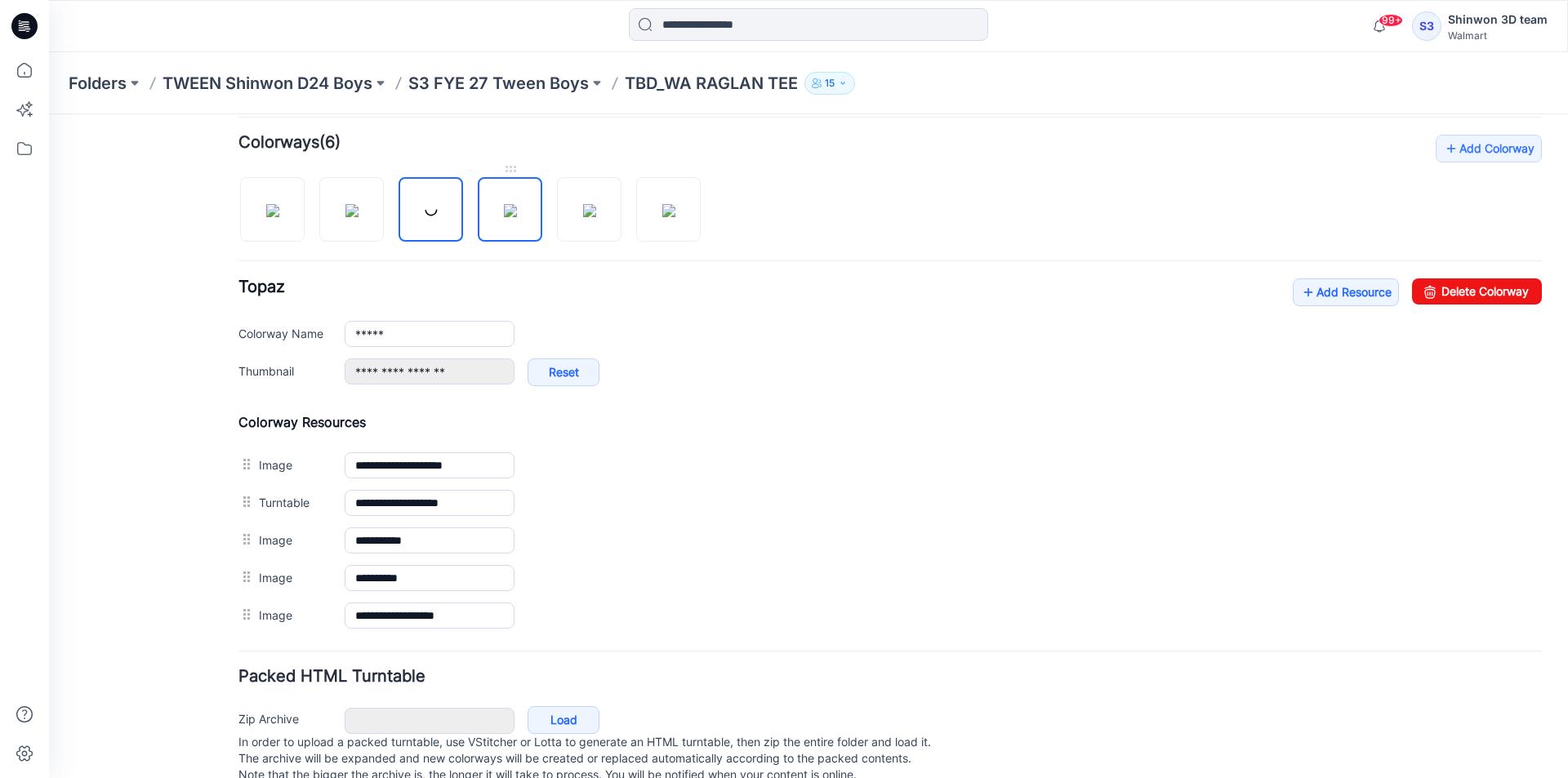
click at [506, 215] on img at bounding box center [510, 210] width 13 height 13
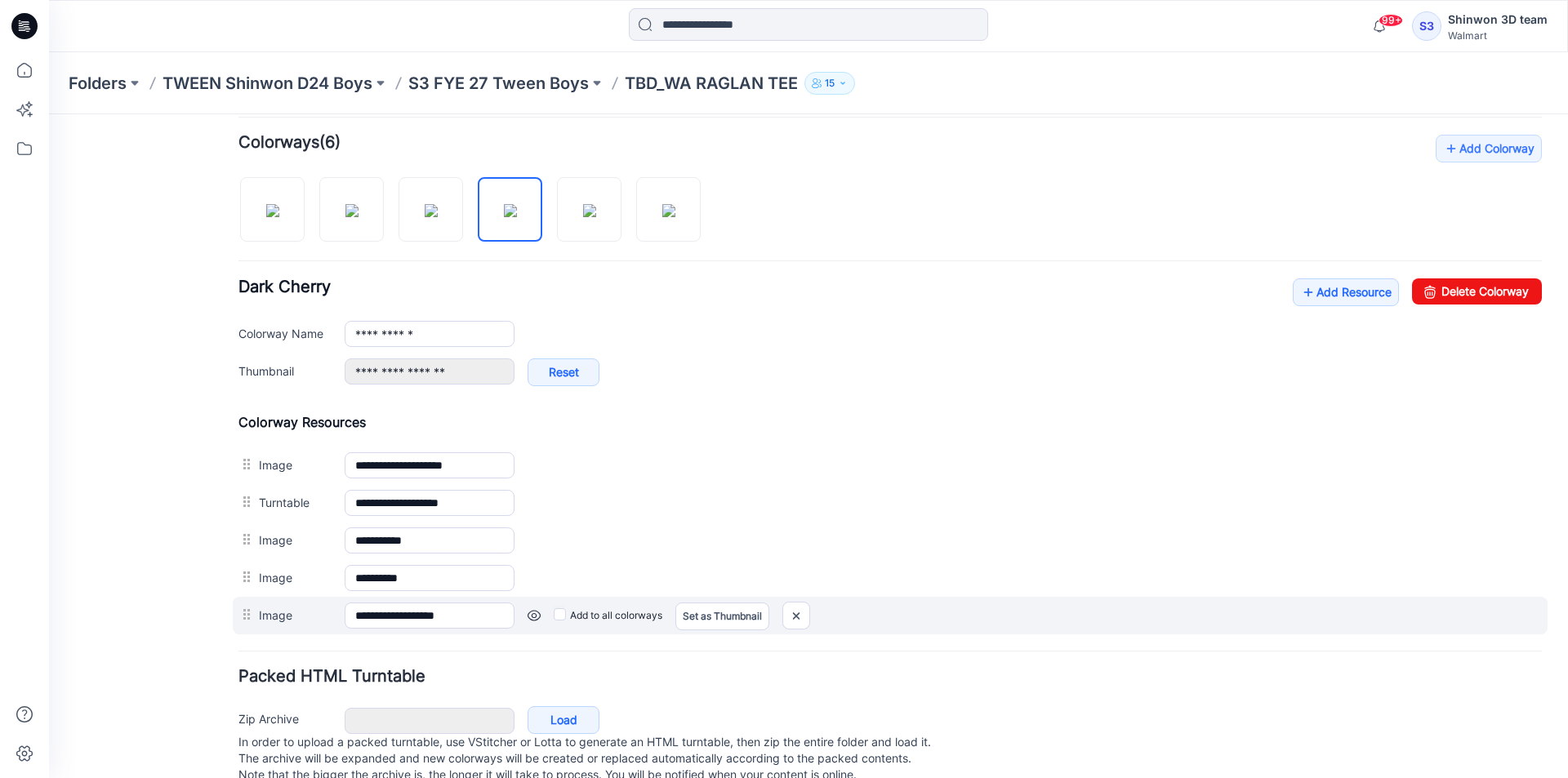
click at [726, 630] on div "**********" at bounding box center [890, 615] width 1315 height 37
click at [726, 623] on link "Set as Thumbnail" at bounding box center [722, 616] width 94 height 28
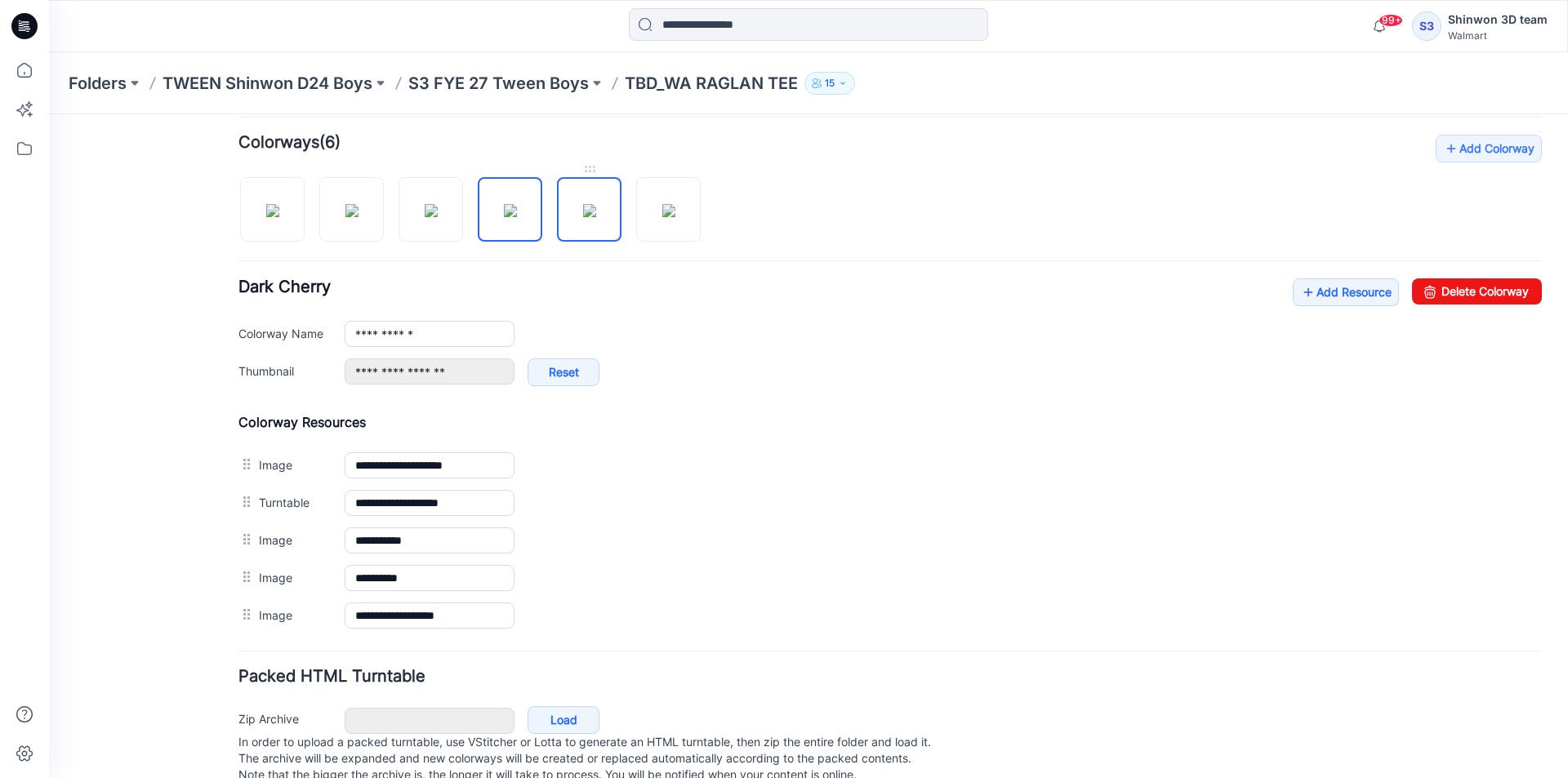
click at [596, 217] on img at bounding box center [589, 210] width 13 height 13
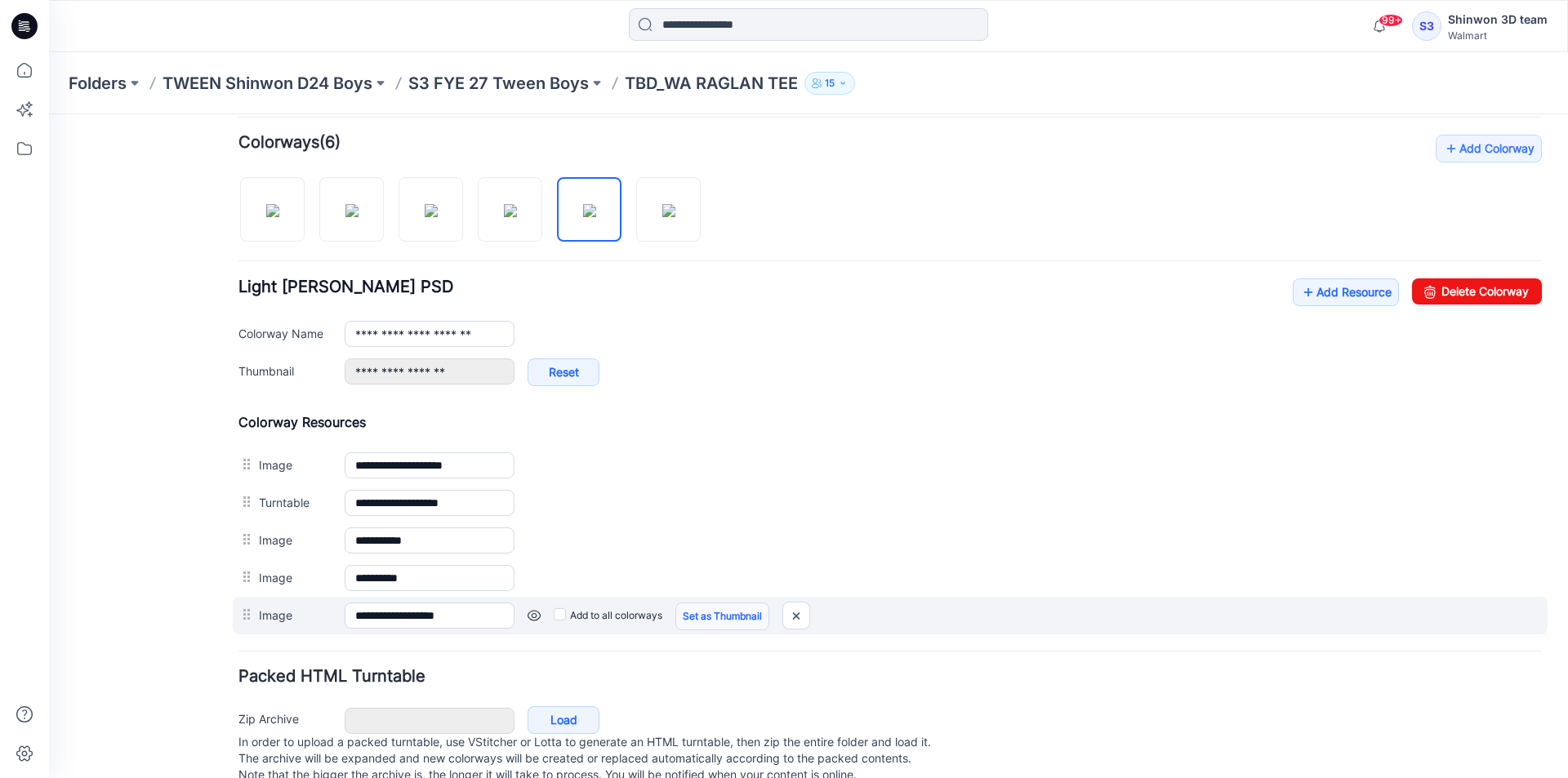
click at [737, 623] on link "Set as Thumbnail" at bounding box center [722, 616] width 94 height 28
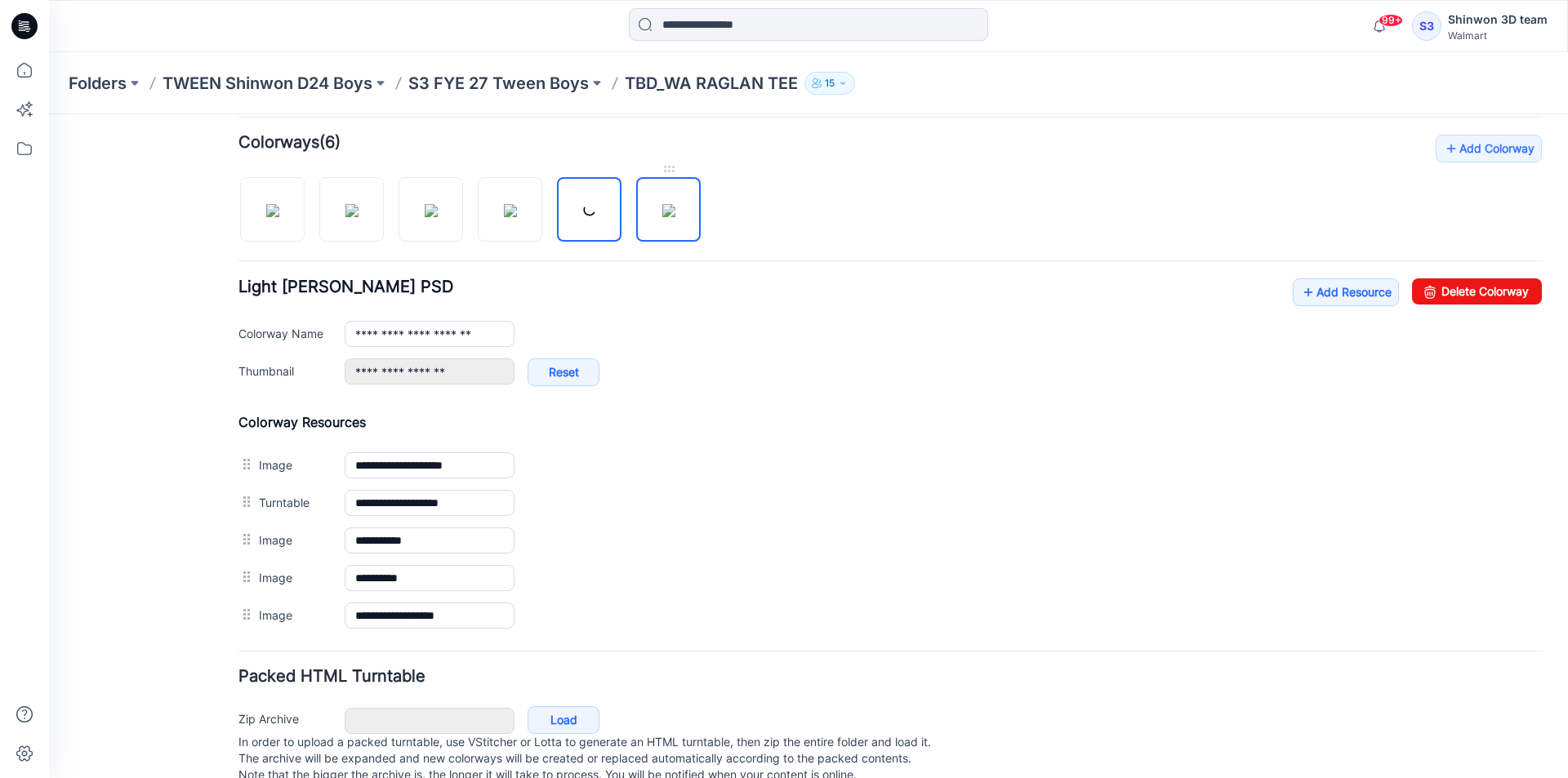
click at [662, 217] on img at bounding box center [668, 210] width 13 height 13
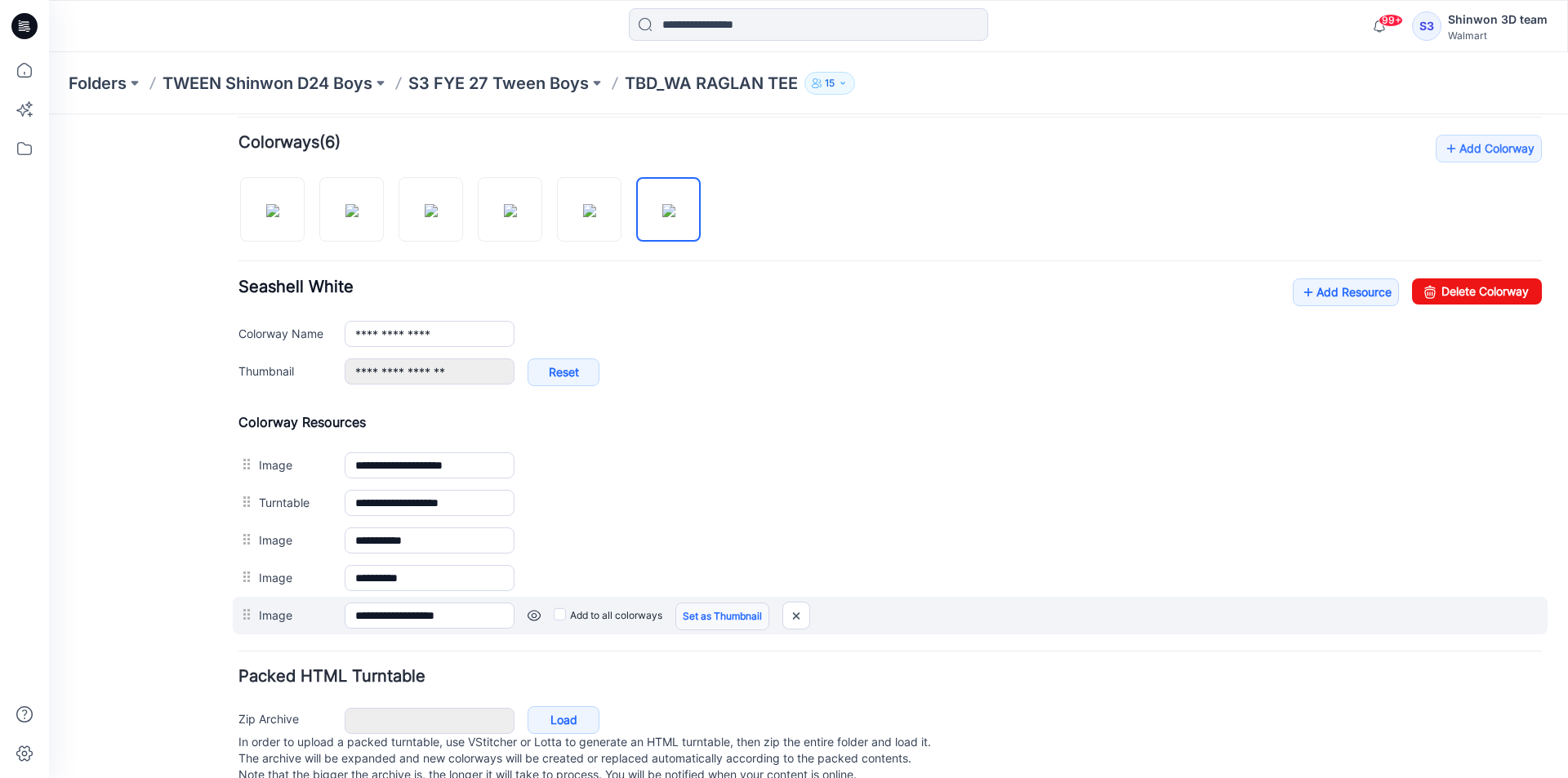
click at [711, 618] on link "Set as Thumbnail" at bounding box center [722, 616] width 94 height 28
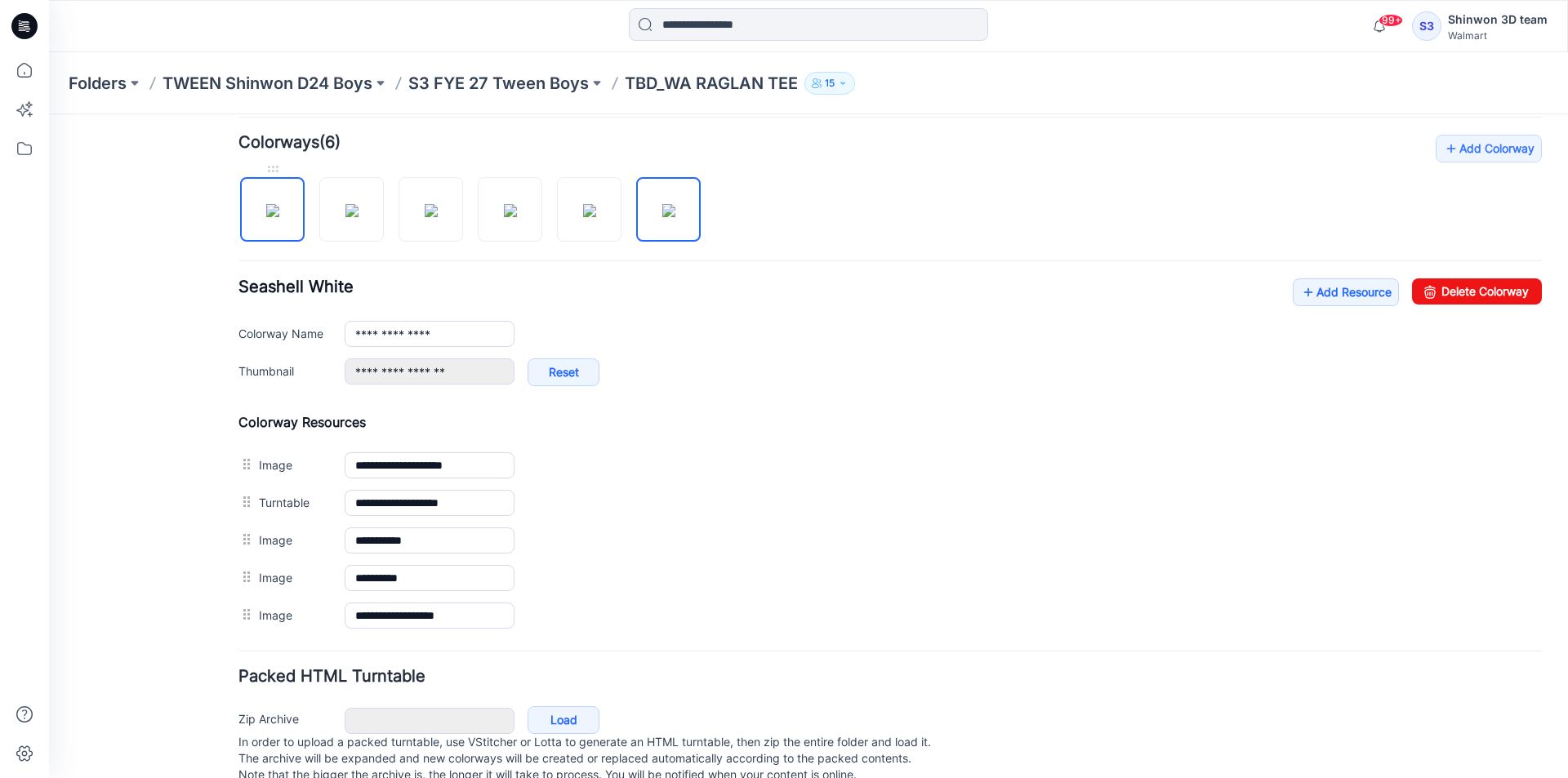
click at [266, 217] on img at bounding box center [272, 210] width 13 height 13
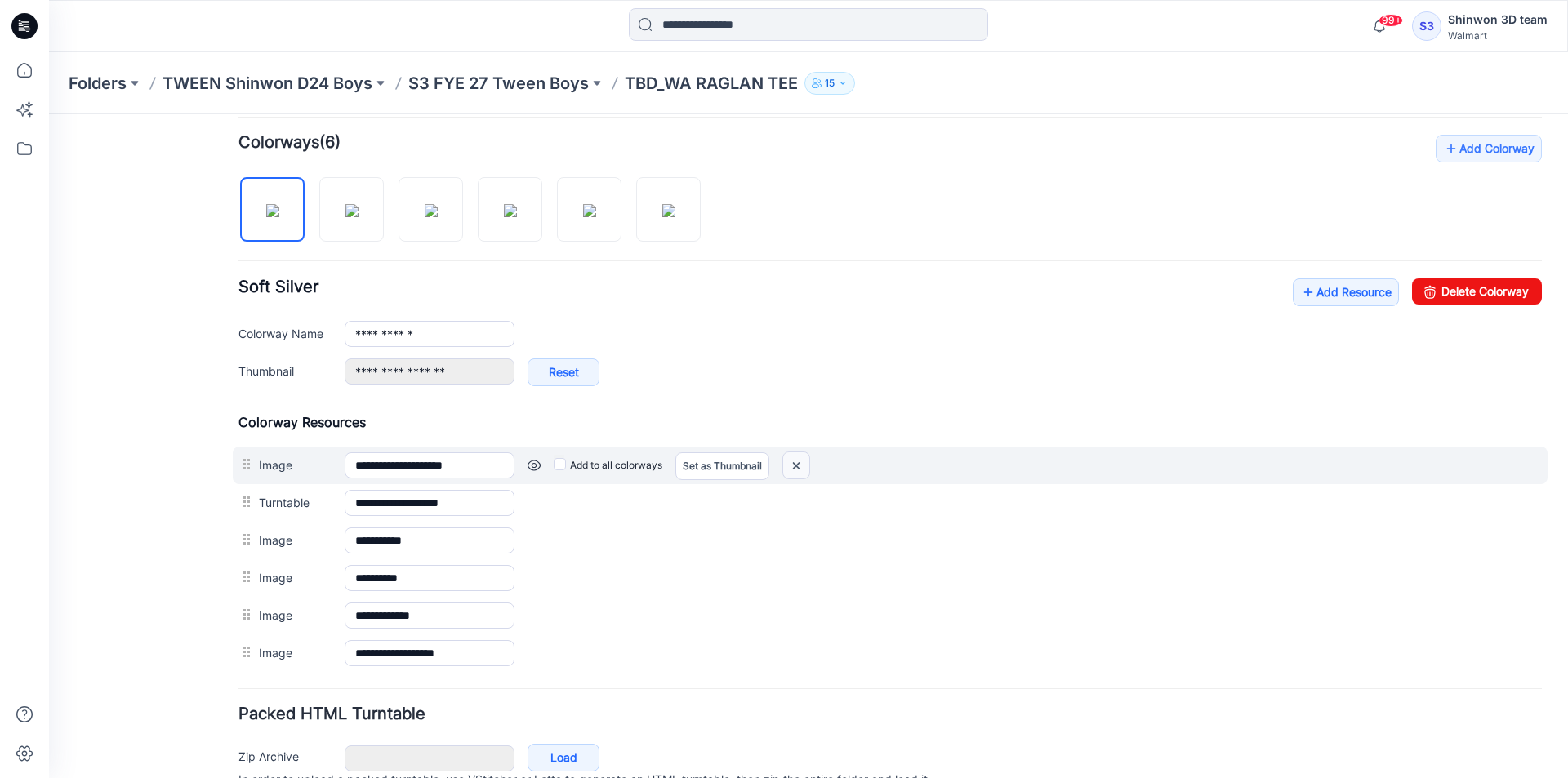
click at [801, 466] on img at bounding box center [797, 465] width 26 height 27
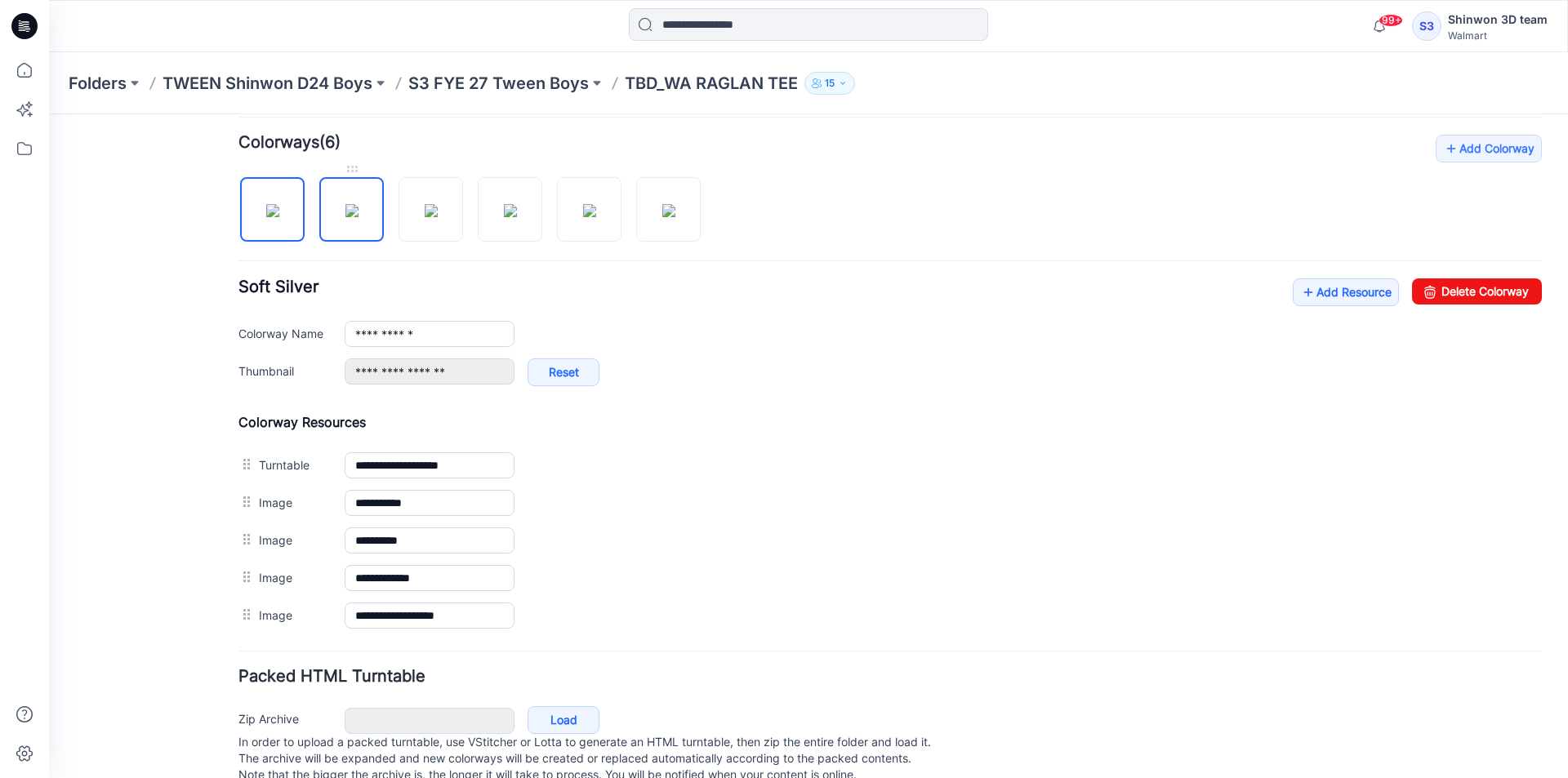
click at [346, 216] on img at bounding box center [352, 210] width 13 height 13
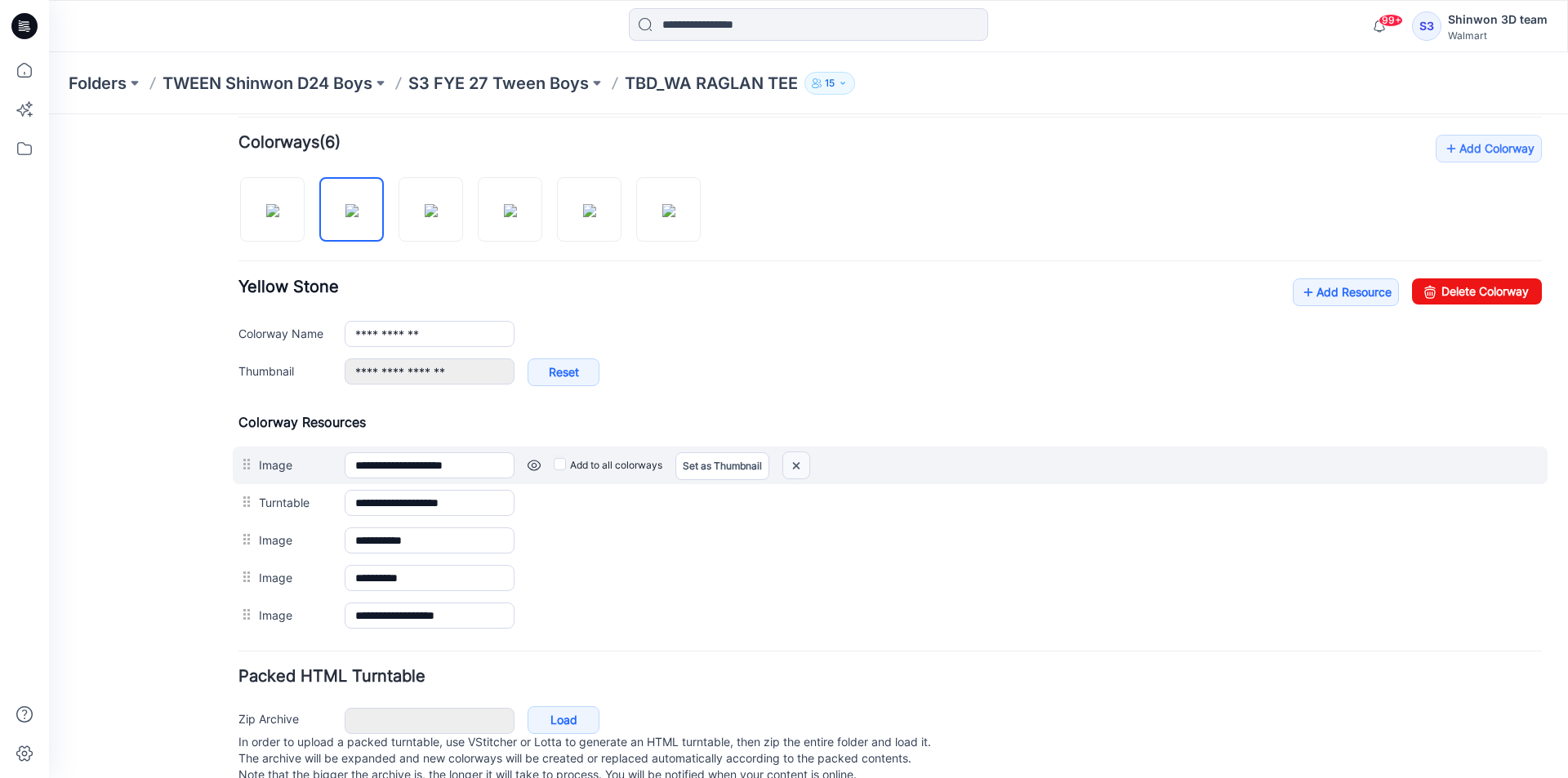
click at [787, 465] on img at bounding box center [797, 465] width 26 height 27
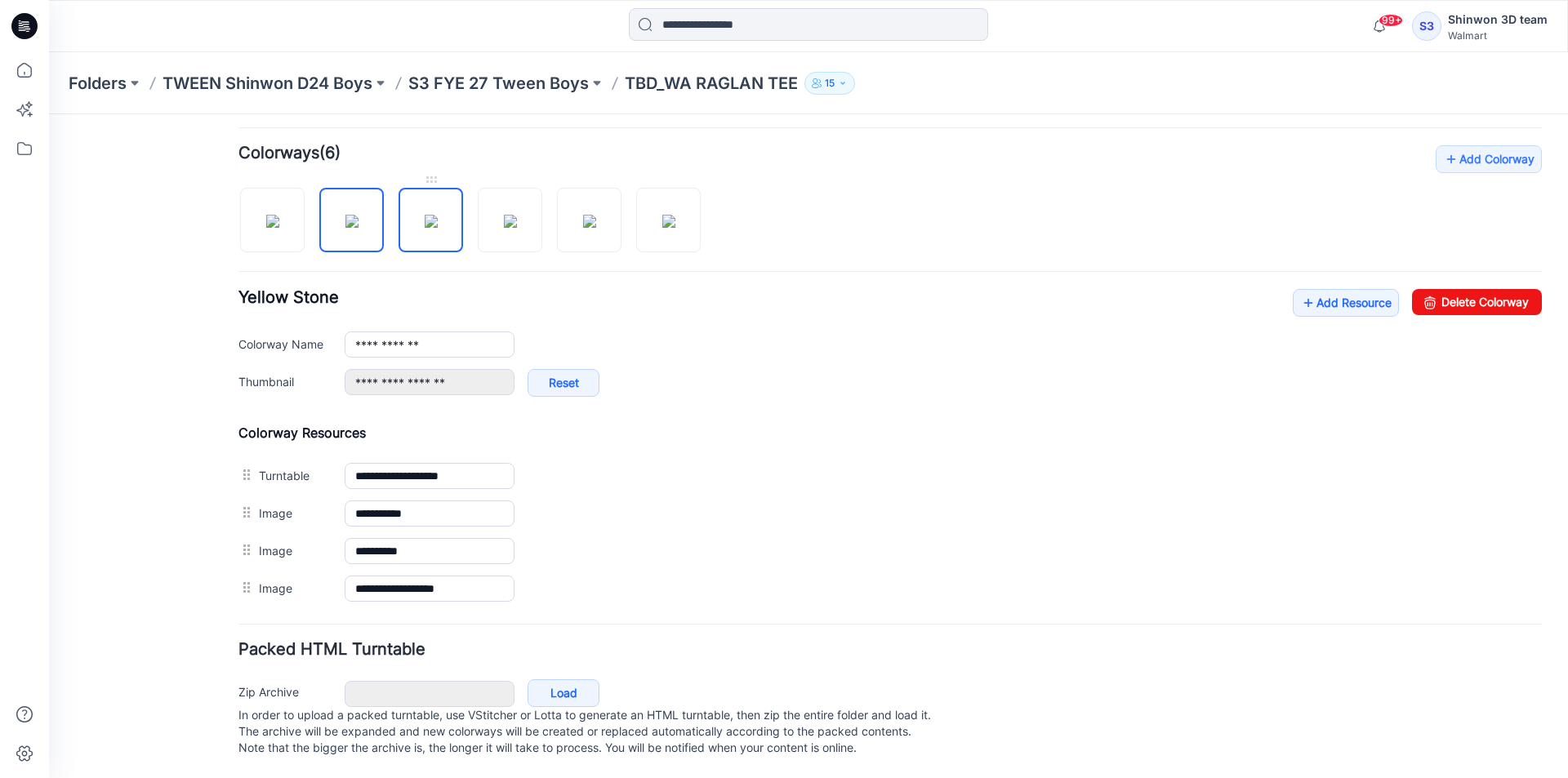
click at [427, 214] on img at bounding box center [431, 221] width 13 height 13
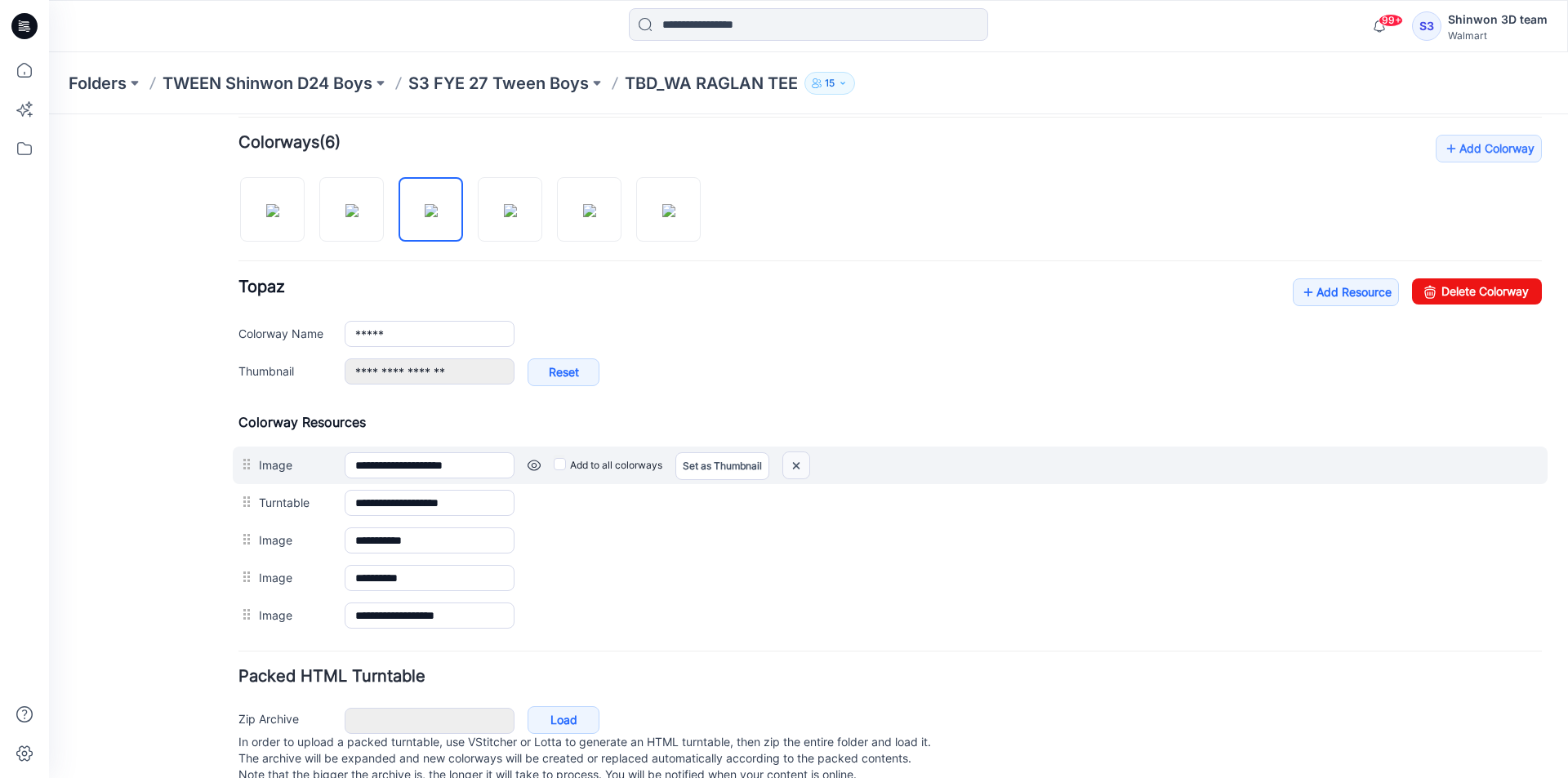
click at [803, 466] on img at bounding box center [797, 465] width 26 height 27
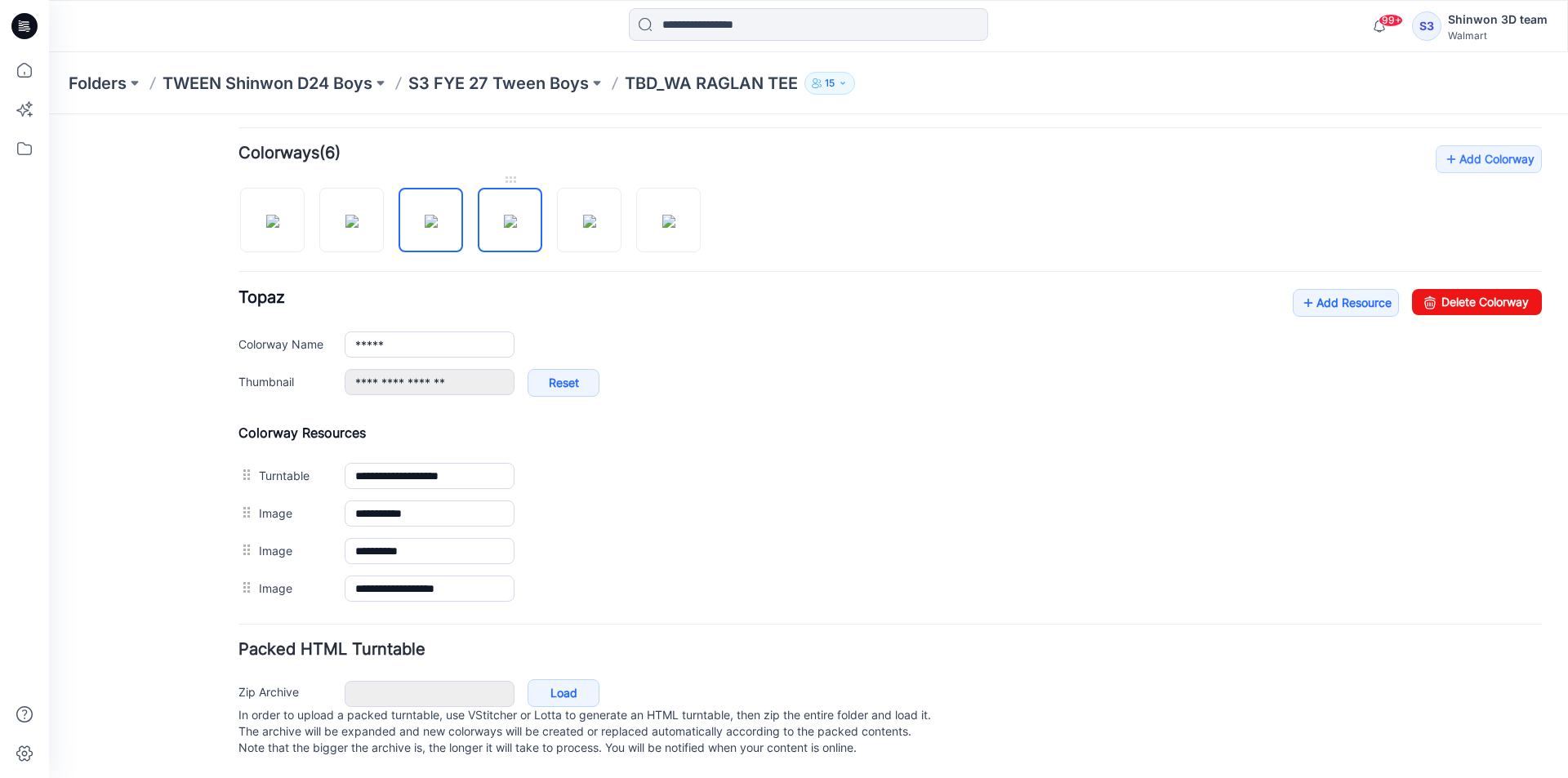
click at [517, 214] on img at bounding box center [510, 221] width 13 height 13
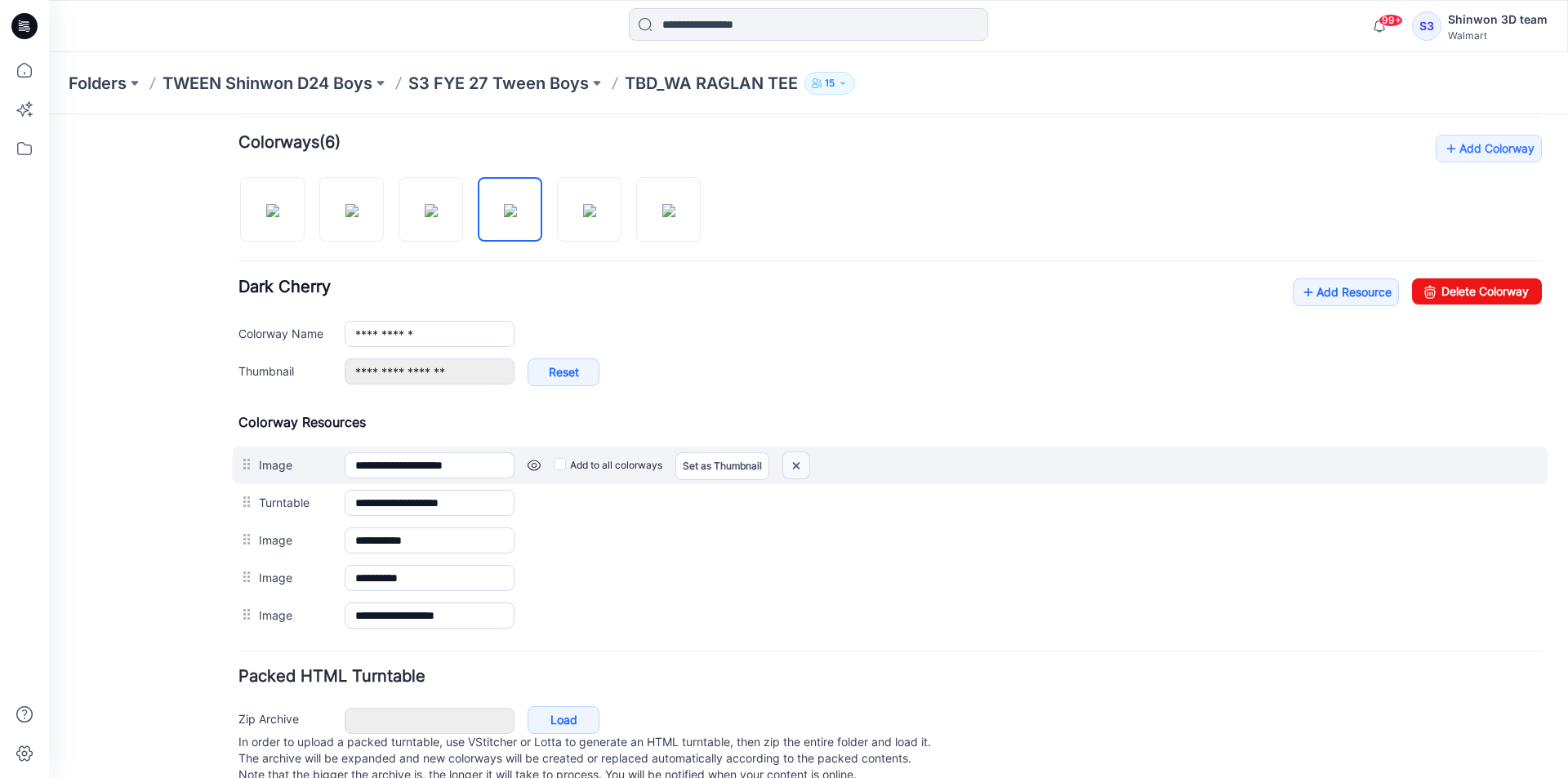
click at [797, 463] on img at bounding box center [797, 465] width 26 height 27
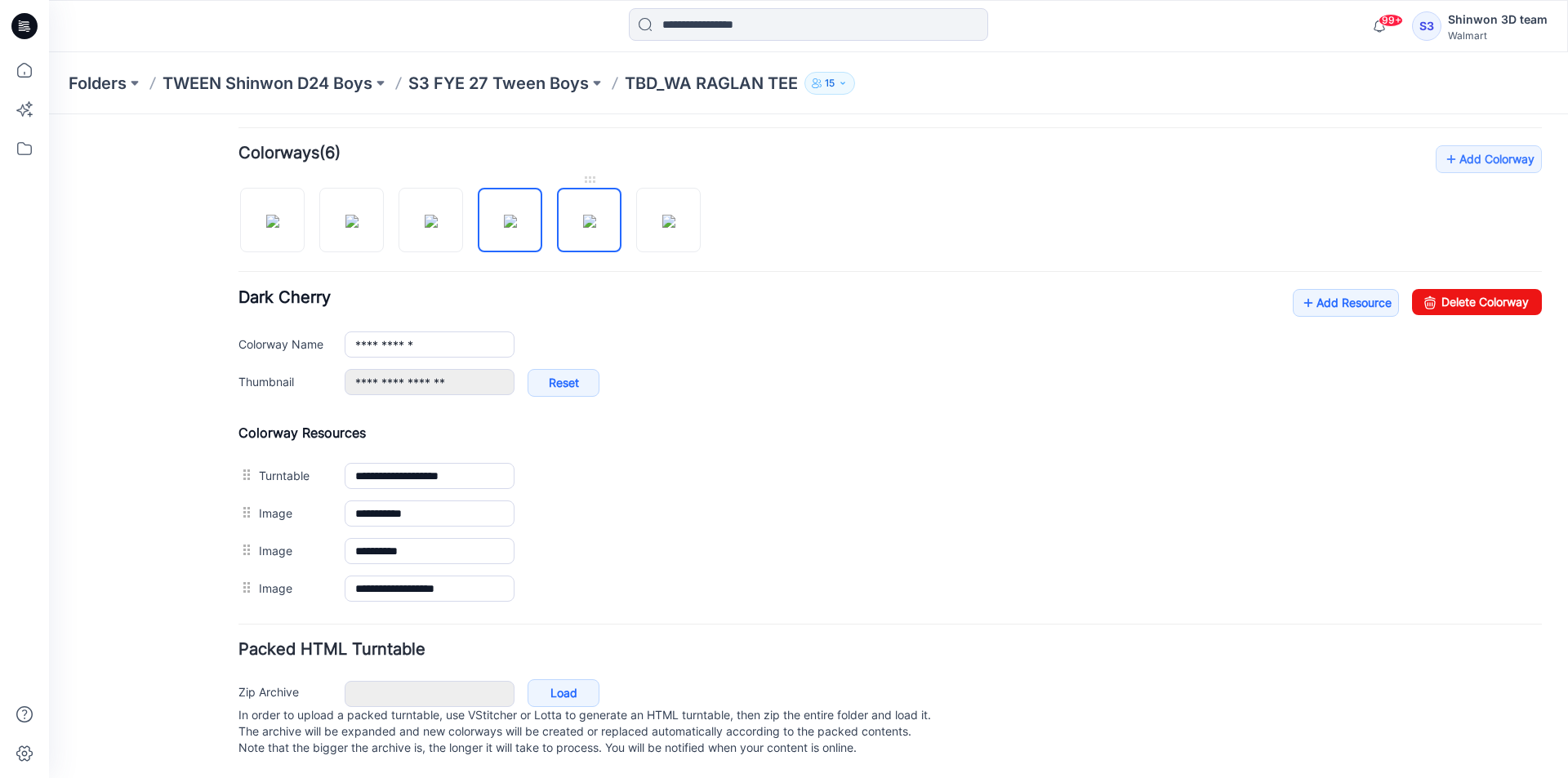
click at [583, 227] on img at bounding box center [589, 221] width 13 height 13
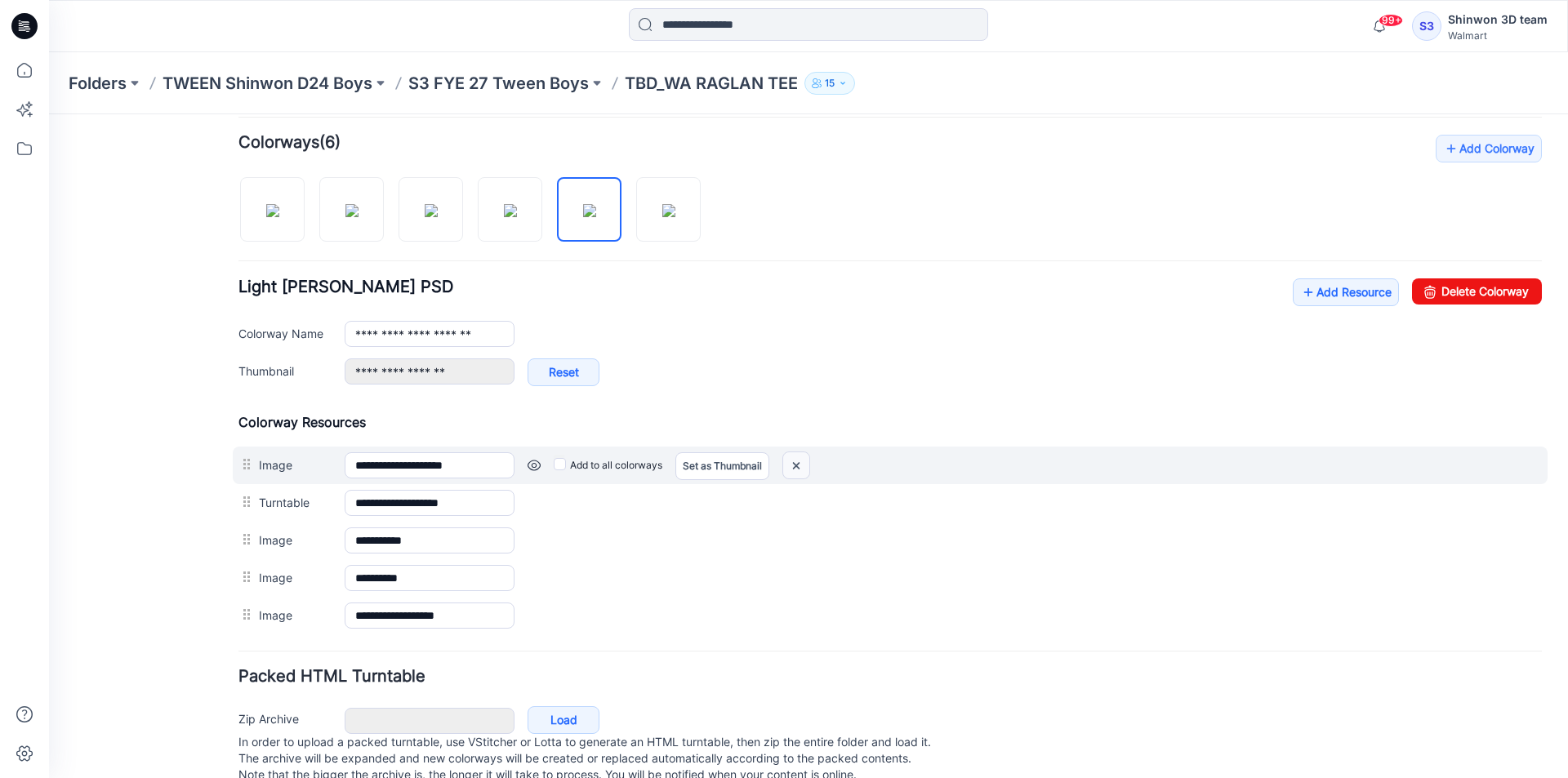
click at [797, 470] on img at bounding box center [797, 465] width 26 height 27
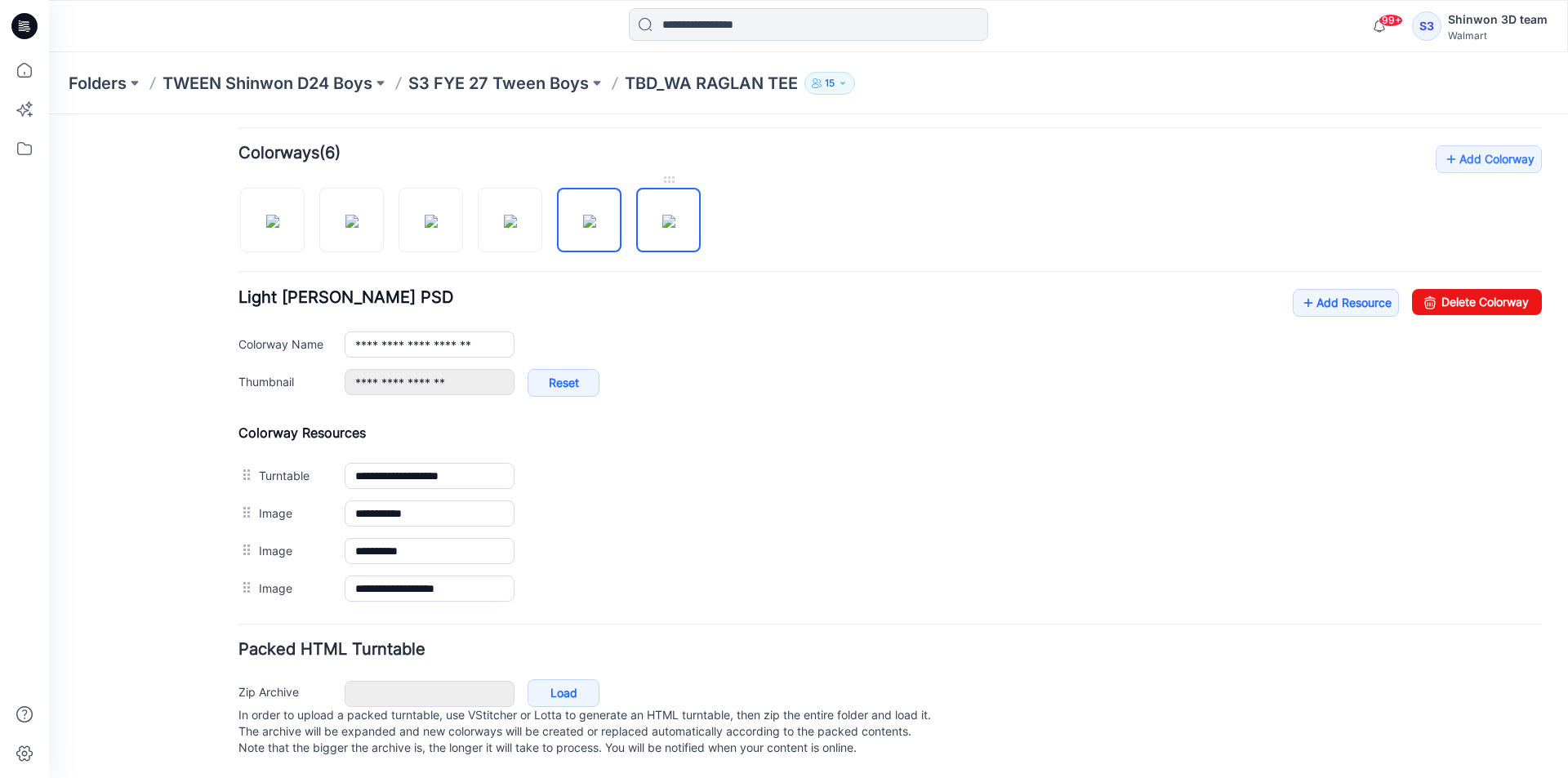
click at [665, 227] on img at bounding box center [668, 221] width 13 height 13
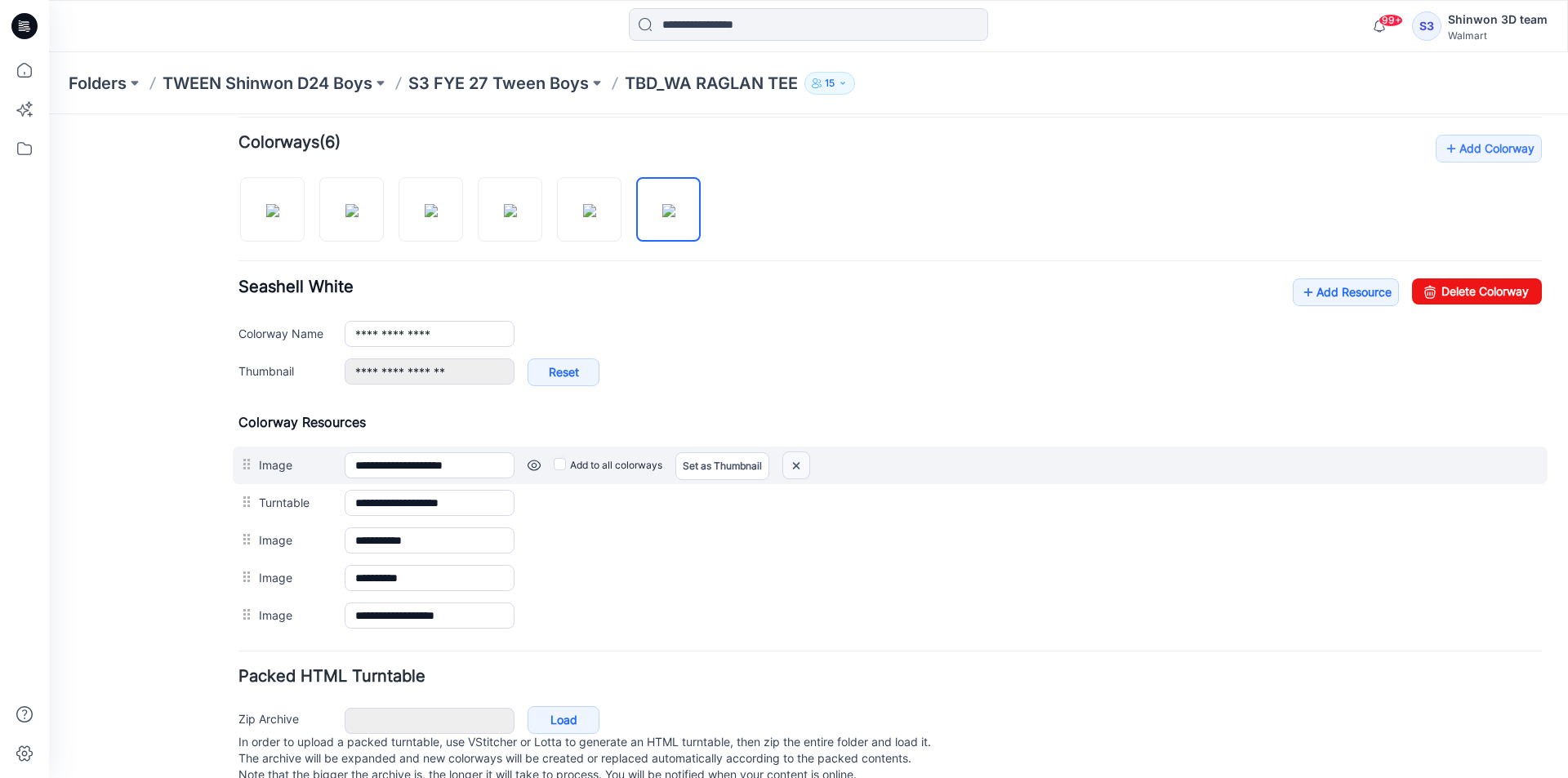
click at [787, 462] on img at bounding box center [797, 465] width 26 height 27
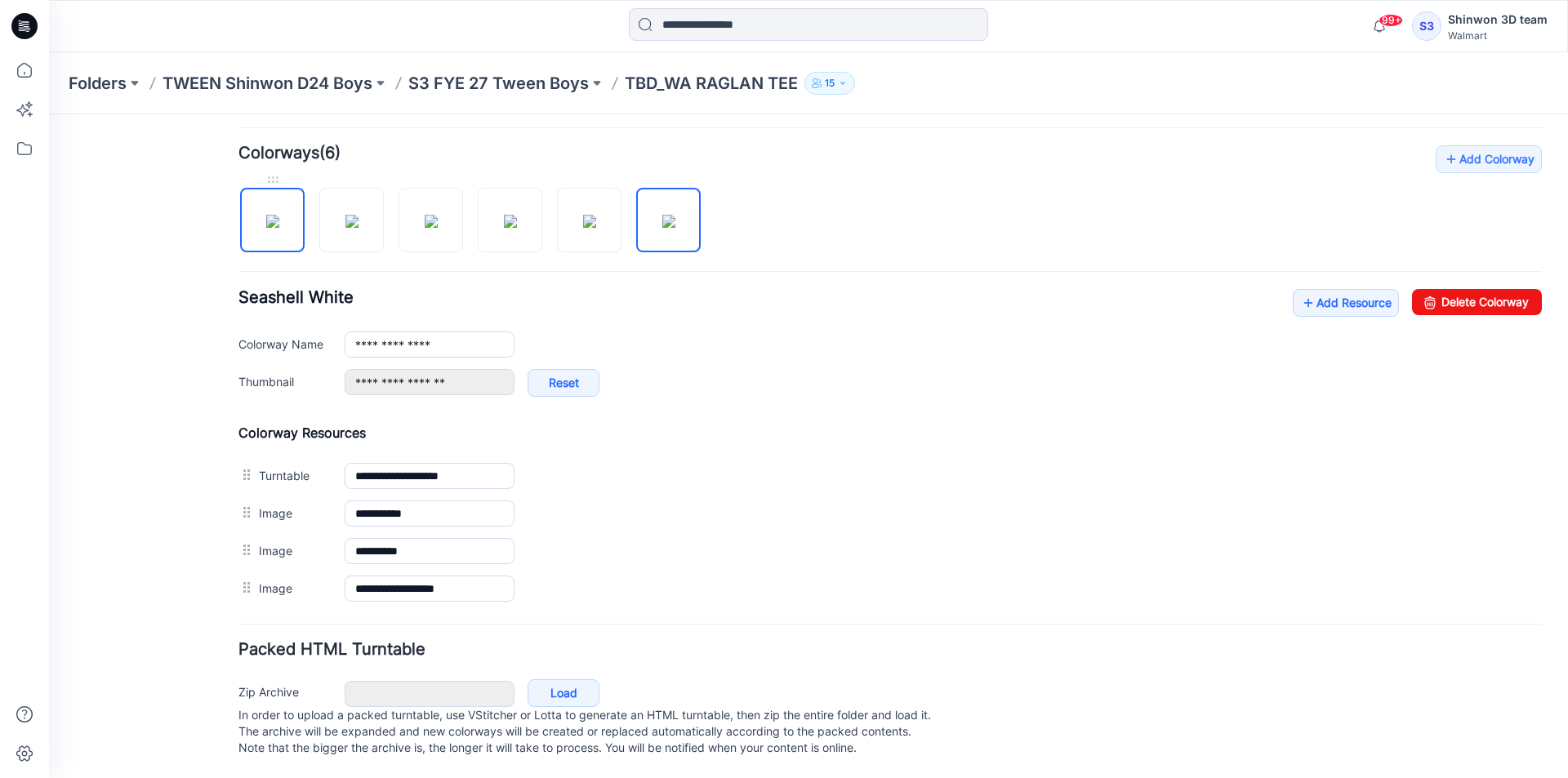
click at [268, 214] on img at bounding box center [272, 221] width 13 height 13
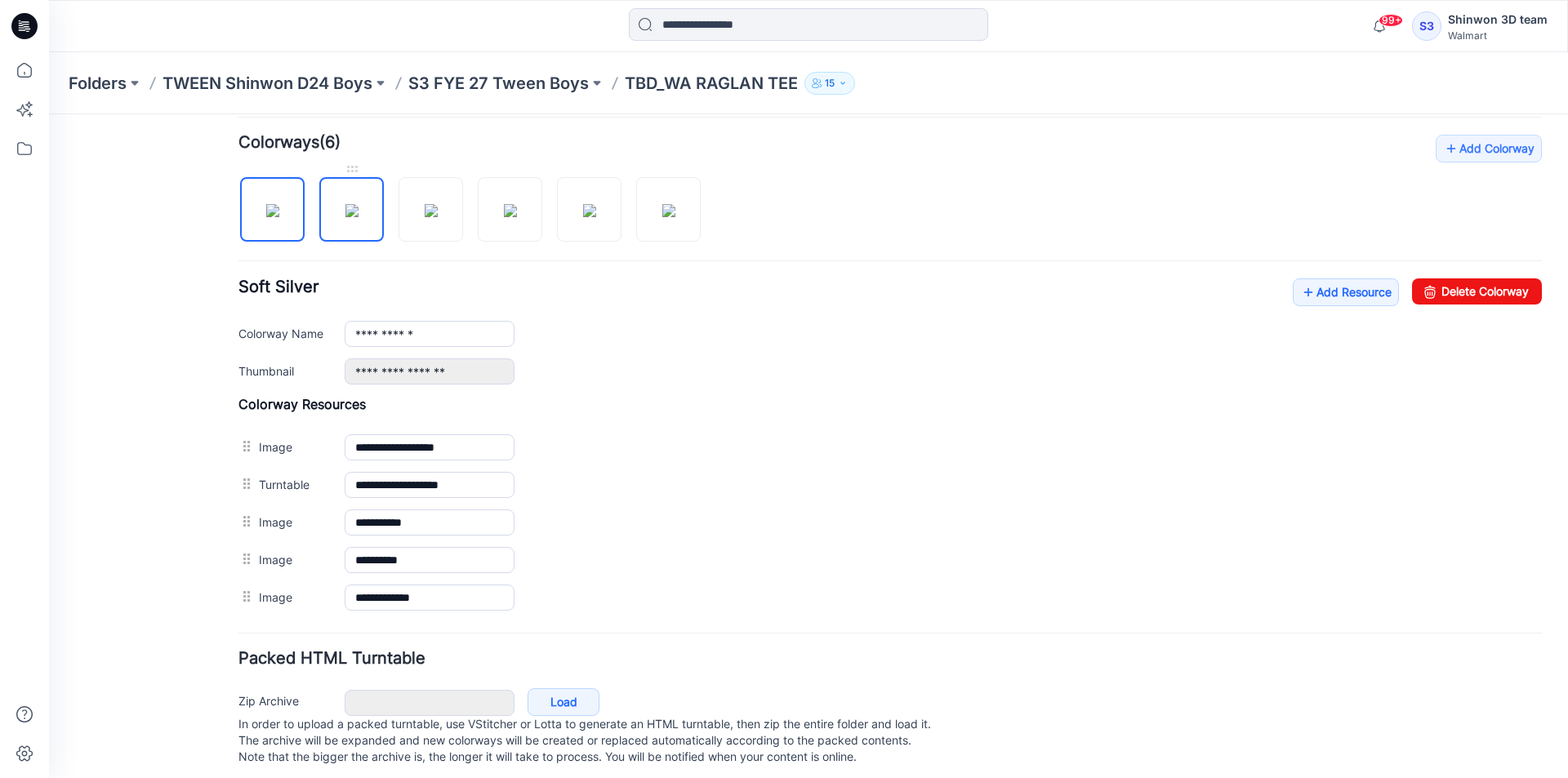
click at [346, 217] on img at bounding box center [352, 210] width 13 height 13
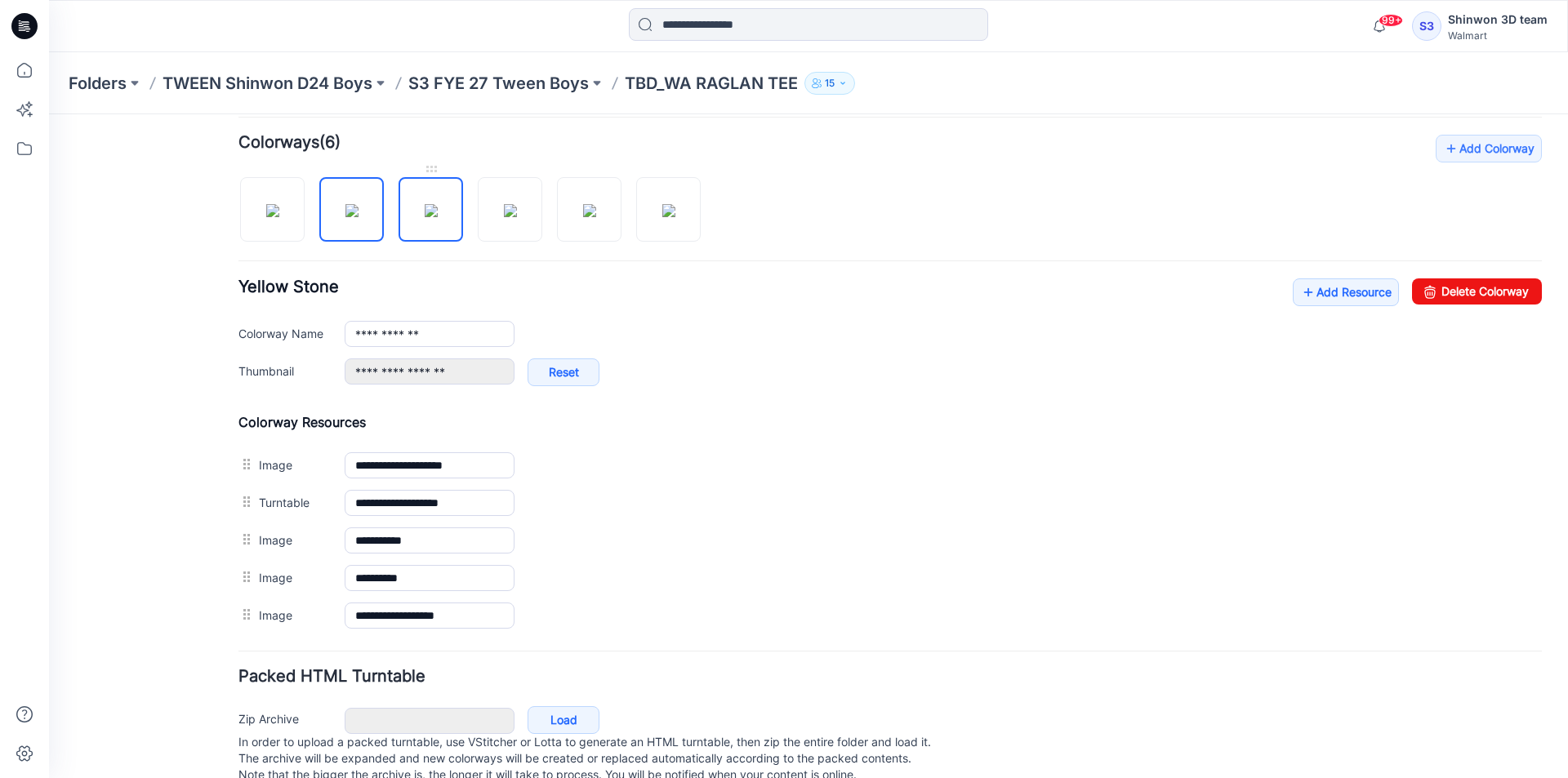
click at [438, 204] on img at bounding box center [431, 210] width 13 height 13
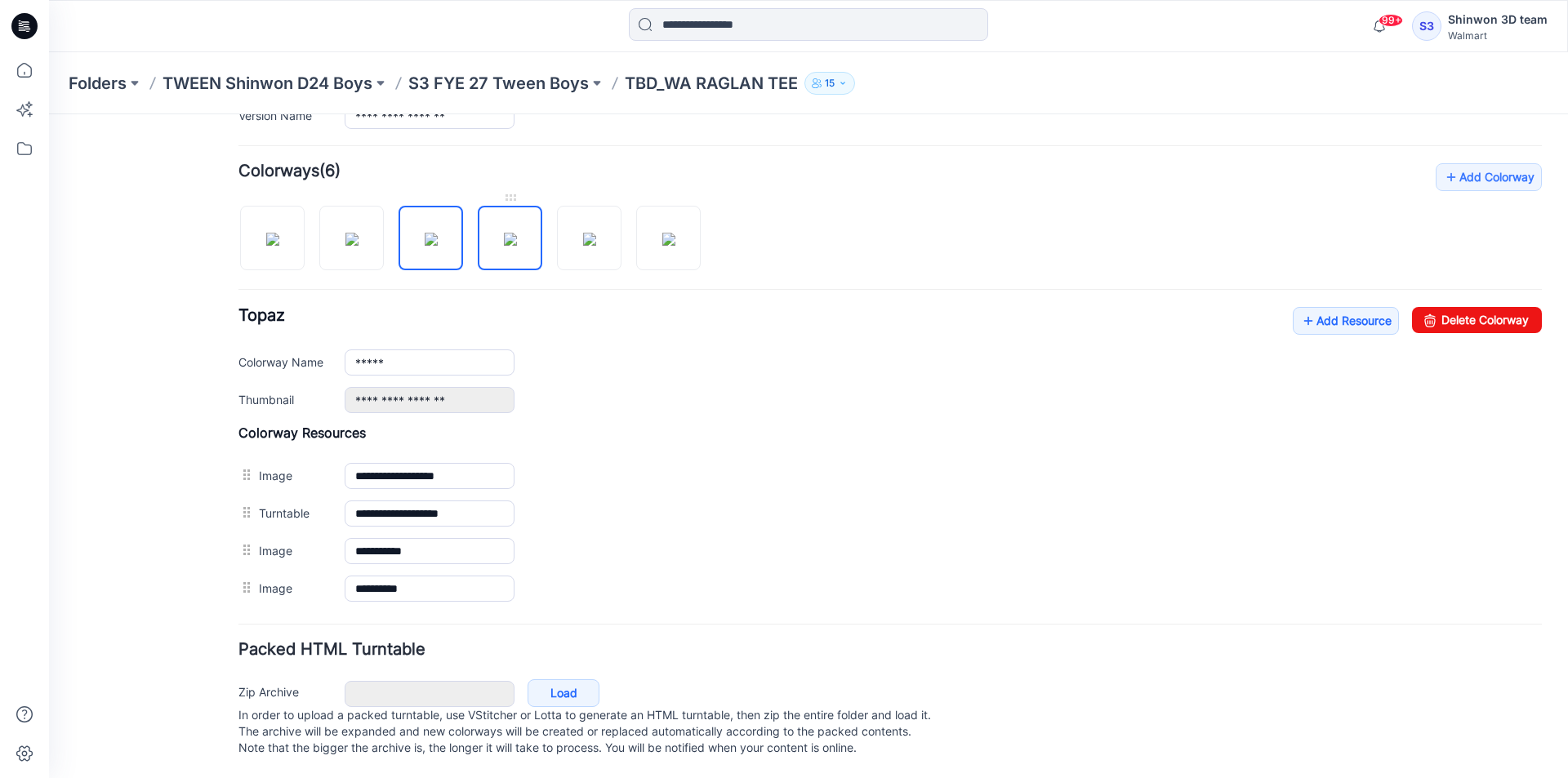
click at [504, 237] on img at bounding box center [510, 239] width 13 height 13
click at [583, 239] on img at bounding box center [589, 239] width 13 height 13
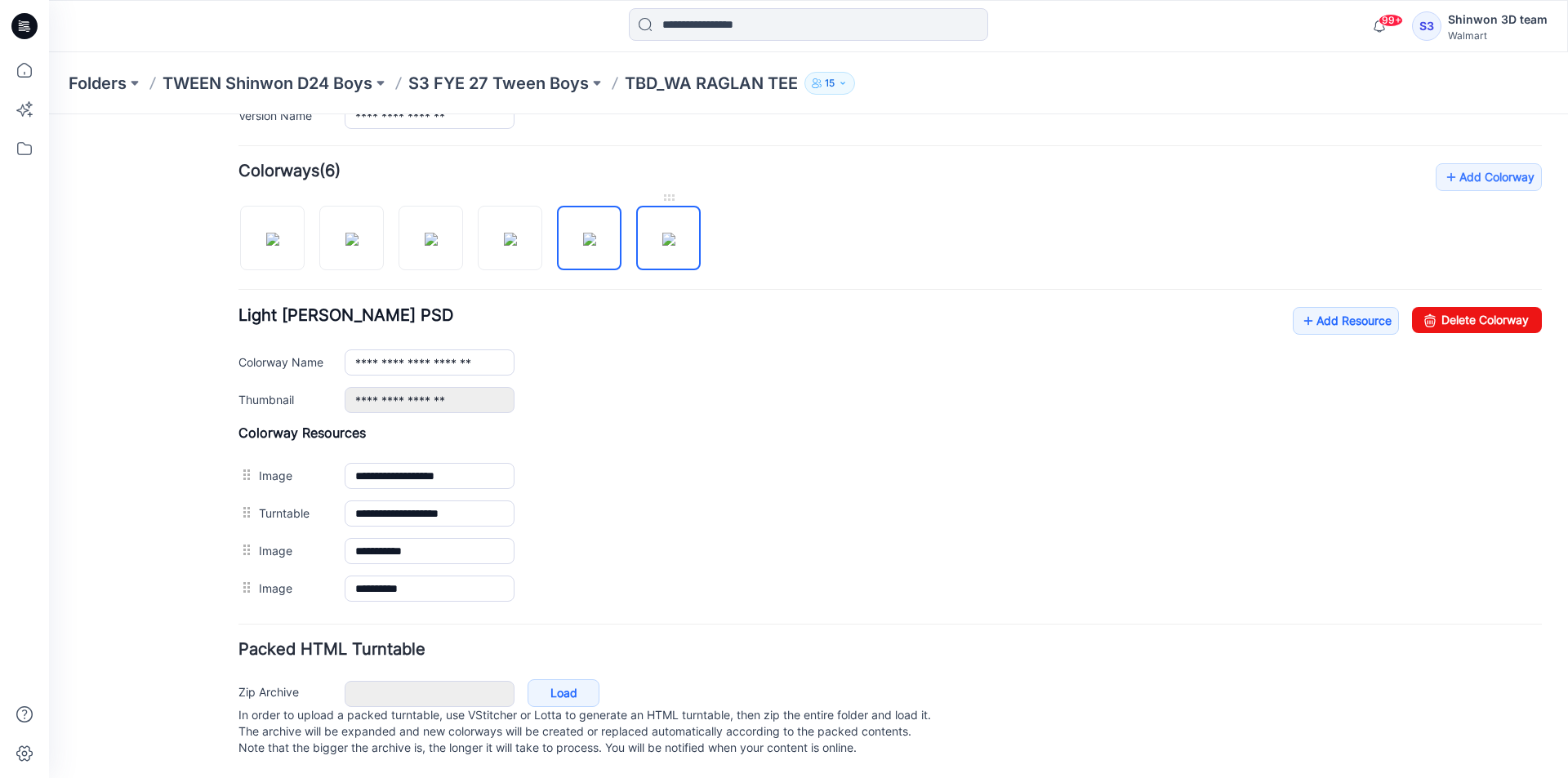
click at [662, 233] on img at bounding box center [668, 239] width 13 height 13
click at [663, 233] on img at bounding box center [668, 239] width 13 height 13
click at [591, 233] on img at bounding box center [589, 239] width 13 height 13
click at [517, 233] on img at bounding box center [510, 239] width 13 height 13
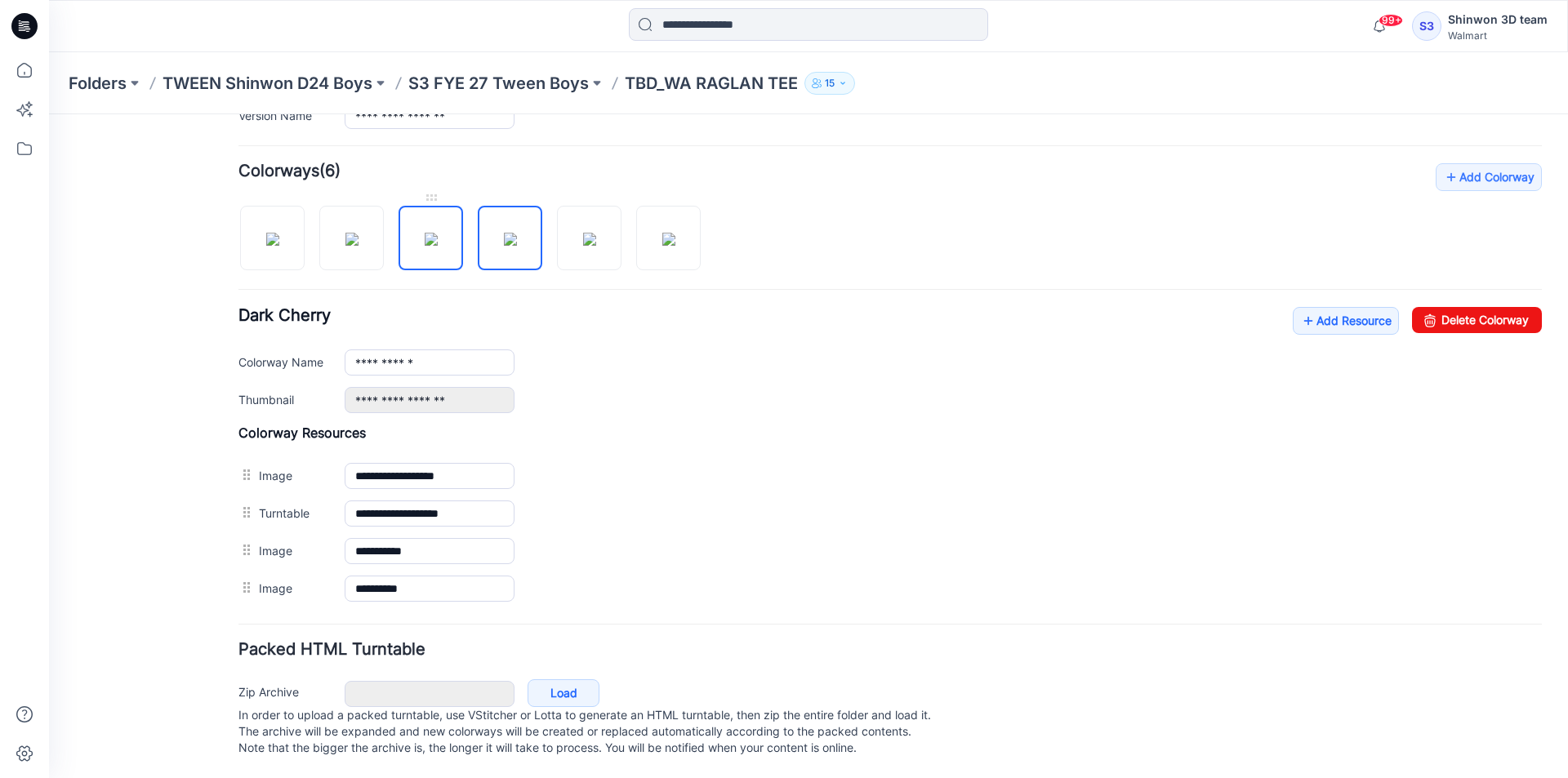
click at [425, 233] on img at bounding box center [431, 239] width 13 height 13
click at [359, 233] on img at bounding box center [352, 239] width 13 height 13
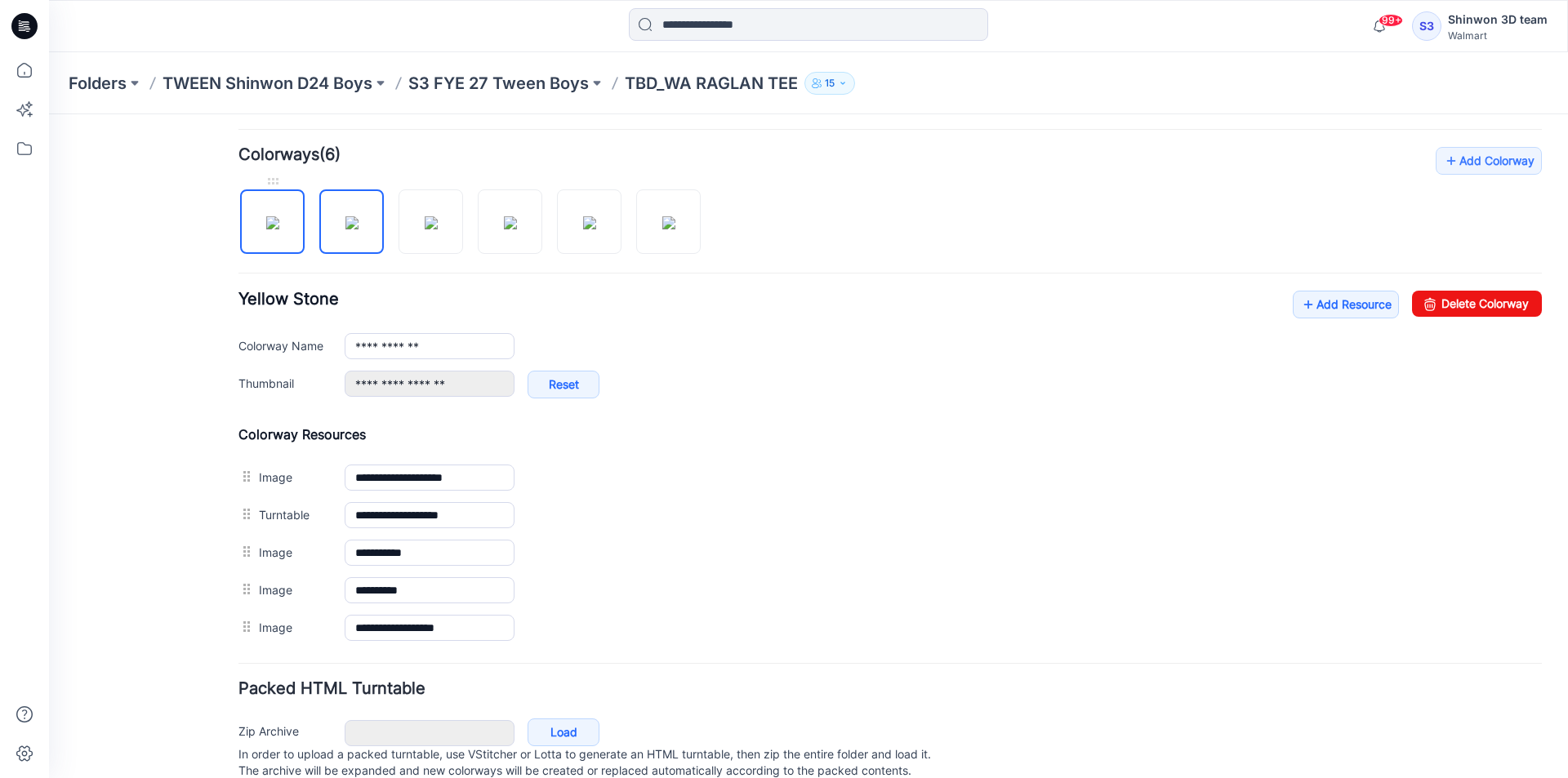
click at [280, 216] on img at bounding box center [272, 222] width 13 height 13
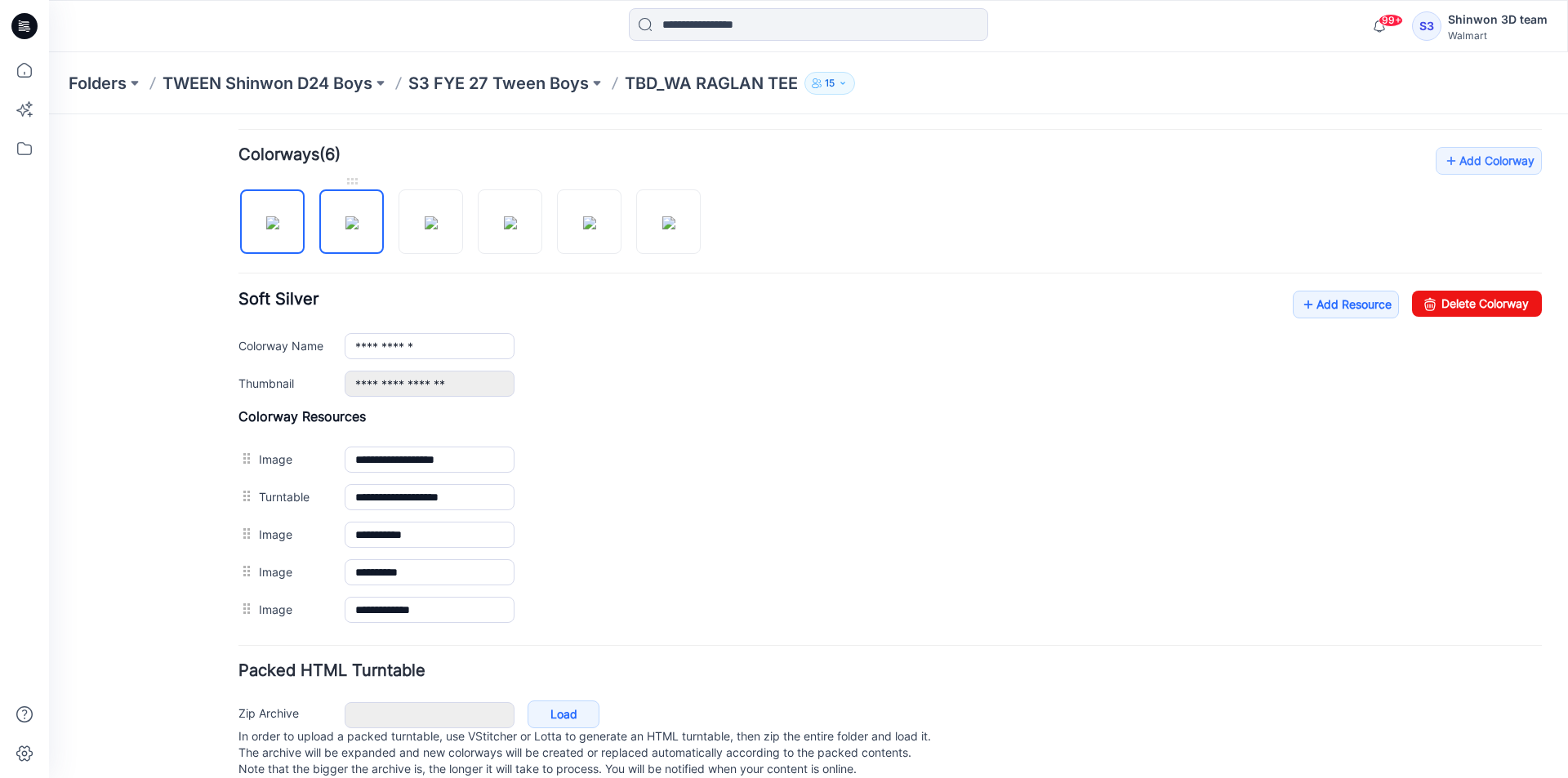
click at [359, 225] on img at bounding box center [352, 222] width 13 height 13
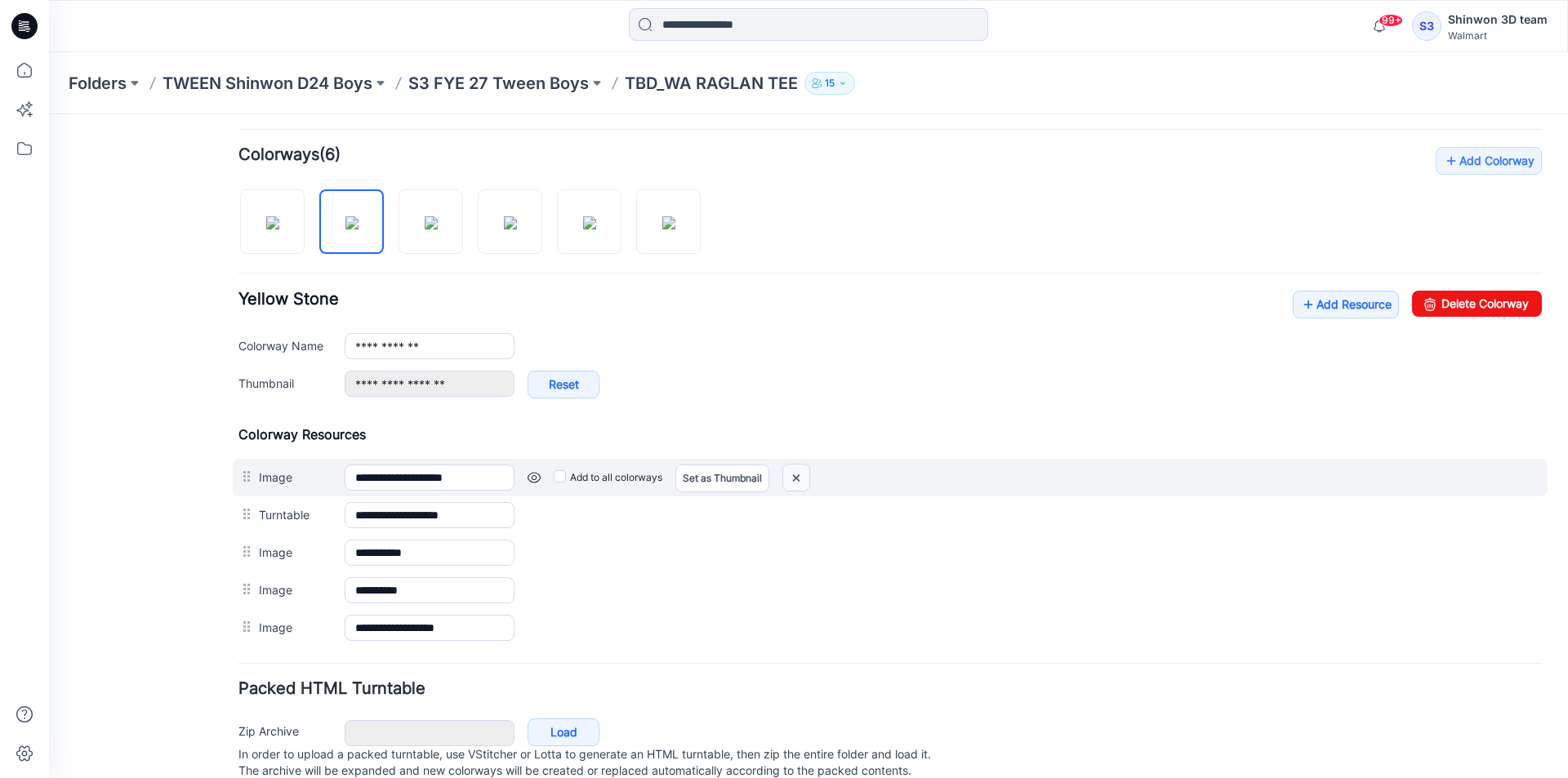
click at [797, 470] on img at bounding box center [797, 478] width 26 height 27
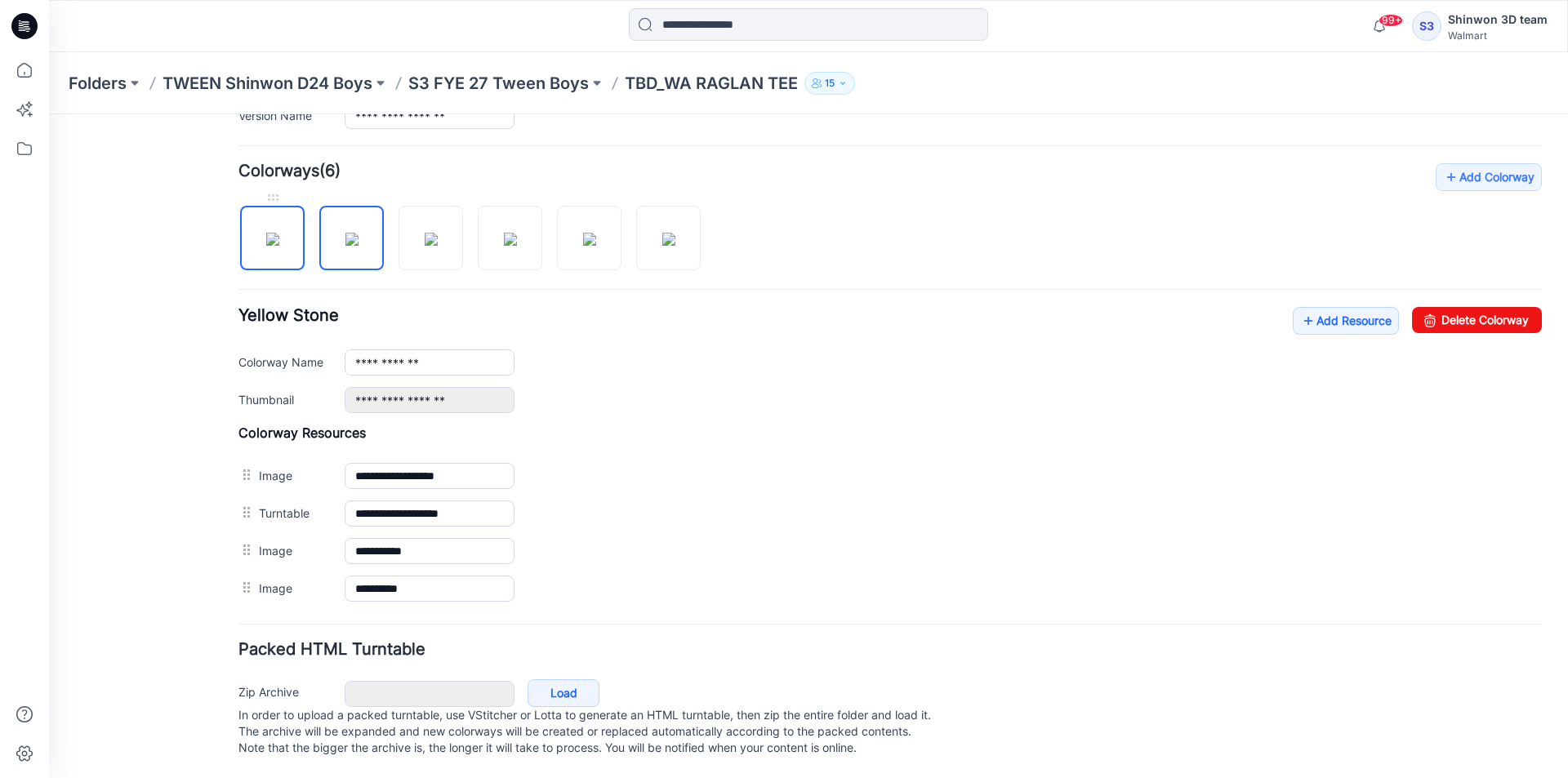
click at [280, 233] on img at bounding box center [272, 239] width 13 height 13
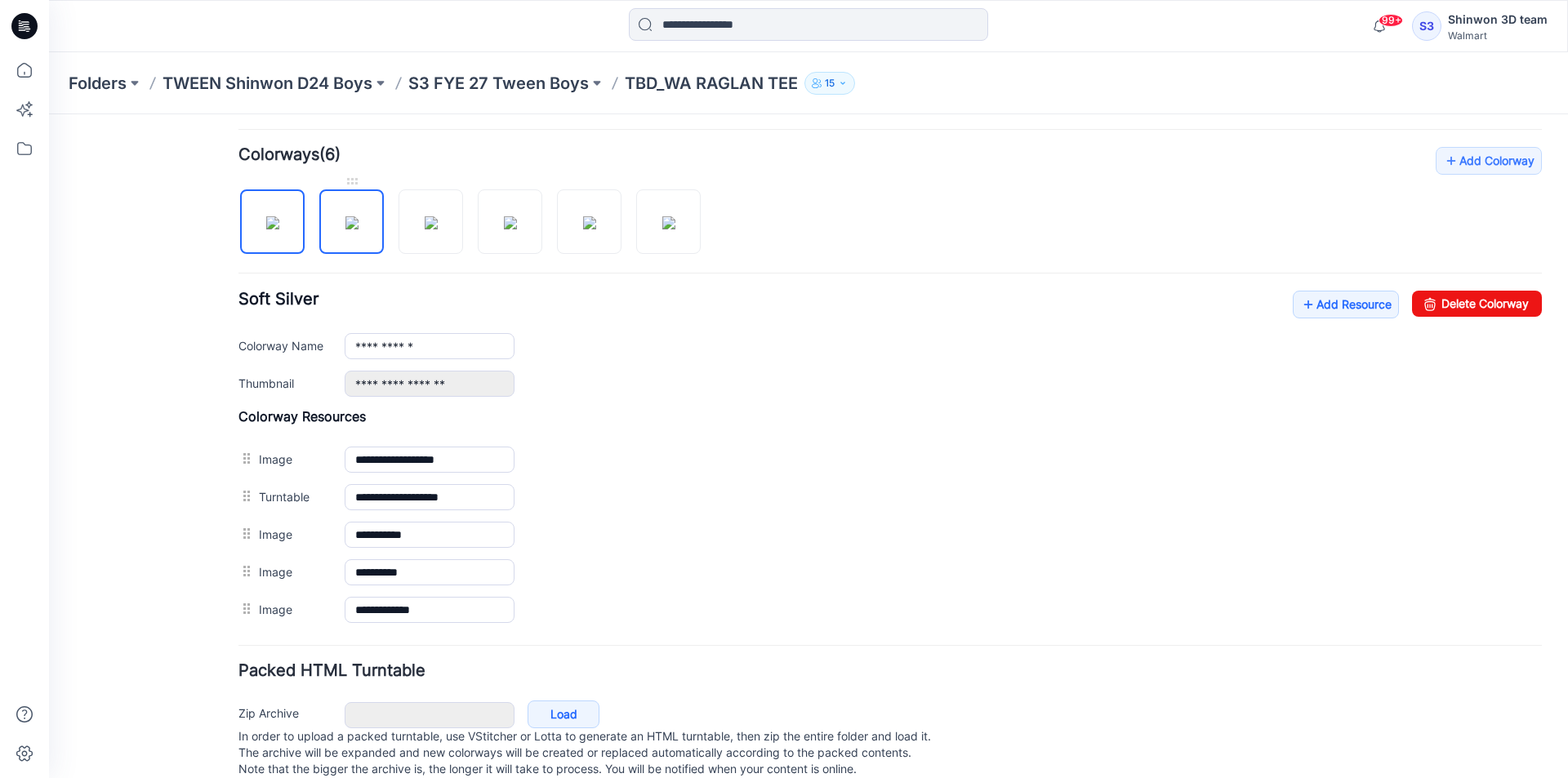
click at [359, 222] on img at bounding box center [352, 222] width 13 height 13
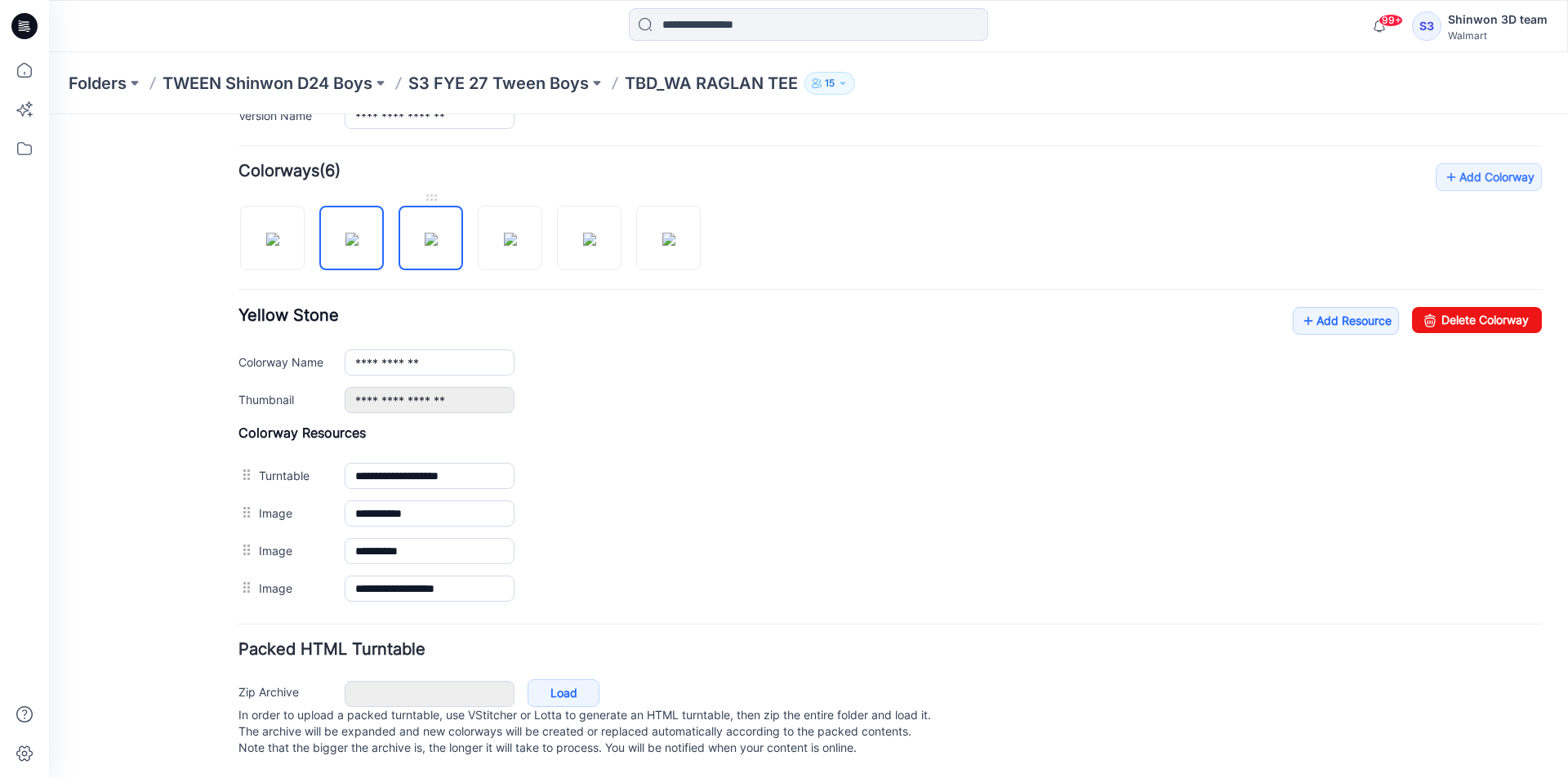
click at [438, 233] on img at bounding box center [431, 239] width 13 height 13
click at [354, 233] on img at bounding box center [352, 239] width 13 height 13
click at [280, 233] on img at bounding box center [272, 239] width 13 height 13
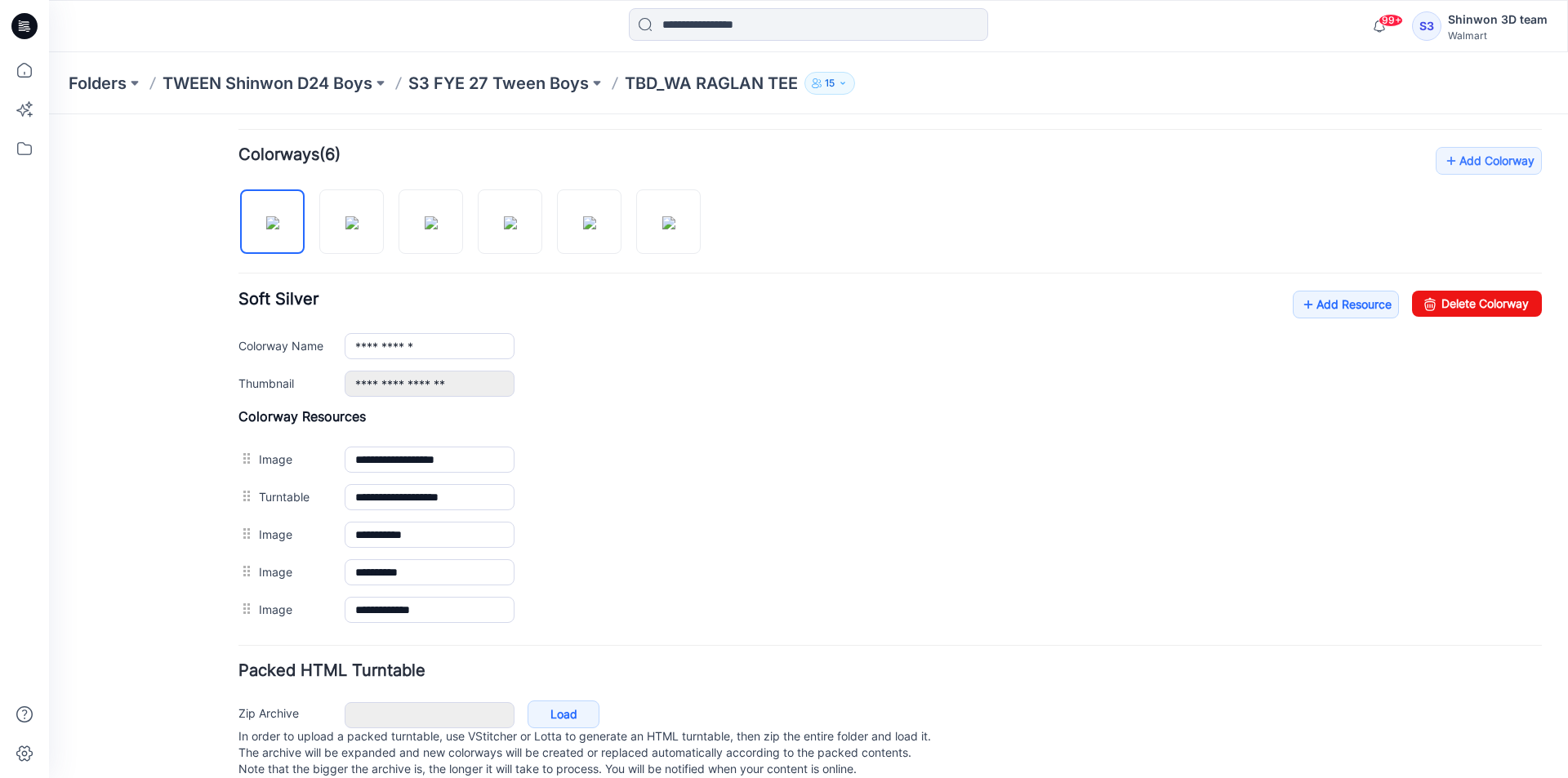
click at [397, 228] on div at bounding box center [476, 213] width 475 height 84
click at [438, 227] on img at bounding box center [431, 222] width 13 height 13
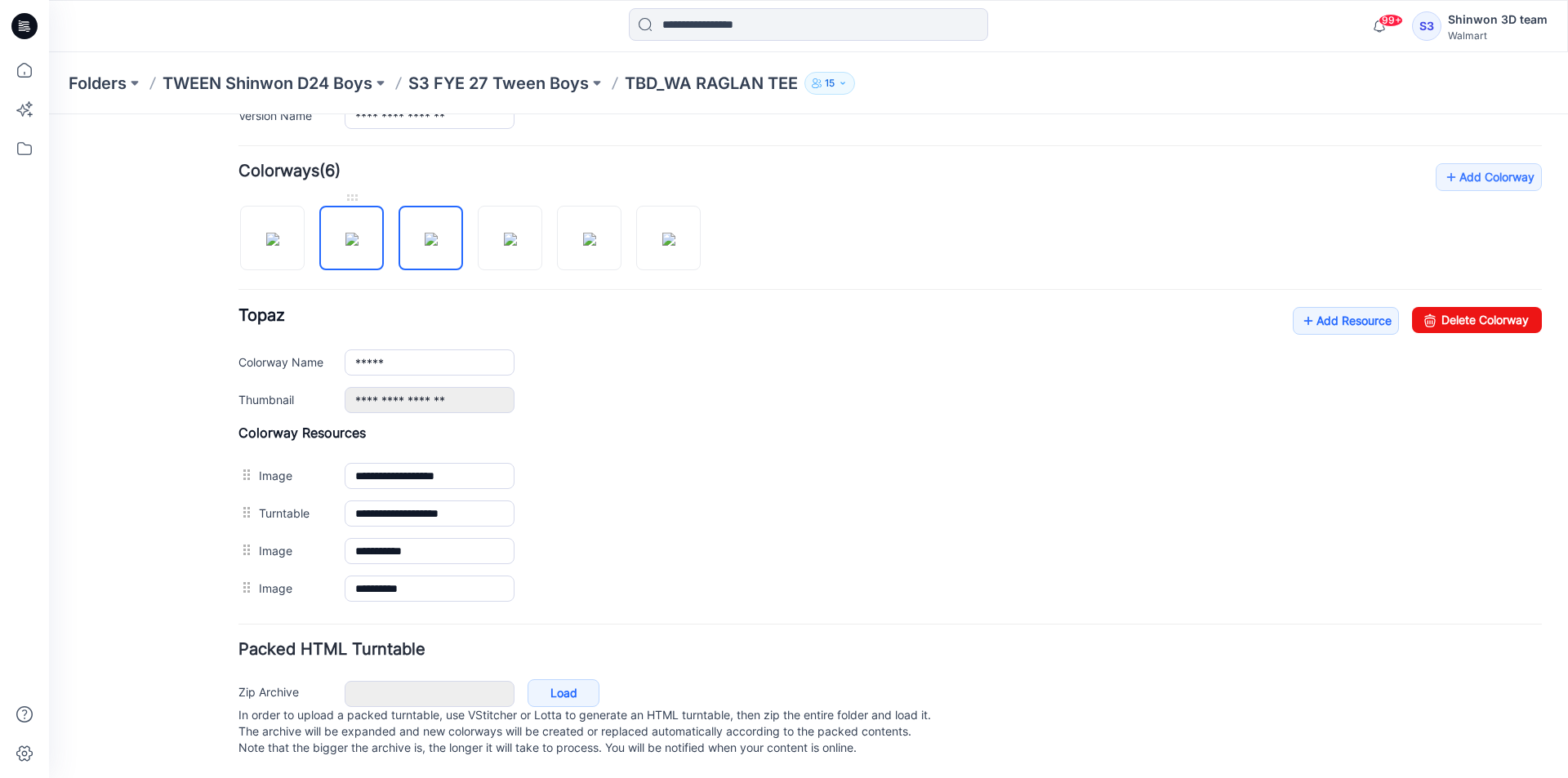
click at [352, 233] on img at bounding box center [352, 239] width 13 height 13
click at [425, 233] on img at bounding box center [431, 239] width 13 height 13
click at [513, 233] on img at bounding box center [510, 239] width 13 height 13
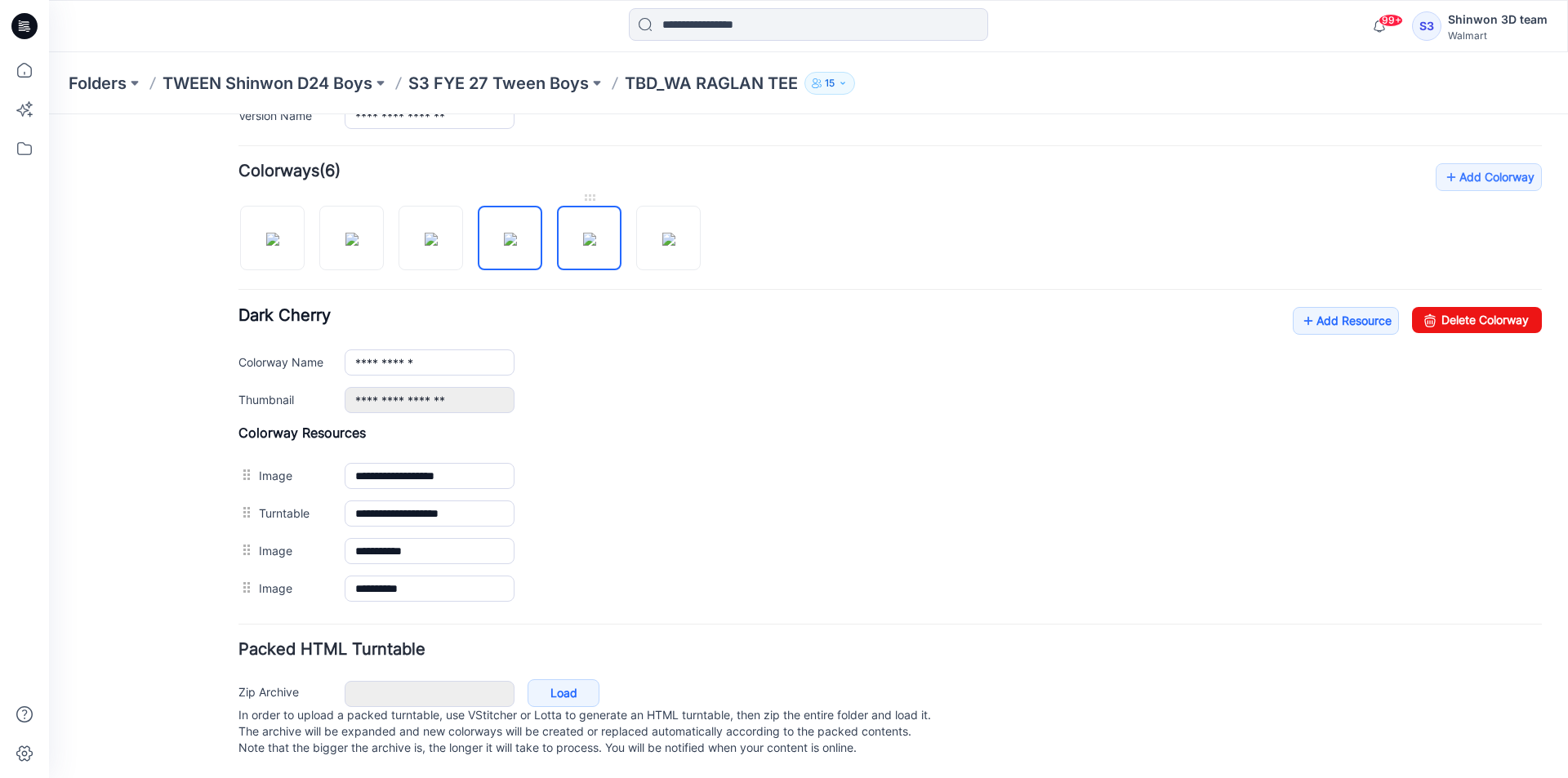
click at [583, 233] on img at bounding box center [589, 239] width 13 height 13
click at [667, 237] on img at bounding box center [668, 239] width 13 height 13
type input "**********"
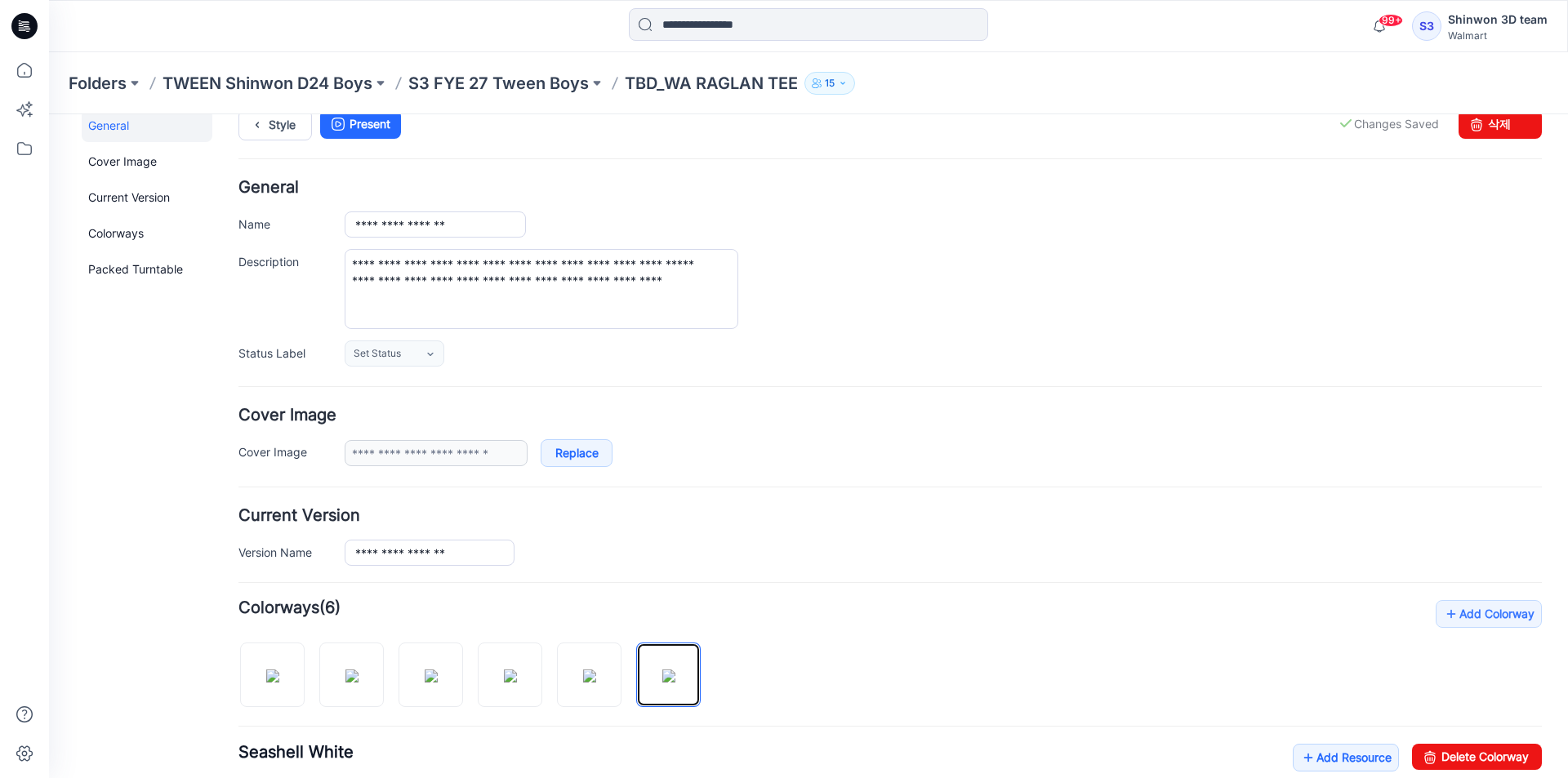
scroll to position [0, 0]
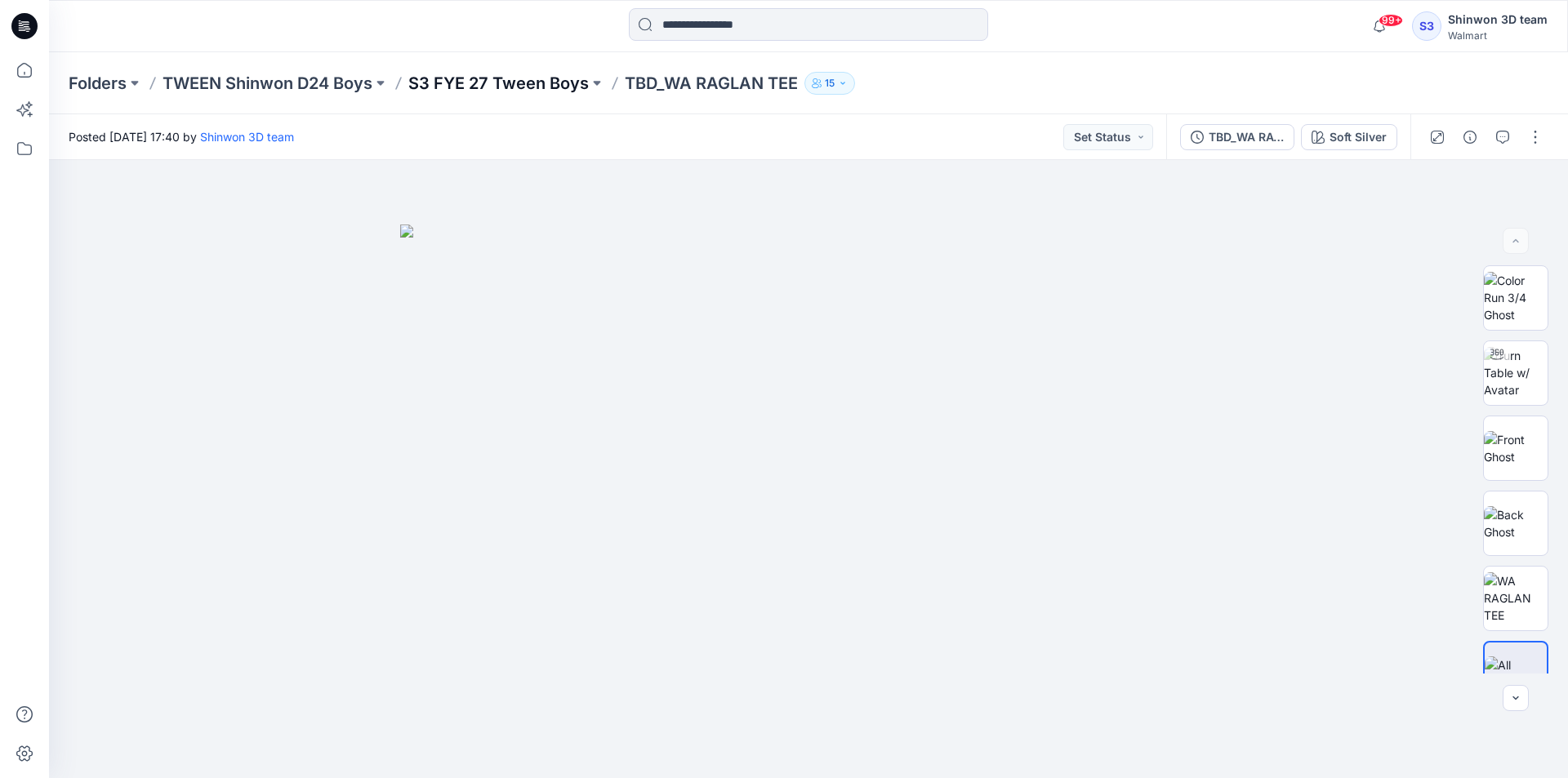
click at [570, 87] on p "S3 FYE 27 Tween Boys" at bounding box center [499, 83] width 181 height 23
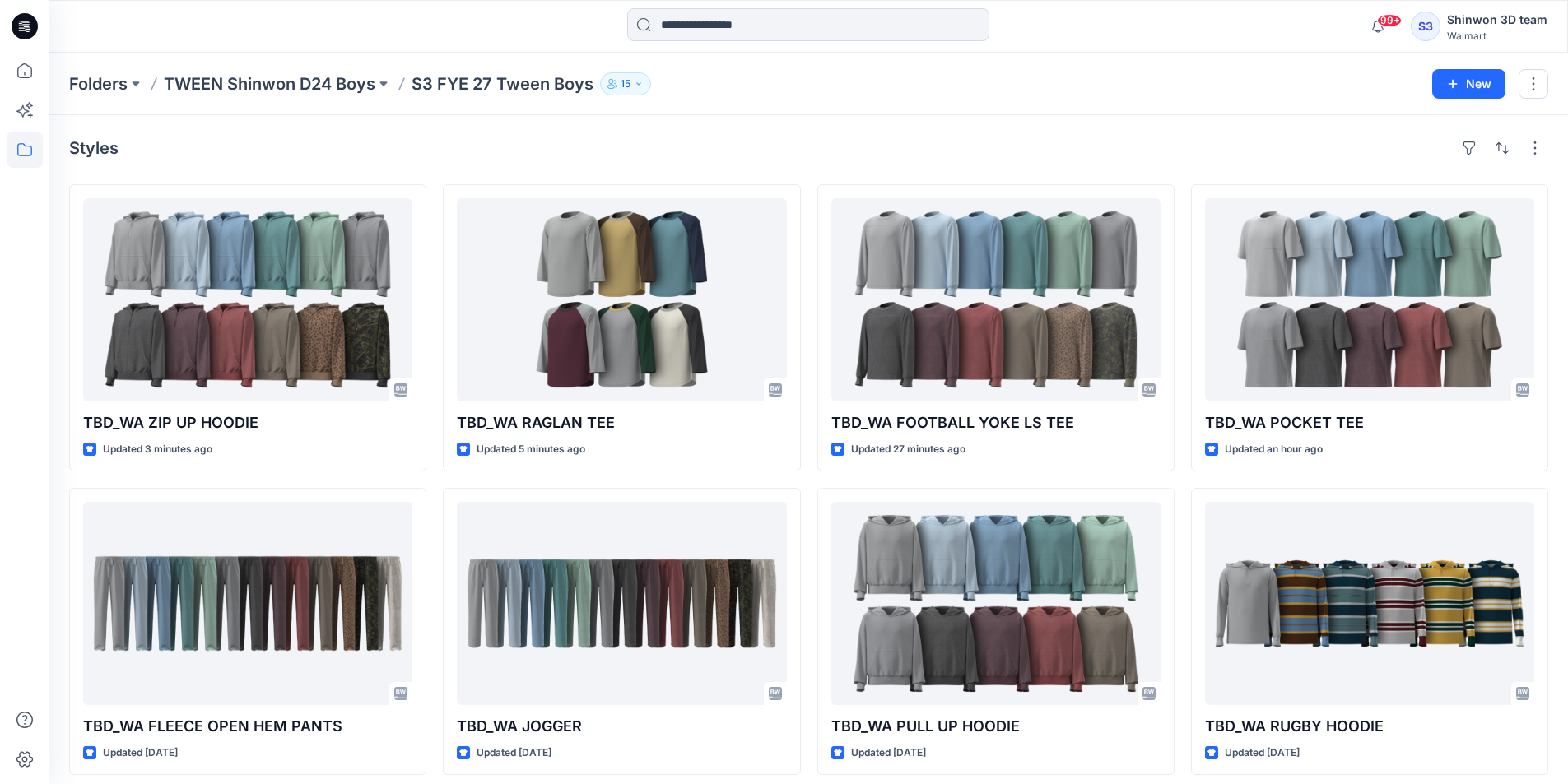
click at [1299, 106] on div "Folders TWEEN Shinwon D24 Boys S3 FYE 27 Tween Boys 15 New" at bounding box center [808, 83] width 1518 height 62
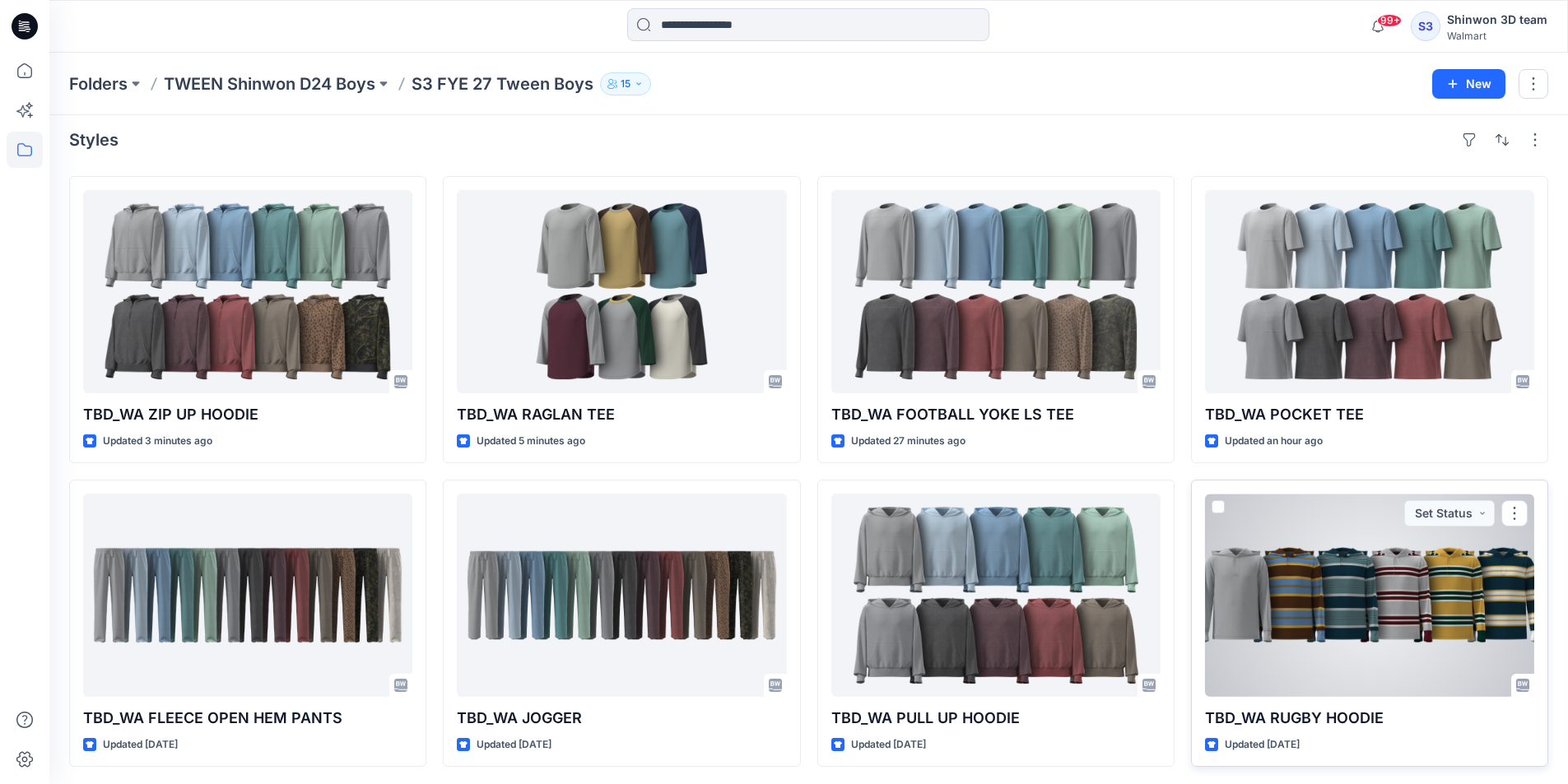
scroll to position [10, 0]
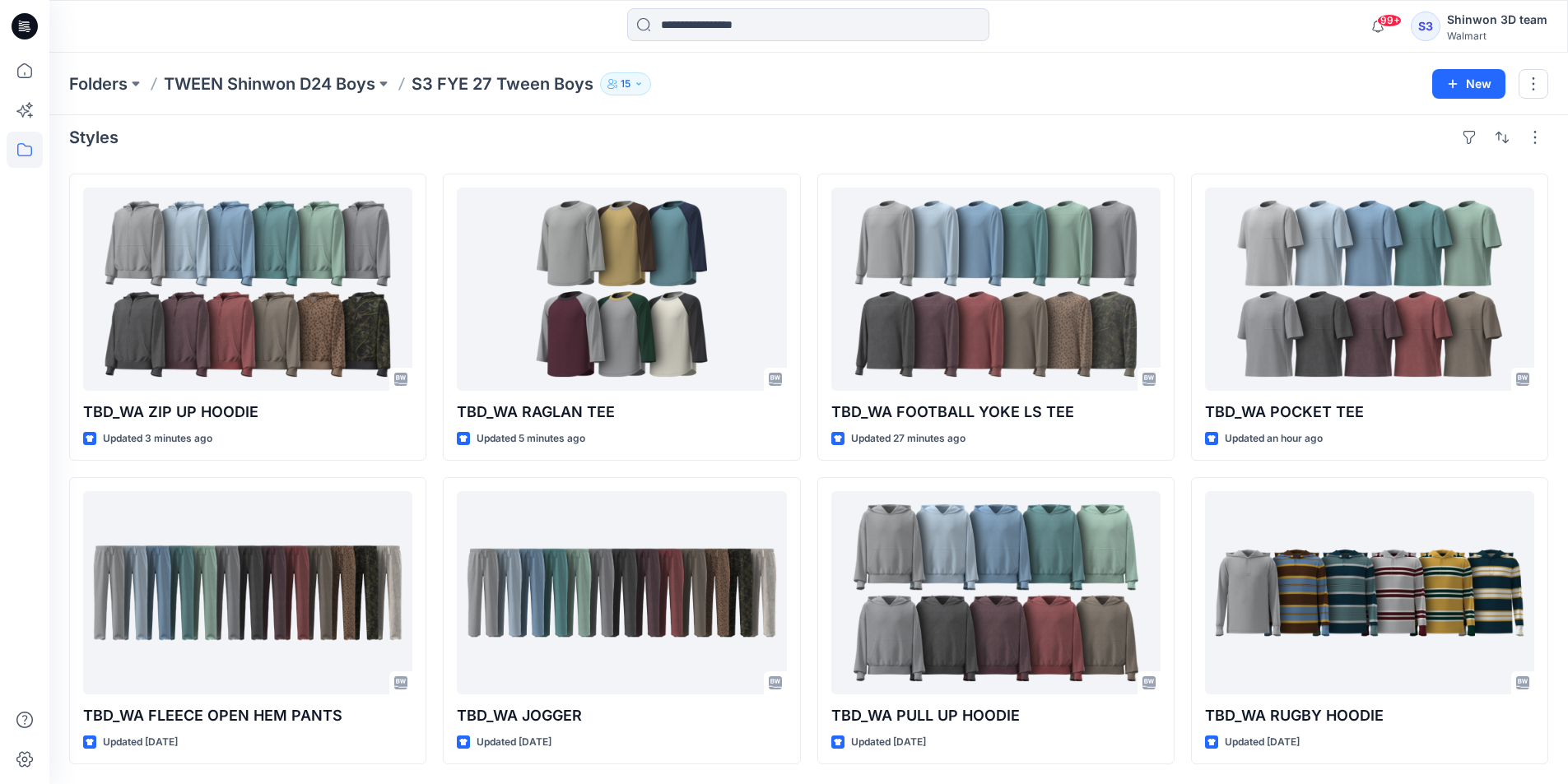
click at [1306, 32] on div "99+ Notifications Your style TBD_WA ZIP UP HOODIE is ready Just now Your style …" at bounding box center [808, 25] width 1518 height 36
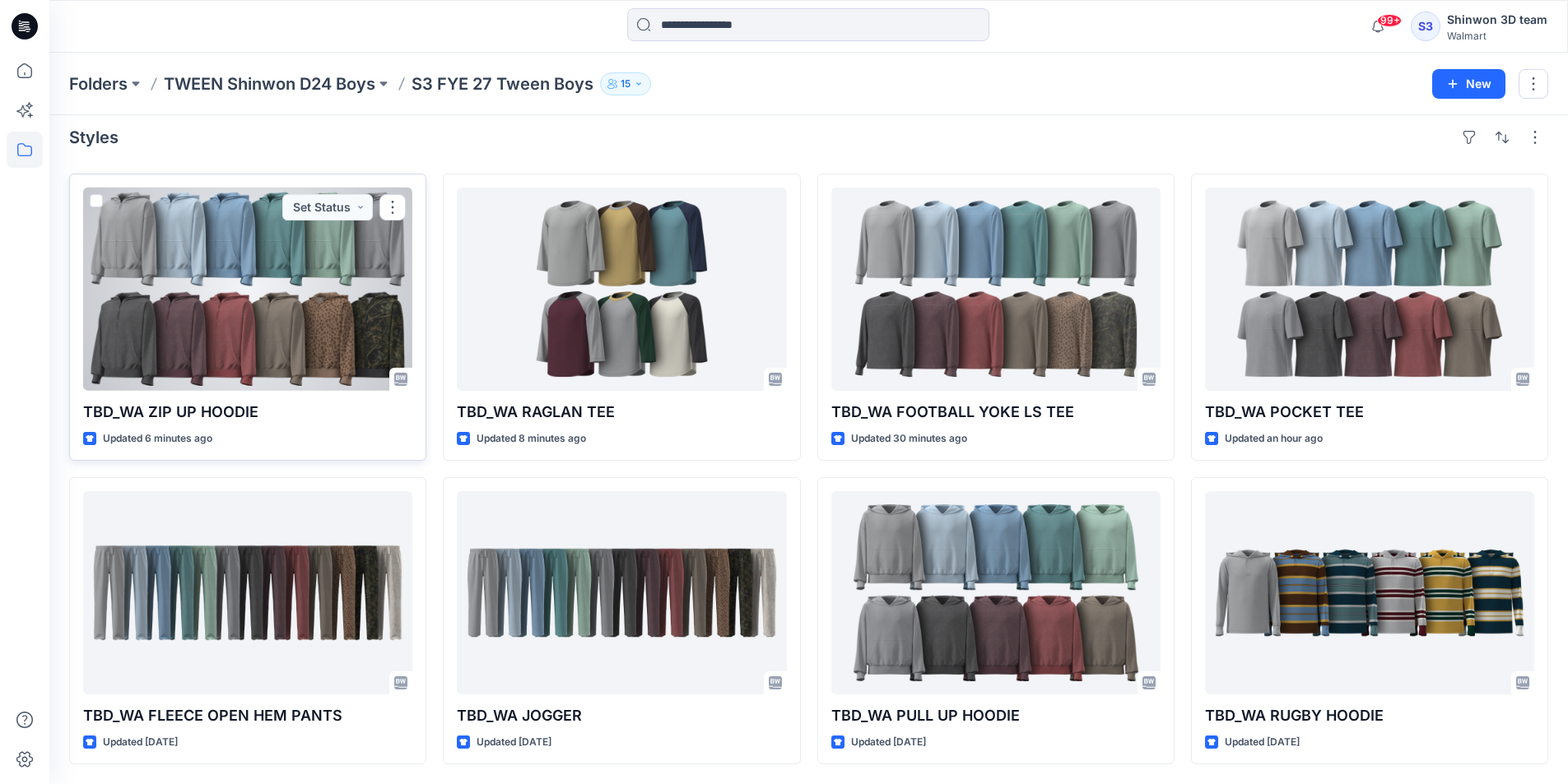
click at [162, 329] on div at bounding box center [248, 289] width 329 height 203
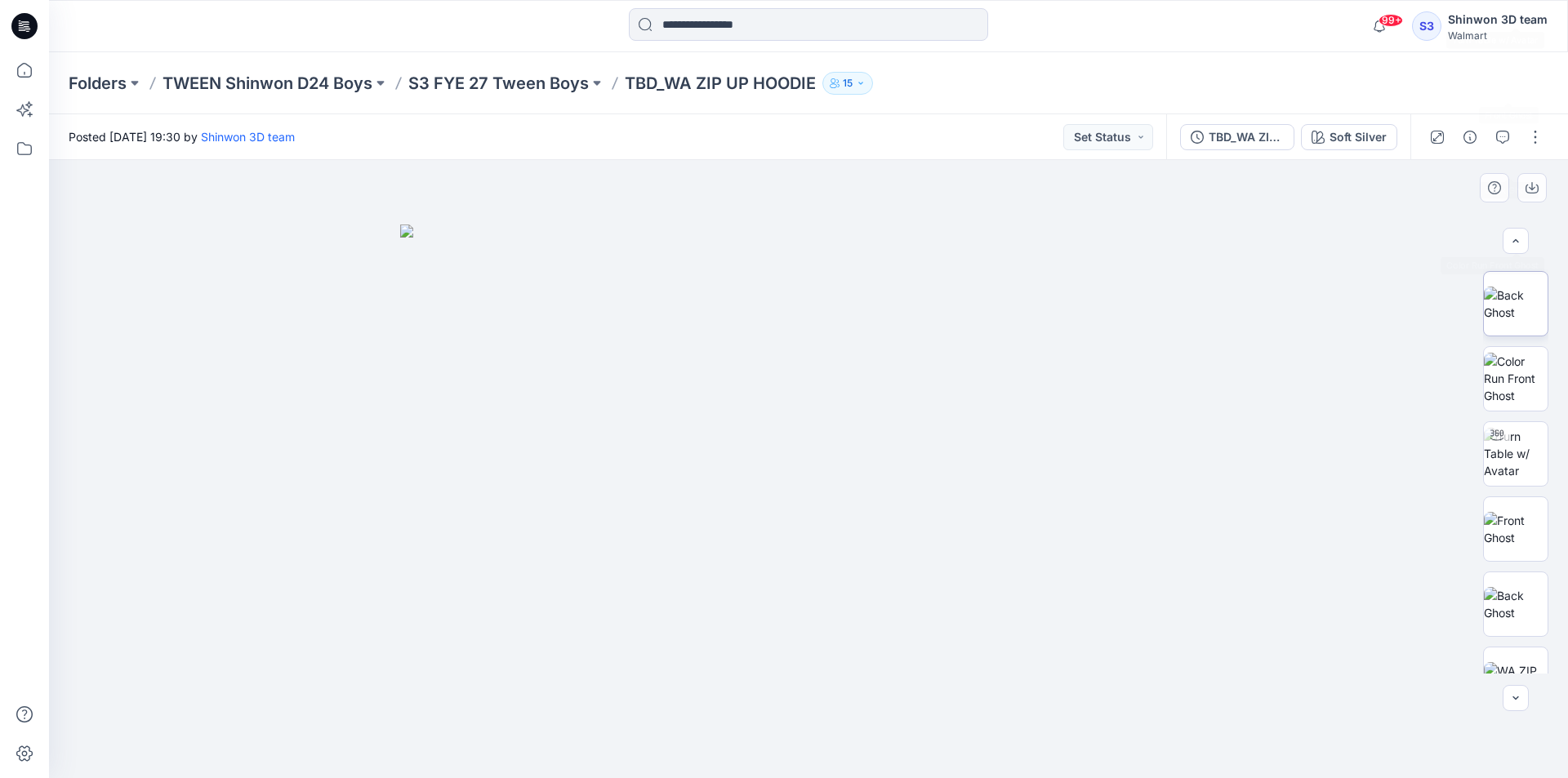
scroll to position [408, 0]
click at [1534, 115] on div at bounding box center [1486, 137] width 151 height 46
click at [1541, 137] on button "button" at bounding box center [1535, 137] width 26 height 26
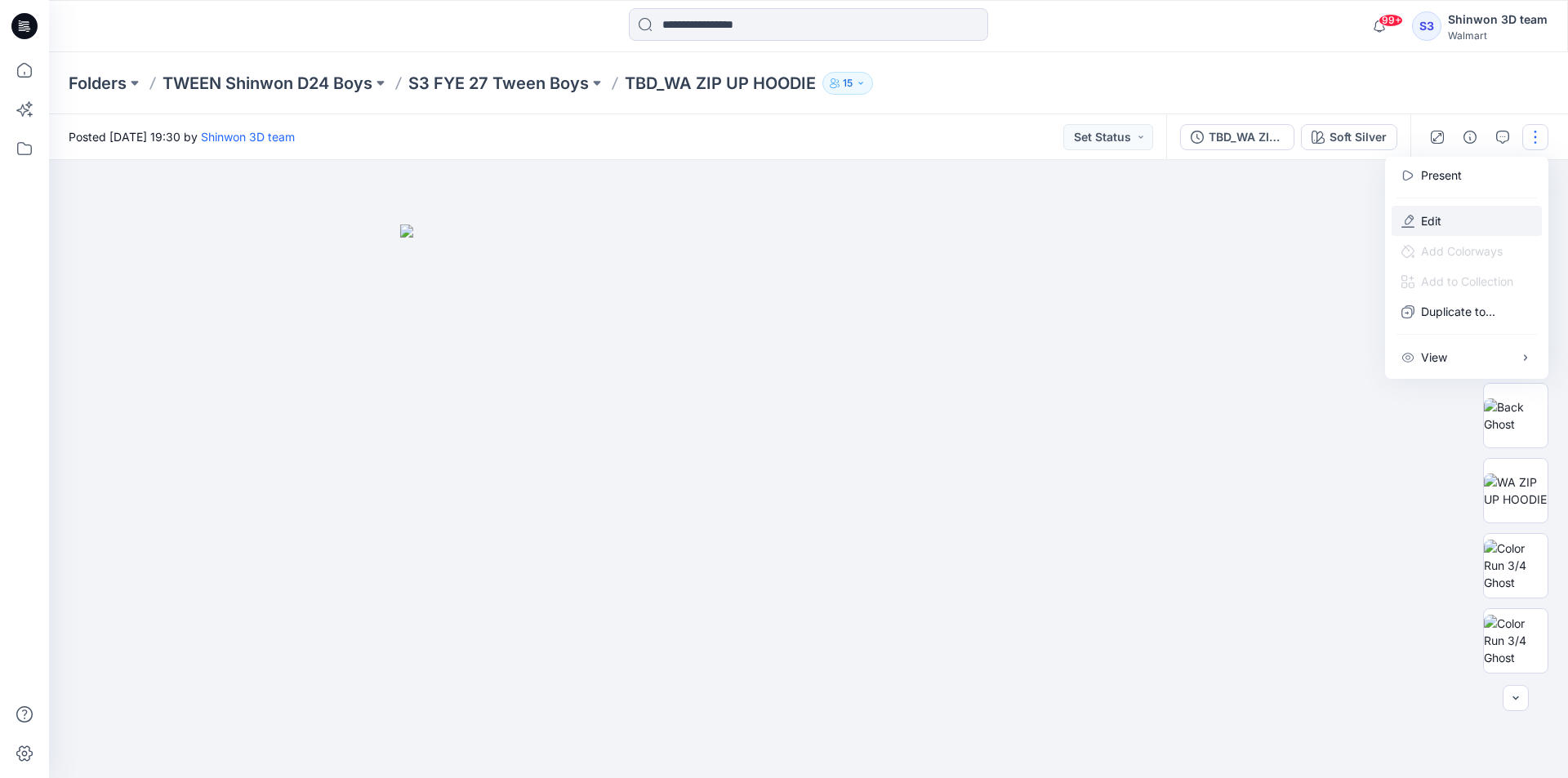
click at [1465, 211] on button "Edit" at bounding box center [1466, 221] width 150 height 30
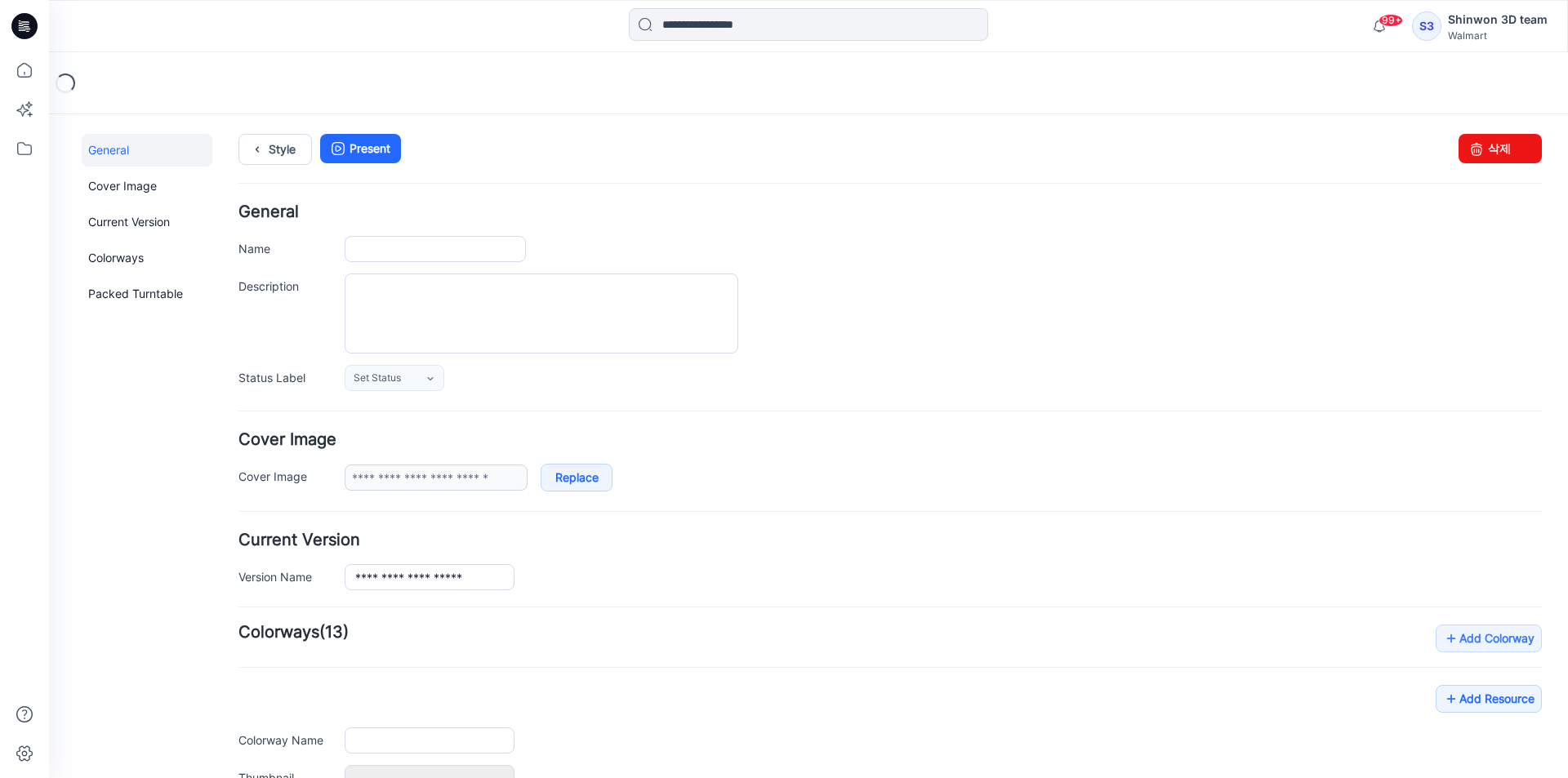
type input "**********"
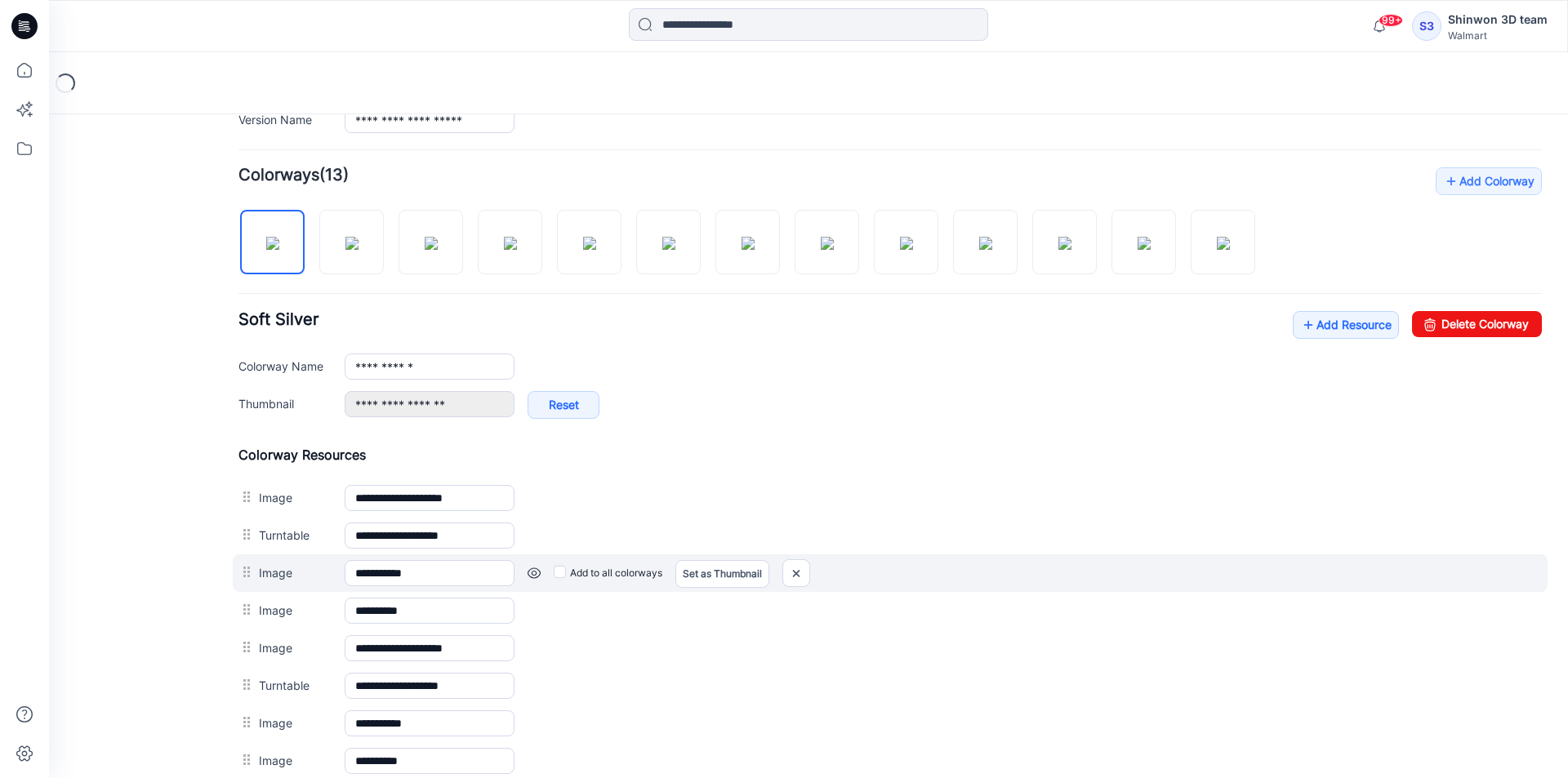
scroll to position [676, 0]
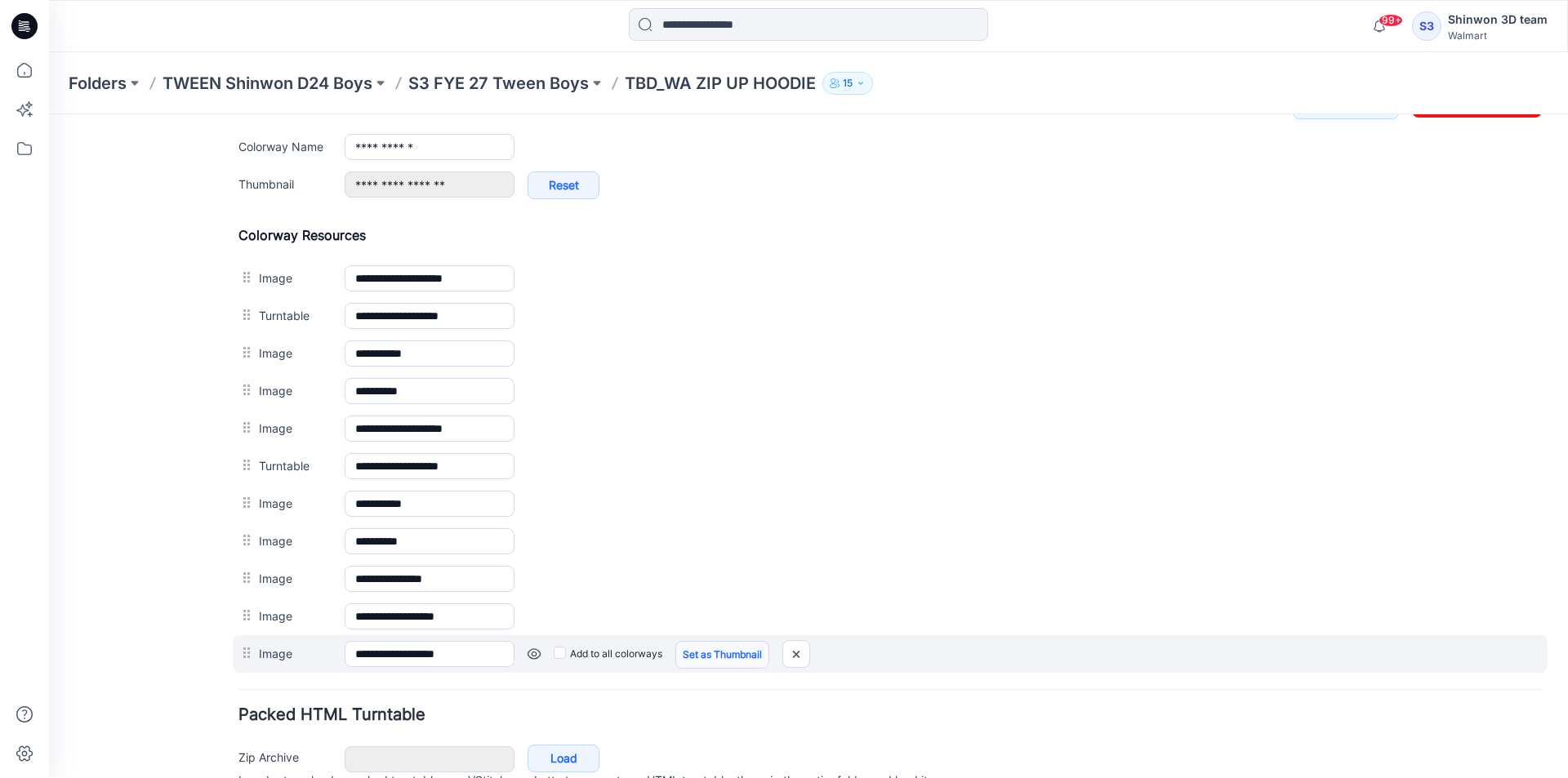
click at [730, 650] on link "Set as Thumbnail" at bounding box center [722, 655] width 94 height 28
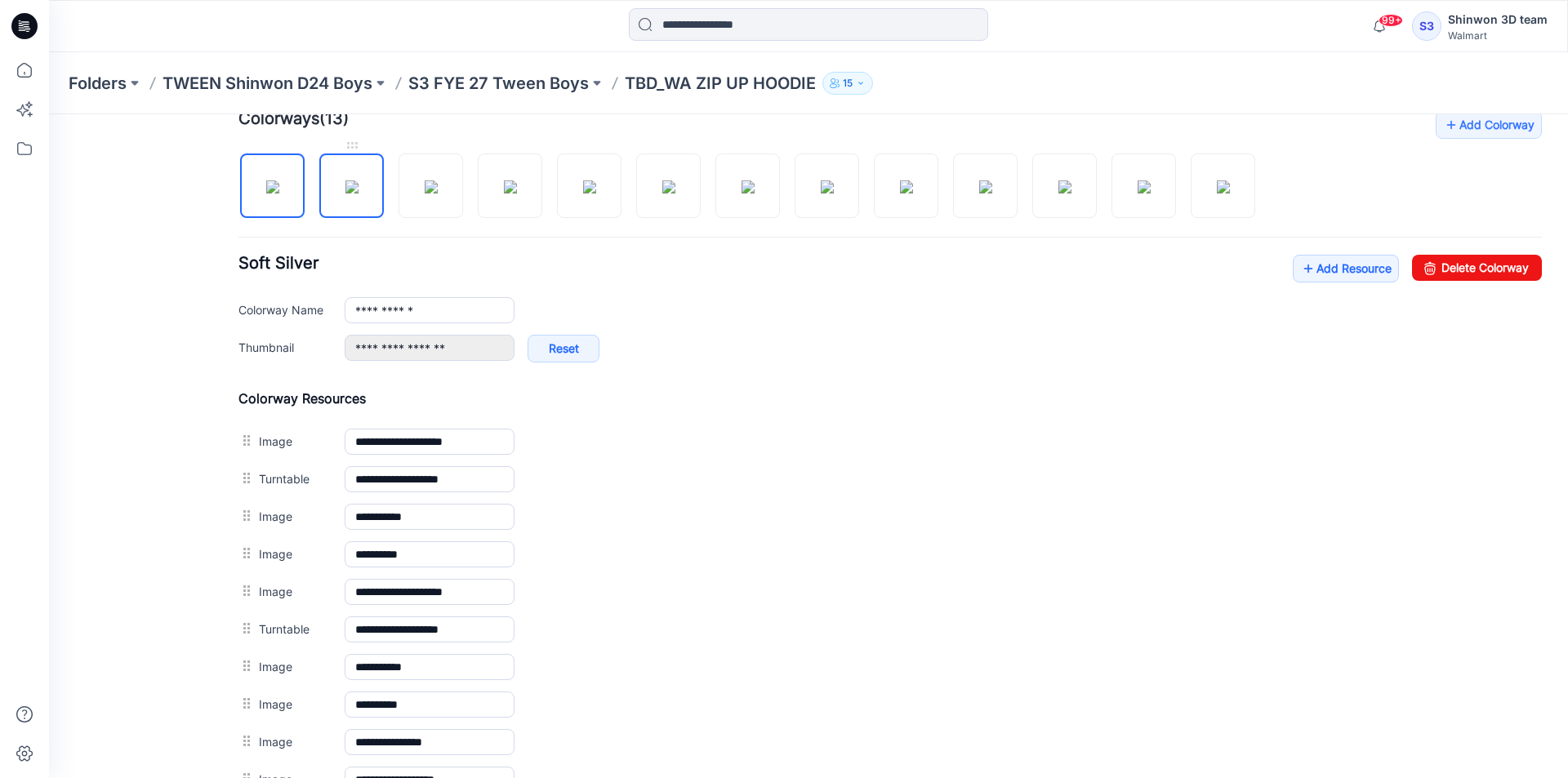
click at [359, 187] on img at bounding box center [352, 187] width 13 height 13
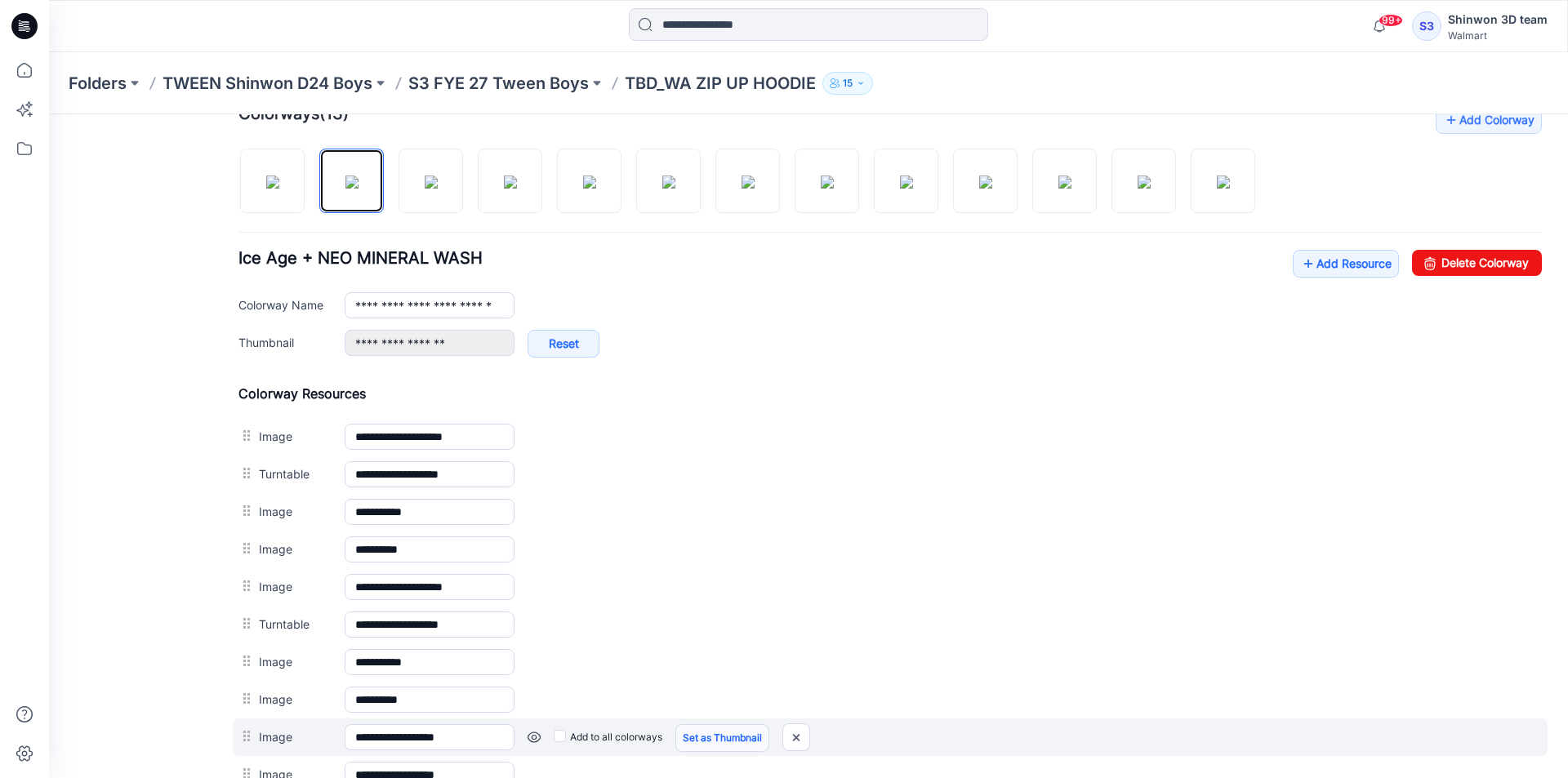
scroll to position [721, 0]
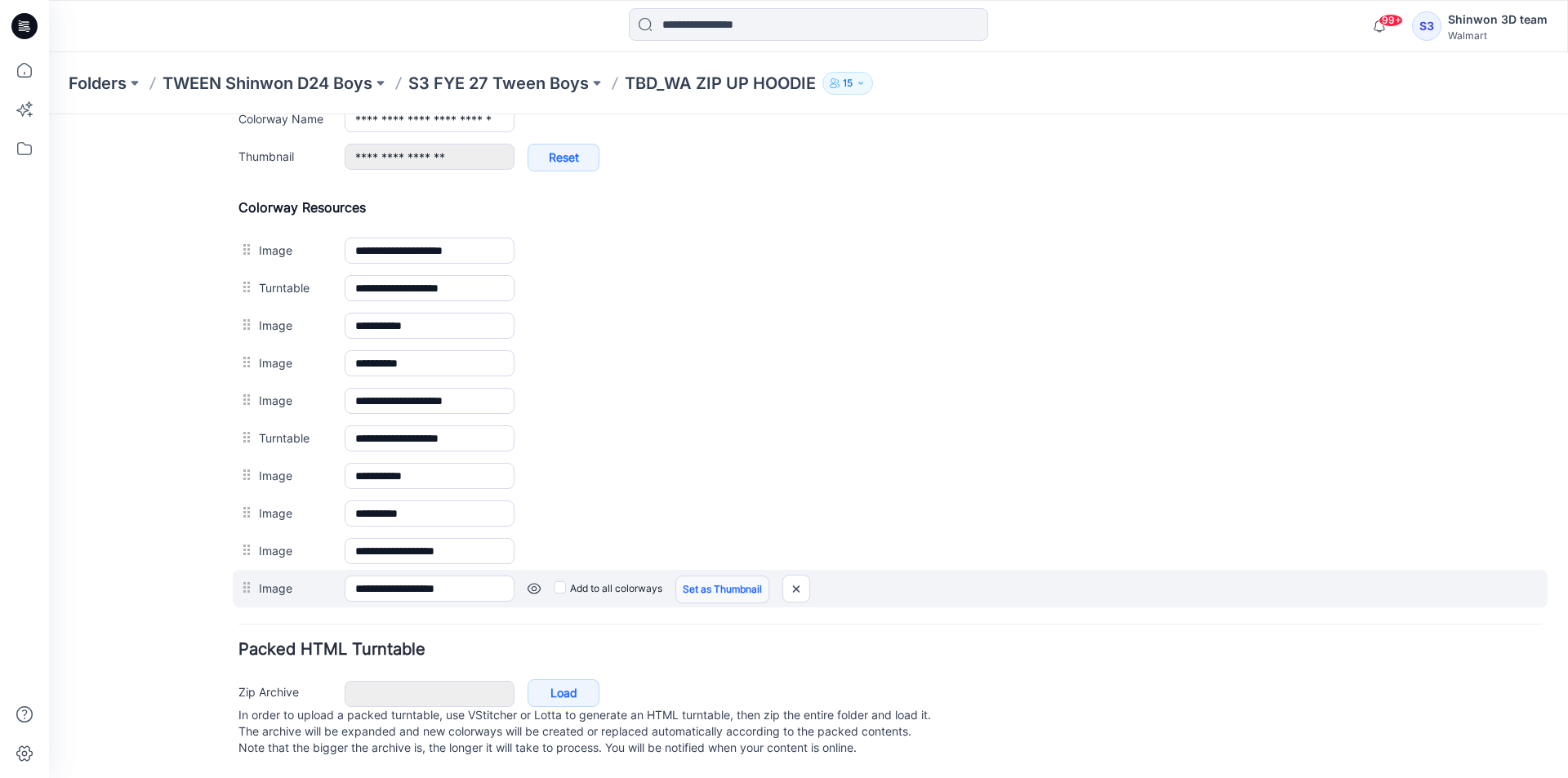
click at [695, 577] on link "Set as Thumbnail" at bounding box center [722, 590] width 94 height 28
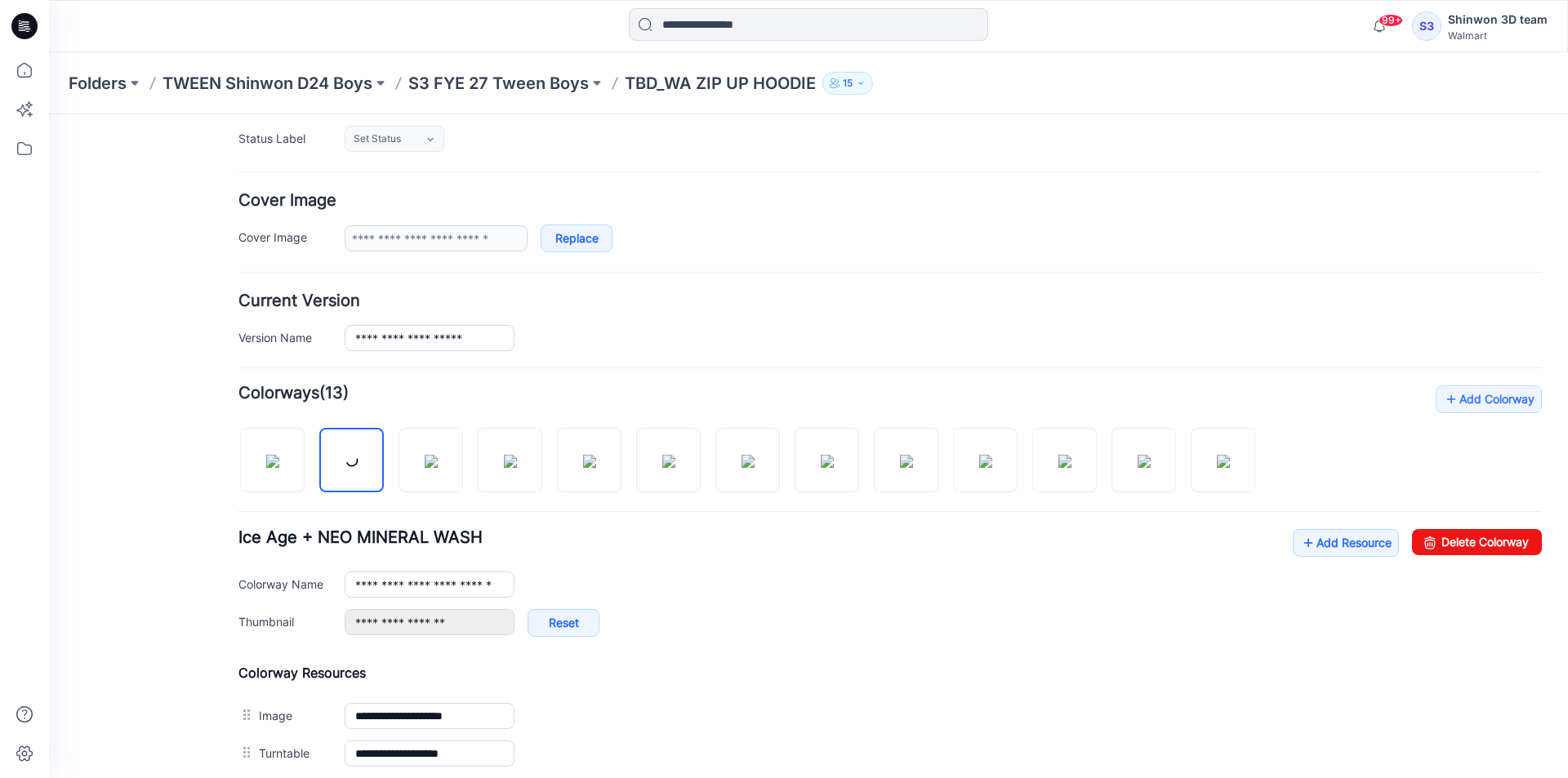
scroll to position [231, 0]
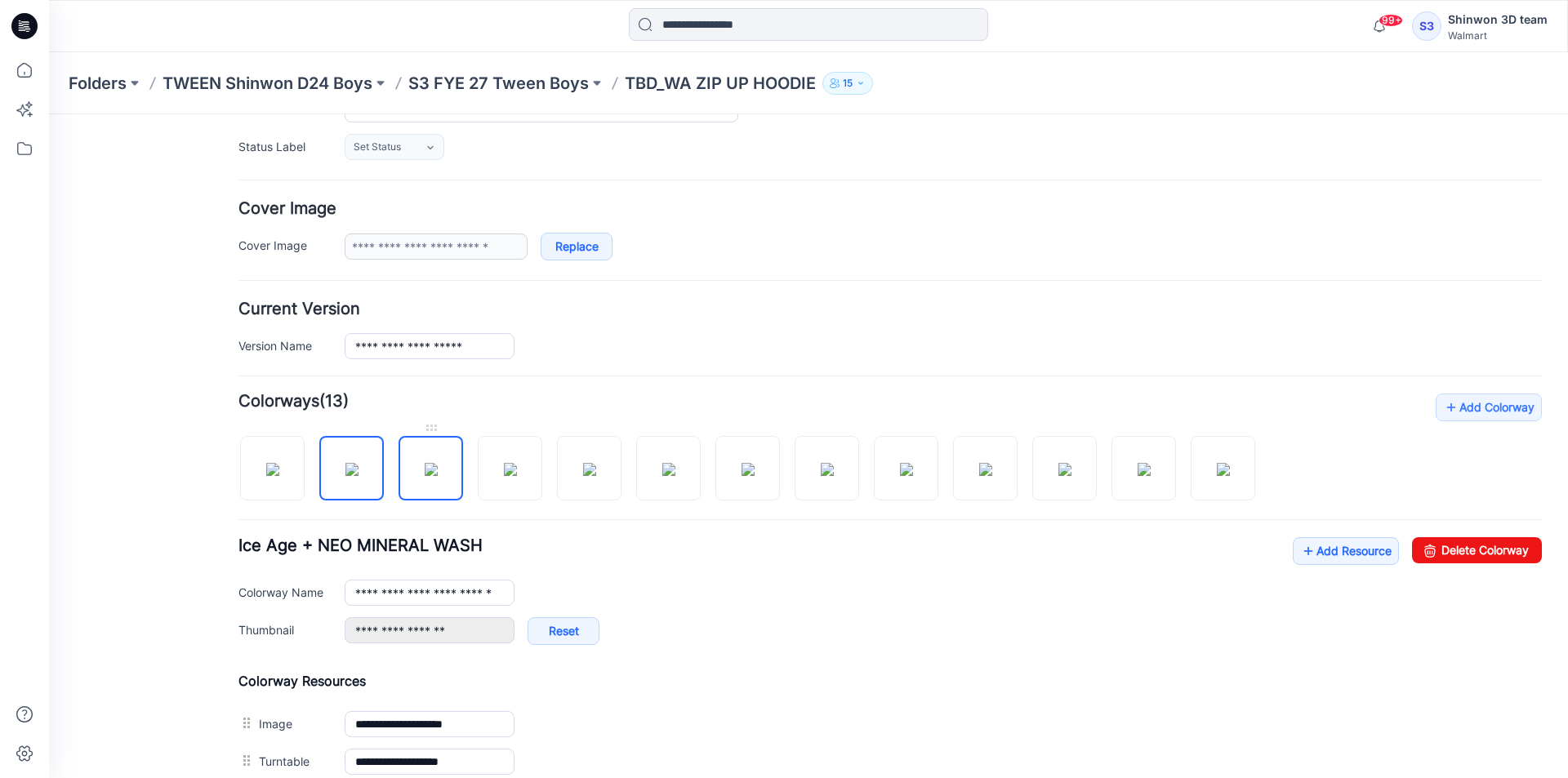
click at [438, 465] on img at bounding box center [431, 469] width 13 height 13
type input "**********"
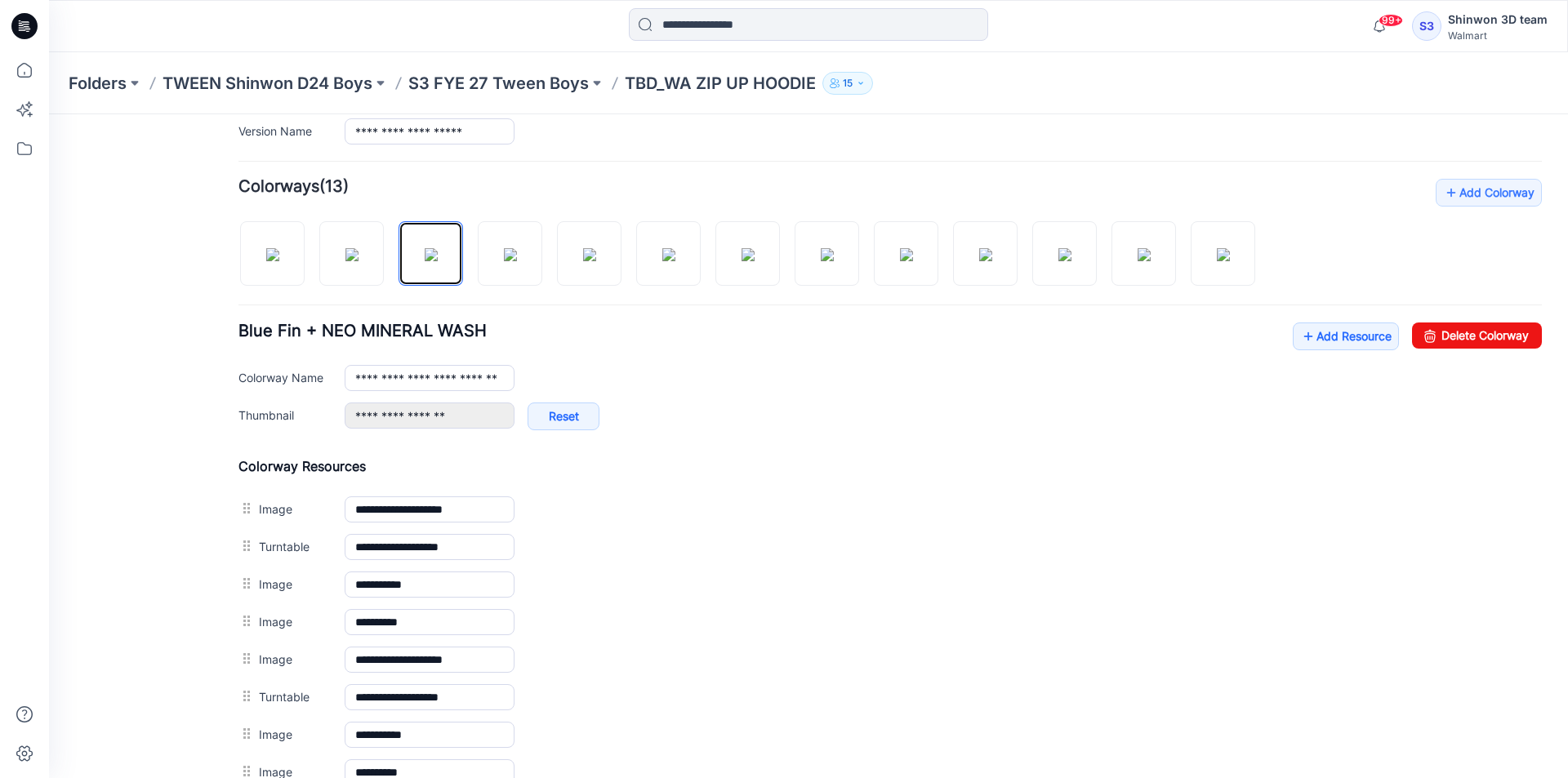
scroll to position [721, 0]
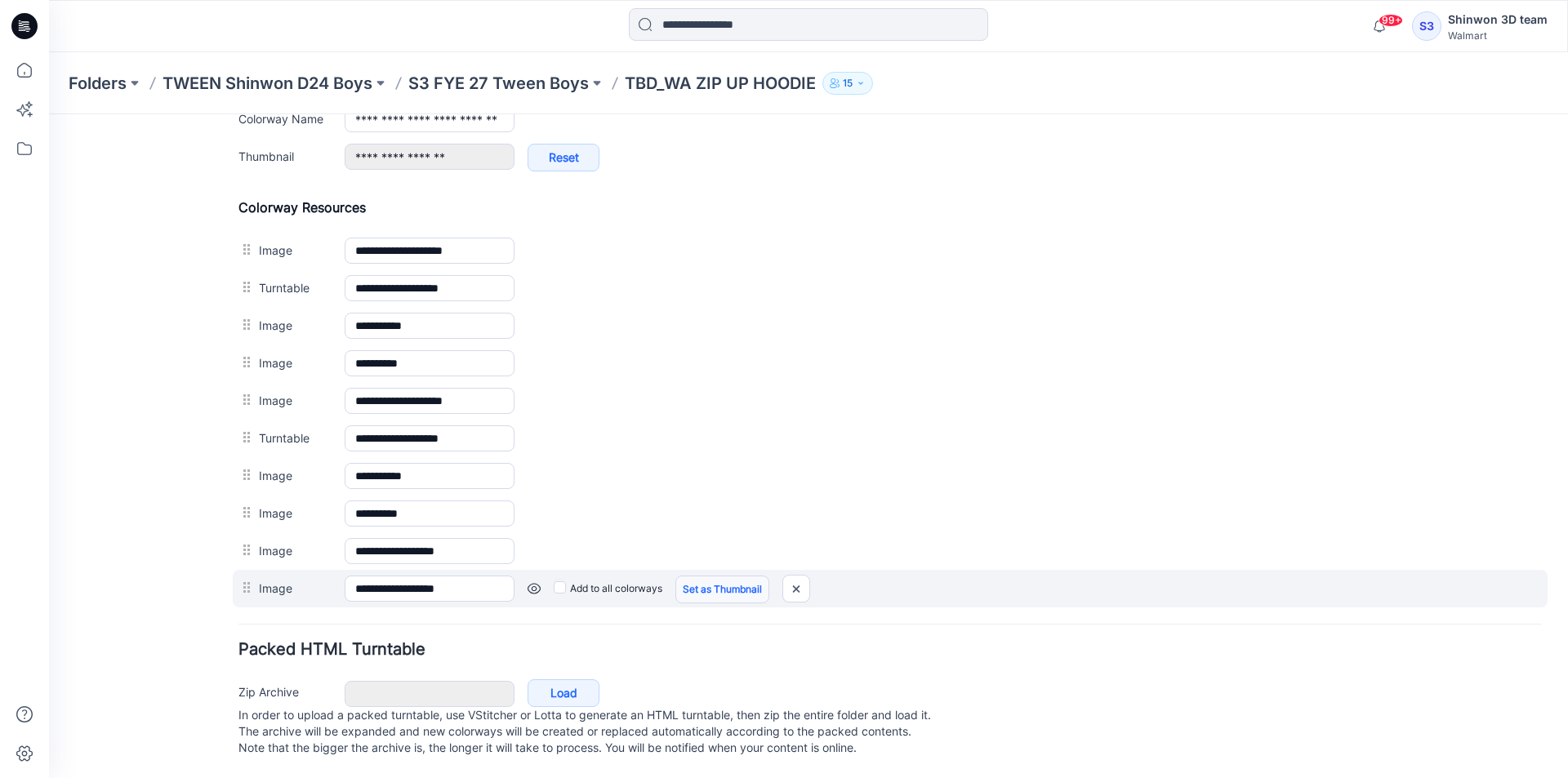
click at [734, 576] on link "Set as Thumbnail" at bounding box center [722, 590] width 94 height 28
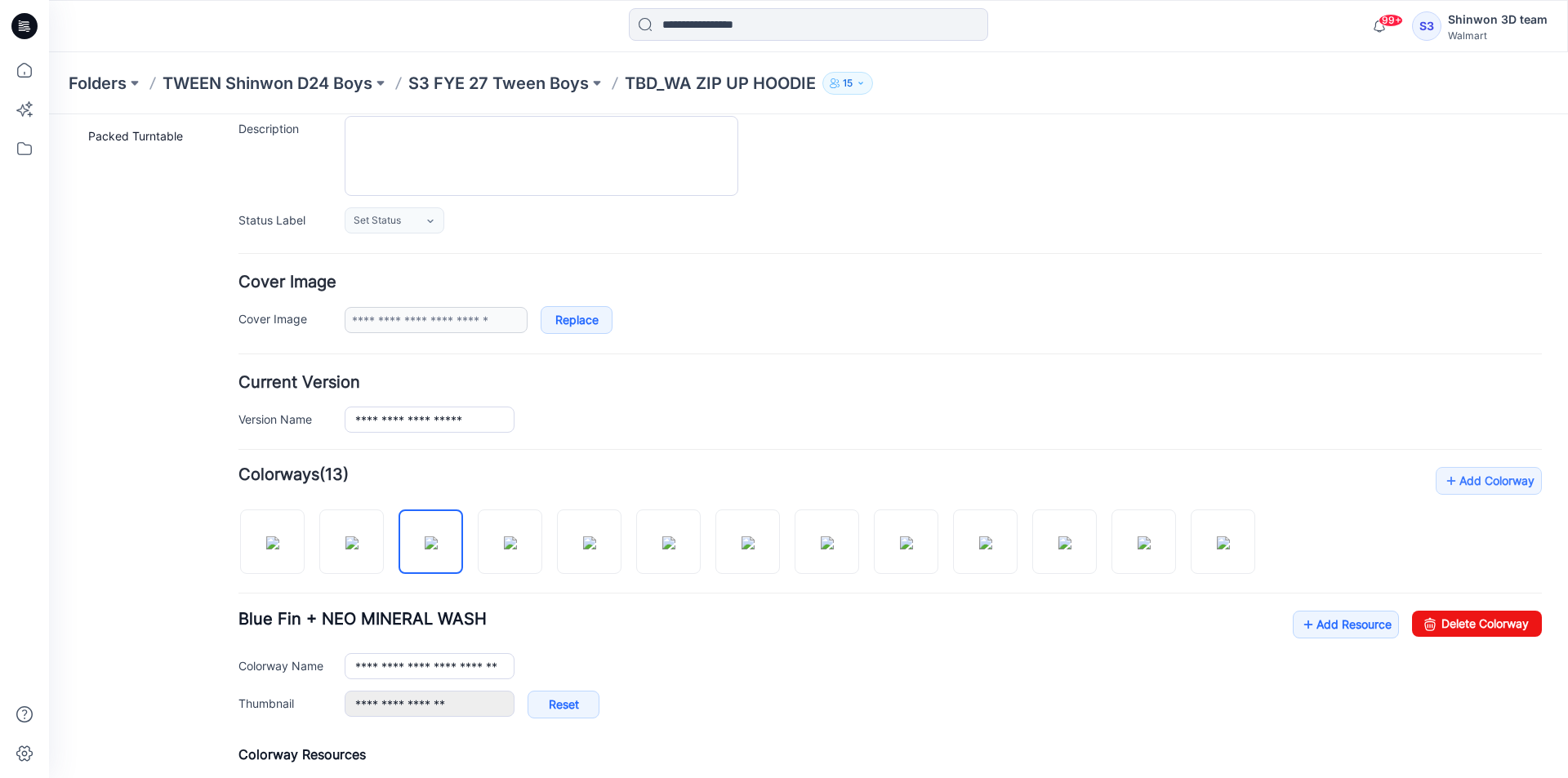
scroll to position [0, 0]
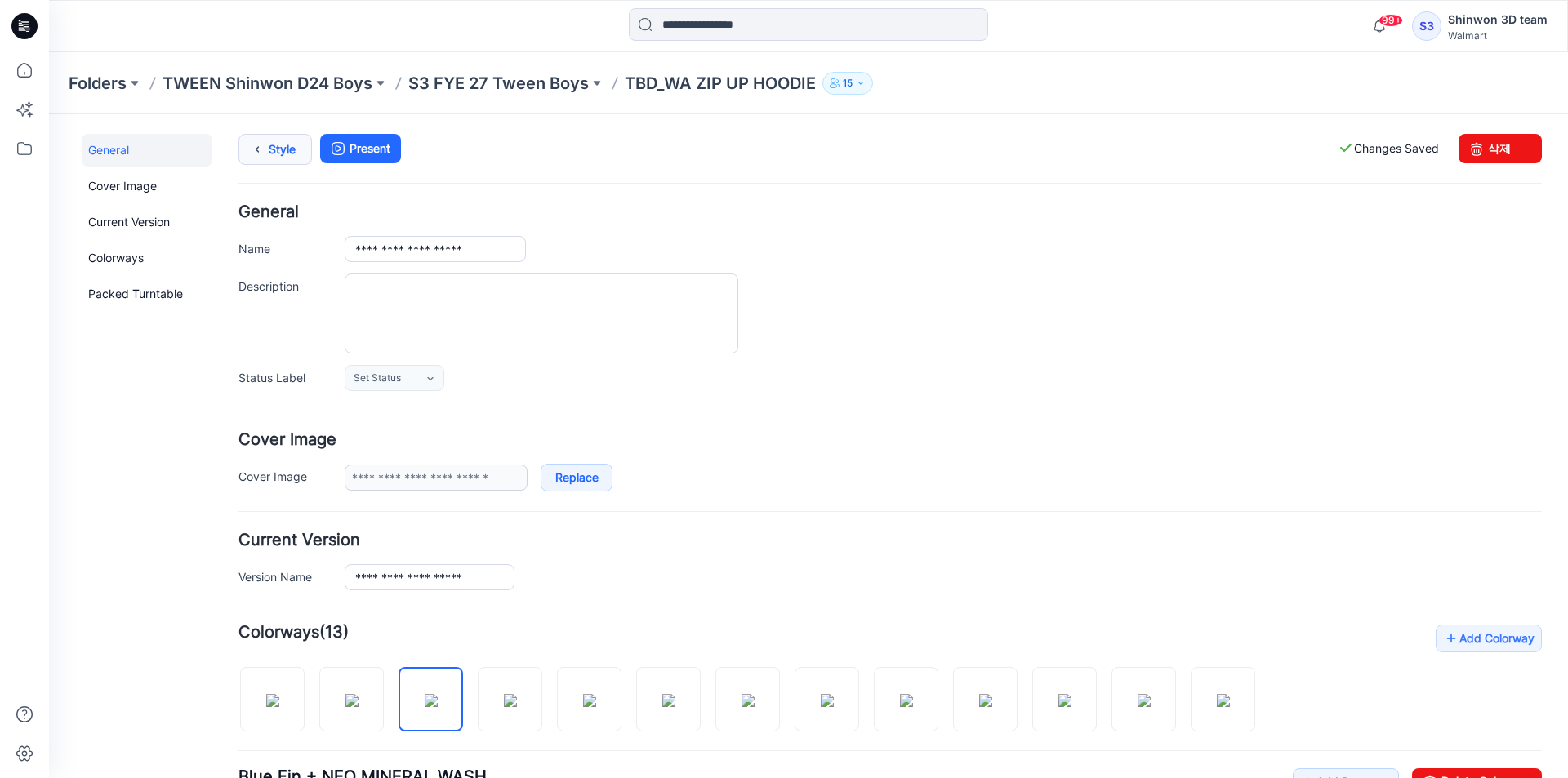
click at [247, 166] on div "Style Present Changes Saved 삭제" at bounding box center [890, 168] width 1303 height 70
click at [262, 147] on icon at bounding box center [257, 149] width 23 height 30
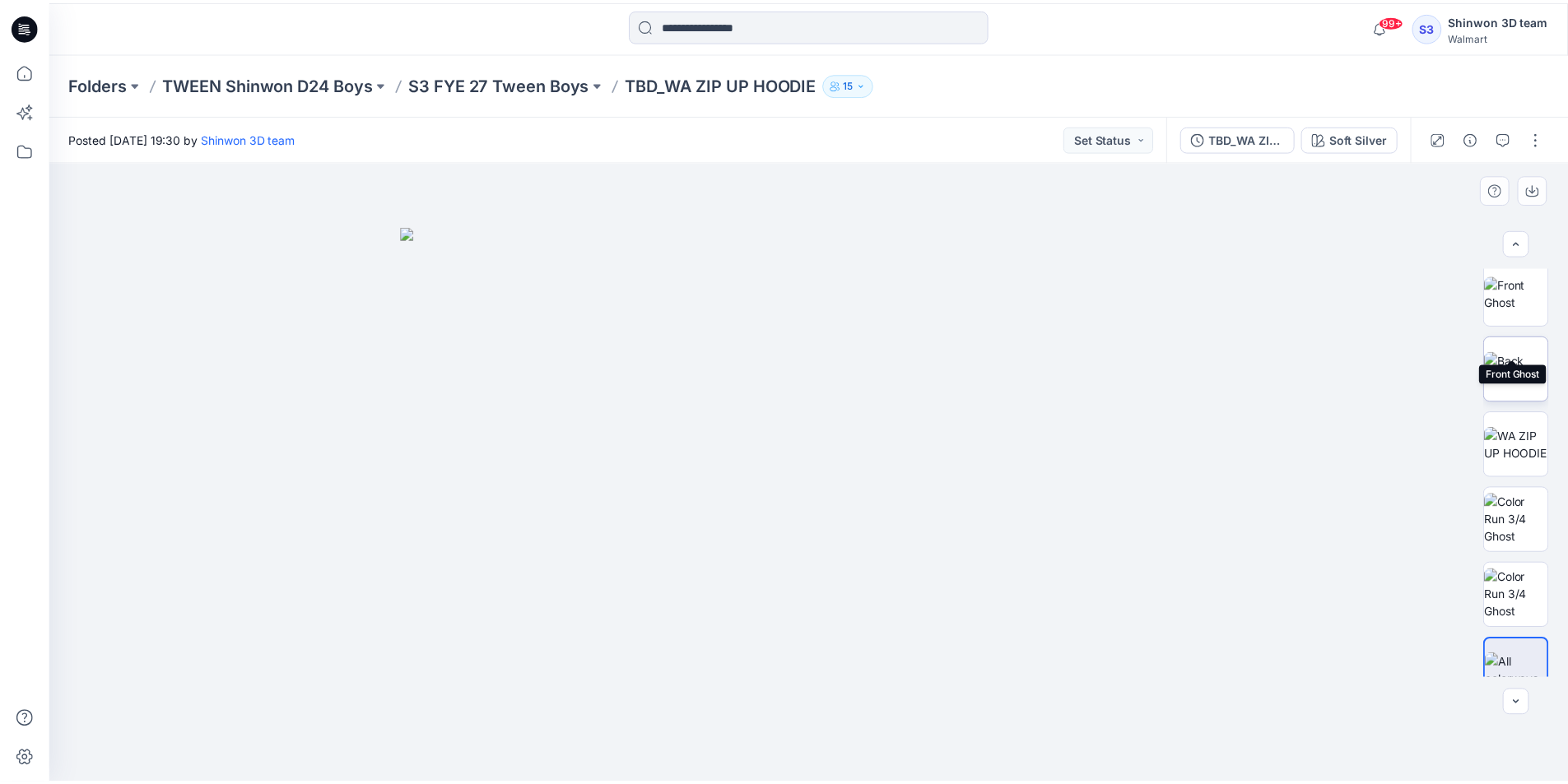
scroll to position [487, 0]
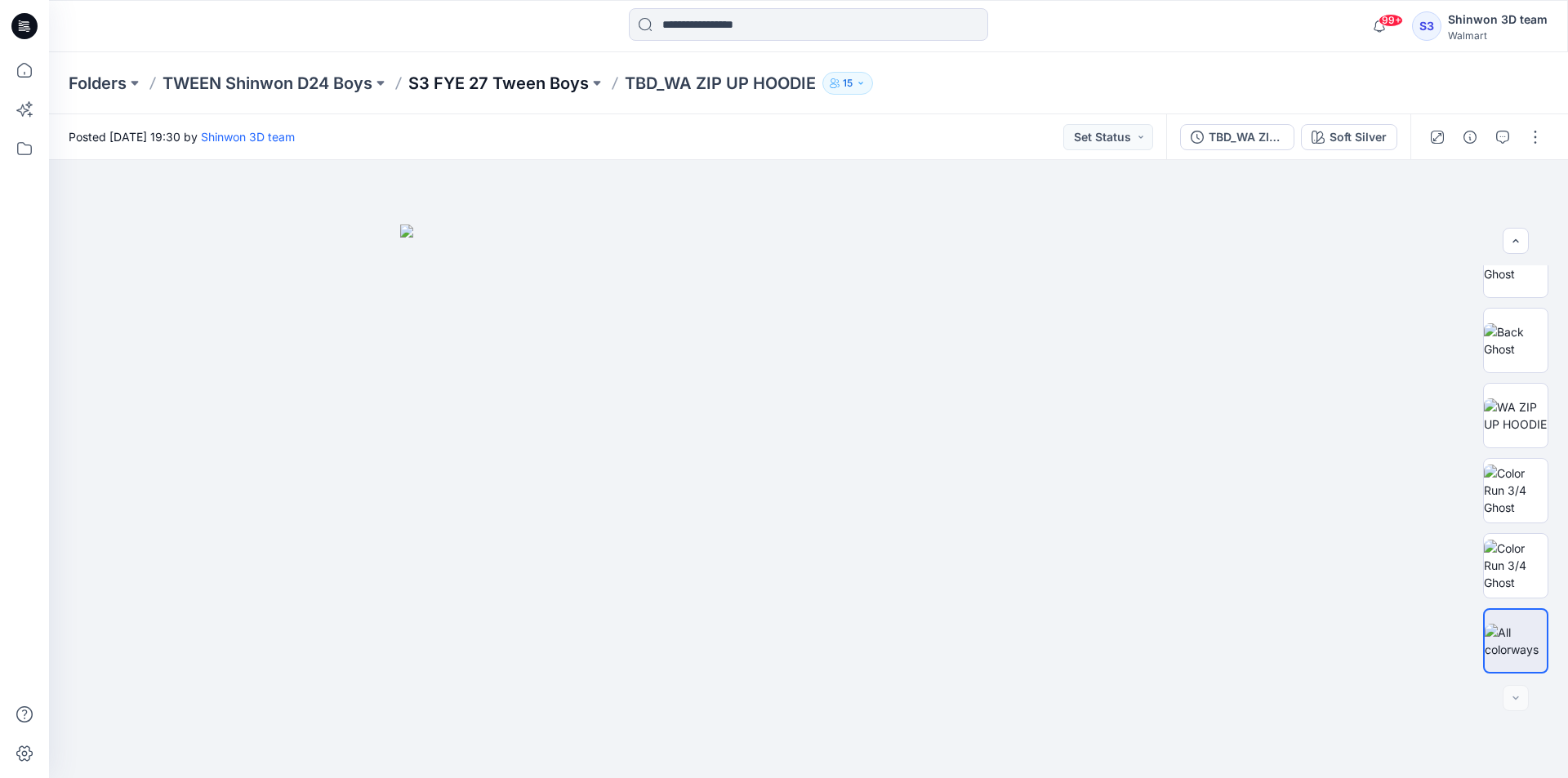
click at [538, 86] on p "S3 FYE 27 Tween Boys" at bounding box center [499, 83] width 181 height 23
